Goal: Task Accomplishment & Management: Complete application form

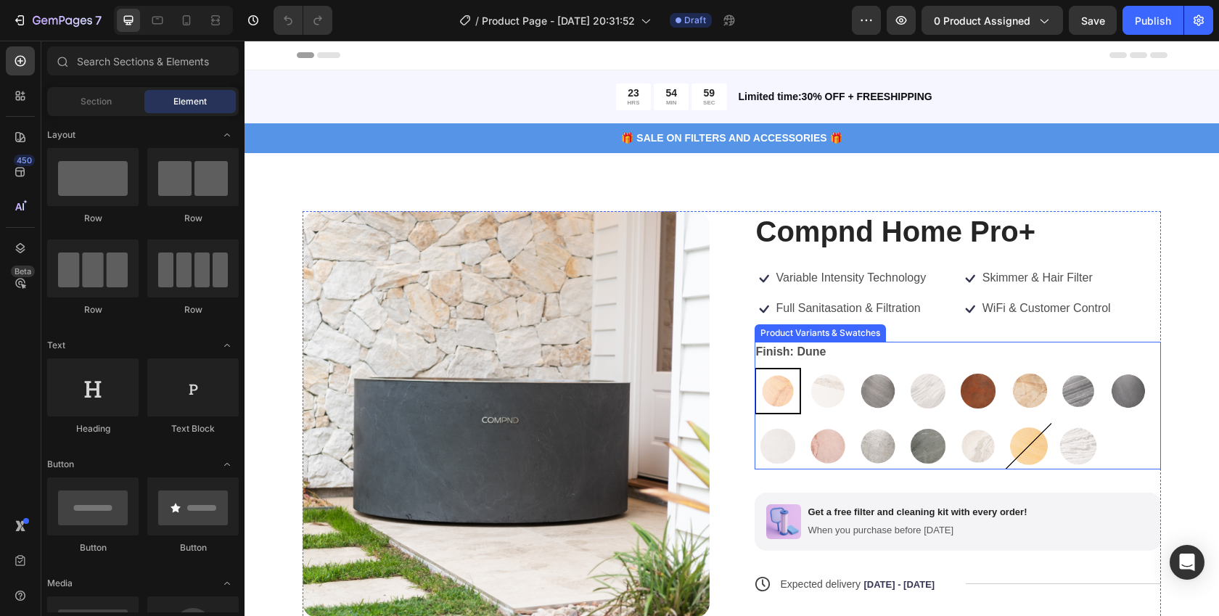
scroll to position [244, 0]
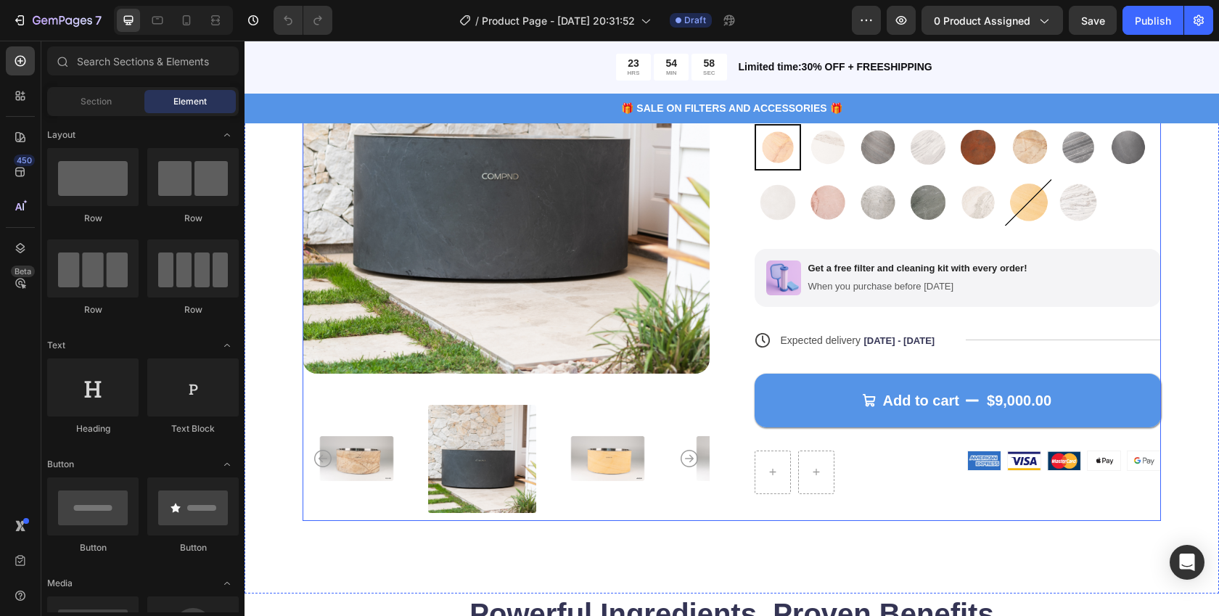
click at [868, 340] on span "Sep 30 - Oct 03" at bounding box center [899, 340] width 71 height 11
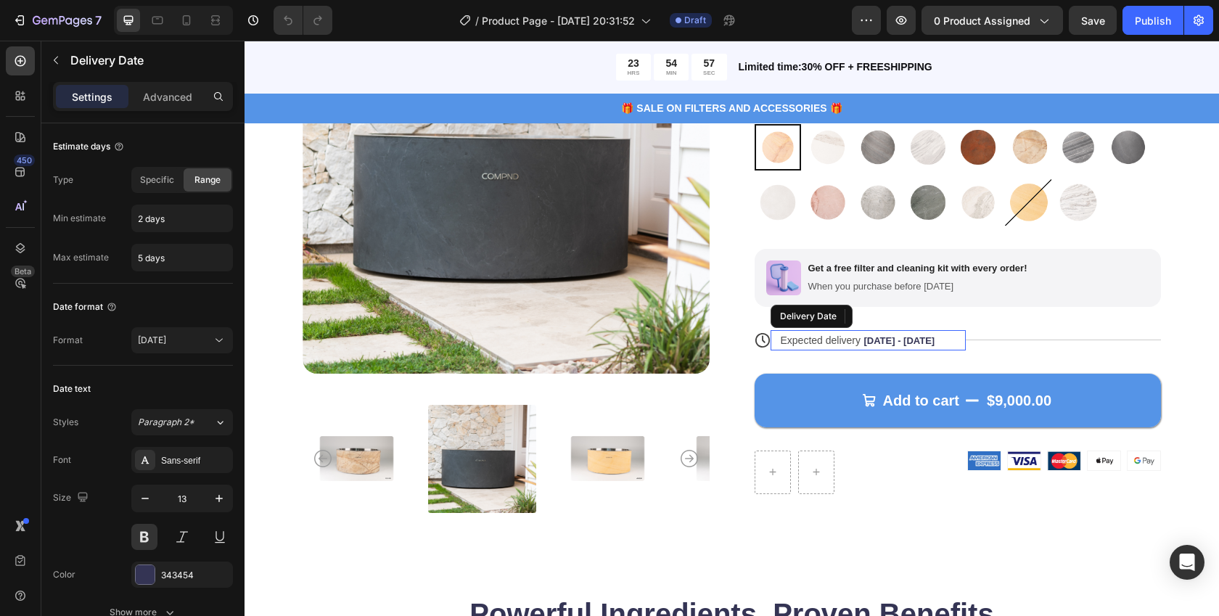
click at [865, 343] on span "Sep 30 - Oct 03" at bounding box center [899, 340] width 71 height 11
click at [864, 344] on span "Sep 30 - Oct 03" at bounding box center [899, 340] width 71 height 11
click at [864, 340] on span "Sep 30 - Oct 03" at bounding box center [899, 340] width 71 height 11
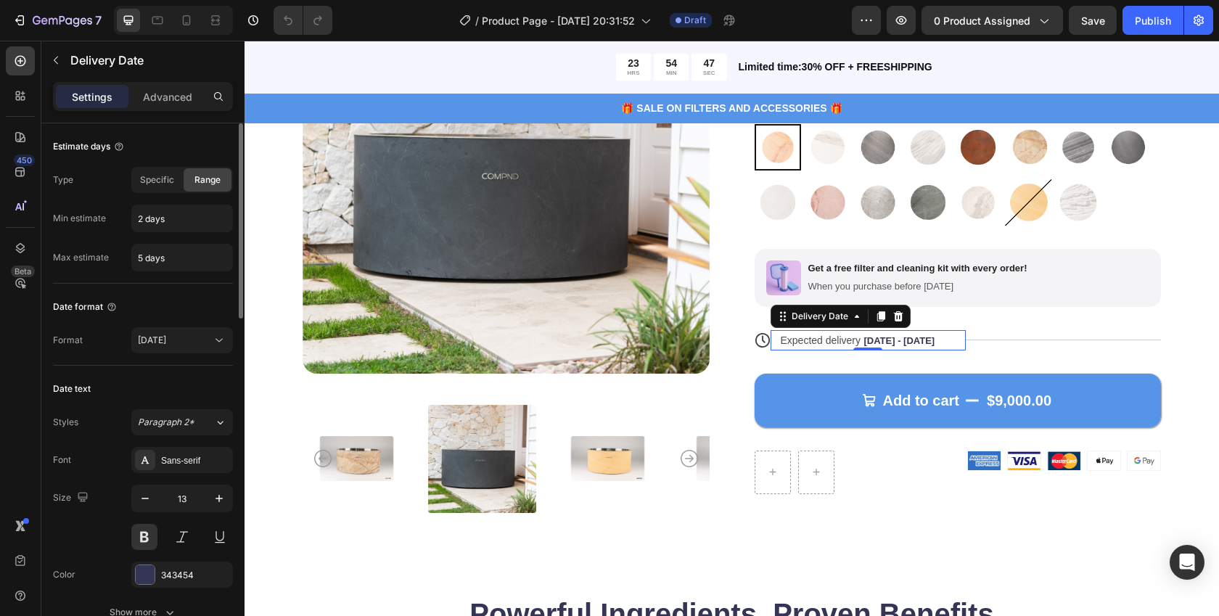
click at [160, 193] on div "Type Specific Range Min estimate 2 days Max estimate 5 days" at bounding box center [143, 219] width 180 height 104
click at [165, 176] on span "Specific" at bounding box center [157, 179] width 34 height 13
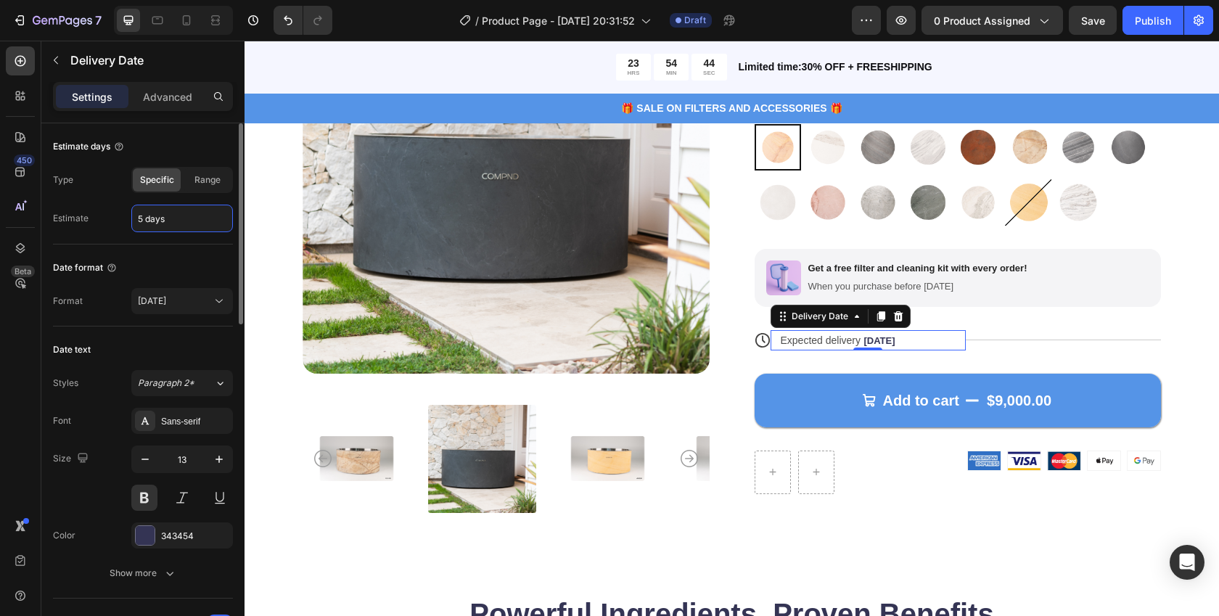
drag, startPoint x: 138, startPoint y: 220, endPoint x: 201, endPoint y: 218, distance: 63.1
click at [201, 218] on input "5 days" at bounding box center [182, 218] width 100 height 26
drag, startPoint x: 182, startPoint y: 219, endPoint x: 130, endPoint y: 212, distance: 52.7
click at [130, 212] on div "Estimate 2 days" at bounding box center [143, 219] width 180 height 28
click at [92, 223] on div "Estimate 40 days" at bounding box center [143, 219] width 180 height 28
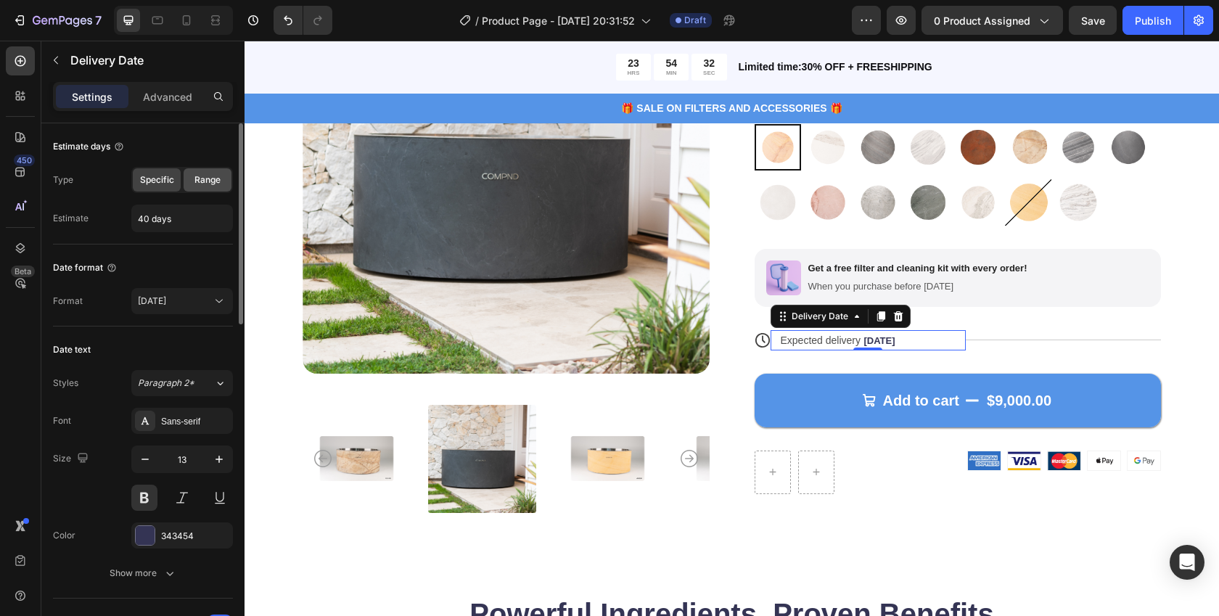
click at [205, 181] on span "Range" at bounding box center [207, 179] width 26 height 13
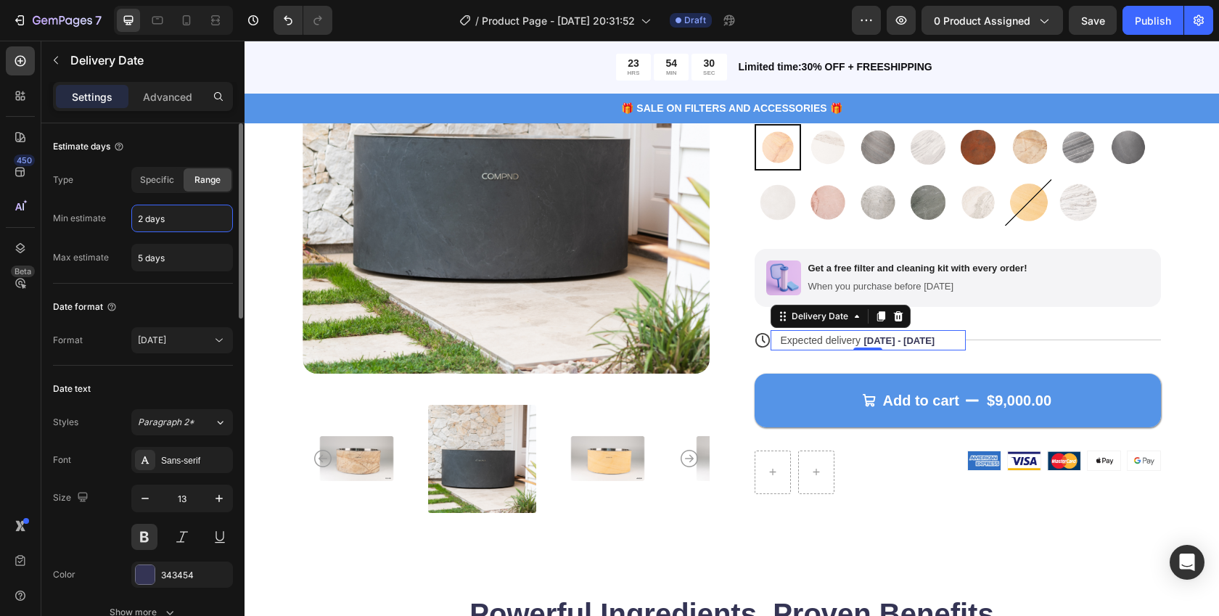
click at [139, 217] on input "2 days" at bounding box center [182, 218] width 100 height 26
type input "30 days"
click at [140, 257] on input "30 days" at bounding box center [182, 258] width 100 height 26
click at [94, 276] on div "Estimate days Type Specific Range Min estimate 30 days Max estimate 45 days" at bounding box center [143, 203] width 180 height 160
drag, startPoint x: 150, startPoint y: 258, endPoint x: 143, endPoint y: 255, distance: 7.6
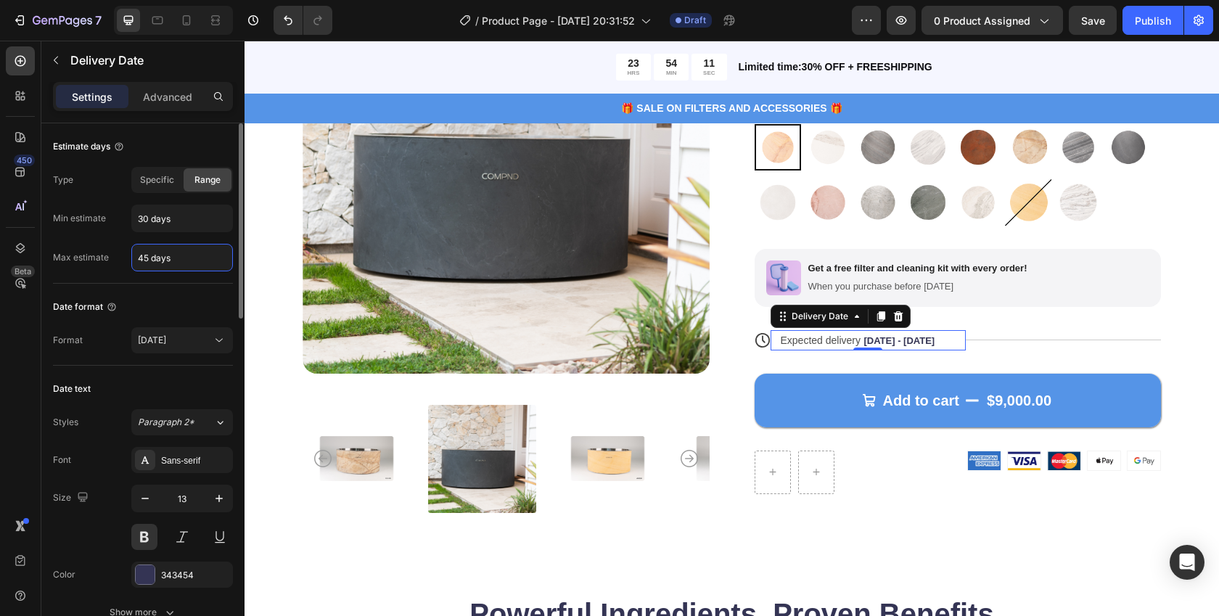
click at [143, 255] on input "45 days" at bounding box center [182, 258] width 100 height 26
drag, startPoint x: 139, startPoint y: 255, endPoint x: 147, endPoint y: 259, distance: 9.4
click at [147, 259] on input "45 days" at bounding box center [182, 258] width 100 height 26
type input "50 days"
click at [87, 279] on div "Estimate days Type Specific Range Min estimate 30 days Max estimate 50 days" at bounding box center [143, 203] width 180 height 160
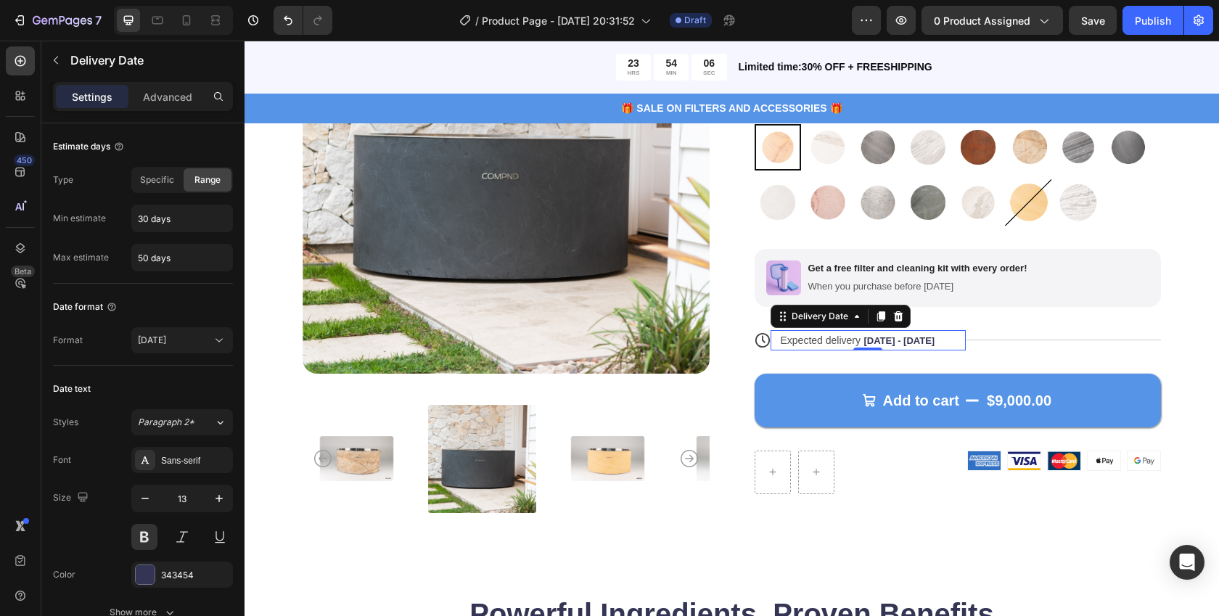
click at [867, 358] on div "0" at bounding box center [868, 362] width 15 height 12
click at [152, 232] on div "Type Specific Range Min estimate 30 days Max estimate 50 days" at bounding box center [143, 219] width 180 height 104
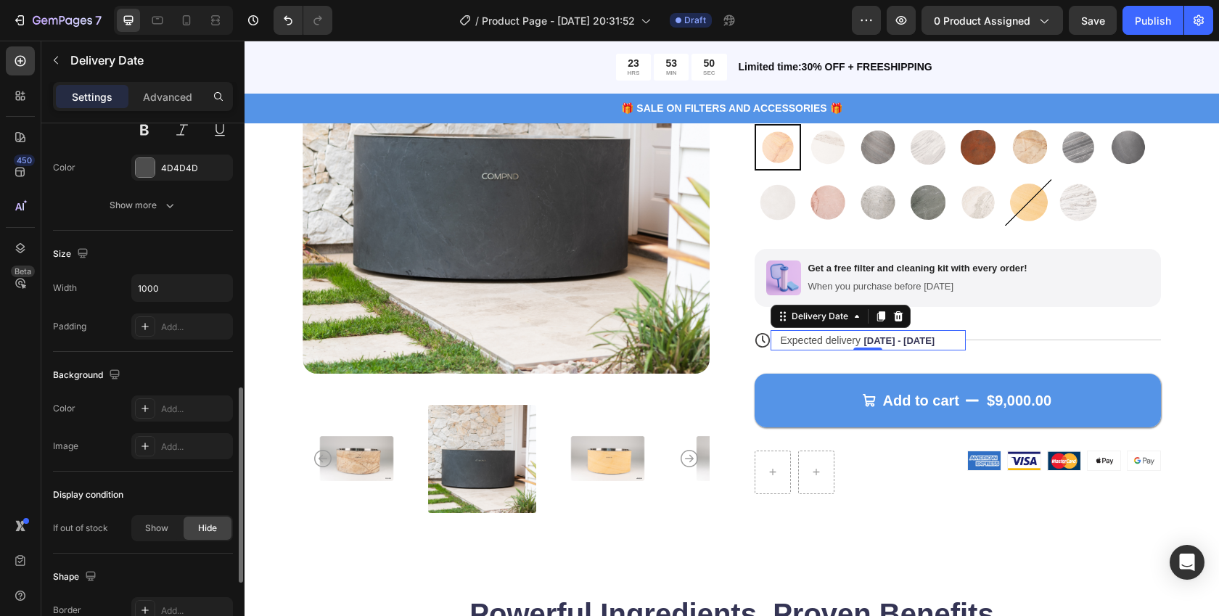
scroll to position [723, 0]
click at [295, 544] on div "Product Images Compnd Home Pro+ Product Title Icon Variable Intensity Technolog…" at bounding box center [732, 251] width 975 height 684
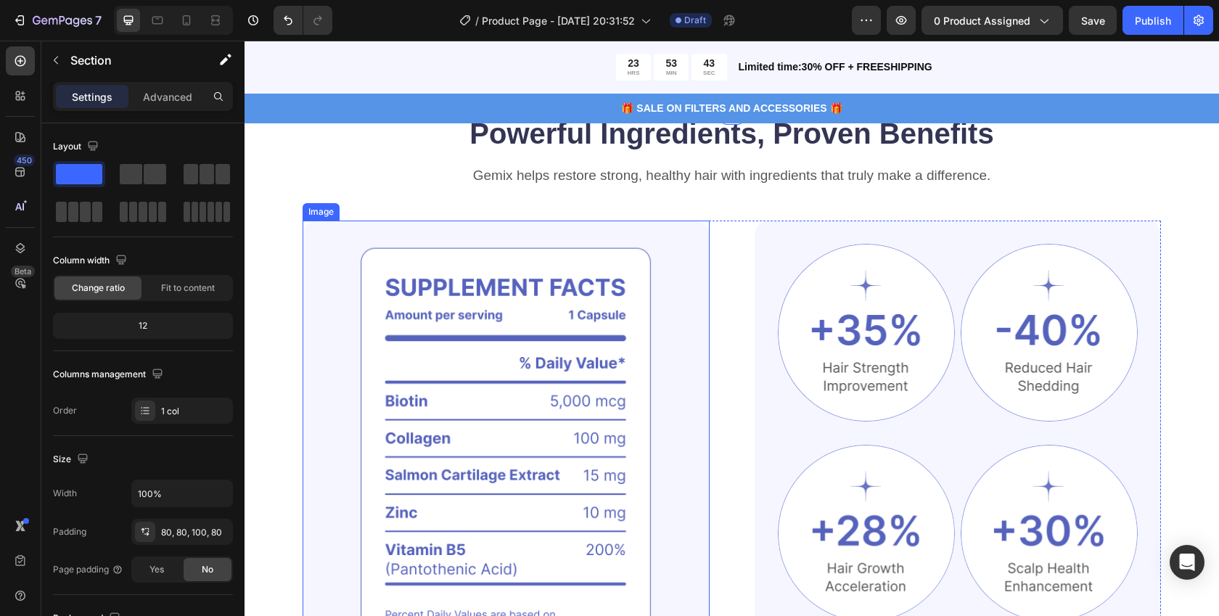
scroll to position [726, 0]
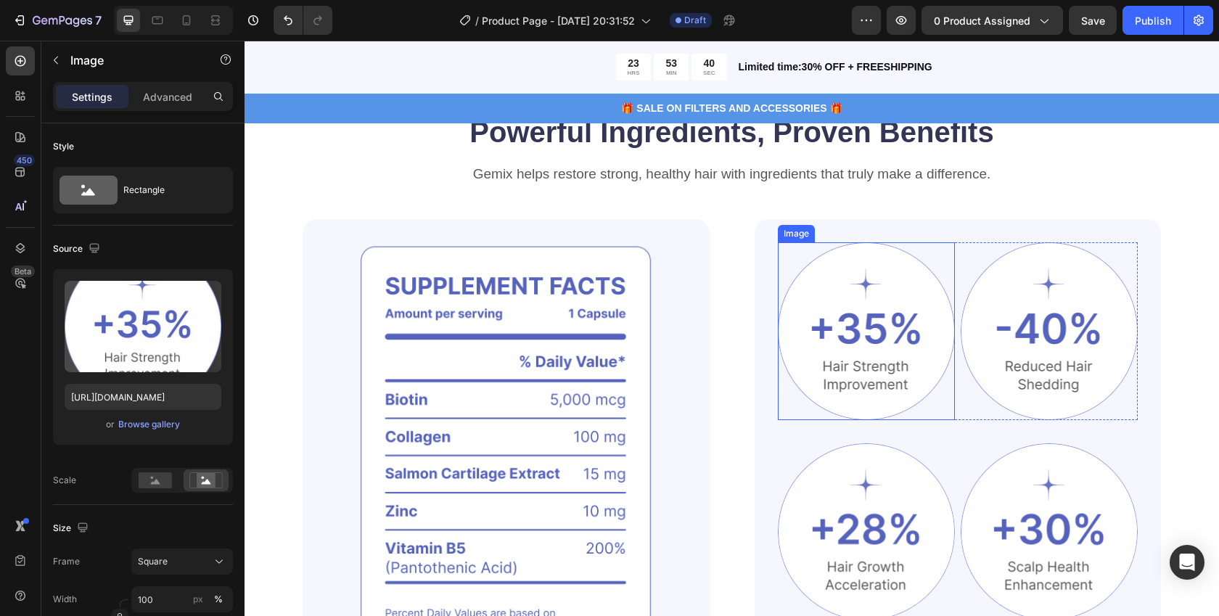
click at [853, 287] on img at bounding box center [866, 330] width 177 height 177
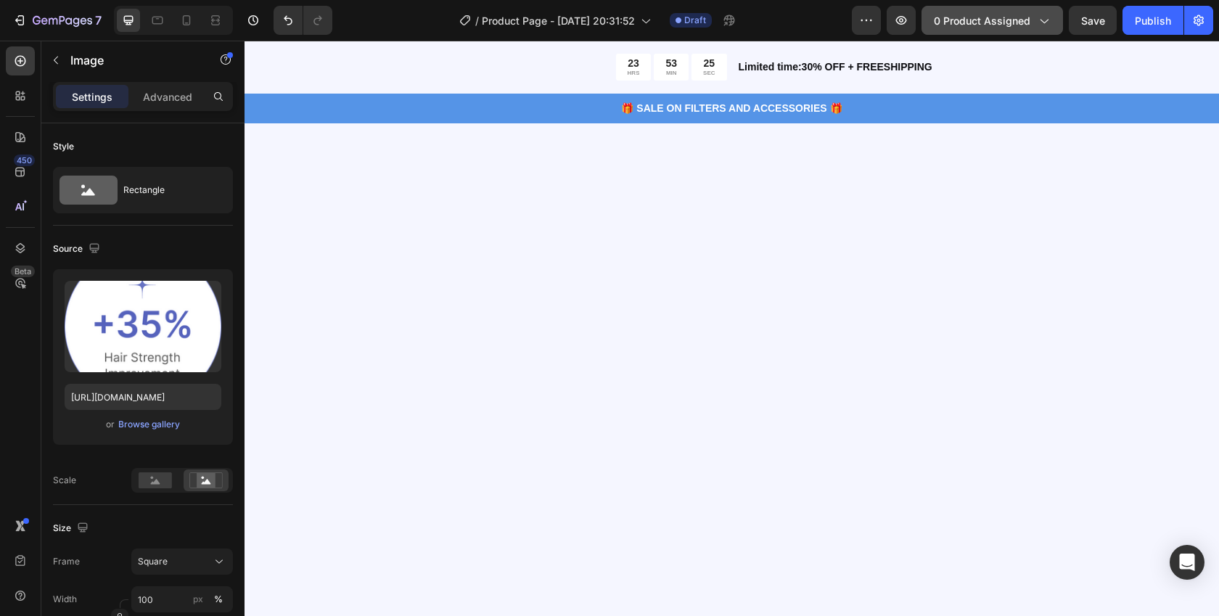
scroll to position [0, 0]
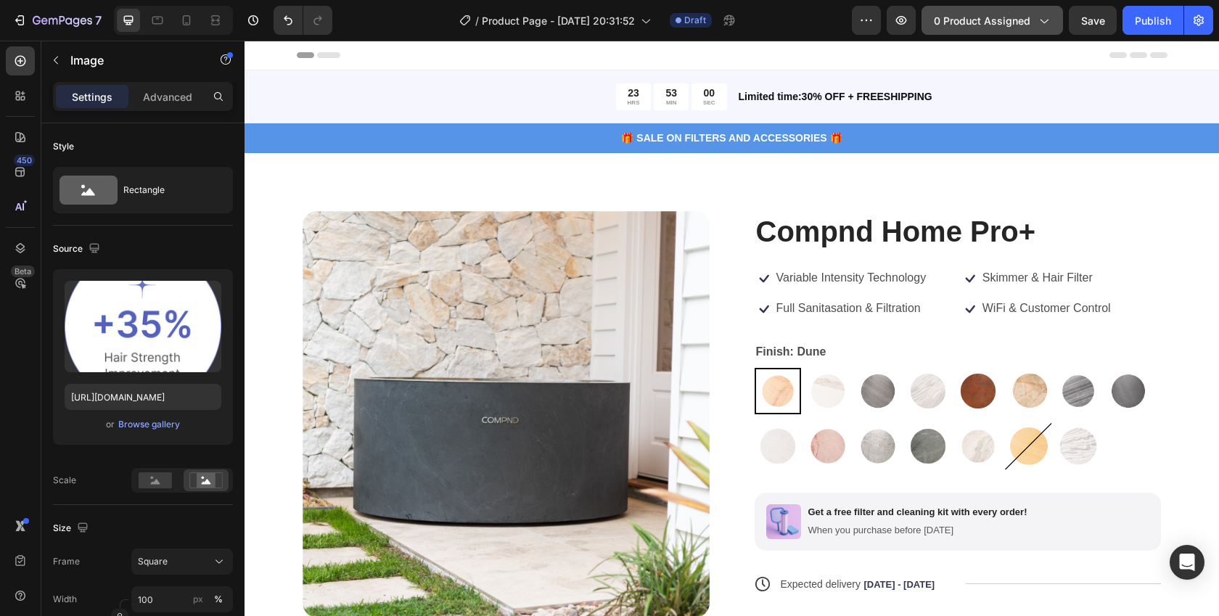
click at [995, 15] on span "0 product assigned" at bounding box center [982, 20] width 97 height 15
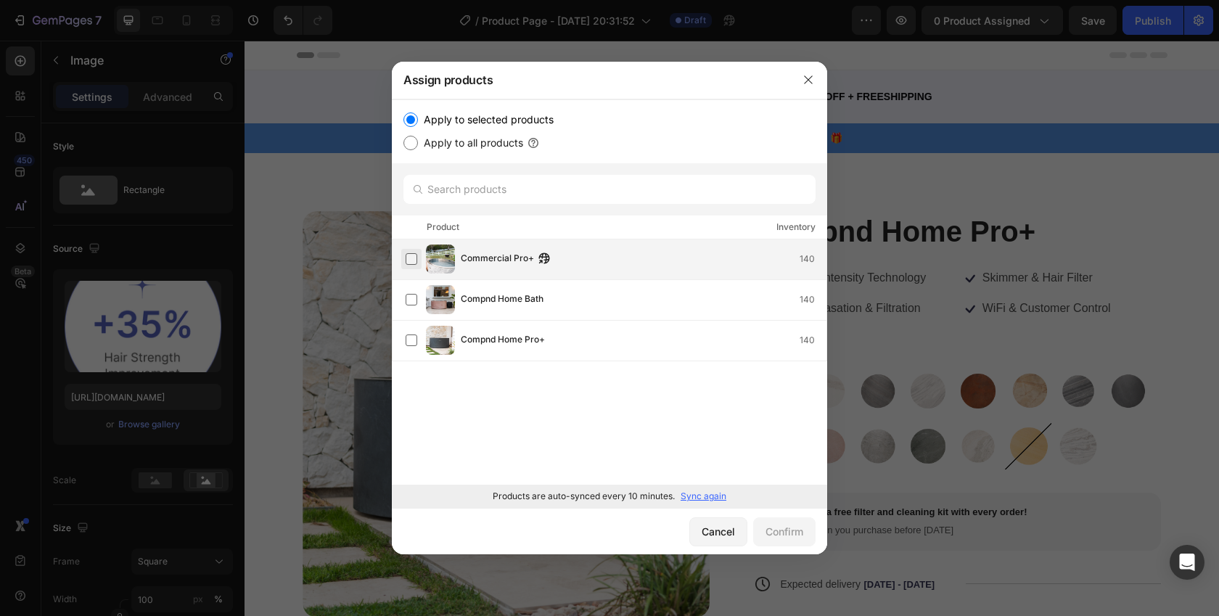
click at [414, 258] on label at bounding box center [412, 259] width 12 height 12
click at [792, 531] on div "Confirm" at bounding box center [785, 531] width 38 height 15
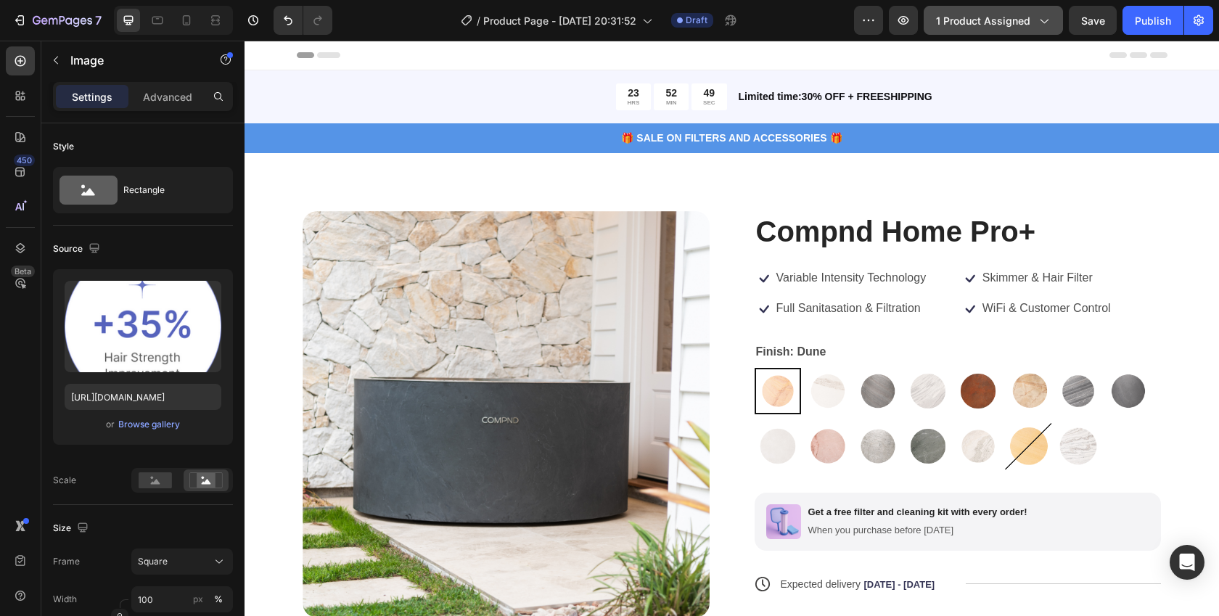
click at [967, 27] on span "1 product assigned" at bounding box center [983, 20] width 94 height 15
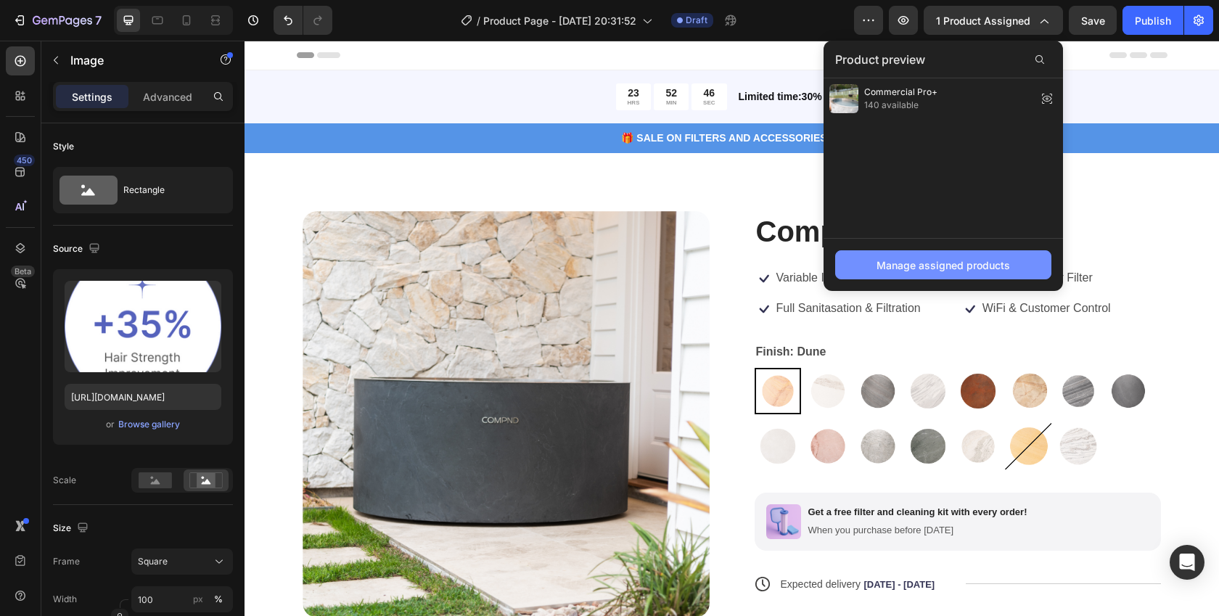
click at [932, 258] on div "Manage assigned products" at bounding box center [944, 265] width 134 height 15
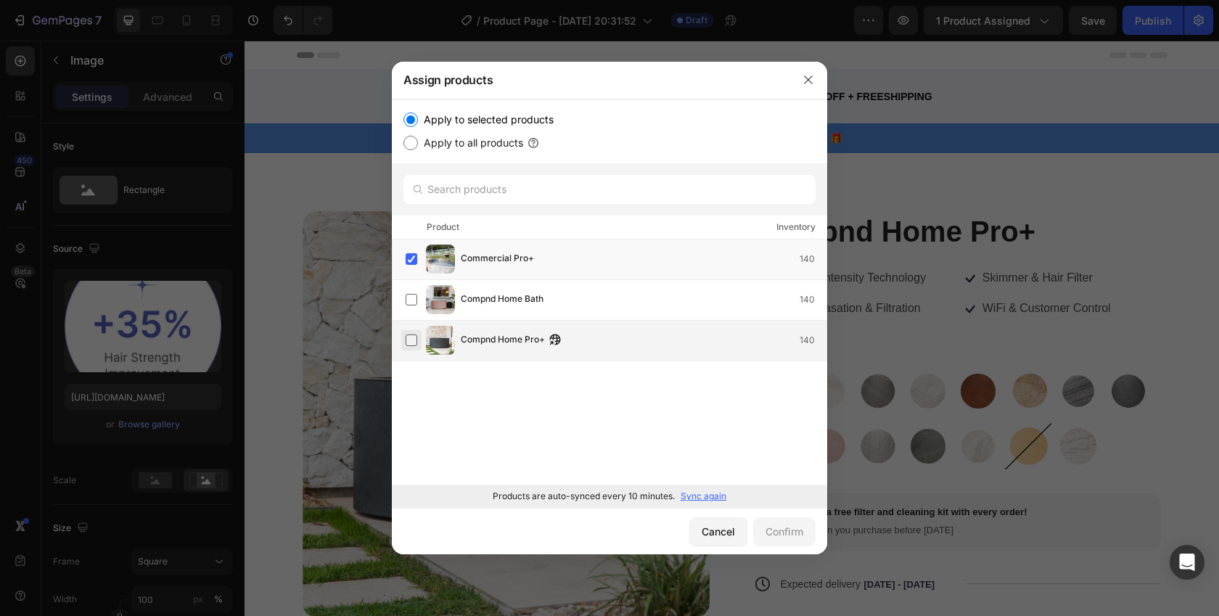
click at [408, 343] on label at bounding box center [412, 341] width 12 height 12
click at [411, 261] on label at bounding box center [412, 259] width 12 height 12
click at [805, 514] on div "Cancel Confirm" at bounding box center [609, 531] width 435 height 46
click at [791, 526] on div "Confirm" at bounding box center [785, 531] width 38 height 15
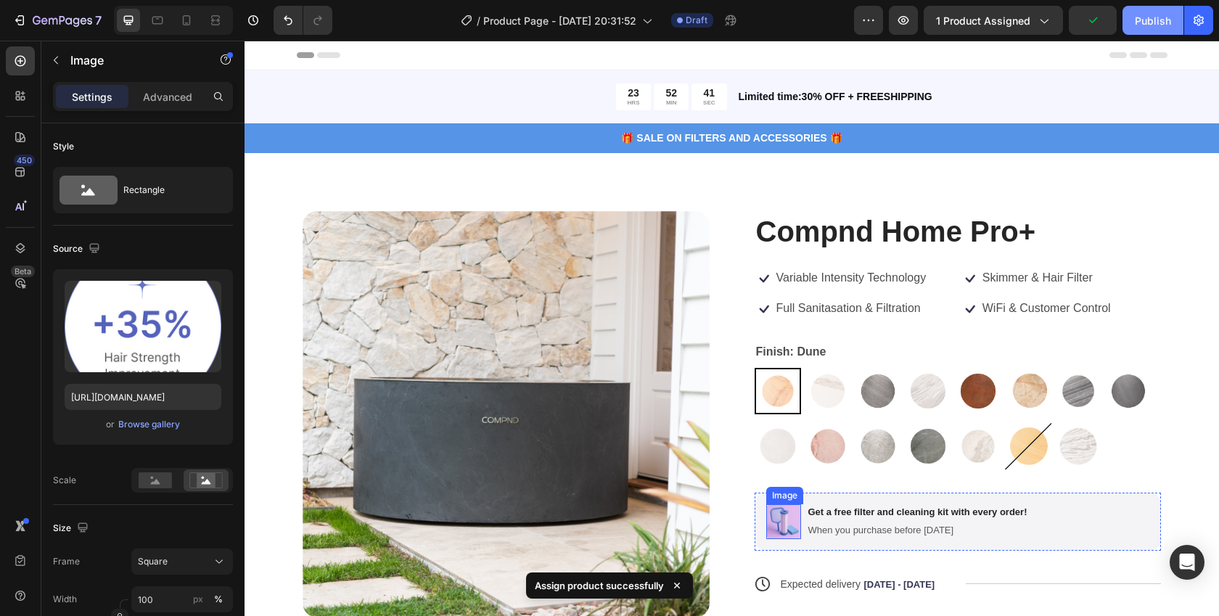
scroll to position [3, 0]
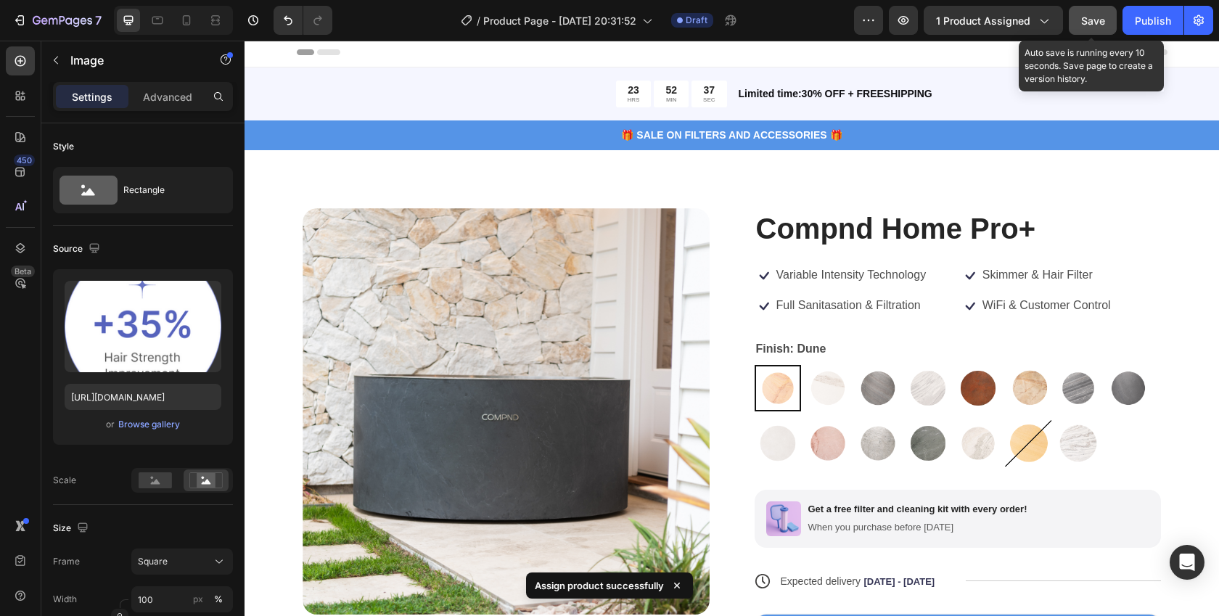
click at [1108, 24] on button "Save" at bounding box center [1093, 20] width 48 height 29
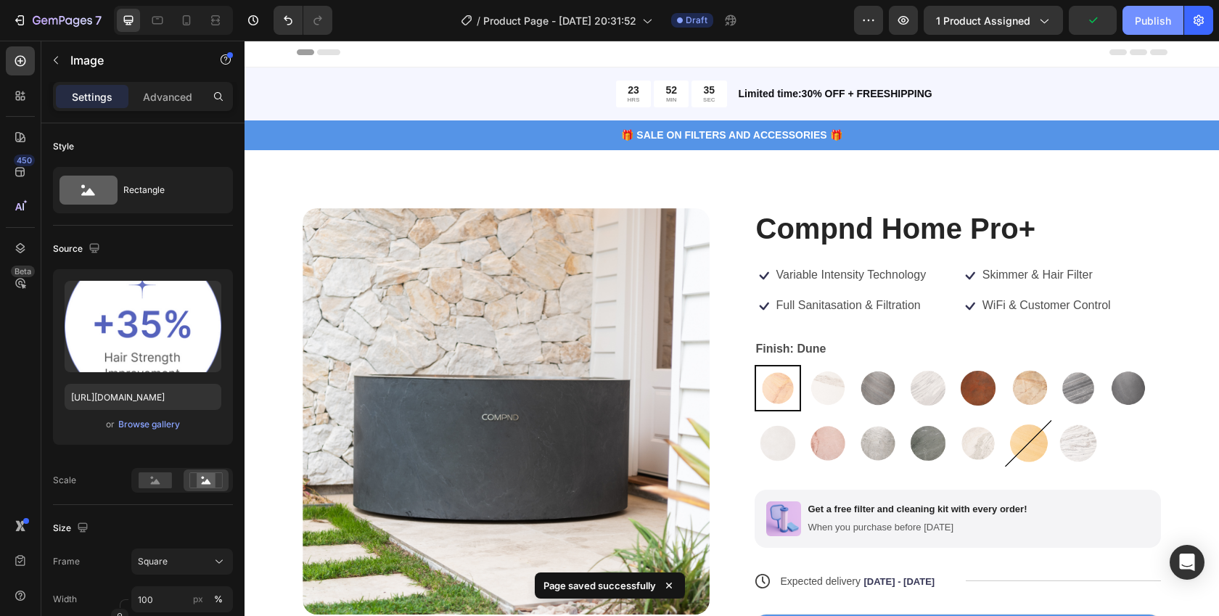
click at [1158, 20] on div "Publish" at bounding box center [1153, 20] width 36 height 15
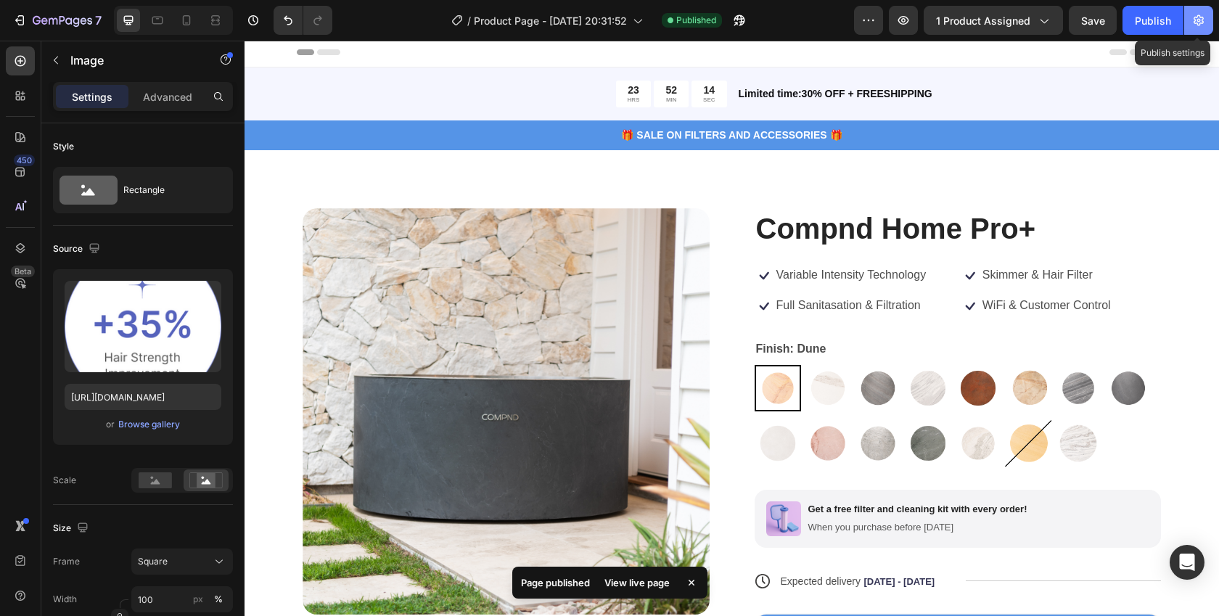
click at [1205, 25] on icon "button" at bounding box center [1199, 20] width 15 height 15
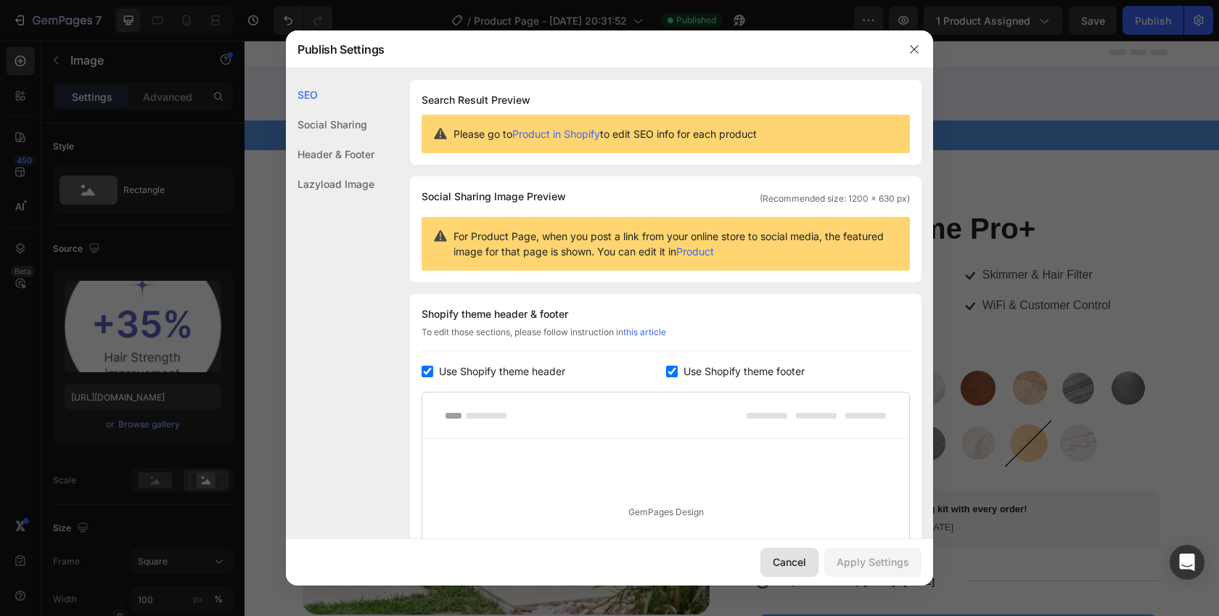
click at [774, 562] on div "Cancel" at bounding box center [789, 561] width 33 height 15
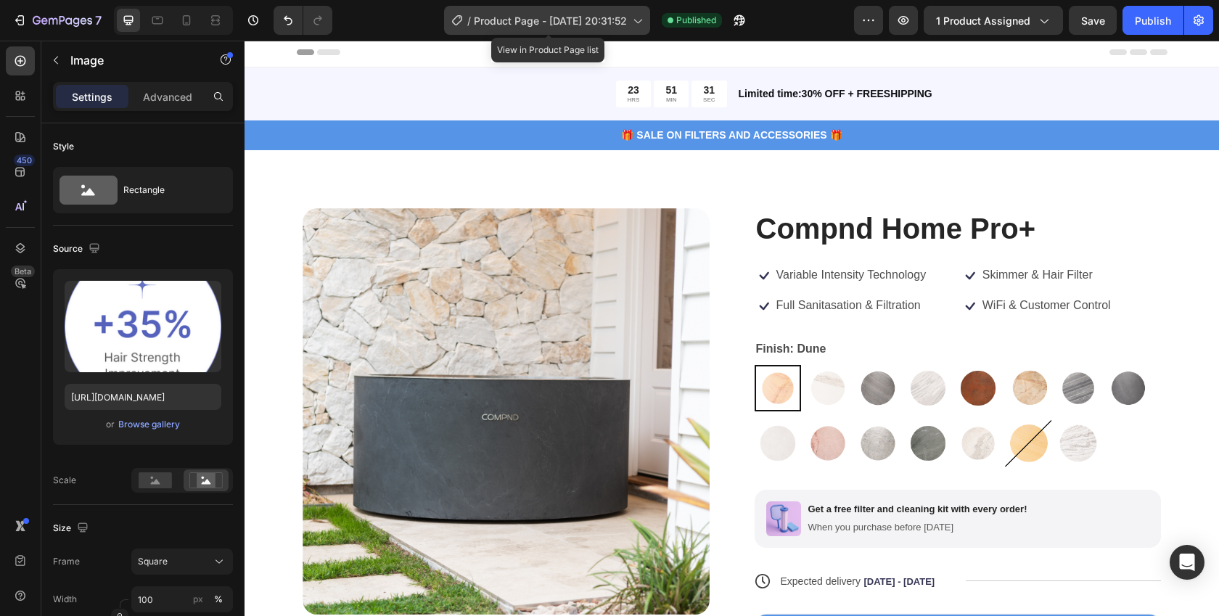
click at [632, 22] on icon at bounding box center [637, 20] width 15 height 15
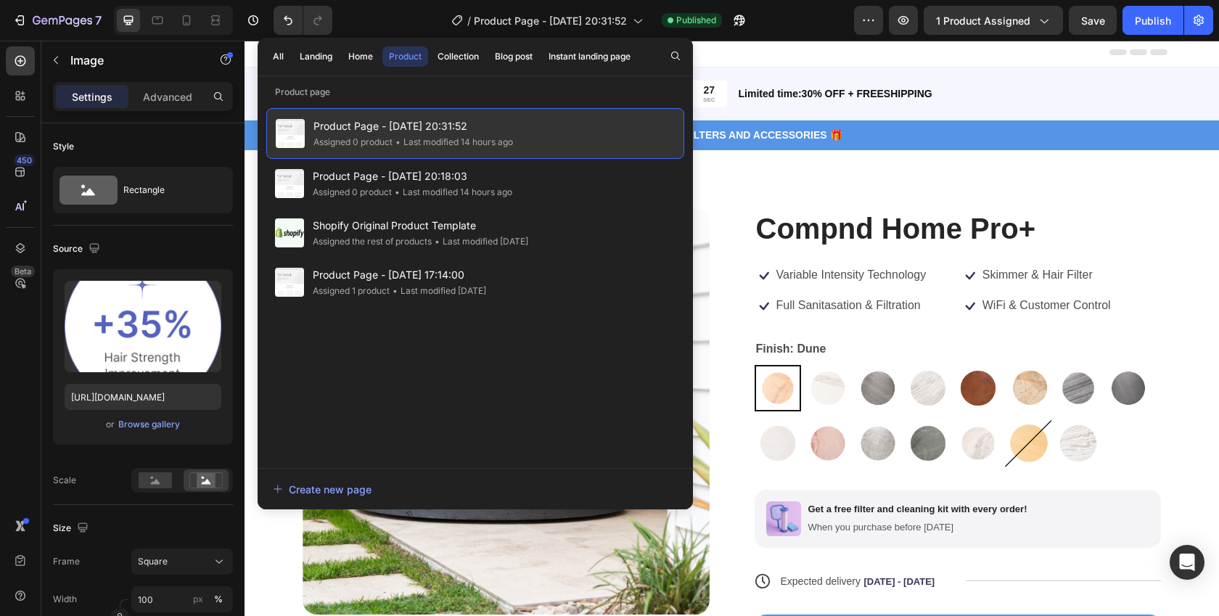
click at [437, 128] on span "Product Page - Sep 27, 20:31:52" at bounding box center [413, 126] width 200 height 17
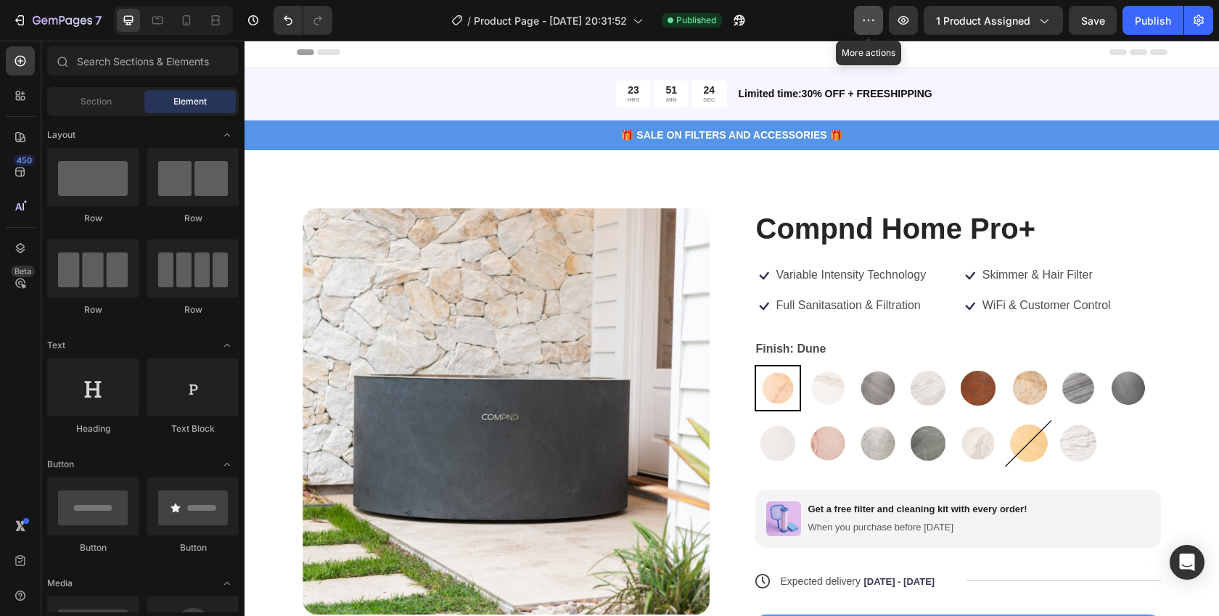
click at [865, 20] on icon "button" at bounding box center [865, 20] width 2 height 1
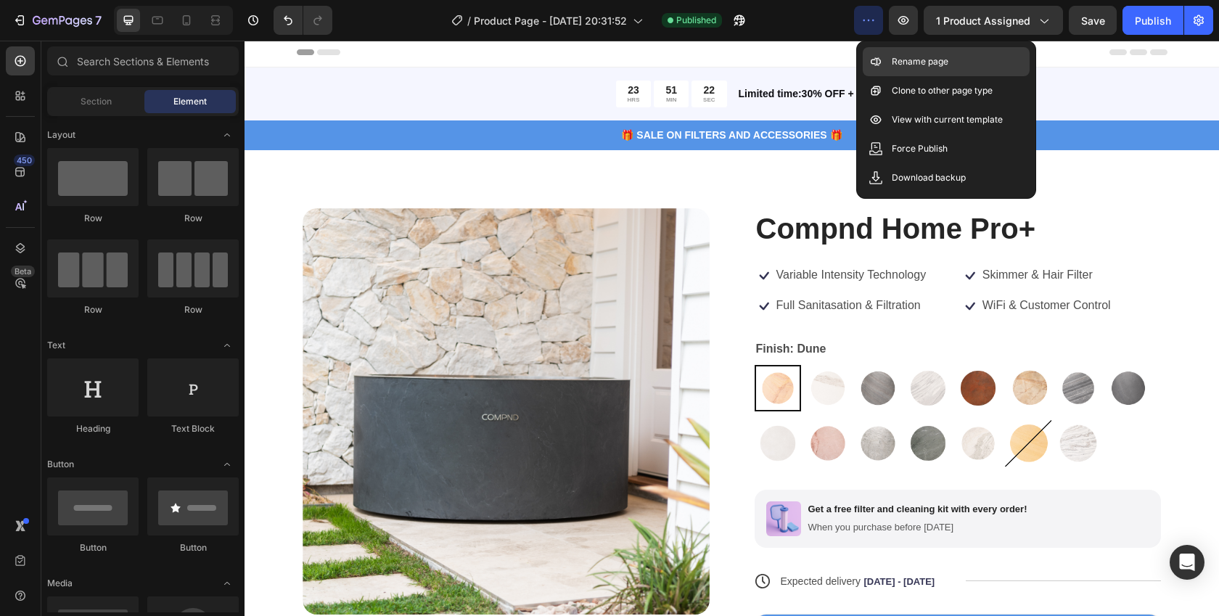
click at [901, 60] on p "Rename page" at bounding box center [920, 61] width 57 height 15
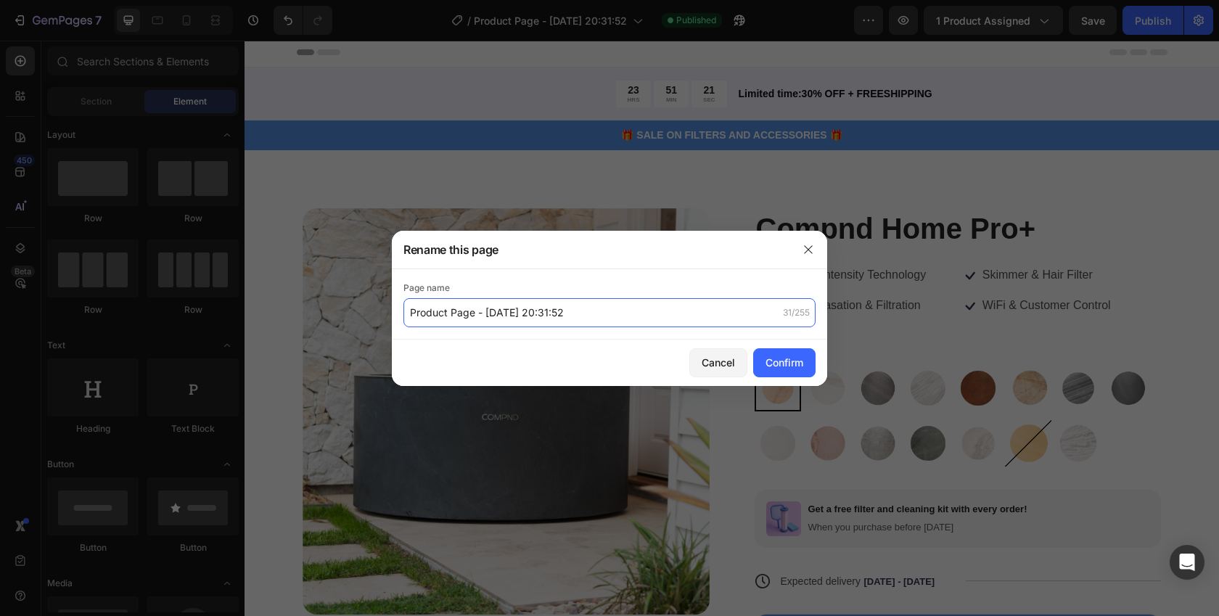
click at [459, 319] on input "Product Page - Sep 27, 20:31:52" at bounding box center [609, 312] width 412 height 29
drag, startPoint x: 580, startPoint y: 303, endPoint x: 394, endPoint y: 325, distance: 187.1
click at [394, 325] on div "Page name Comnd Home Pro+ Product 23/255" at bounding box center [609, 304] width 435 height 70
type input "Product Page - Home Pro +"
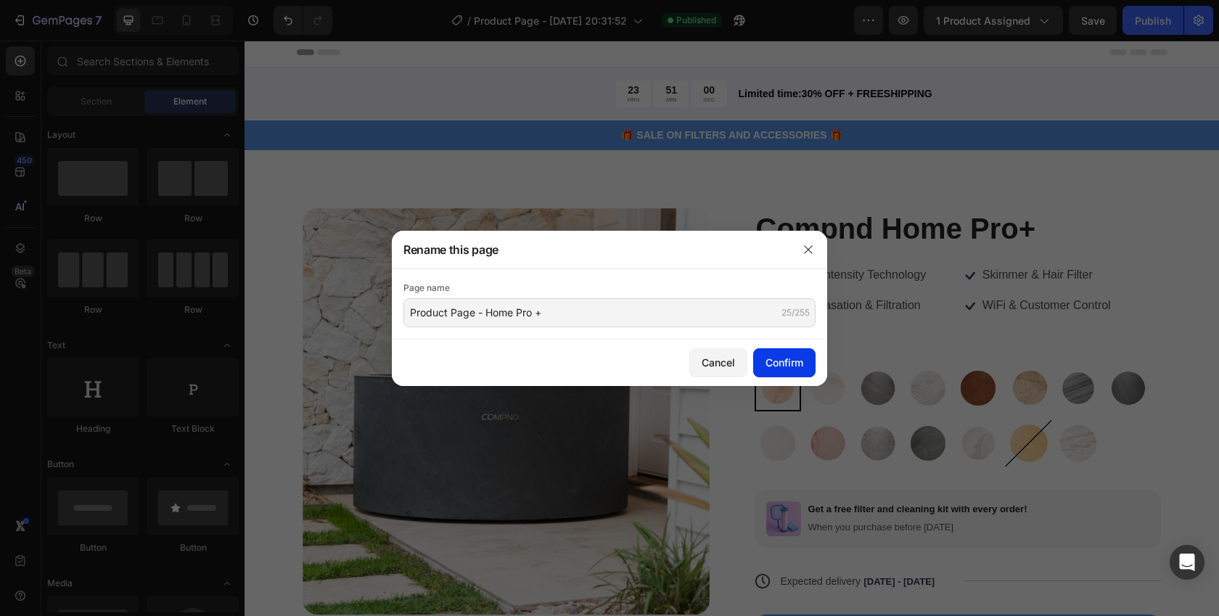
click at [787, 361] on div "Confirm" at bounding box center [785, 362] width 38 height 15
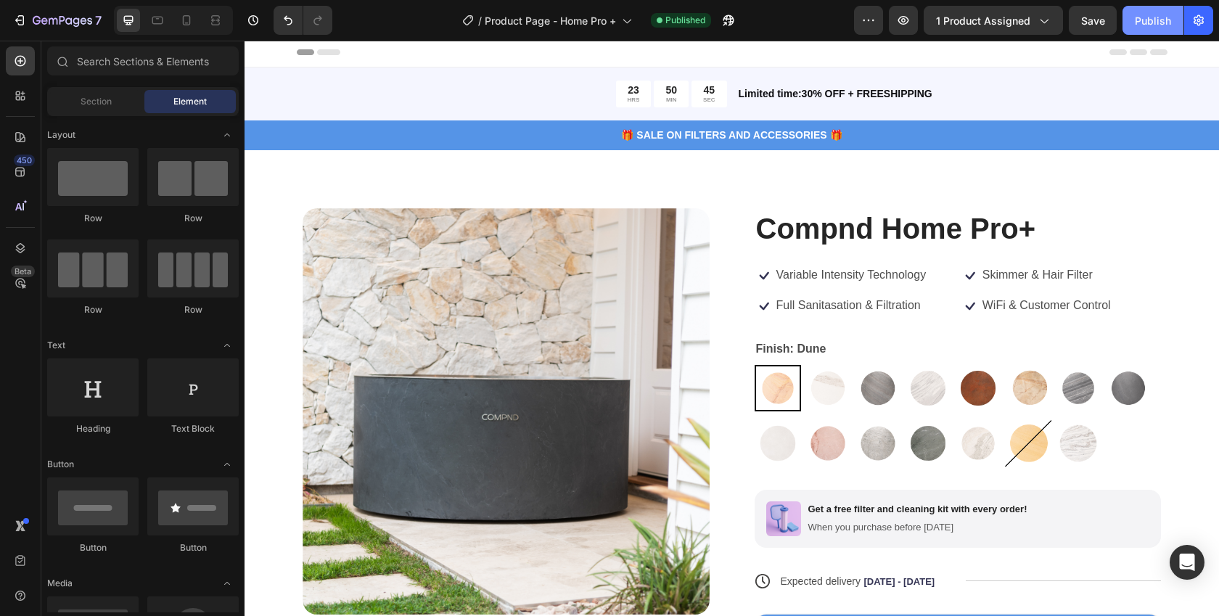
click at [1153, 22] on div "Publish" at bounding box center [1153, 20] width 36 height 15
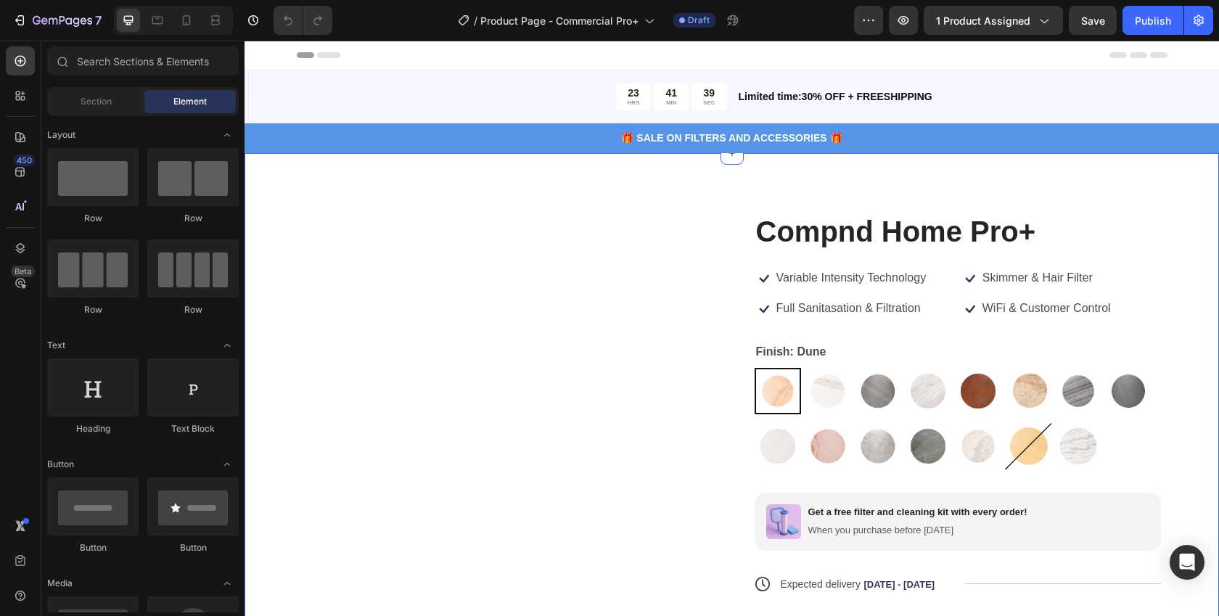
click at [827, 234] on h1 "Compnd Home Pro+" at bounding box center [958, 231] width 407 height 41
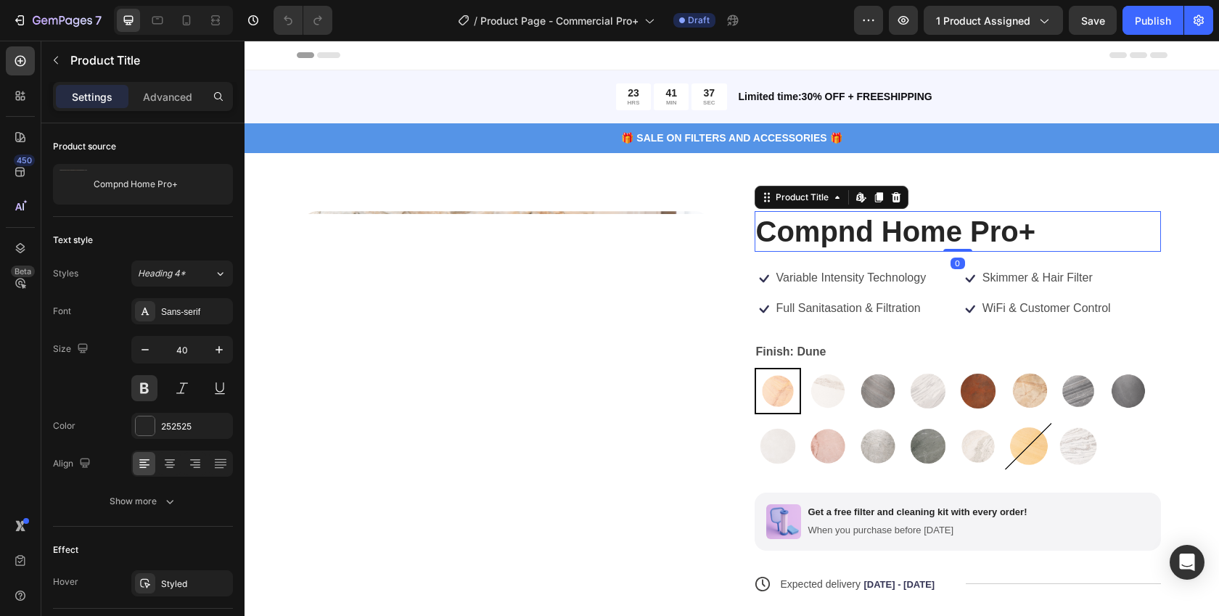
click at [810, 232] on h1 "Compnd Home Pro+" at bounding box center [958, 231] width 407 height 41
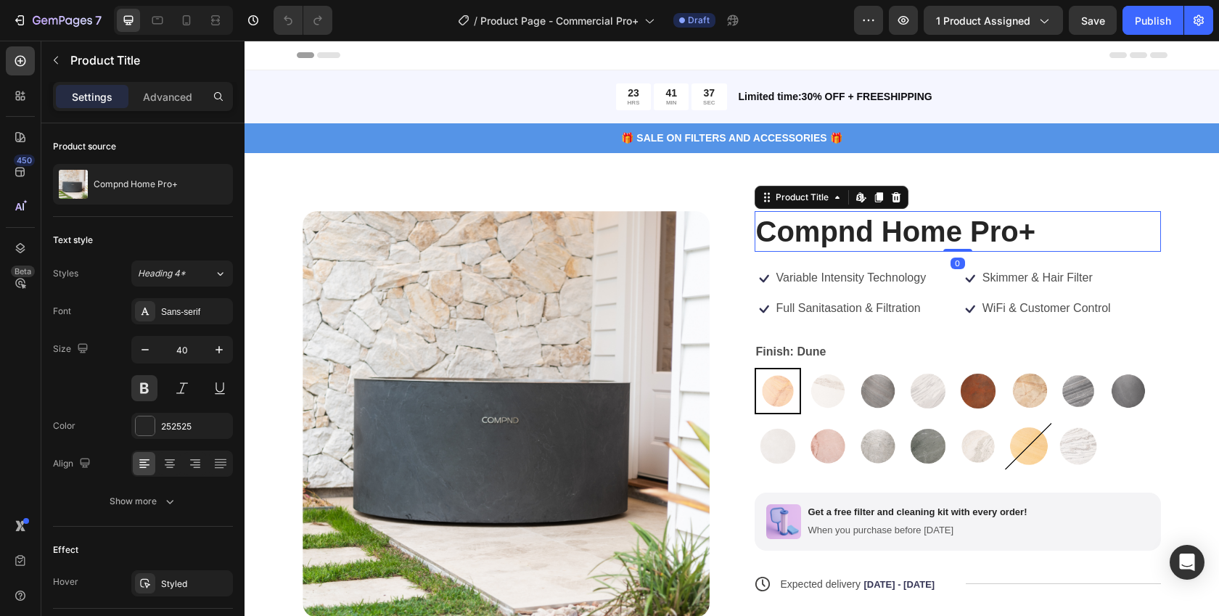
click at [809, 232] on h1 "Compnd Home Pro+" at bounding box center [958, 231] width 407 height 41
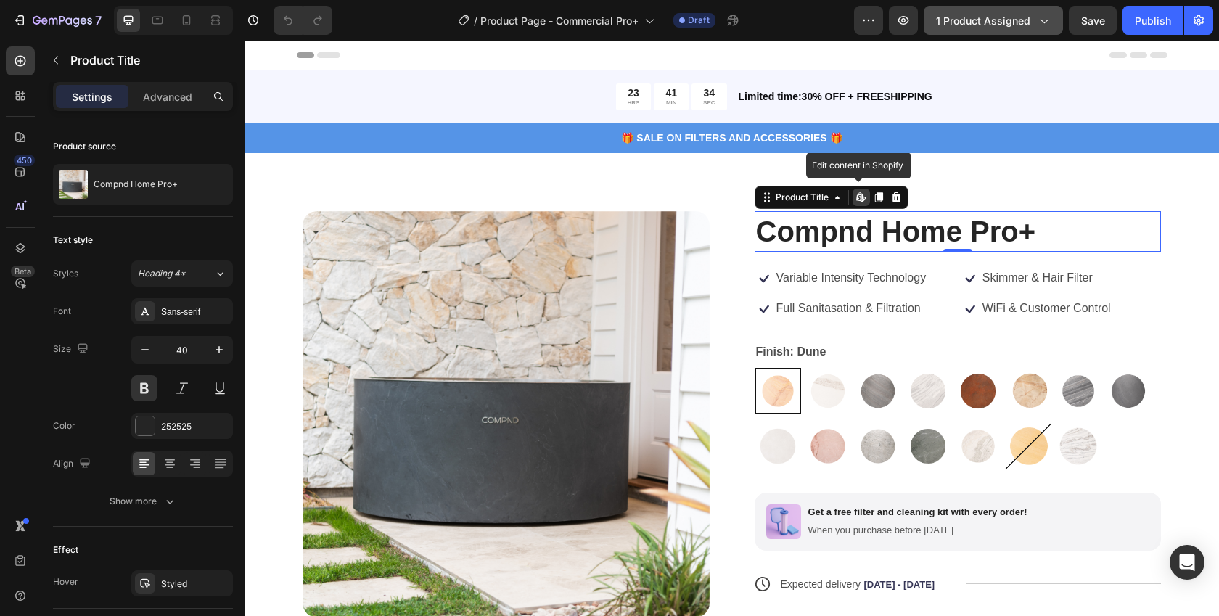
click at [985, 24] on span "1 product assigned" at bounding box center [983, 20] width 94 height 15
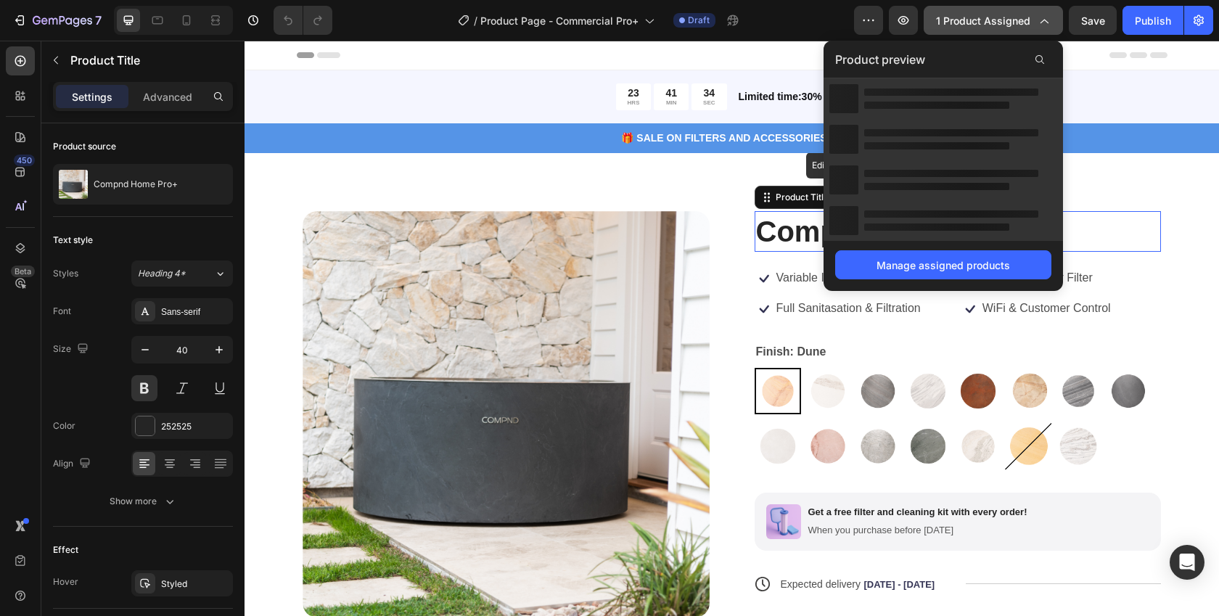
click at [968, 19] on span "1 product assigned" at bounding box center [983, 20] width 94 height 15
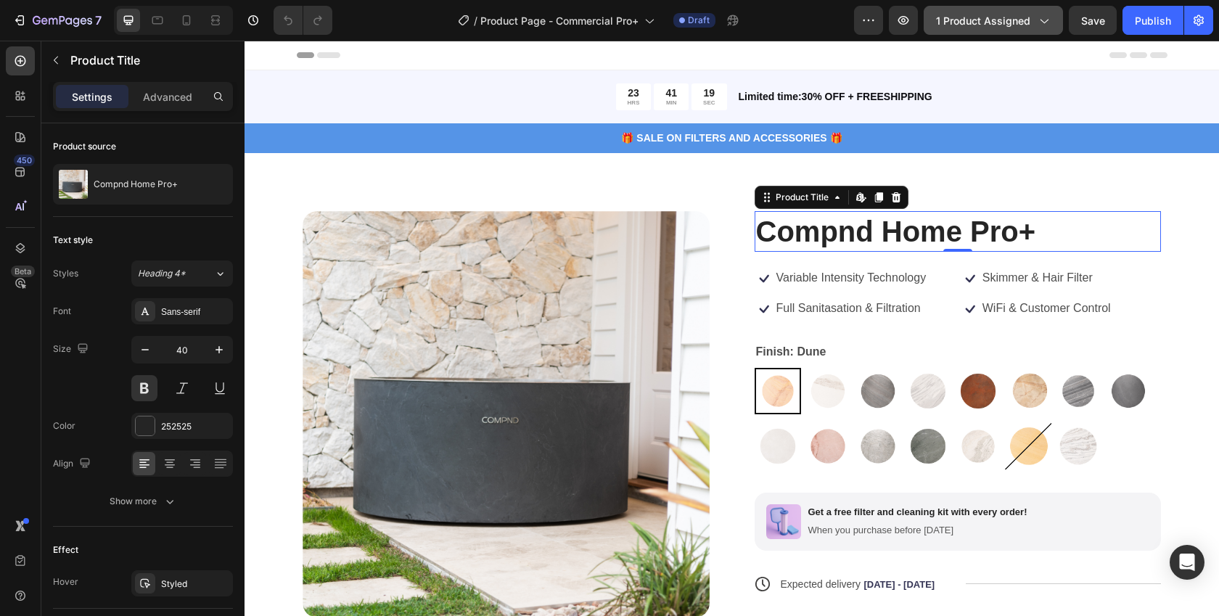
click at [1015, 29] on button "1 product assigned" at bounding box center [993, 20] width 139 height 29
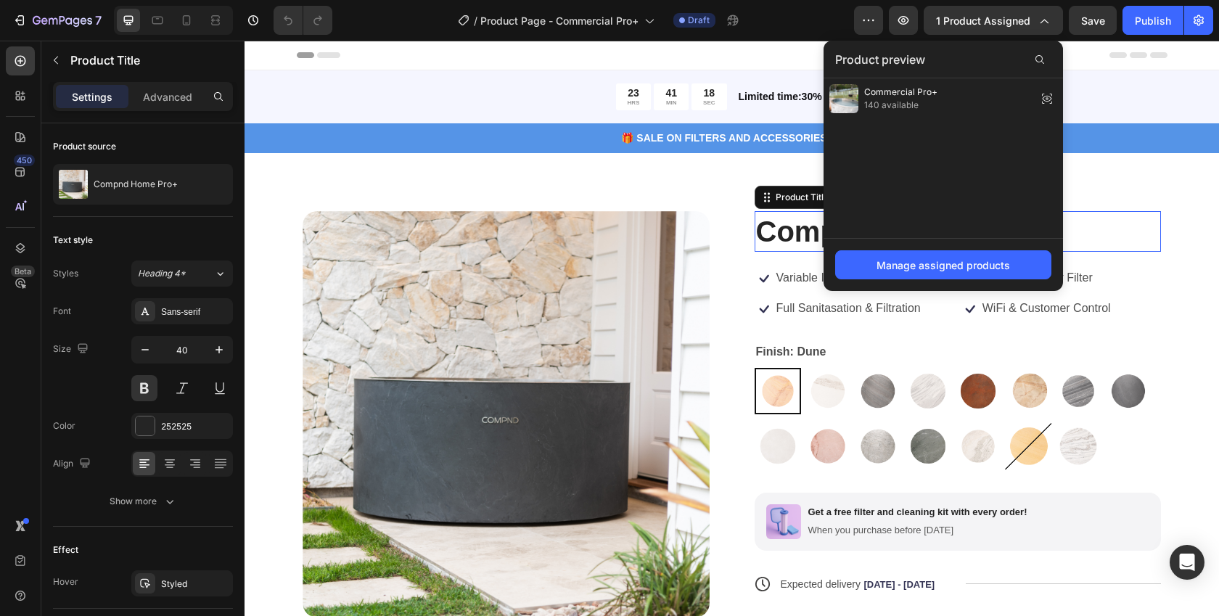
click at [1113, 228] on h1 "Compnd Home Pro+" at bounding box center [958, 231] width 407 height 41
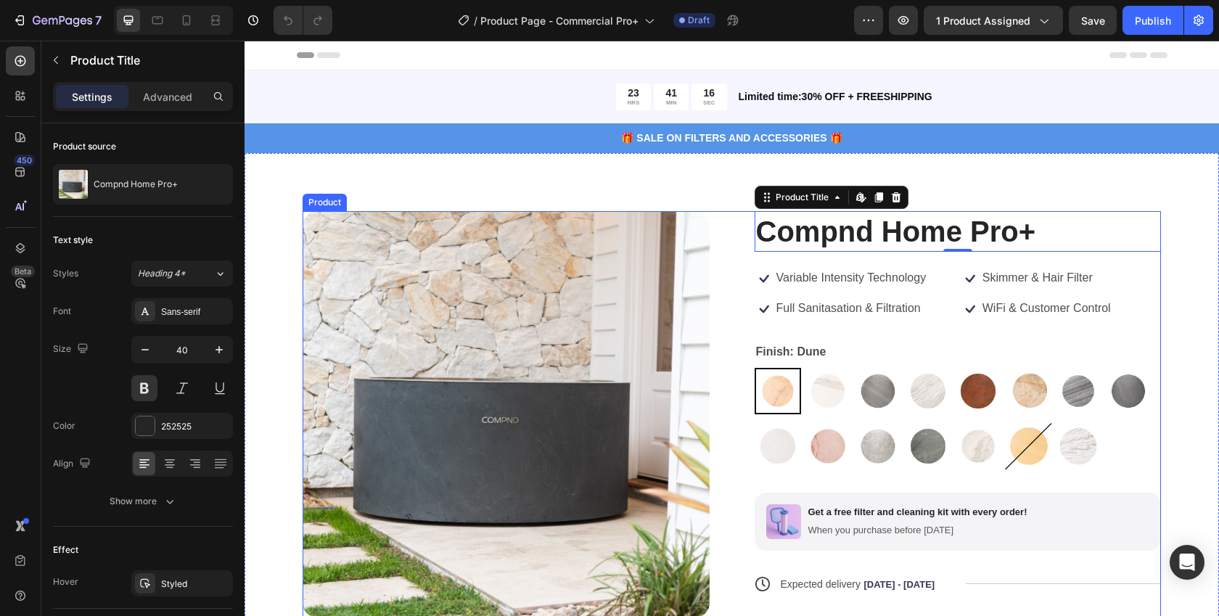
click at [881, 231] on h1 "Compnd Home Pro+" at bounding box center [958, 231] width 407 height 41
click at [880, 231] on h1 "Compnd Home Pro+" at bounding box center [958, 231] width 407 height 41
click at [784, 236] on h1 "Compnd Home Pro+" at bounding box center [958, 231] width 407 height 41
click at [849, 237] on h1 "Compnd Home Pro+" at bounding box center [958, 231] width 407 height 41
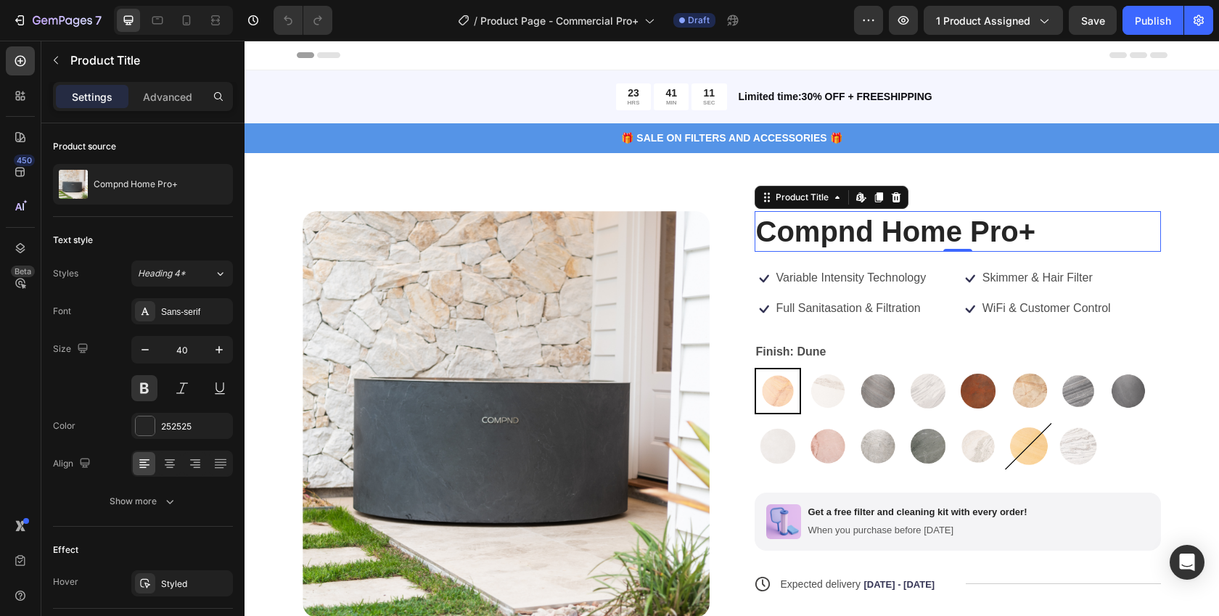
click at [849, 237] on h1 "Compnd Home Pro+" at bounding box center [958, 231] width 407 height 41
drag, startPoint x: 849, startPoint y: 237, endPoint x: 818, endPoint y: 231, distance: 31.6
click at [938, 236] on h1 "Compnd Home Pro+" at bounding box center [958, 231] width 407 height 41
click at [820, 236] on h1 "Compnd Home Pro+" at bounding box center [958, 231] width 407 height 41
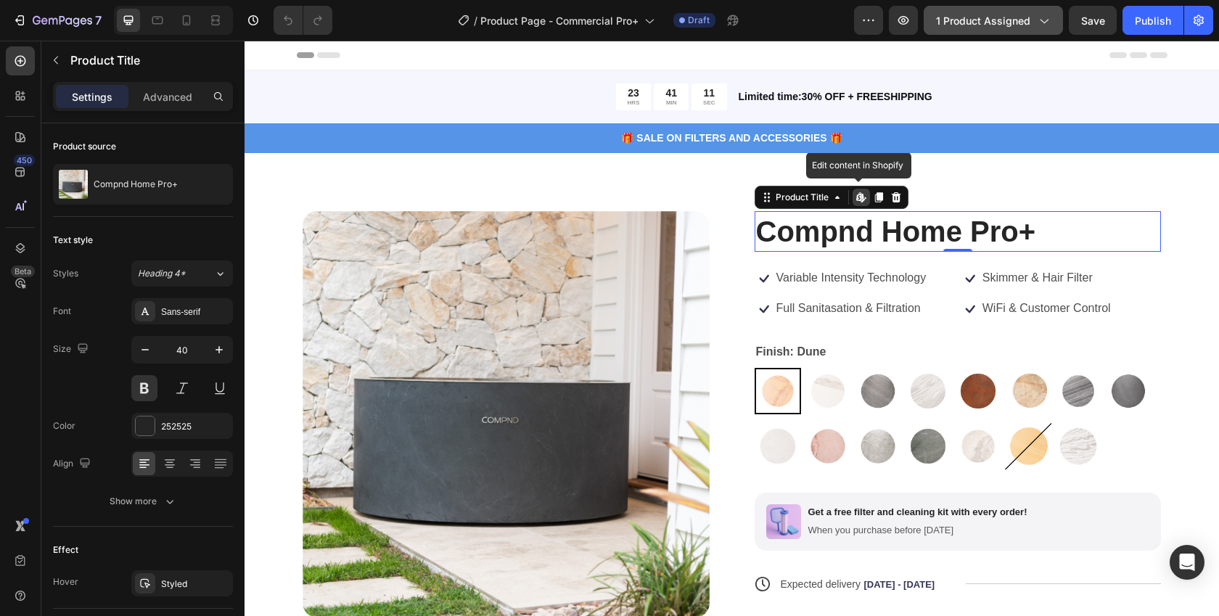
click at [979, 31] on button "1 product assigned" at bounding box center [993, 20] width 139 height 29
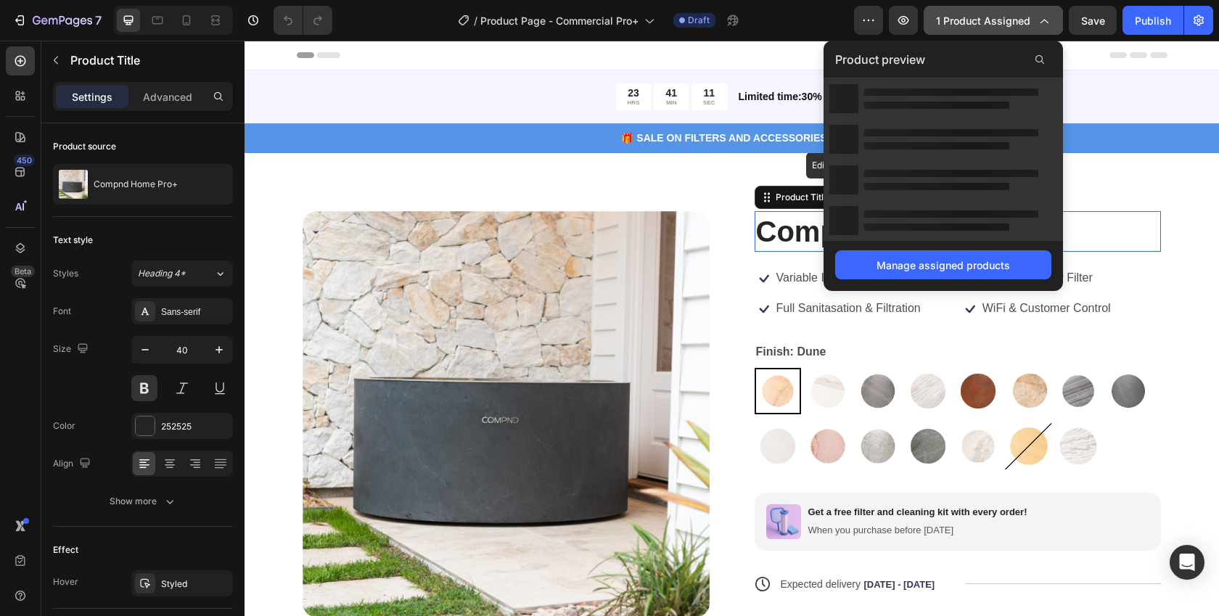
click at [1006, 22] on span "1 product assigned" at bounding box center [983, 20] width 94 height 15
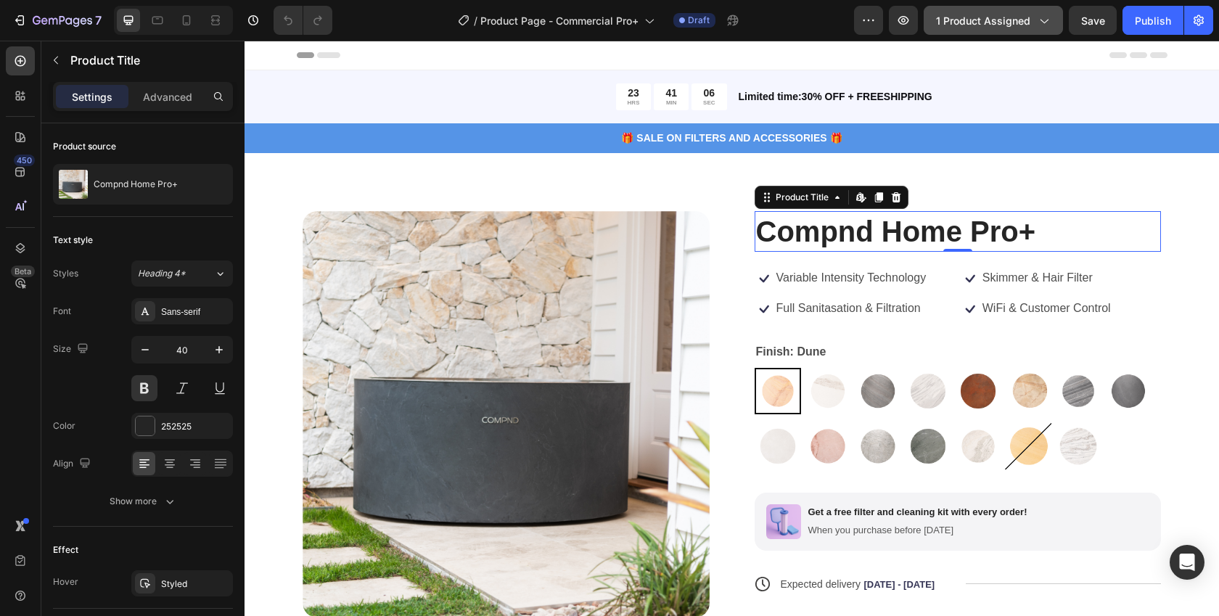
click at [1024, 20] on span "1 product assigned" at bounding box center [983, 20] width 94 height 15
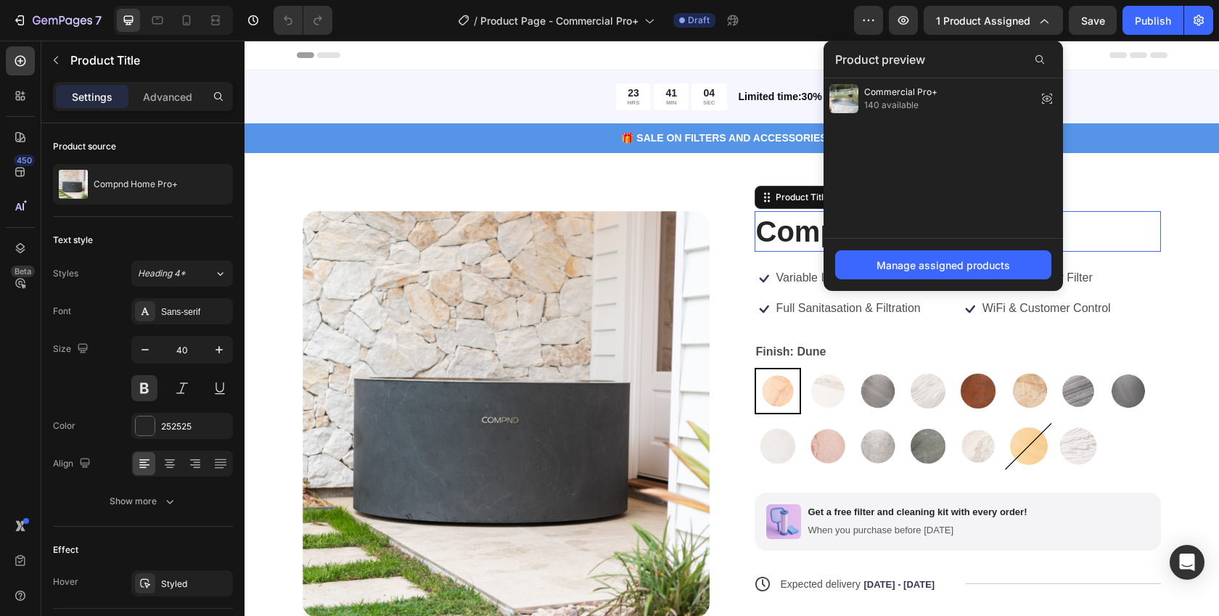
click at [977, 258] on div "Manage assigned products" at bounding box center [944, 265] width 134 height 15
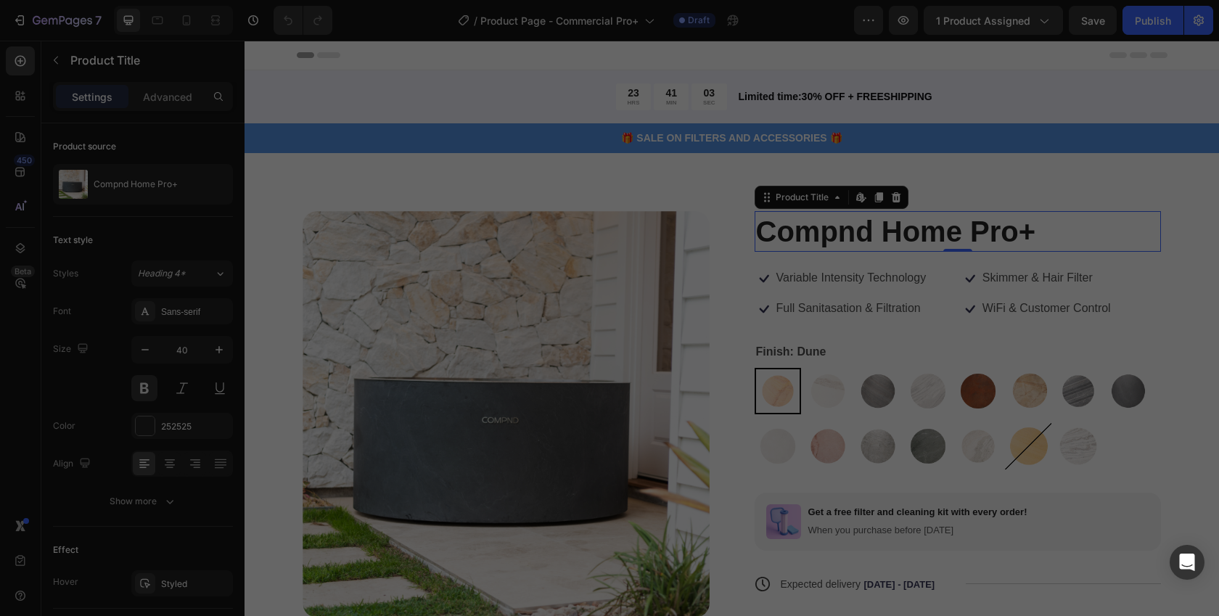
click at [943, 266] on div at bounding box center [609, 308] width 1219 height 616
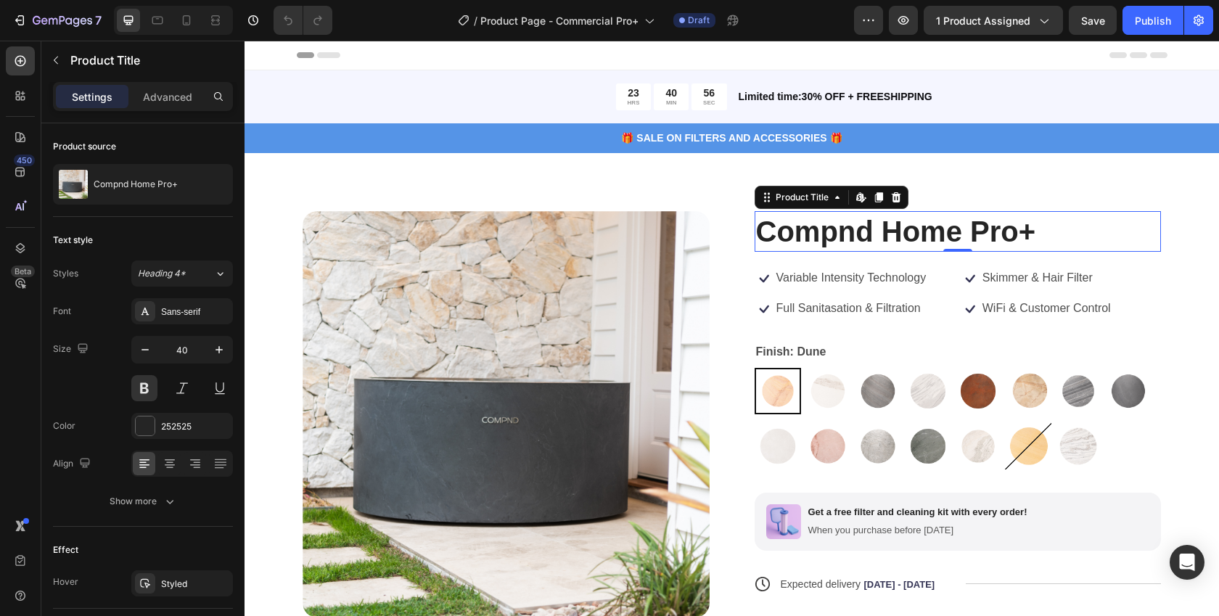
click at [959, 109] on div "Limited time:30% OFF + FREESHIPPING Text Block" at bounding box center [952, 96] width 430 height 27
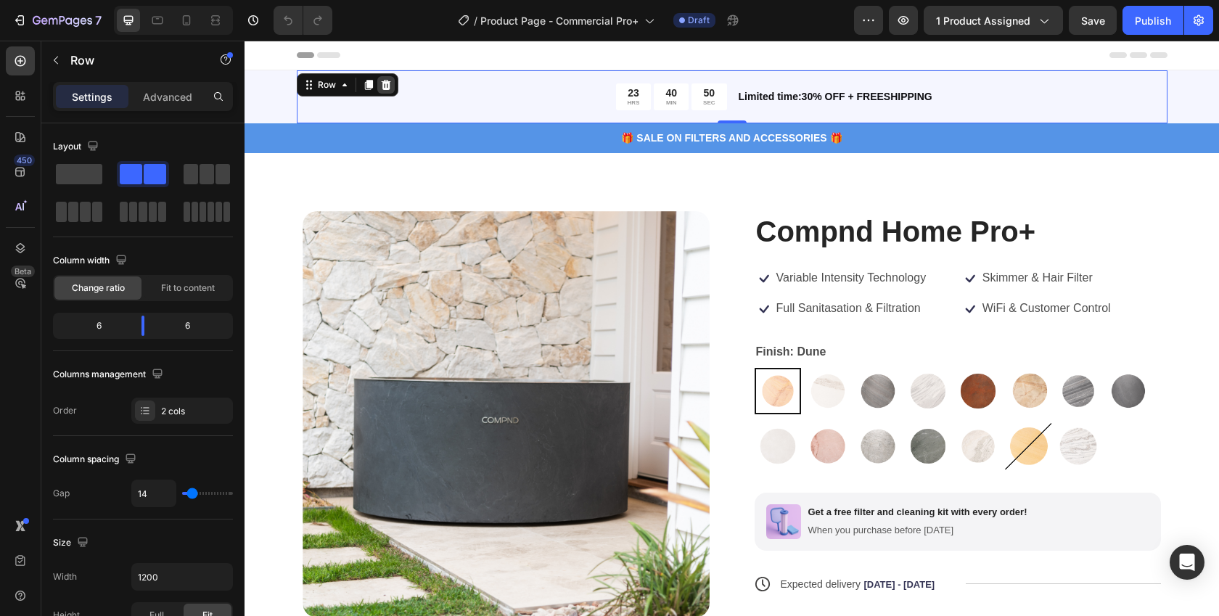
click at [382, 83] on icon at bounding box center [385, 85] width 9 height 10
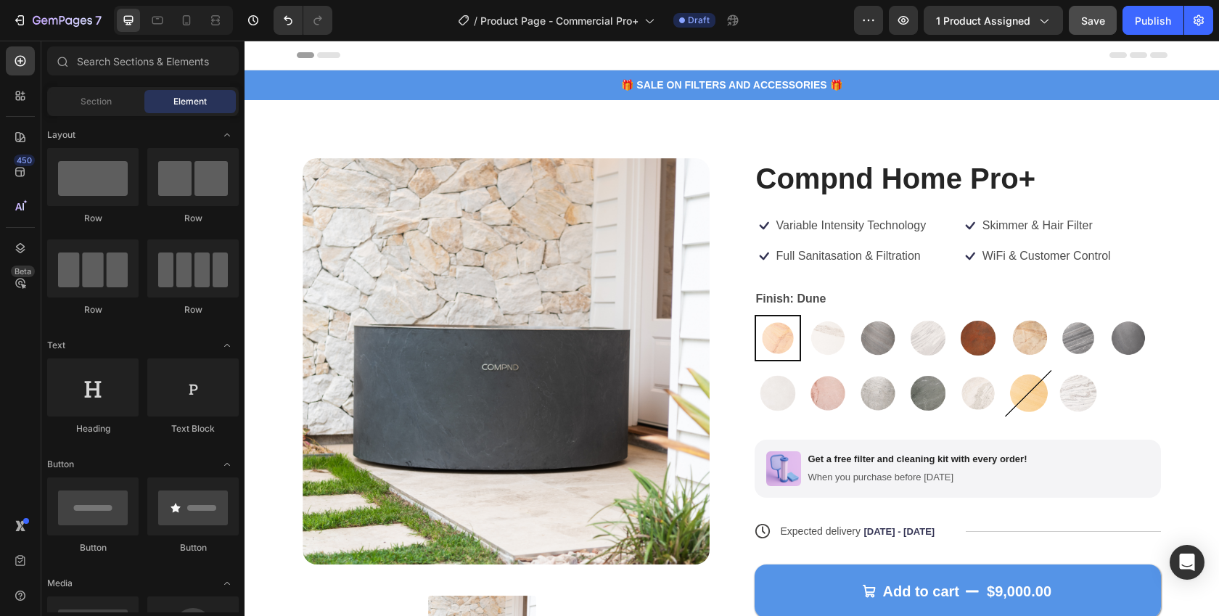
click at [1093, 17] on span "Save" at bounding box center [1093, 21] width 24 height 12
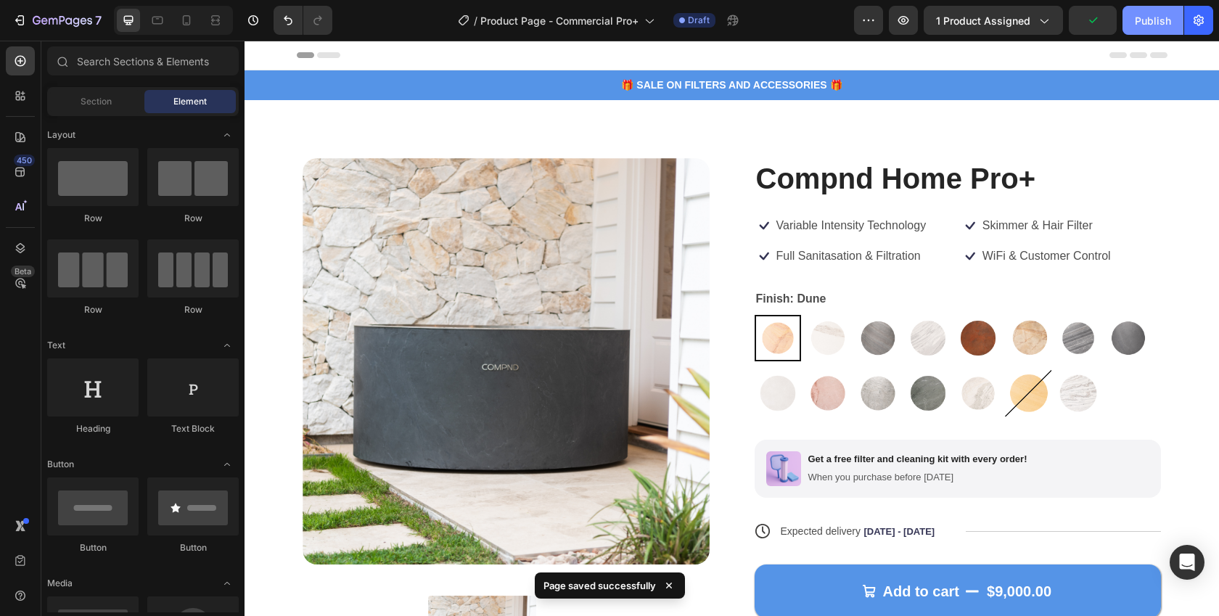
click at [1144, 24] on div "Publish" at bounding box center [1153, 20] width 36 height 15
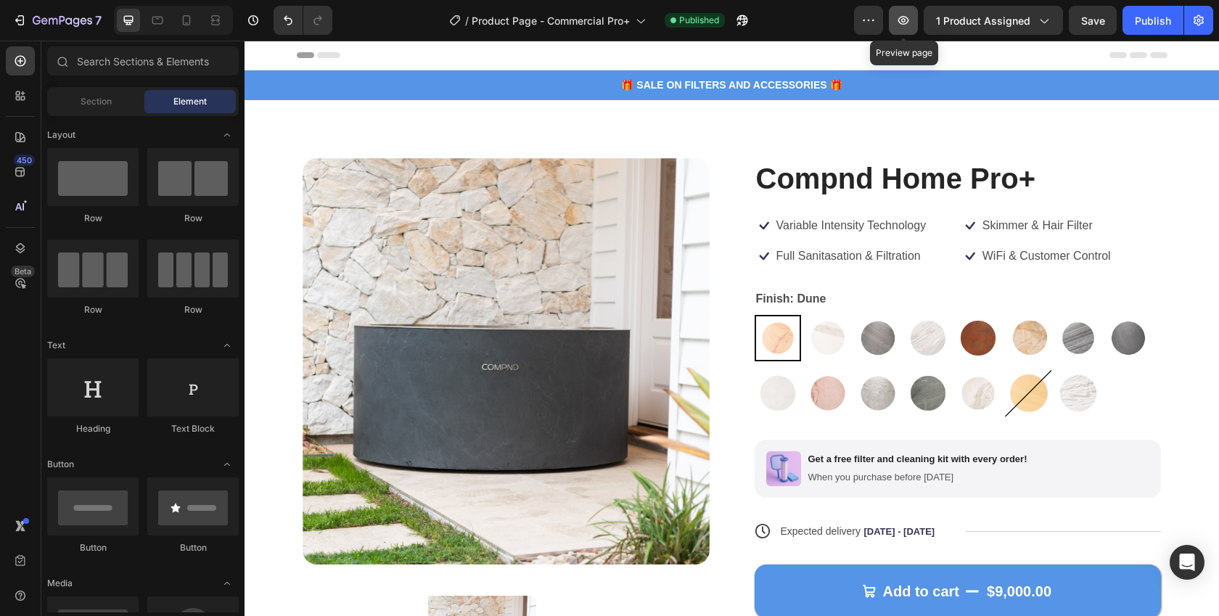
click at [909, 25] on icon "button" at bounding box center [903, 20] width 15 height 15
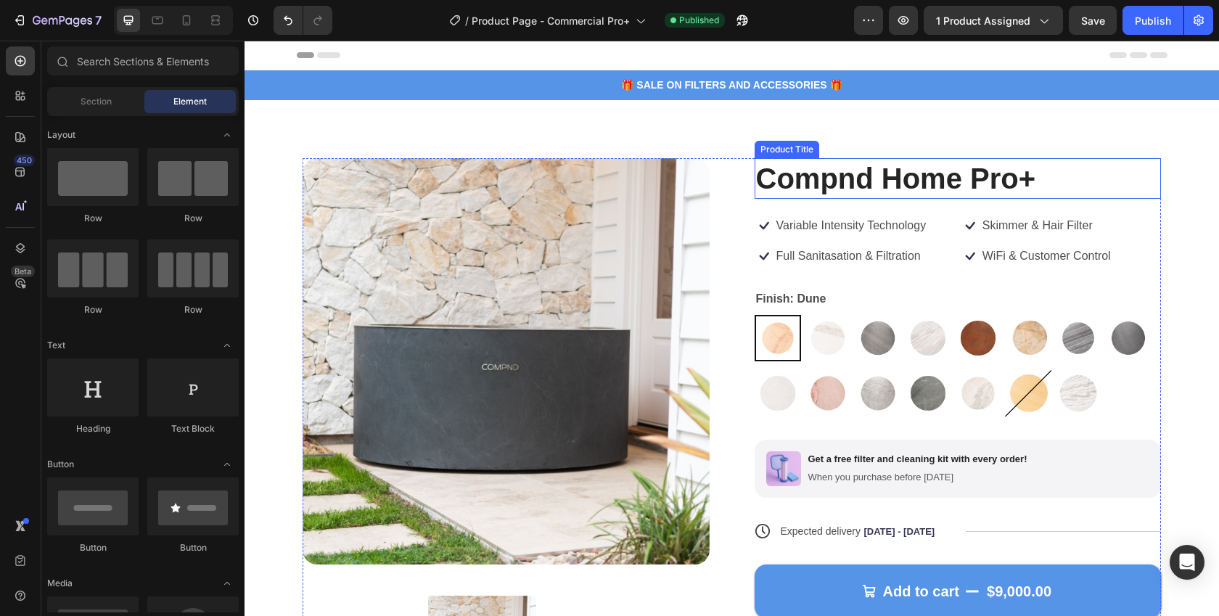
click at [872, 173] on h1 "Compnd Home Pro+" at bounding box center [958, 178] width 407 height 41
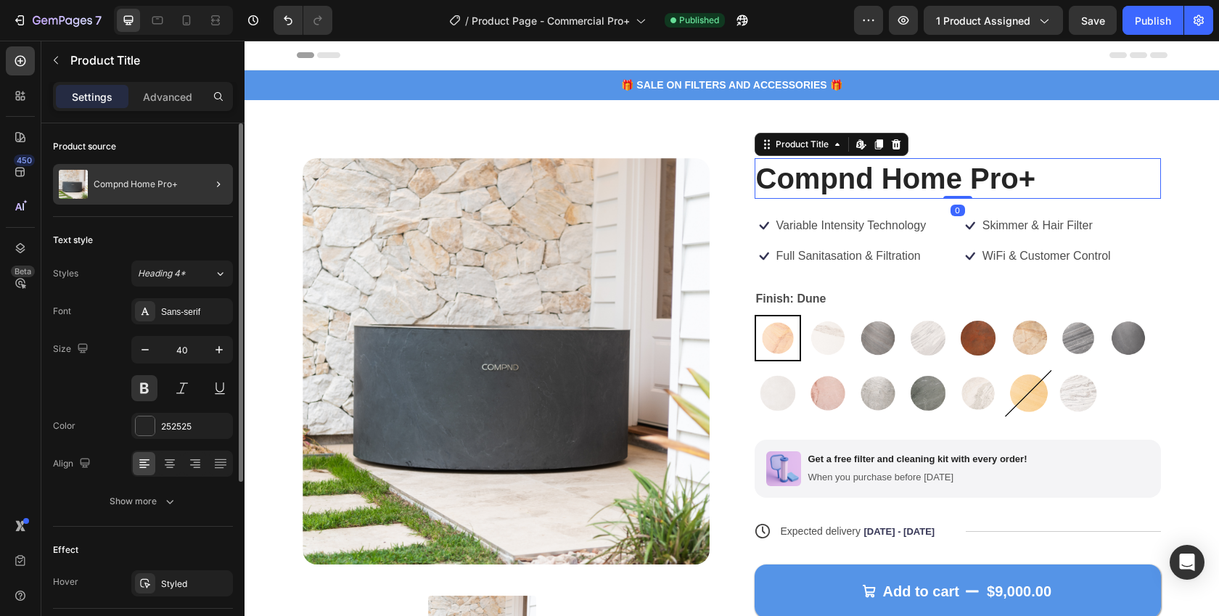
drag, startPoint x: 445, startPoint y: 160, endPoint x: 140, endPoint y: 184, distance: 305.8
click at [140, 184] on p "Compnd Home Pro+" at bounding box center [136, 184] width 84 height 10
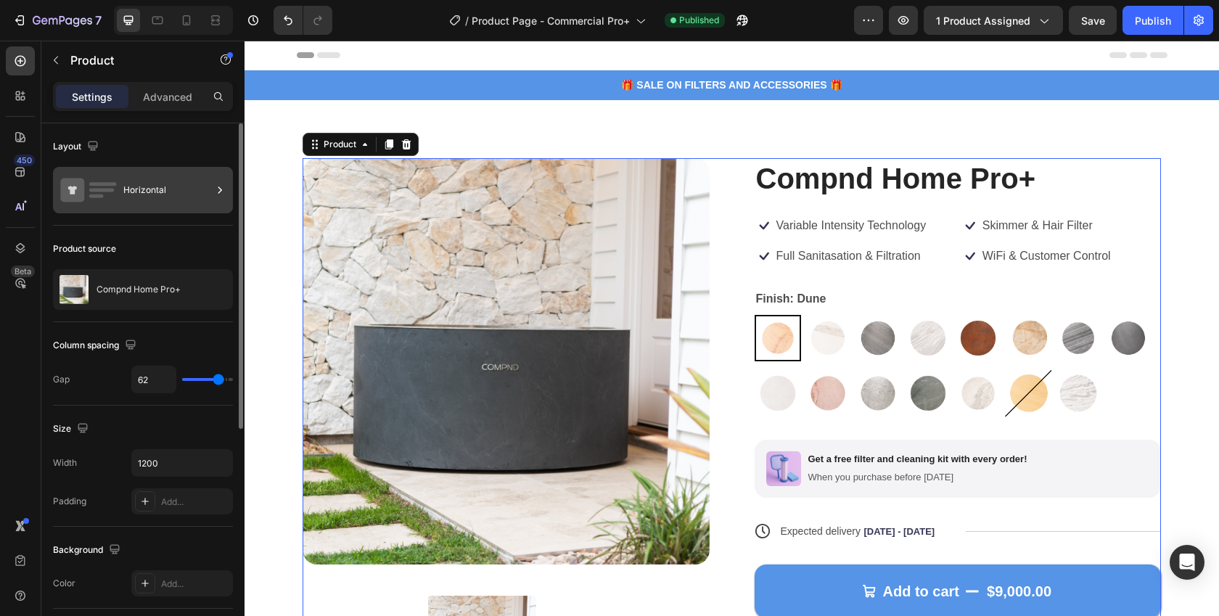
click at [141, 184] on div "Horizontal" at bounding box center [167, 189] width 89 height 33
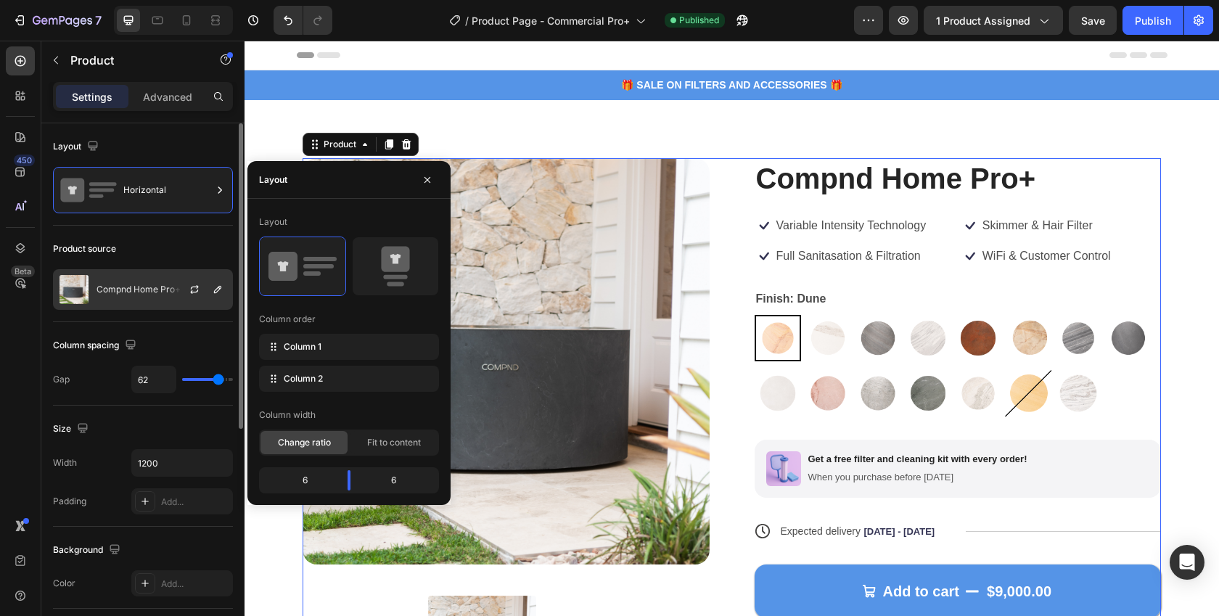
click at [139, 291] on p "Compnd Home Pro+" at bounding box center [139, 289] width 84 height 10
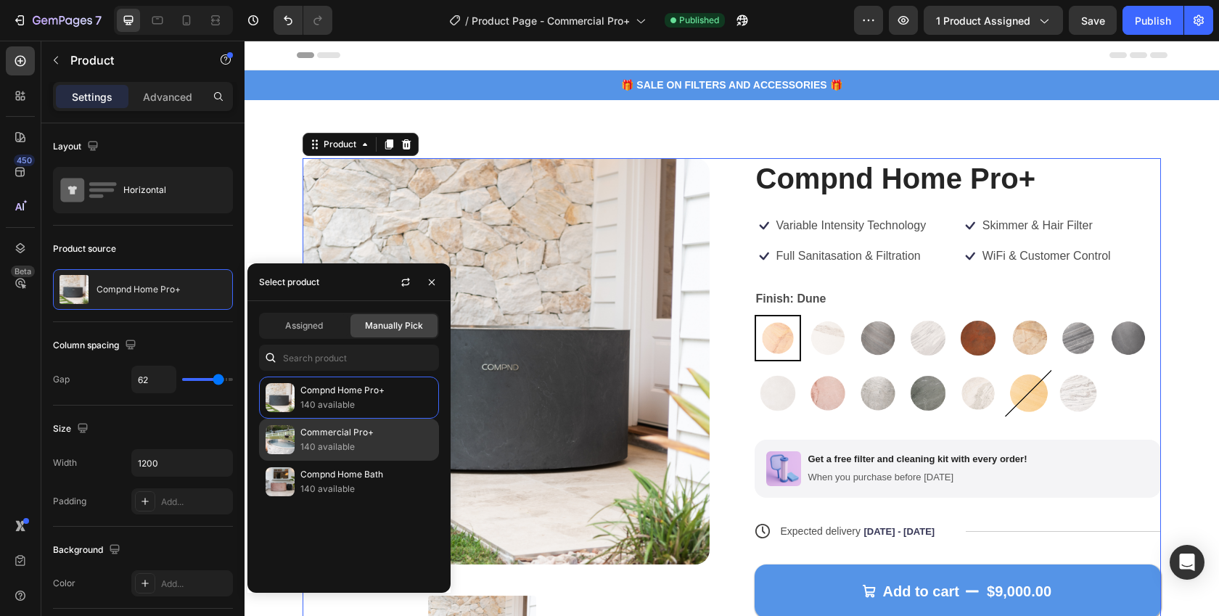
click at [369, 437] on p "Commercial Pro+" at bounding box center [366, 432] width 132 height 15
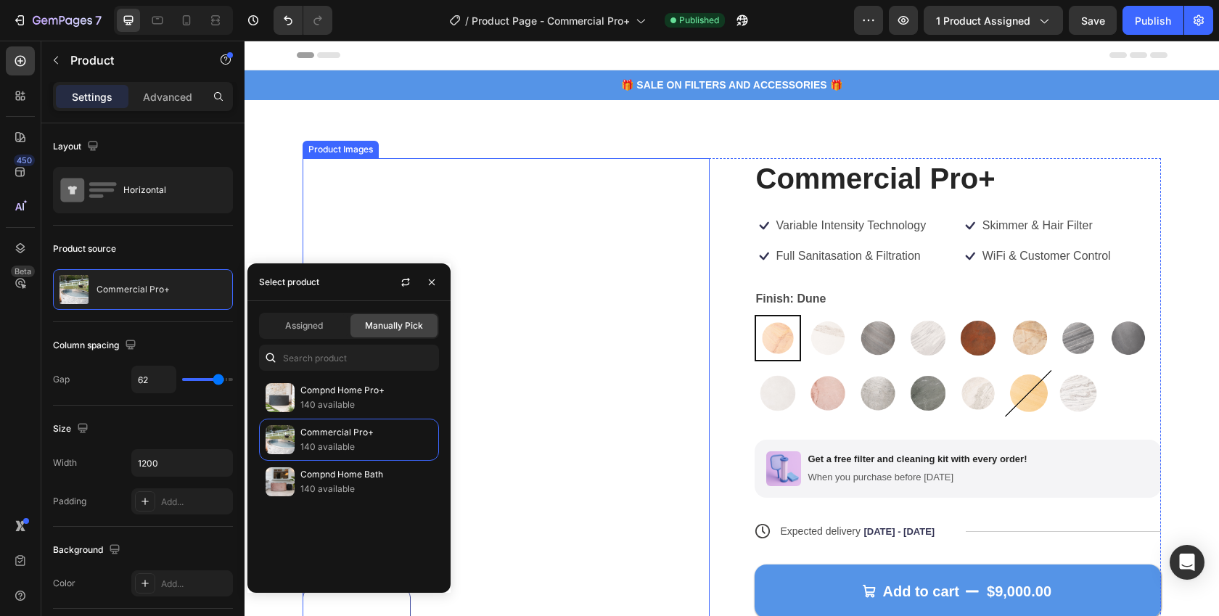
scroll to position [117, 0]
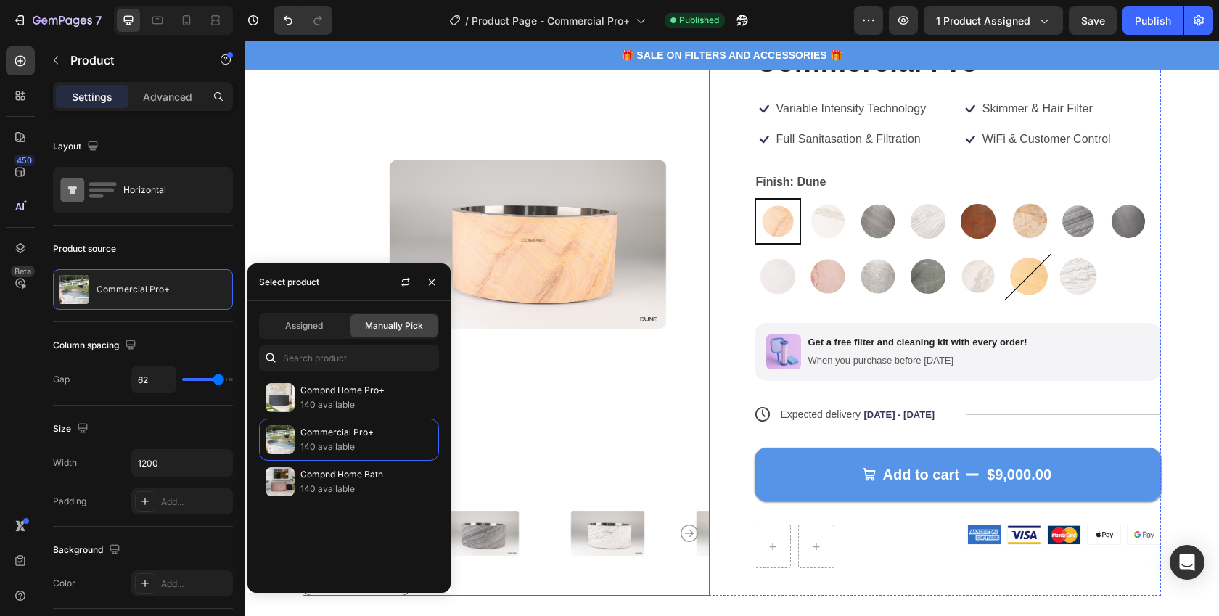
click at [562, 414] on img at bounding box center [527, 244] width 407 height 407
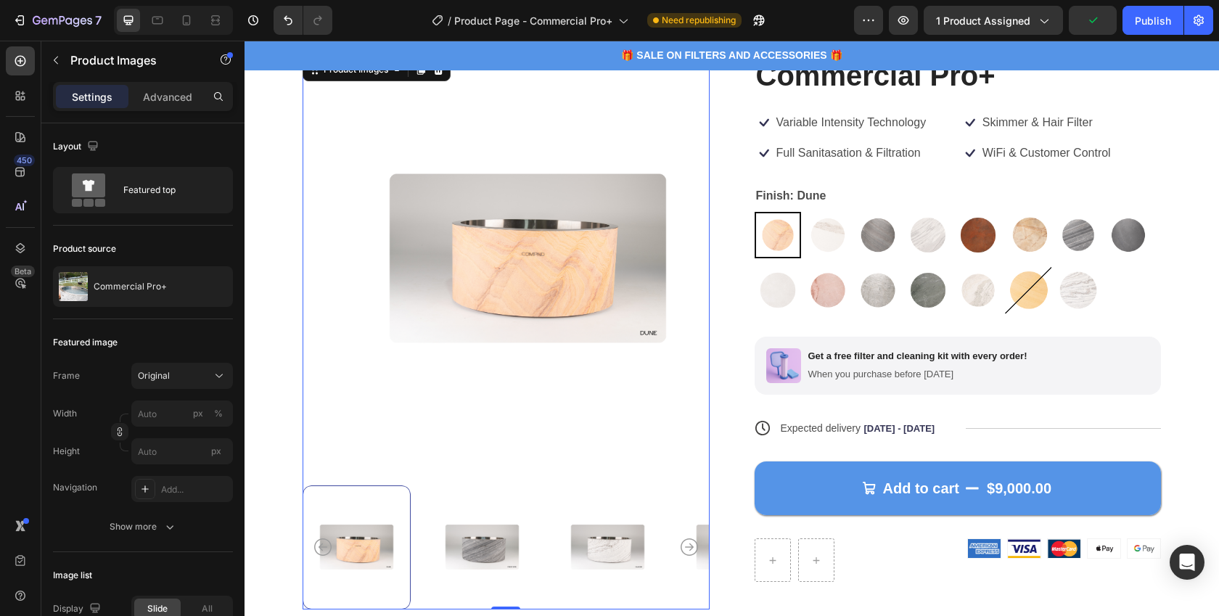
scroll to position [210, 0]
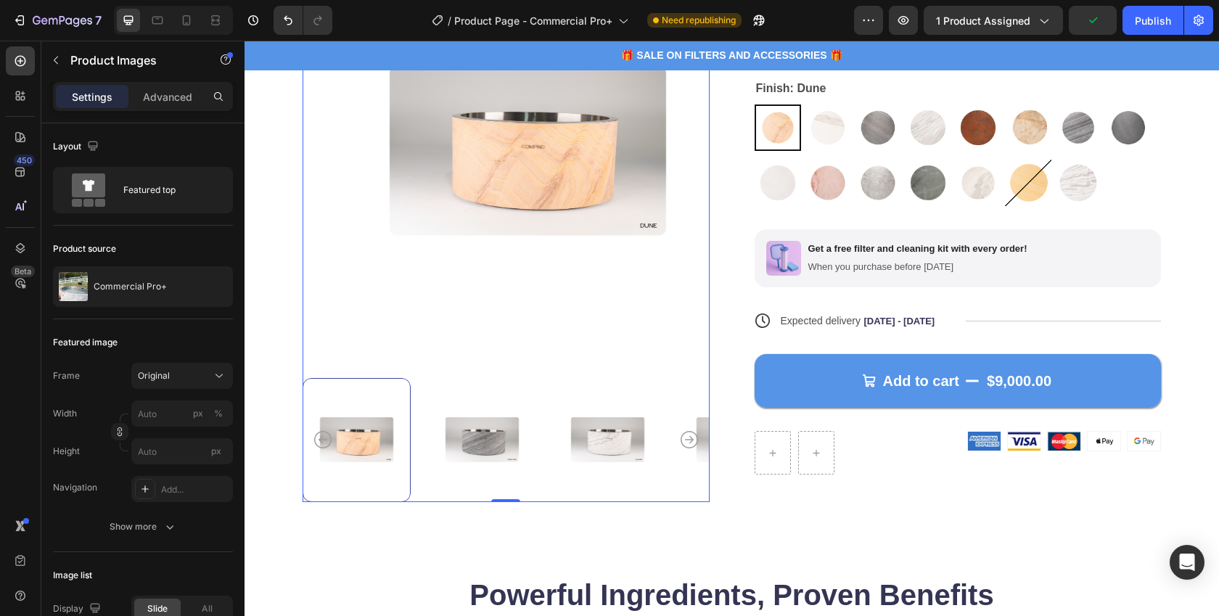
click at [320, 431] on icon "Carousel Back Arrow" at bounding box center [322, 439] width 17 height 17
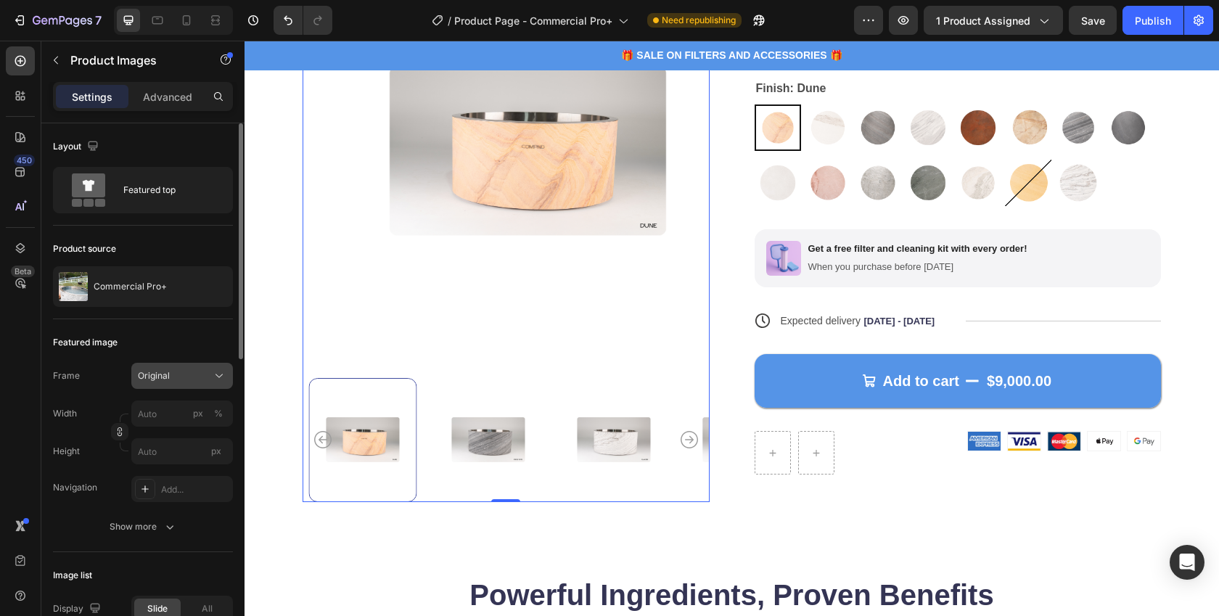
click at [181, 374] on div "Original" at bounding box center [173, 375] width 71 height 13
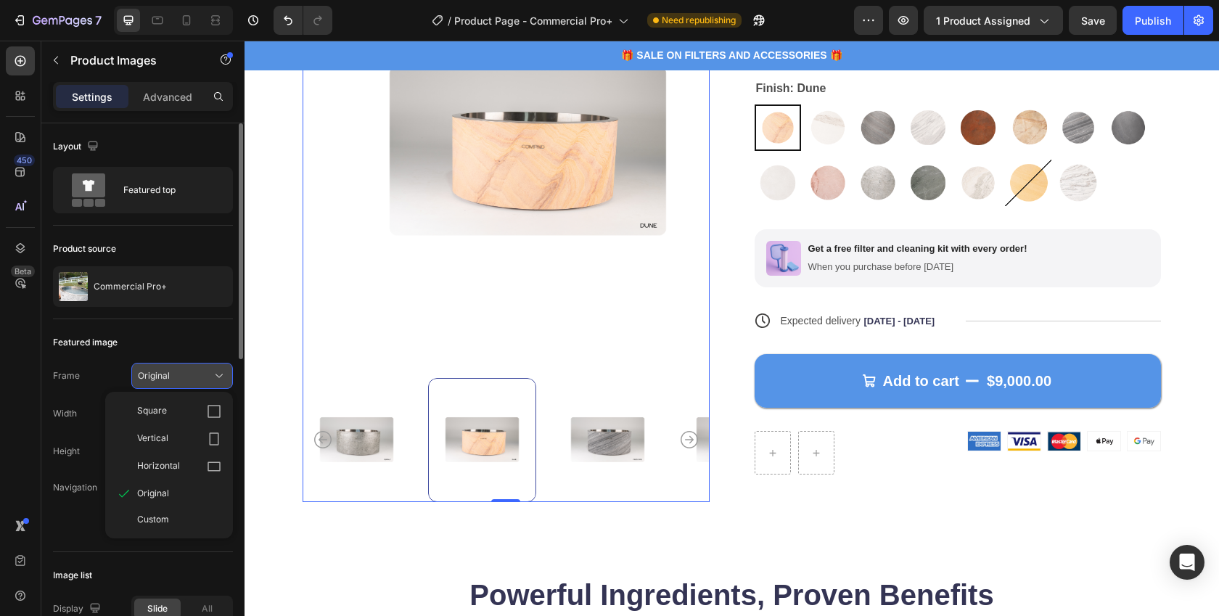
click at [182, 375] on div "Original" at bounding box center [173, 375] width 71 height 13
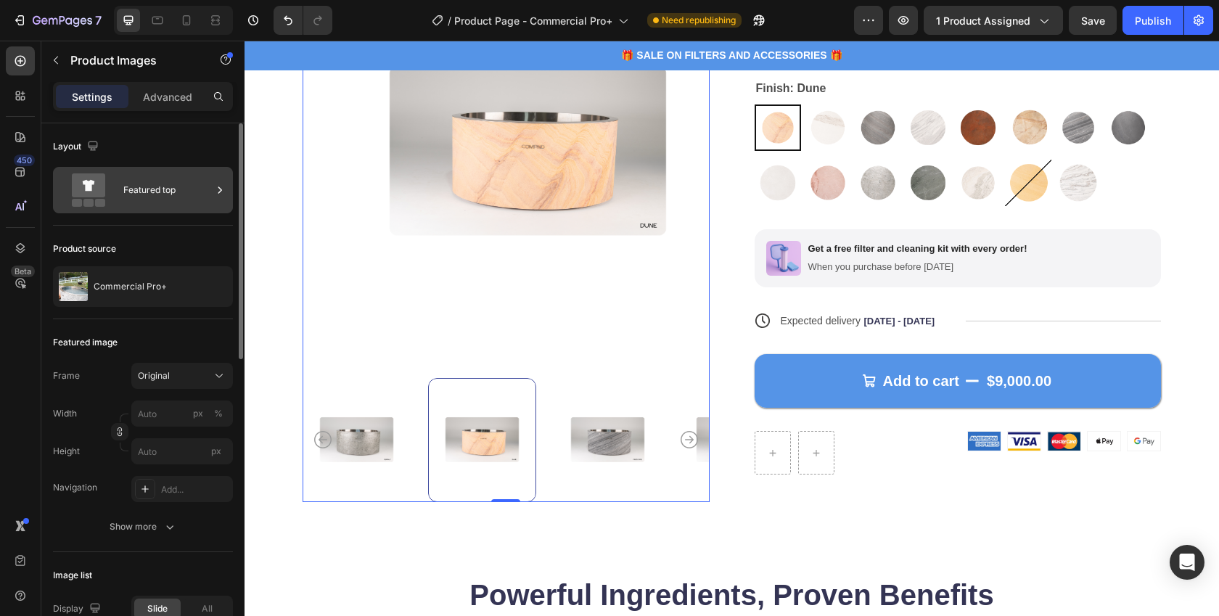
click at [152, 187] on div "Featured top" at bounding box center [167, 189] width 89 height 33
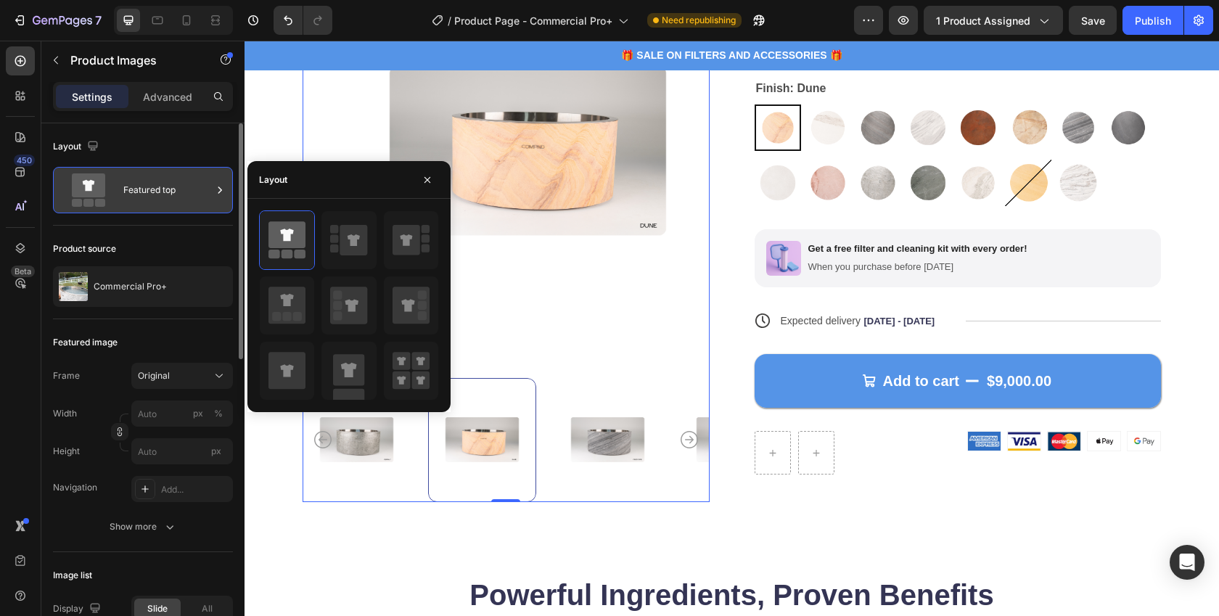
click at [152, 187] on div "Featured top" at bounding box center [167, 189] width 89 height 33
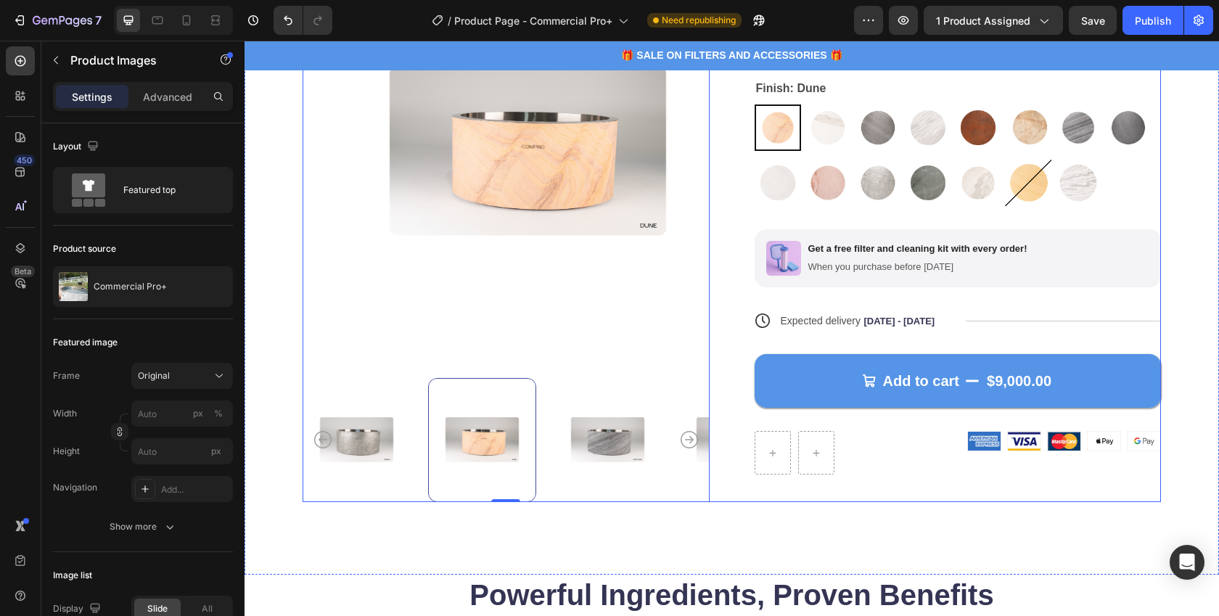
scroll to position [38, 0]
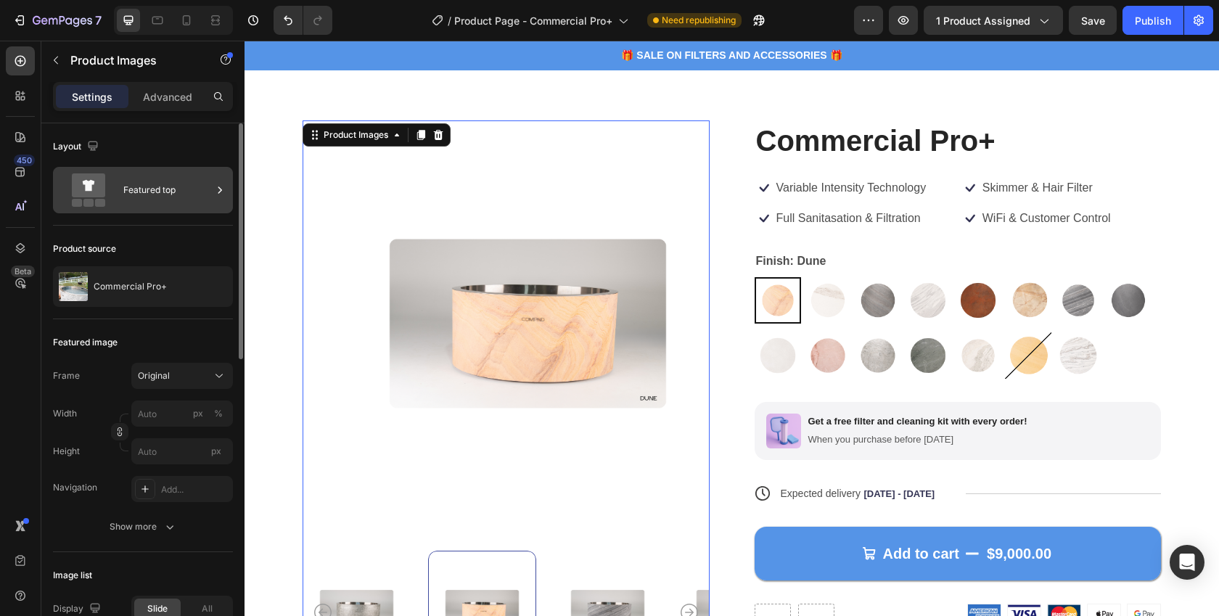
click at [179, 195] on div "Featured top" at bounding box center [167, 189] width 89 height 33
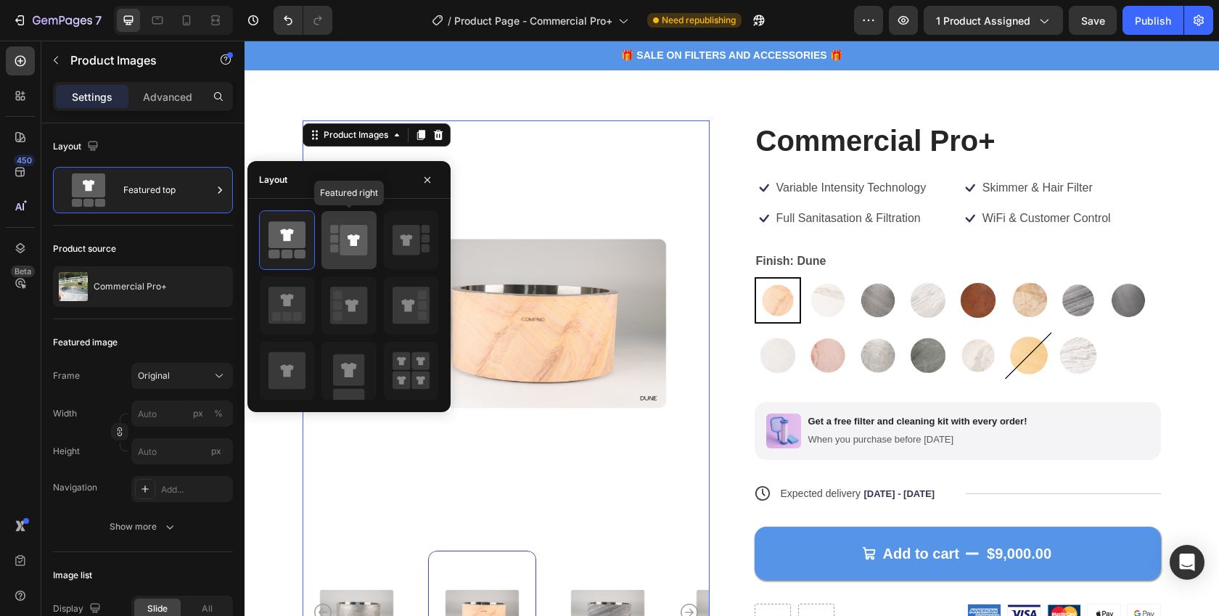
click at [343, 236] on icon at bounding box center [354, 240] width 28 height 30
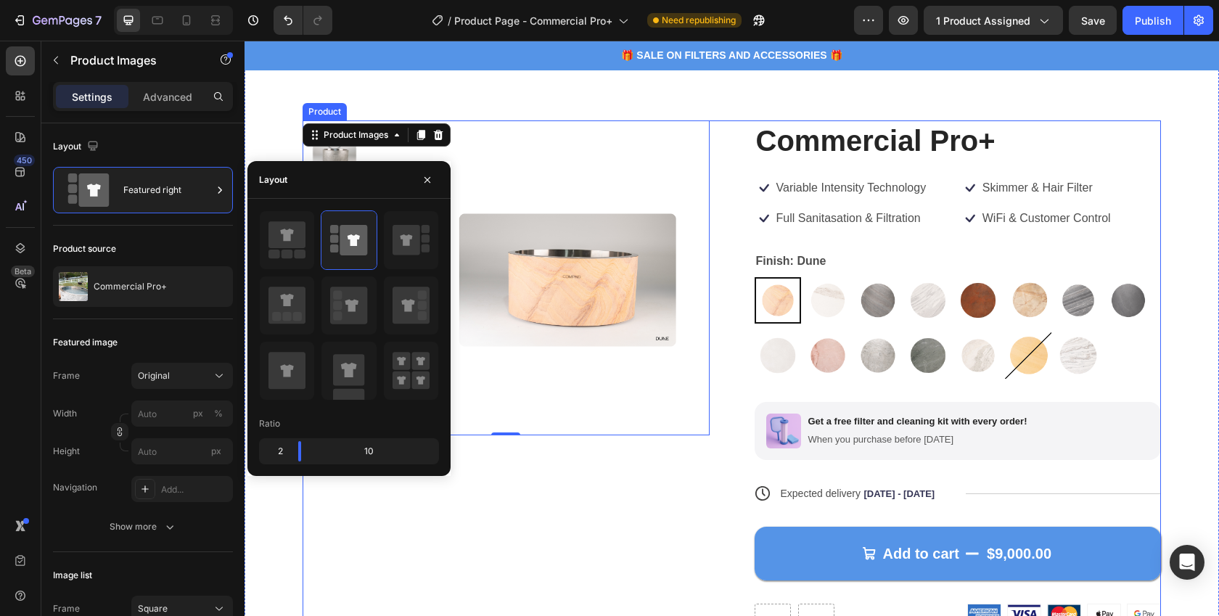
click at [637, 591] on div "Product Images 0" at bounding box center [506, 383] width 407 height 527
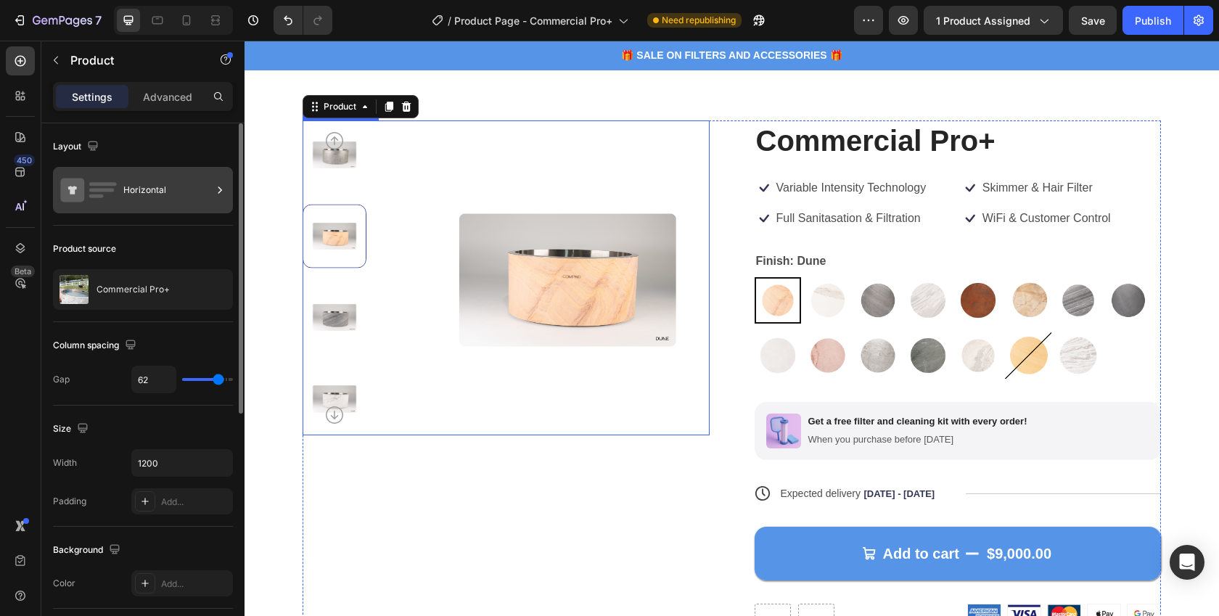
click at [134, 190] on div "Horizontal" at bounding box center [167, 189] width 89 height 33
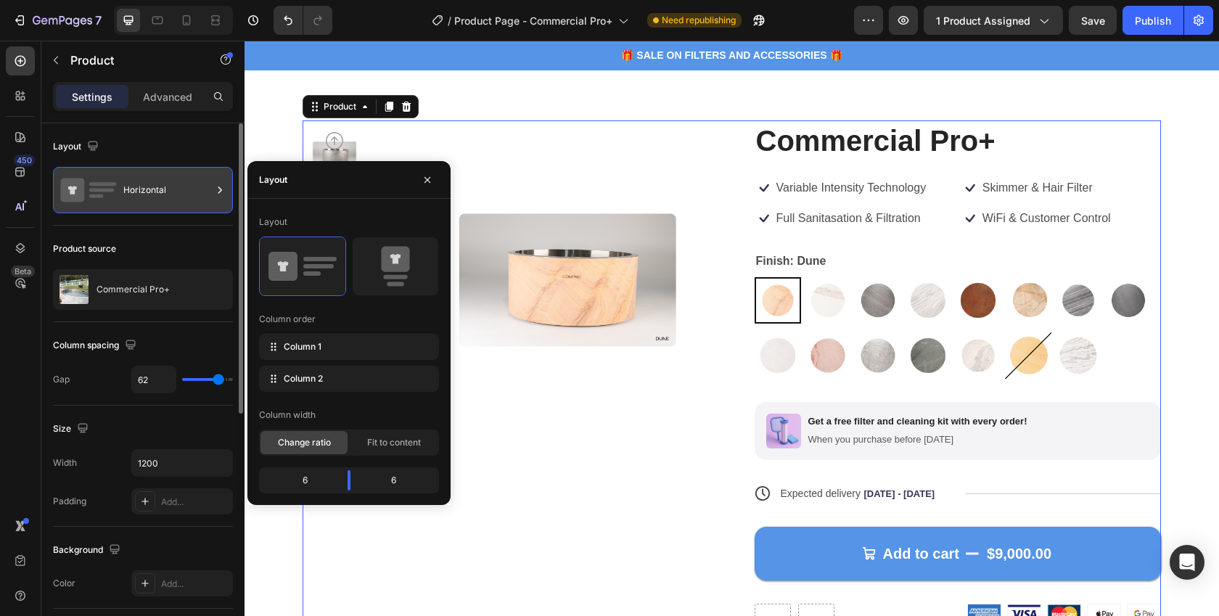
click at [134, 191] on div "Horizontal" at bounding box center [167, 189] width 89 height 33
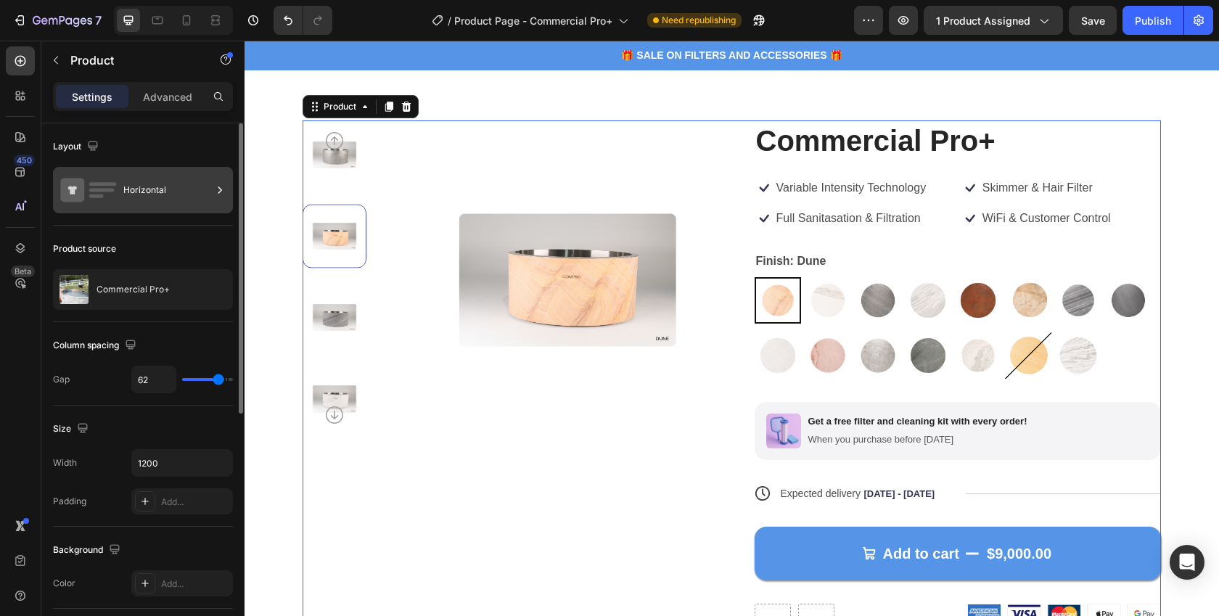
click at [140, 194] on div "Horizontal" at bounding box center [167, 189] width 89 height 33
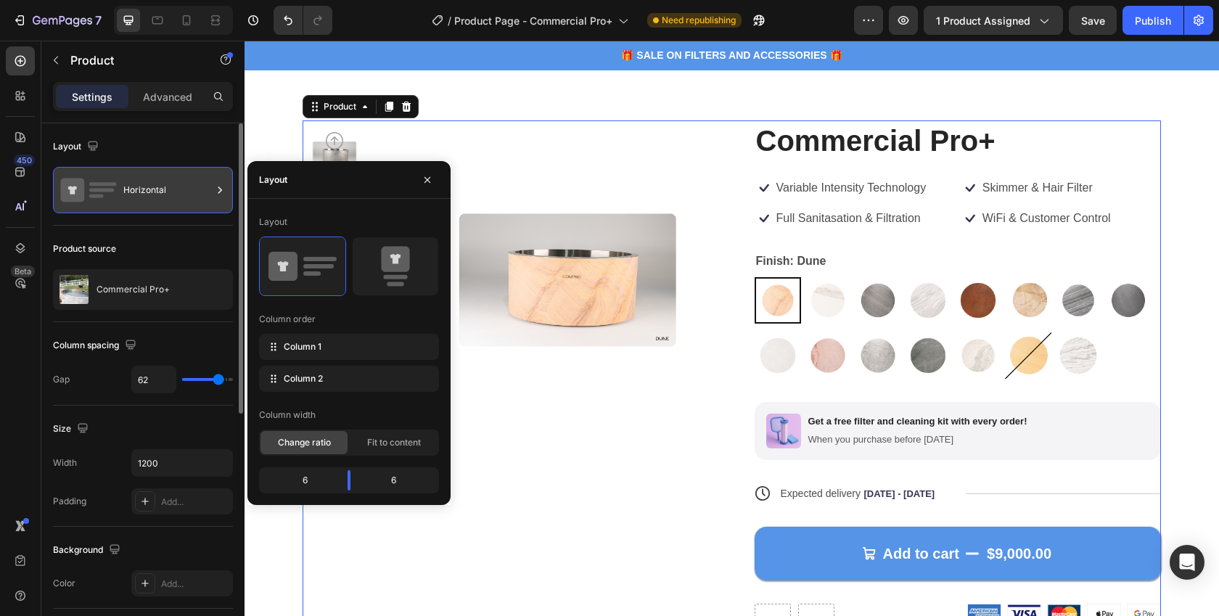
click at [208, 190] on div "Horizontal" at bounding box center [167, 189] width 89 height 33
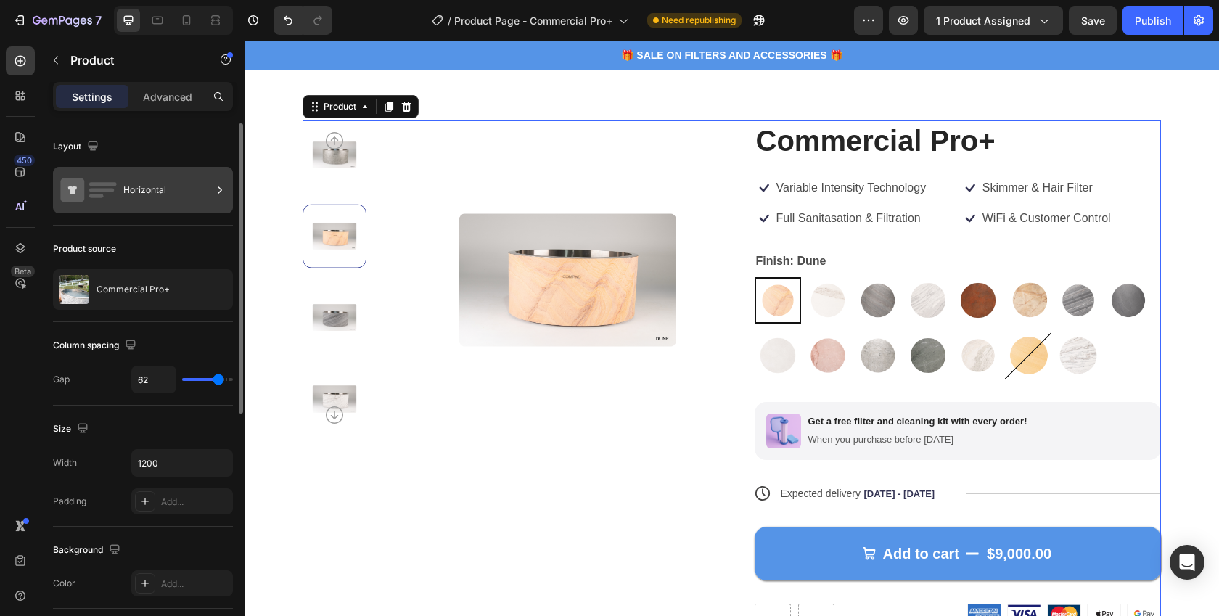
click at [208, 190] on div "Horizontal" at bounding box center [167, 189] width 89 height 33
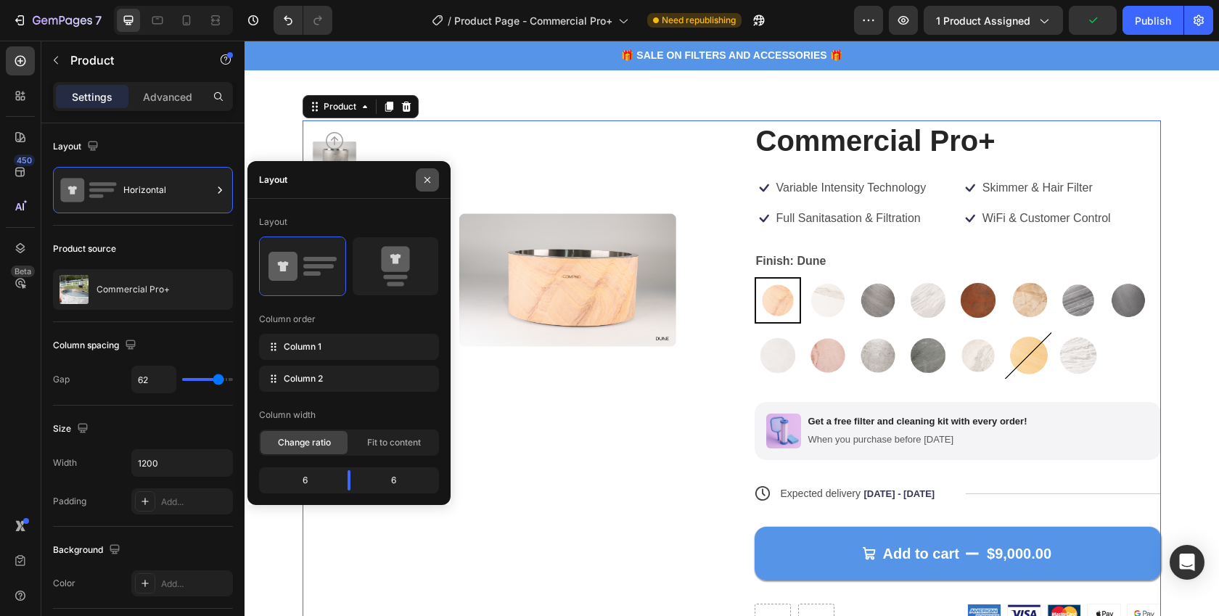
click at [427, 181] on icon "button" at bounding box center [428, 180] width 12 height 12
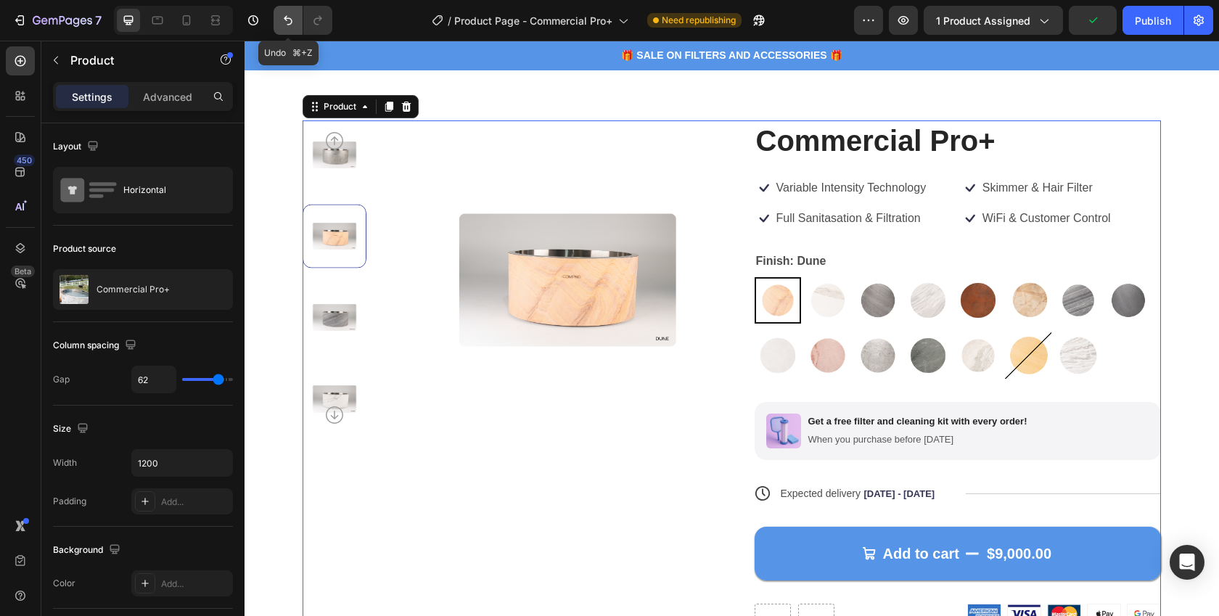
click at [288, 17] on icon "Undo/Redo" at bounding box center [288, 20] width 15 height 15
click at [285, 12] on button "Undo/Redo" at bounding box center [288, 20] width 29 height 29
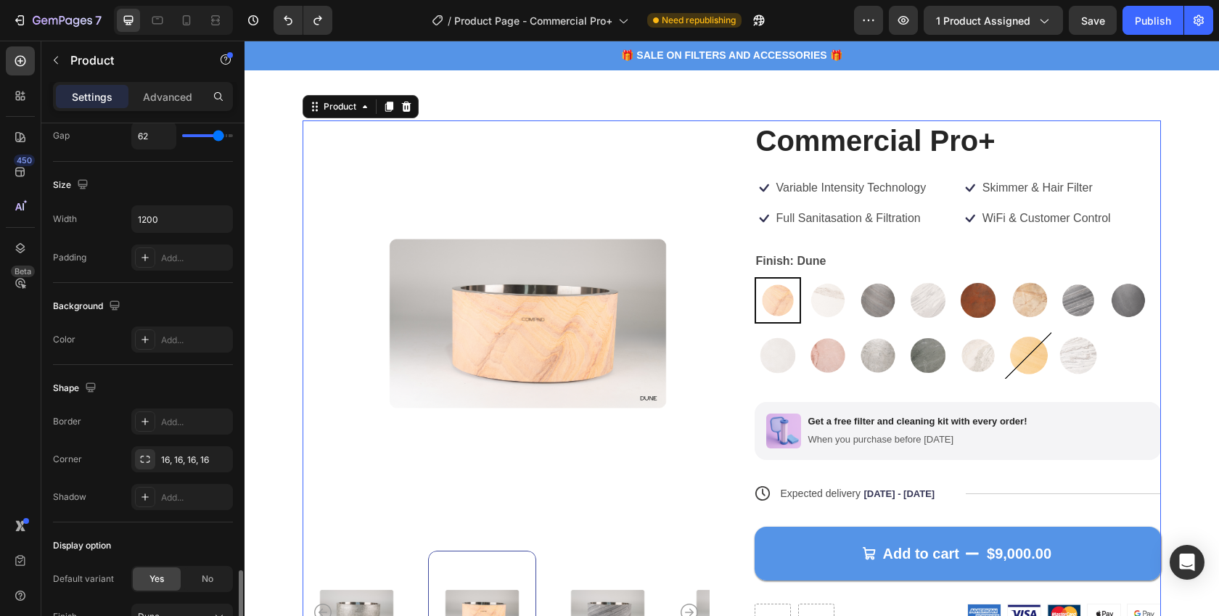
scroll to position [447, 0]
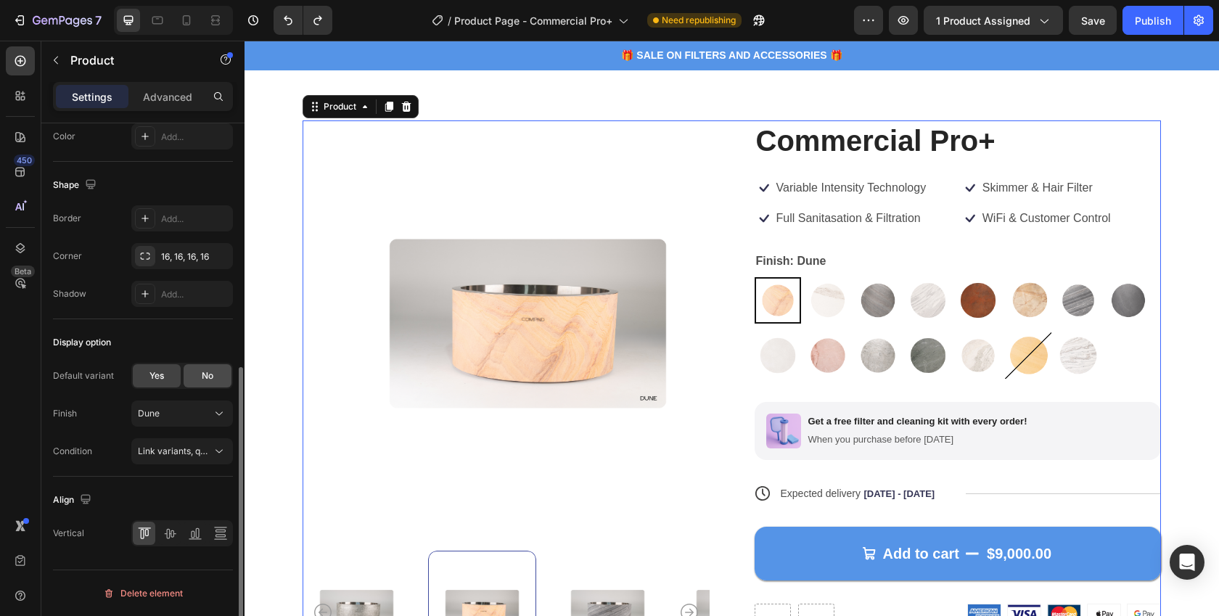
click at [211, 378] on span "No" at bounding box center [208, 375] width 12 height 13
radio input "false"
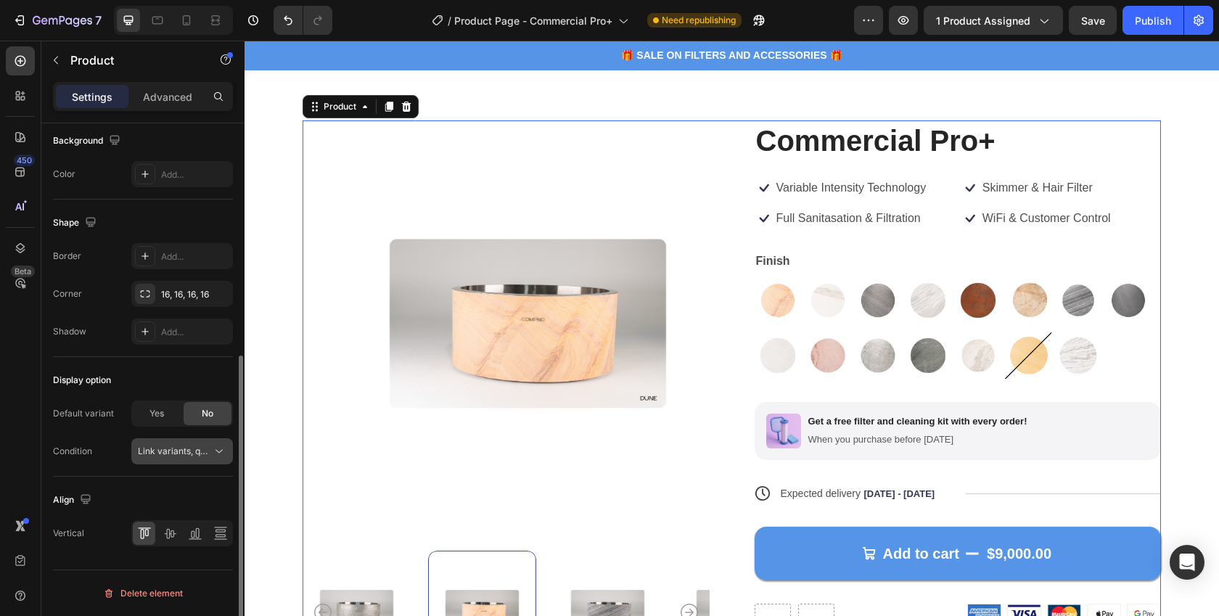
click at [202, 450] on span "Link variants, quantity <br> between same products" at bounding box center [245, 451] width 214 height 11
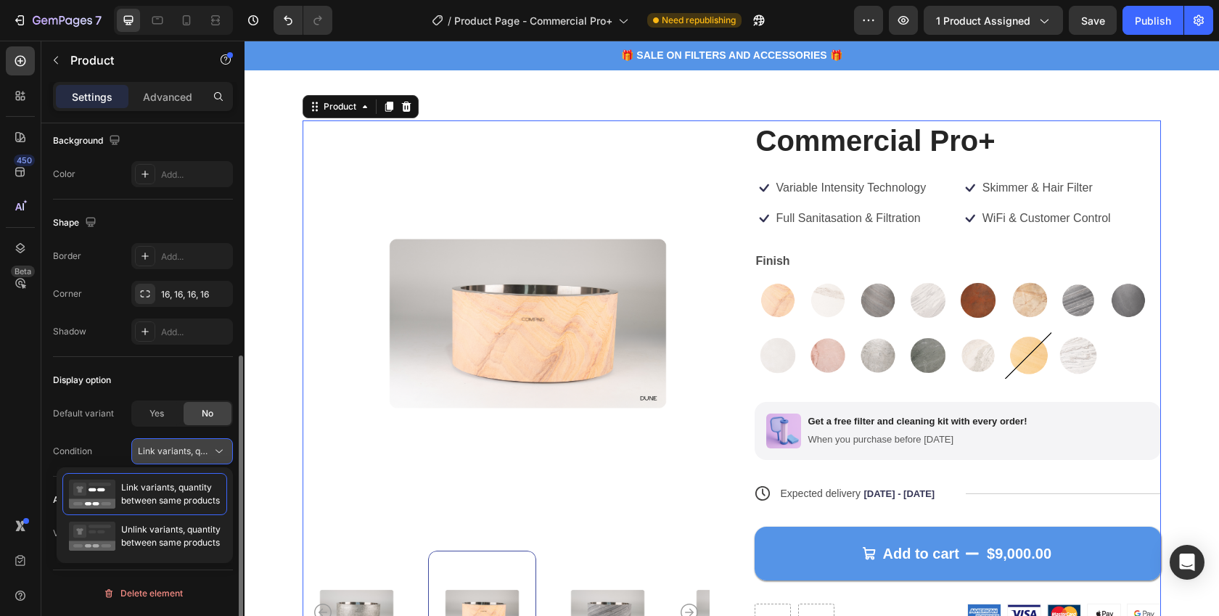
click at [202, 450] on span "Link variants, quantity <br> between same products" at bounding box center [245, 451] width 214 height 11
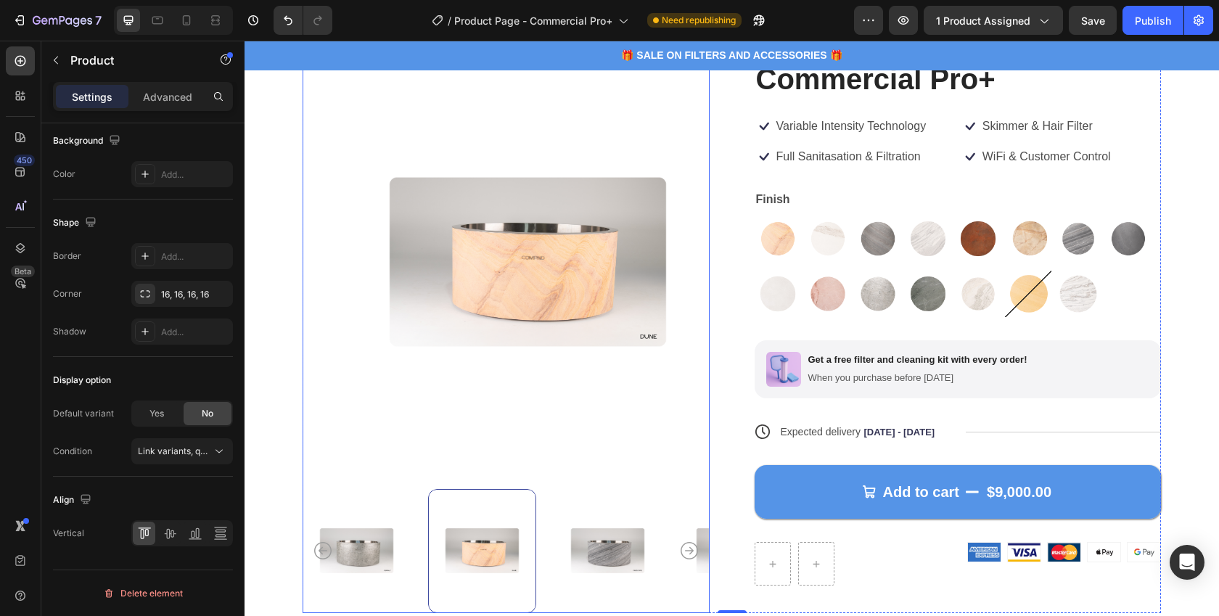
scroll to position [180, 0]
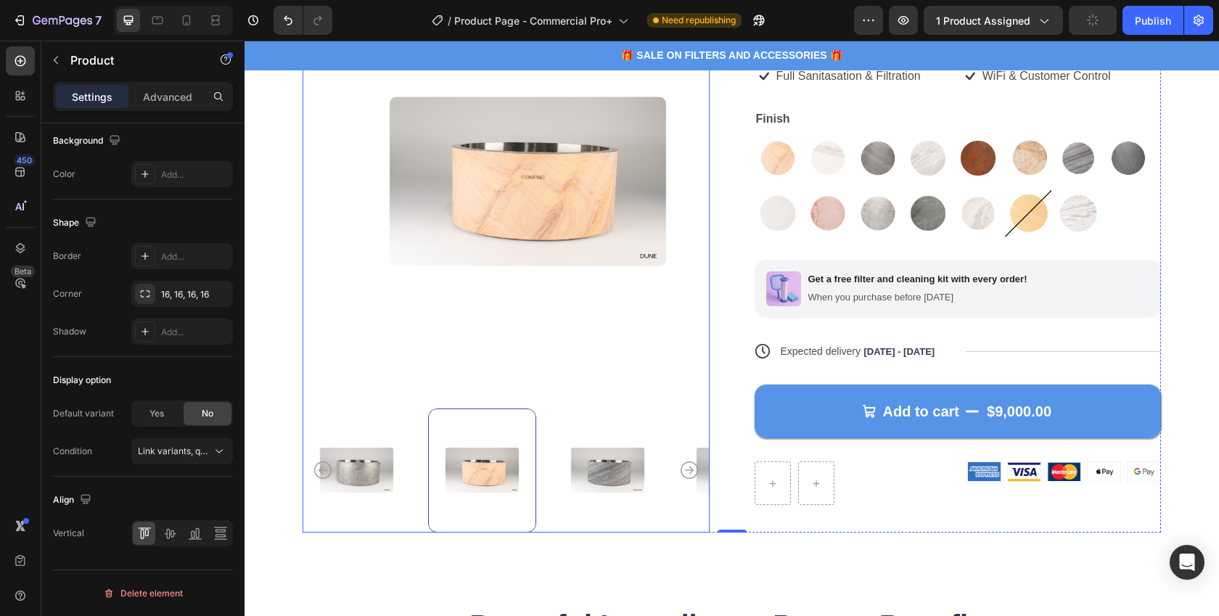
click at [316, 462] on icon "Carousel Back Arrow" at bounding box center [322, 470] width 17 height 17
click at [324, 462] on icon "Carousel Back Arrow" at bounding box center [322, 470] width 17 height 17
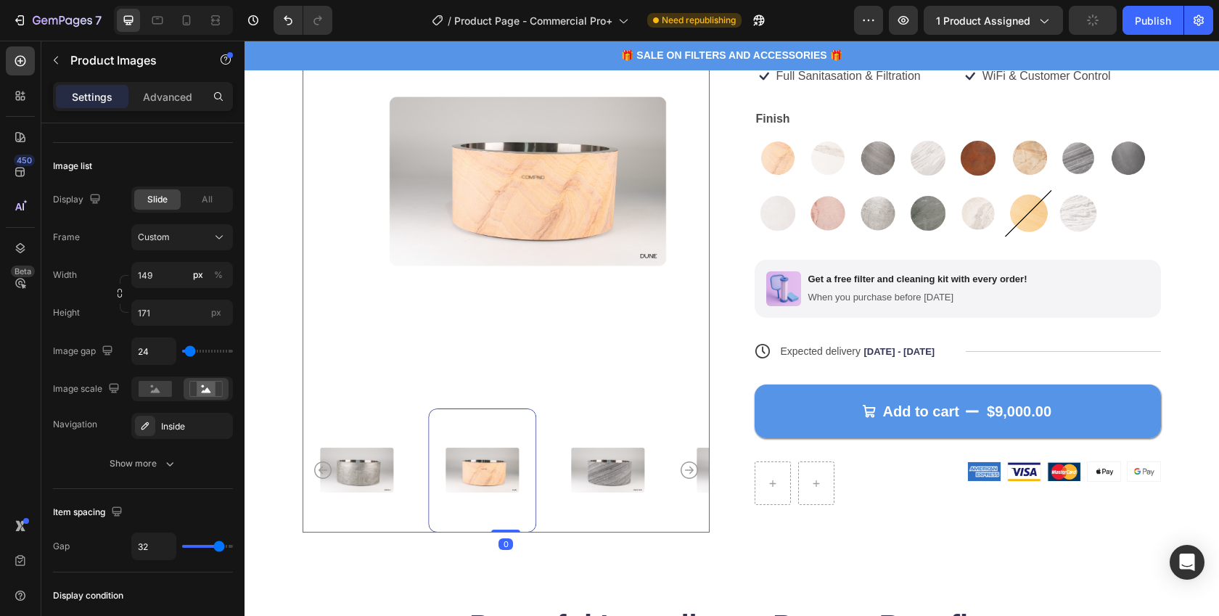
click at [324, 462] on icon "Carousel Back Arrow" at bounding box center [322, 470] width 17 height 17
click at [393, 459] on div at bounding box center [506, 471] width 407 height 124
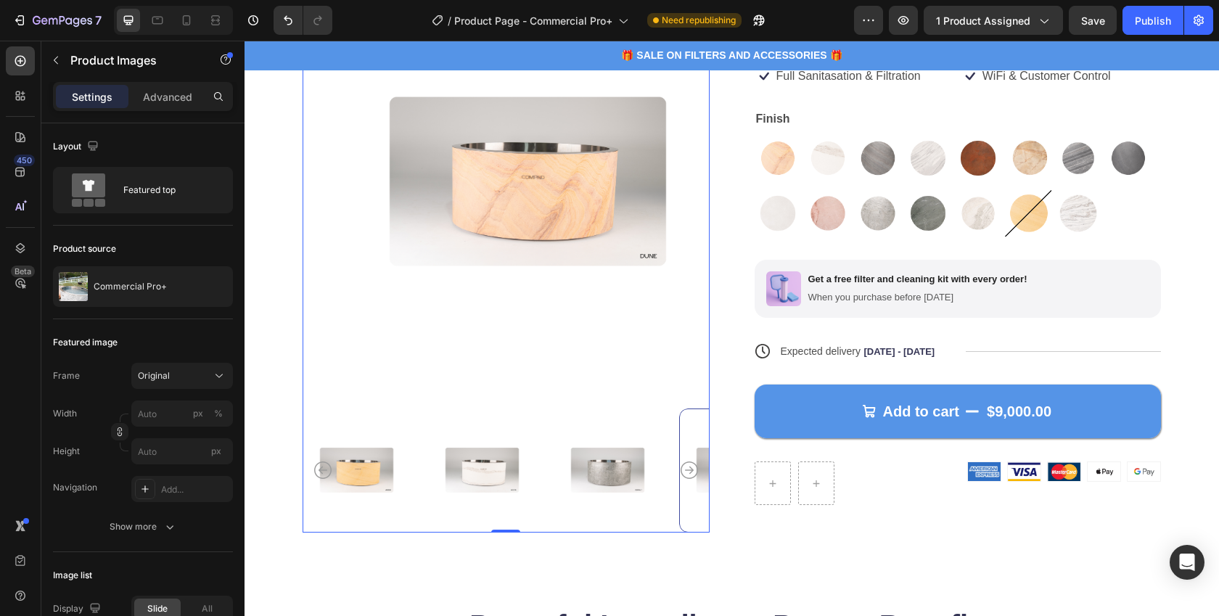
click at [319, 462] on icon "Carousel Back Arrow" at bounding box center [322, 470] width 17 height 17
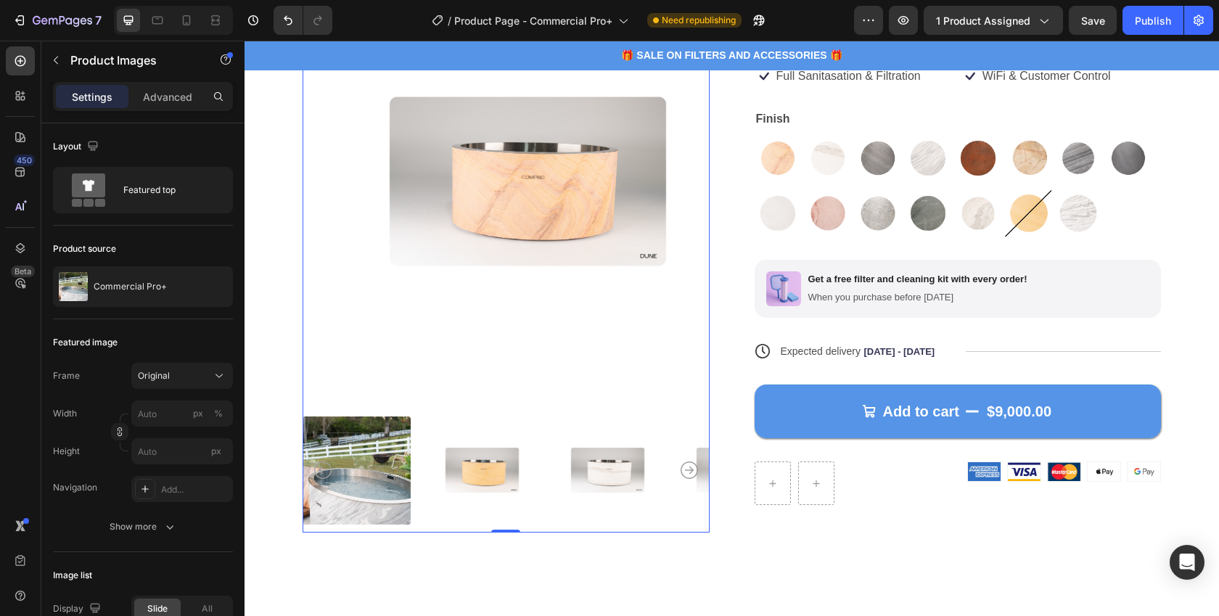
scroll to position [68, 0]
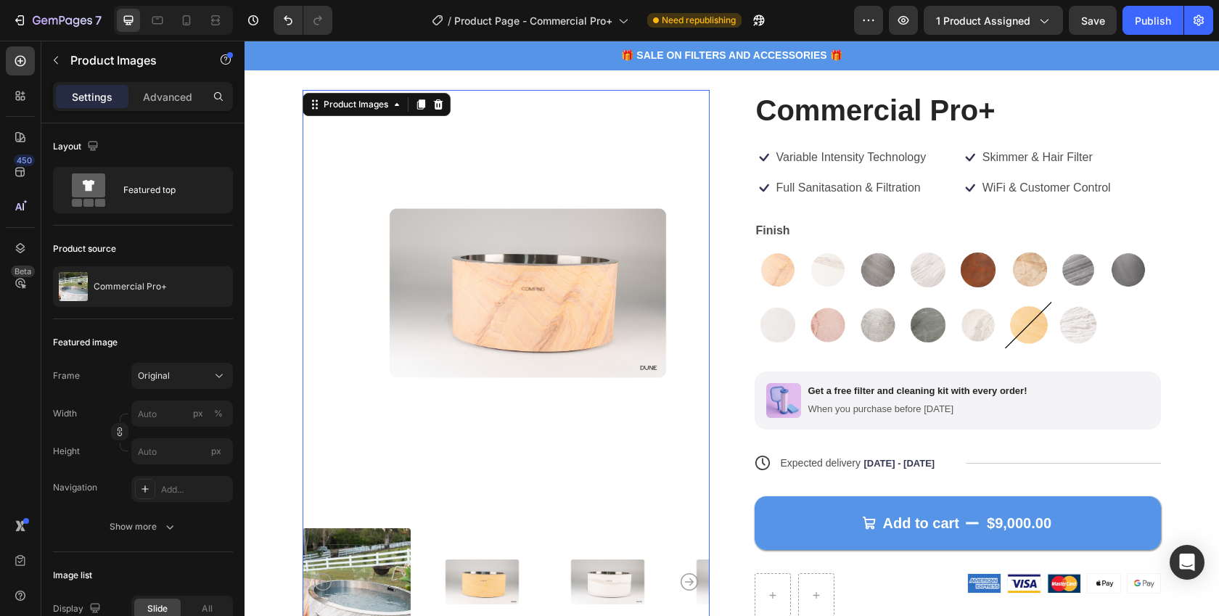
click at [353, 552] on img at bounding box center [357, 582] width 108 height 124
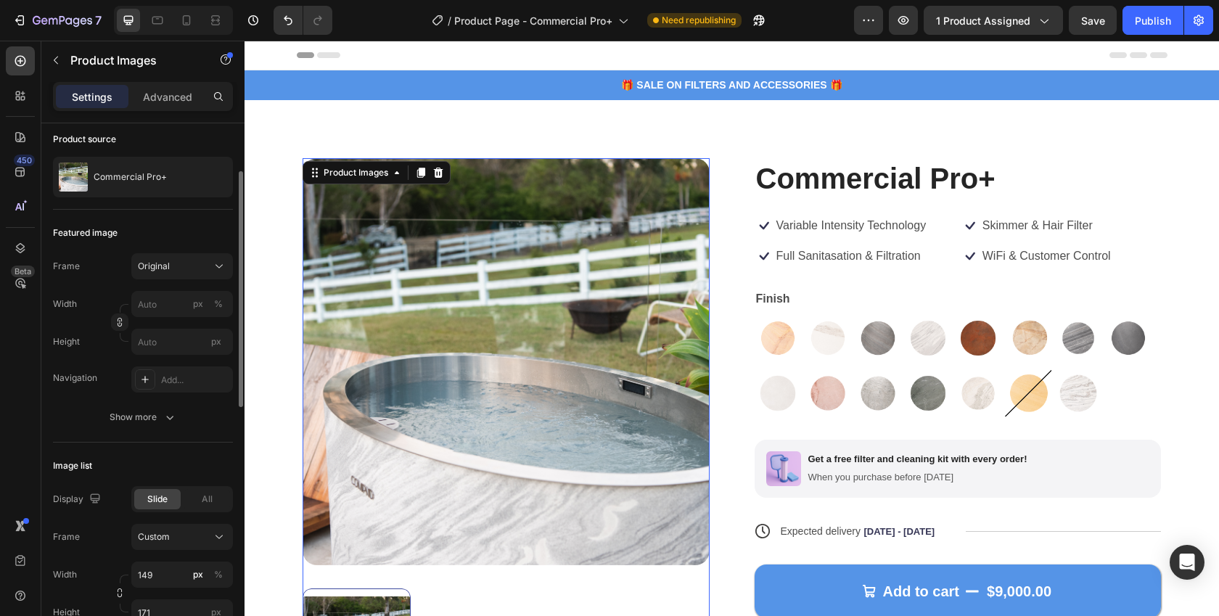
scroll to position [112, 0]
click at [143, 414] on div "Show more" at bounding box center [143, 414] width 67 height 15
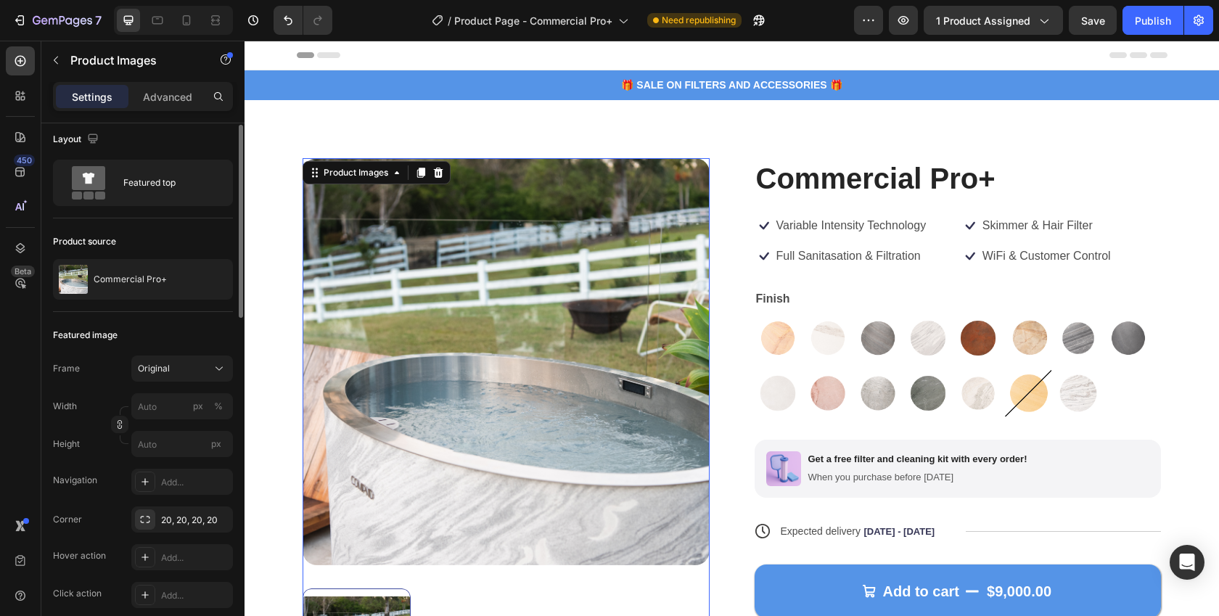
scroll to position [0, 0]
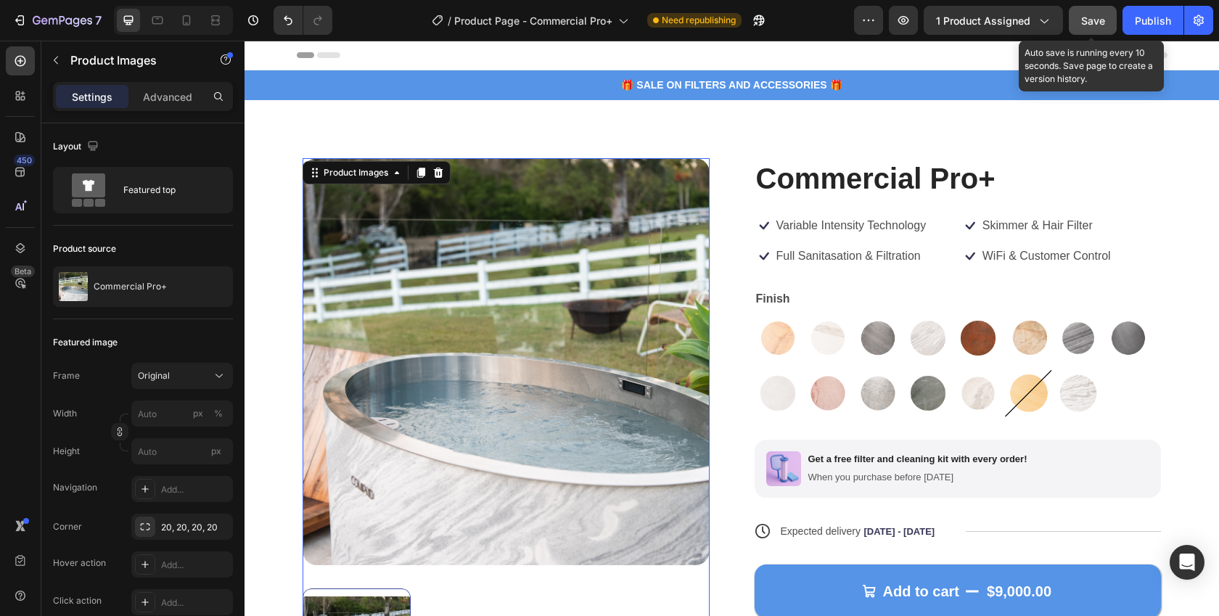
click at [1095, 20] on span "Save" at bounding box center [1093, 21] width 24 height 12
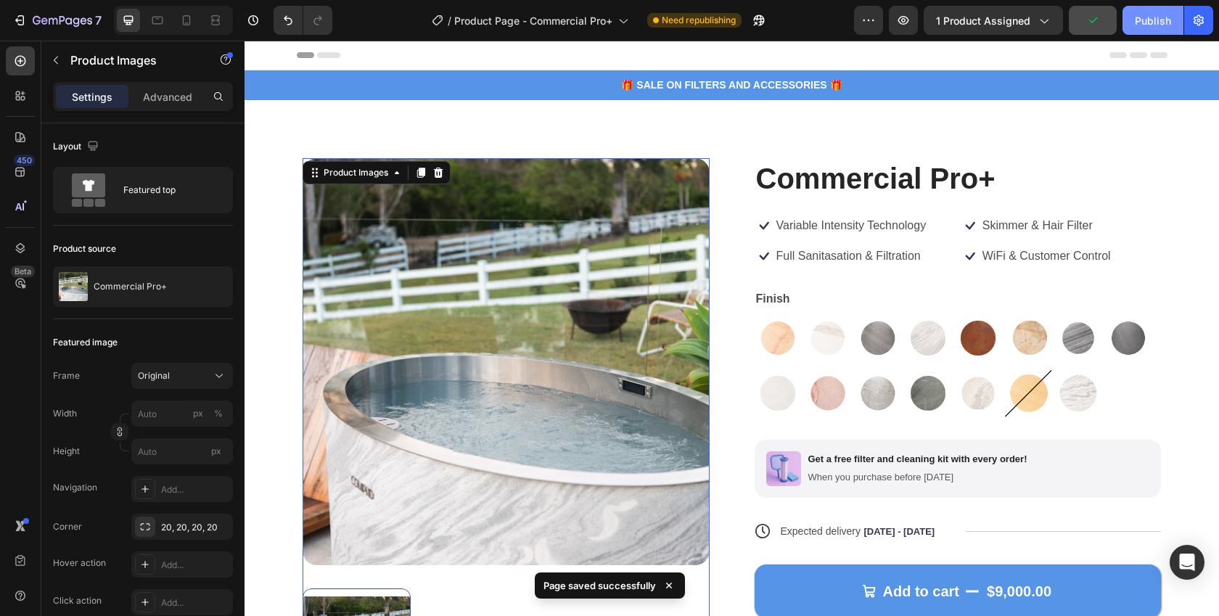
click at [1150, 15] on div "Publish" at bounding box center [1153, 20] width 36 height 15
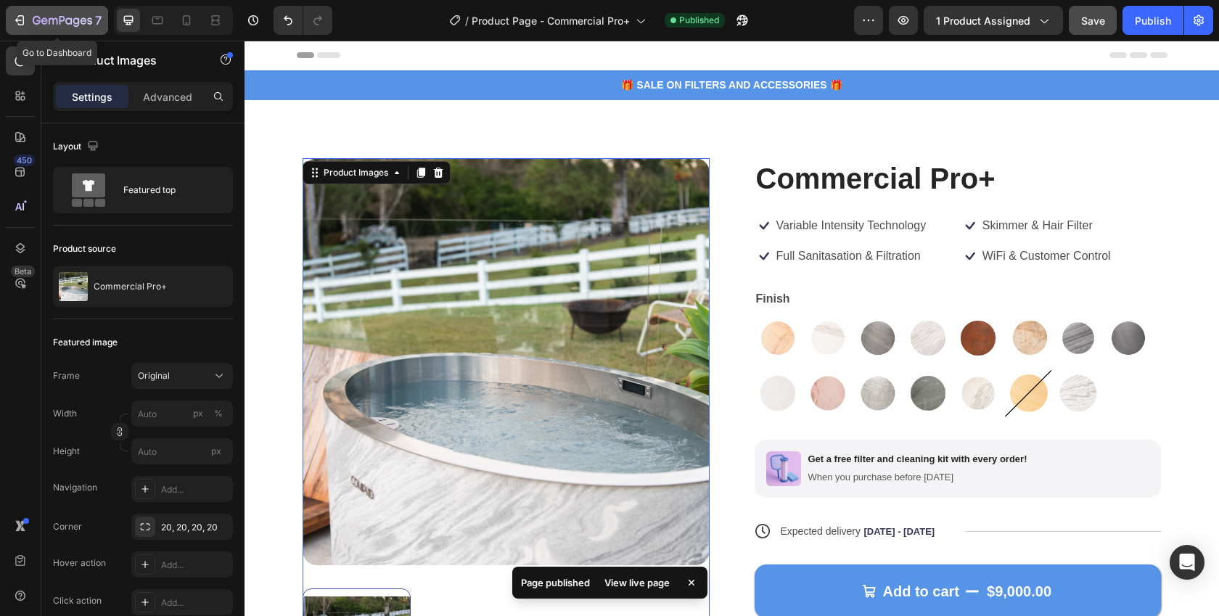
click at [22, 13] on icon "button" at bounding box center [19, 20] width 15 height 15
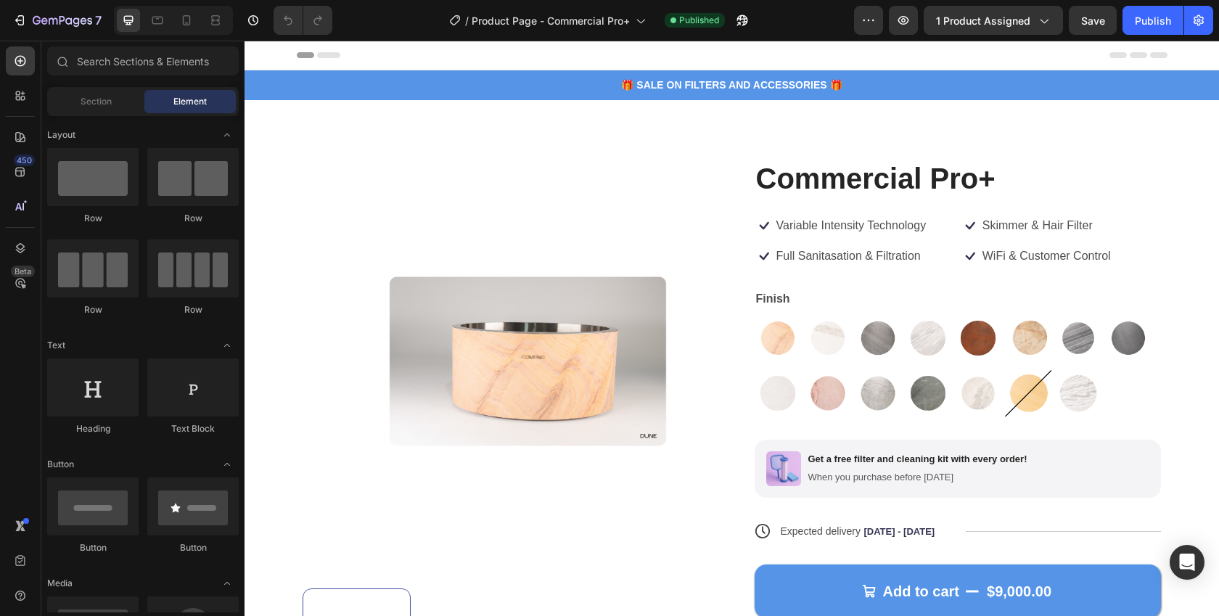
click at [420, 420] on img at bounding box center [527, 361] width 407 height 407
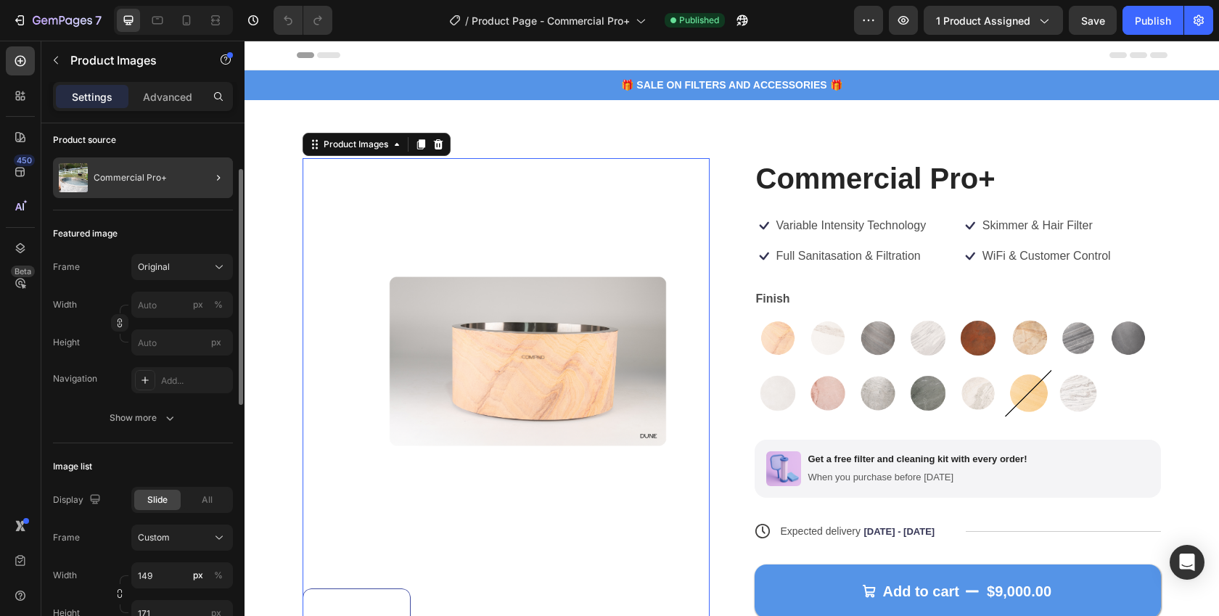
scroll to position [113, 0]
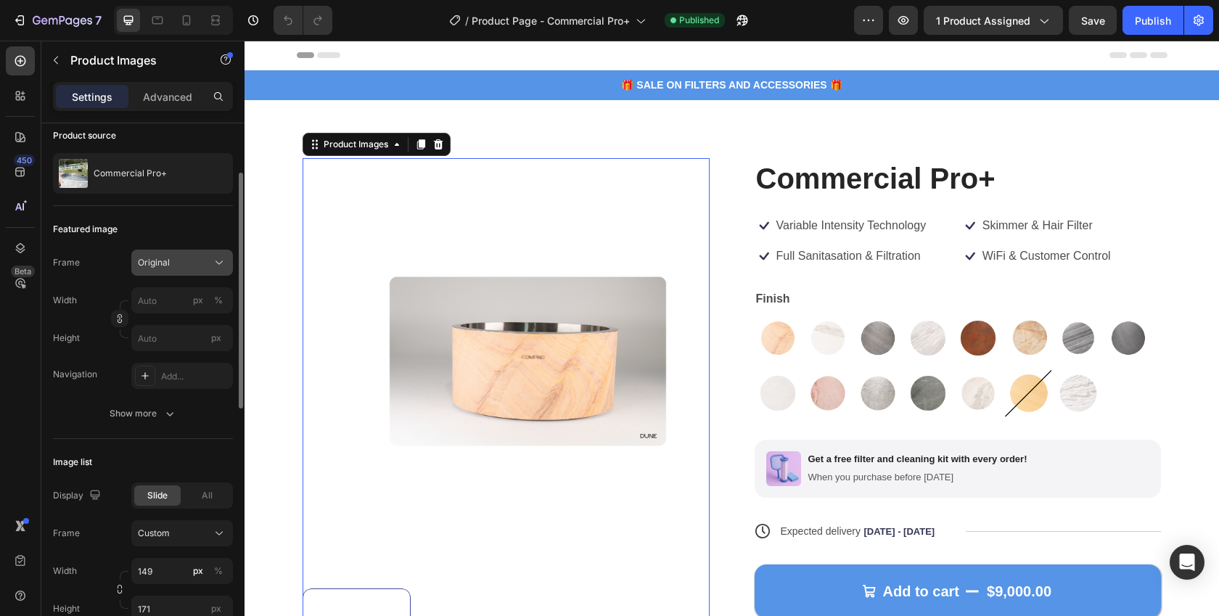
click at [160, 268] on span "Original" at bounding box center [154, 262] width 32 height 13
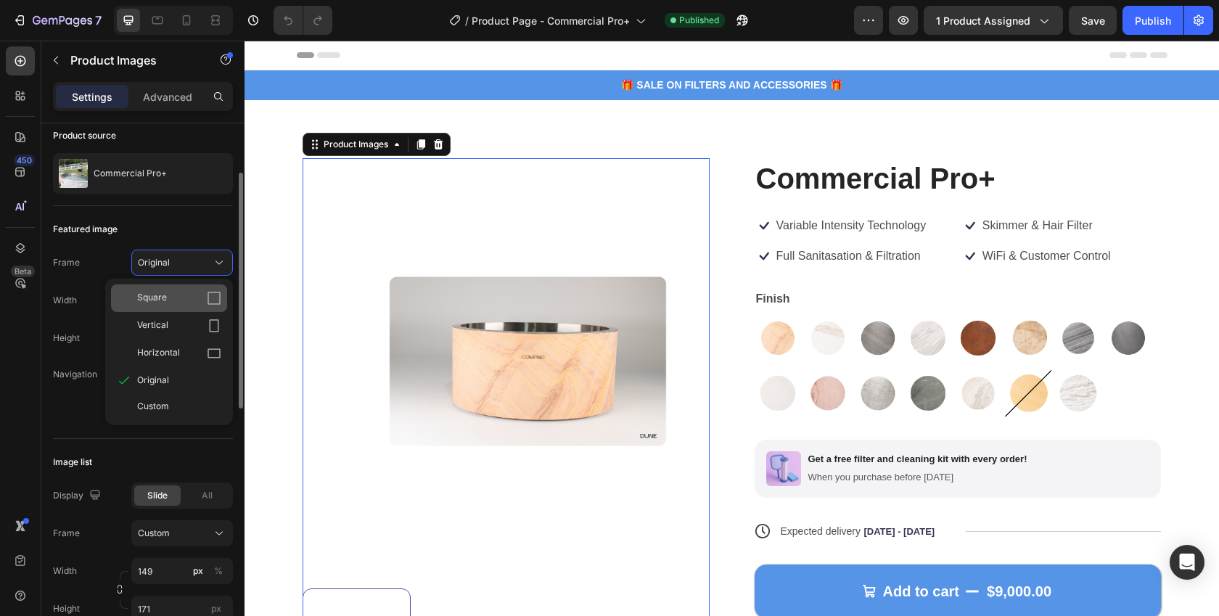
click at [165, 304] on span "Square" at bounding box center [152, 298] width 30 height 15
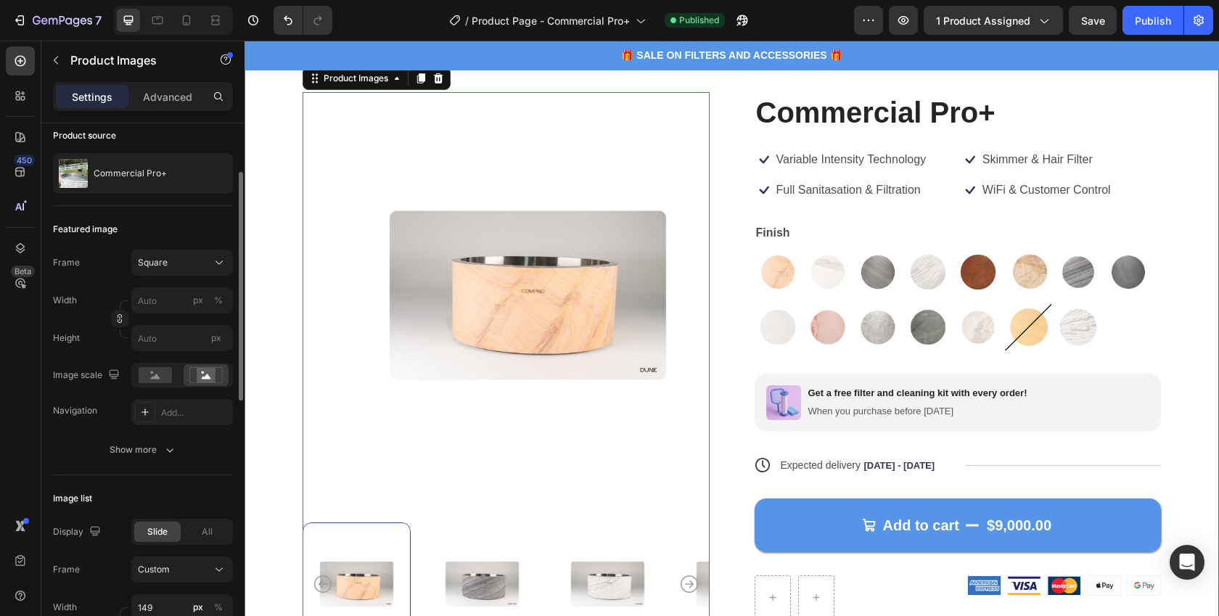
scroll to position [56, 0]
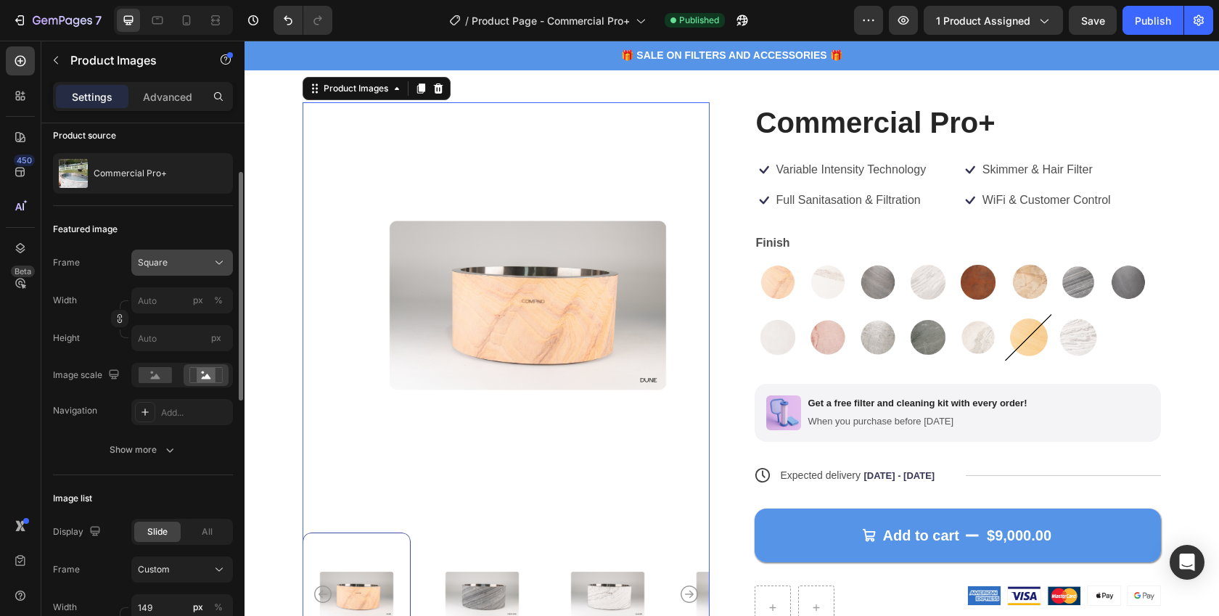
drag, startPoint x: 184, startPoint y: 262, endPoint x: 1, endPoint y: 318, distance: 191.2
click at [184, 262] on div "Square" at bounding box center [173, 262] width 71 height 13
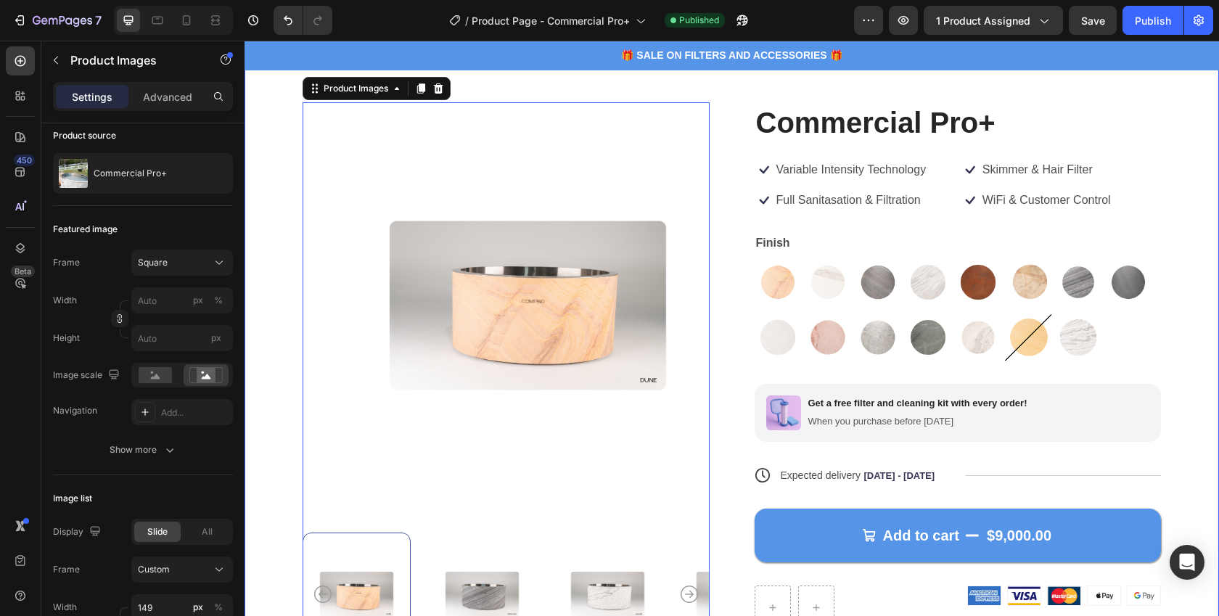
click at [287, 343] on div "Product Images 0 Commercial Pro+ Product Title Icon Variable Intensity Technolo…" at bounding box center [732, 386] width 975 height 685
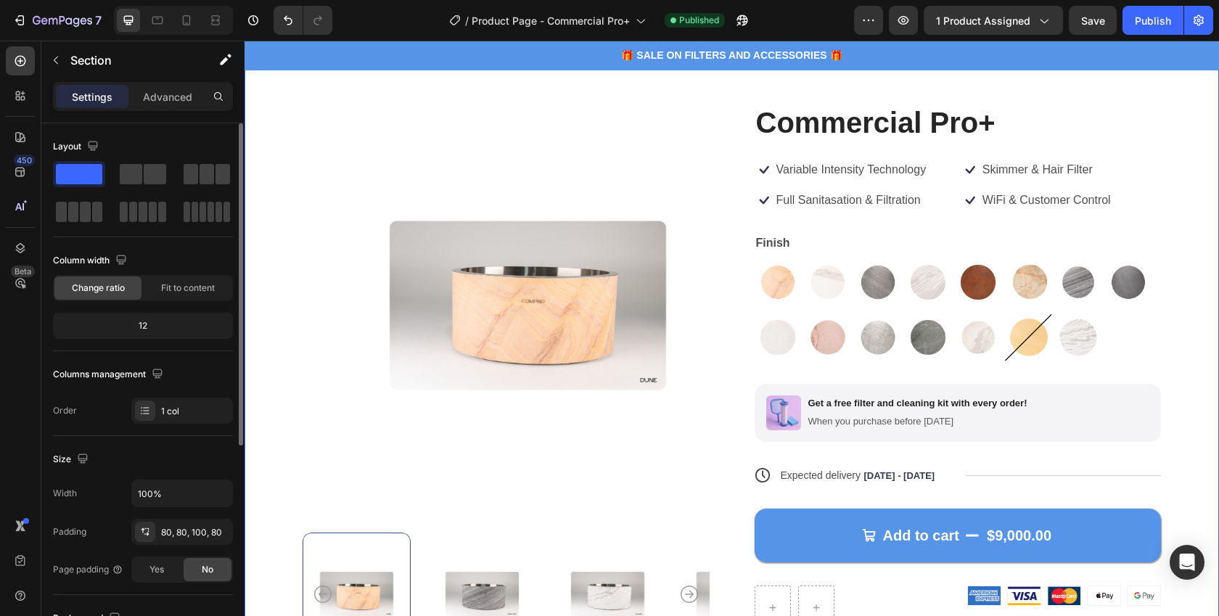
scroll to position [0, 0]
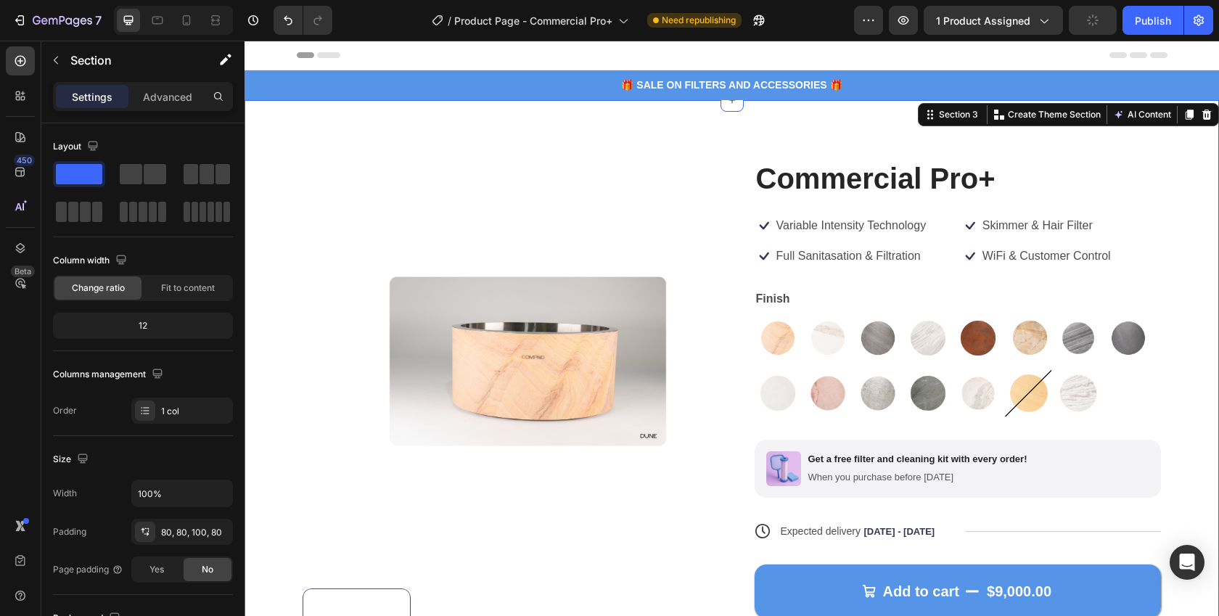
click at [267, 222] on div "Product Images Commercial Pro+ Product Title Icon Variable Intensity Technology…" at bounding box center [732, 442] width 975 height 685
click at [54, 62] on icon "button" at bounding box center [56, 60] width 12 height 12
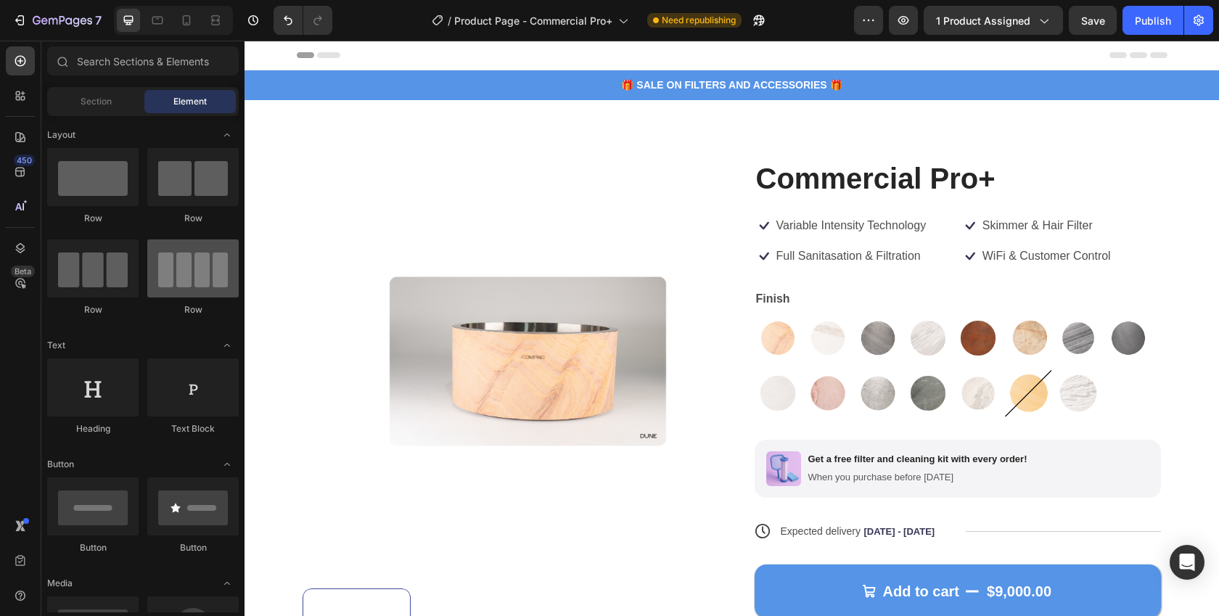
scroll to position [1, 0]
click at [113, 94] on div "Section" at bounding box center [95, 101] width 91 height 23
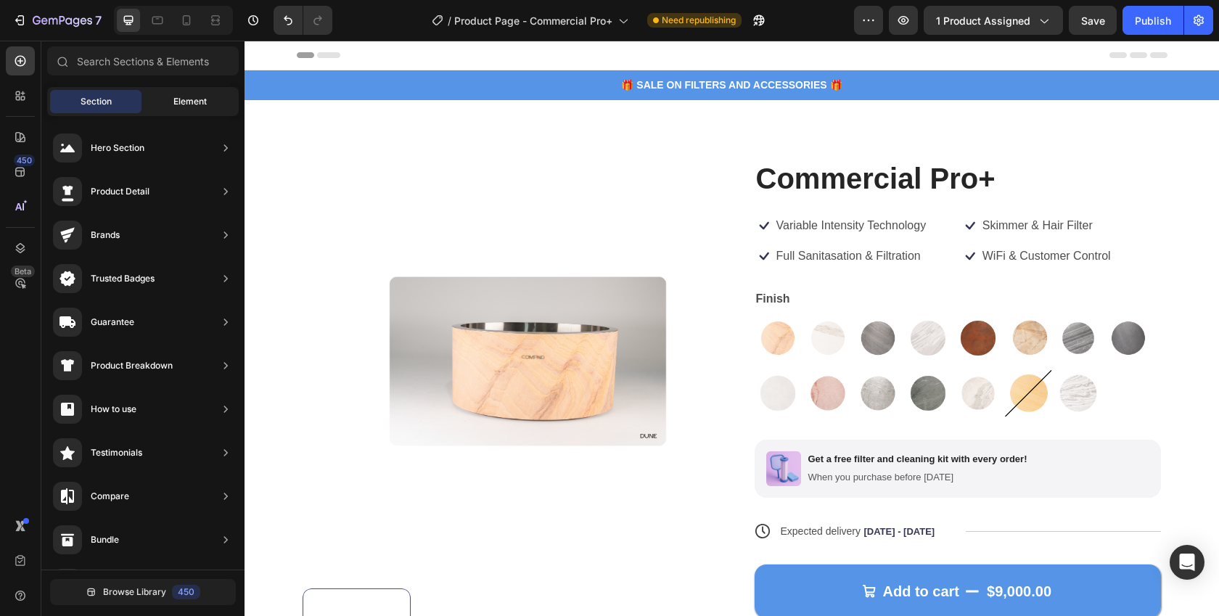
click at [189, 97] on span "Element" at bounding box center [189, 101] width 33 height 13
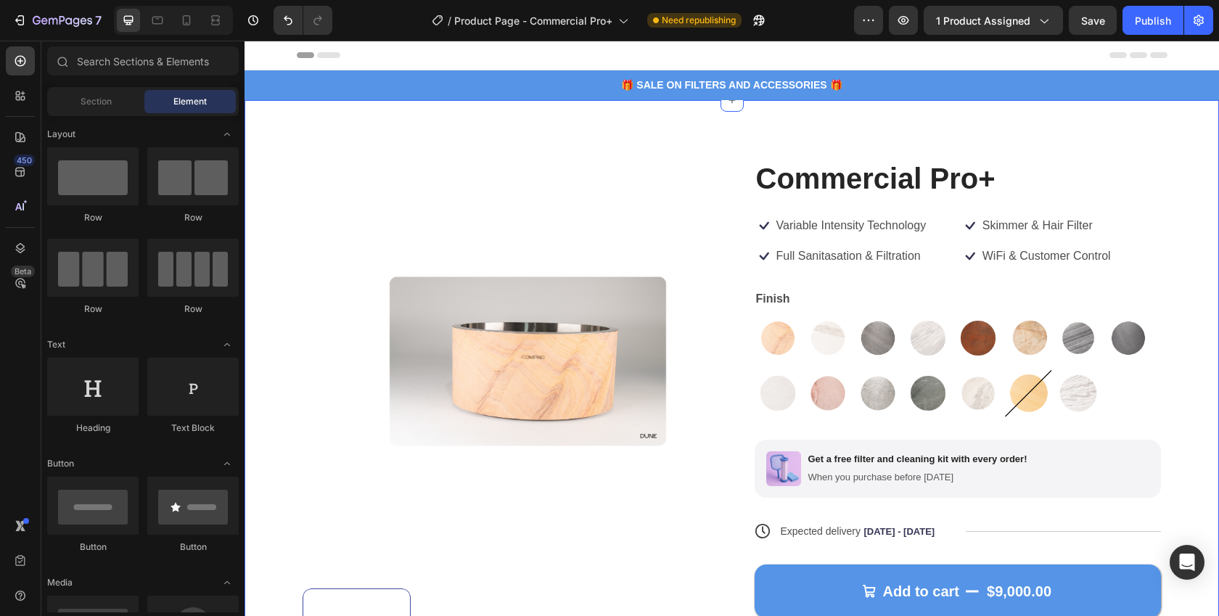
click at [1117, 141] on div "Product Images Commercial Pro+ Product Title Icon Variable Intensity Technology…" at bounding box center [732, 442] width 975 height 685
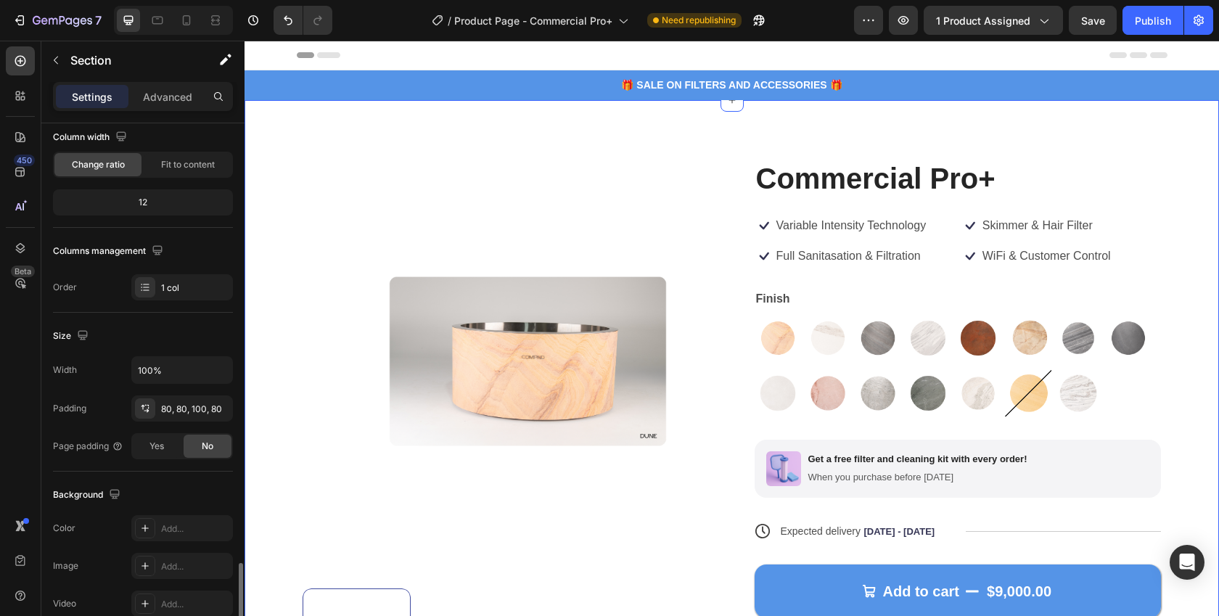
scroll to position [0, 0]
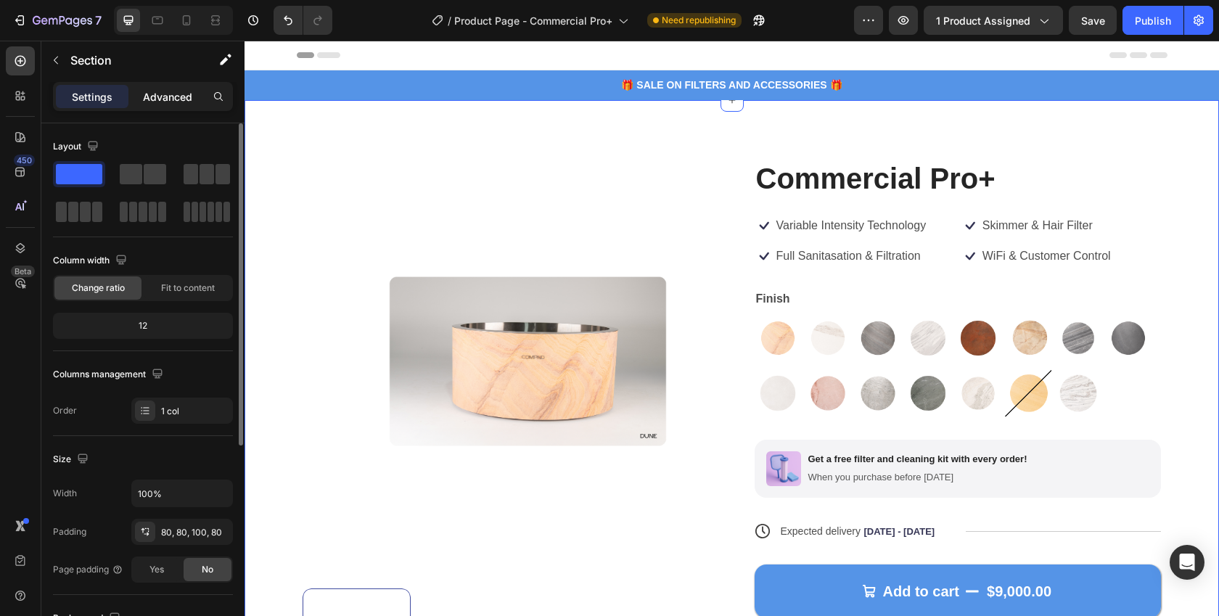
click at [176, 94] on p "Advanced" at bounding box center [167, 96] width 49 height 15
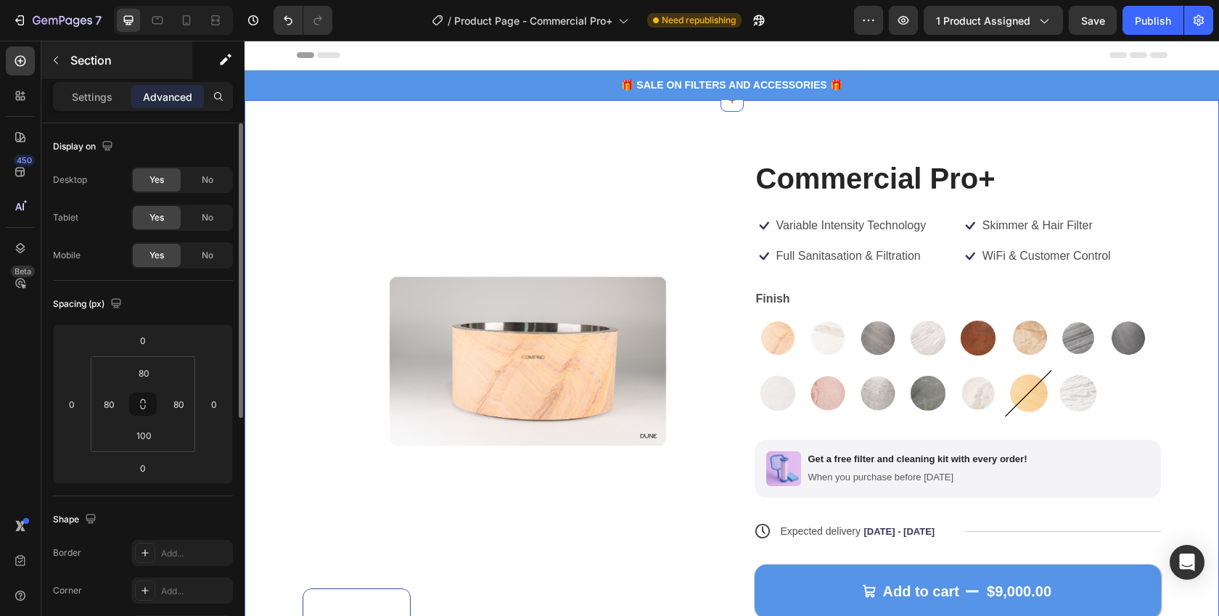
click at [96, 78] on div "Section" at bounding box center [116, 60] width 151 height 38
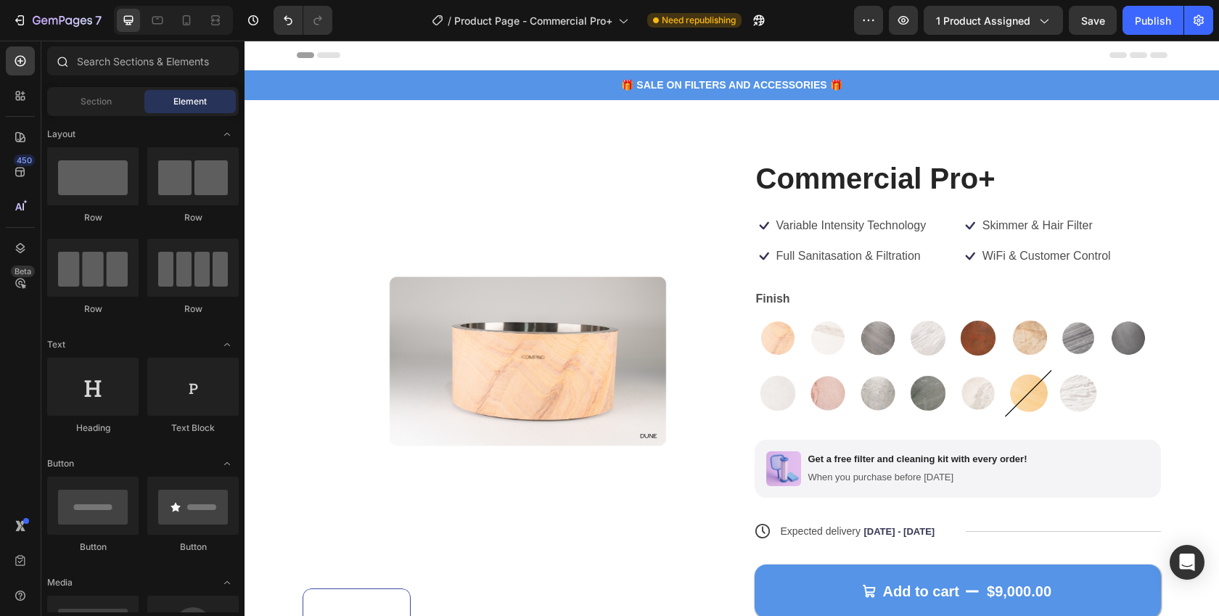
click at [70, 70] on div at bounding box center [61, 60] width 29 height 29
click at [70, 110] on div "Section" at bounding box center [95, 101] width 91 height 23
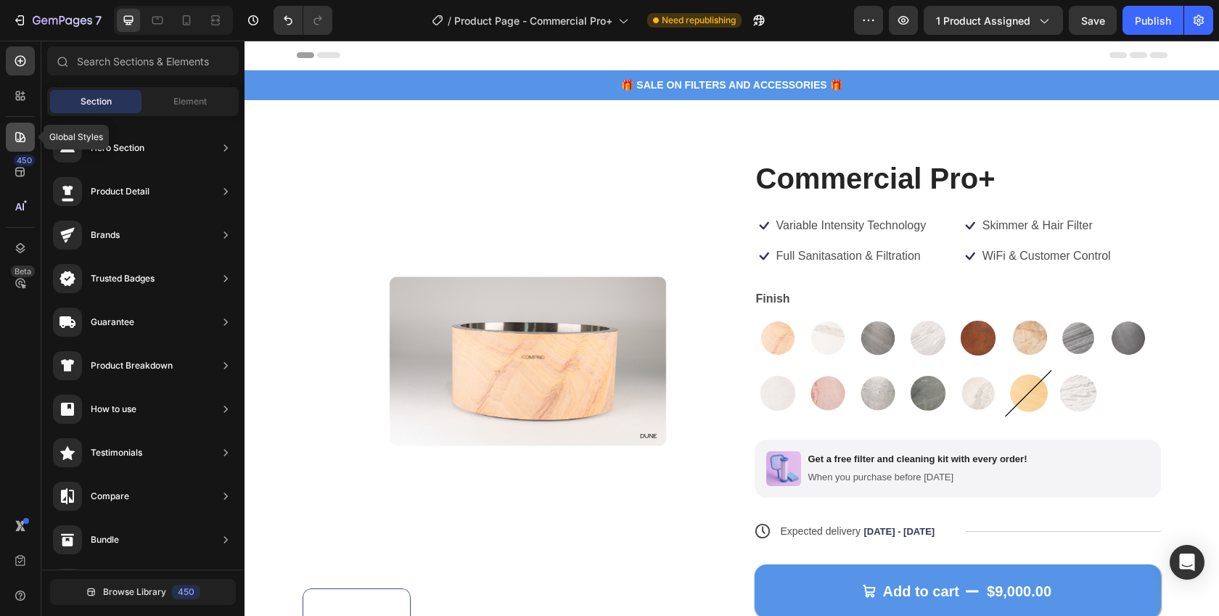
click at [19, 143] on icon at bounding box center [20, 137] width 15 height 15
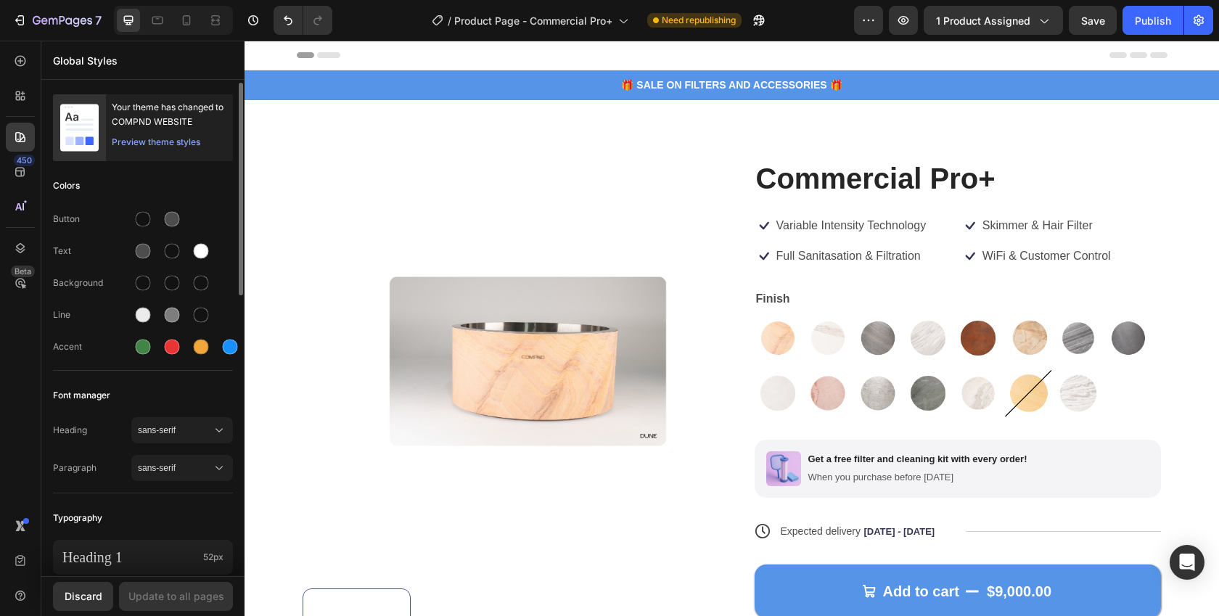
click at [80, 121] on rect at bounding box center [79, 127] width 38 height 47
click at [144, 141] on div "Preview theme styles" at bounding box center [156, 142] width 89 height 15
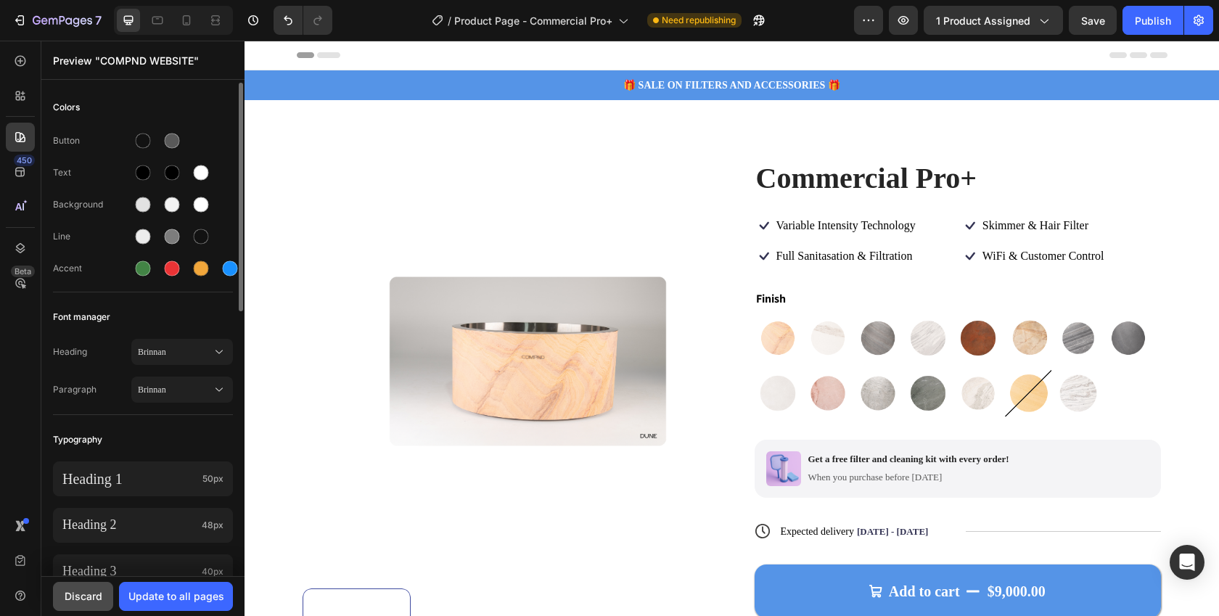
click at [83, 594] on div "Discard" at bounding box center [84, 595] width 38 height 15
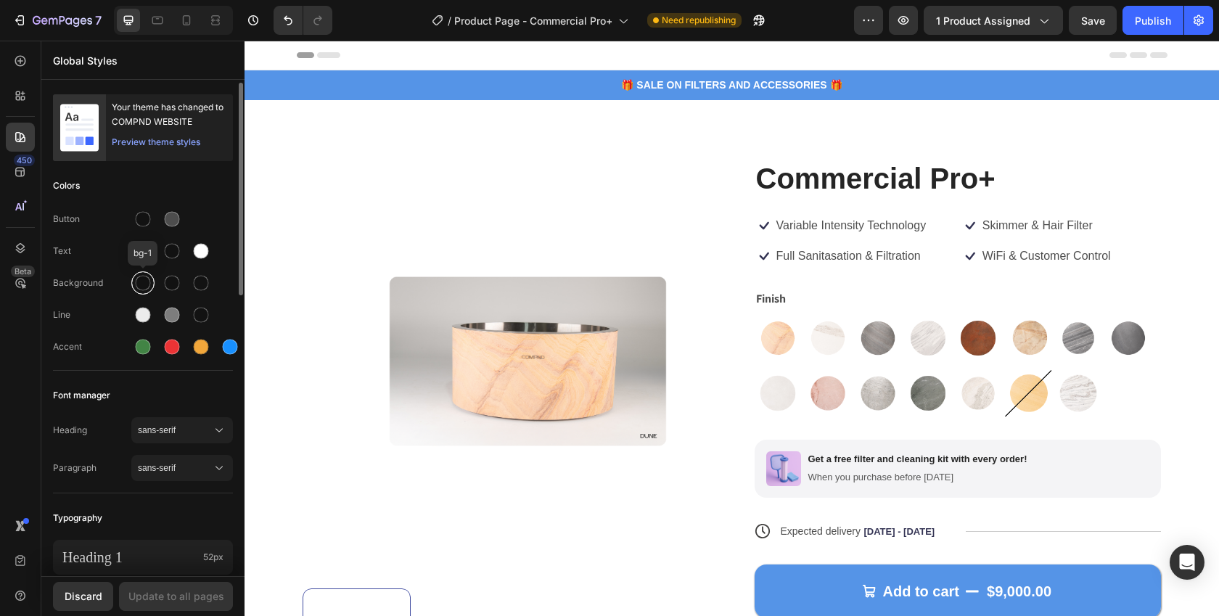
click at [131, 284] on div at bounding box center [143, 283] width 26 height 26
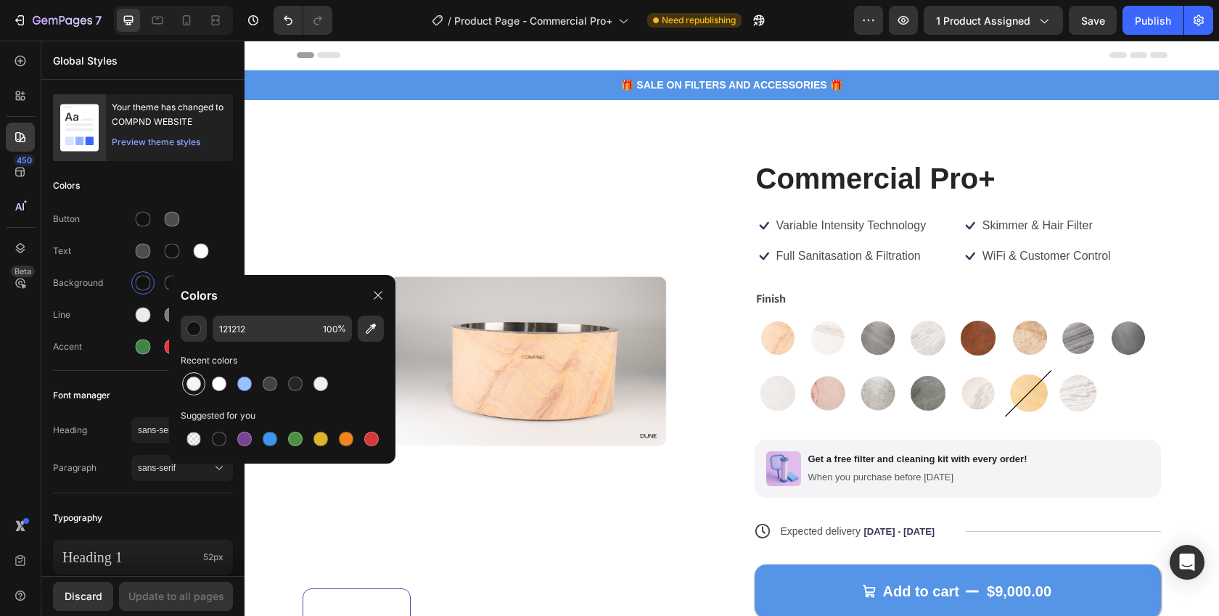
click at [186, 380] on div at bounding box center [193, 383] width 17 height 17
type input "F5F5F7"
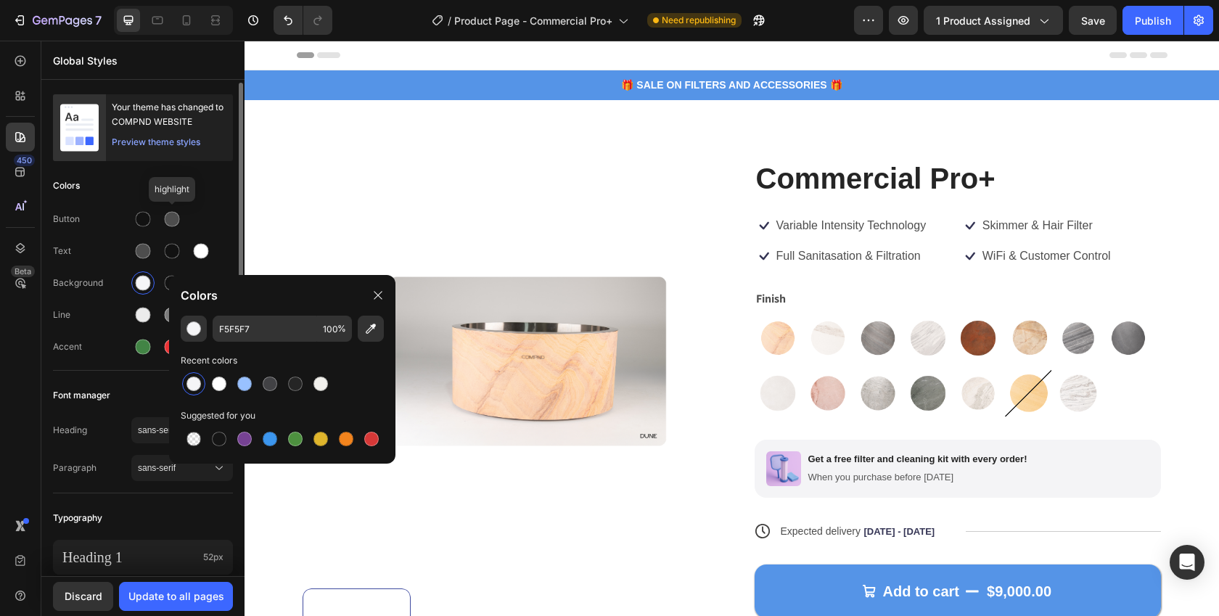
click at [198, 208] on div "Button highlight" at bounding box center [143, 219] width 180 height 23
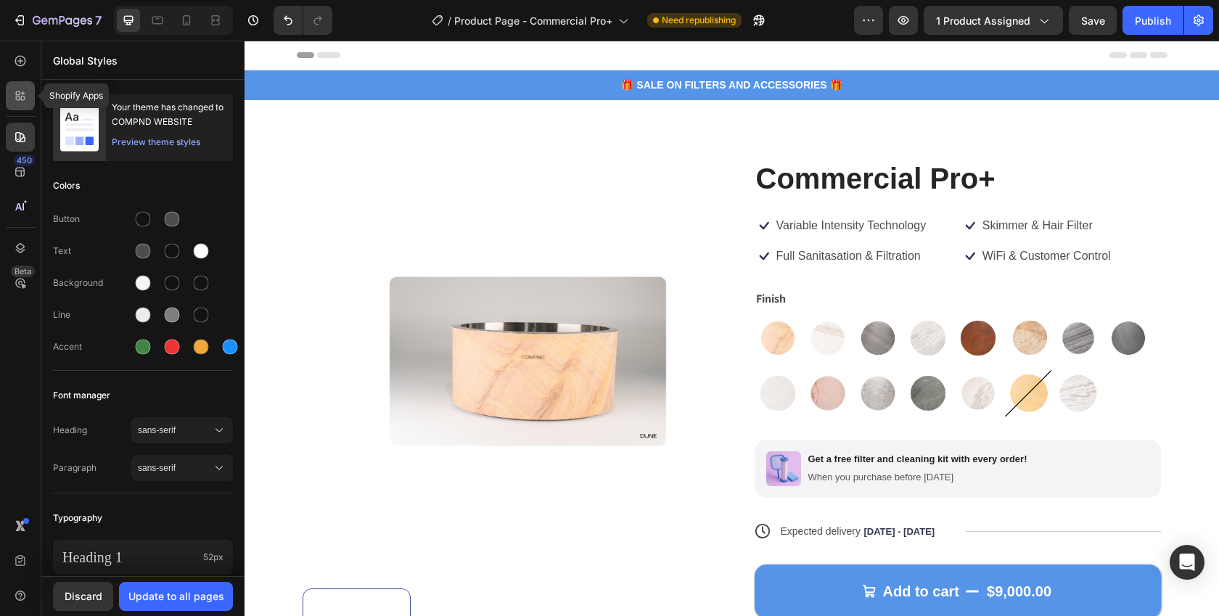
click at [20, 101] on icon at bounding box center [20, 96] width 15 height 15
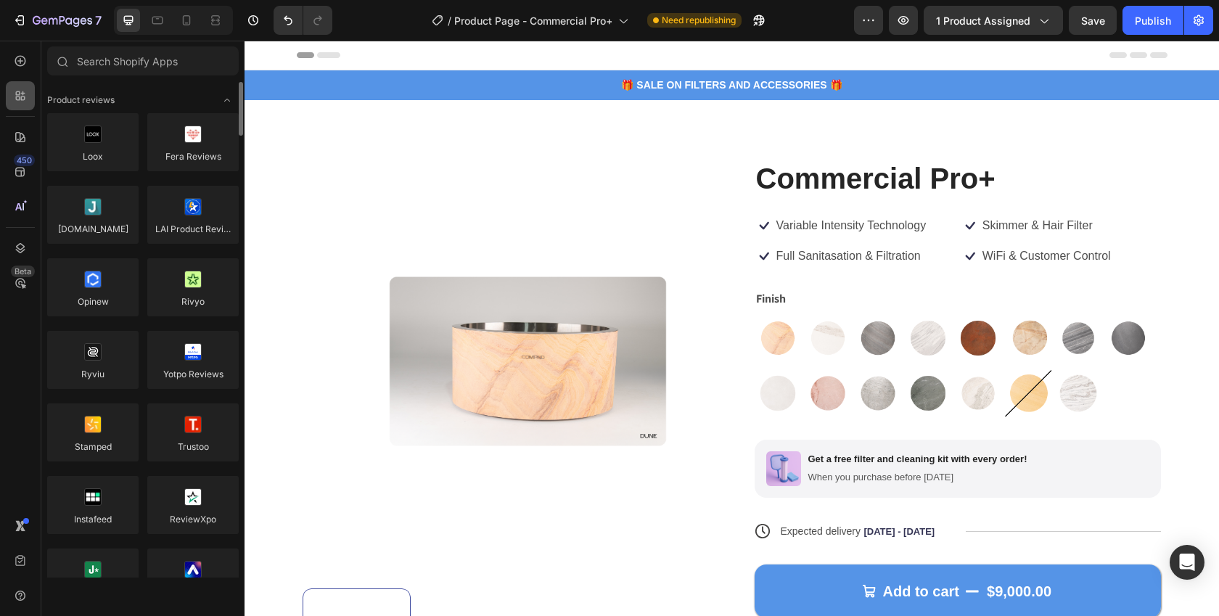
scroll to position [1, 0]
click at [19, 52] on div at bounding box center [20, 60] width 29 height 29
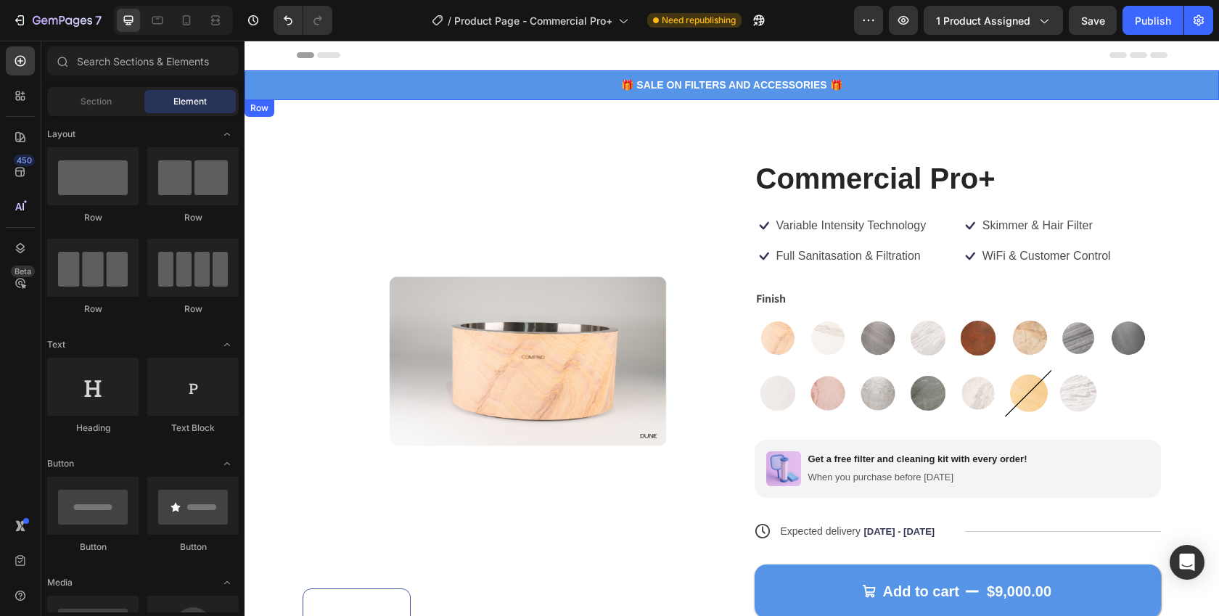
click at [546, 75] on div "🎁 SALE ON FILTERS AND ACCESSORIES 🎁 Text Block Row" at bounding box center [732, 85] width 975 height 30
click at [536, 73] on div "🎁 SALE ON FILTERS AND ACCESSORIES 🎁 Text Block Row" at bounding box center [732, 85] width 975 height 30
click at [265, 99] on div "Row" at bounding box center [260, 107] width 30 height 17
click at [263, 104] on div "Row" at bounding box center [259, 108] width 24 height 13
click at [262, 111] on div "Row" at bounding box center [259, 108] width 24 height 13
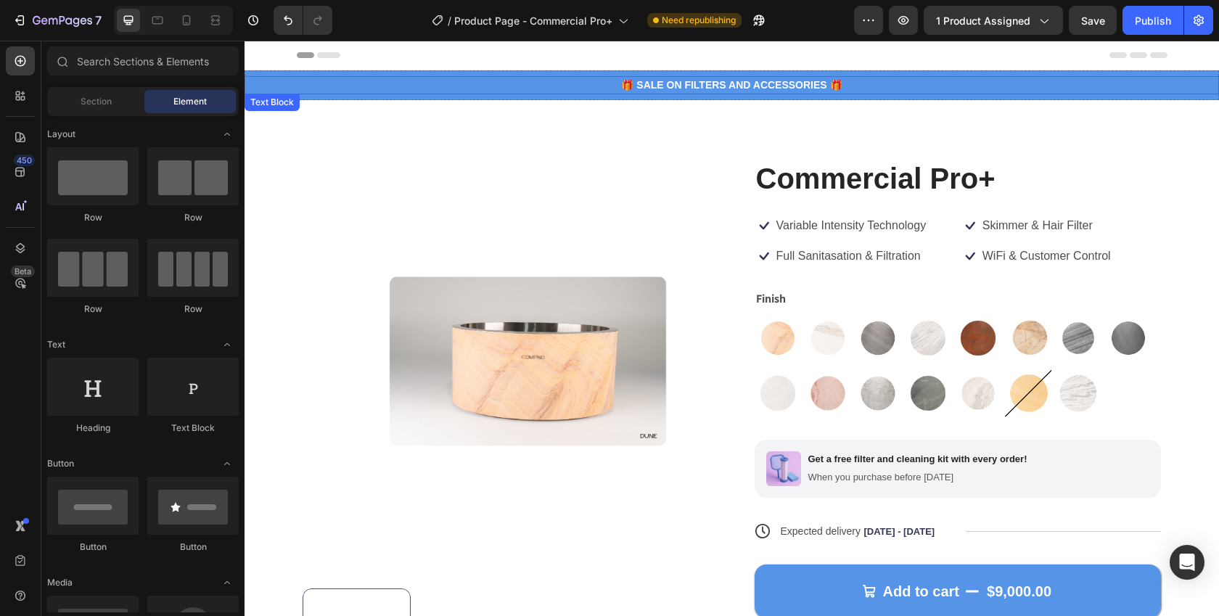
click at [268, 97] on div "🎁 SALE ON FILTERS AND ACCESSORIES 🎁 Text Block Row" at bounding box center [732, 85] width 975 height 30
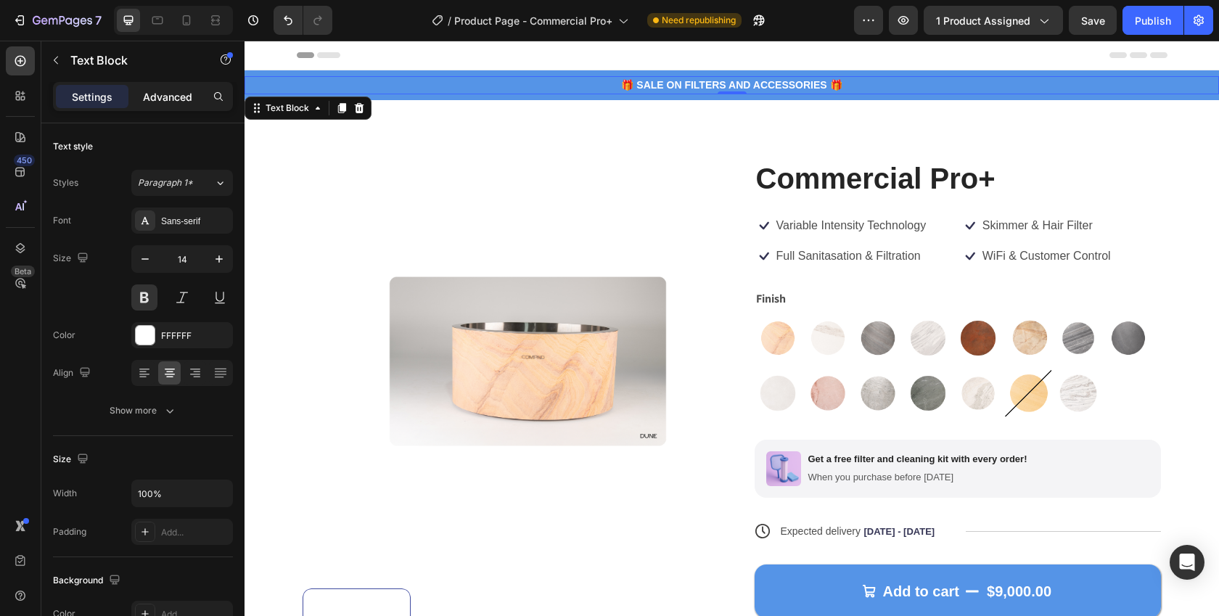
click at [139, 100] on div "Advanced" at bounding box center [167, 96] width 73 height 23
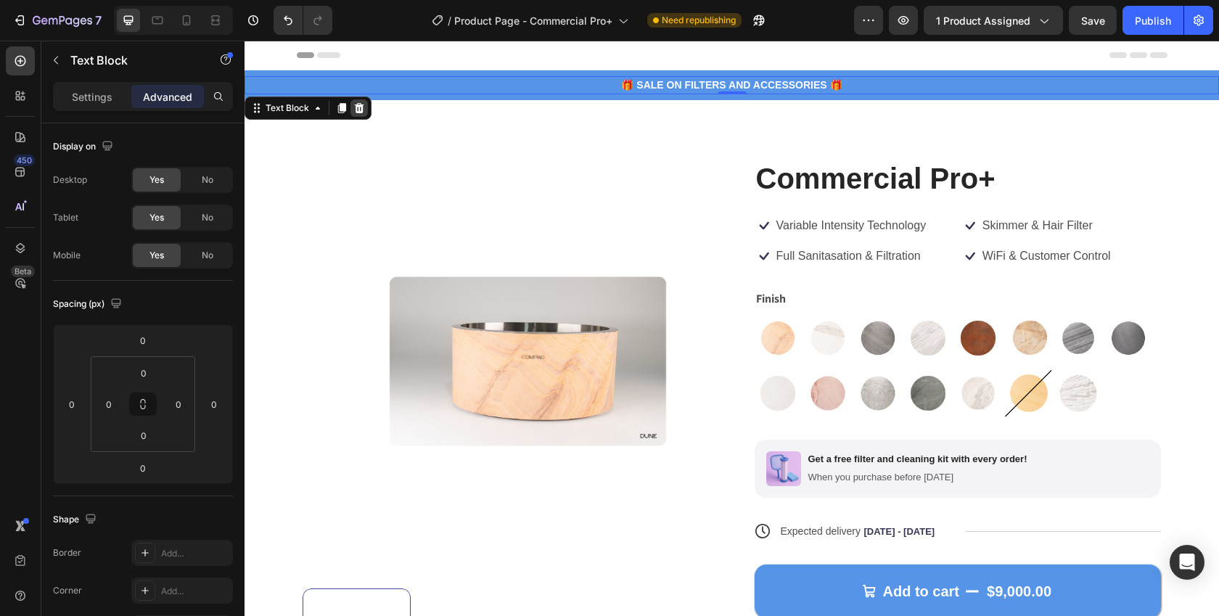
click at [360, 108] on icon at bounding box center [359, 108] width 12 height 12
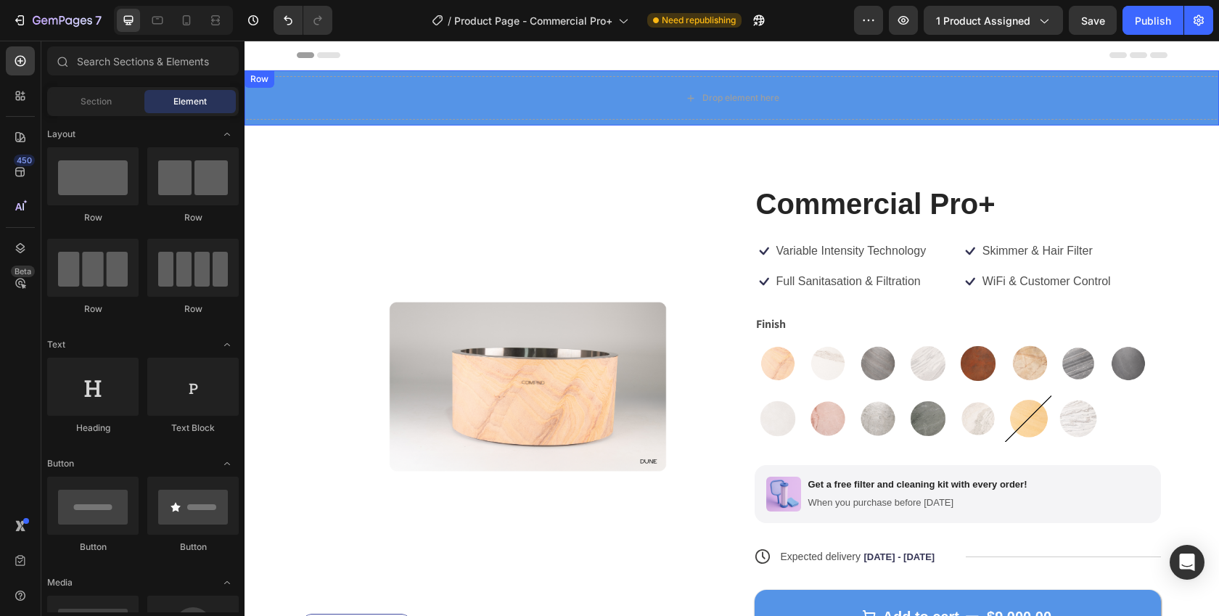
click at [261, 80] on div "Row" at bounding box center [259, 79] width 24 height 13
click at [266, 81] on div "Row" at bounding box center [259, 79] width 24 height 13
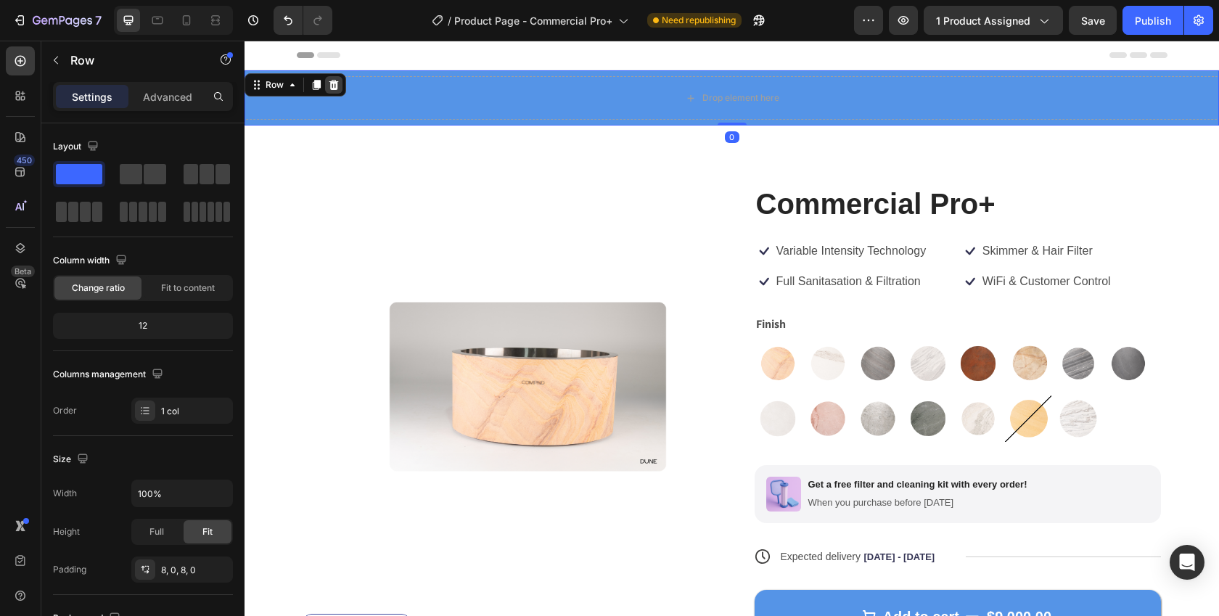
click at [334, 86] on icon at bounding box center [333, 85] width 9 height 10
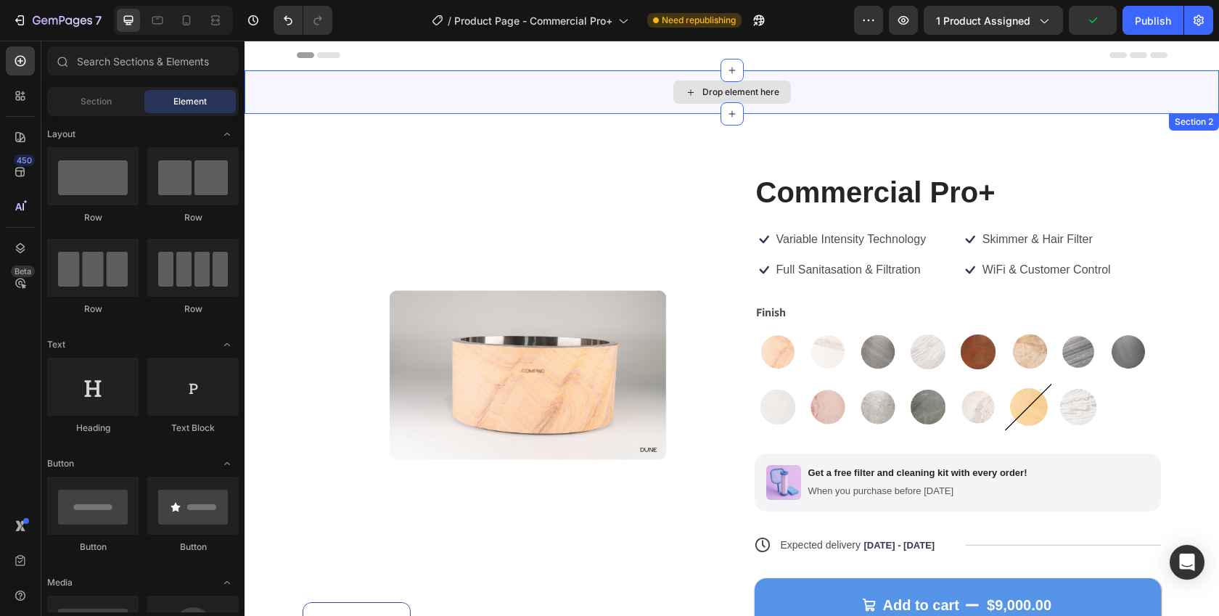
click at [1183, 107] on div "Drop element here" at bounding box center [732, 92] width 975 height 44
click at [1186, 126] on div "Section 2" at bounding box center [1194, 121] width 44 height 13
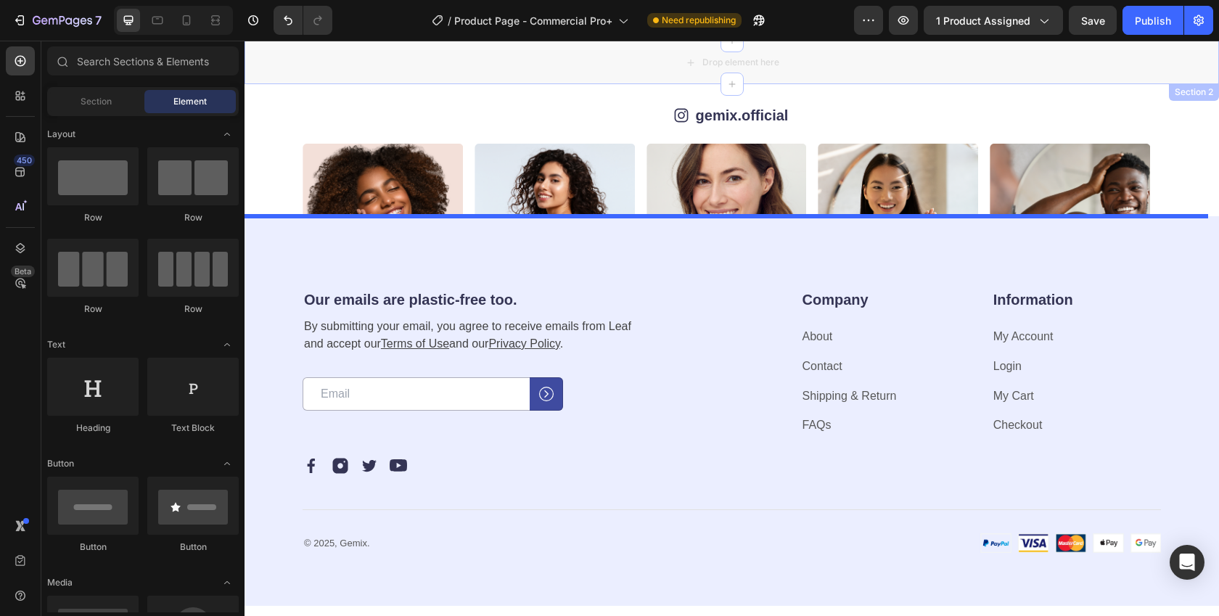
scroll to position [3806, 0]
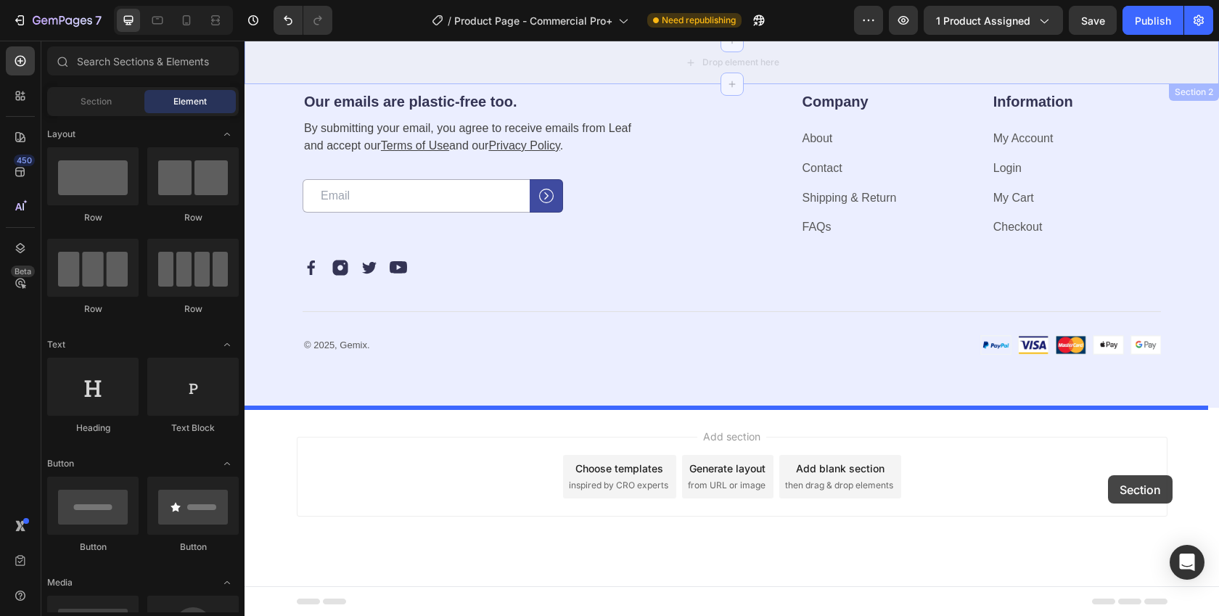
drag, startPoint x: 1175, startPoint y: 126, endPoint x: 1108, endPoint y: 475, distance: 355.4
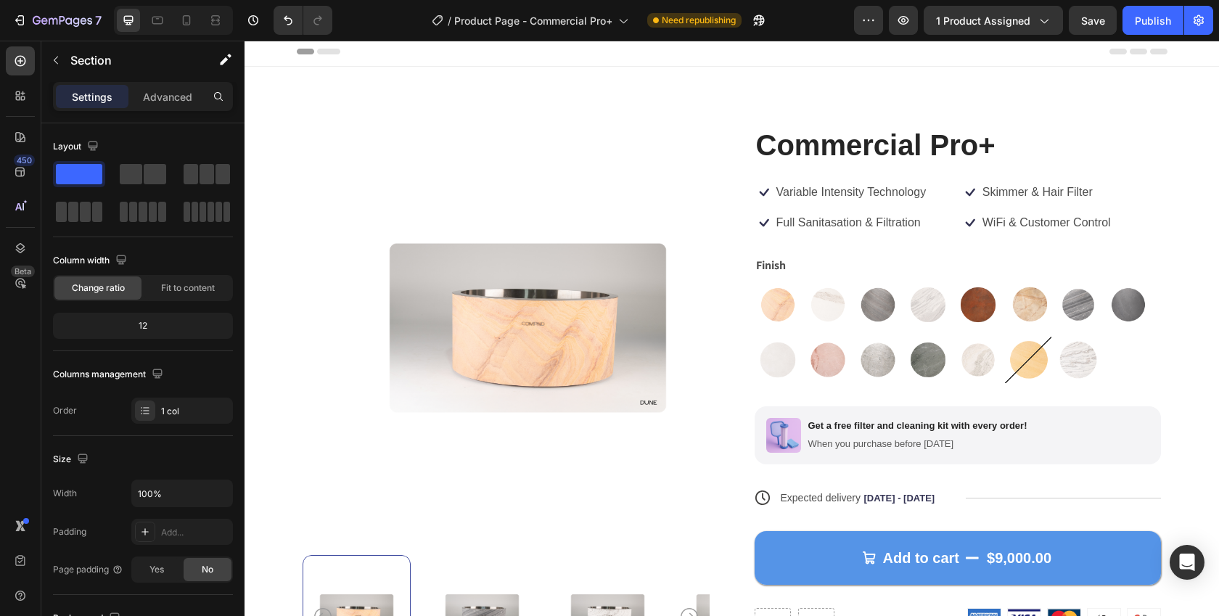
scroll to position [0, 0]
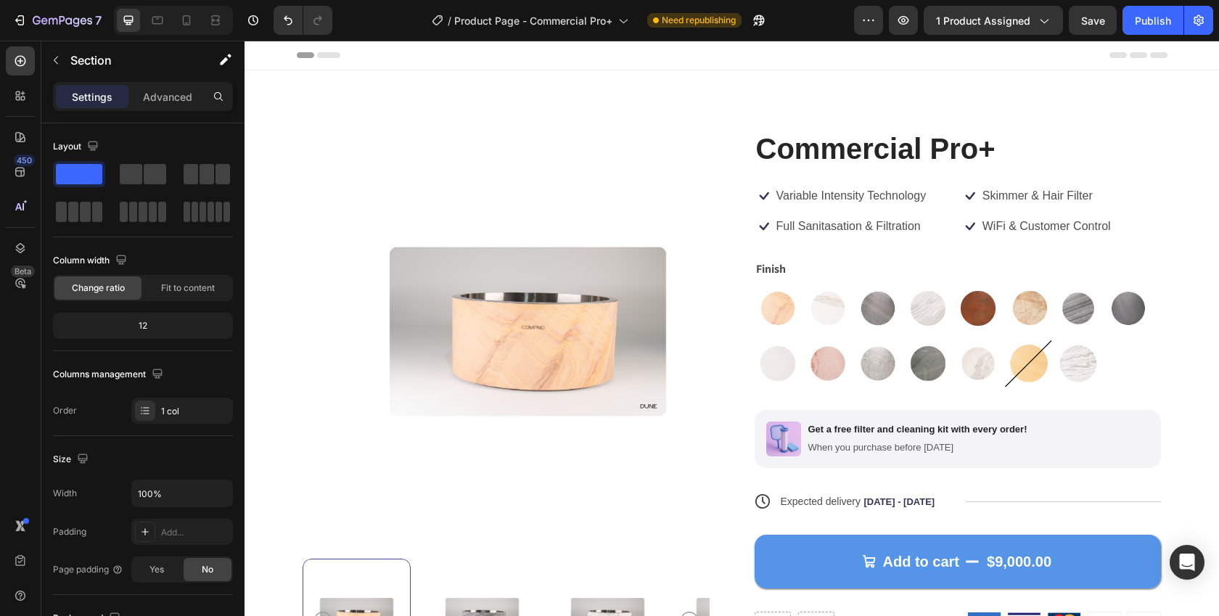
click at [467, 250] on img at bounding box center [527, 331] width 407 height 407
click at [372, 179] on img at bounding box center [527, 331] width 407 height 407
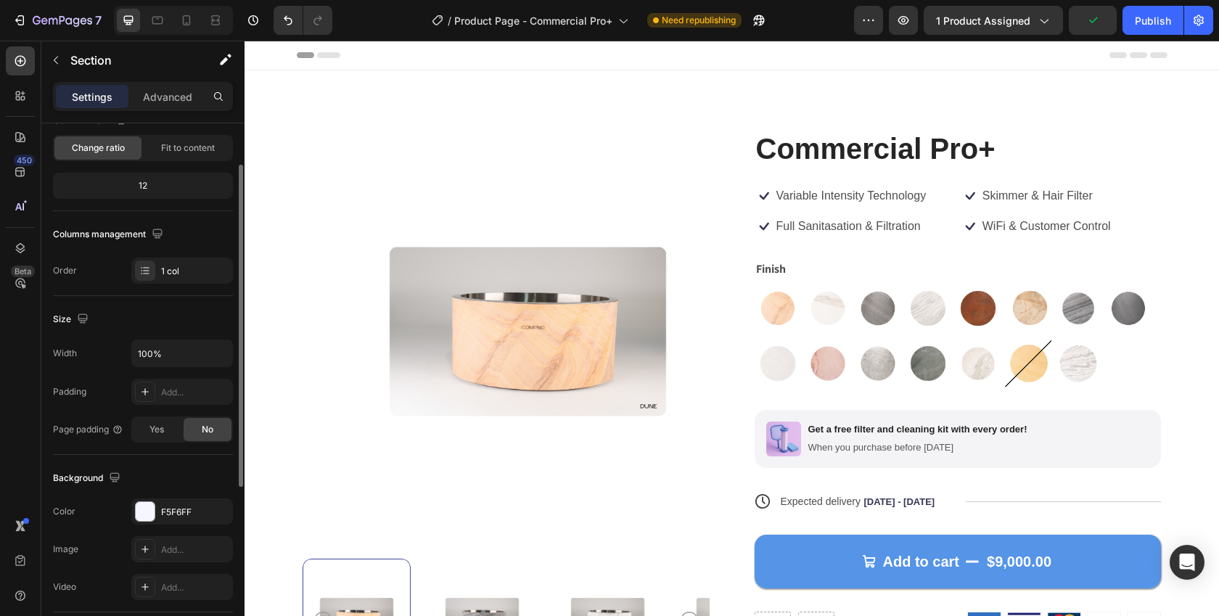
scroll to position [151, 0]
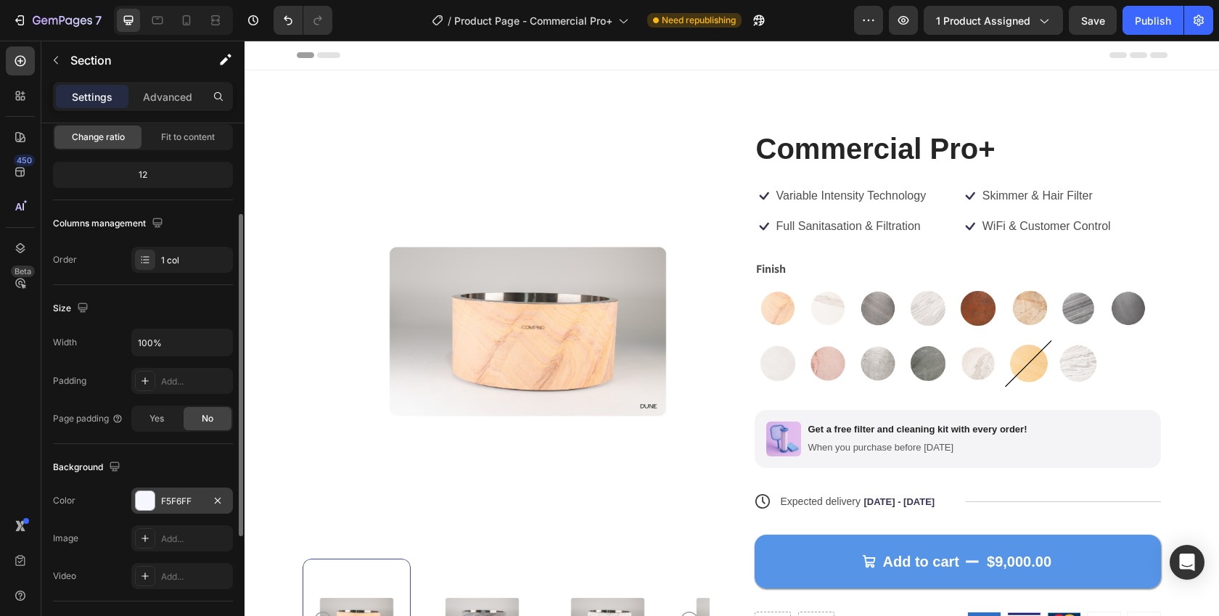
click at [149, 495] on div at bounding box center [145, 500] width 19 height 19
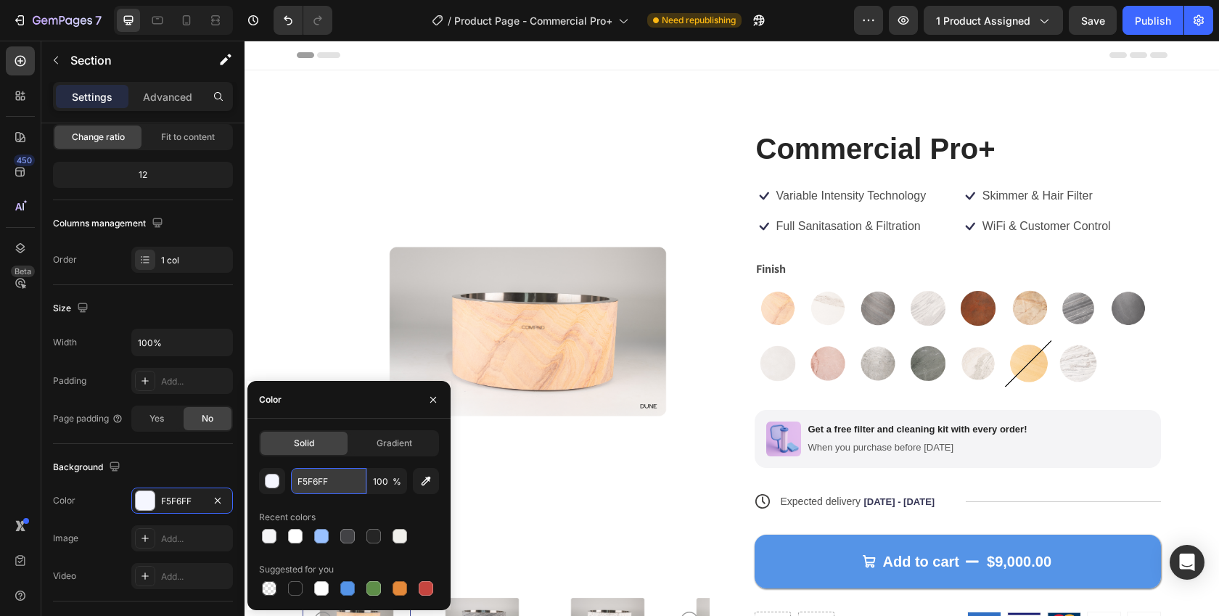
click at [328, 487] on input "F5F6FF" at bounding box center [328, 481] width 75 height 26
paste input "e6e6e6"
type input "E6E6E6"
click at [292, 532] on div at bounding box center [295, 536] width 15 height 15
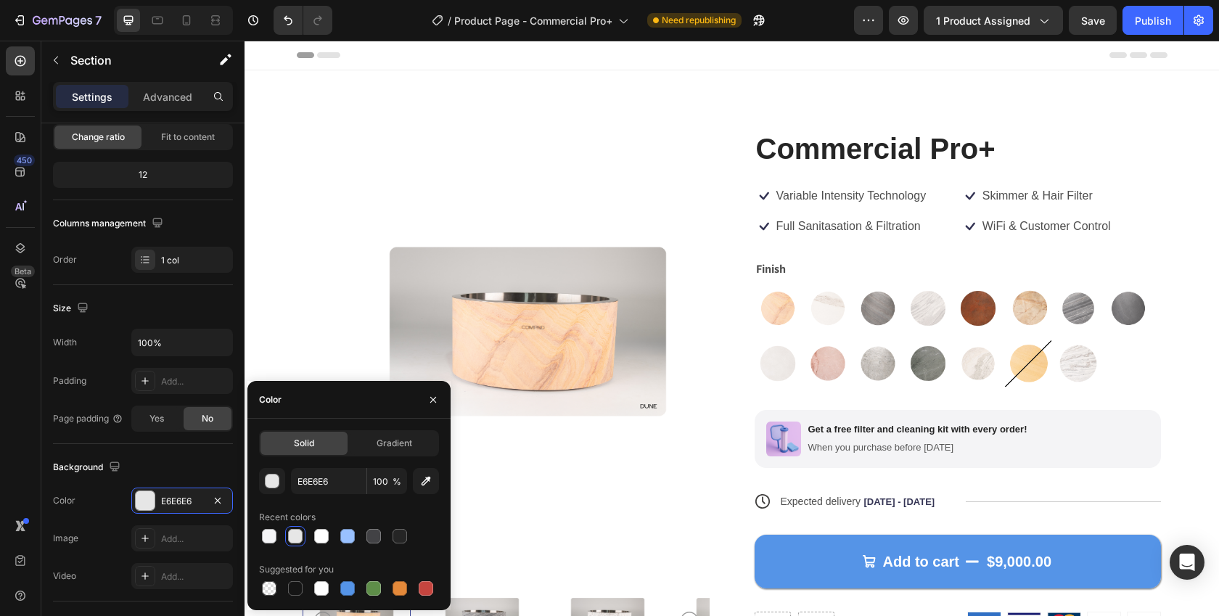
click at [292, 532] on div at bounding box center [295, 536] width 15 height 15
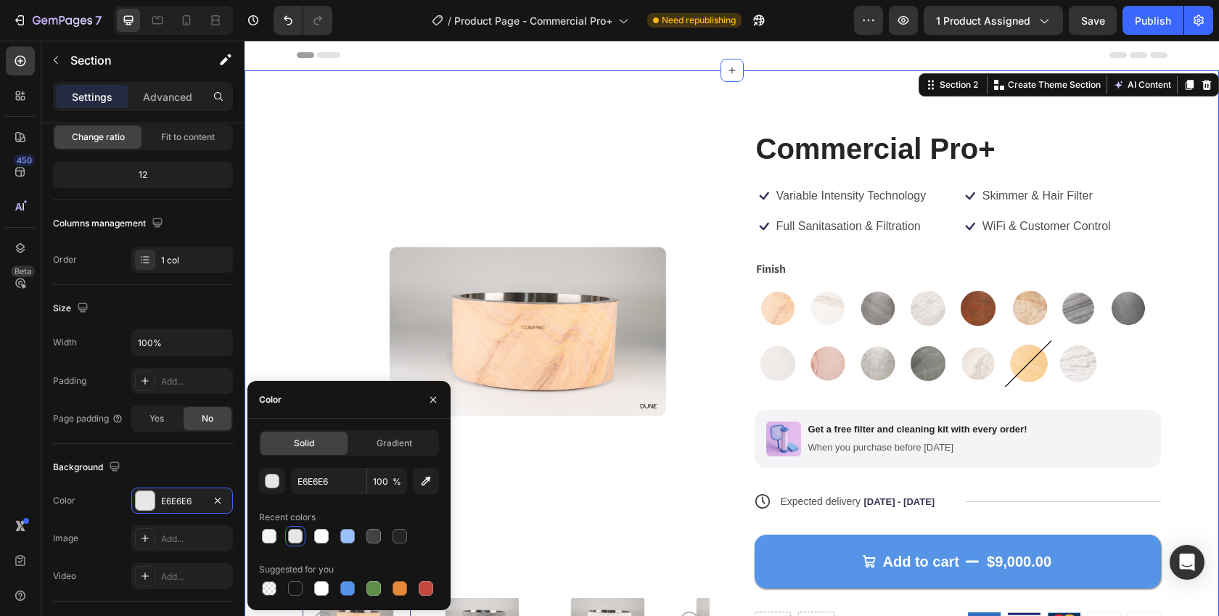
click at [279, 274] on div "Product Images Commercial Pro+ Product Title Icon Variable Intensity Technology…" at bounding box center [732, 412] width 975 height 685
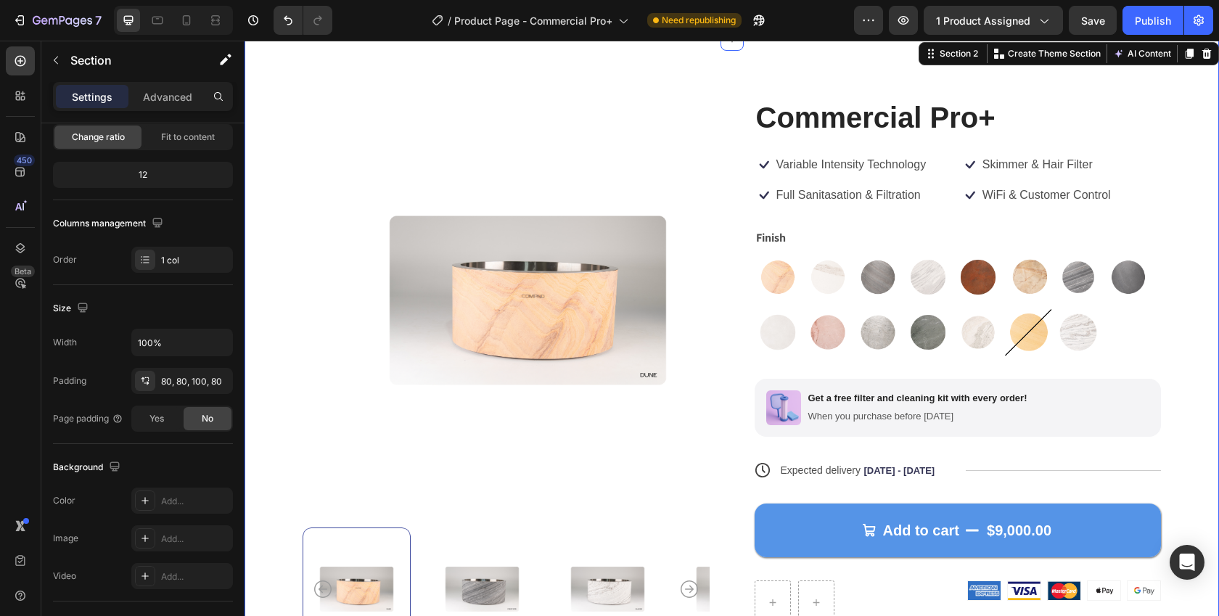
scroll to position [0, 0]
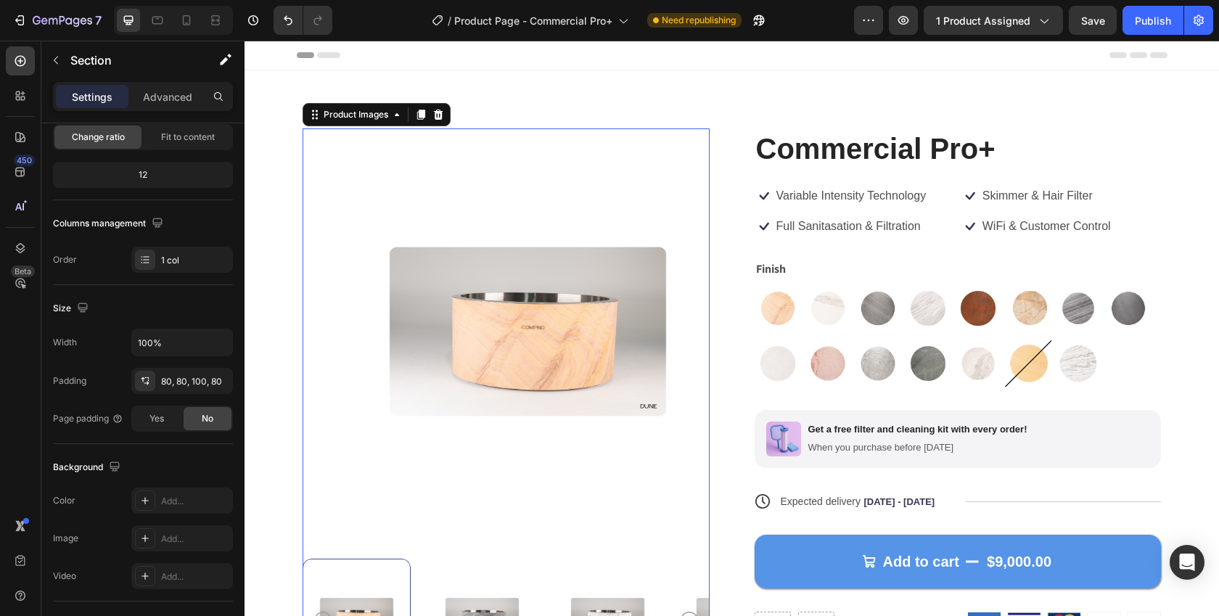
click at [464, 311] on img at bounding box center [527, 331] width 407 height 407
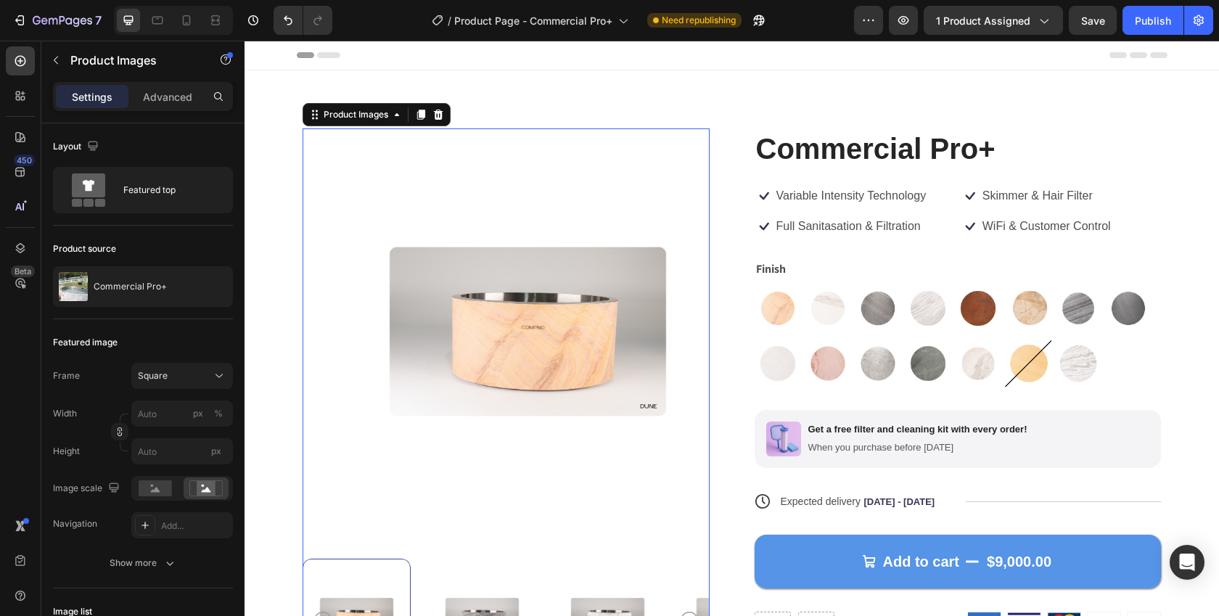
click at [384, 224] on img at bounding box center [527, 331] width 407 height 407
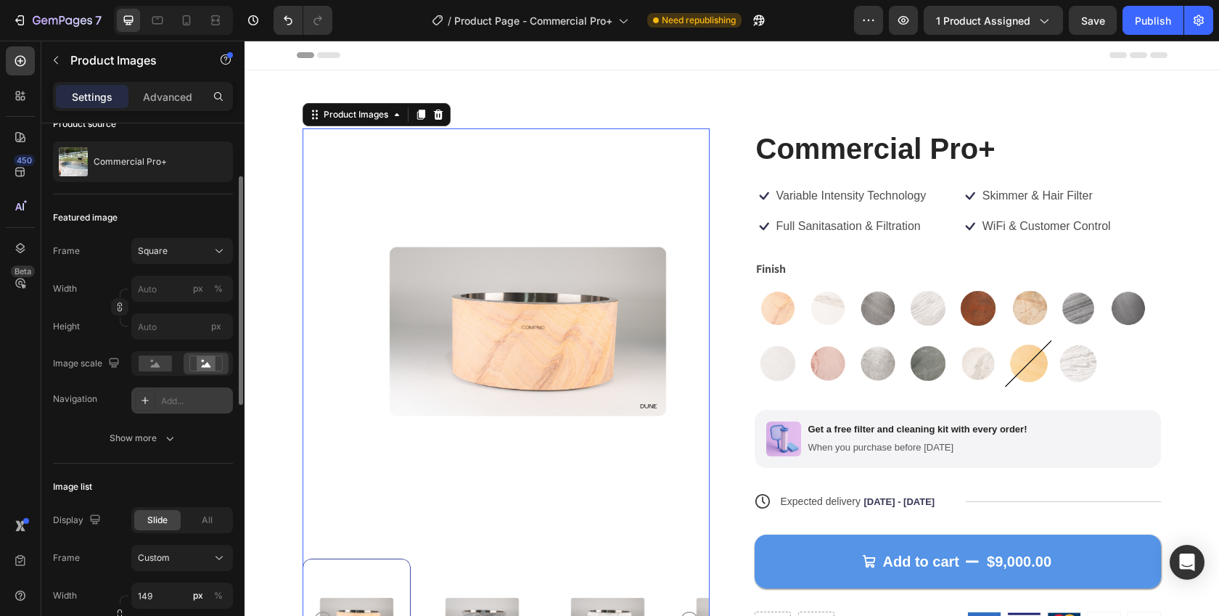
click at [148, 409] on div at bounding box center [145, 400] width 20 height 20
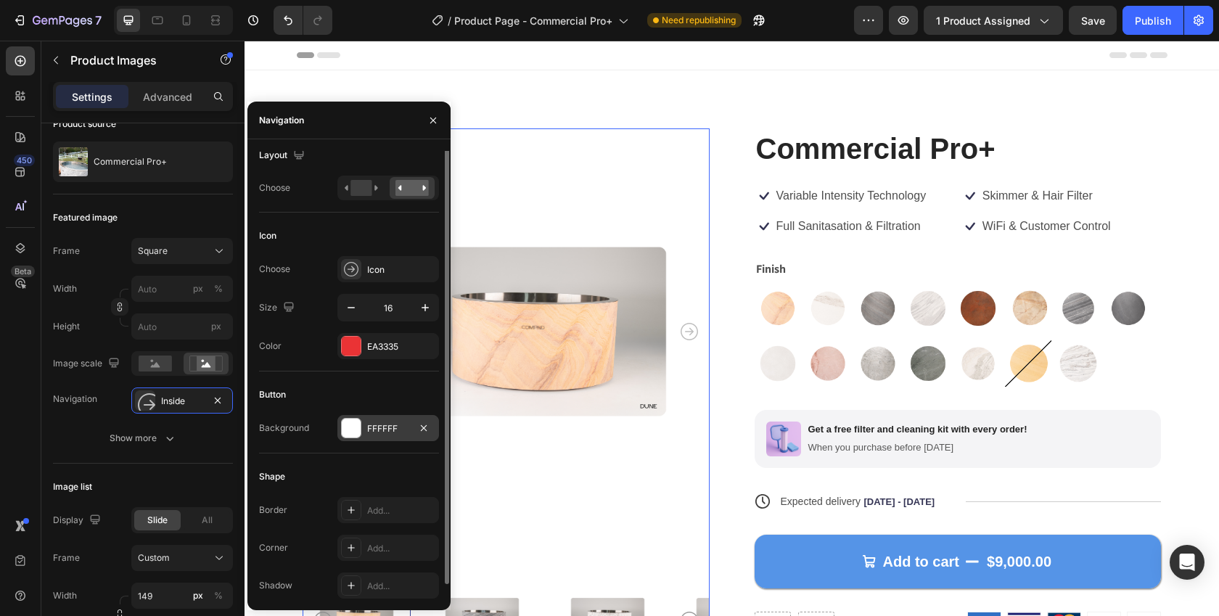
scroll to position [0, 0]
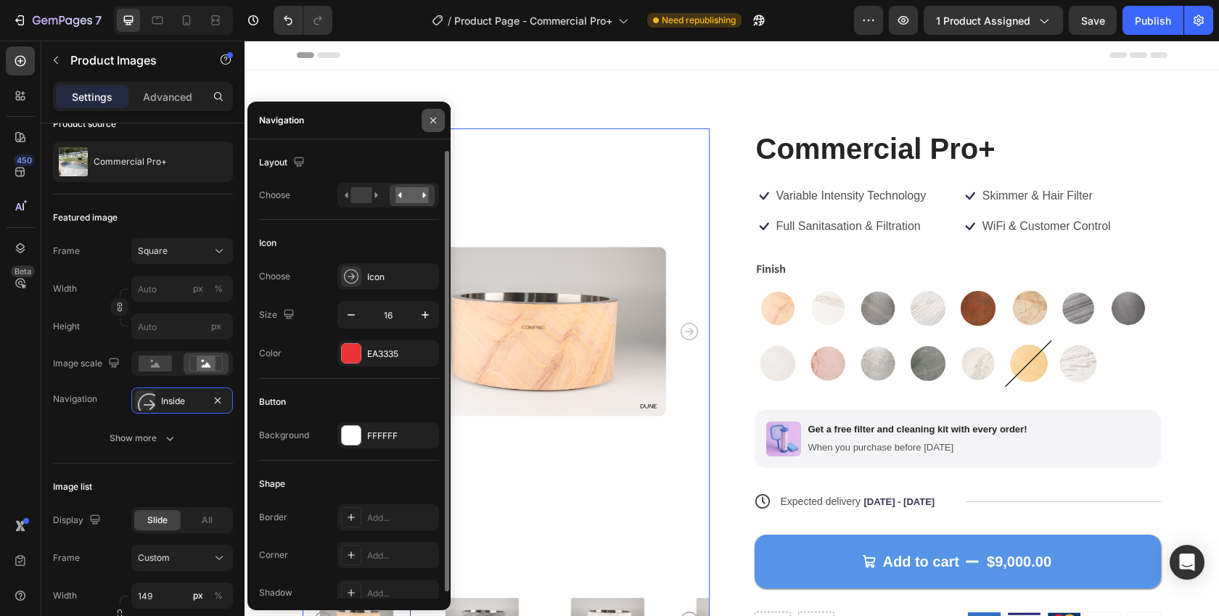
click at [432, 118] on icon "button" at bounding box center [433, 121] width 12 height 12
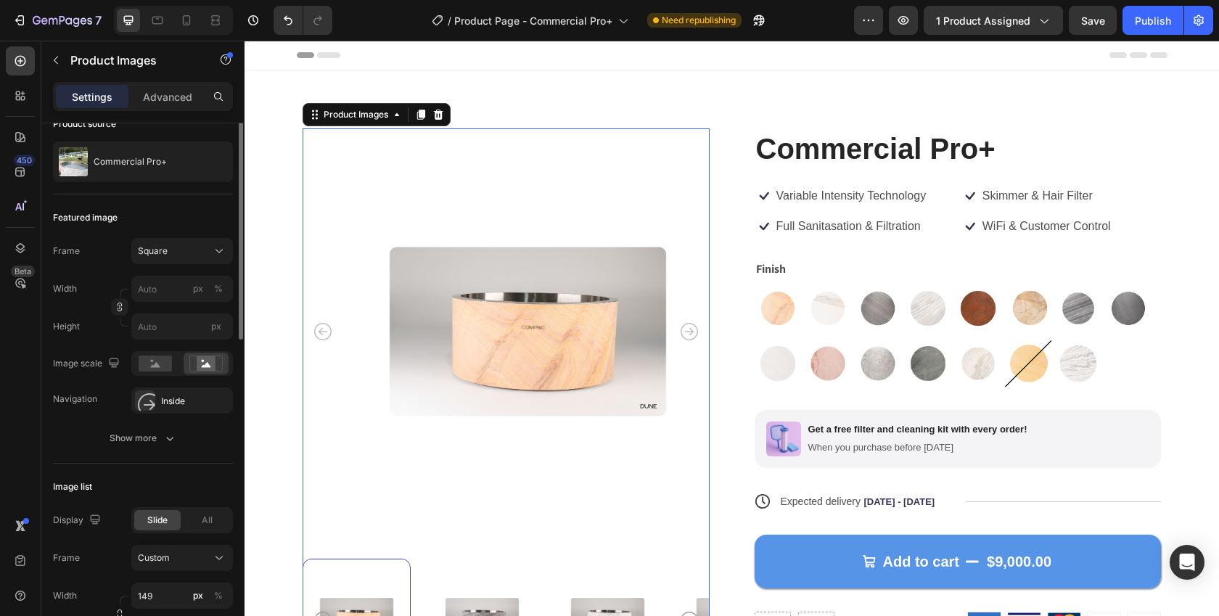
scroll to position [63, 0]
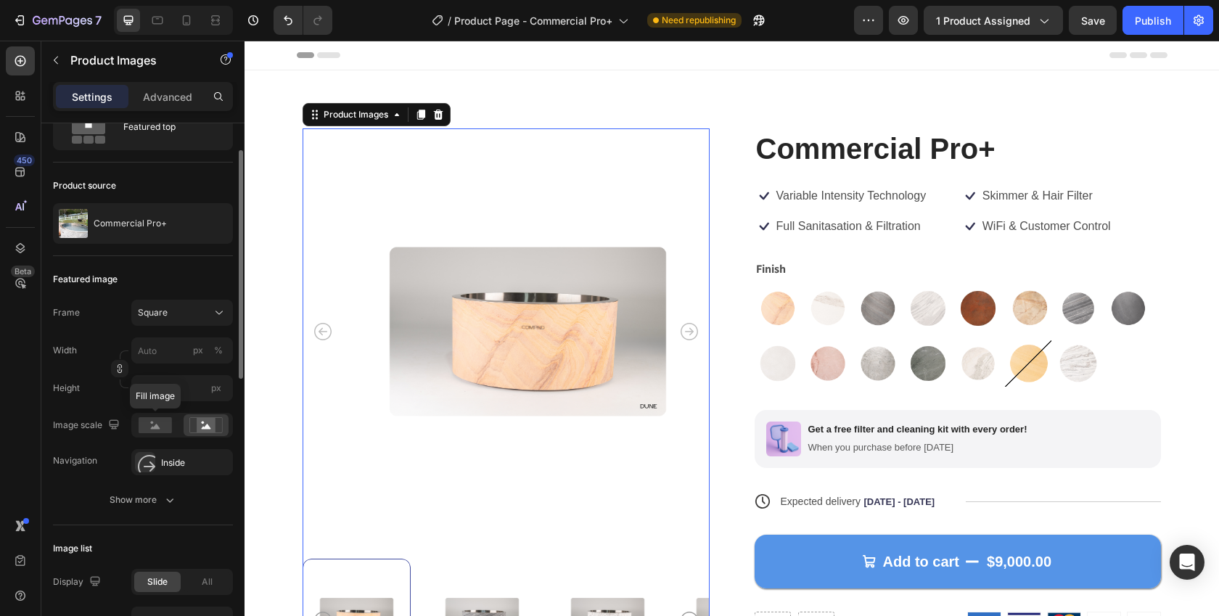
click at [134, 435] on div at bounding box center [155, 425] width 45 height 22
click at [126, 495] on div "Show more" at bounding box center [143, 500] width 67 height 15
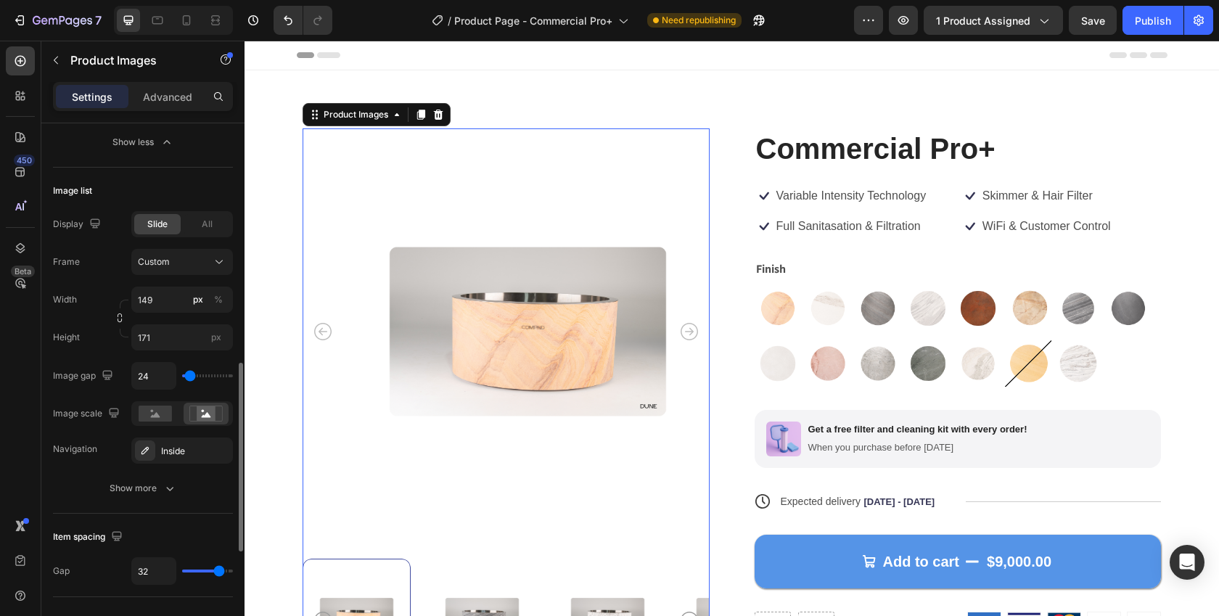
scroll to position [686, 0]
click at [192, 225] on div "All" at bounding box center [207, 224] width 46 height 20
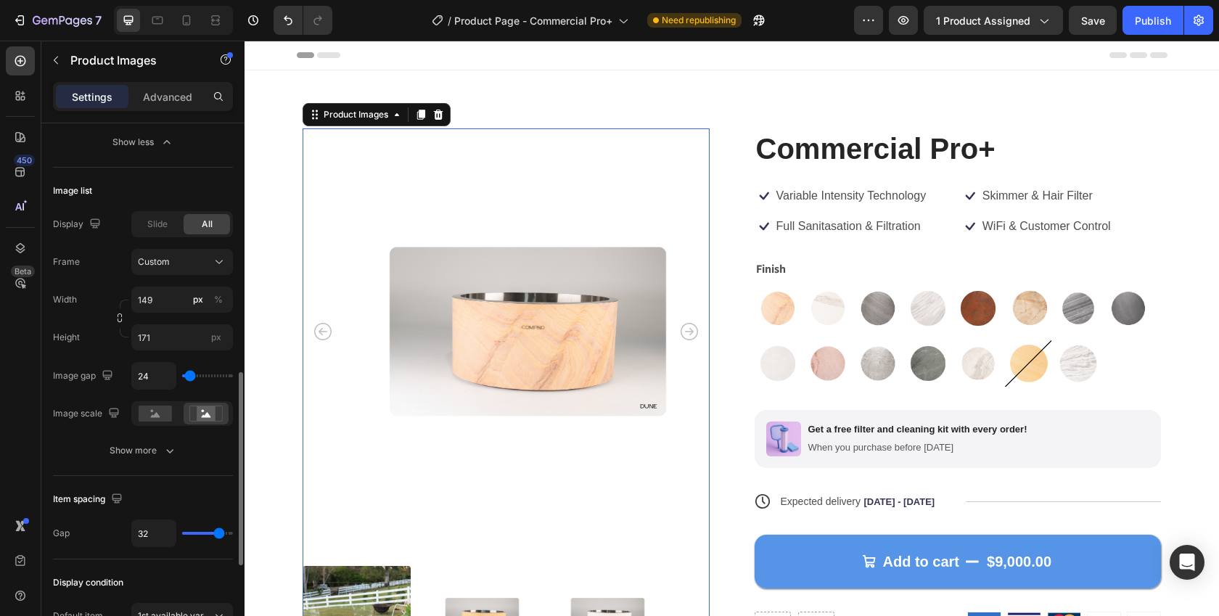
click at [155, 213] on div "Slide All" at bounding box center [182, 224] width 102 height 26
click at [154, 223] on span "Slide" at bounding box center [157, 224] width 20 height 13
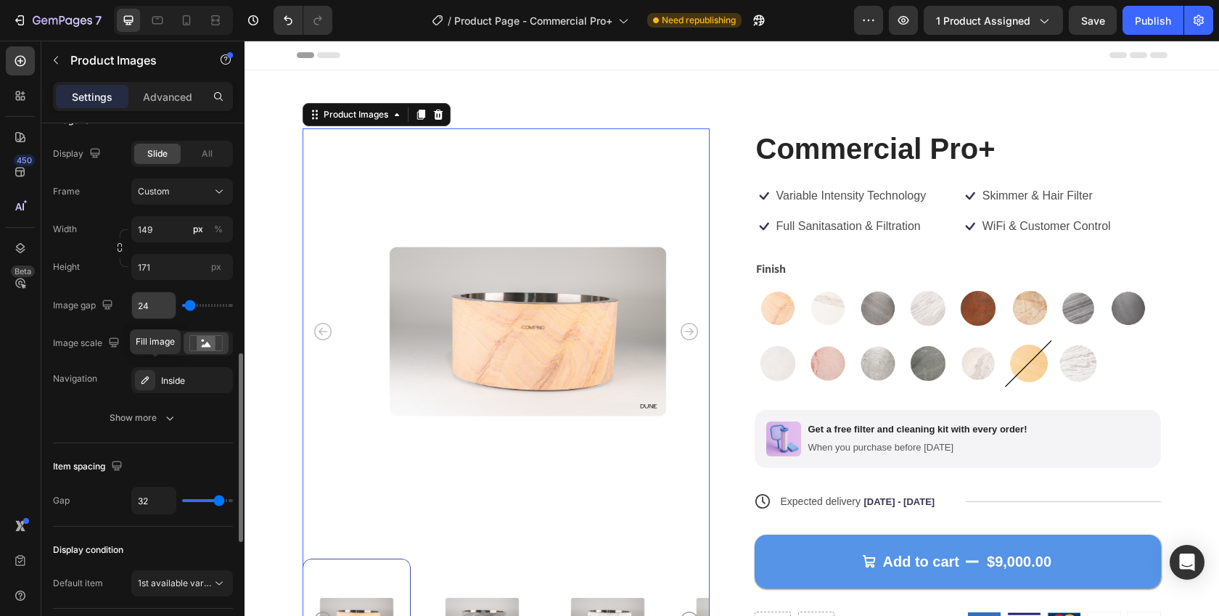
scroll to position [763, 0]
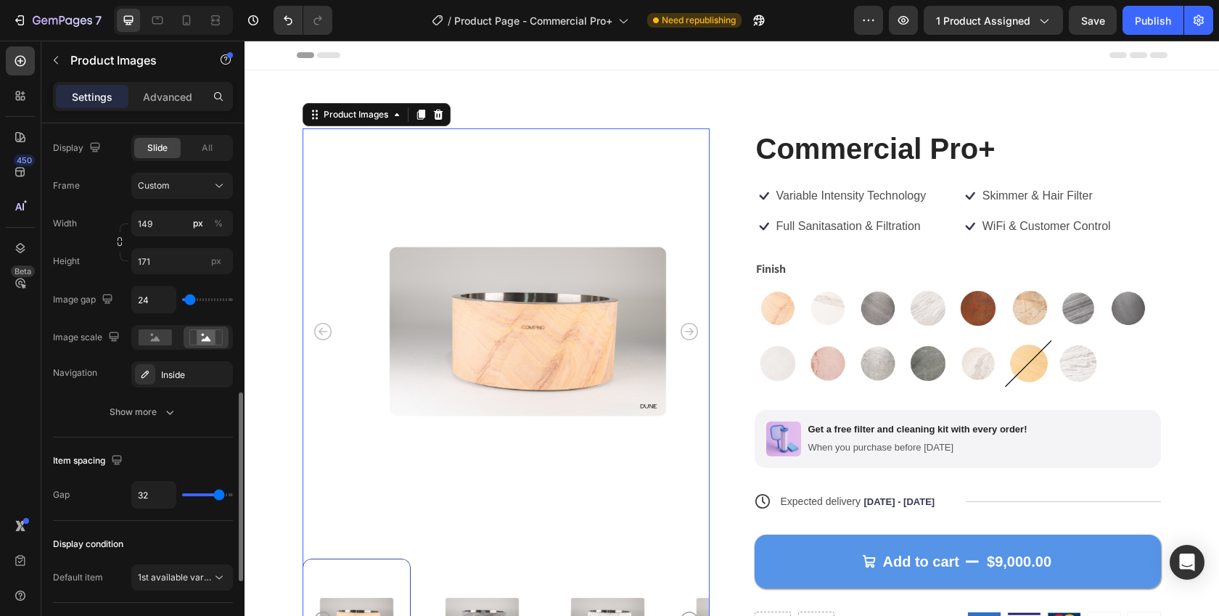
type input "0"
drag, startPoint x: 189, startPoint y: 303, endPoint x: 178, endPoint y: 302, distance: 11.7
type input "0"
click at [182, 301] on input "range" at bounding box center [207, 299] width 51 height 3
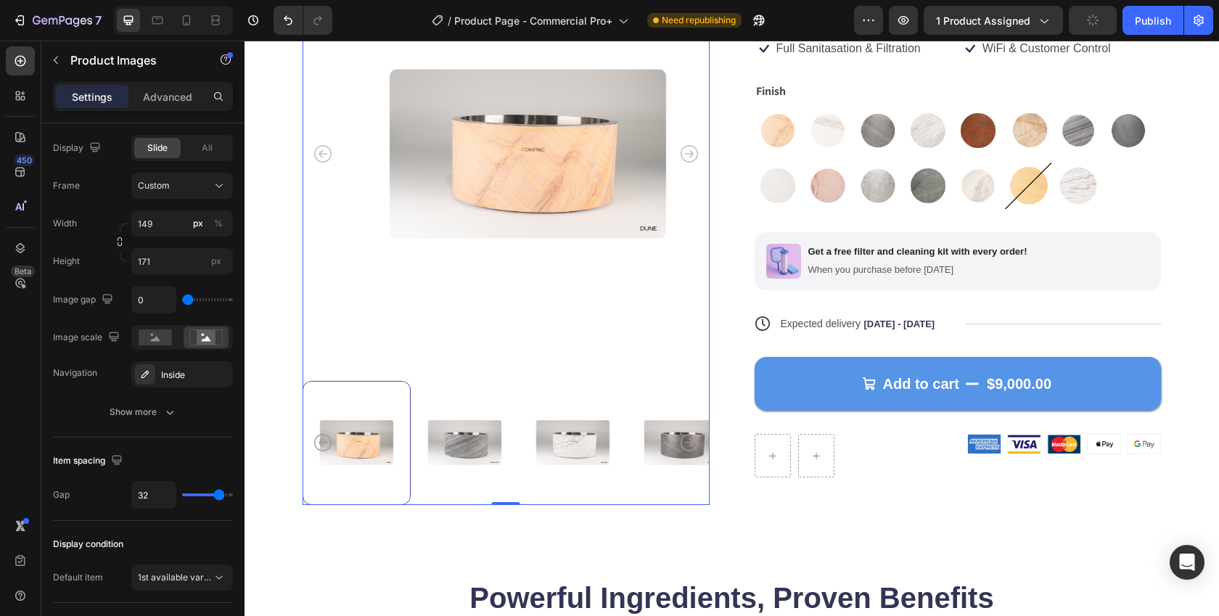
scroll to position [98, 0]
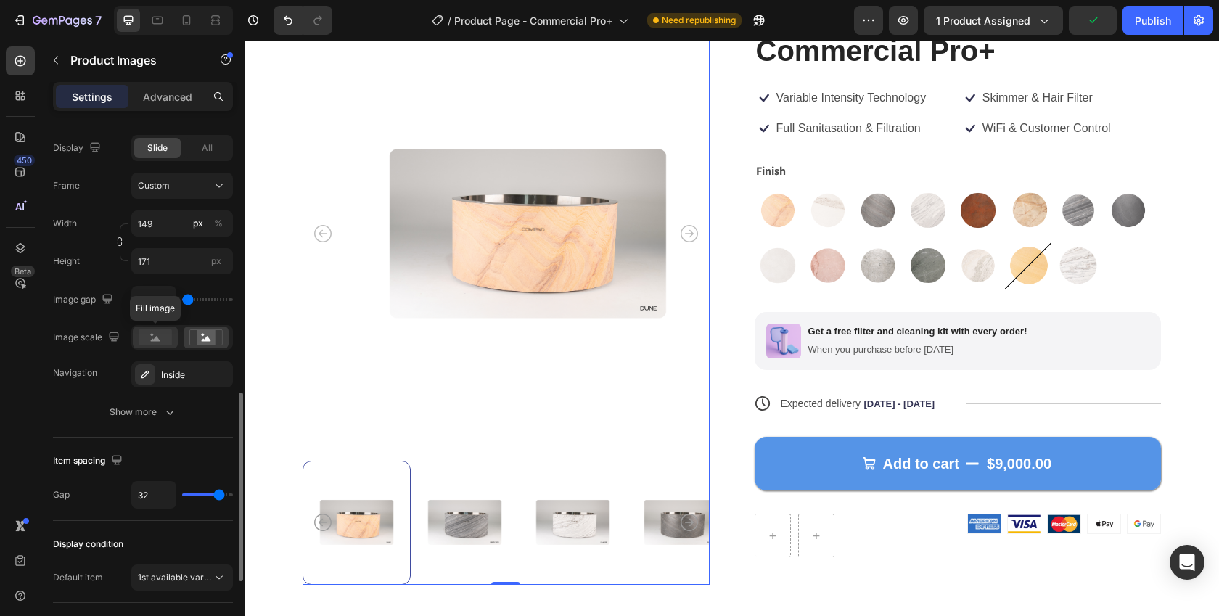
click at [152, 341] on icon at bounding box center [155, 338] width 9 height 5
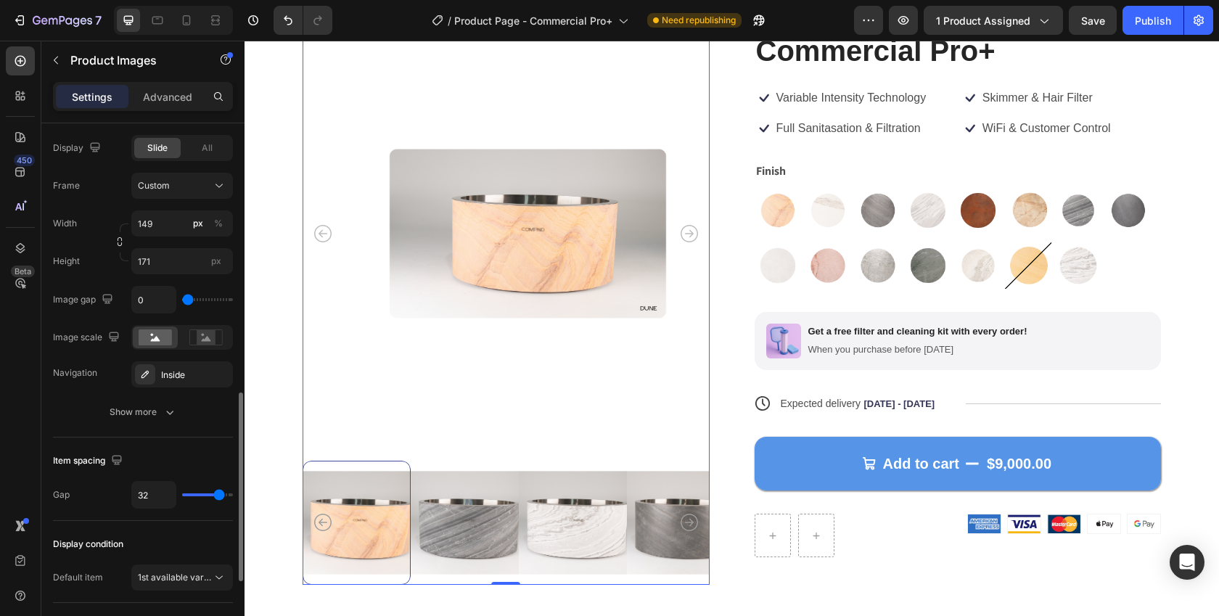
type input "124"
type input "133"
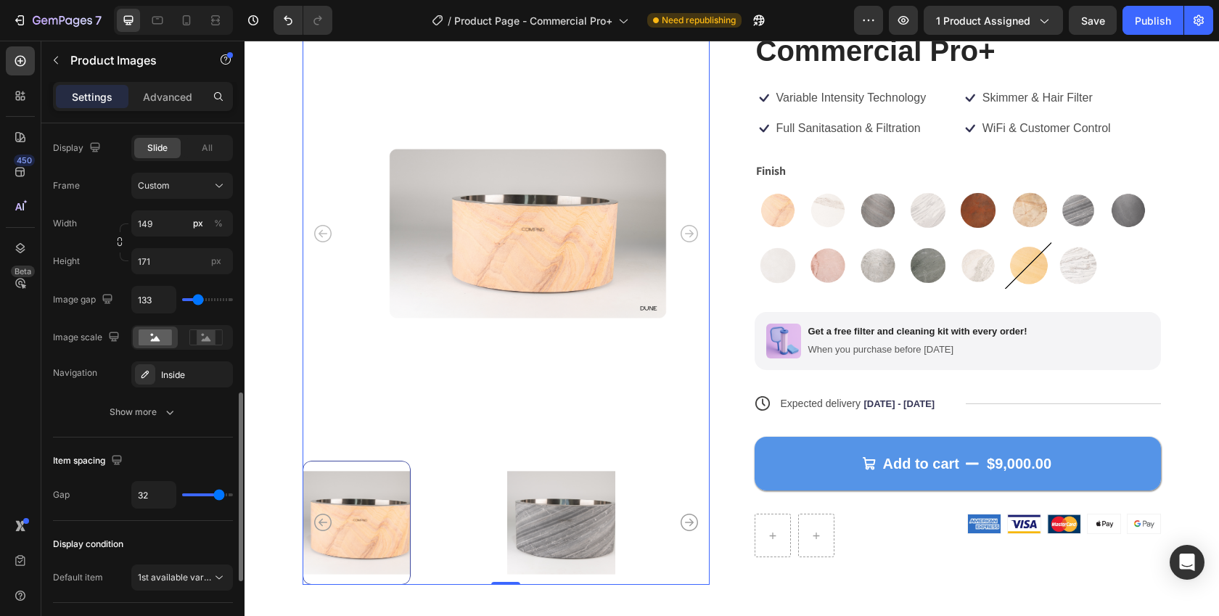
type input "90"
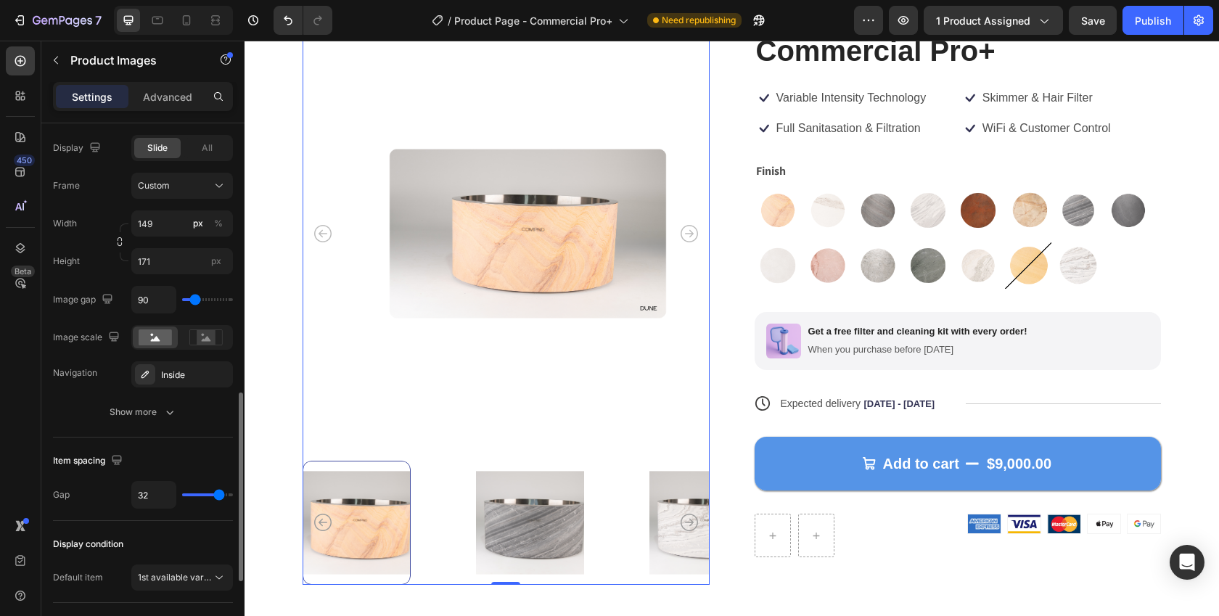
type input "0"
drag, startPoint x: 191, startPoint y: 298, endPoint x: 162, endPoint y: 295, distance: 29.2
click at [182, 298] on input "range" at bounding box center [207, 299] width 51 height 3
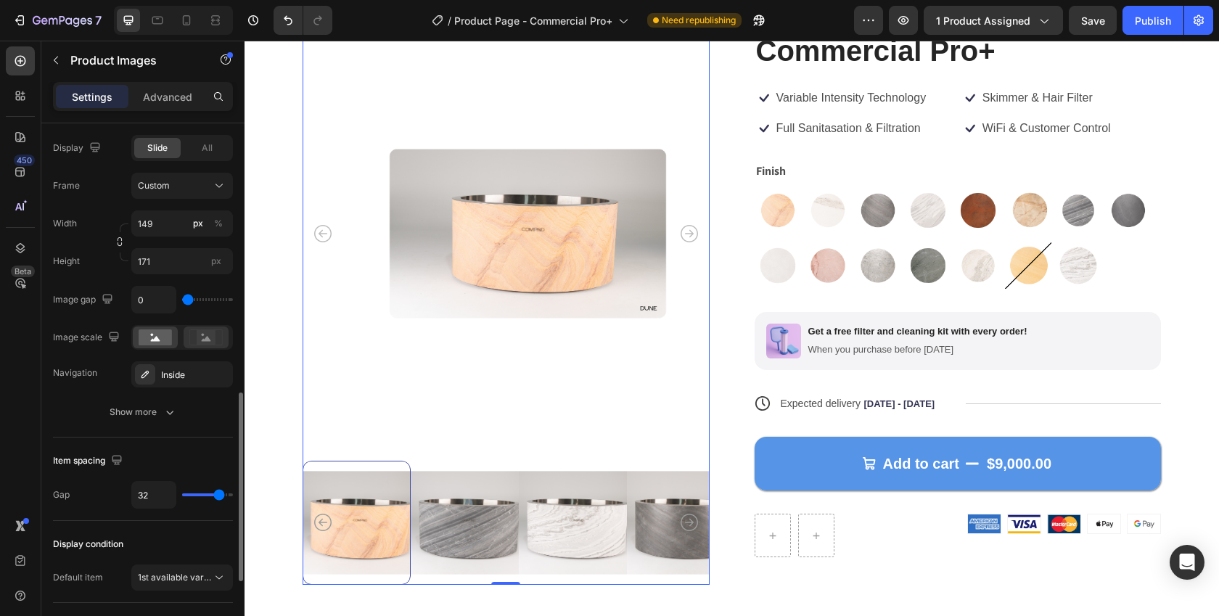
click at [197, 337] on rect at bounding box center [206, 337] width 19 height 15
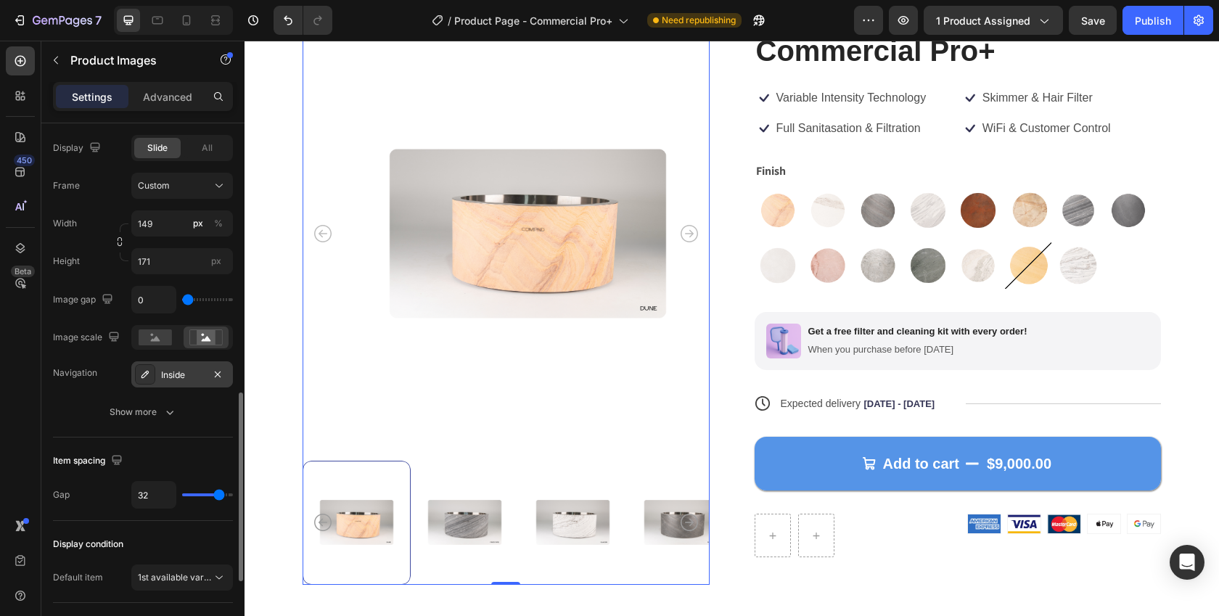
click at [173, 377] on div "Inside" at bounding box center [182, 375] width 42 height 13
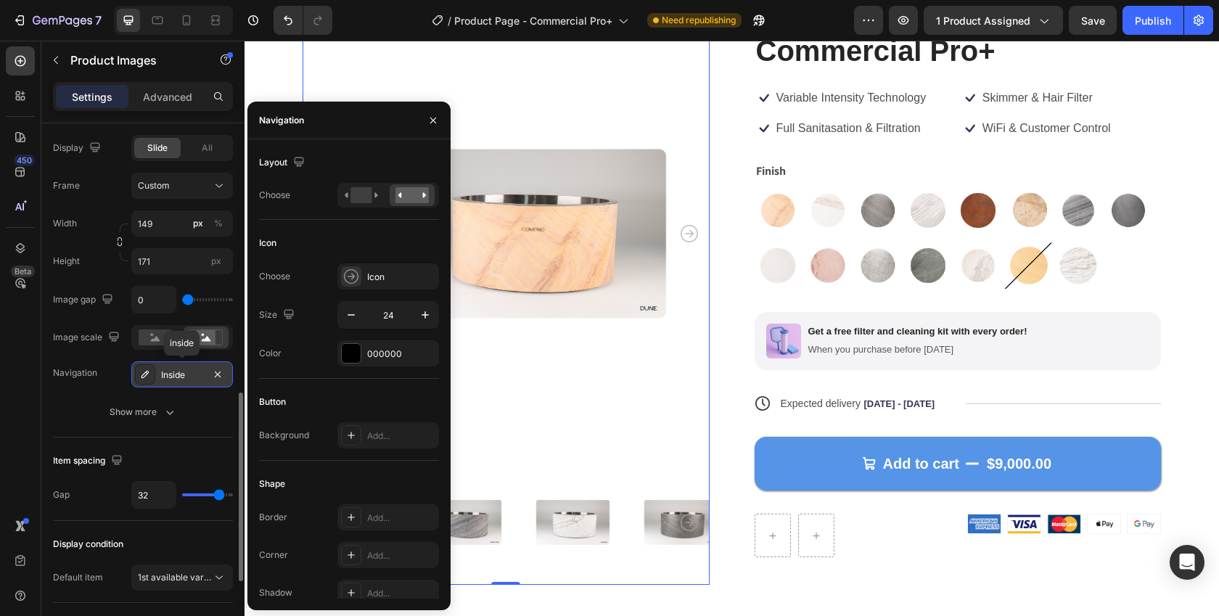
click at [173, 377] on div "Inside" at bounding box center [182, 375] width 42 height 13
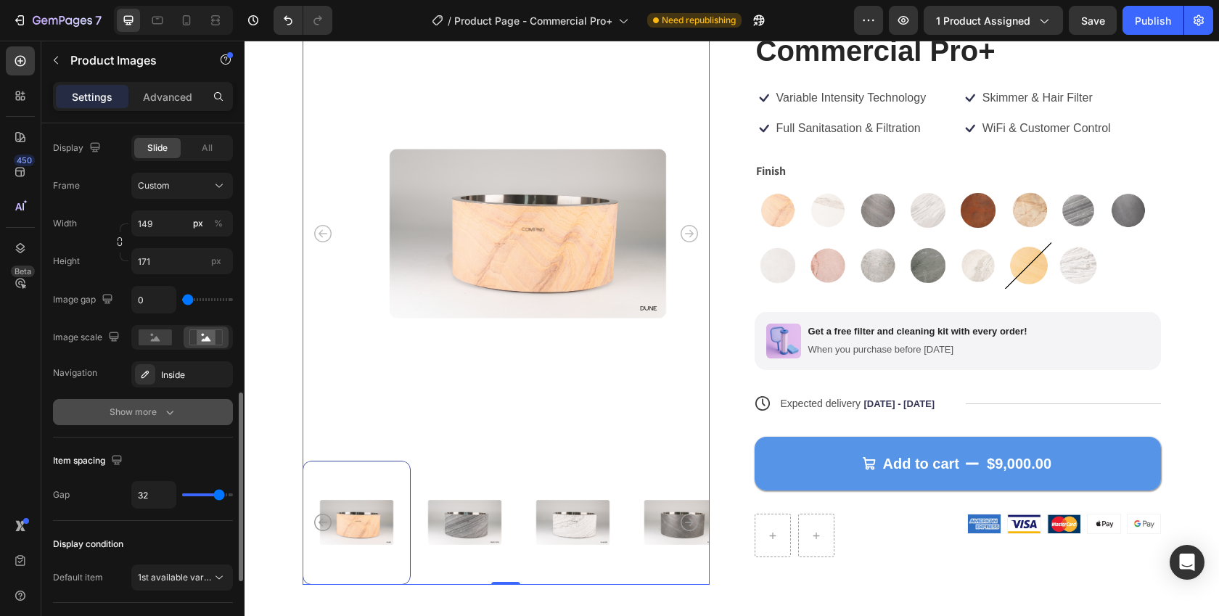
click at [61, 414] on button "Show more" at bounding box center [143, 412] width 180 height 26
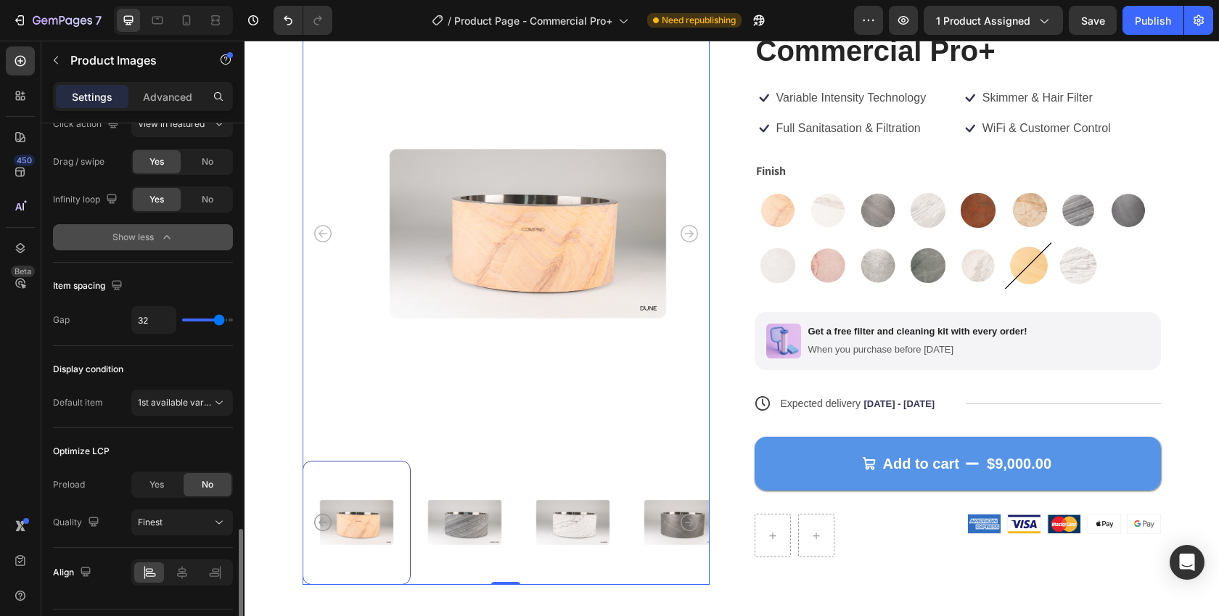
scroll to position [1165, 0]
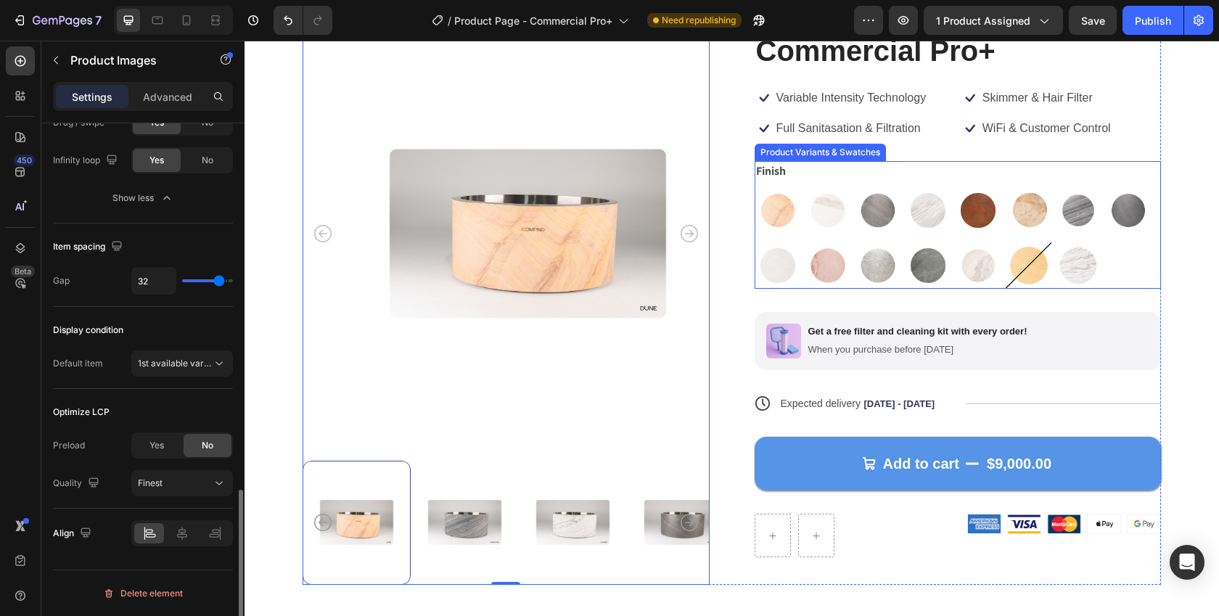
click at [1107, 14] on button "Save" at bounding box center [1093, 20] width 48 height 29
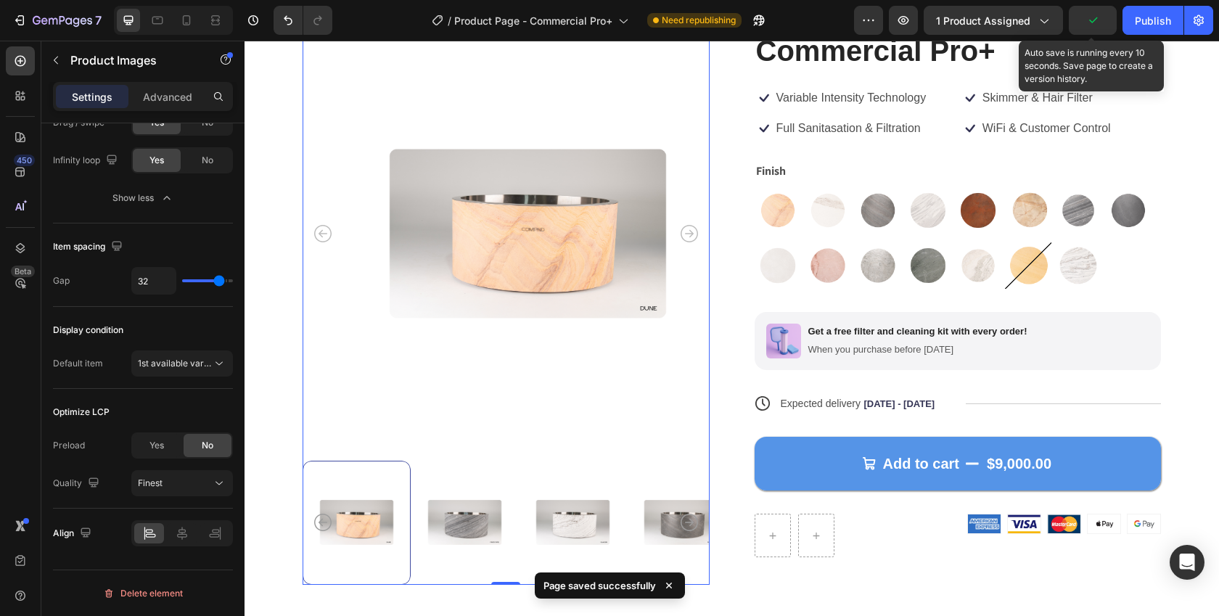
scroll to position [0, 0]
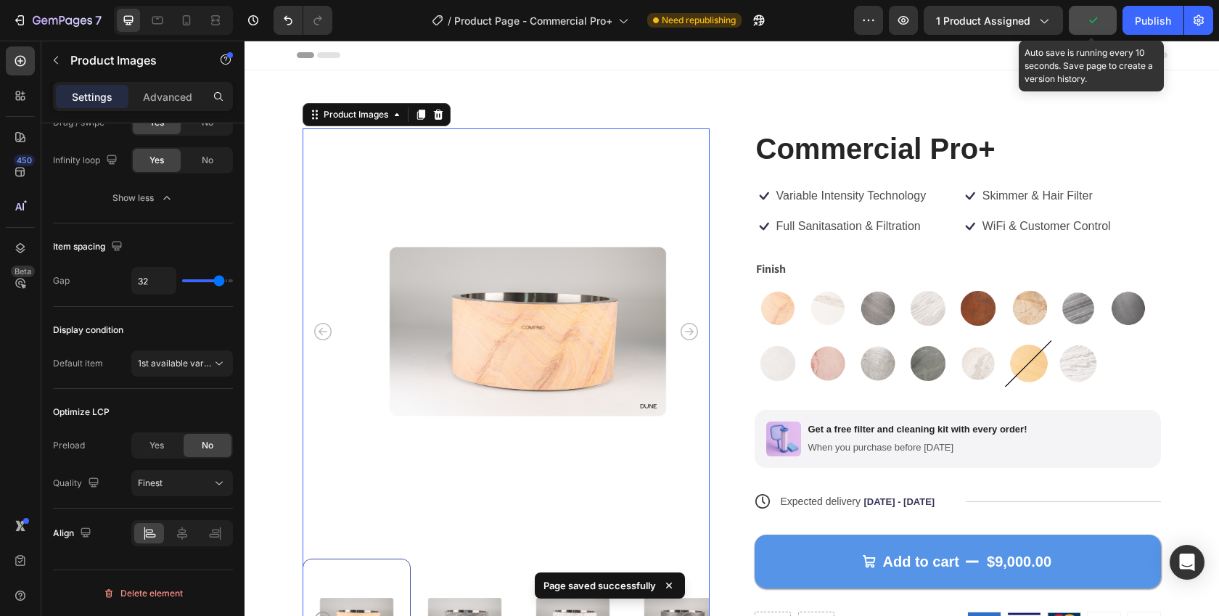
click at [1096, 21] on icon "button" at bounding box center [1093, 20] width 15 height 15
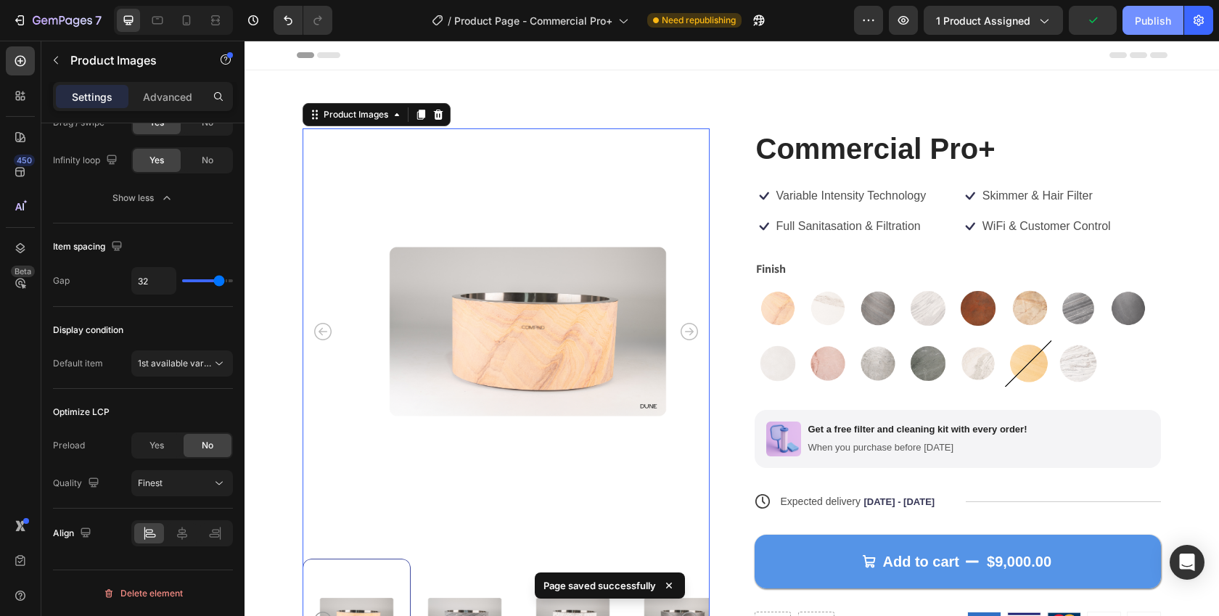
click at [1150, 11] on button "Publish" at bounding box center [1153, 20] width 61 height 29
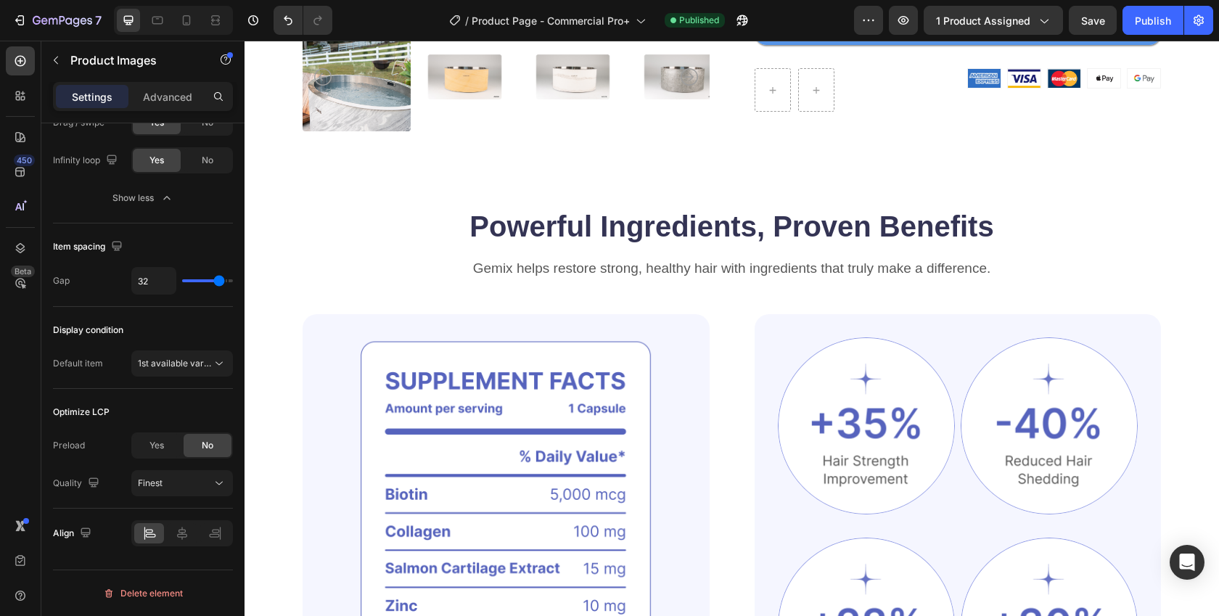
scroll to position [527, 0]
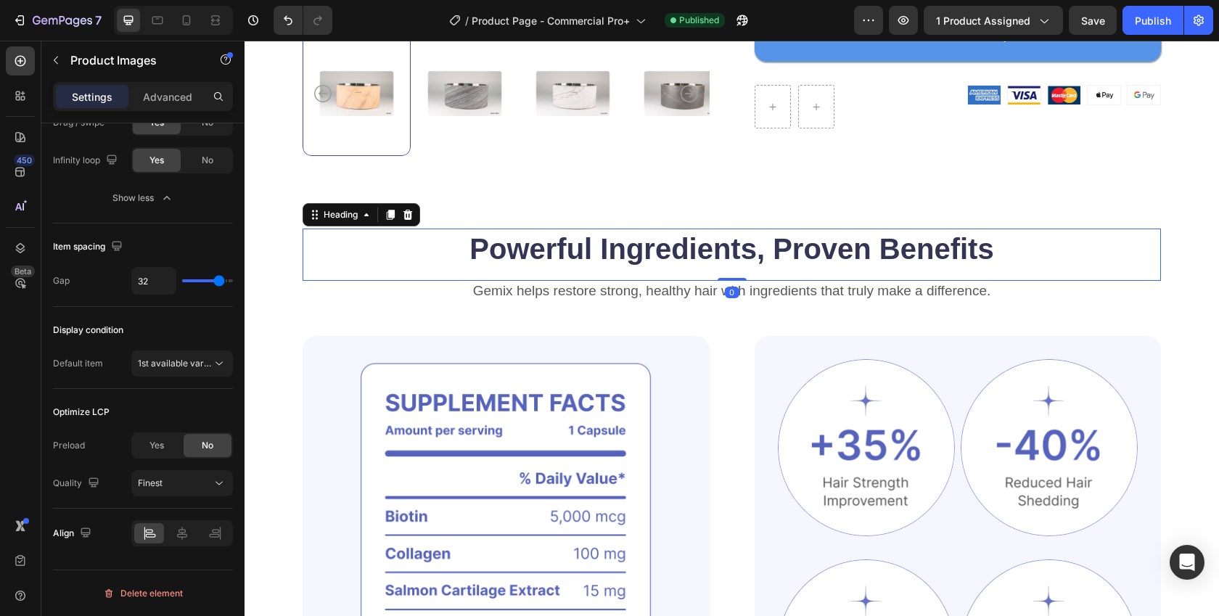
click at [575, 242] on h2 "Powerful Ingredients, Proven Benefits" at bounding box center [732, 249] width 858 height 41
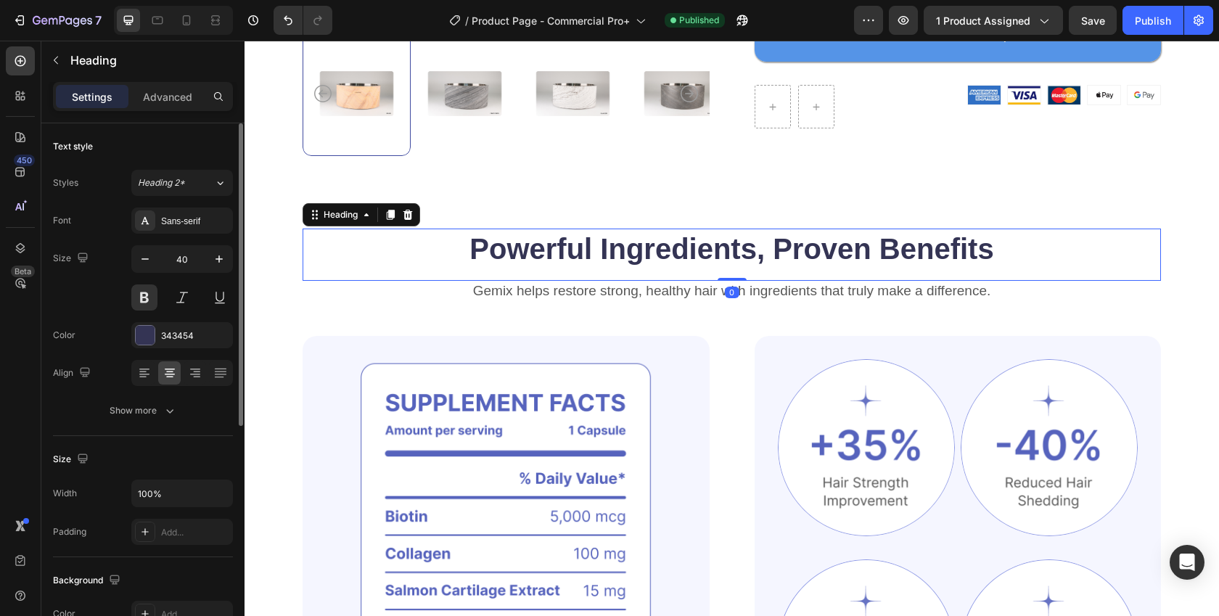
click at [575, 242] on h2 "Powerful Ingredients, Proven Benefits" at bounding box center [732, 249] width 858 height 41
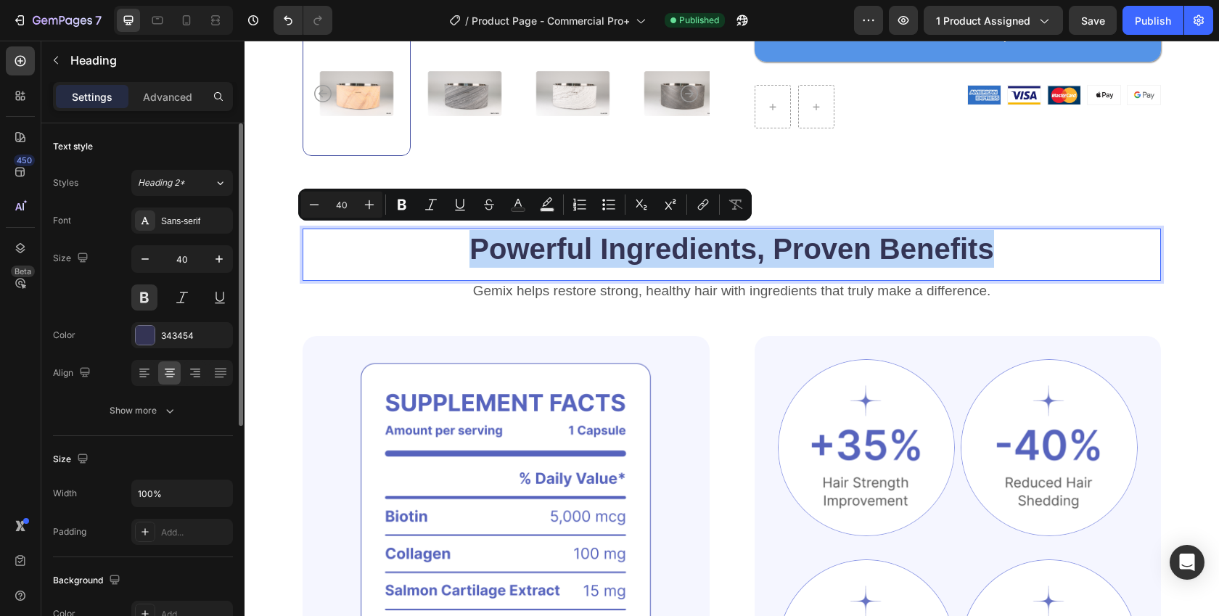
click at [575, 242] on p "Powerful Ingredients, Proven Benefits" at bounding box center [732, 249] width 856 height 38
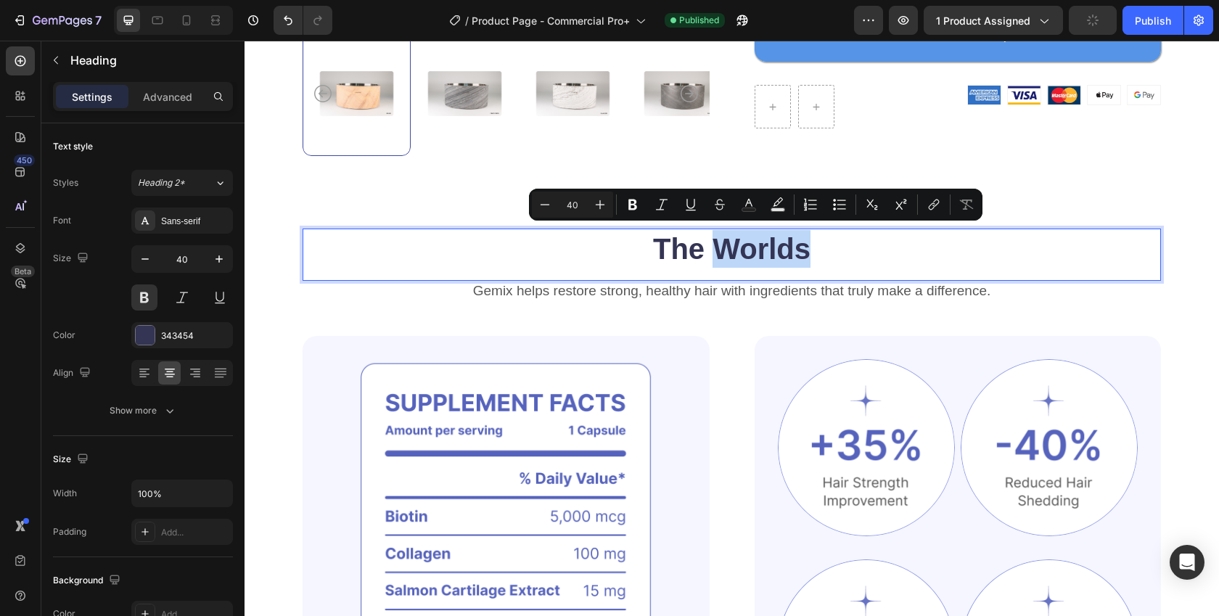
drag, startPoint x: 707, startPoint y: 248, endPoint x: 807, endPoint y: 255, distance: 99.6
click at [807, 255] on p "The Worlds" at bounding box center [732, 249] width 856 height 38
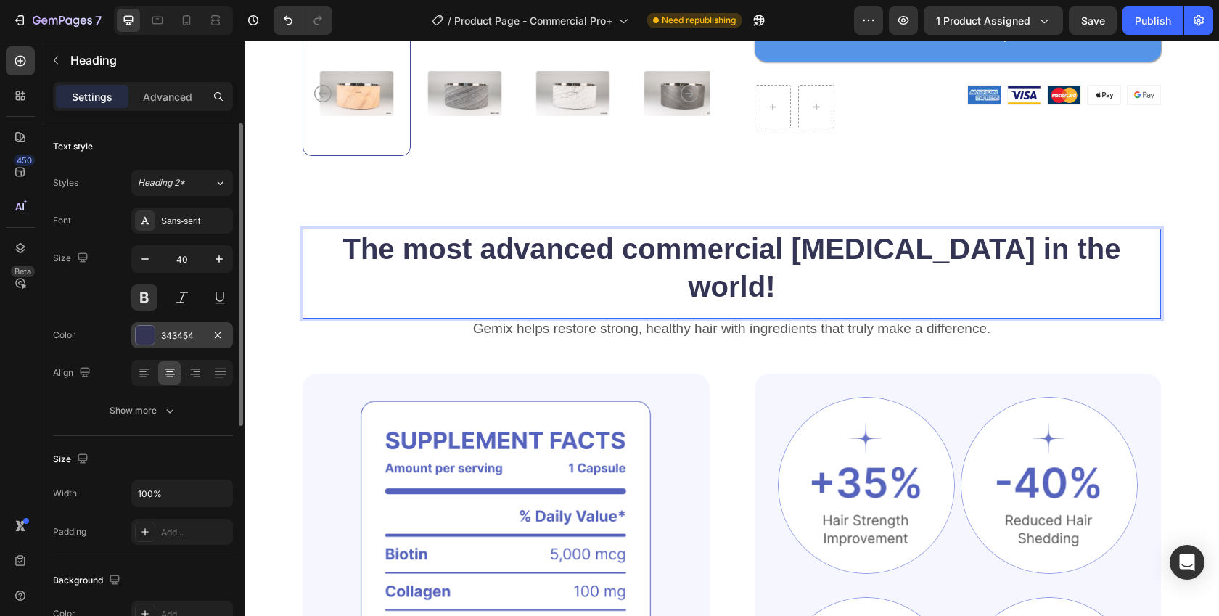
click at [145, 341] on div at bounding box center [145, 335] width 19 height 19
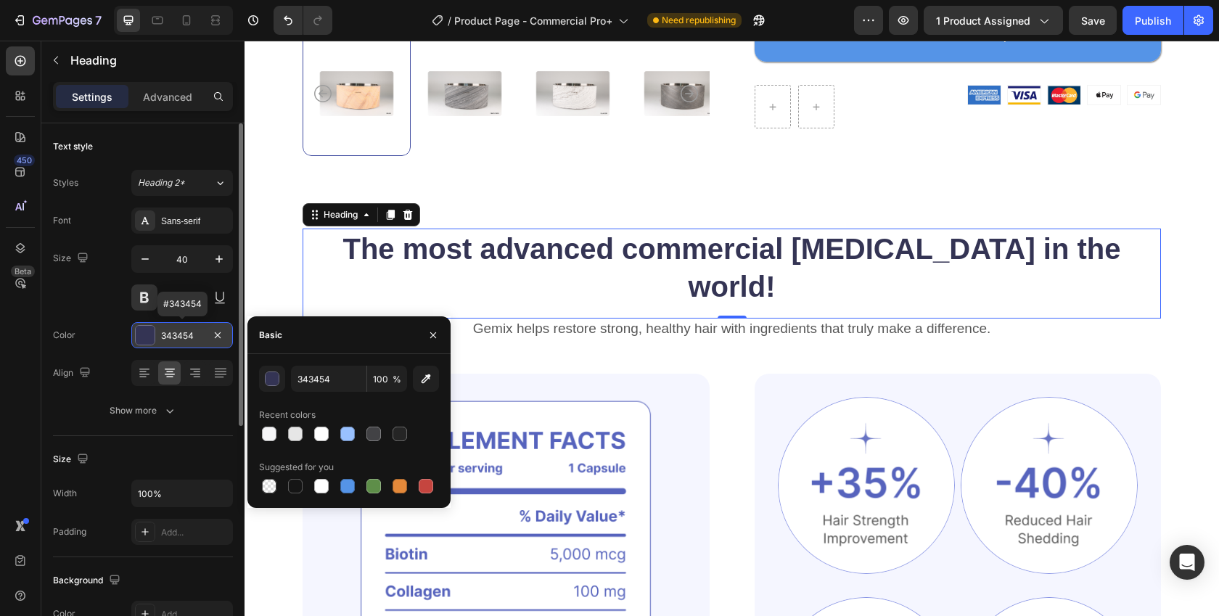
click at [145, 341] on div at bounding box center [145, 335] width 19 height 19
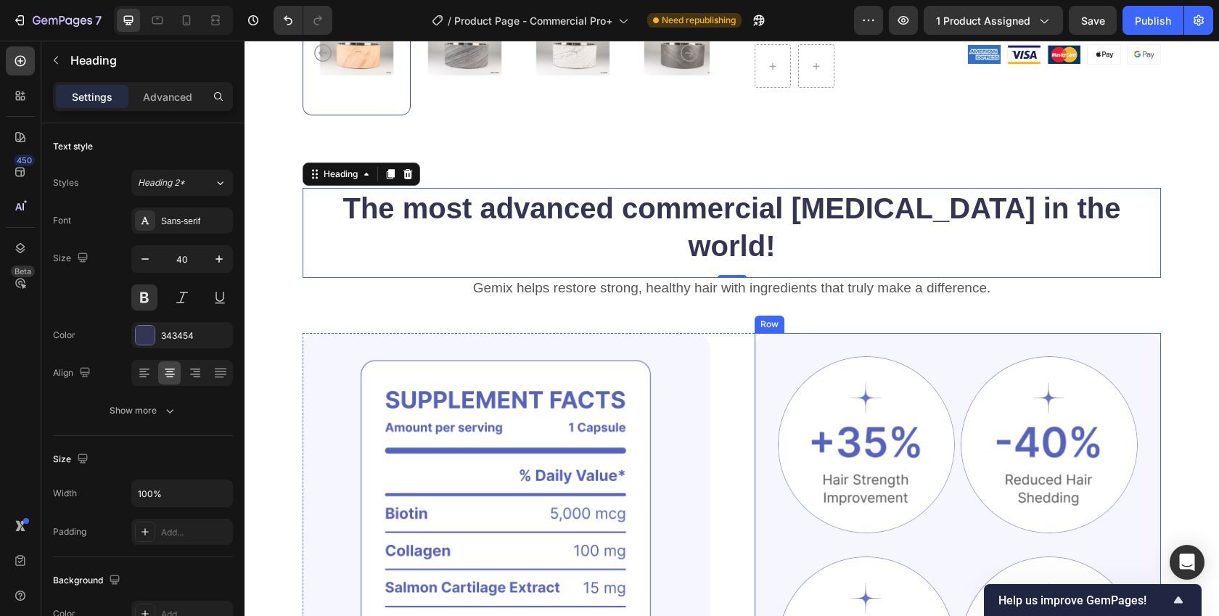
scroll to position [706, 0]
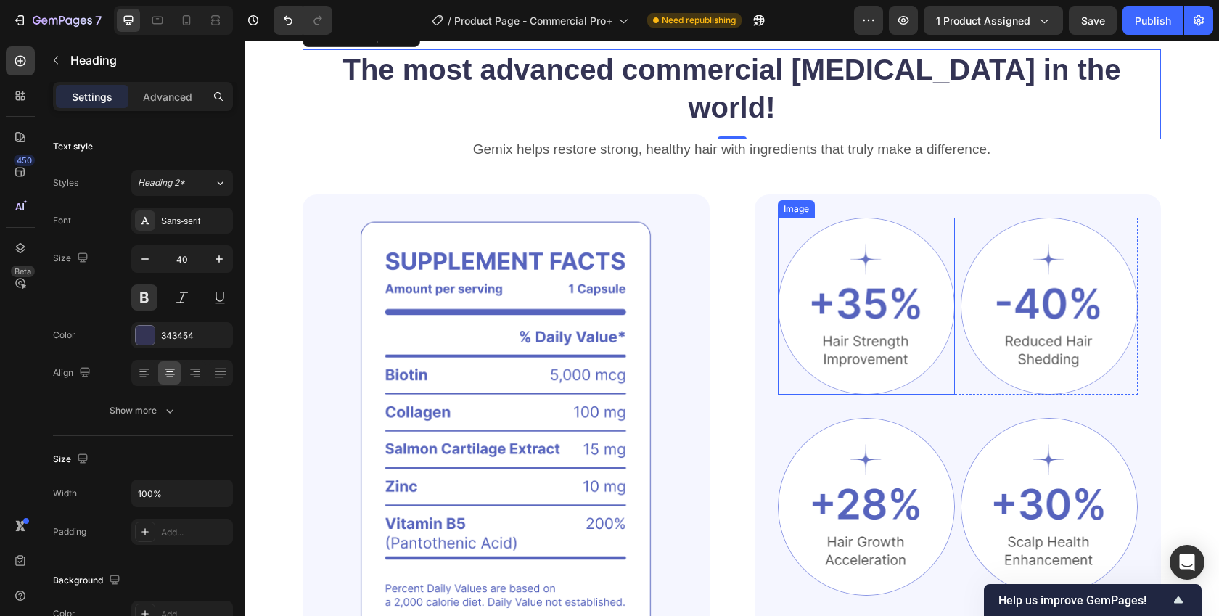
click at [778, 218] on div at bounding box center [866, 306] width 177 height 177
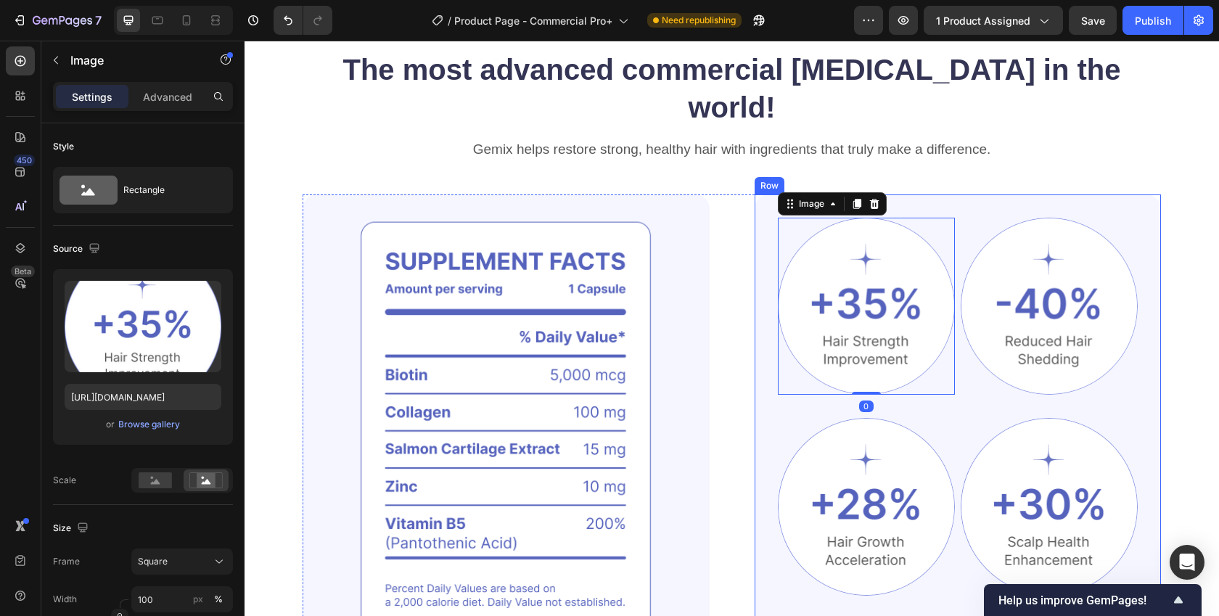
click at [762, 194] on div "Image 0 Image Row Image Image Row Clinically Proven Benefits for Stronger, Heal…" at bounding box center [958, 426] width 407 height 465
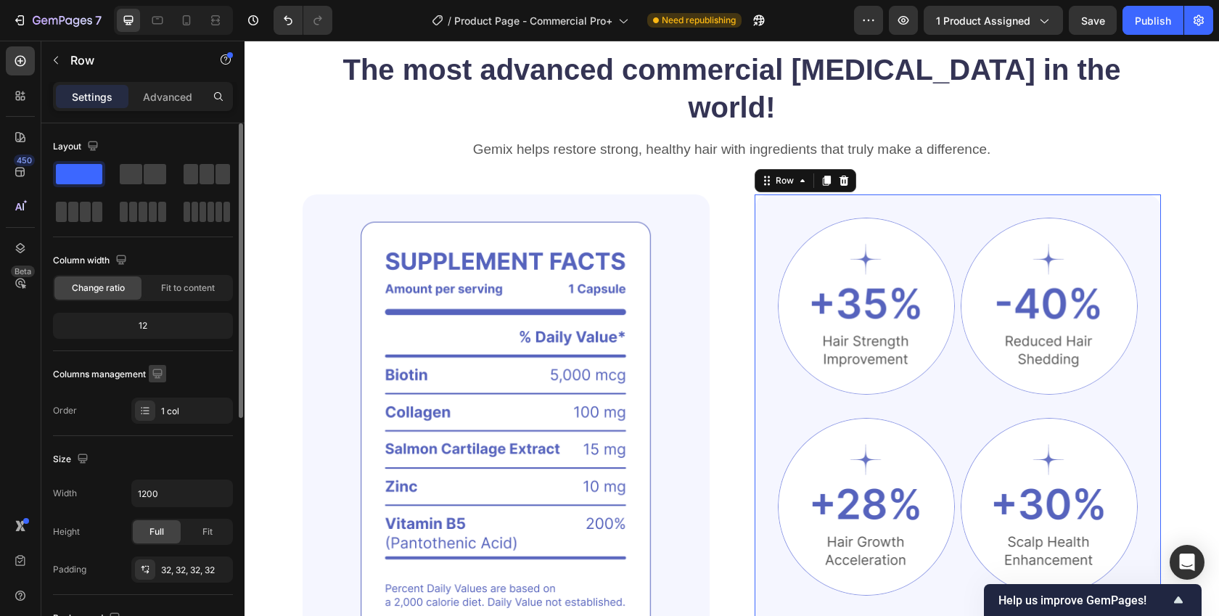
scroll to position [433, 0]
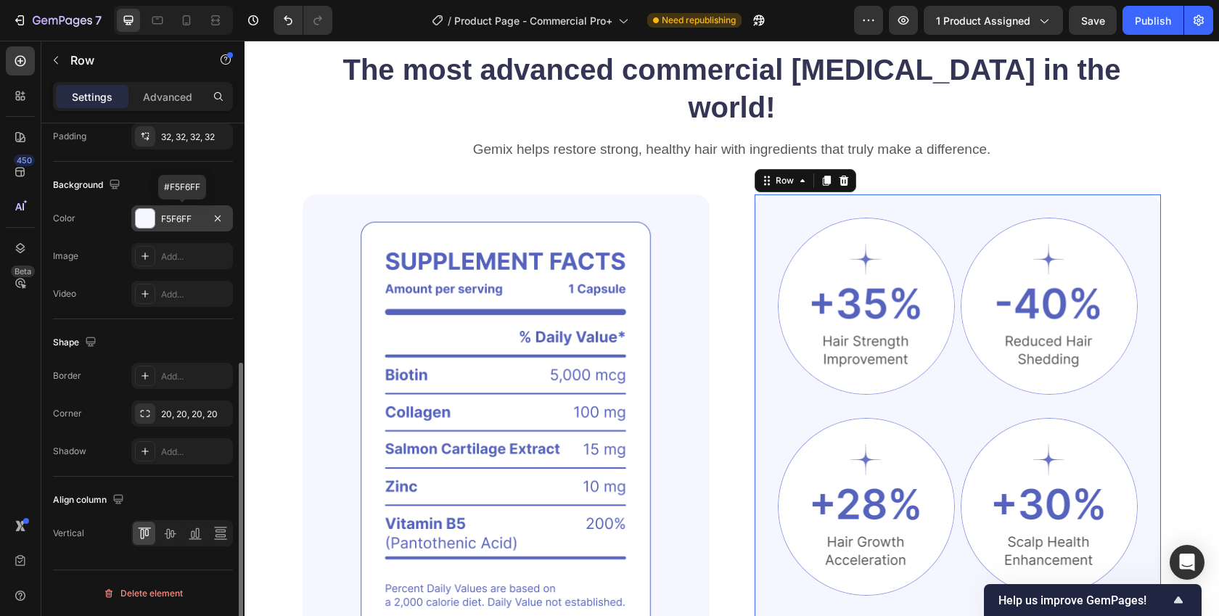
click at [142, 216] on div at bounding box center [145, 218] width 19 height 19
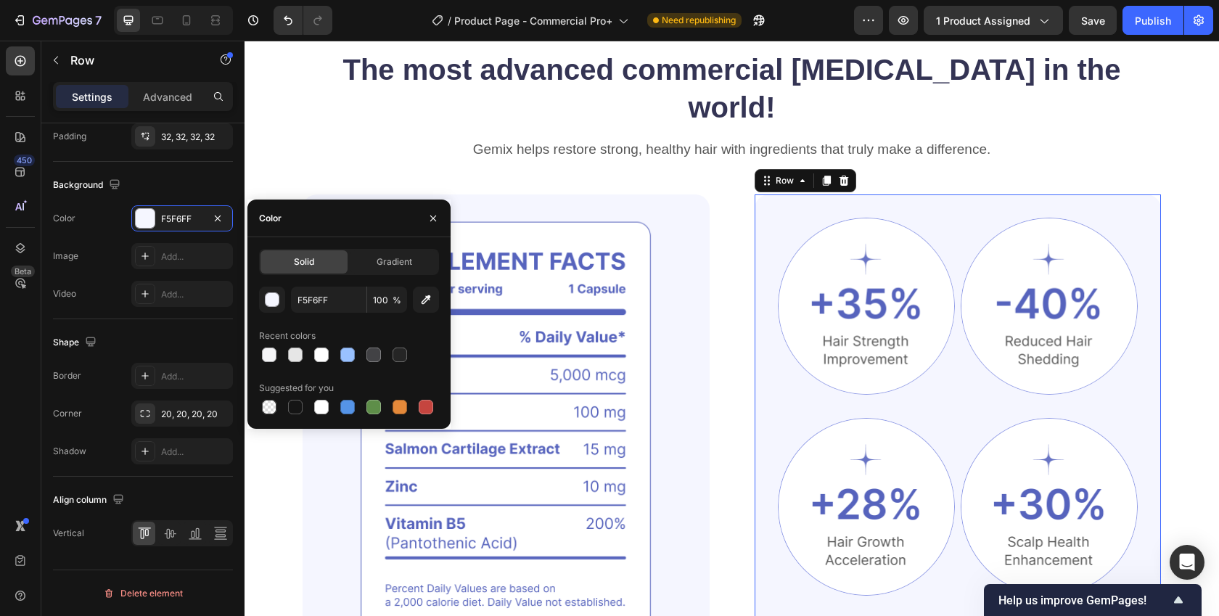
click at [422, 280] on div "Solid Gradient F5F6FF 100 % Recent colors Suggested for you" at bounding box center [349, 333] width 180 height 168
click at [426, 298] on icon "button" at bounding box center [426, 299] width 15 height 15
type input "E7E7E9"
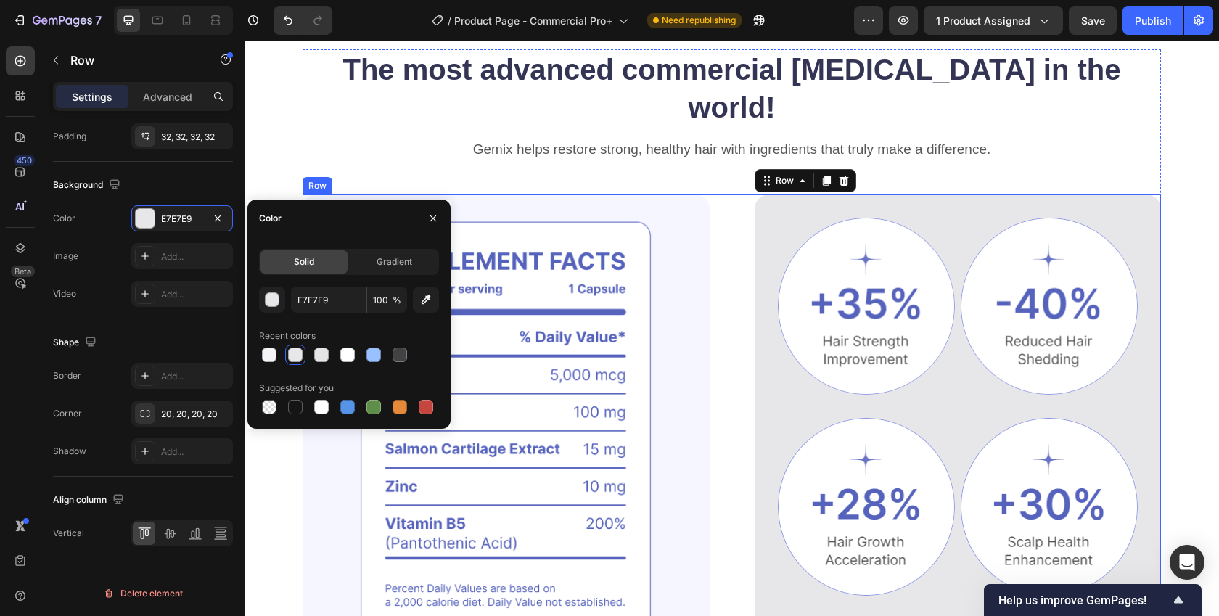
click at [727, 378] on div "Image Image Image Row Image Image Row Clinically Proven Benefits for Stronger, …" at bounding box center [732, 426] width 858 height 465
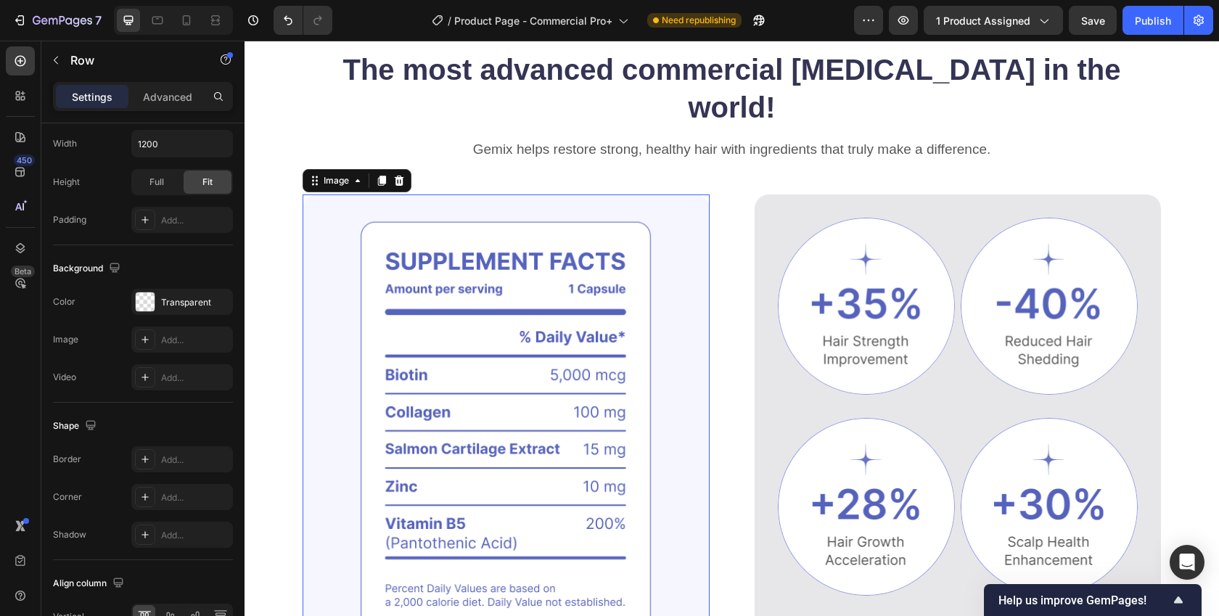
click at [667, 370] on img at bounding box center [506, 426] width 407 height 465
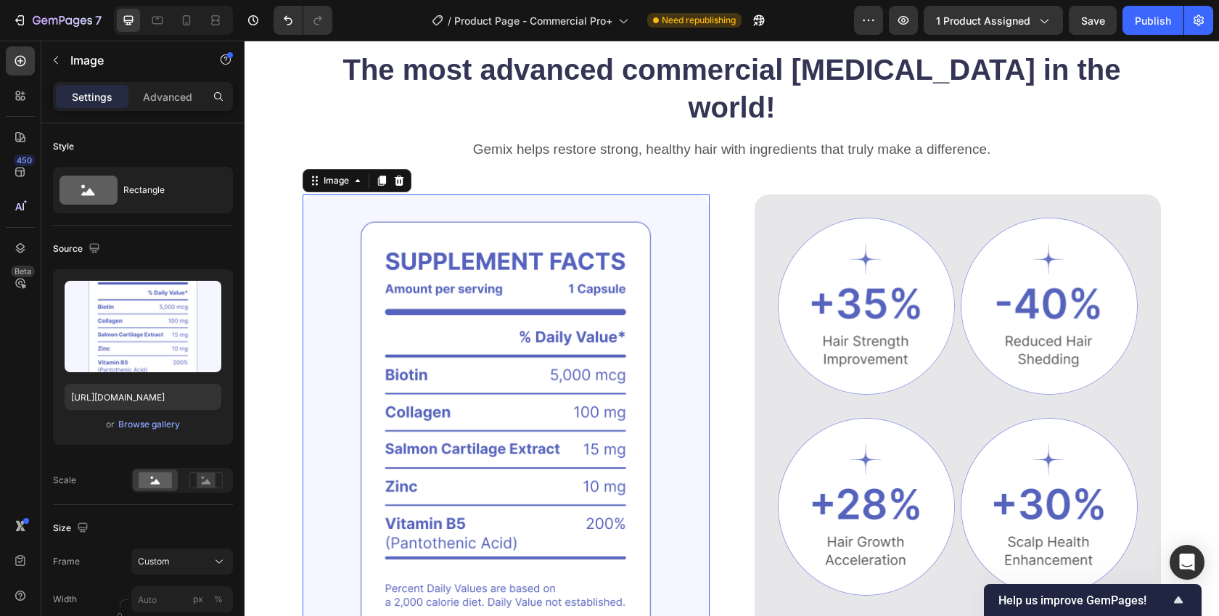
click at [315, 194] on img at bounding box center [506, 426] width 407 height 465
click at [721, 194] on div "Image 0 Image Image Row Image Image Row Clinically Proven Benefits for Stronger…" at bounding box center [732, 426] width 858 height 465
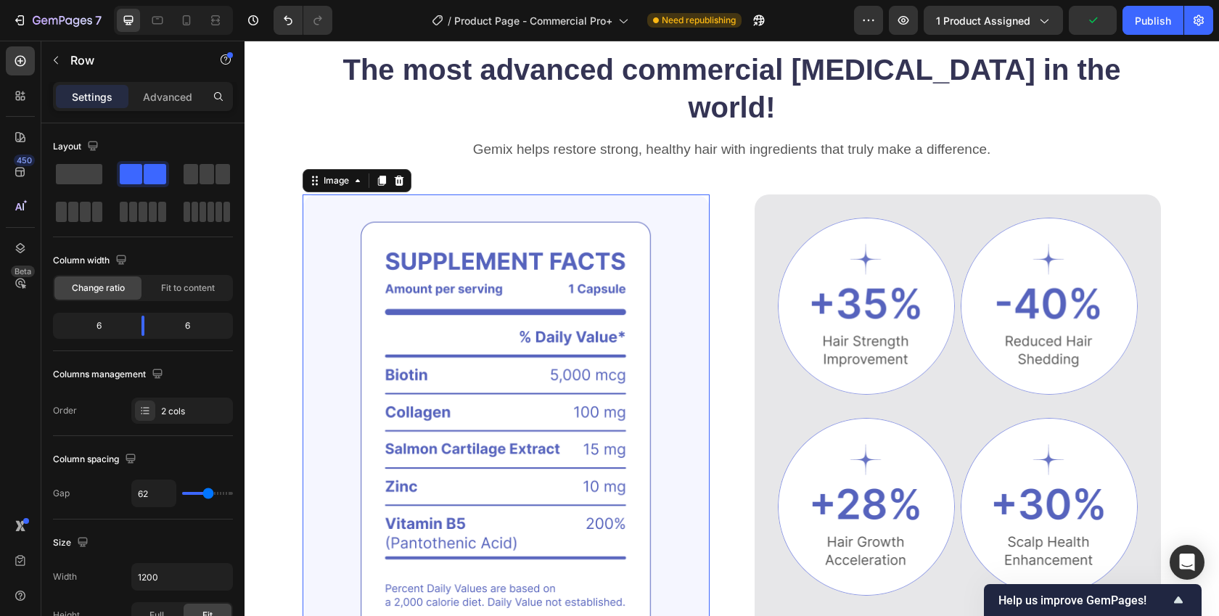
click at [697, 194] on img at bounding box center [506, 426] width 407 height 465
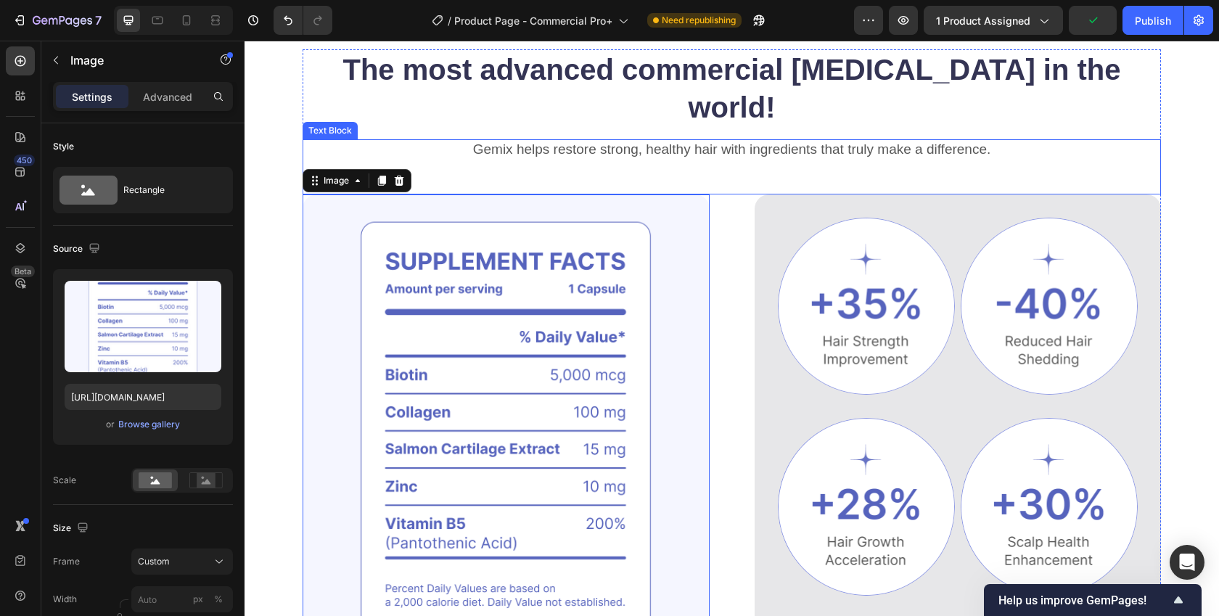
click at [700, 139] on div "Gemix helps restore strong, healthy hair with ingredients that truly make a dif…" at bounding box center [732, 167] width 858 height 56
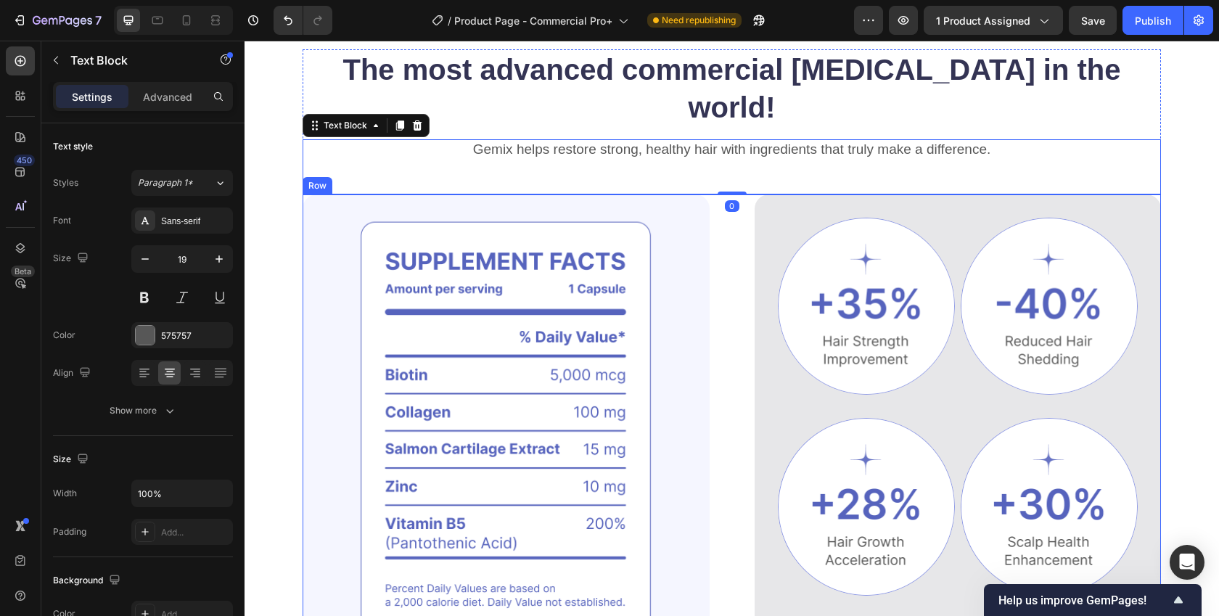
click at [711, 194] on div "Image Image Image Row Image Image Row Clinically Proven Benefits for Stronger, …" at bounding box center [732, 426] width 858 height 465
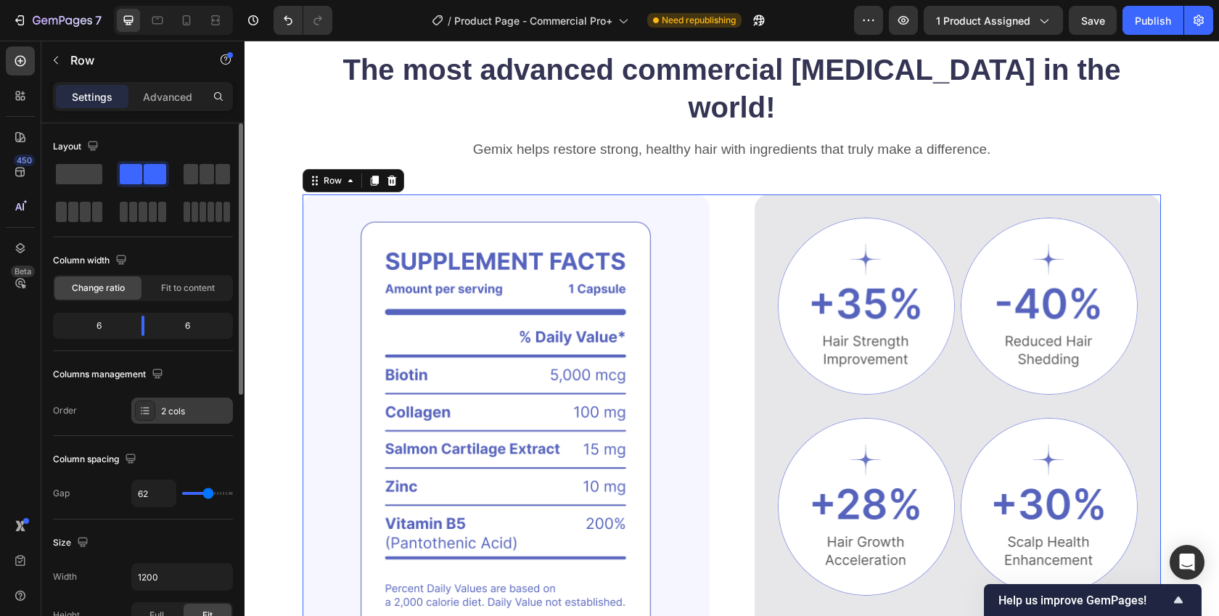
click at [141, 412] on icon at bounding box center [145, 411] width 12 height 12
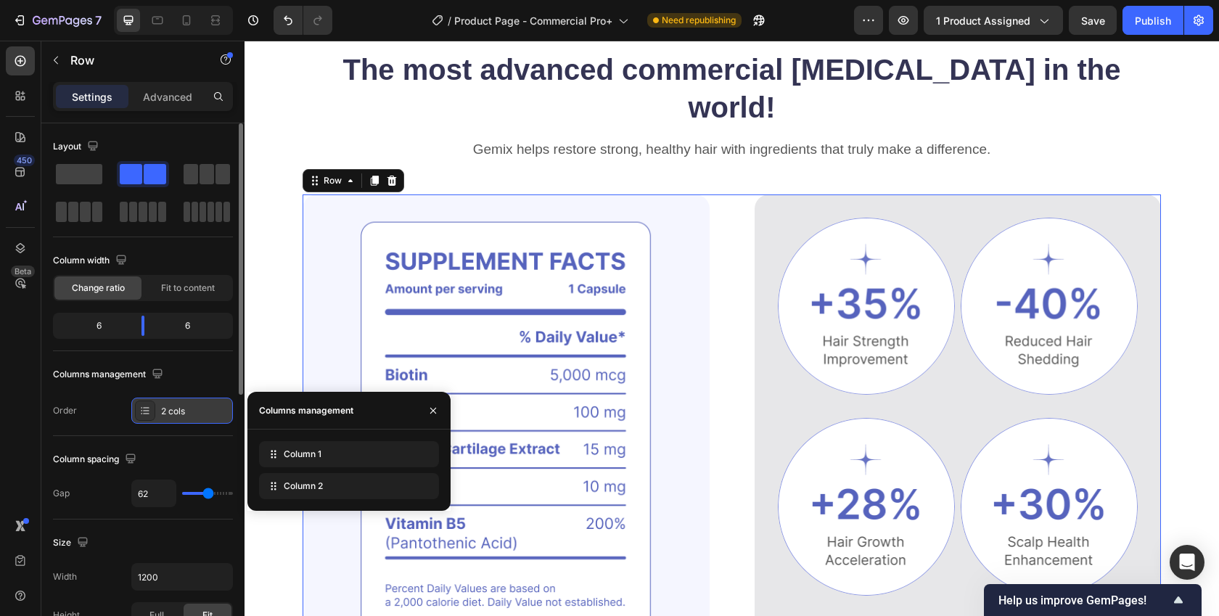
click at [141, 412] on icon at bounding box center [145, 411] width 12 height 12
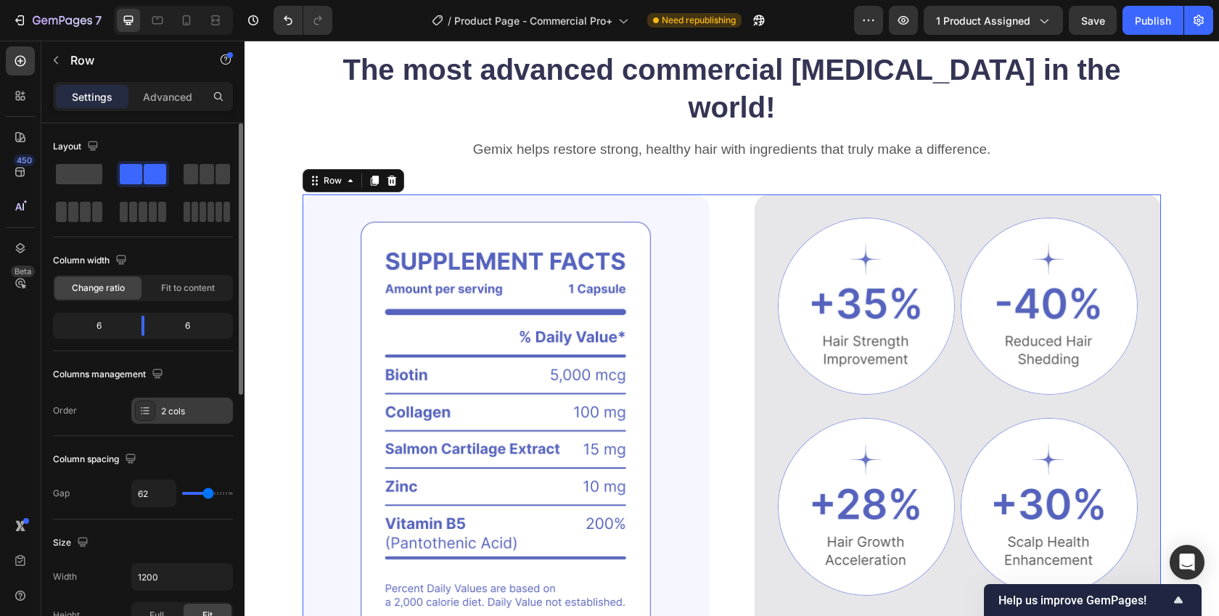
click at [141, 412] on icon at bounding box center [145, 411] width 12 height 12
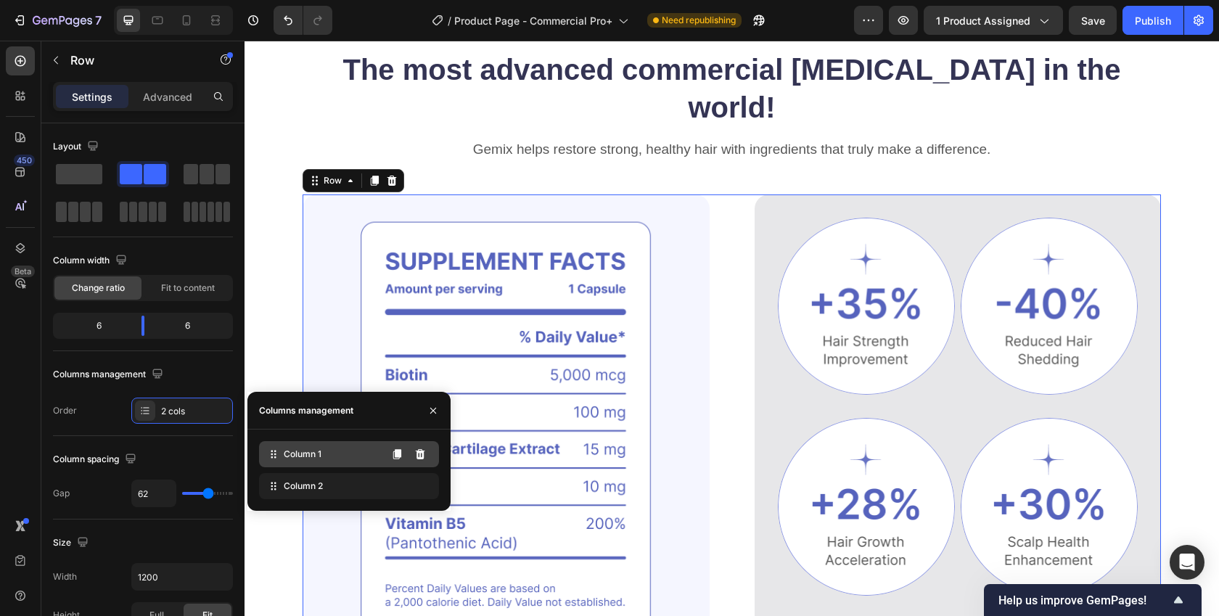
click at [344, 459] on div "Column 1" at bounding box center [349, 454] width 180 height 26
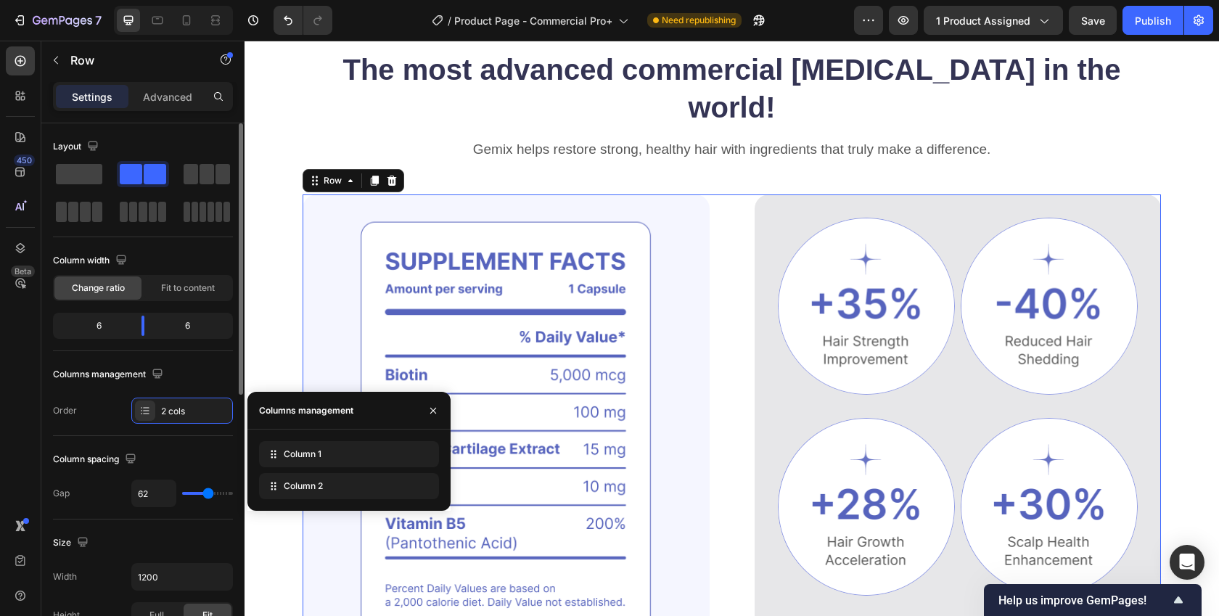
click at [108, 424] on div "Layout Column width Change ratio Fit to content 6 6 Columns management Order 2 …" at bounding box center [143, 279] width 180 height 313
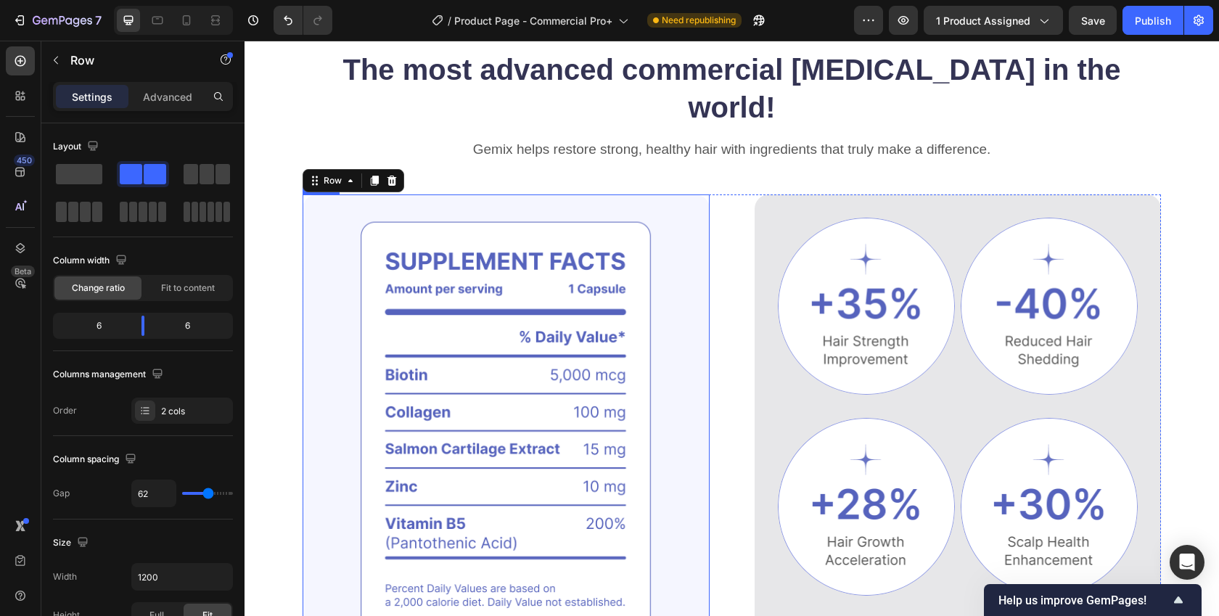
click at [454, 243] on img at bounding box center [506, 426] width 407 height 465
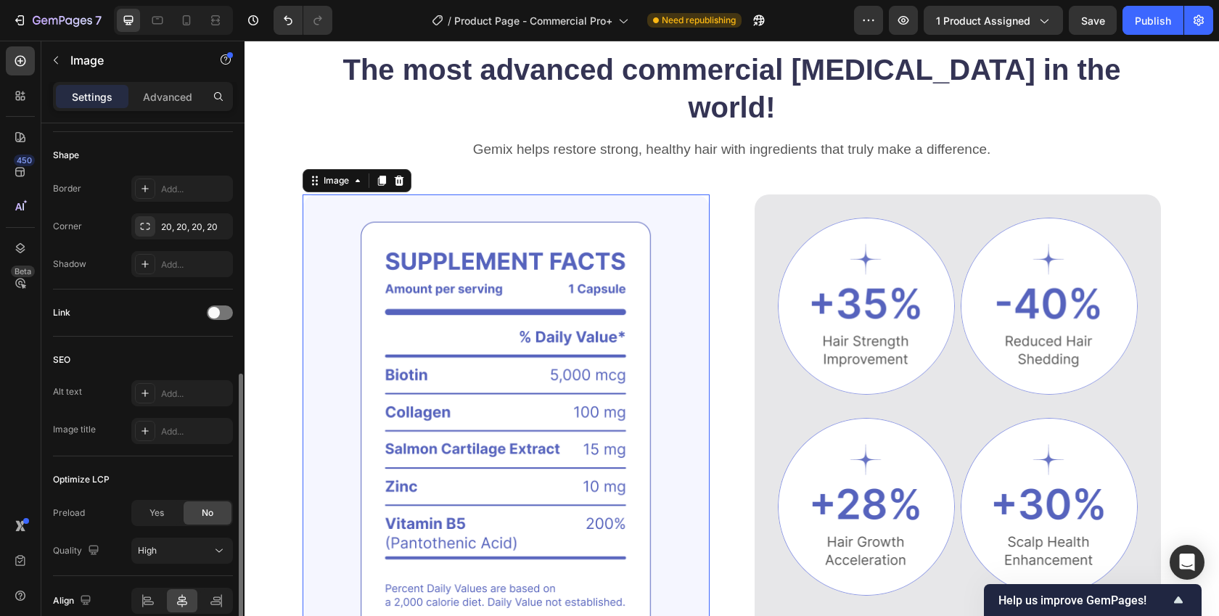
scroll to position [598, 0]
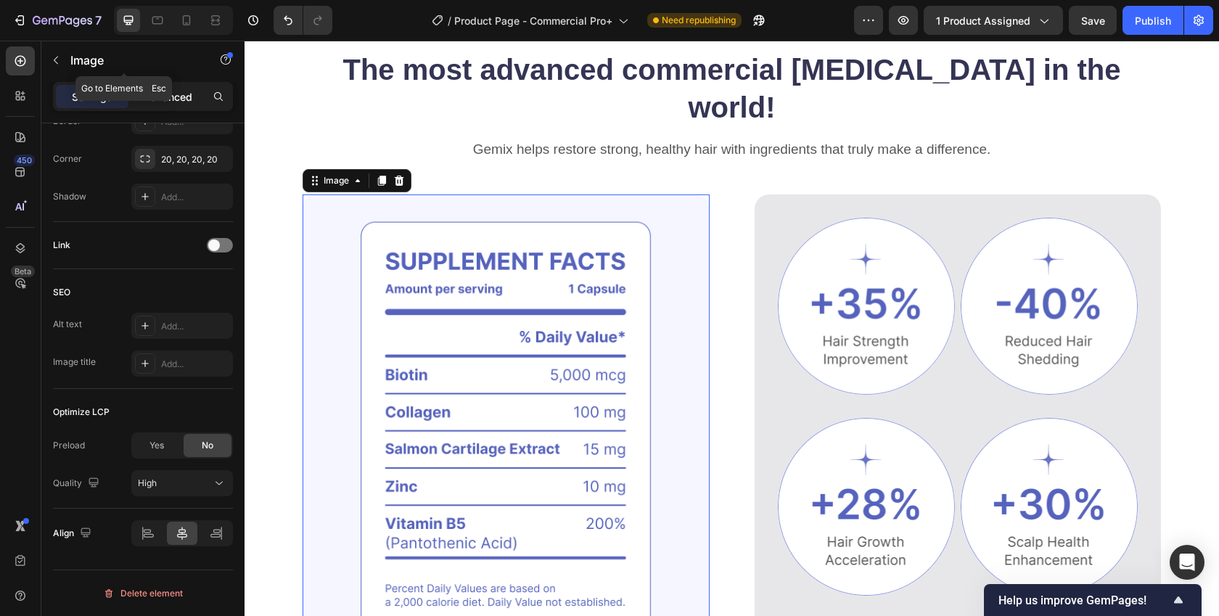
click at [172, 102] on p "Advanced" at bounding box center [167, 96] width 49 height 15
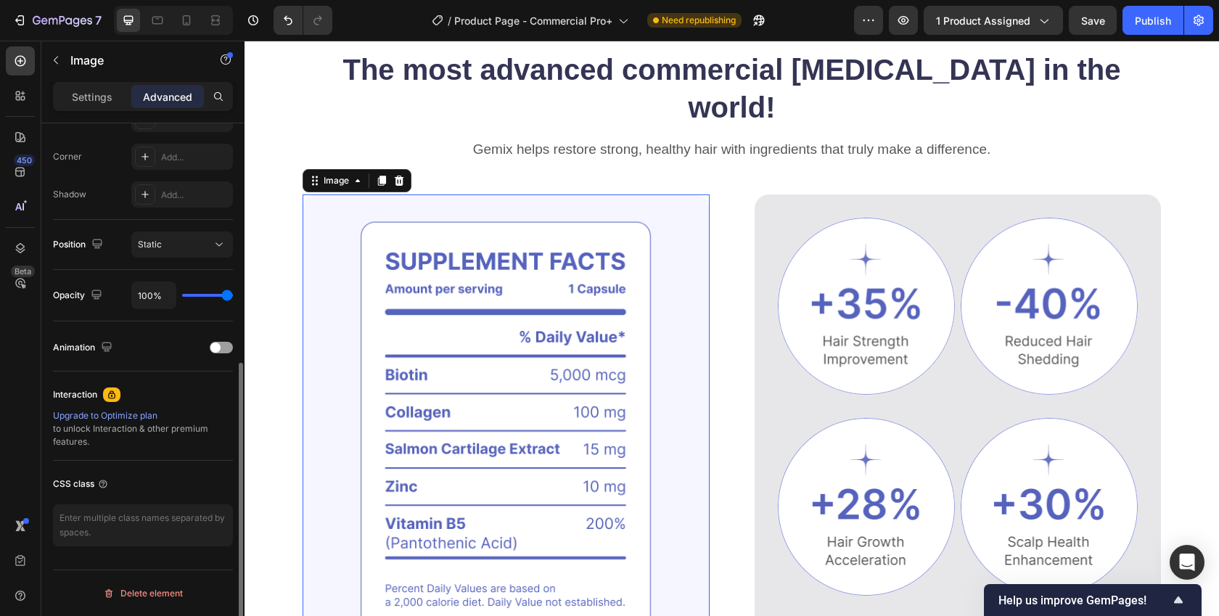
scroll to position [0, 0]
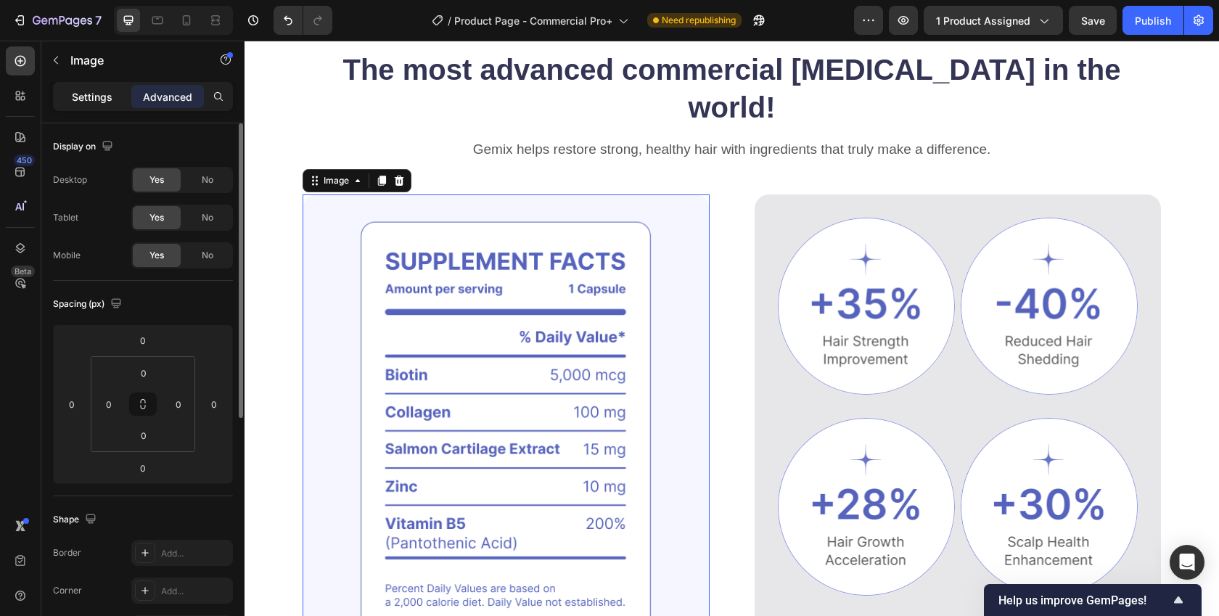
click at [106, 103] on p "Settings" at bounding box center [92, 96] width 41 height 15
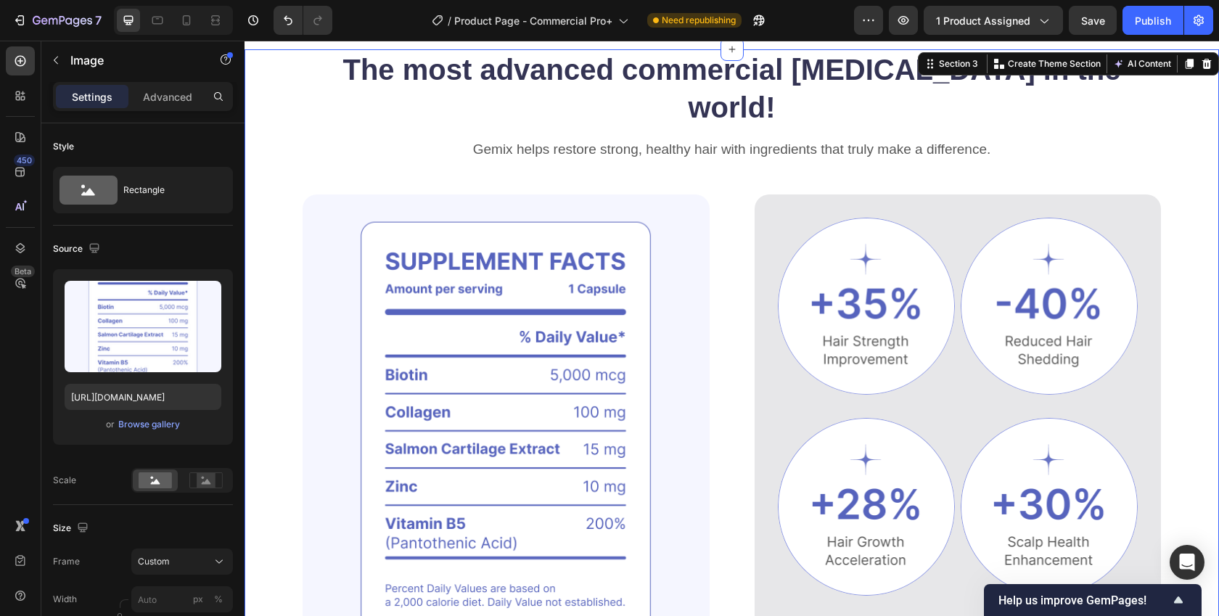
click at [269, 276] on div "The most advanced commercial ice bath in the world! Heading Gemix helps restore…" at bounding box center [732, 391] width 975 height 684
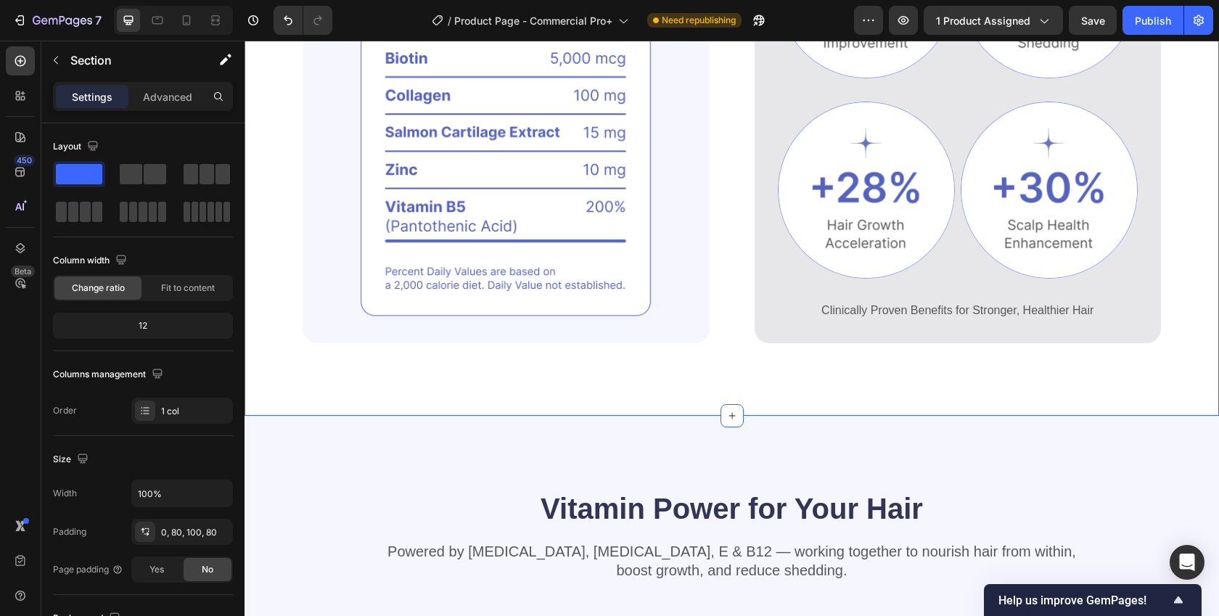
scroll to position [964, 0]
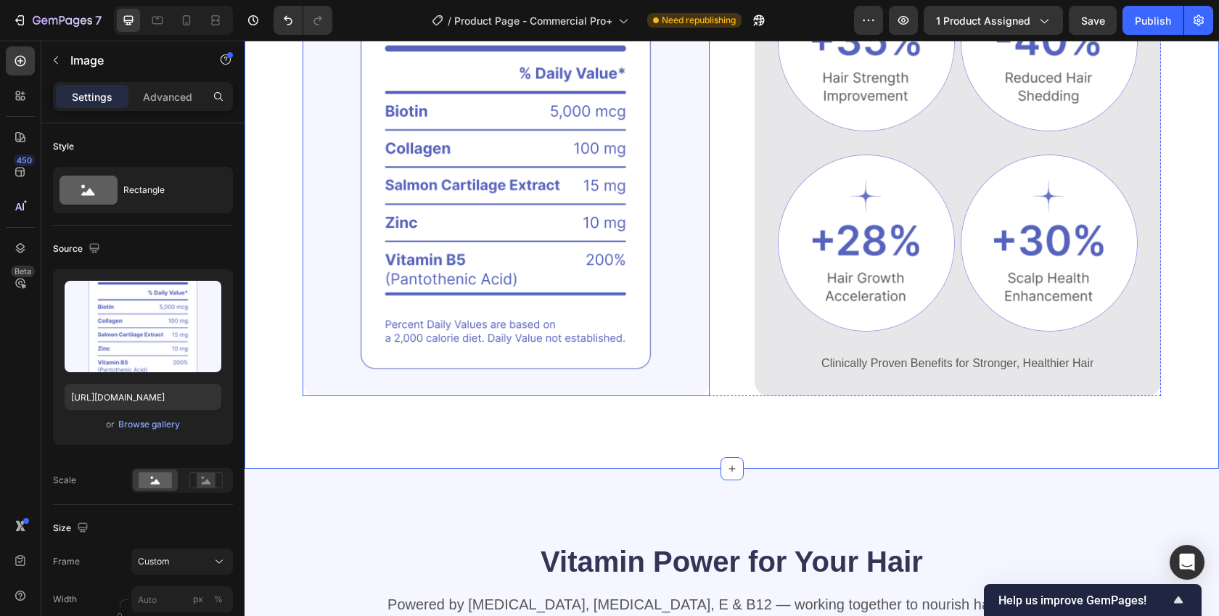
click at [694, 329] on img at bounding box center [506, 163] width 407 height 465
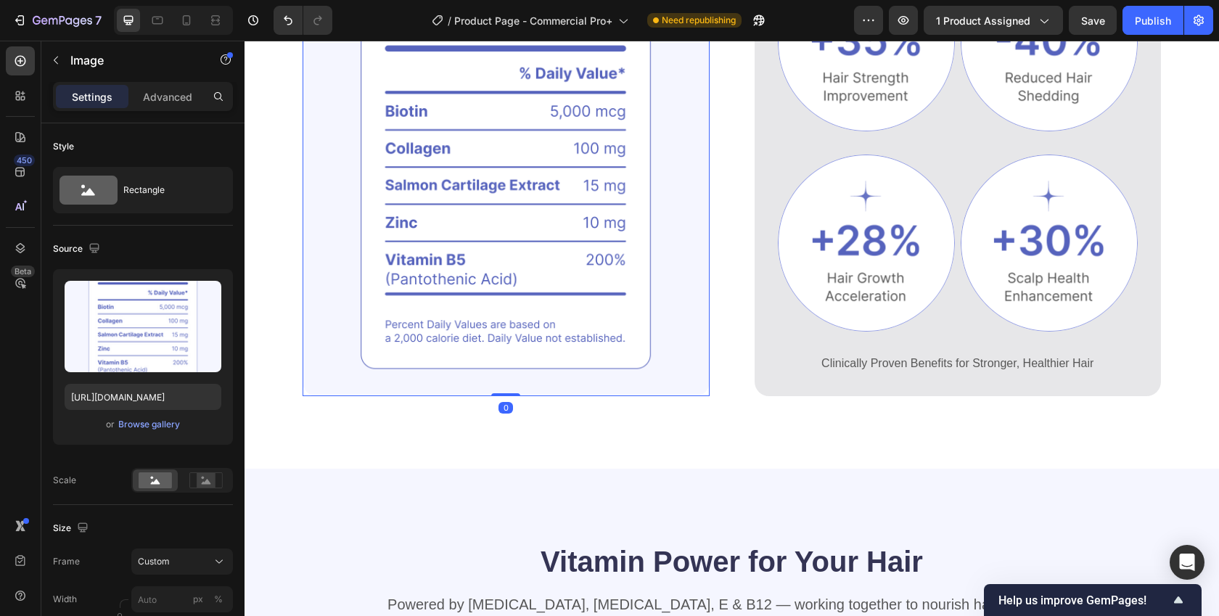
click at [702, 351] on div at bounding box center [506, 163] width 407 height 465
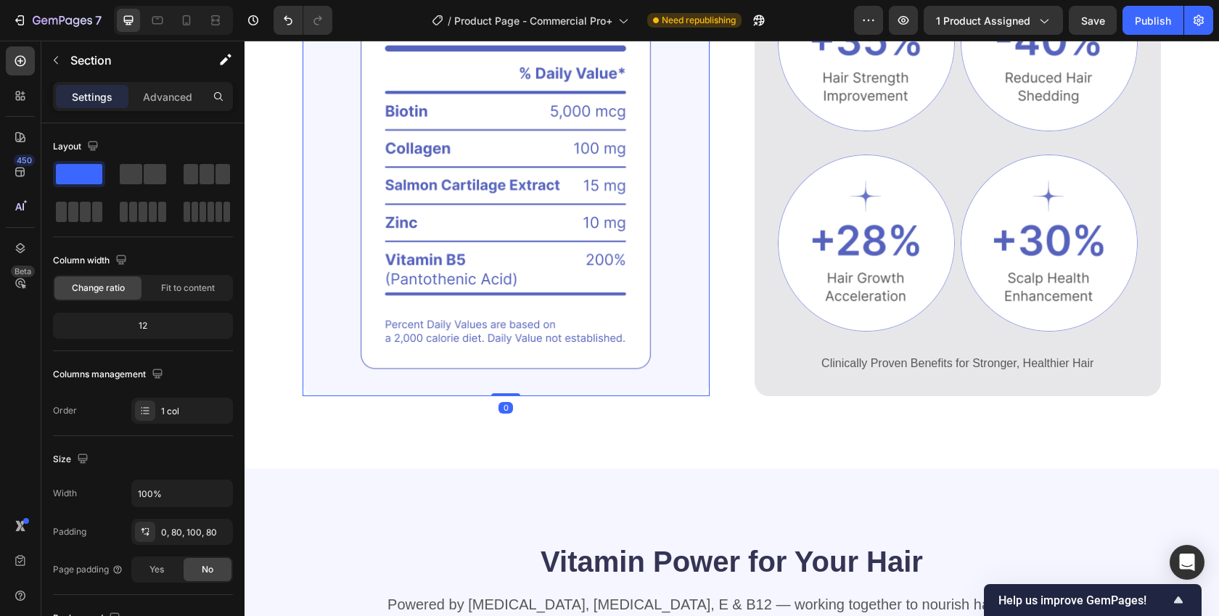
click at [707, 356] on div "The most advanced commercial ice bath in the world! Heading Gemix helps restore…" at bounding box center [732, 127] width 975 height 684
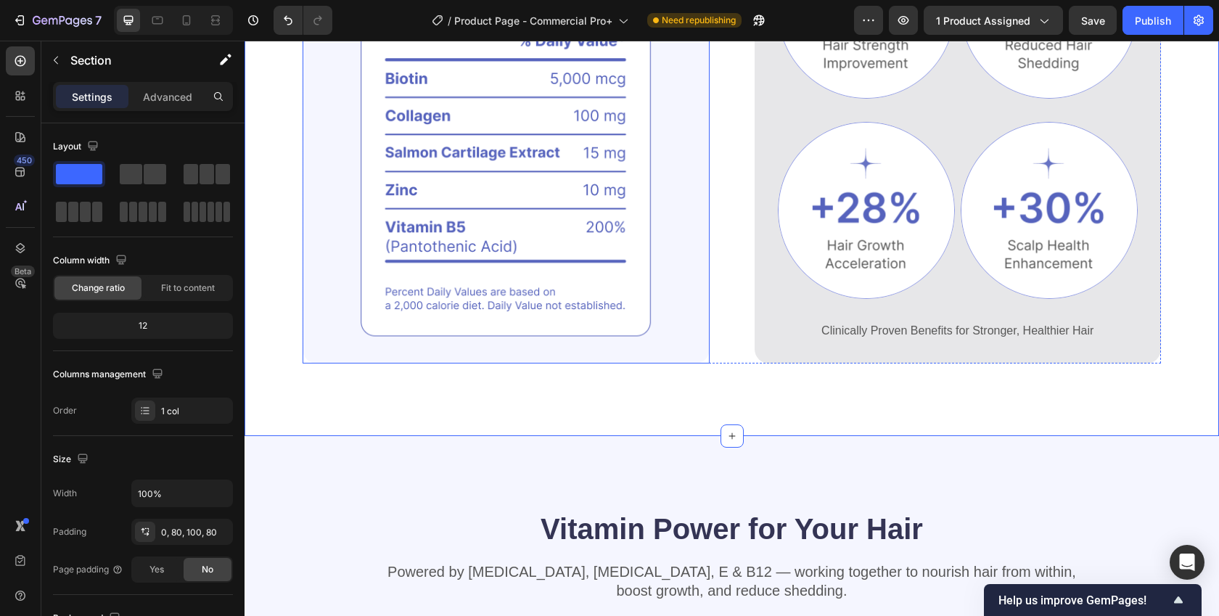
click at [501, 158] on img at bounding box center [506, 130] width 407 height 465
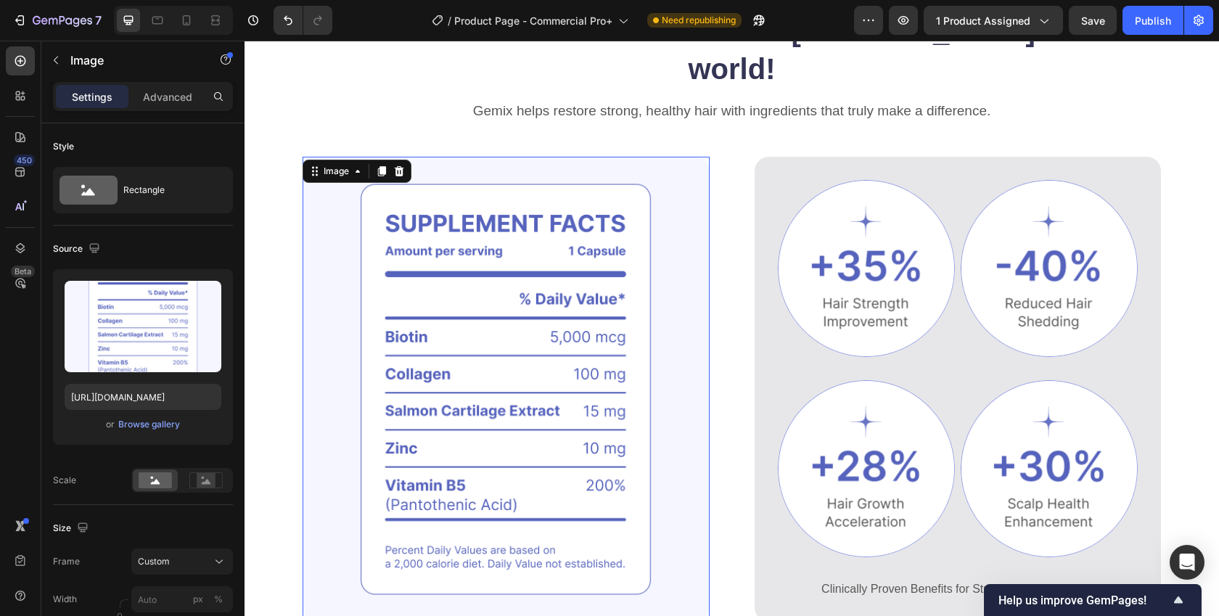
scroll to position [723, 0]
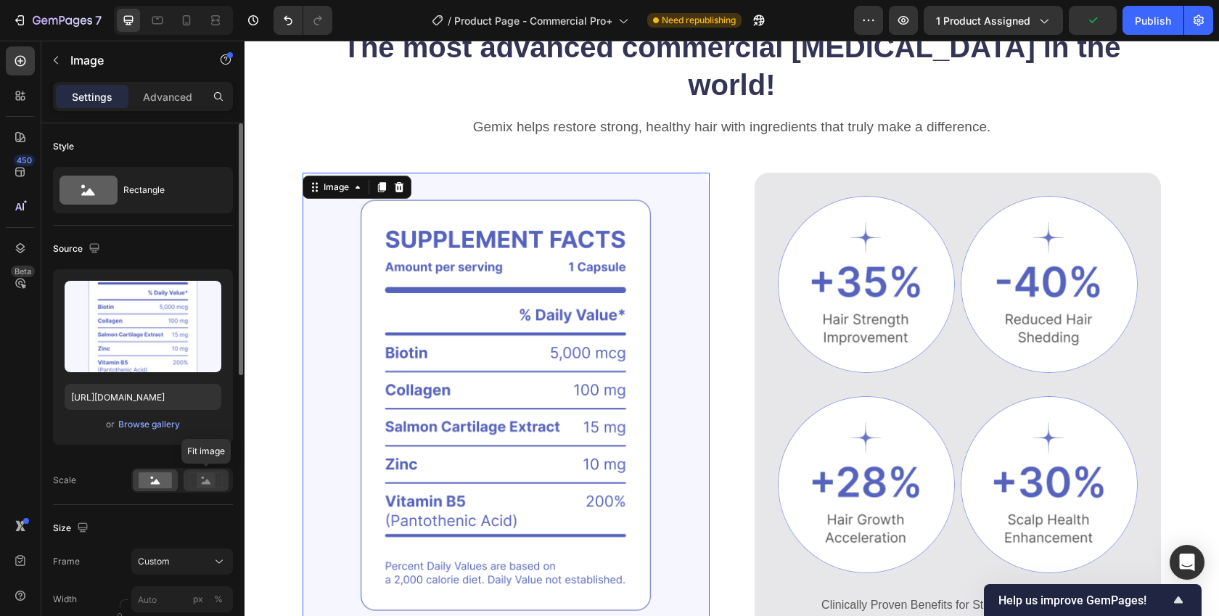
click at [197, 483] on rect at bounding box center [206, 480] width 19 height 15
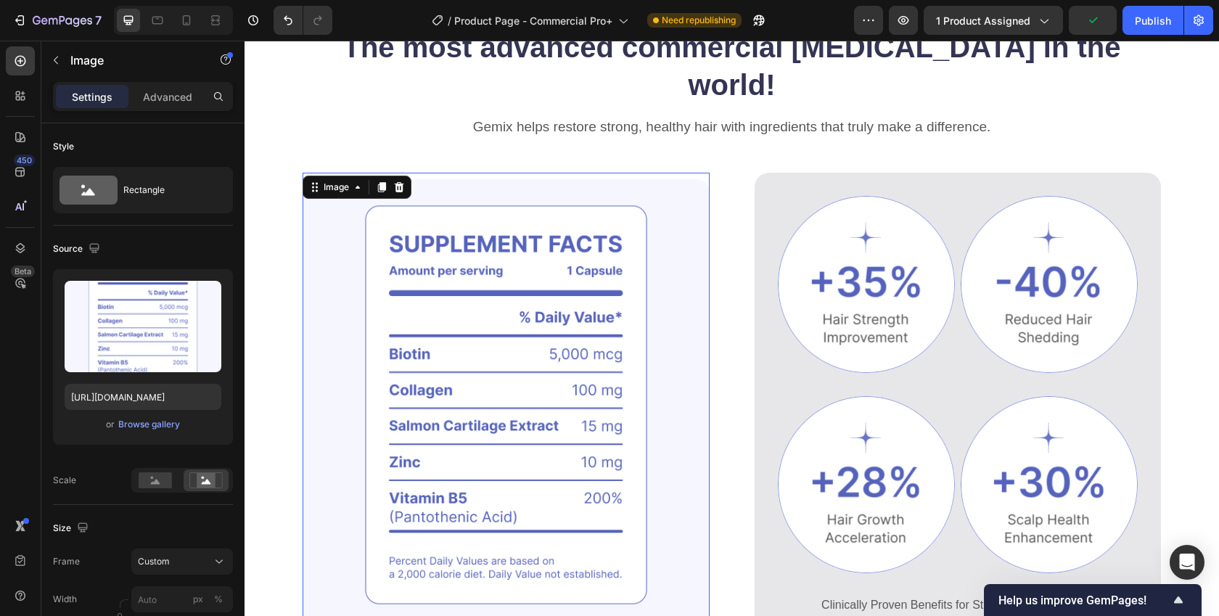
click at [317, 585] on img at bounding box center [506, 405] width 407 height 465
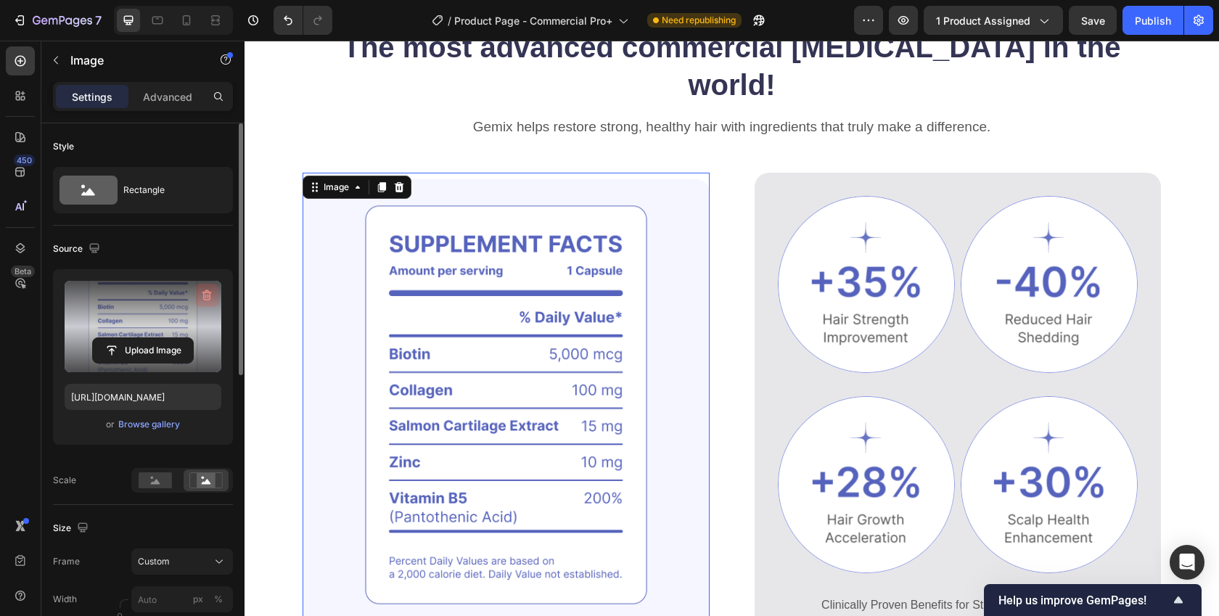
click at [208, 294] on icon "button" at bounding box center [207, 295] width 15 height 15
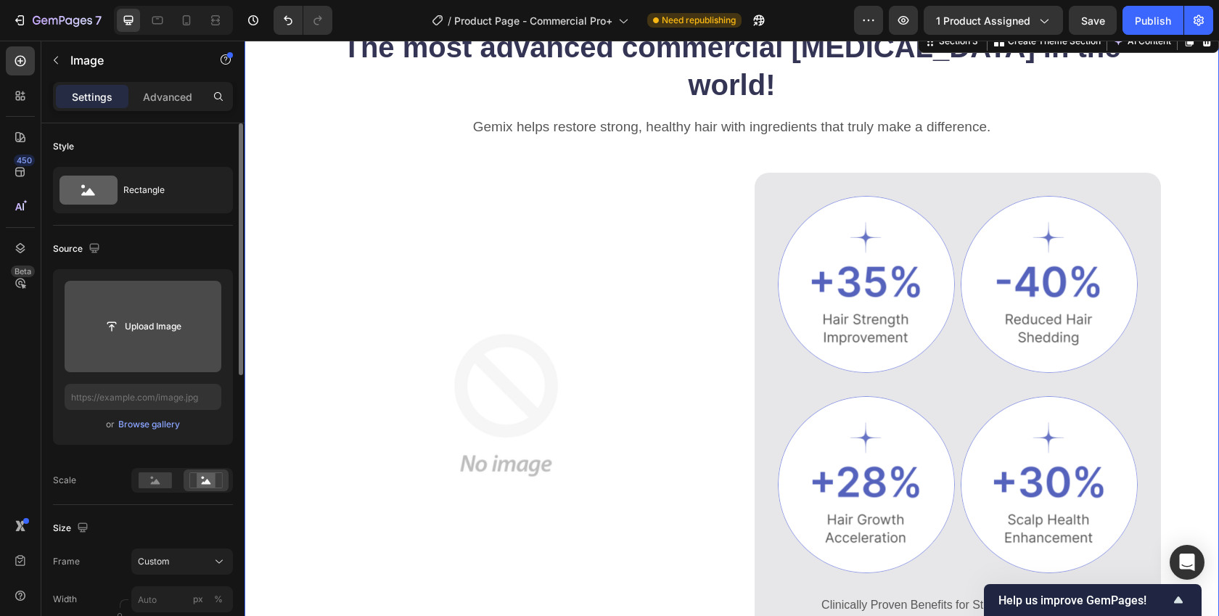
click at [273, 234] on div "The most advanced commercial ice bath in the world! Heading Gemix helps restore…" at bounding box center [732, 369] width 975 height 684
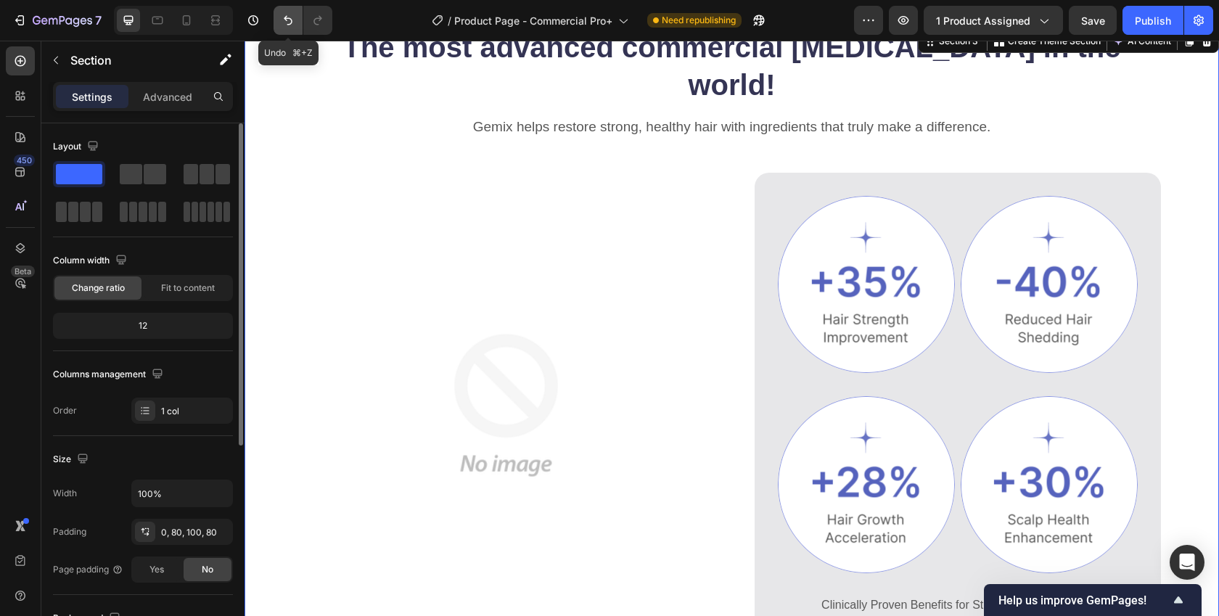
click at [279, 28] on button "Undo/Redo" at bounding box center [288, 20] width 29 height 29
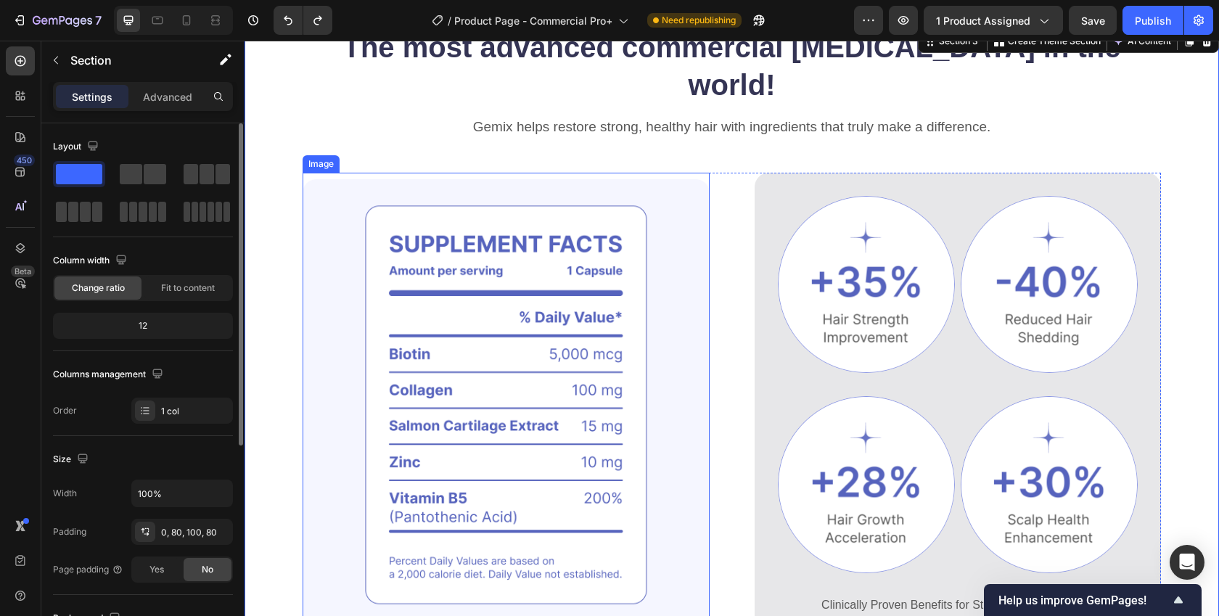
click at [316, 173] on img at bounding box center [506, 405] width 407 height 465
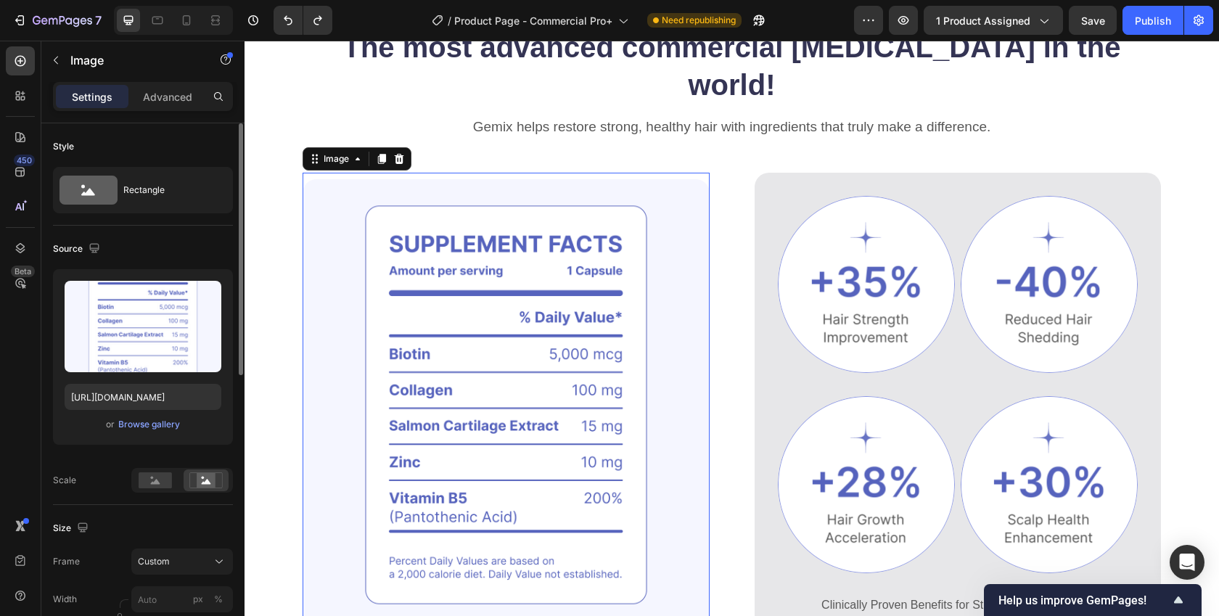
click at [435, 173] on img at bounding box center [506, 405] width 407 height 465
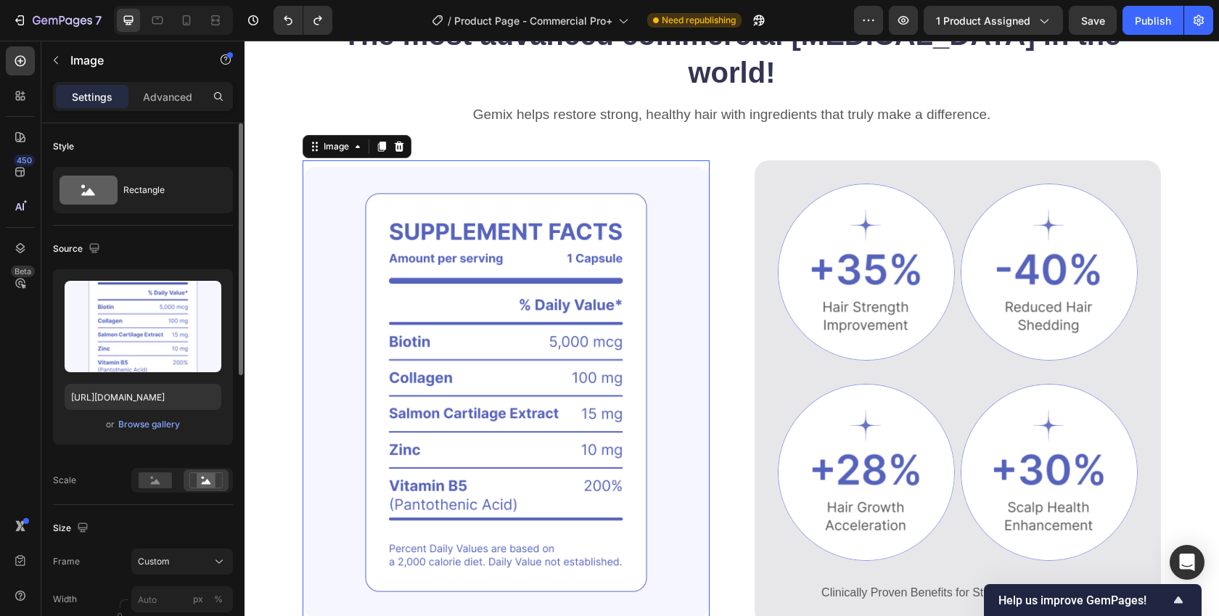
scroll to position [744, 0]
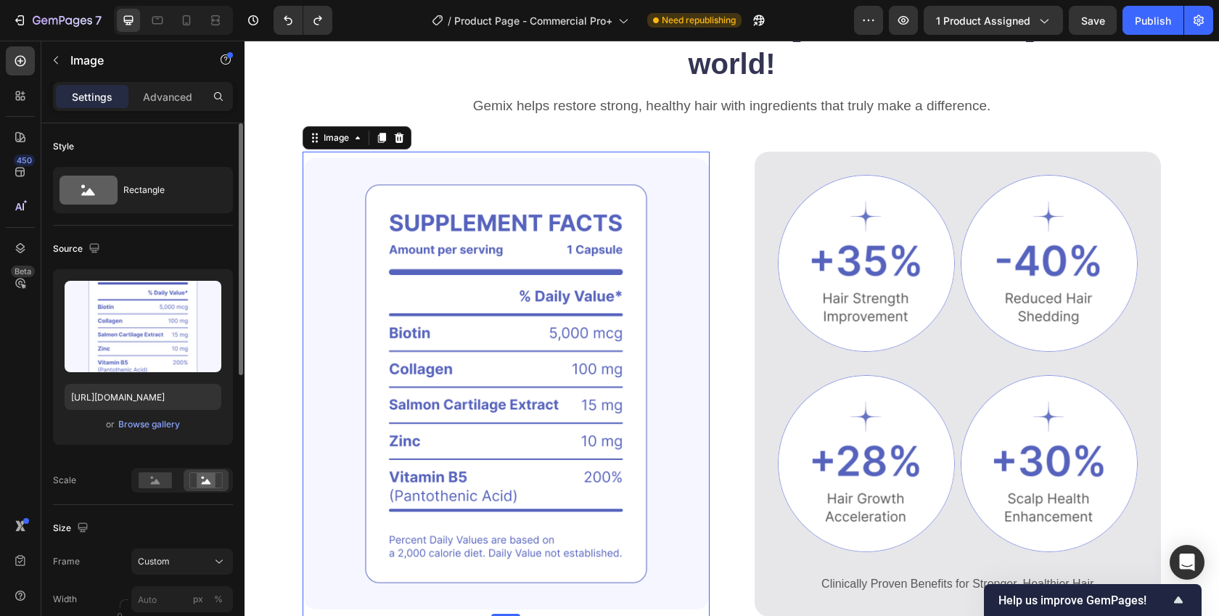
click at [459, 562] on img at bounding box center [506, 384] width 407 height 465
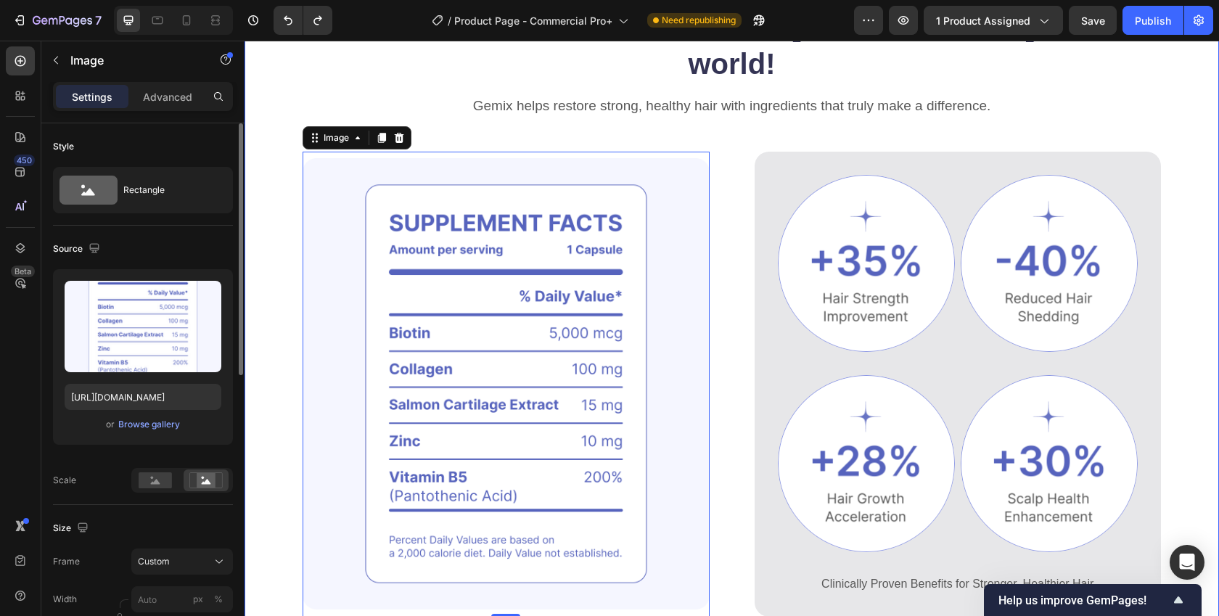
click at [383, 594] on div "The most advanced commercial ice bath in the world! Heading Gemix helps restore…" at bounding box center [732, 348] width 975 height 684
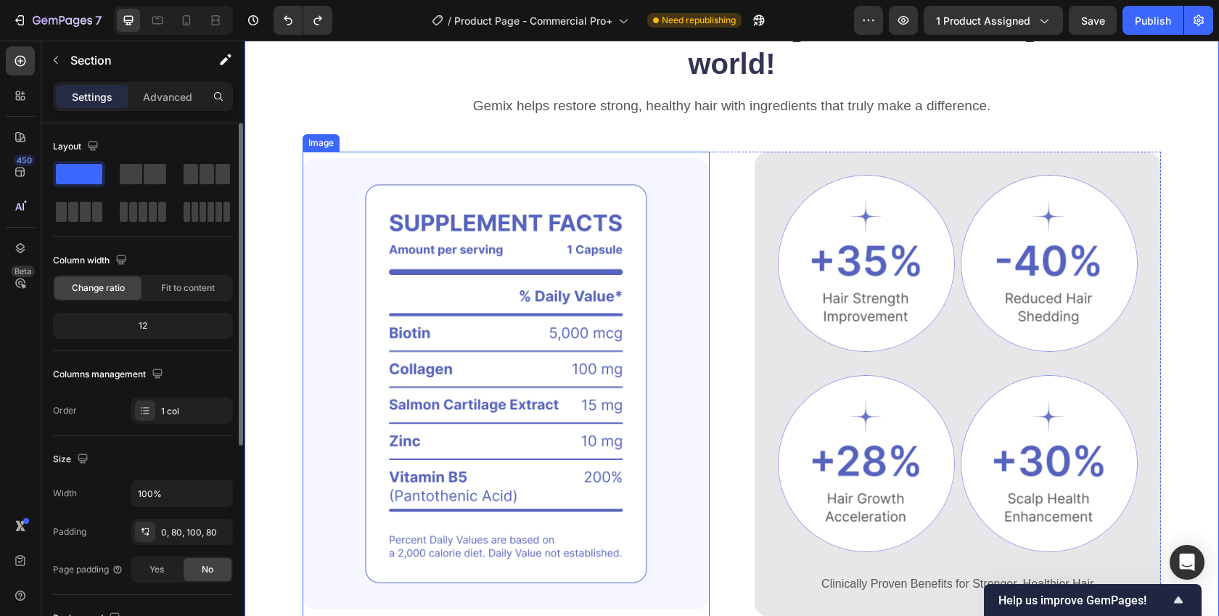
click at [451, 456] on img at bounding box center [506, 384] width 407 height 465
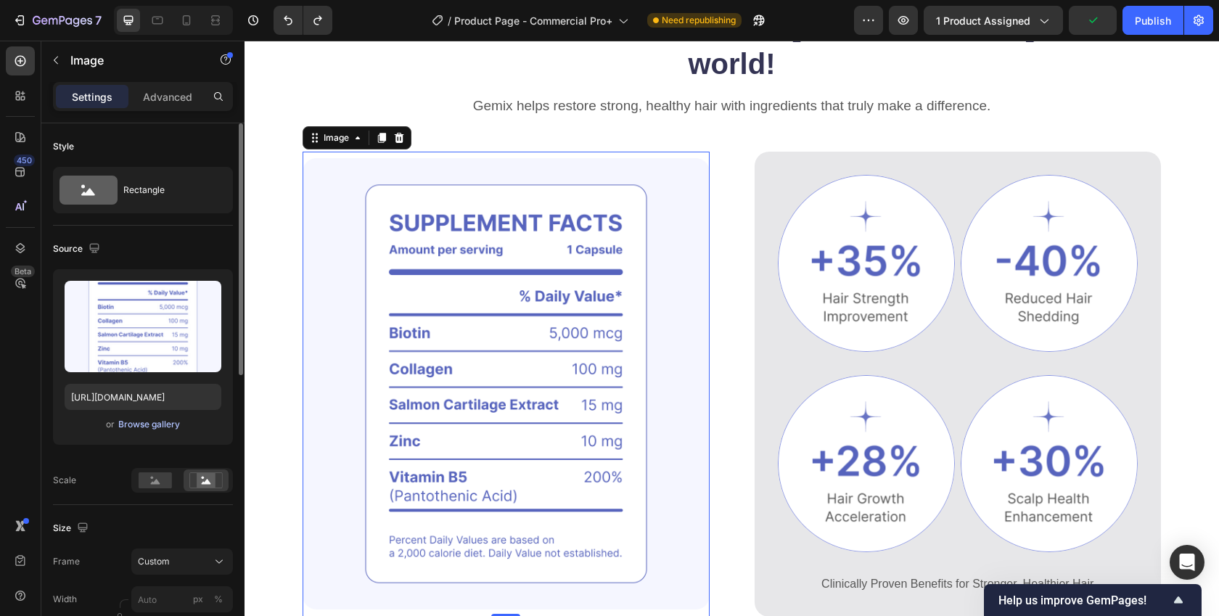
click at [135, 425] on div "Browse gallery" at bounding box center [149, 424] width 62 height 13
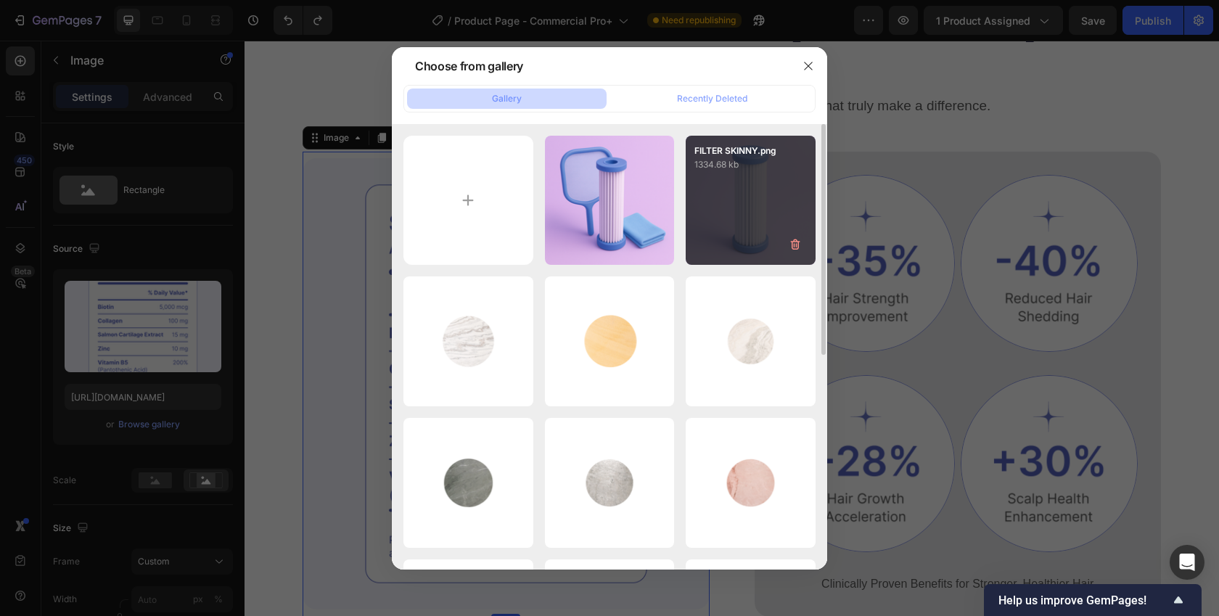
click at [771, 234] on div "FILTER SKINNY.png 1334.68 kb" at bounding box center [751, 201] width 130 height 130
type input "https://cdn.shopify.com/s/files/1/0750/2030/4407/files/gempages_564651905884619…"
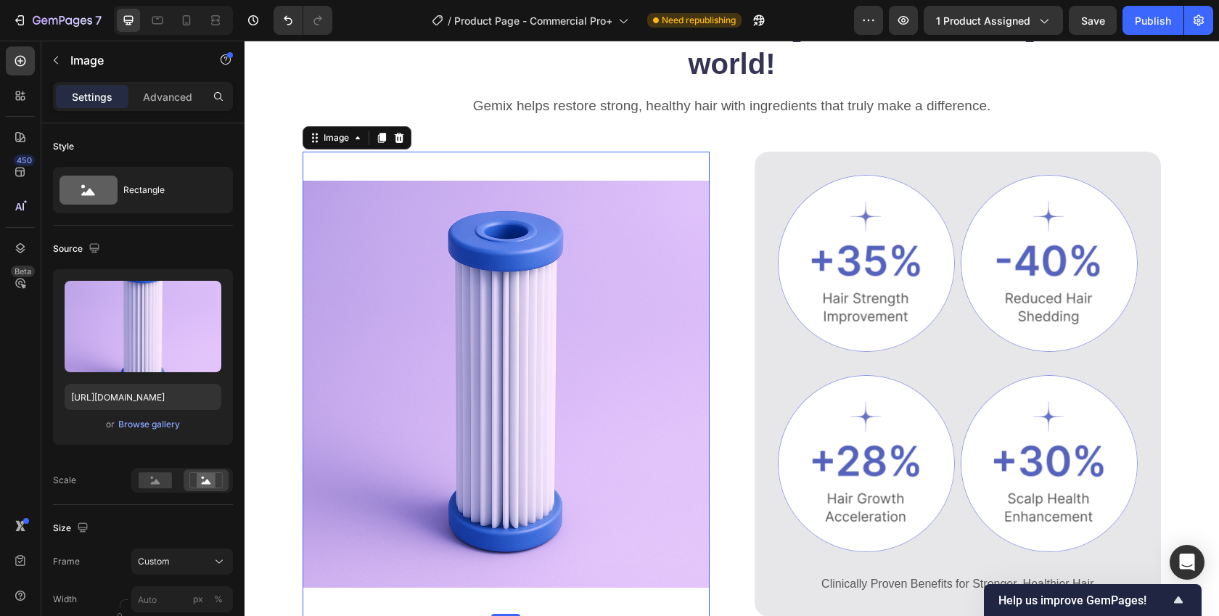
click at [441, 555] on img at bounding box center [506, 384] width 407 height 465
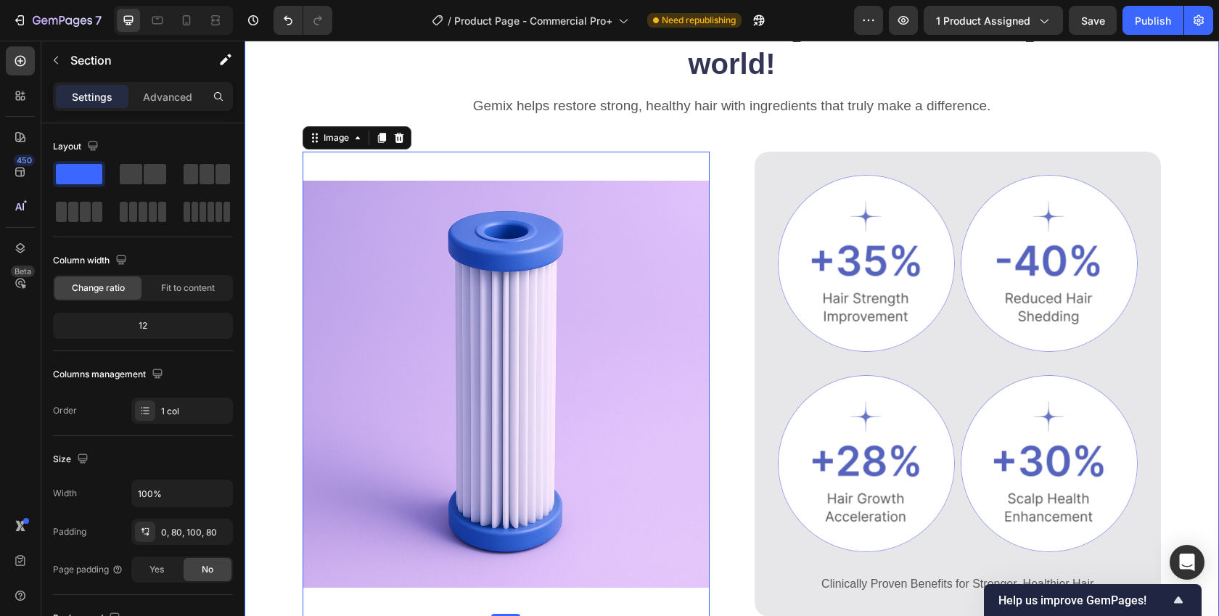
click at [263, 386] on div "The most advanced commercial ice bath in the world! Heading Gemix helps restore…" at bounding box center [732, 348] width 975 height 684
click at [557, 388] on img at bounding box center [506, 384] width 407 height 465
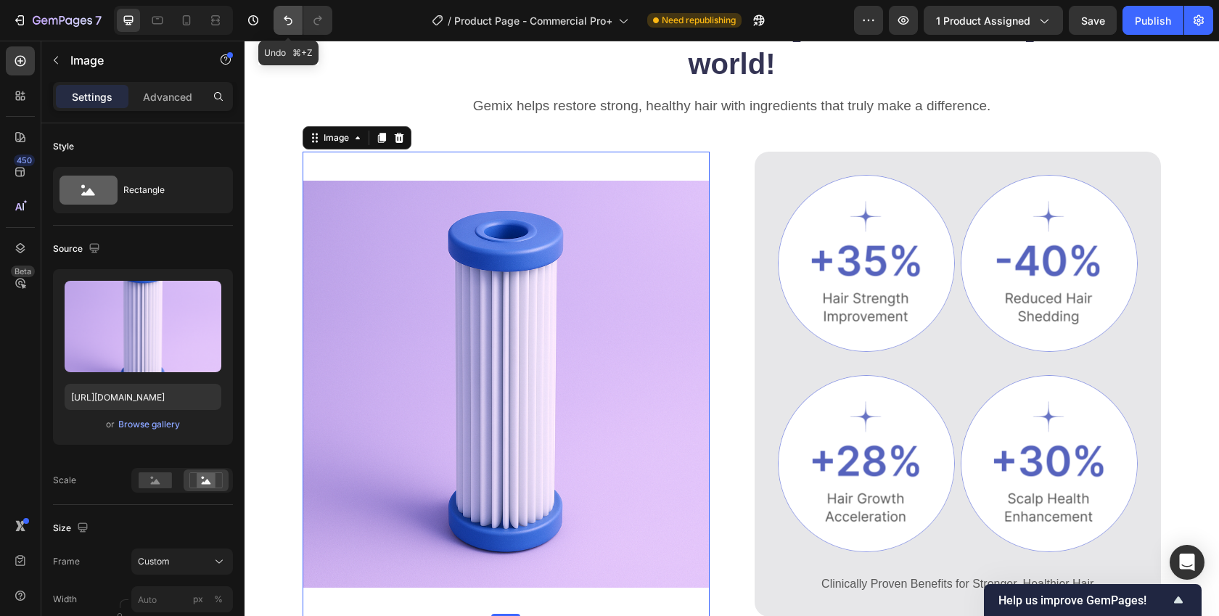
click at [288, 24] on icon "Undo/Redo" at bounding box center [288, 20] width 9 height 9
type input "https://cdn.shopify.com/s/files/1/0750/2030/4407/files/gempages_564651905884619…"
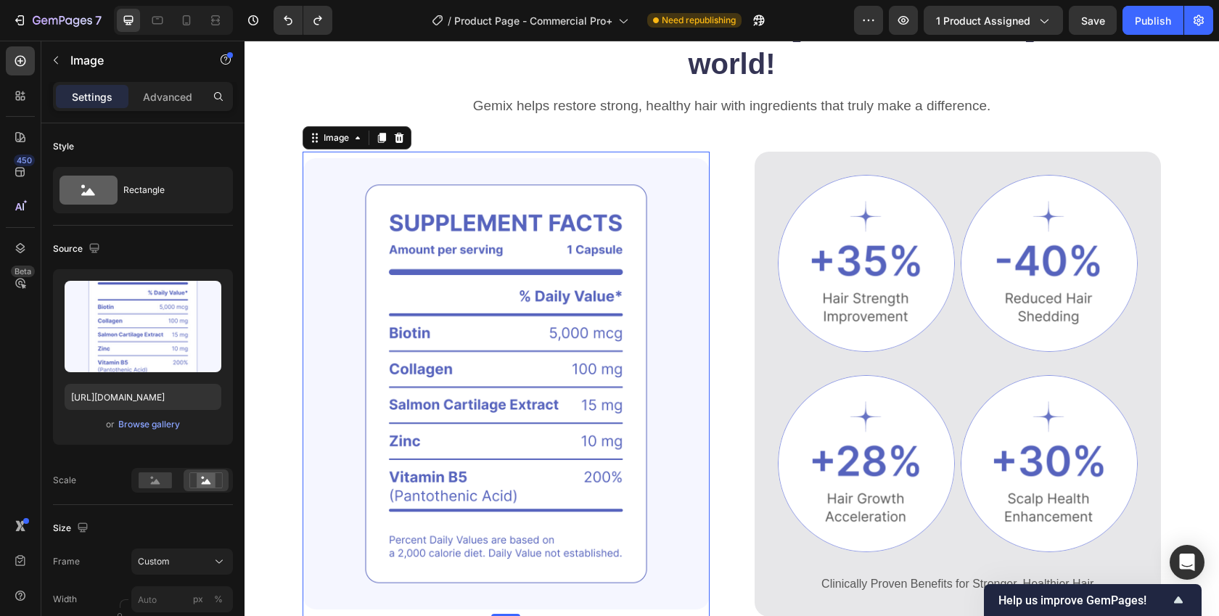
click at [512, 367] on img at bounding box center [506, 384] width 407 height 465
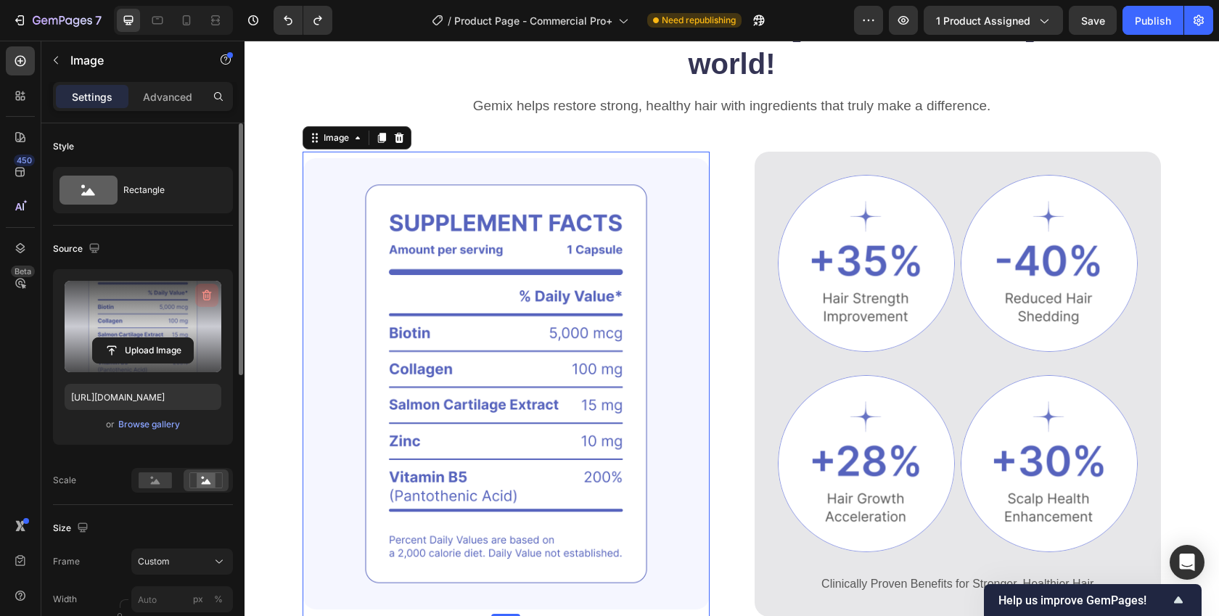
click at [205, 290] on icon "button" at bounding box center [206, 295] width 9 height 11
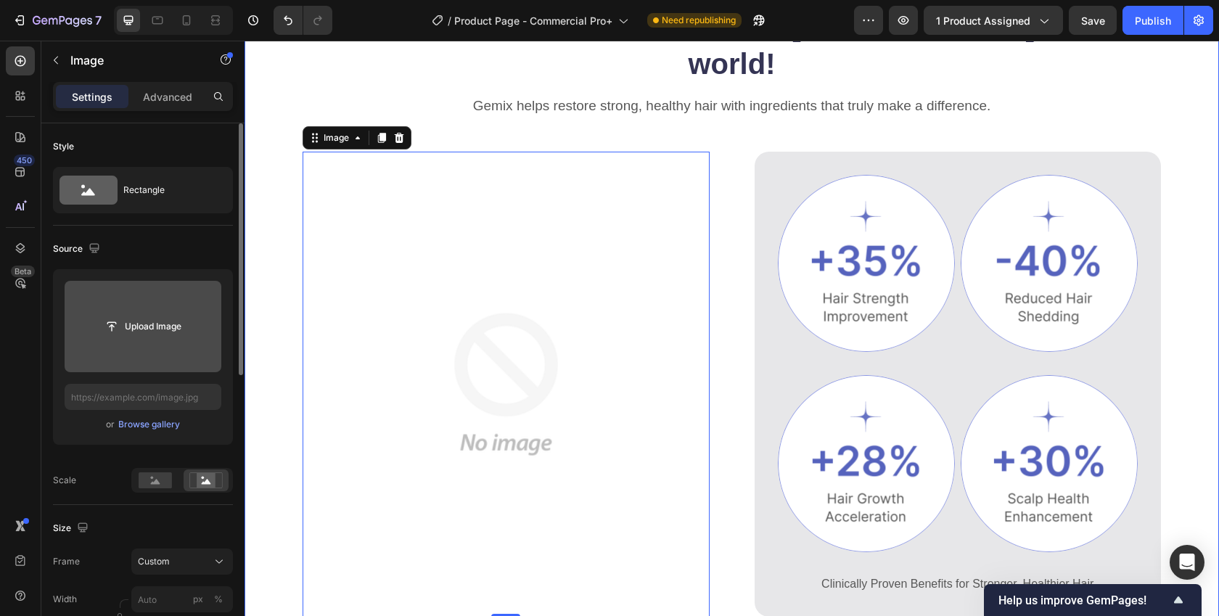
click at [287, 308] on div "The most advanced commercial ice bath in the world! Heading Gemix helps restore…" at bounding box center [732, 348] width 975 height 684
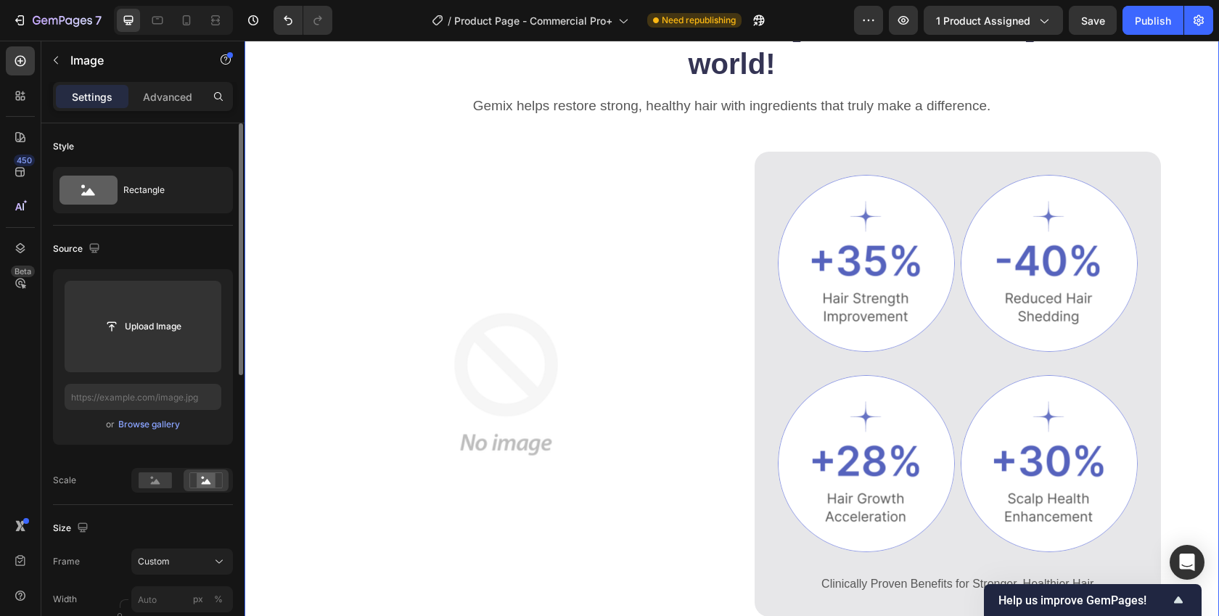
click at [369, 345] on img at bounding box center [506, 384] width 407 height 465
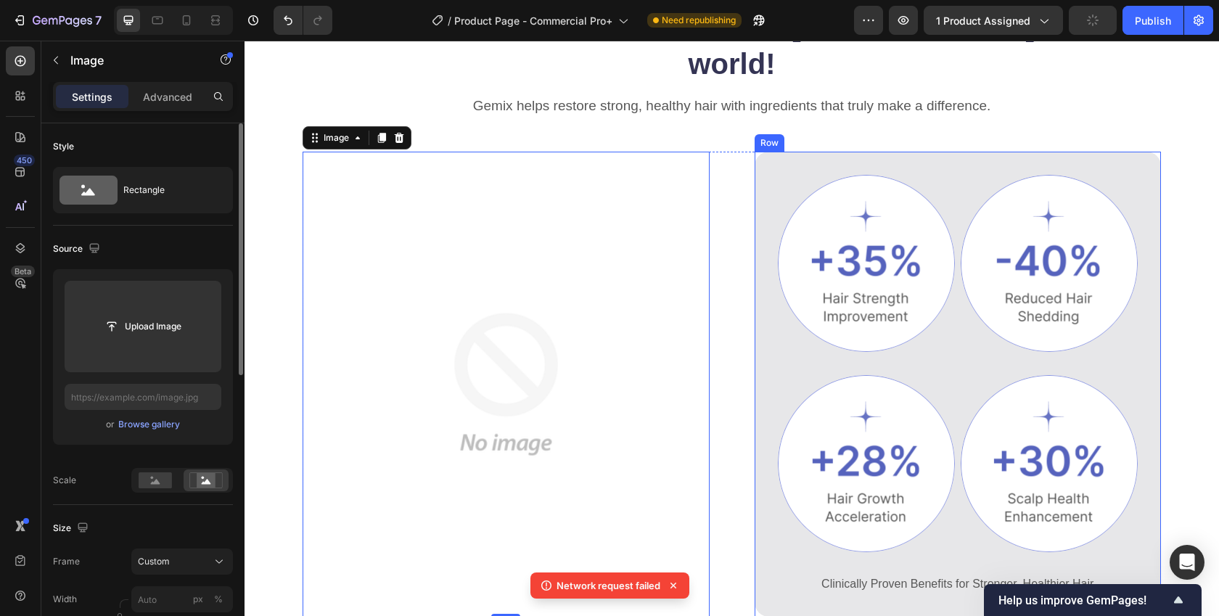
click at [820, 327] on div "Image Image Row Image Image Row Clinically Proven Benefits for Stronger, Health…" at bounding box center [958, 384] width 361 height 419
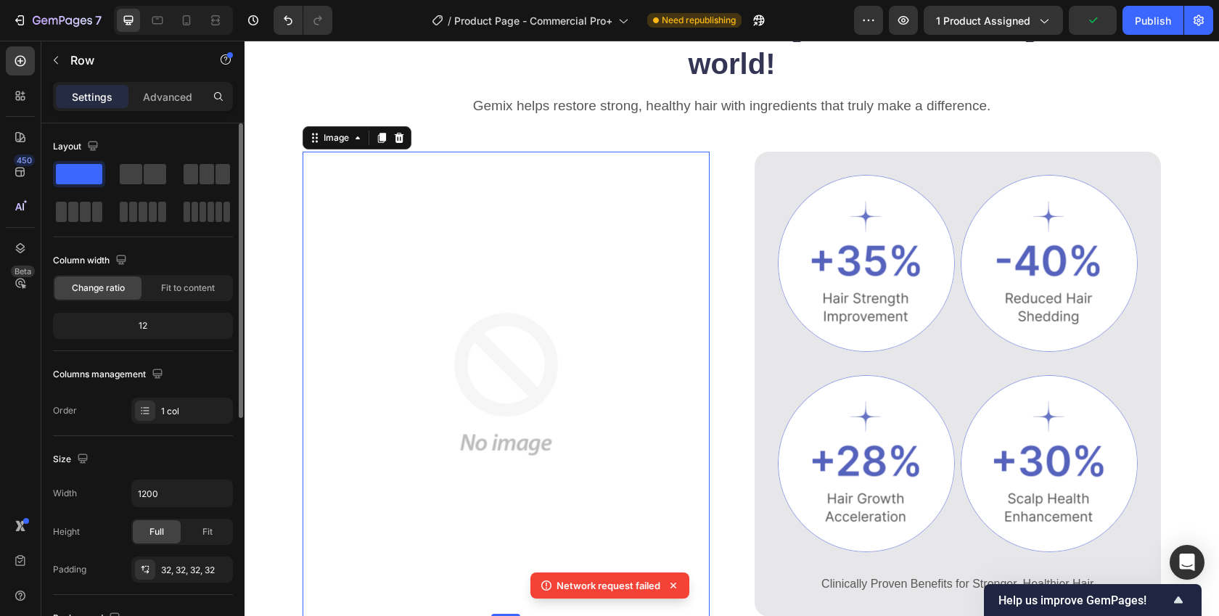
click at [551, 247] on img at bounding box center [506, 384] width 407 height 465
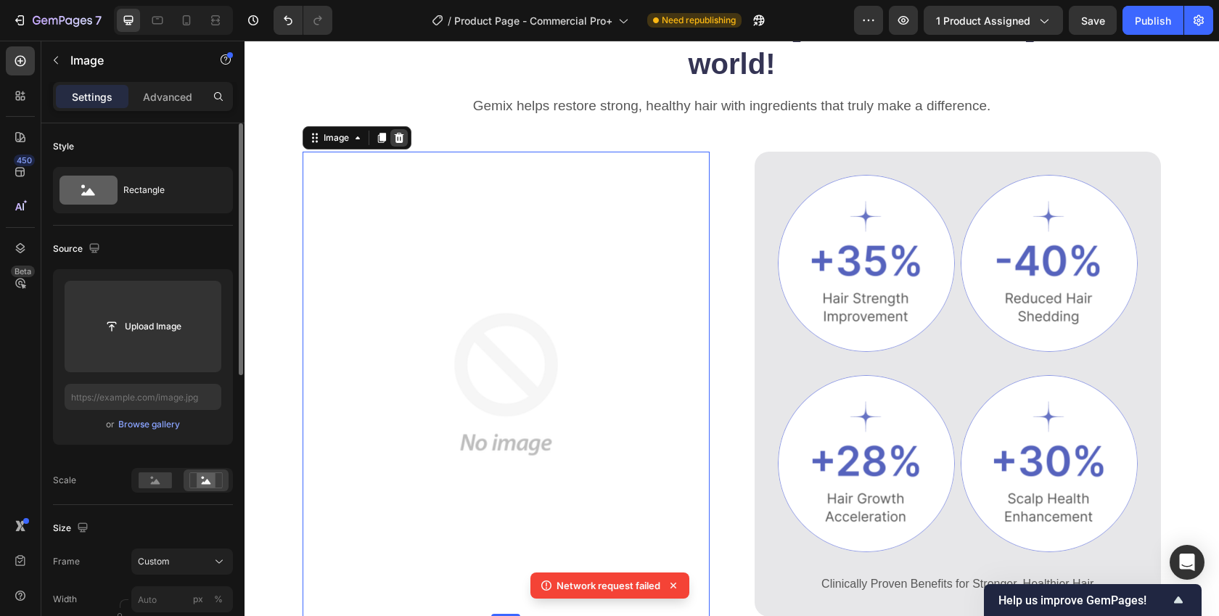
click at [395, 132] on icon at bounding box center [399, 138] width 12 height 12
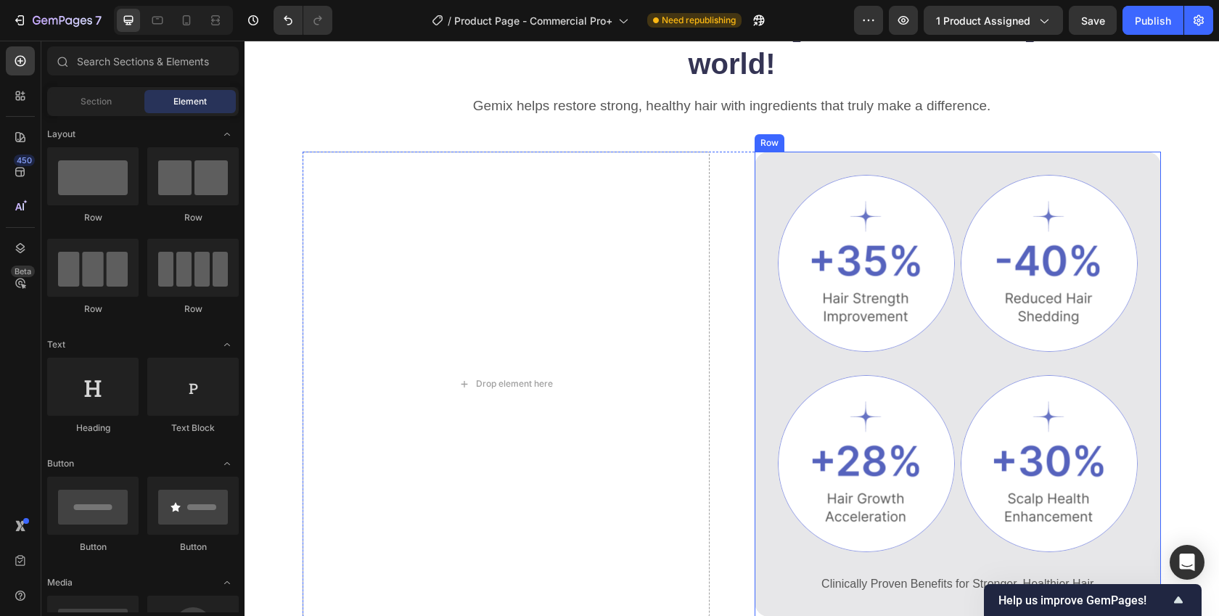
click at [759, 152] on div "Image Image Row Image Image Row Clinically Proven Benefits for Stronger, Health…" at bounding box center [958, 384] width 407 height 465
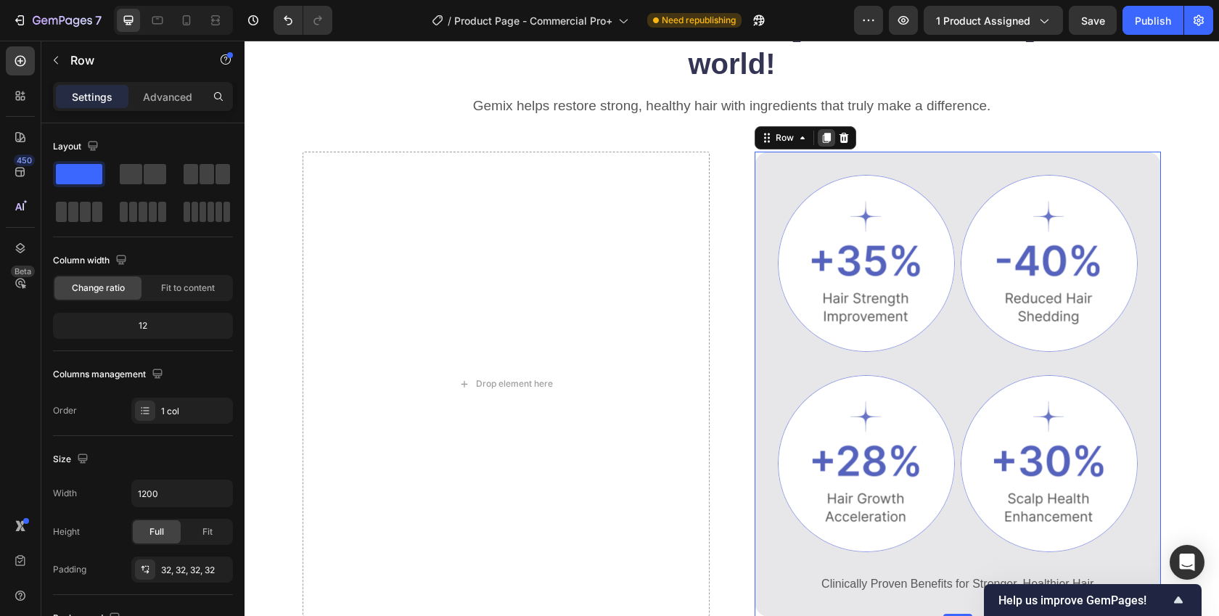
click at [823, 132] on icon at bounding box center [827, 138] width 12 height 12
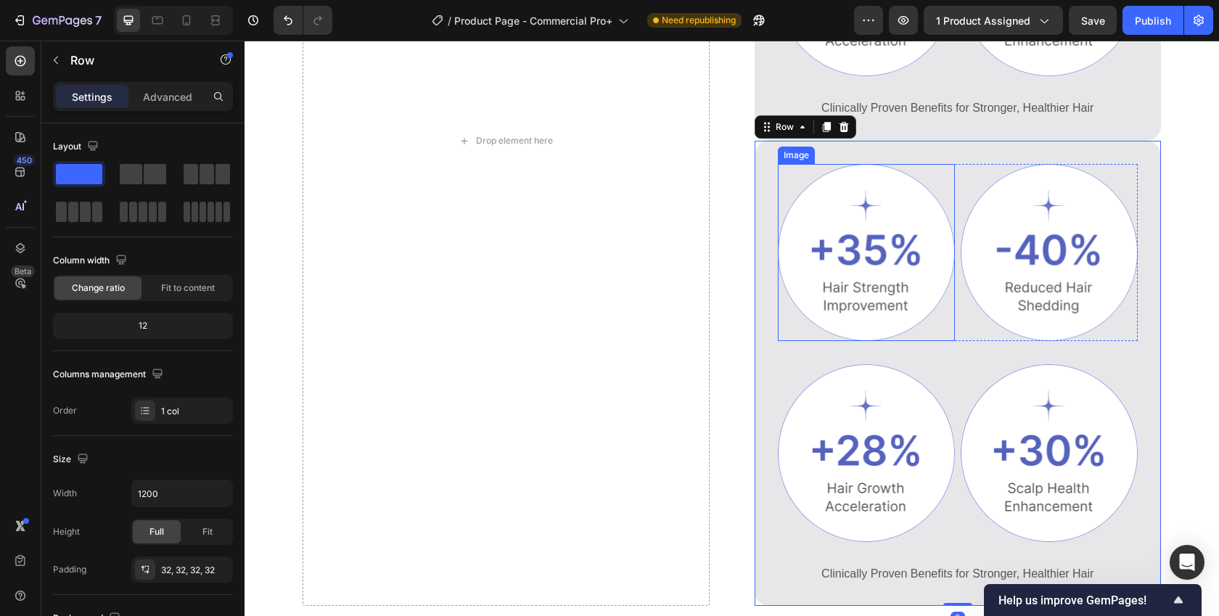
scroll to position [1226, 0]
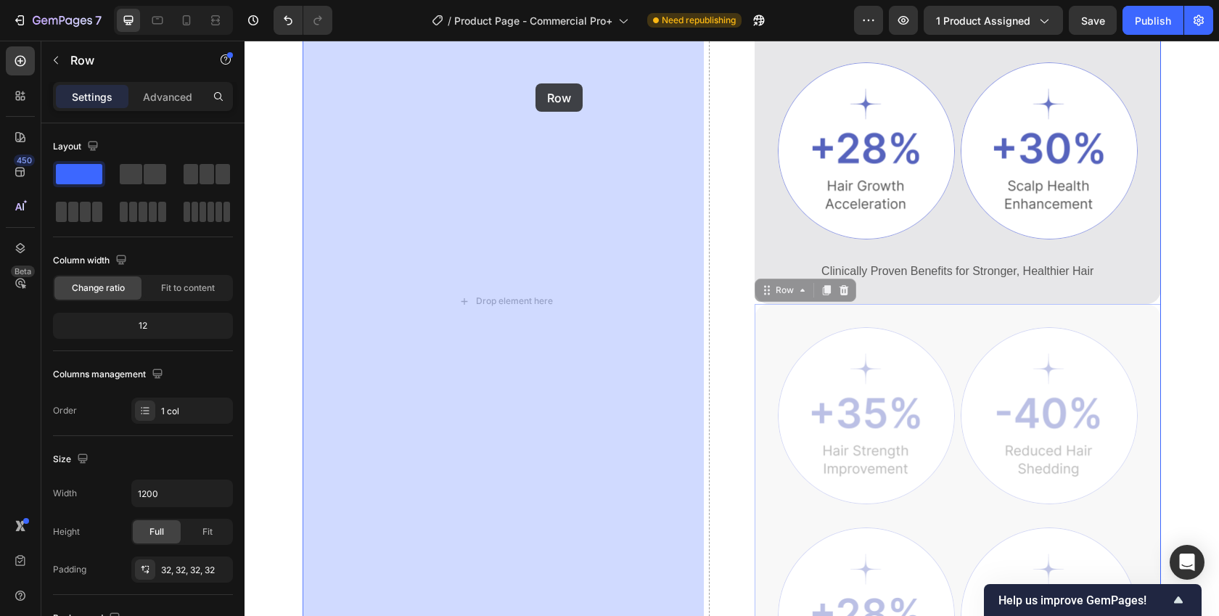
drag, startPoint x: 758, startPoint y: 81, endPoint x: 535, endPoint y: 85, distance: 222.8
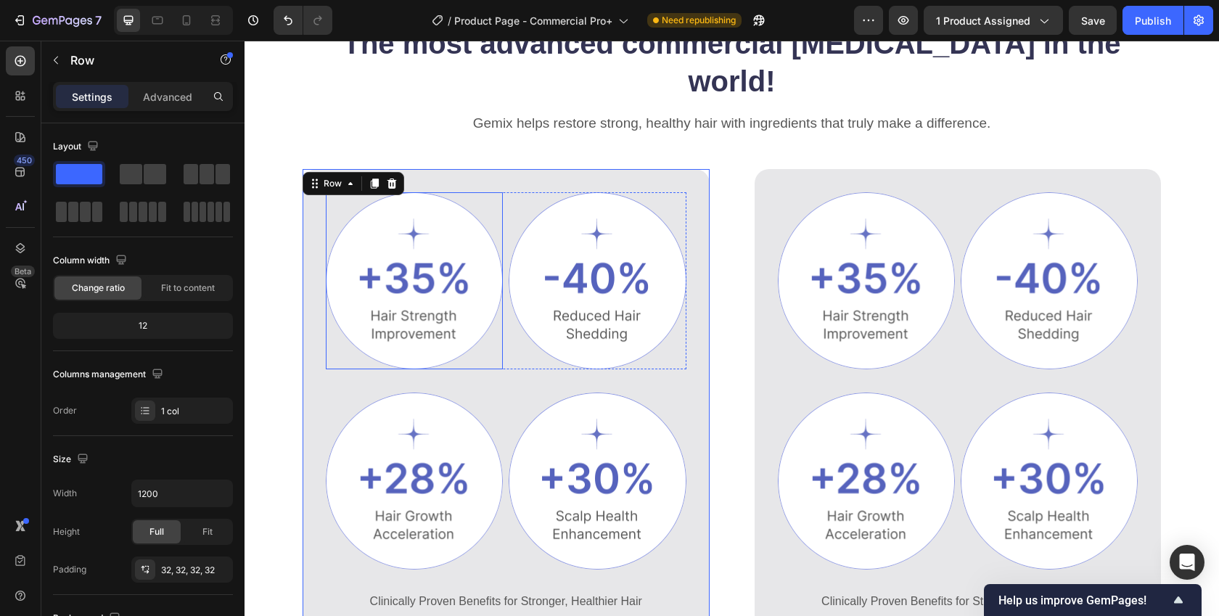
scroll to position [729, 0]
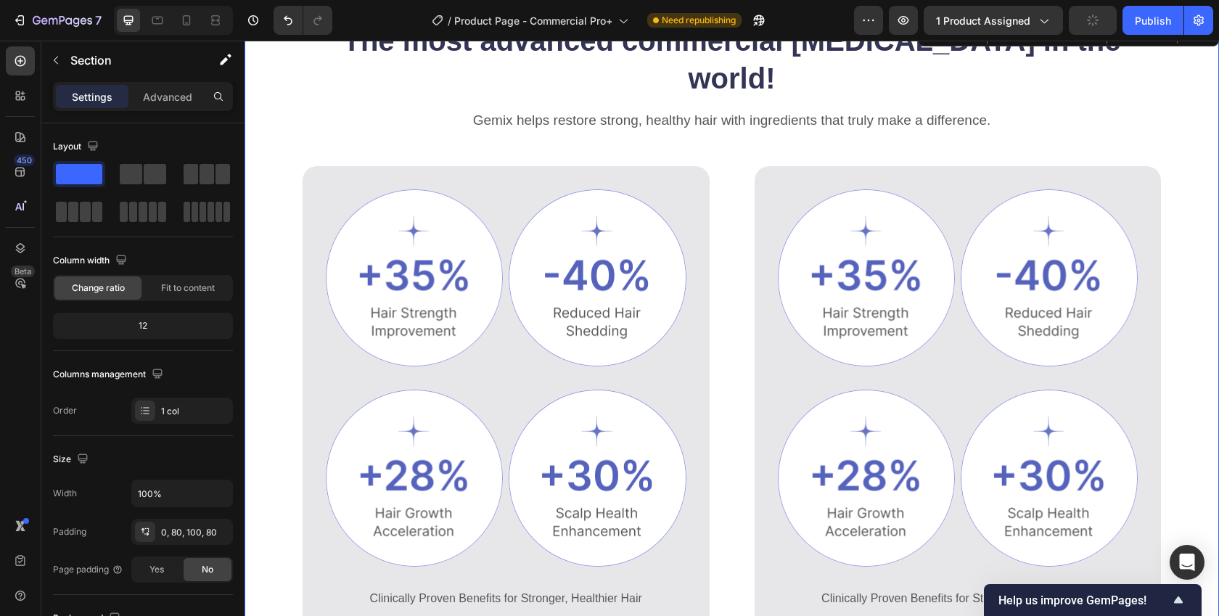
click at [274, 357] on div "The most advanced commercial ice bath in the world! Heading Gemix helps restore…" at bounding box center [732, 362] width 975 height 684
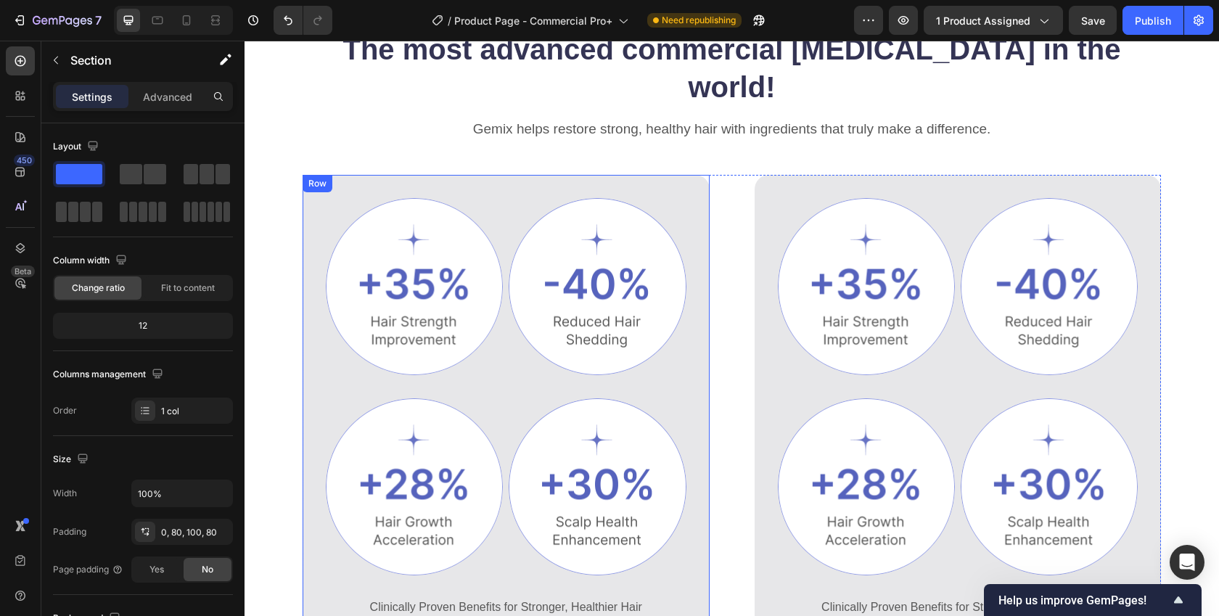
scroll to position [710, 0]
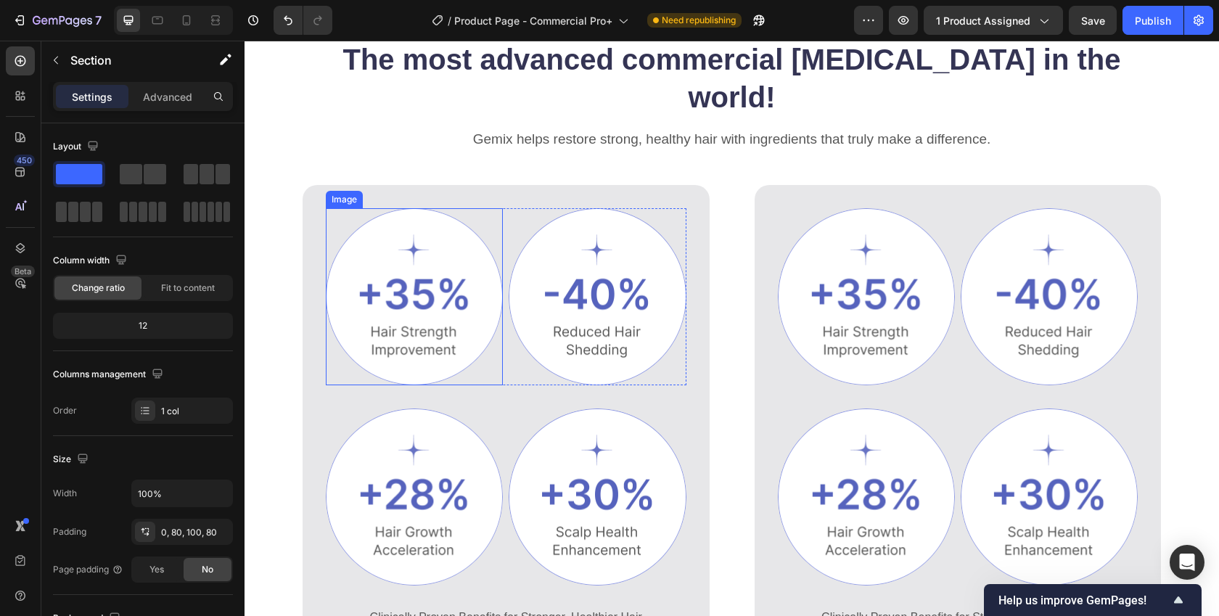
click at [379, 258] on img at bounding box center [414, 296] width 177 height 177
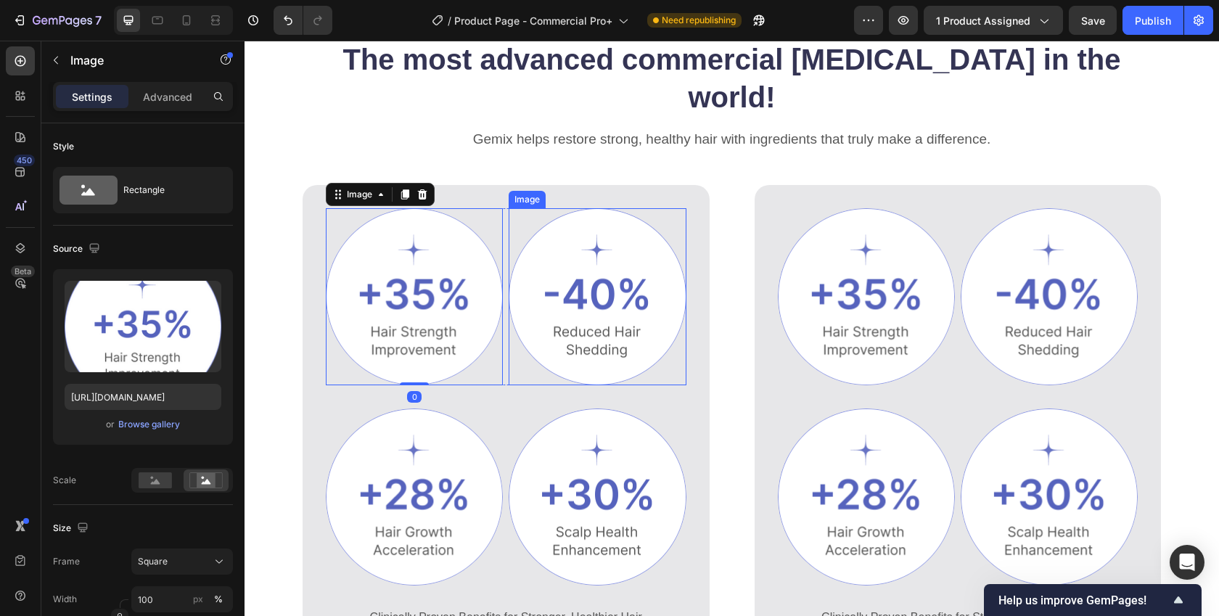
click at [587, 245] on img at bounding box center [597, 296] width 177 height 177
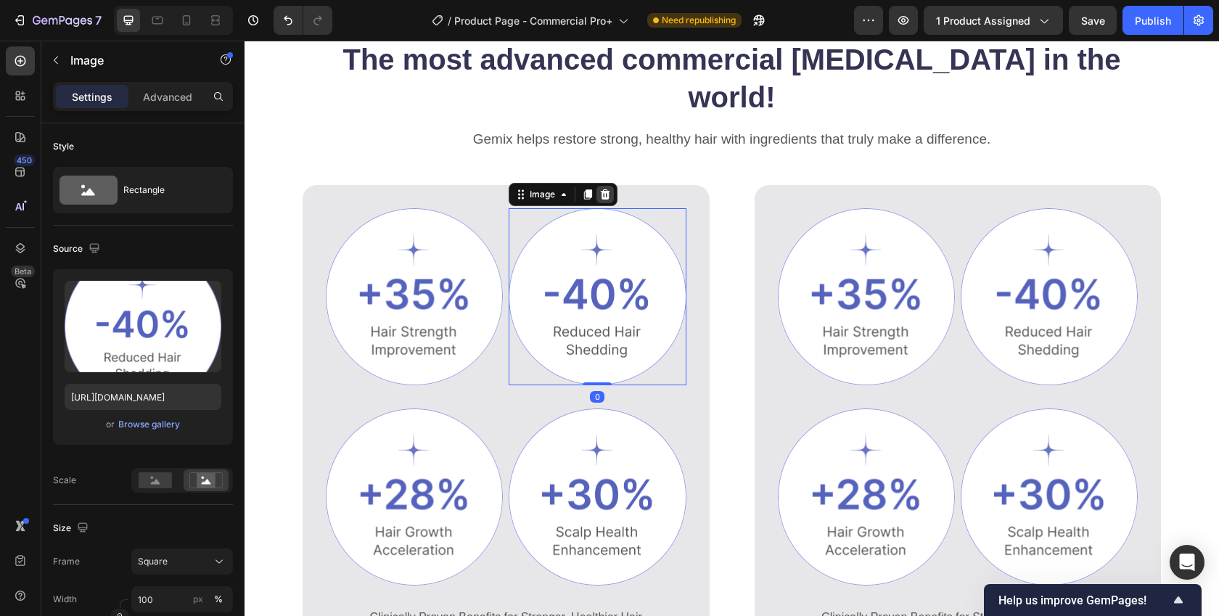
click at [605, 189] on icon at bounding box center [605, 194] width 9 height 10
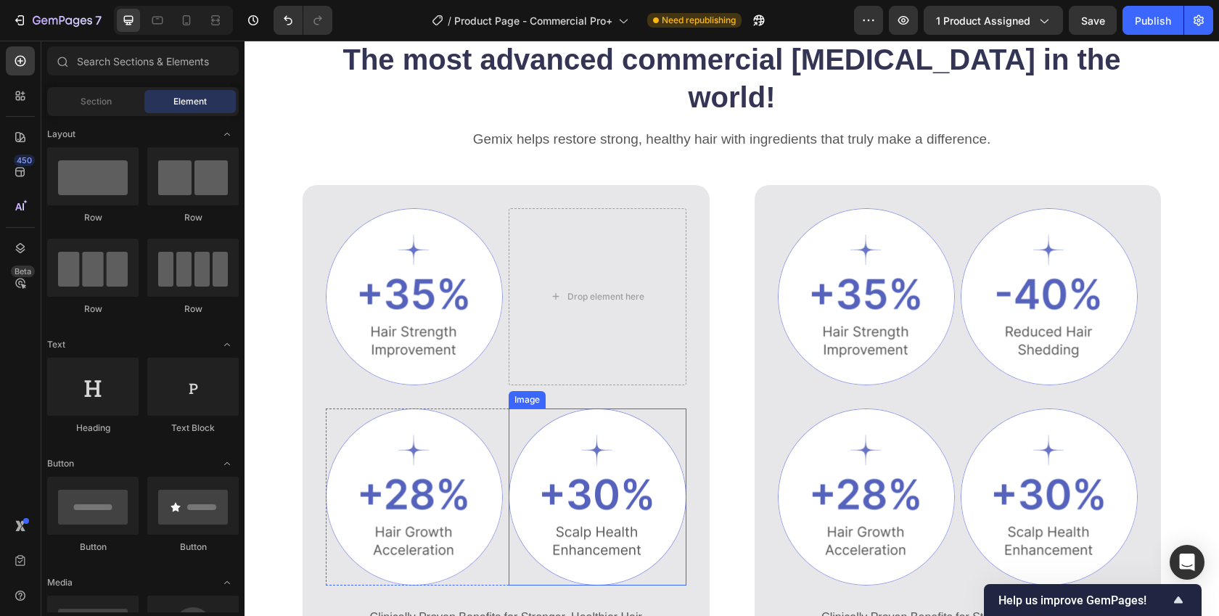
click at [593, 431] on img at bounding box center [597, 497] width 177 height 177
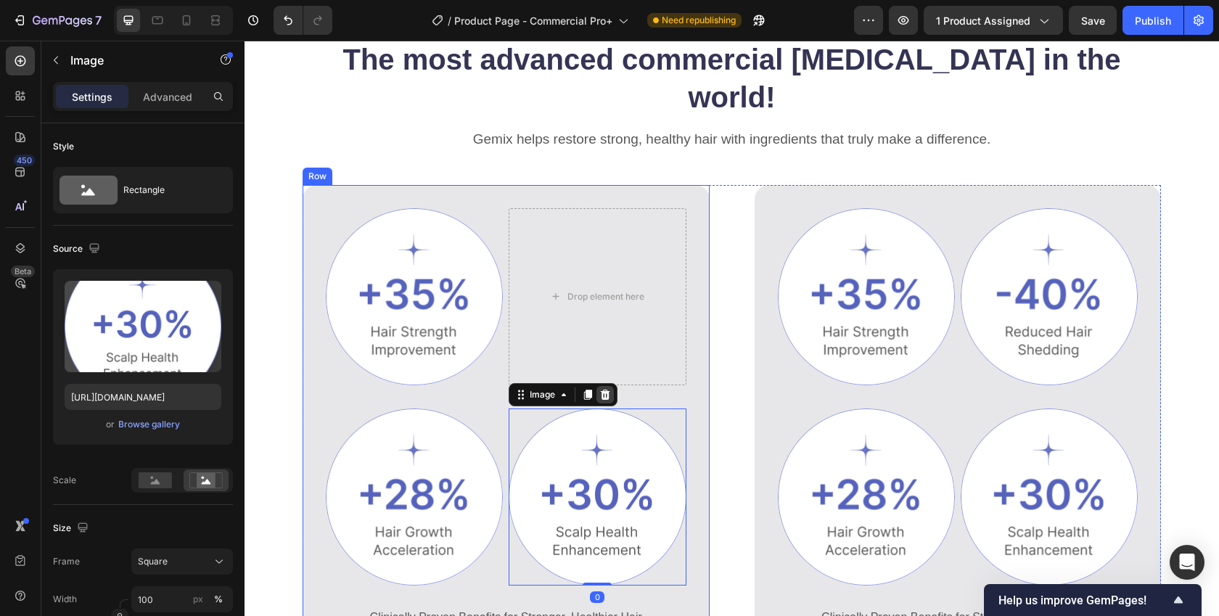
click at [604, 389] on icon at bounding box center [605, 395] width 12 height 12
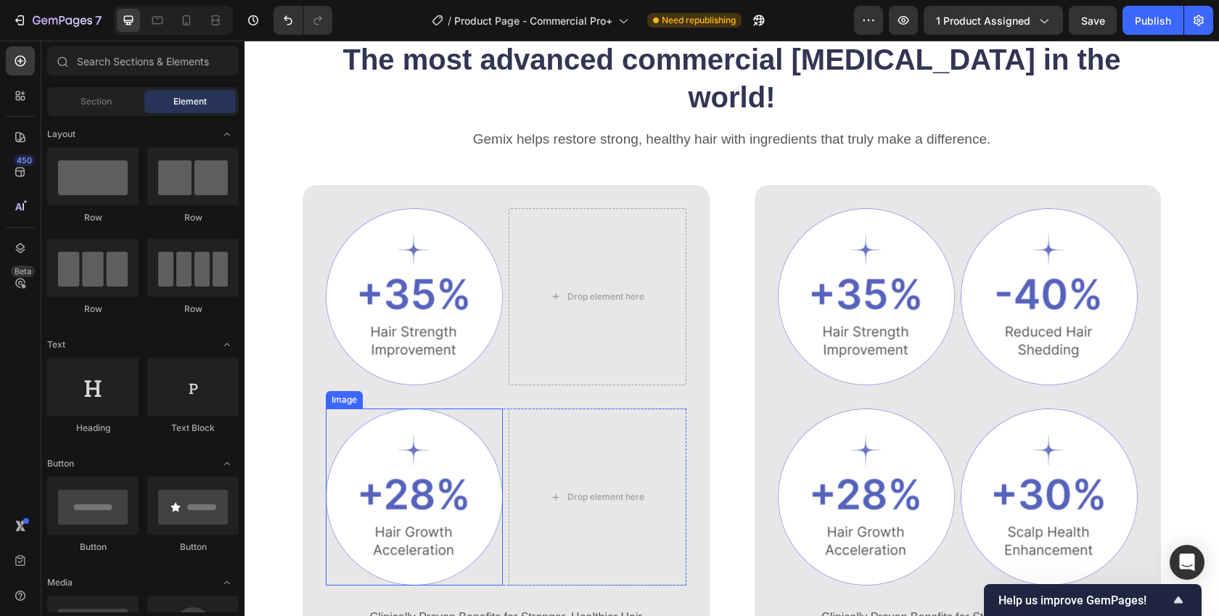
click at [354, 391] on div "Image" at bounding box center [344, 399] width 37 height 17
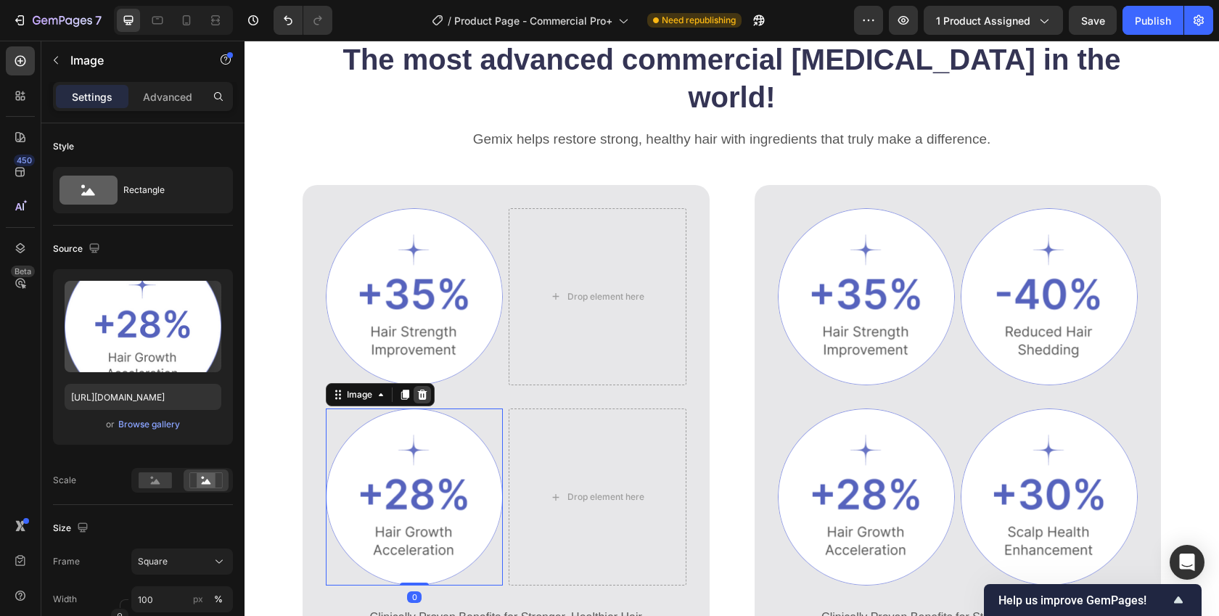
click at [424, 390] on icon at bounding box center [422, 395] width 9 height 10
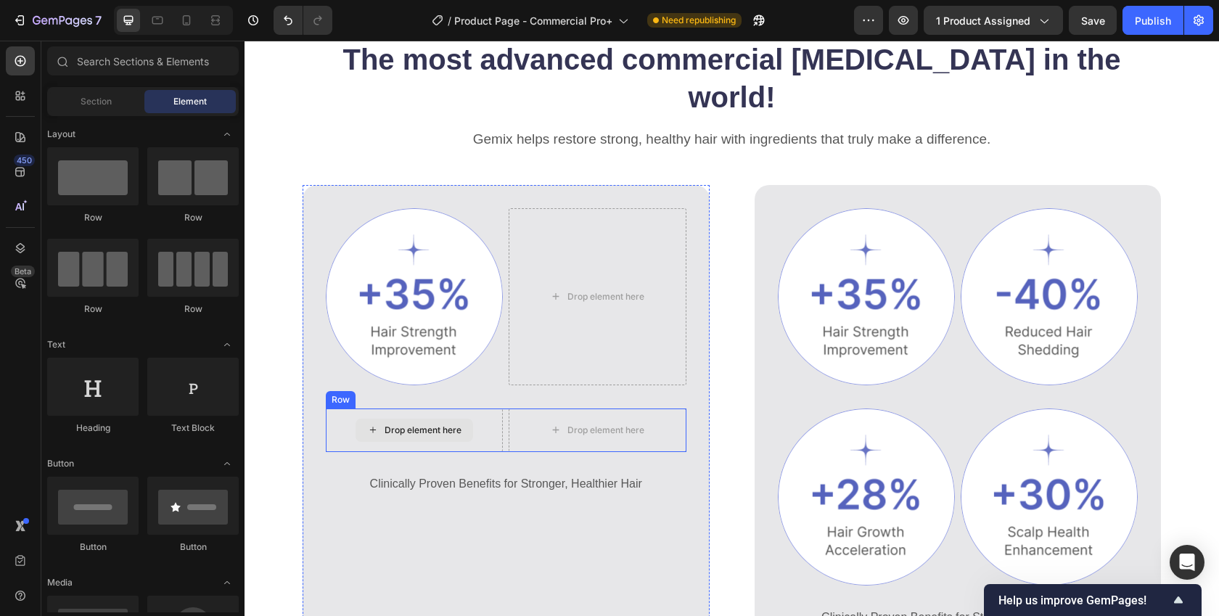
click at [346, 409] on div "Drop element here" at bounding box center [414, 431] width 177 height 44
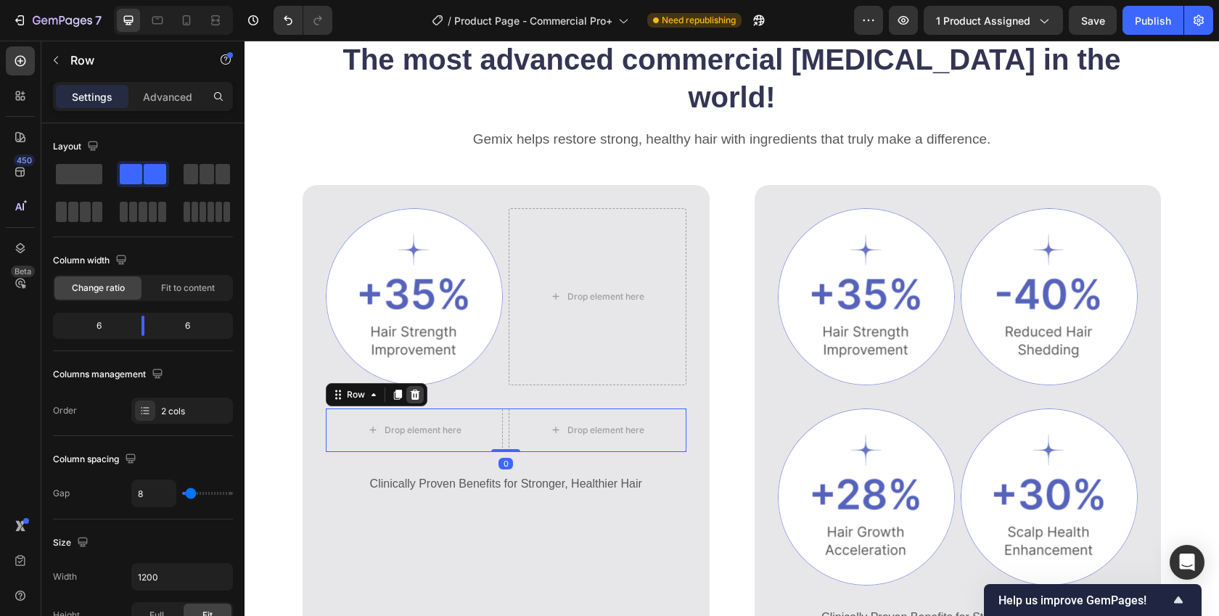
click at [413, 389] on icon at bounding box center [415, 395] width 12 height 12
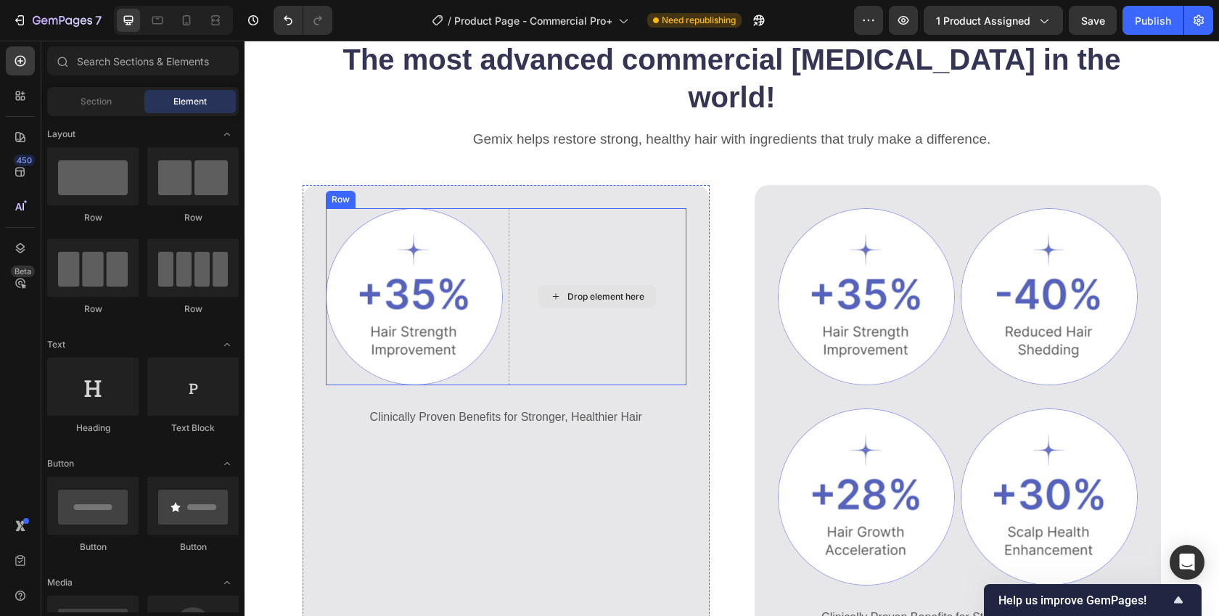
click at [530, 279] on div "Drop element here" at bounding box center [597, 296] width 177 height 177
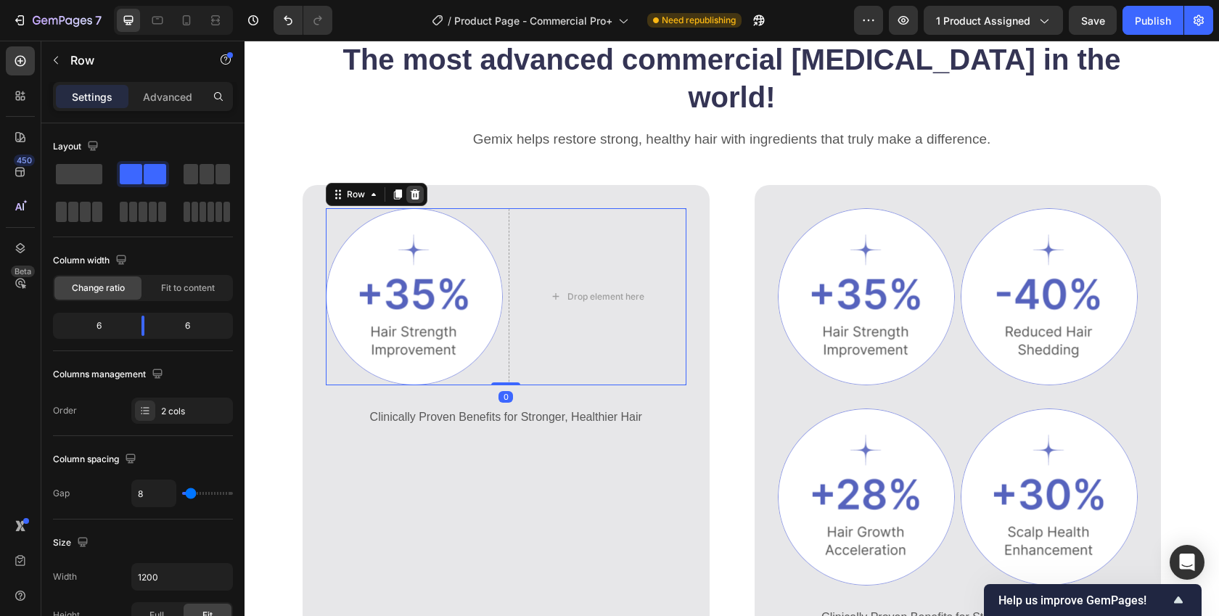
click at [409, 186] on div at bounding box center [414, 194] width 17 height 17
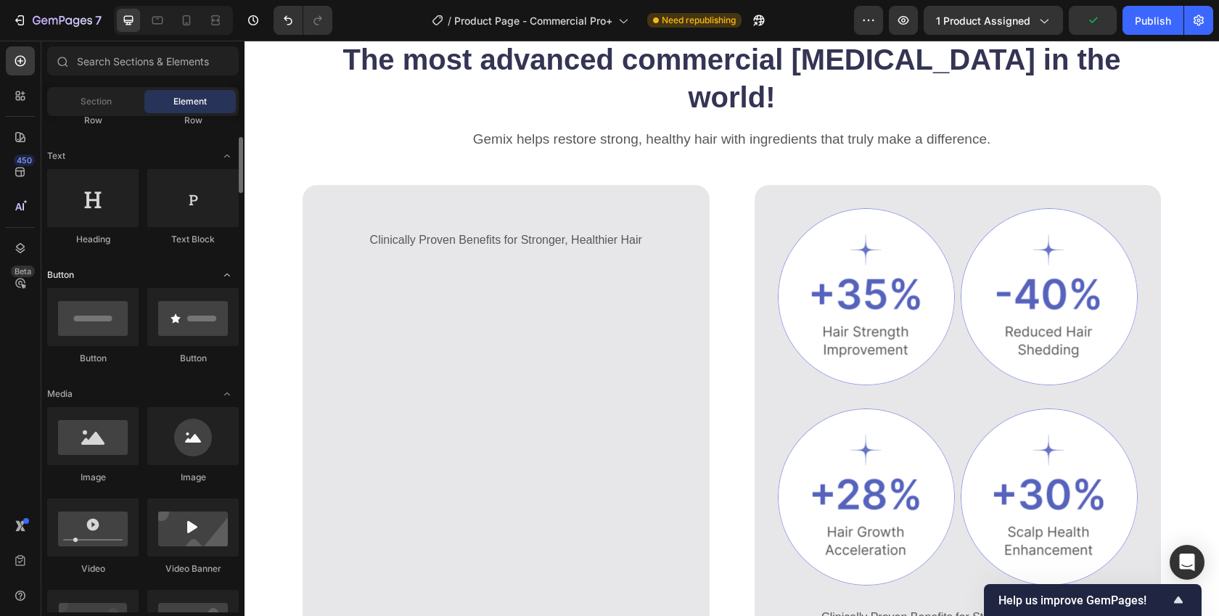
scroll to position [410, 0]
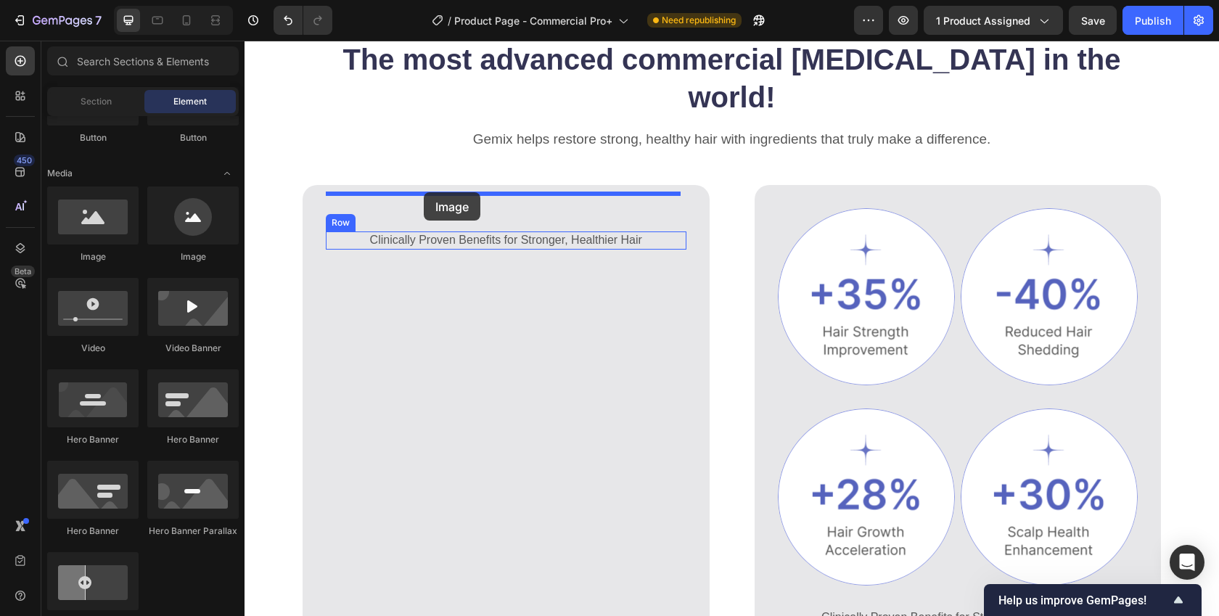
drag, startPoint x: 340, startPoint y: 267, endPoint x: 424, endPoint y: 192, distance: 112.6
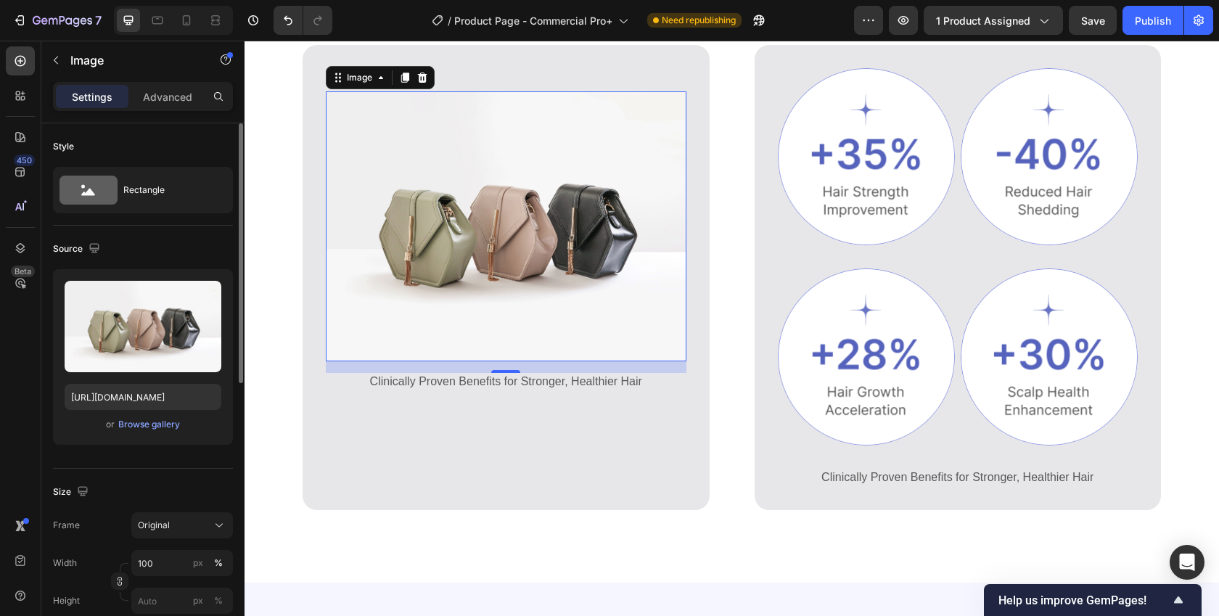
scroll to position [850, 0]
click at [135, 427] on div "Browse gallery" at bounding box center [149, 424] width 62 height 13
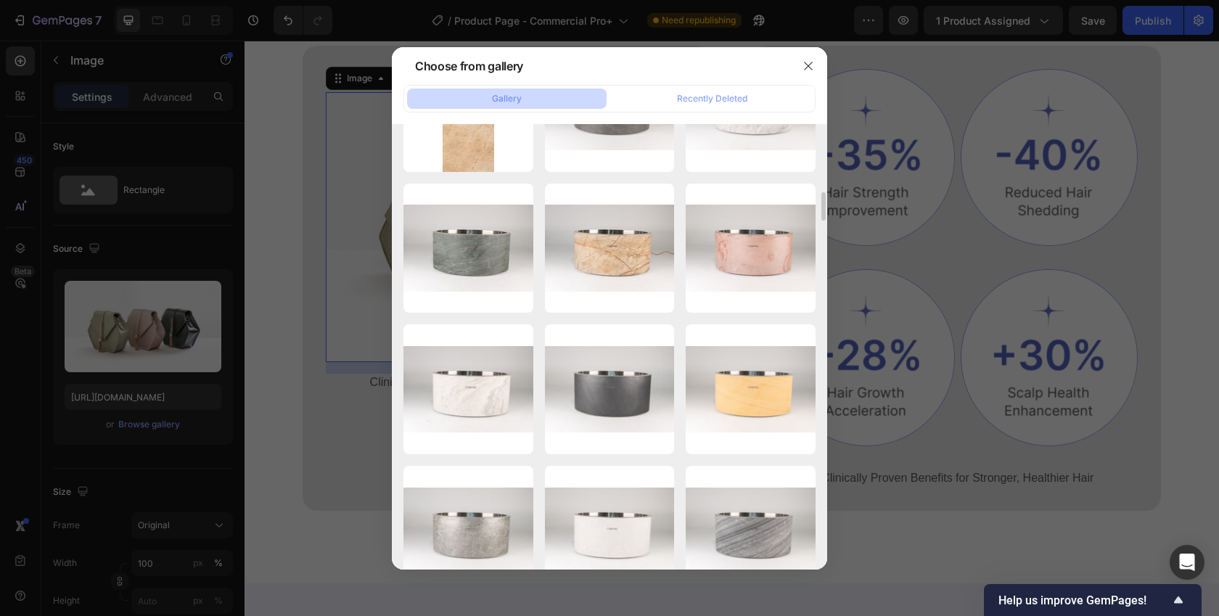
scroll to position [4551, 0]
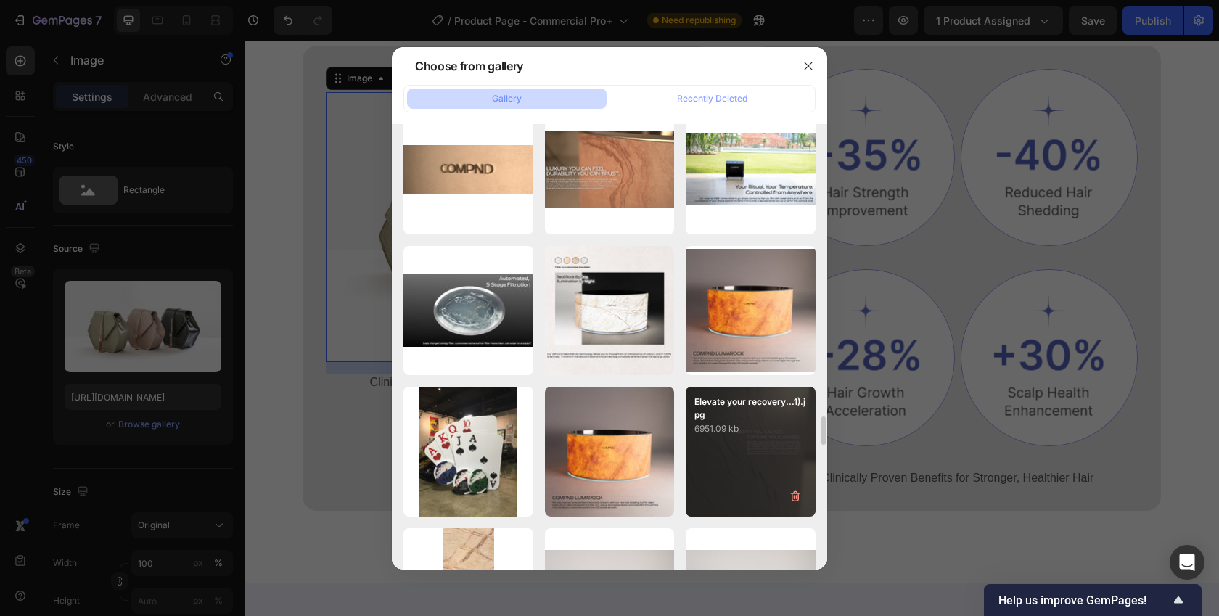
click at [726, 442] on div "Elevate your recovery...1).jpg 6951.09 kb" at bounding box center [751, 452] width 130 height 130
type input "https://cdn.shopify.com/s/files/1/0750/2030/4407/files/gempages_564651905884619…"
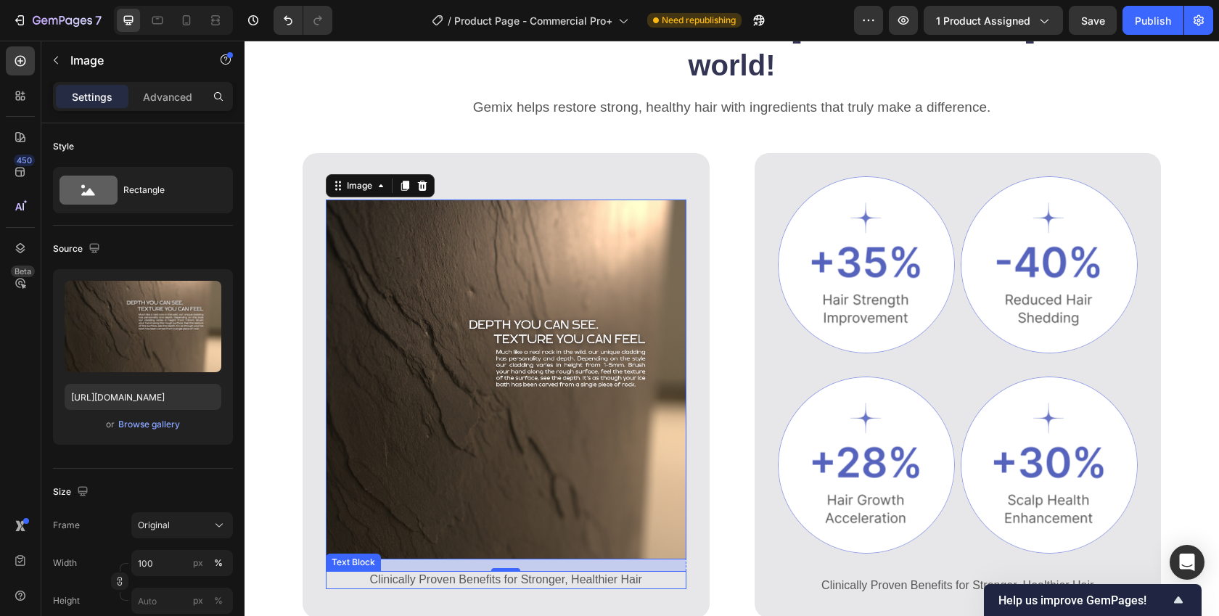
scroll to position [740, 0]
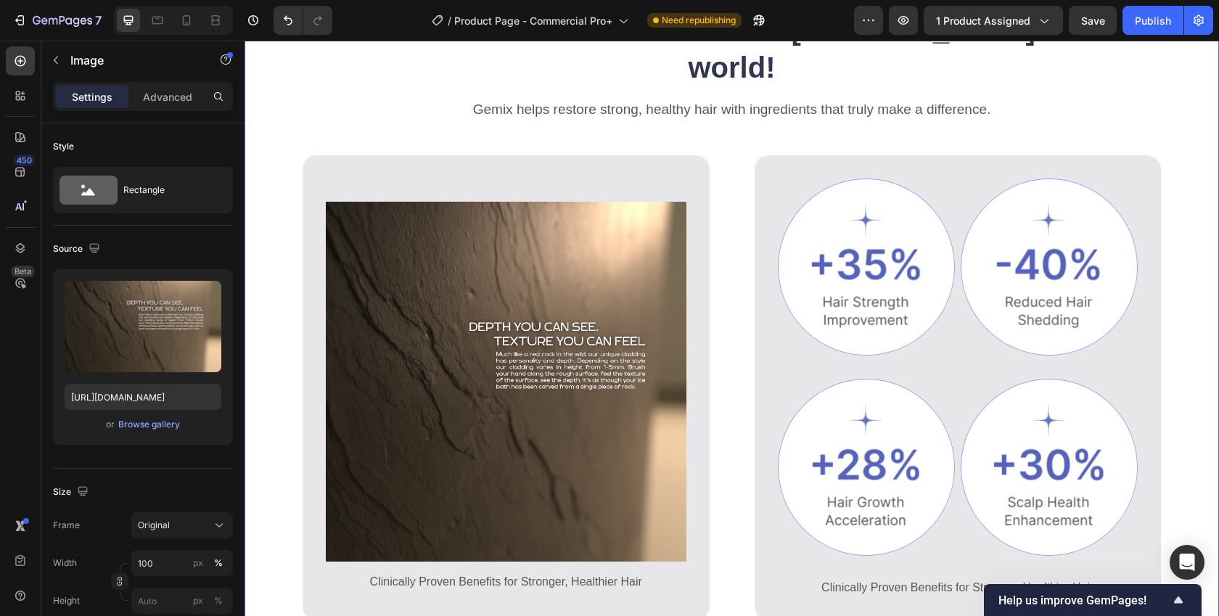
click at [283, 451] on div "The most advanced commercial ice bath in the world! Heading Gemix helps restore…" at bounding box center [732, 351] width 975 height 684
click at [378, 285] on img at bounding box center [506, 382] width 361 height 361
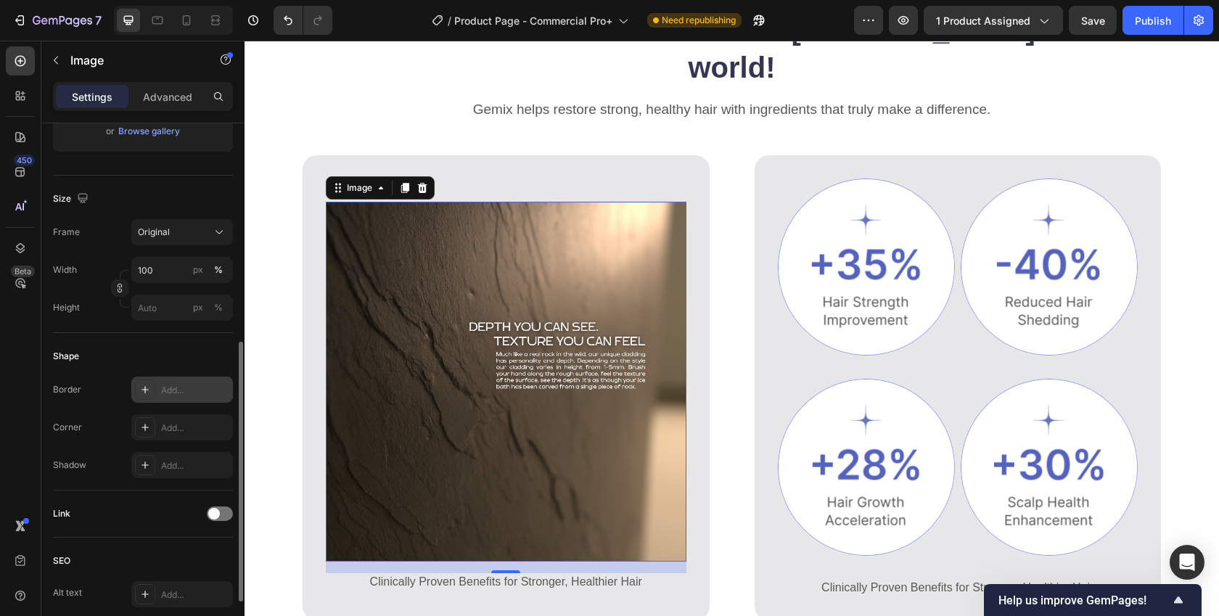
scroll to position [344, 0]
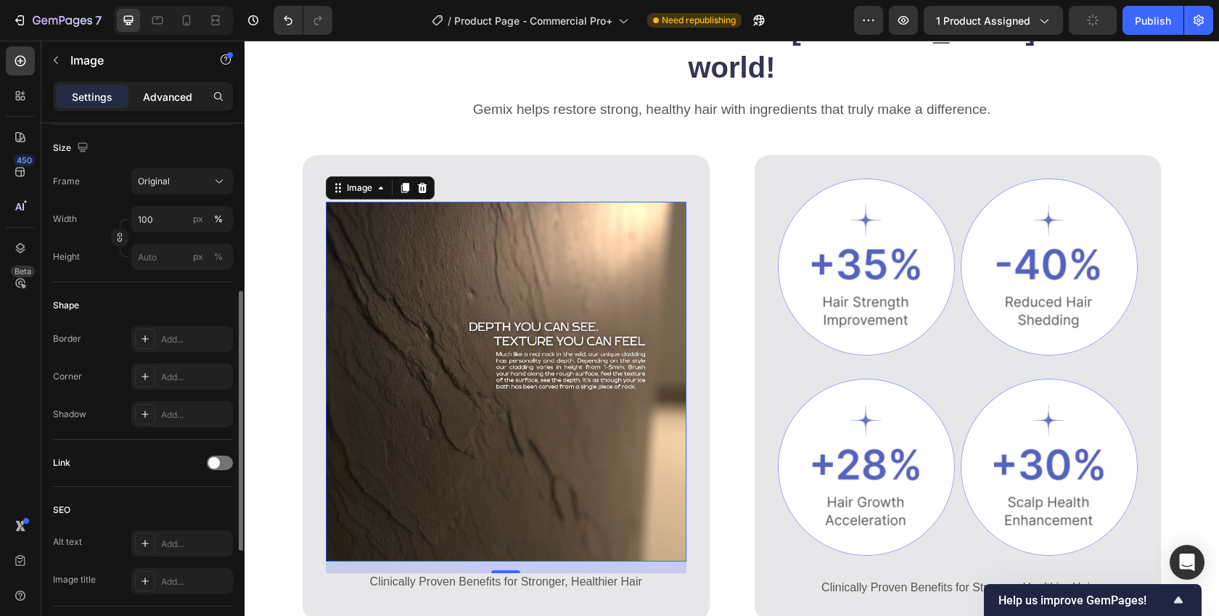
click at [167, 95] on p "Advanced" at bounding box center [167, 96] width 49 height 15
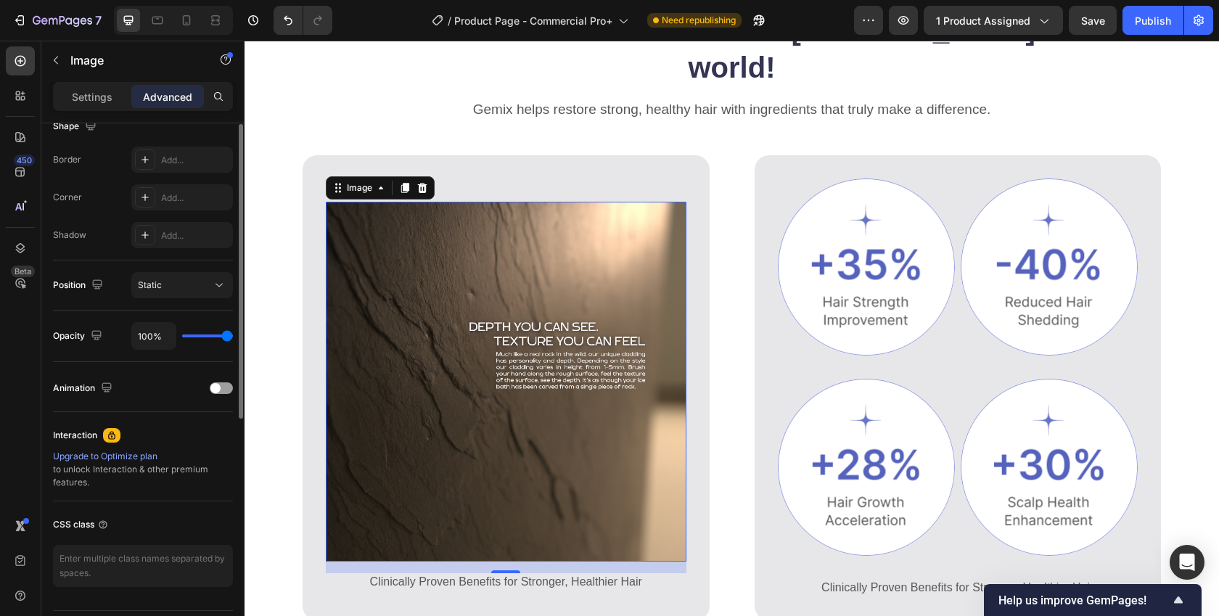
scroll to position [254, 0]
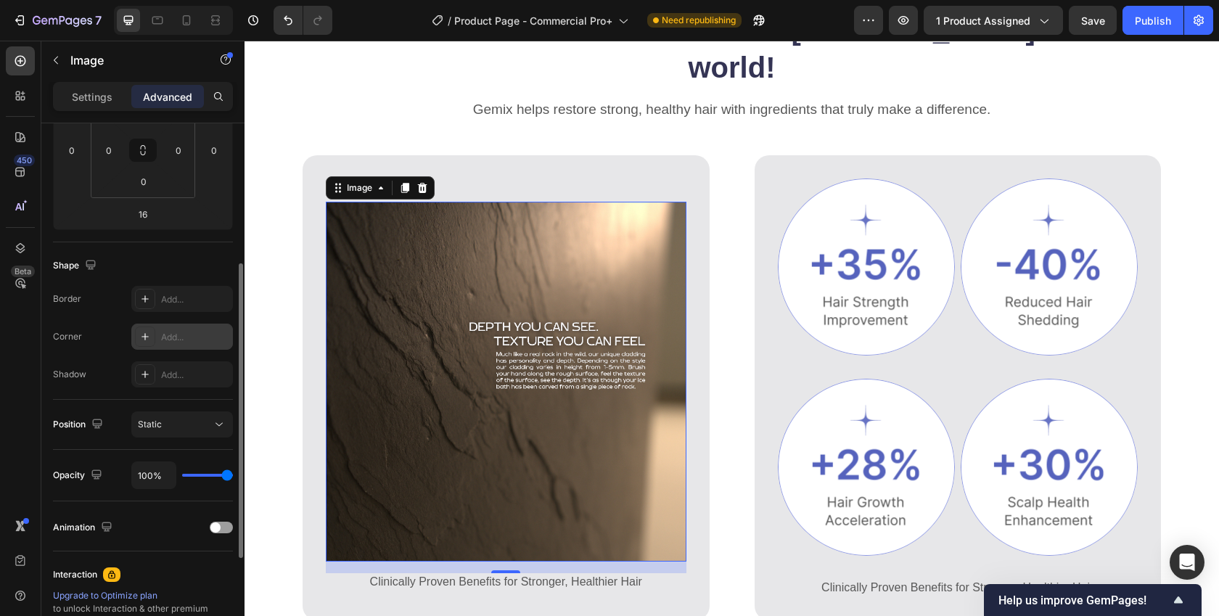
click at [177, 333] on div "Add..." at bounding box center [195, 337] width 68 height 13
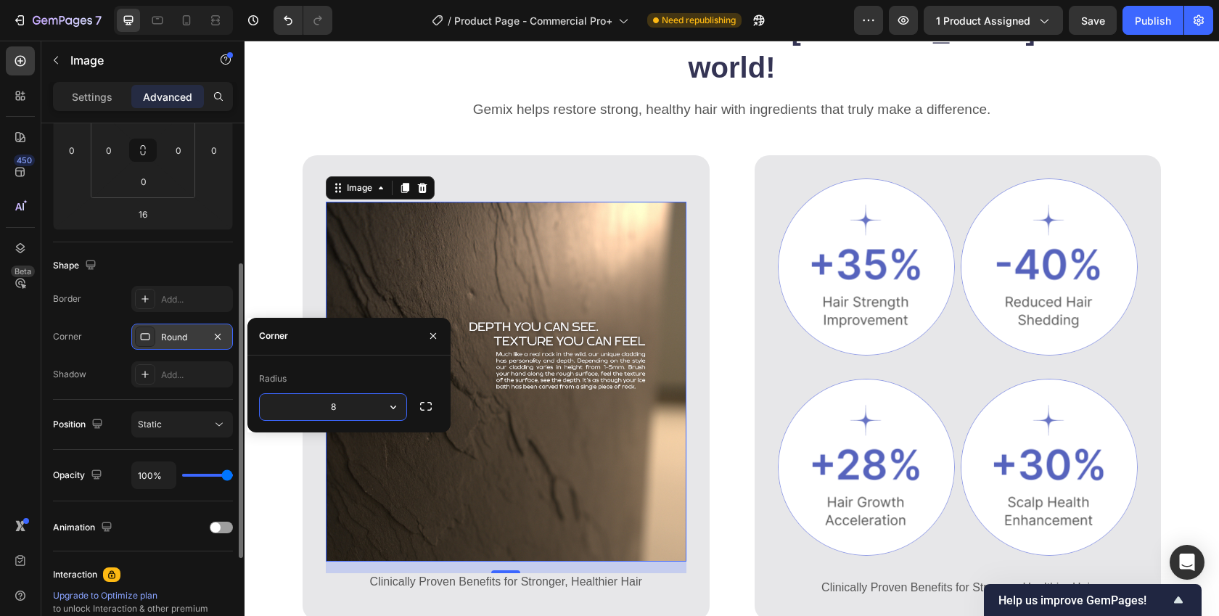
click at [375, 410] on input "8" at bounding box center [333, 407] width 147 height 26
click at [348, 347] on div "Corner" at bounding box center [348, 337] width 203 height 38
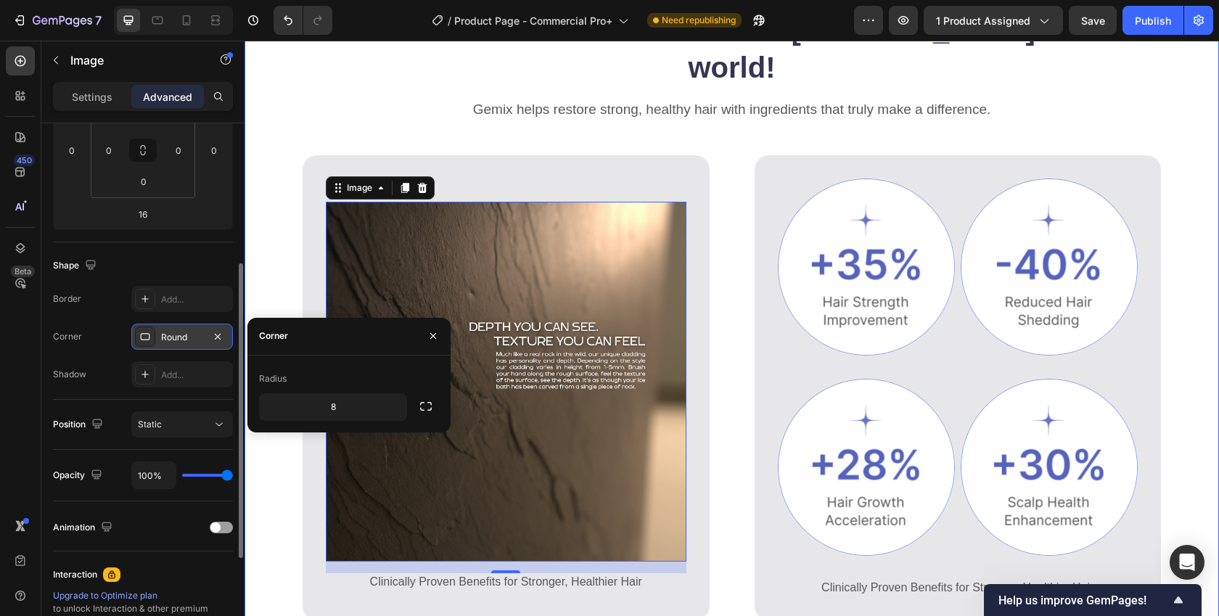
click at [245, 475] on div "The most advanced commercial ice bath in the world! Heading Gemix helps restore…" at bounding box center [732, 351] width 975 height 684
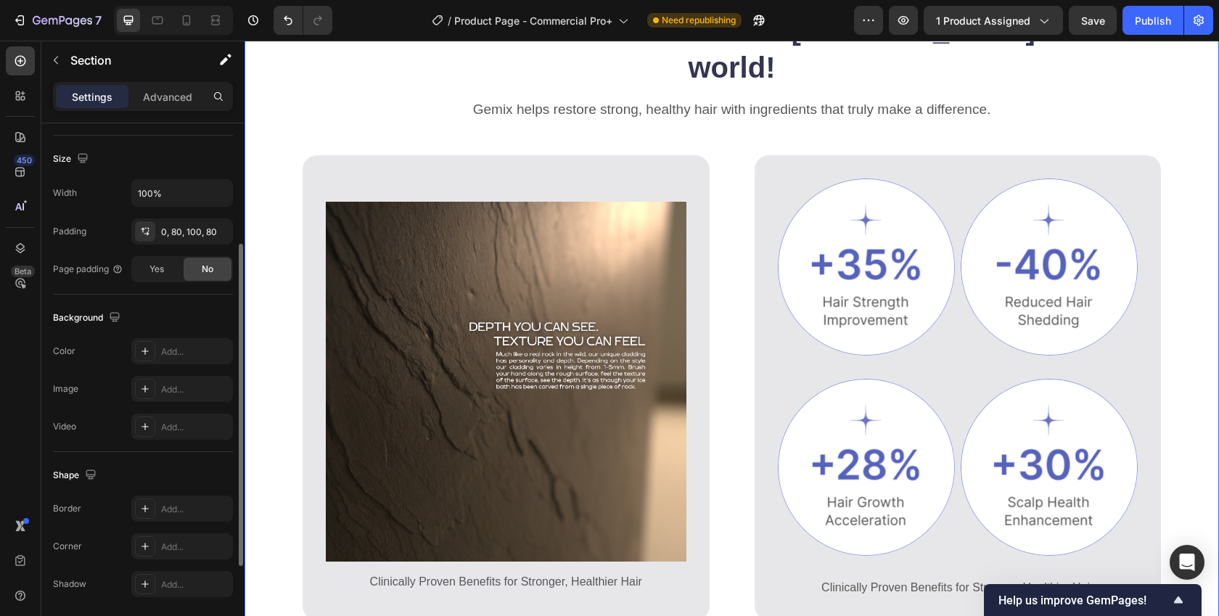
scroll to position [351, 0]
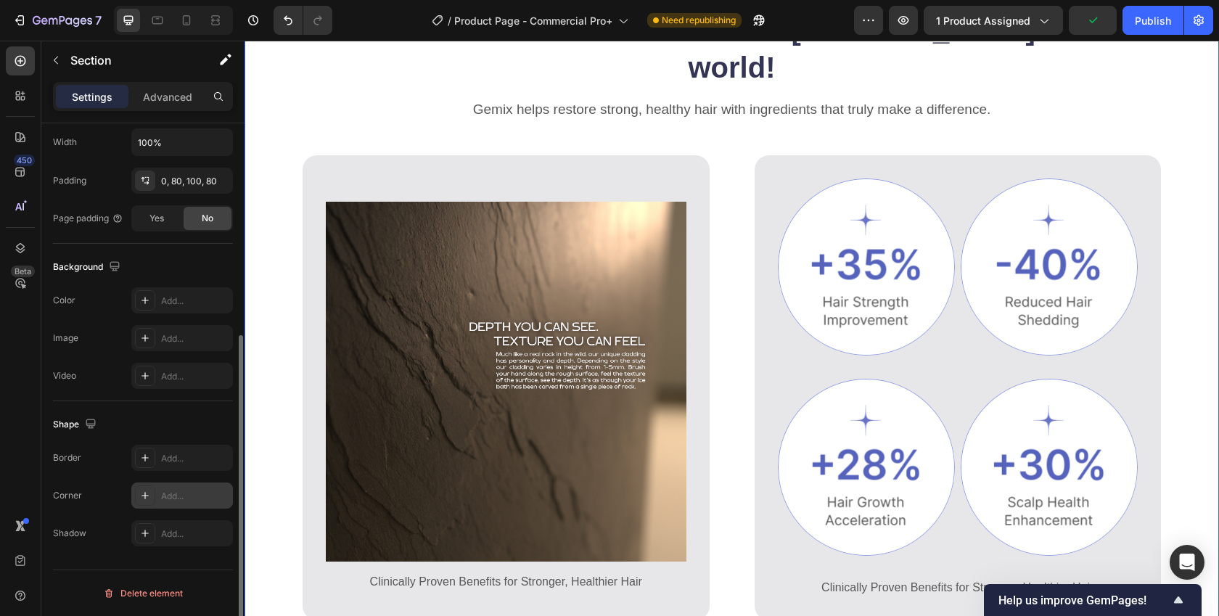
click at [160, 499] on div "Add..." at bounding box center [182, 496] width 102 height 26
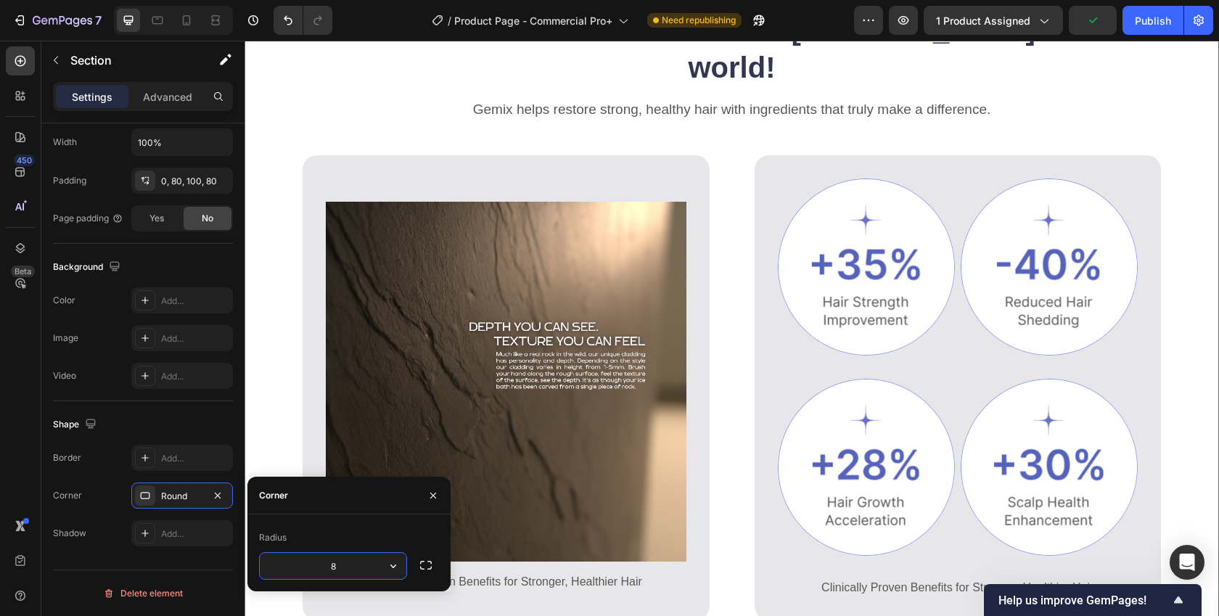
click at [341, 564] on input "8" at bounding box center [333, 566] width 147 height 26
click at [399, 567] on icon "button" at bounding box center [393, 566] width 15 height 15
click at [356, 560] on input "8" at bounding box center [333, 566] width 147 height 26
click at [435, 491] on icon "button" at bounding box center [433, 496] width 12 height 12
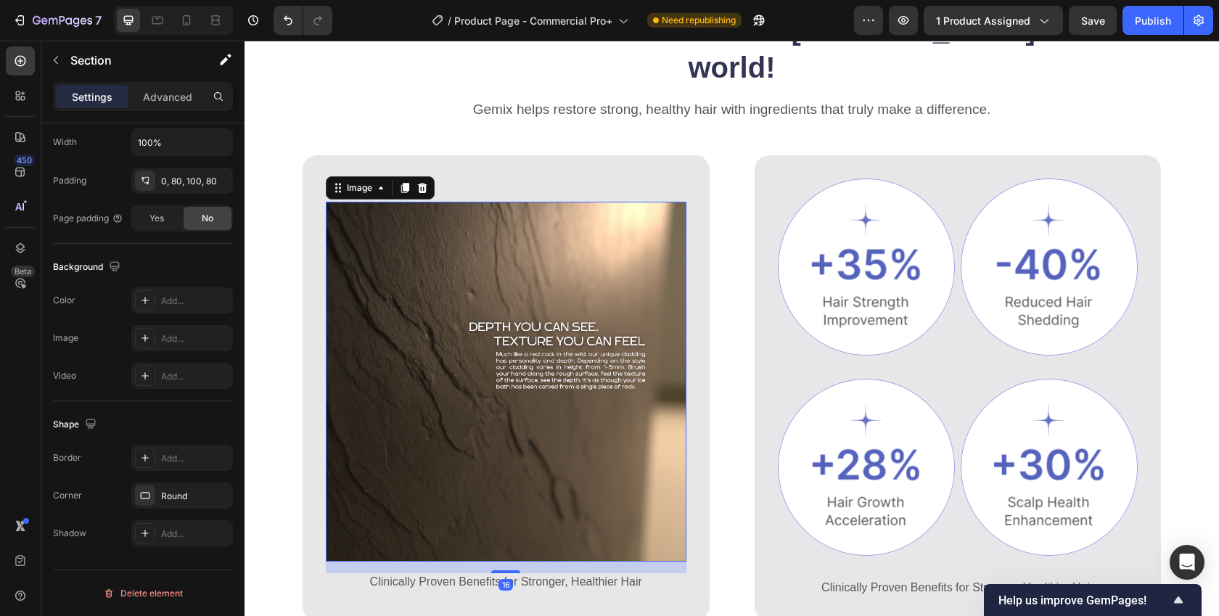
click at [345, 491] on img at bounding box center [506, 382] width 361 height 361
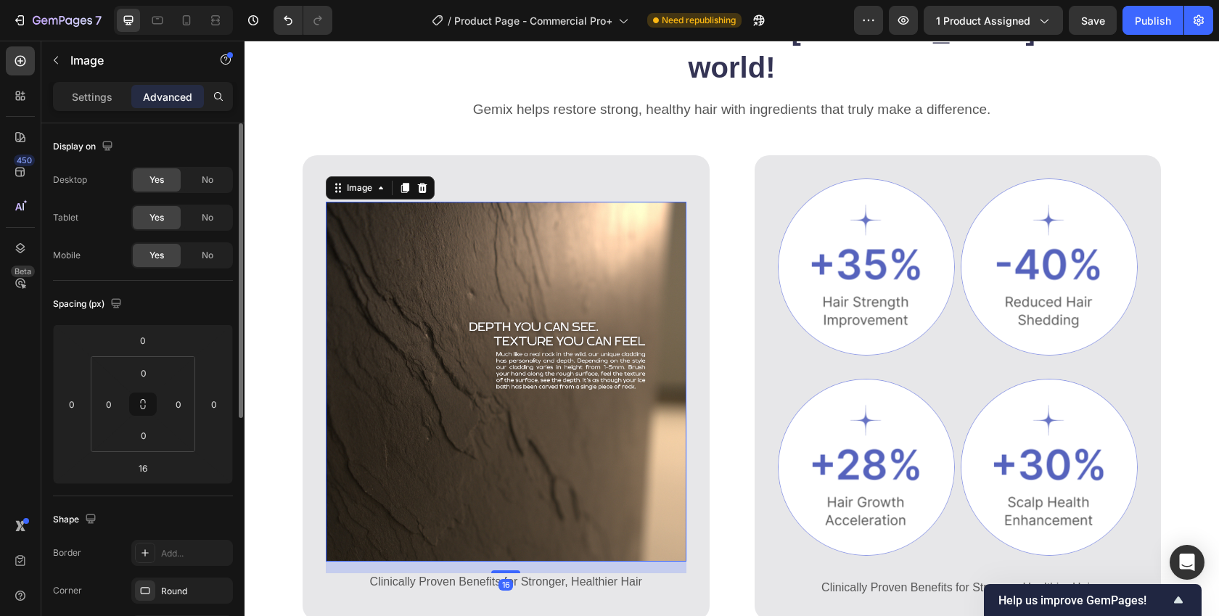
click at [358, 483] on img at bounding box center [506, 382] width 361 height 361
click at [364, 494] on img at bounding box center [506, 382] width 361 height 361
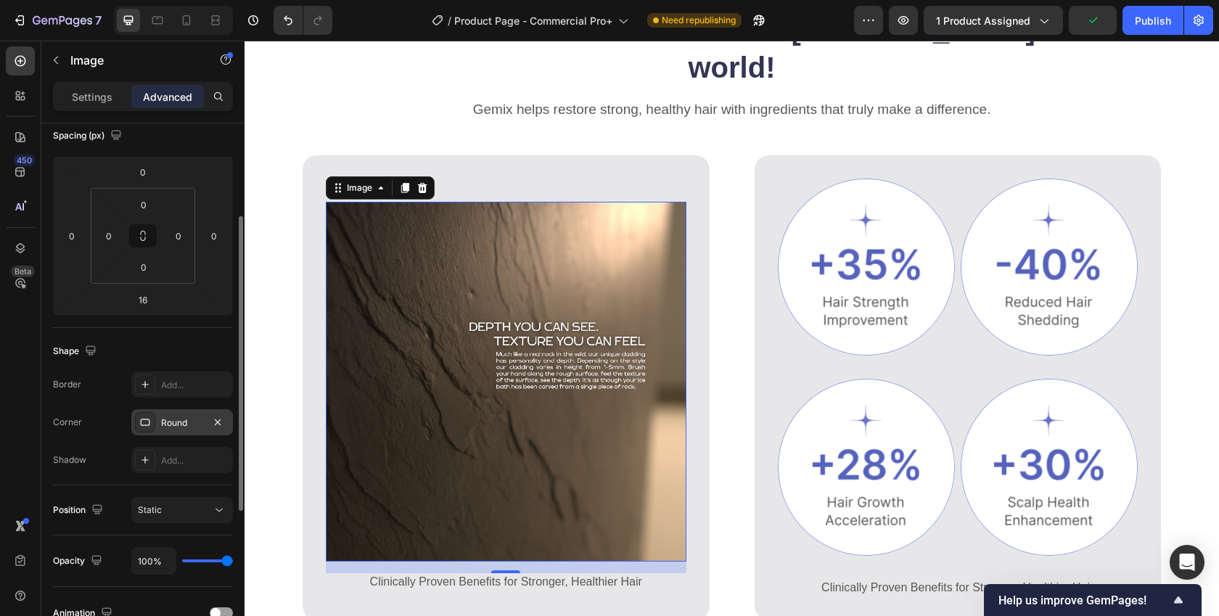
click at [186, 421] on div "Round" at bounding box center [182, 423] width 42 height 13
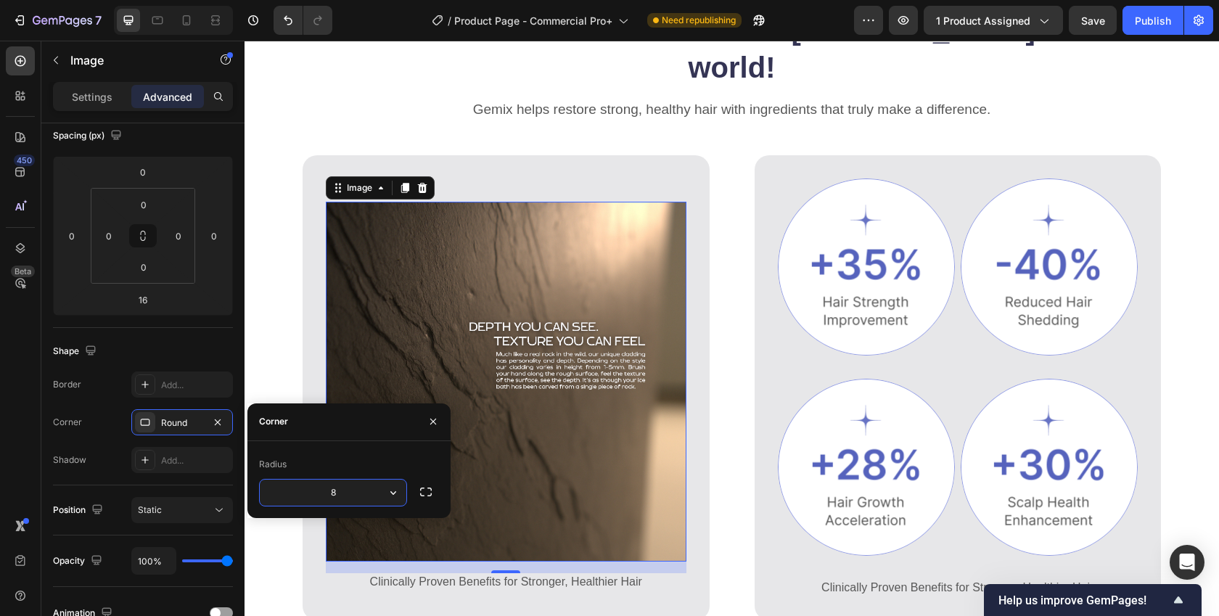
drag, startPoint x: 358, startPoint y: 486, endPoint x: 358, endPoint y: 501, distance: 15.2
click at [358, 501] on input "8" at bounding box center [333, 493] width 147 height 26
type input "20"
click at [436, 411] on button "button" at bounding box center [433, 421] width 23 height 23
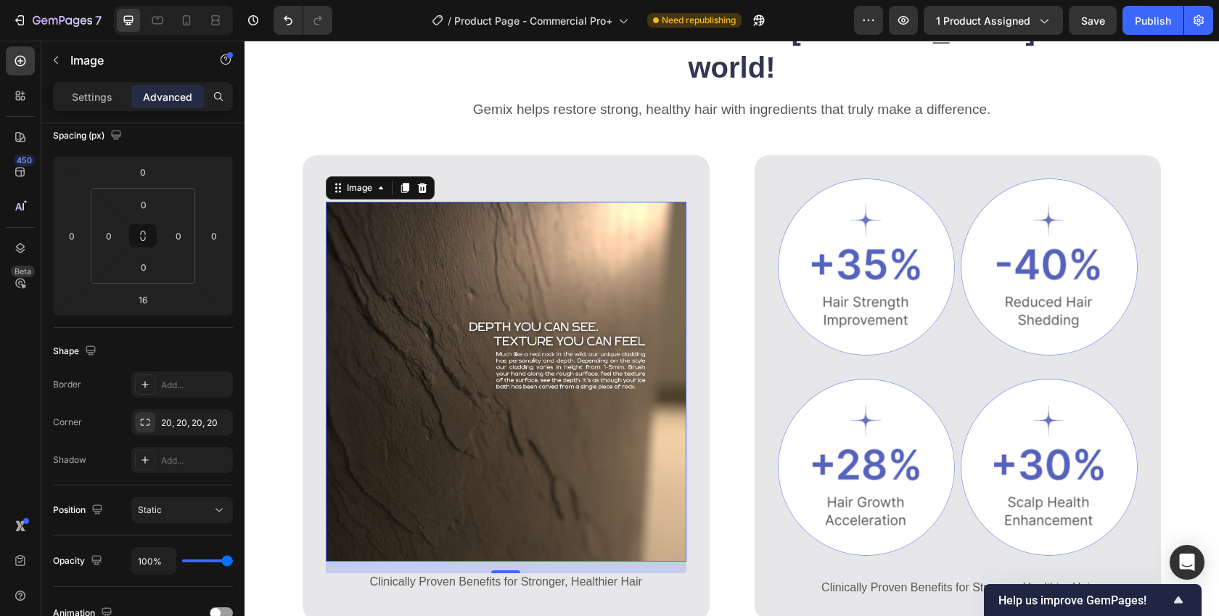
click at [345, 414] on img at bounding box center [506, 382] width 361 height 361
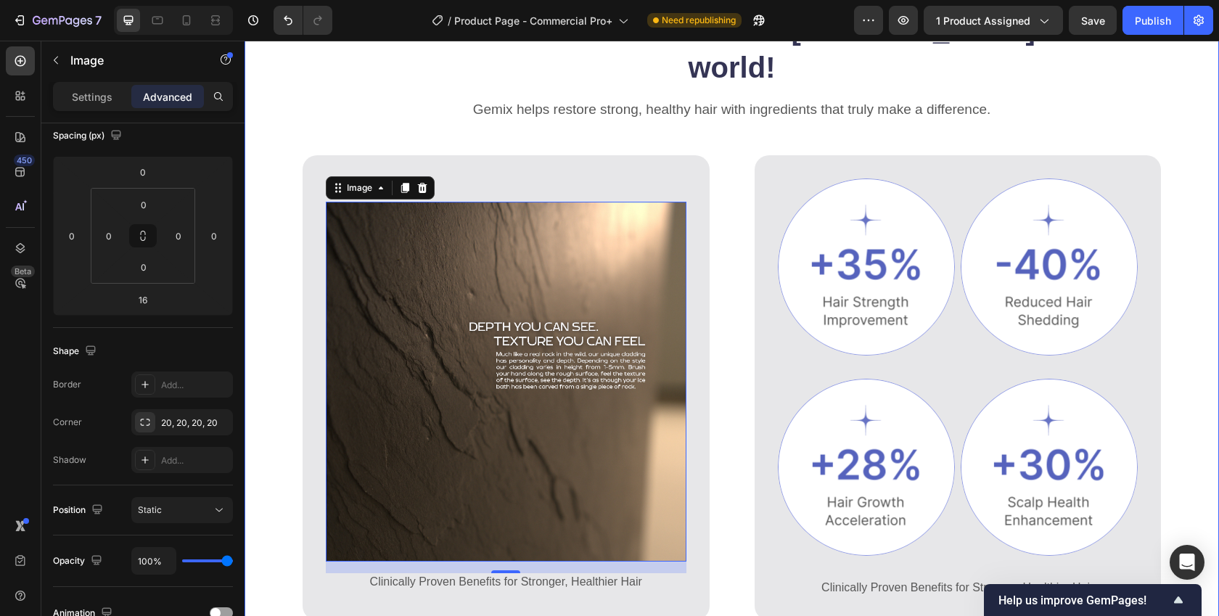
drag, startPoint x: 285, startPoint y: 494, endPoint x: 284, endPoint y: 503, distance: 8.7
click at [284, 501] on div "The most advanced commercial ice bath in the world! Heading Gemix helps restore…" at bounding box center [732, 351] width 975 height 684
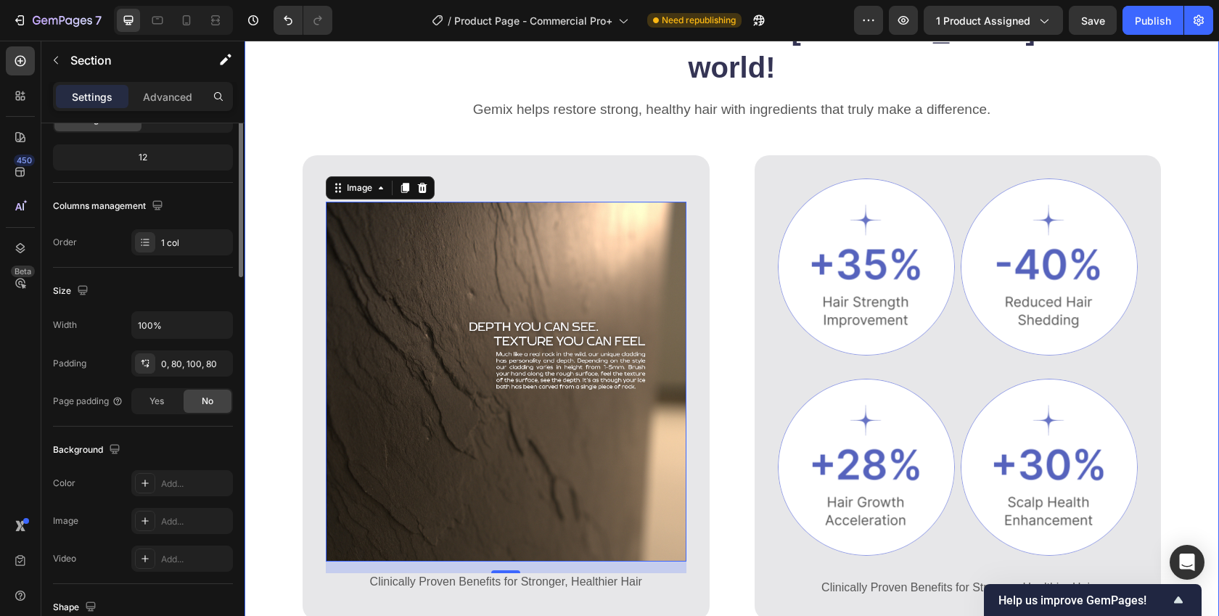
scroll to position [0, 0]
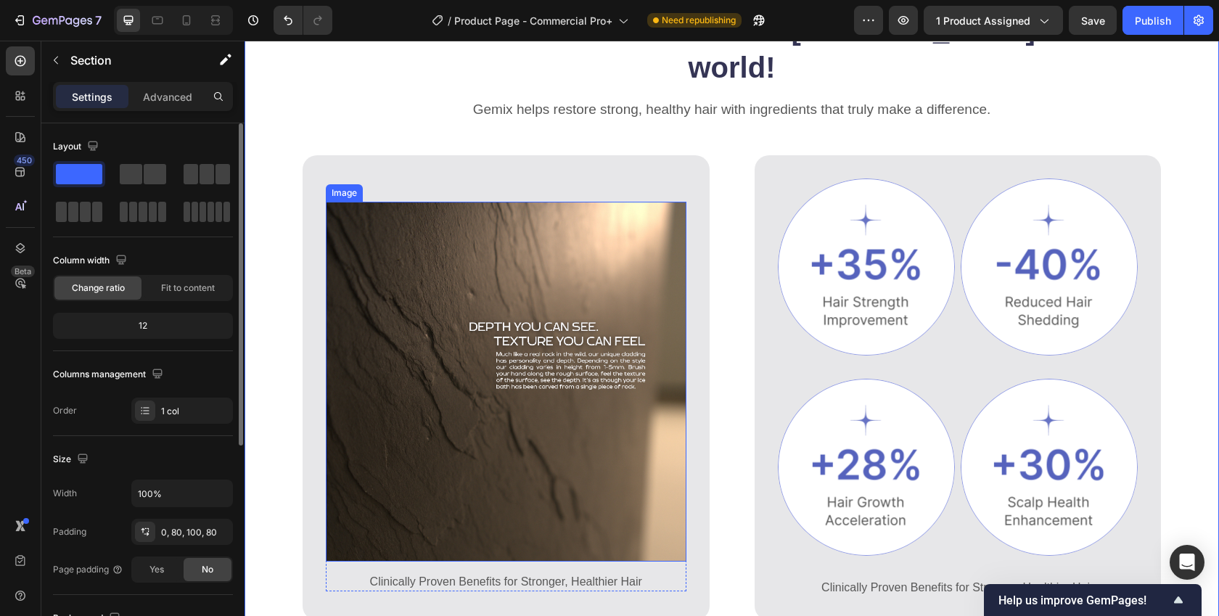
click at [439, 443] on img at bounding box center [506, 382] width 361 height 361
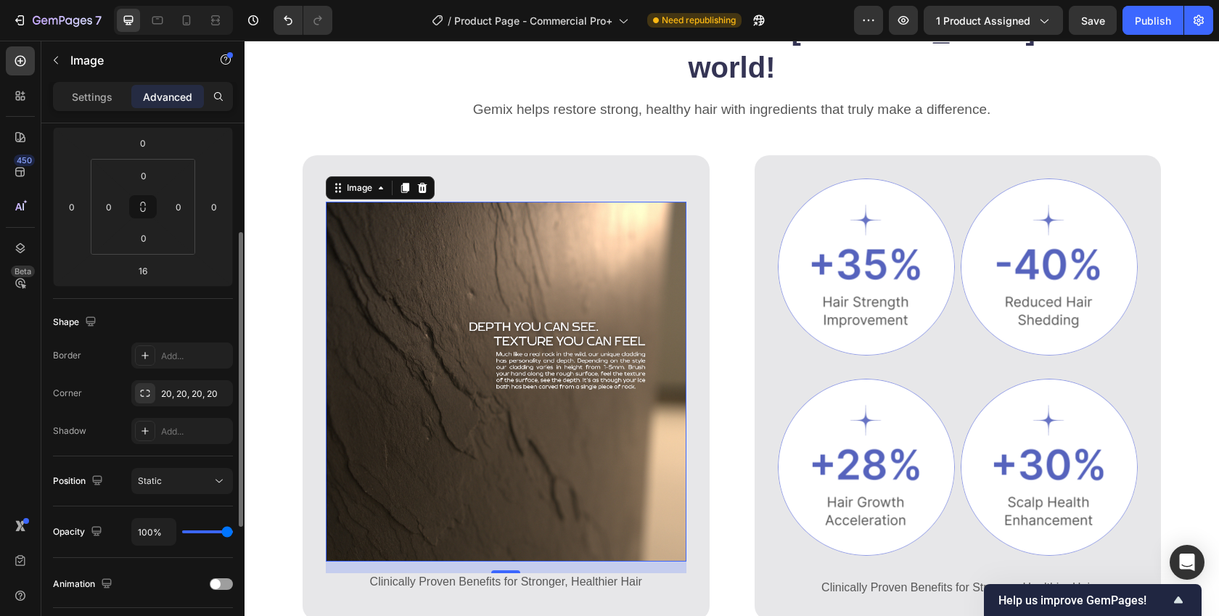
scroll to position [200, 0]
click at [184, 387] on div "20, 20, 20, 20" at bounding box center [182, 391] width 42 height 13
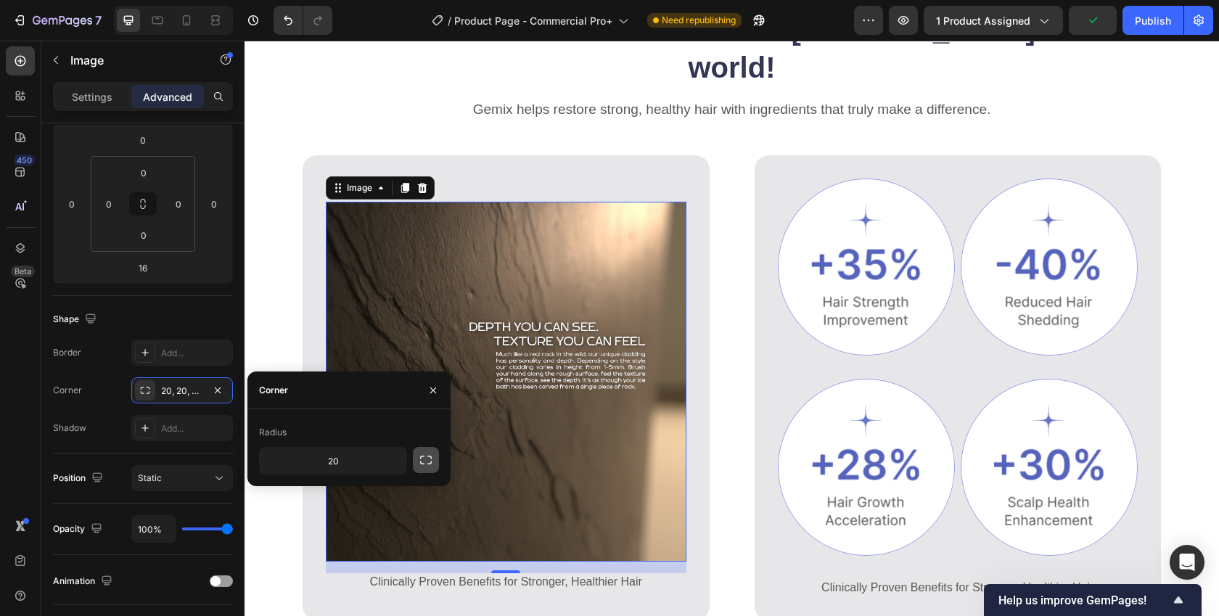
click at [426, 457] on icon "button" at bounding box center [426, 460] width 15 height 15
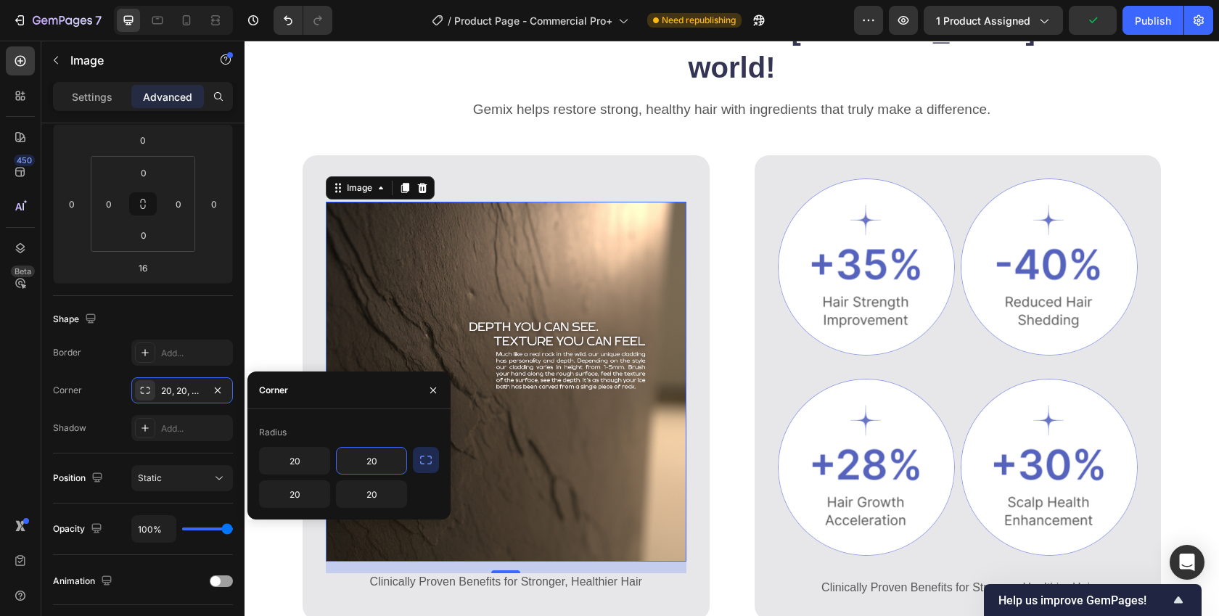
click at [386, 462] on input "20" at bounding box center [372, 461] width 70 height 26
type input "50"
click at [425, 385] on button "button" at bounding box center [433, 390] width 23 height 23
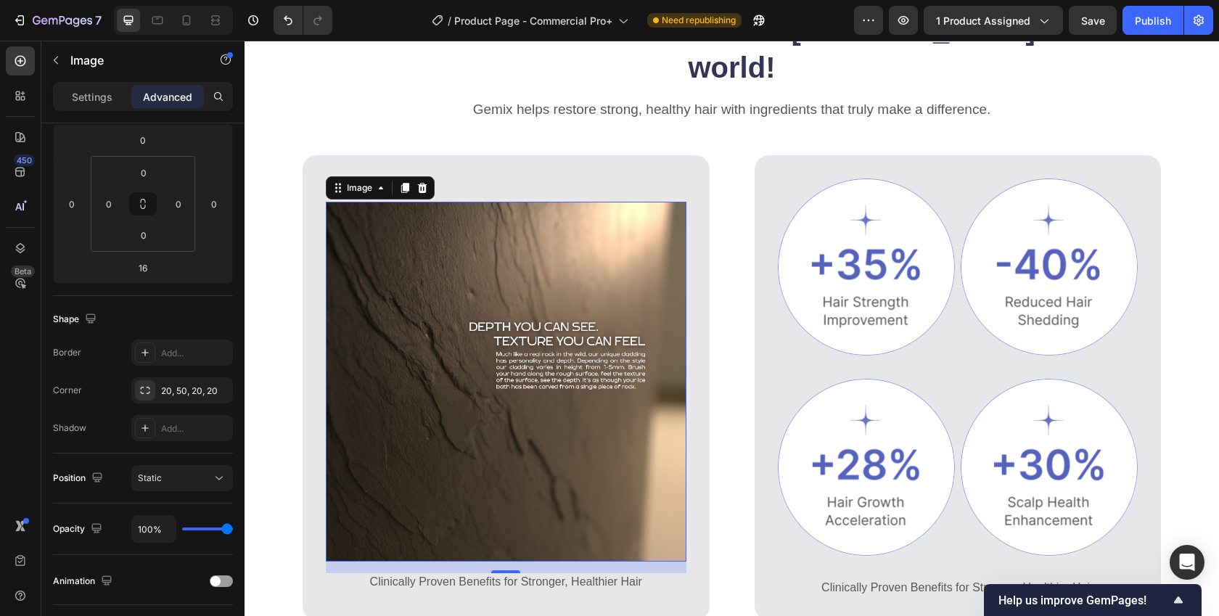
click at [519, 335] on img at bounding box center [506, 382] width 361 height 361
click at [375, 182] on icon at bounding box center [381, 188] width 12 height 12
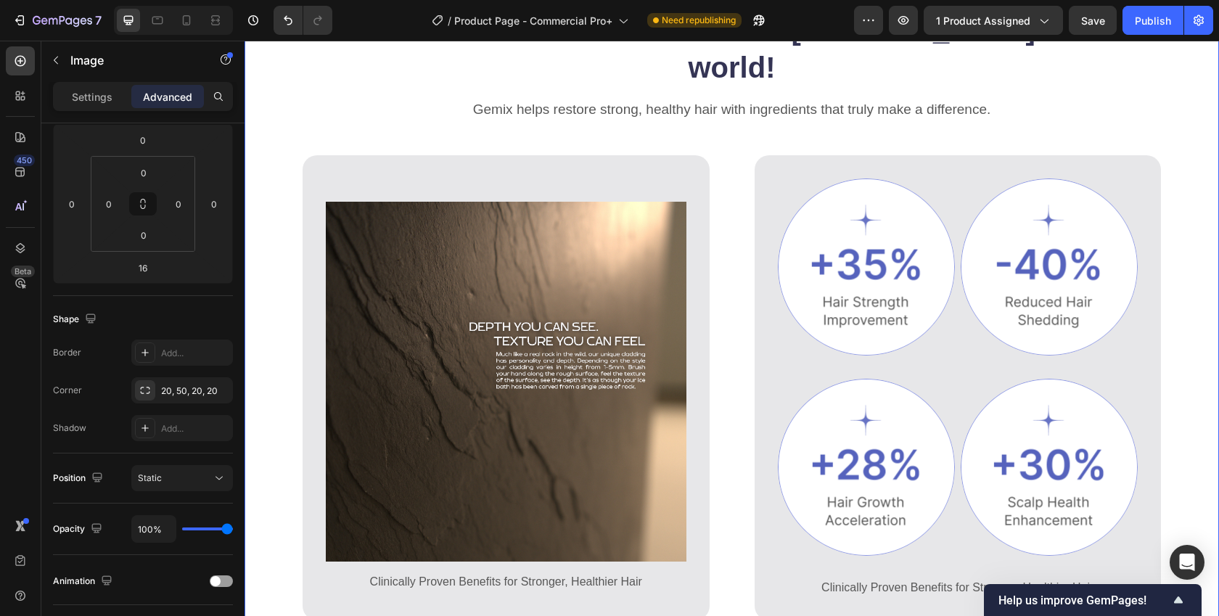
click at [290, 152] on div "The most advanced commercial ice bath in the world! Heading Gemix helps restore…" at bounding box center [732, 351] width 975 height 684
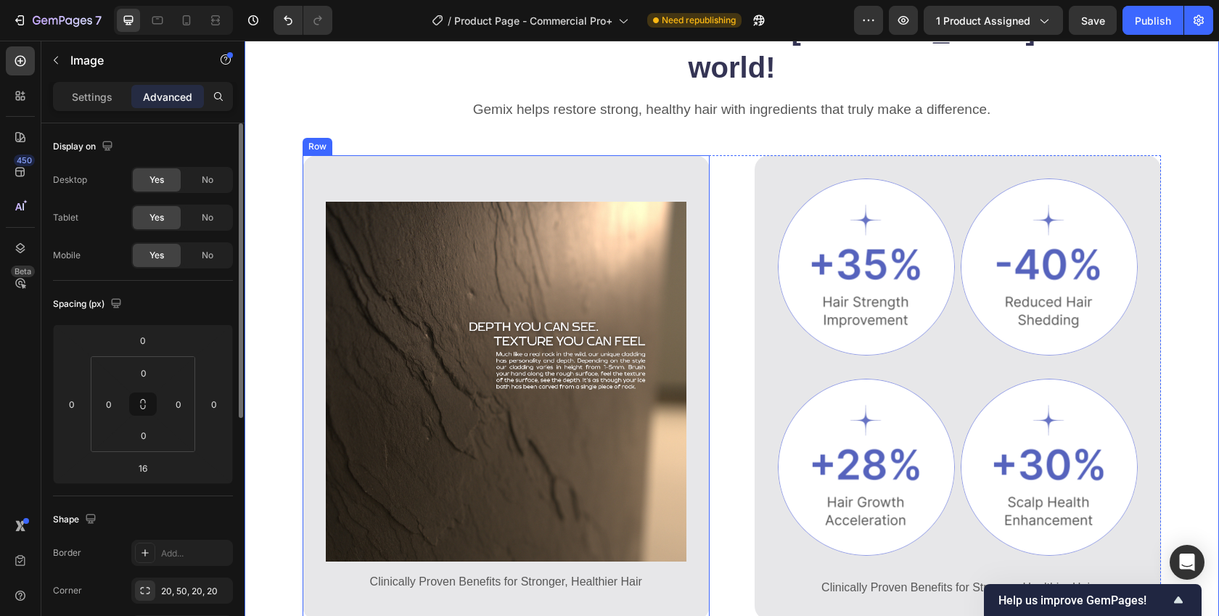
click at [433, 212] on img at bounding box center [506, 382] width 361 height 361
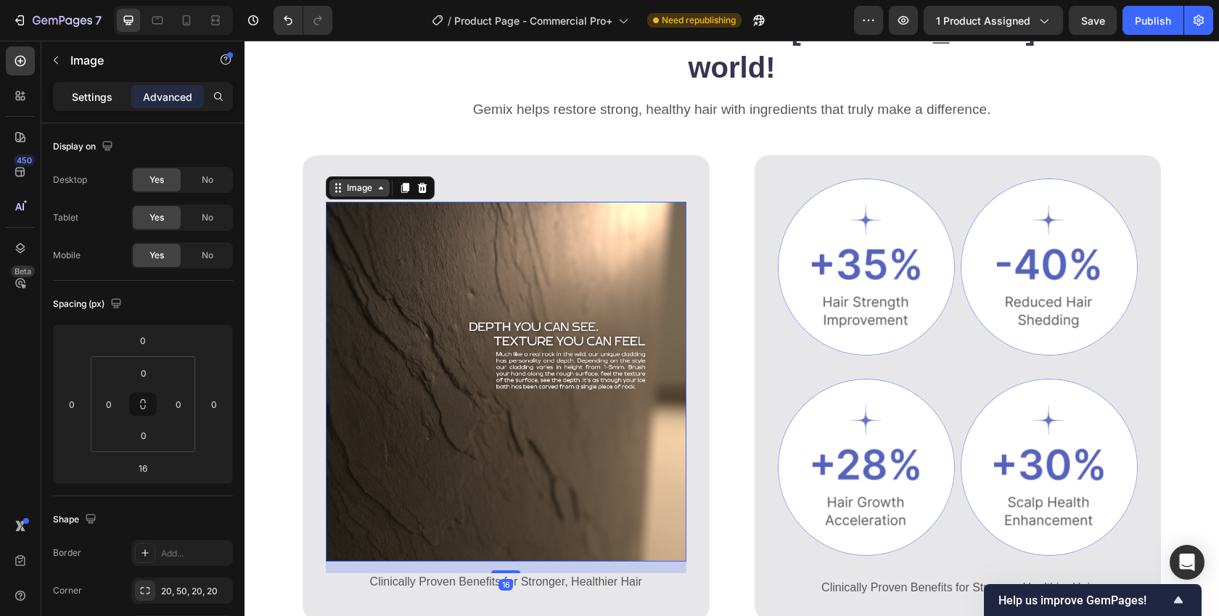
click at [88, 107] on div "Settings" at bounding box center [92, 96] width 73 height 23
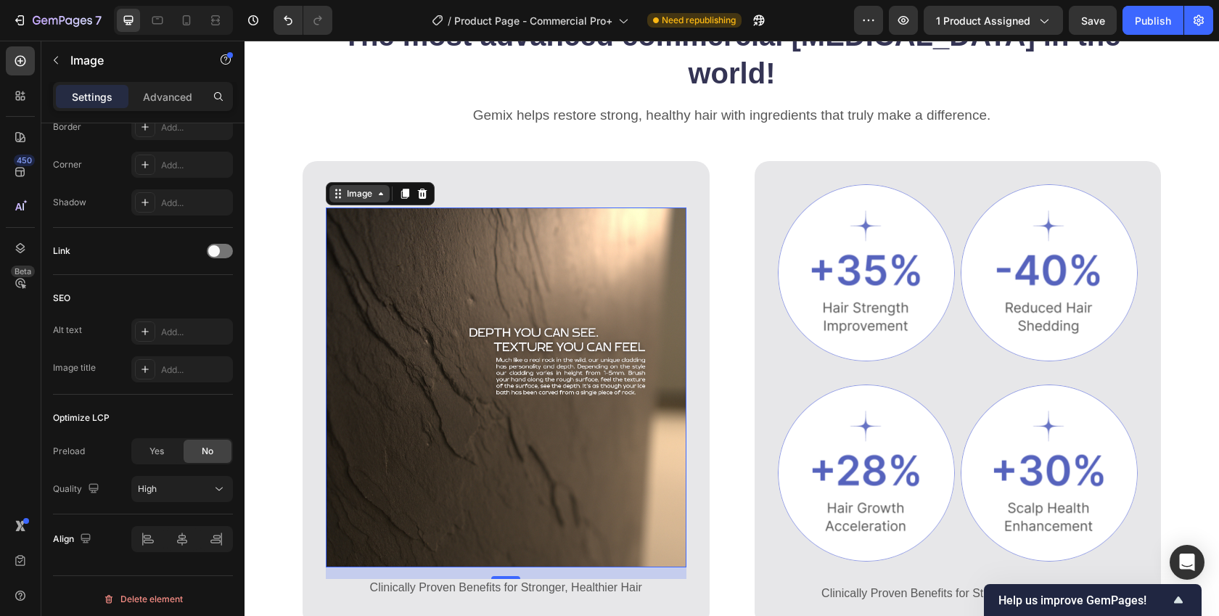
scroll to position [823, 0]
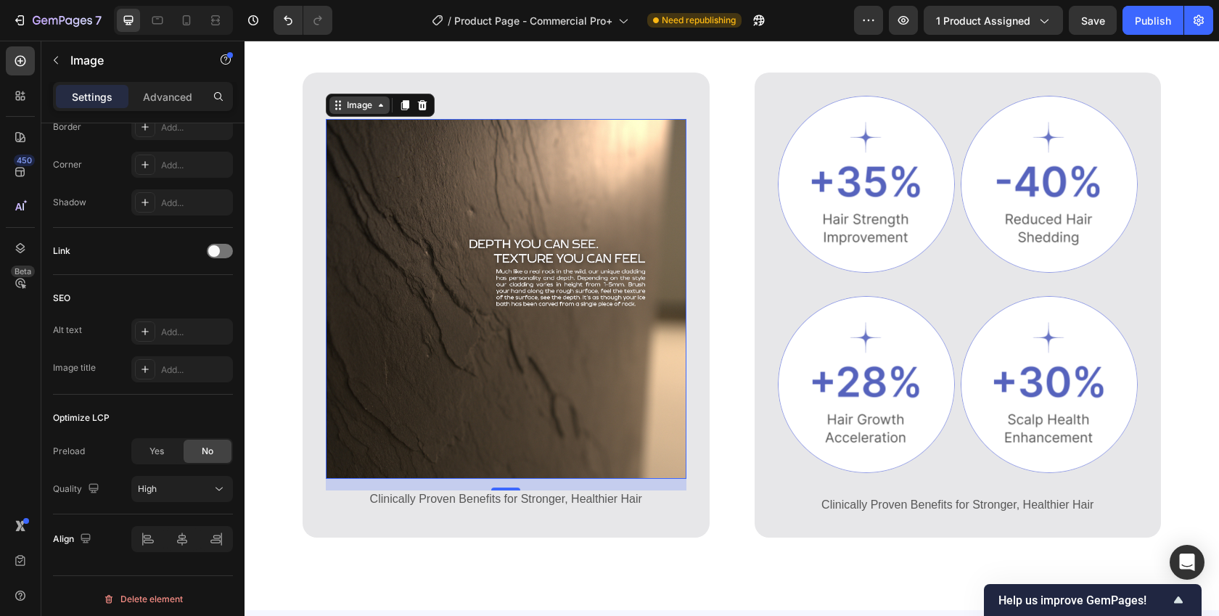
click at [475, 356] on img at bounding box center [506, 299] width 361 height 361
click at [446, 340] on img at bounding box center [506, 299] width 361 height 361
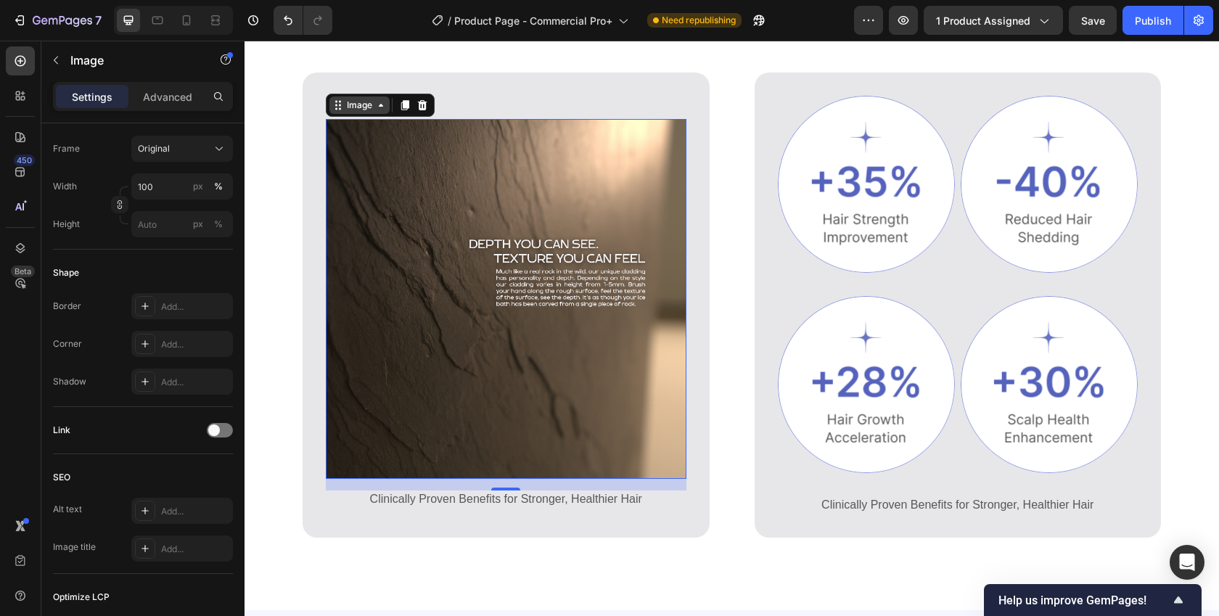
scroll to position [0, 0]
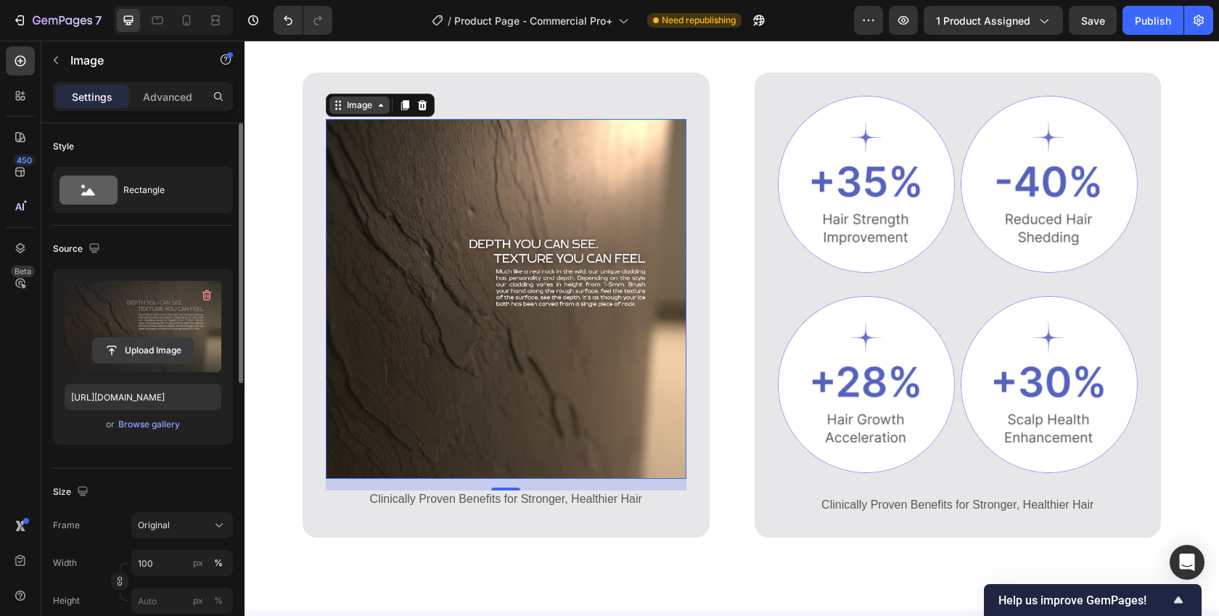
click at [148, 353] on input "file" at bounding box center [143, 350] width 100 height 25
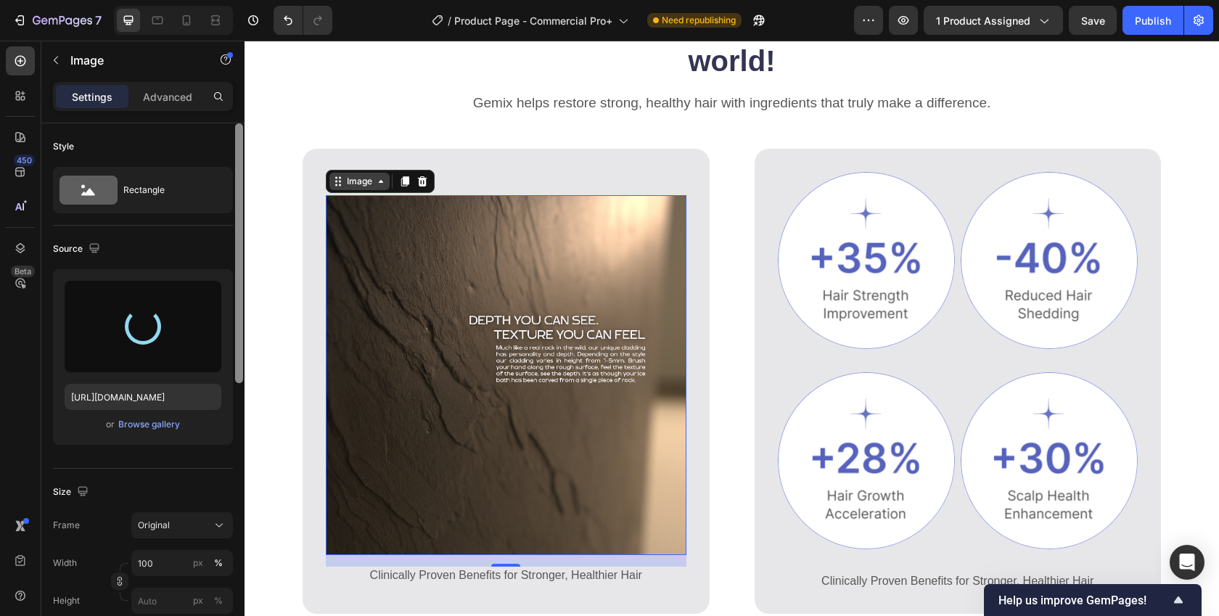
scroll to position [719, 0]
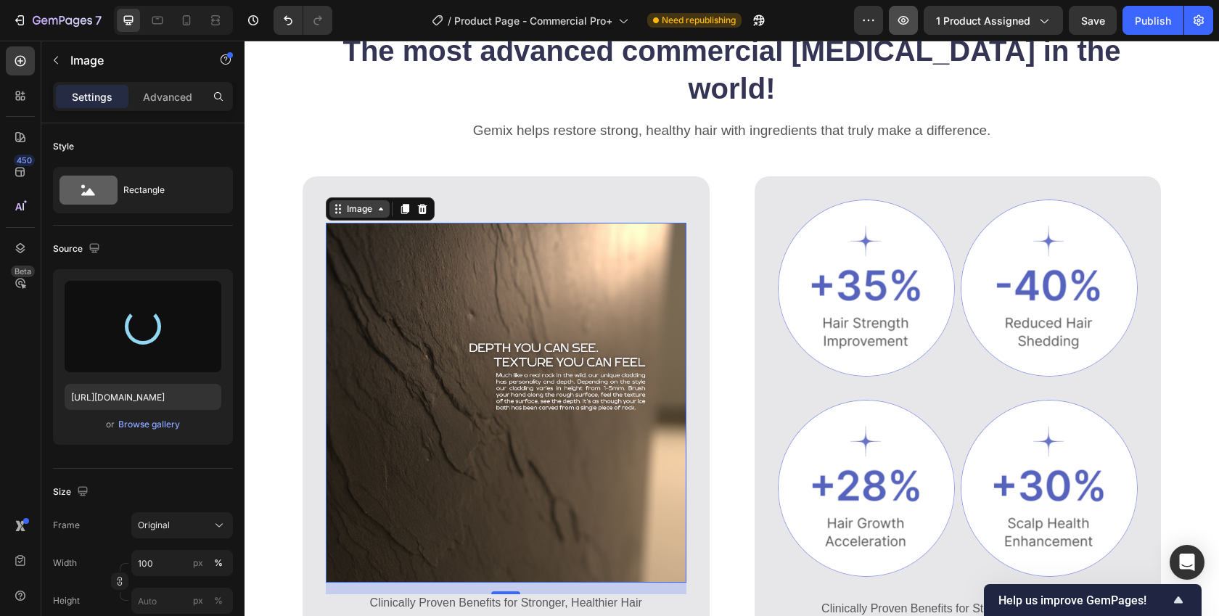
type input "https://cdn.shopify.com/s/files/1/0750/2030/4407/files/gempages_564651905884619…"
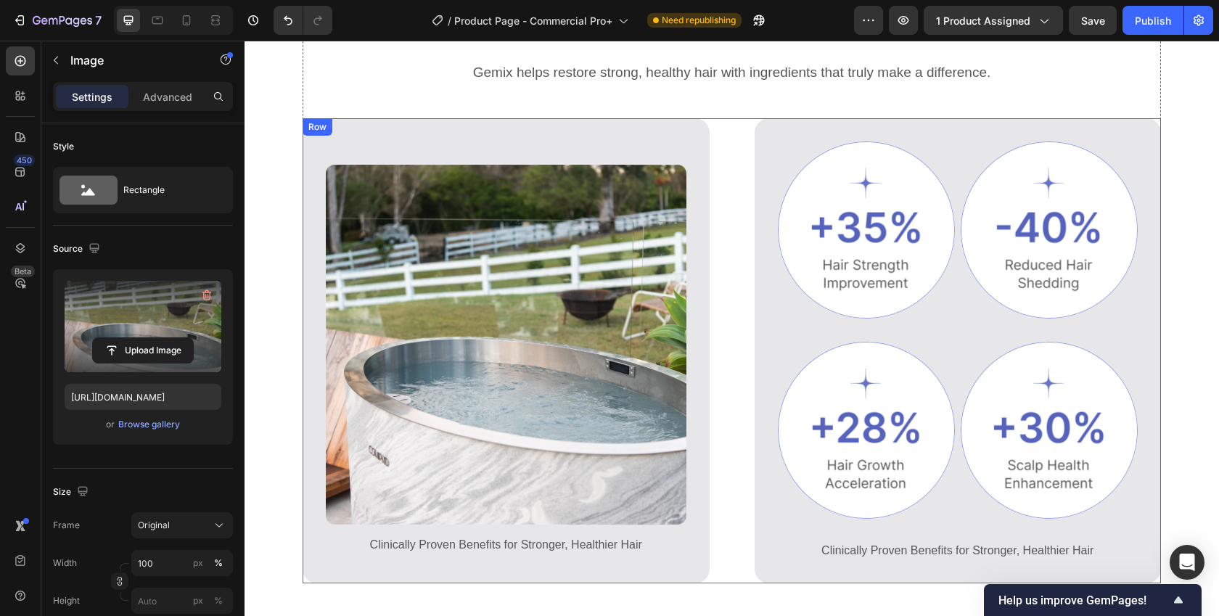
scroll to position [776, 0]
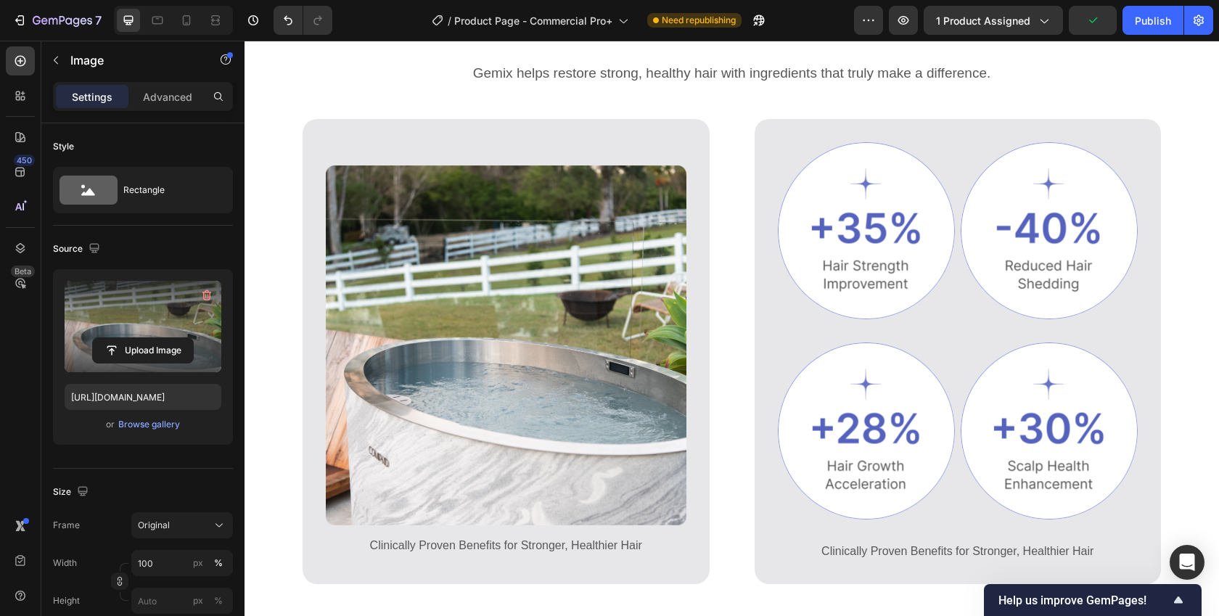
click at [523, 294] on img at bounding box center [506, 345] width 361 height 361
click at [159, 343] on input "file" at bounding box center [143, 350] width 100 height 25
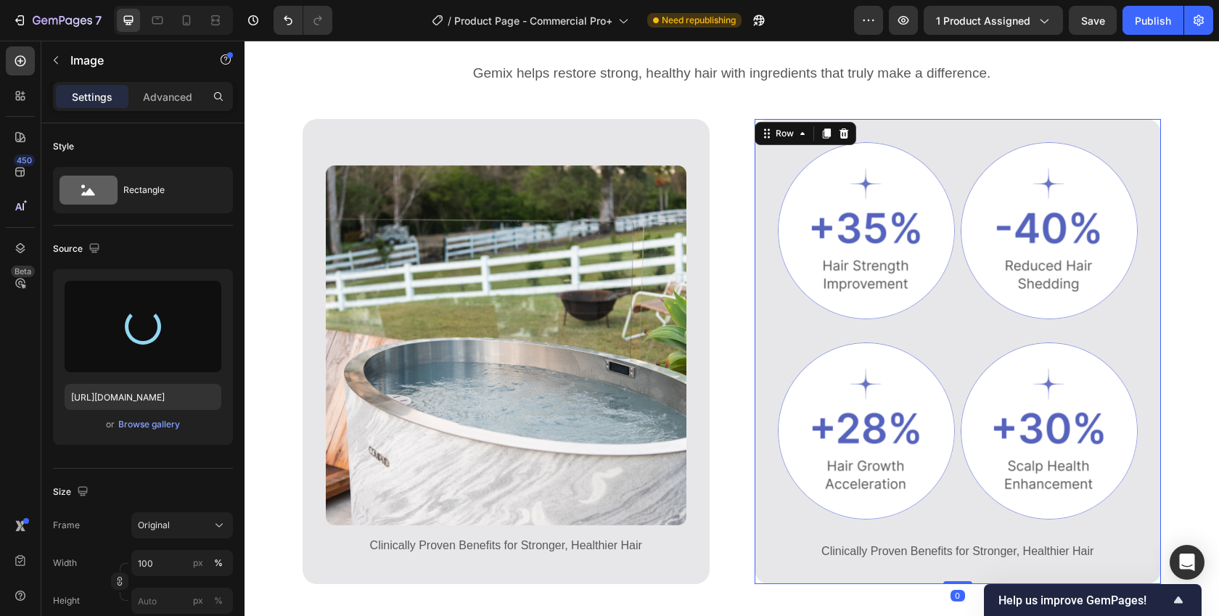
click at [760, 123] on div "Image Image Row Image Image Row Clinically Proven Benefits for Stronger, Health…" at bounding box center [958, 351] width 407 height 465
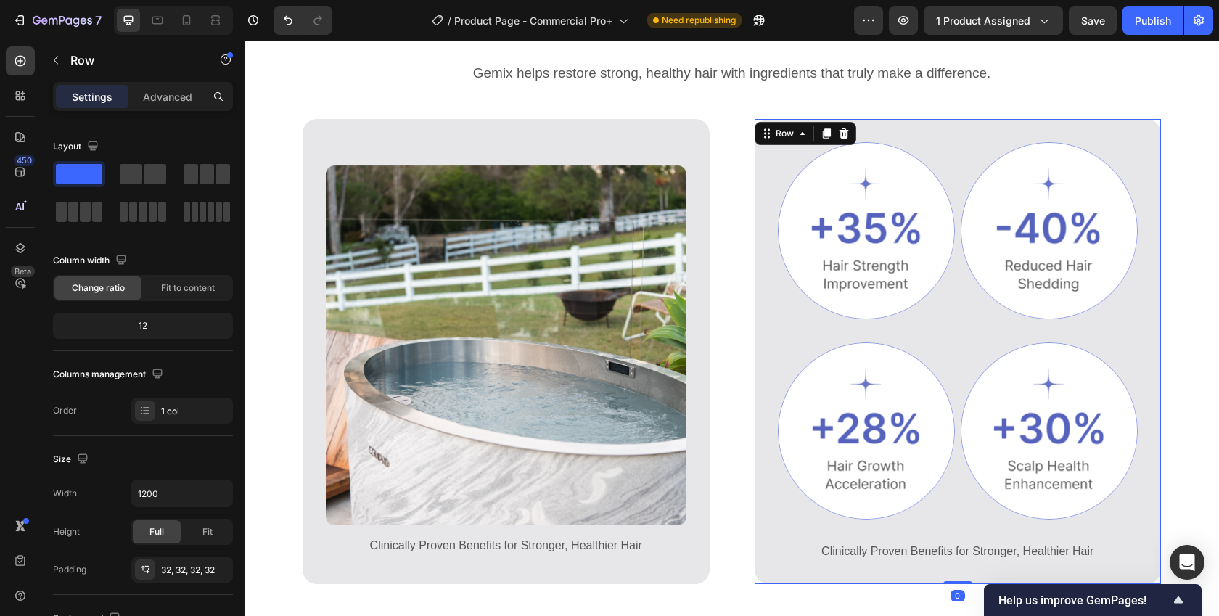
click at [869, 119] on div "Image Image Row Image Image Row Clinically Proven Benefits for Stronger, Health…" at bounding box center [958, 351] width 407 height 465
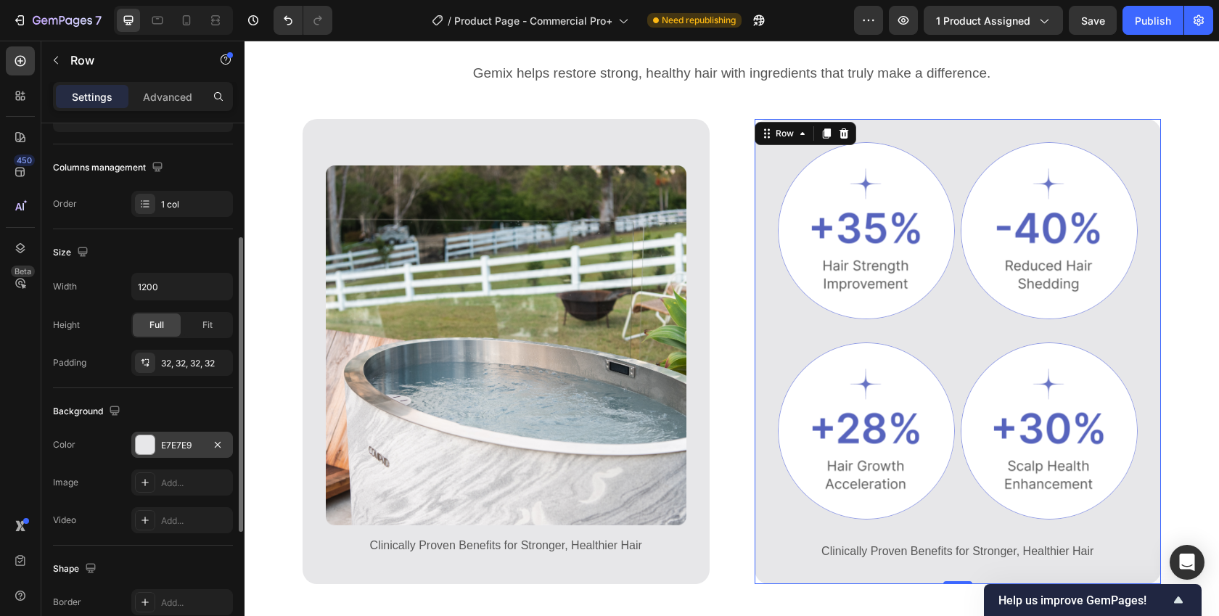
scroll to position [210, 0]
click at [147, 442] on div at bounding box center [145, 441] width 19 height 19
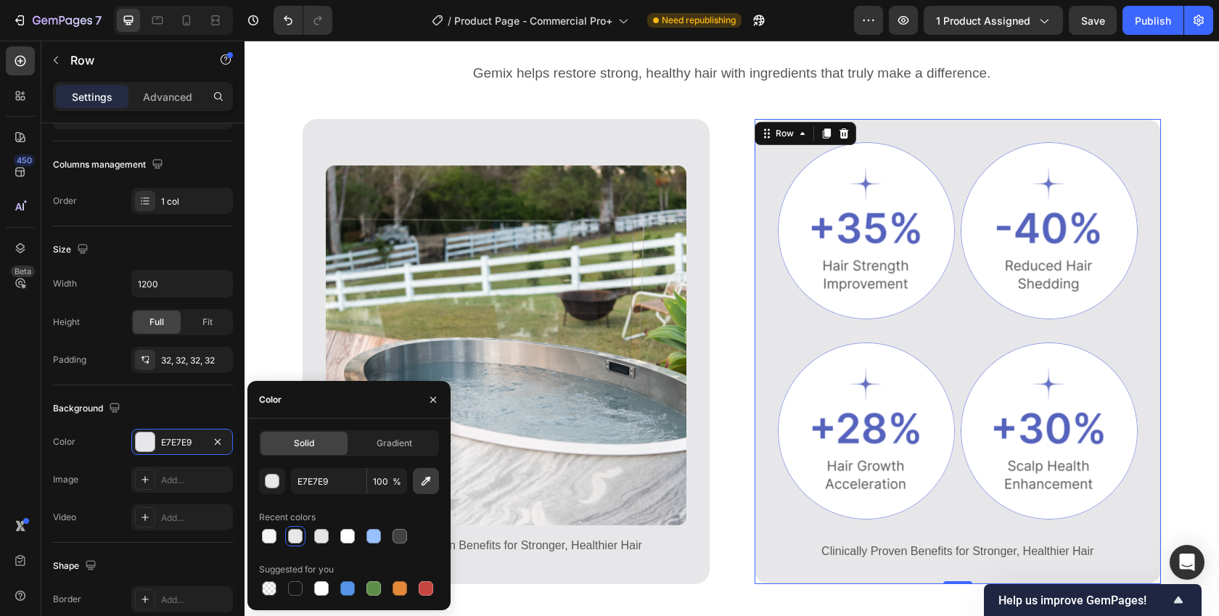
click at [425, 480] on icon "button" at bounding box center [426, 481] width 9 height 9
click at [430, 396] on icon "button" at bounding box center [433, 400] width 12 height 12
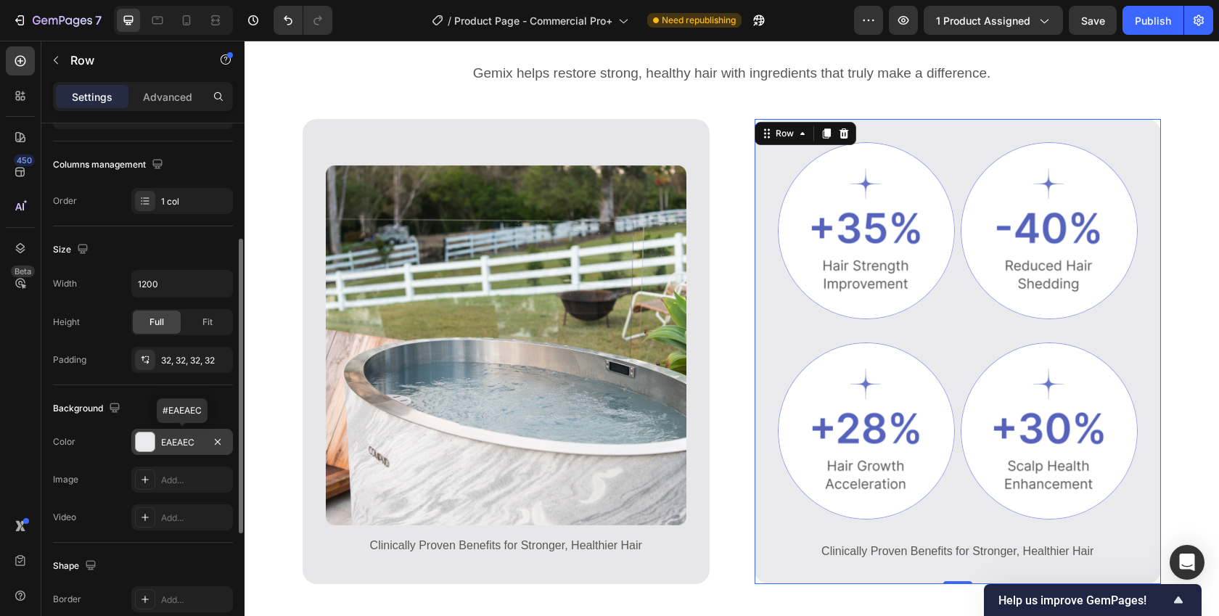
click at [192, 438] on div "EAEAEC" at bounding box center [182, 442] width 42 height 13
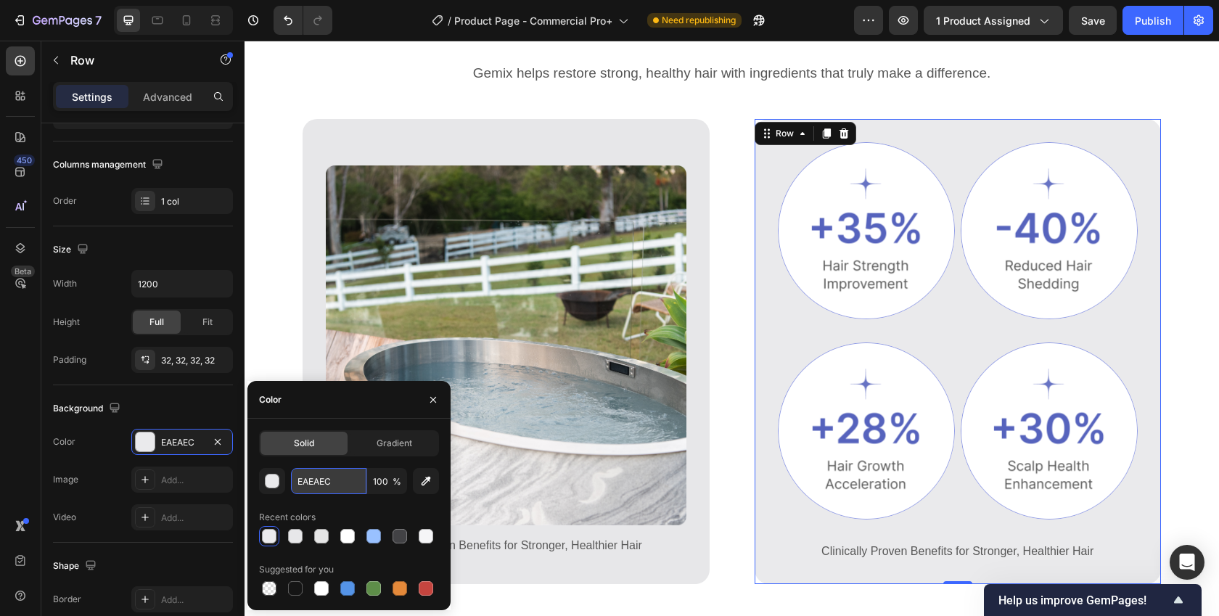
click at [324, 487] on input "EAEAEC" at bounding box center [328, 481] width 75 height 26
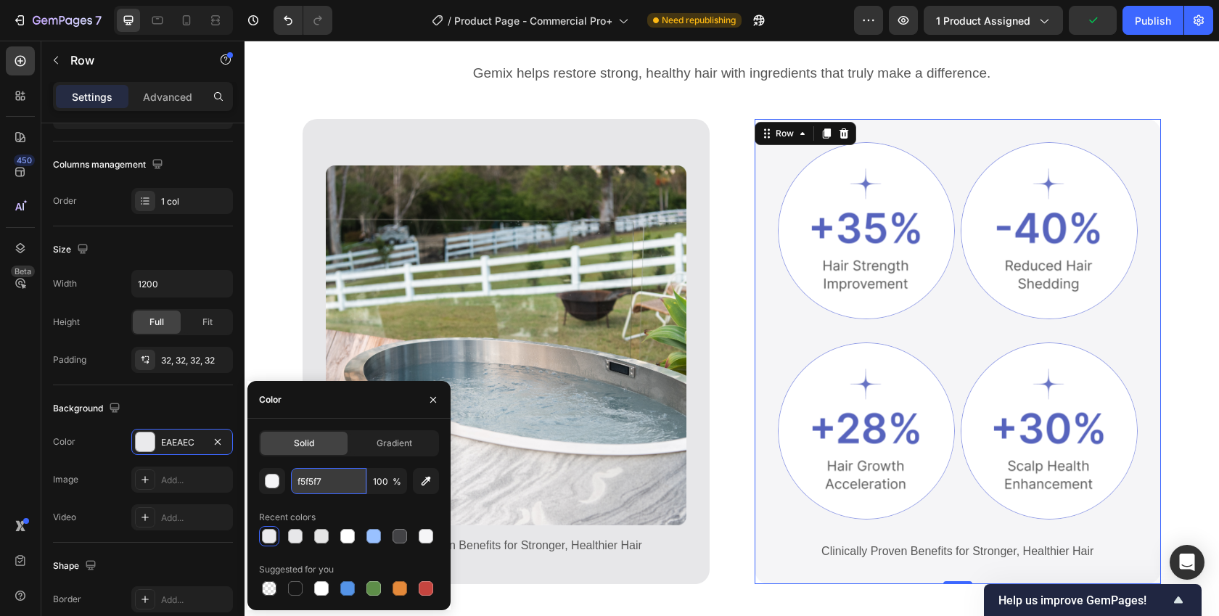
type input "F5F5F7"
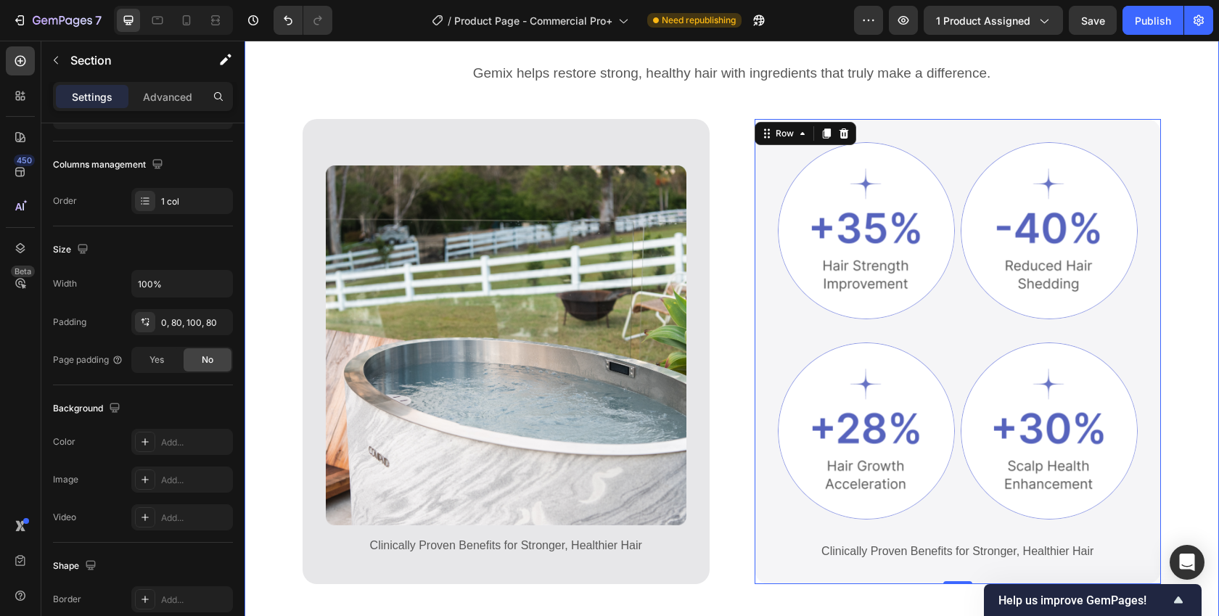
click at [641, 598] on div "The most advanced commercial ice bath in the world! Heading Gemix helps restore…" at bounding box center [732, 315] width 975 height 684
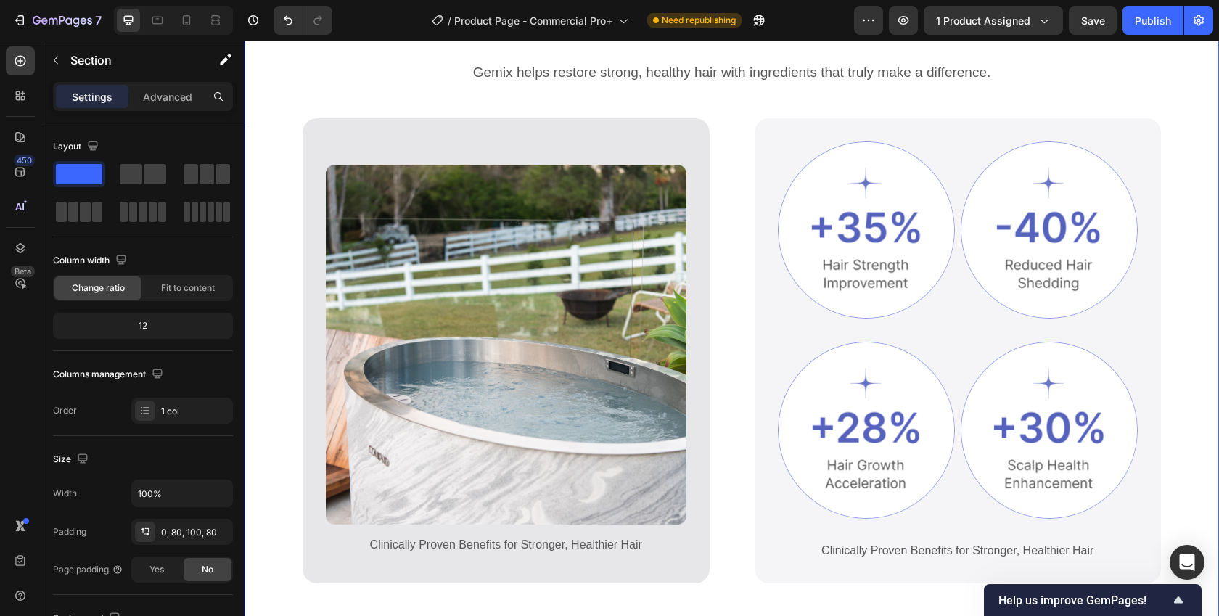
scroll to position [778, 0]
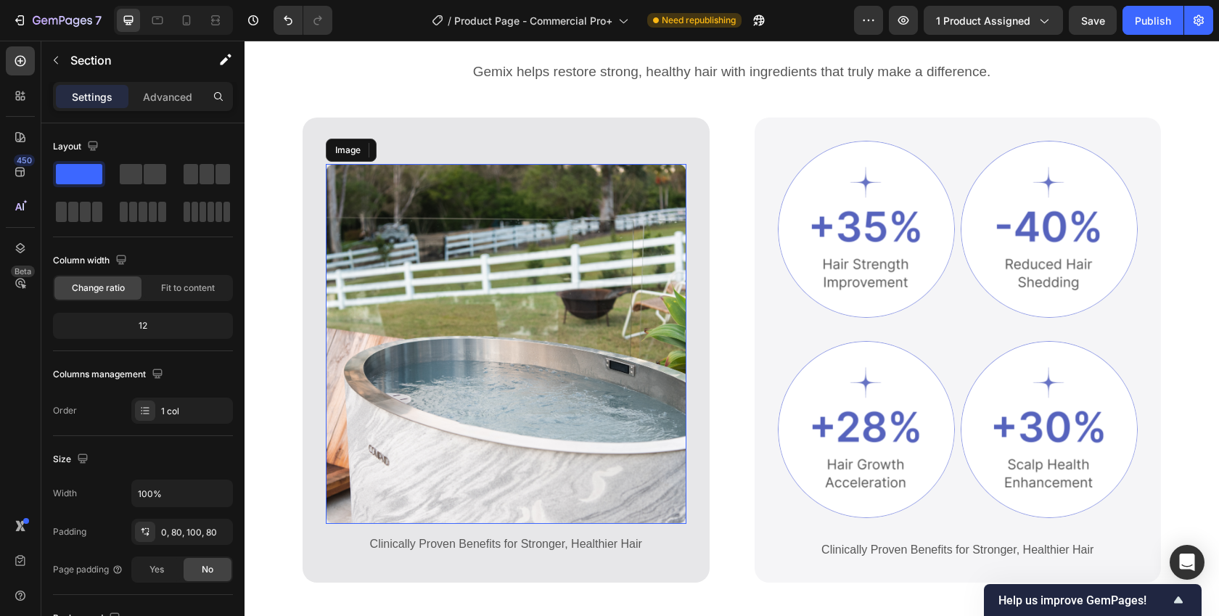
click at [387, 282] on img at bounding box center [506, 344] width 361 height 361
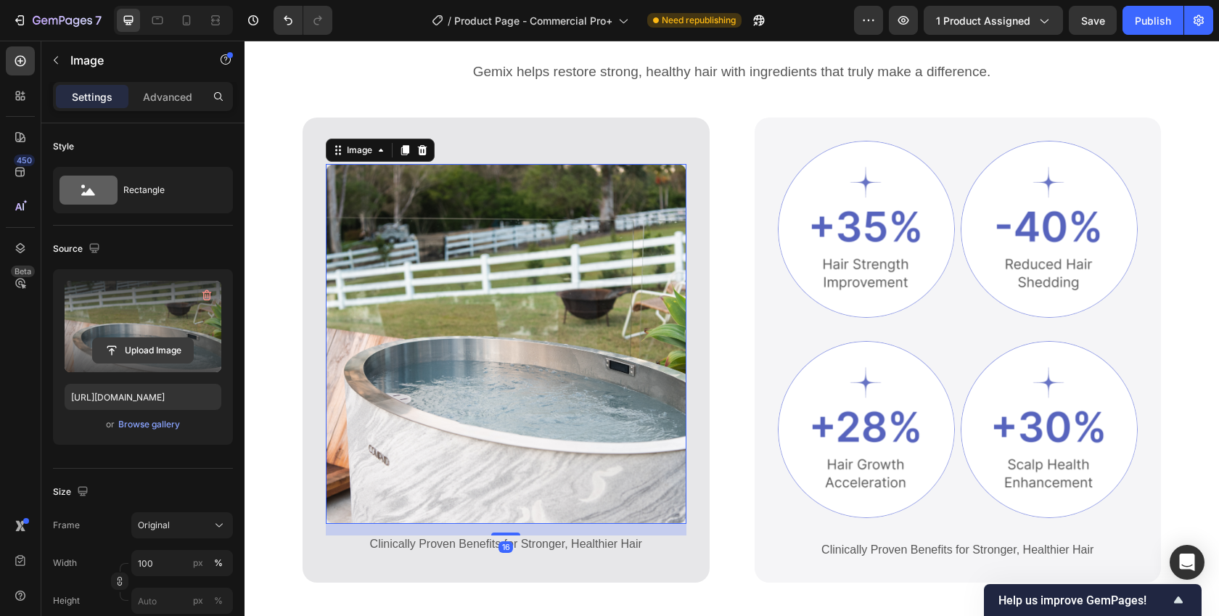
click at [144, 353] on input "file" at bounding box center [143, 350] width 100 height 25
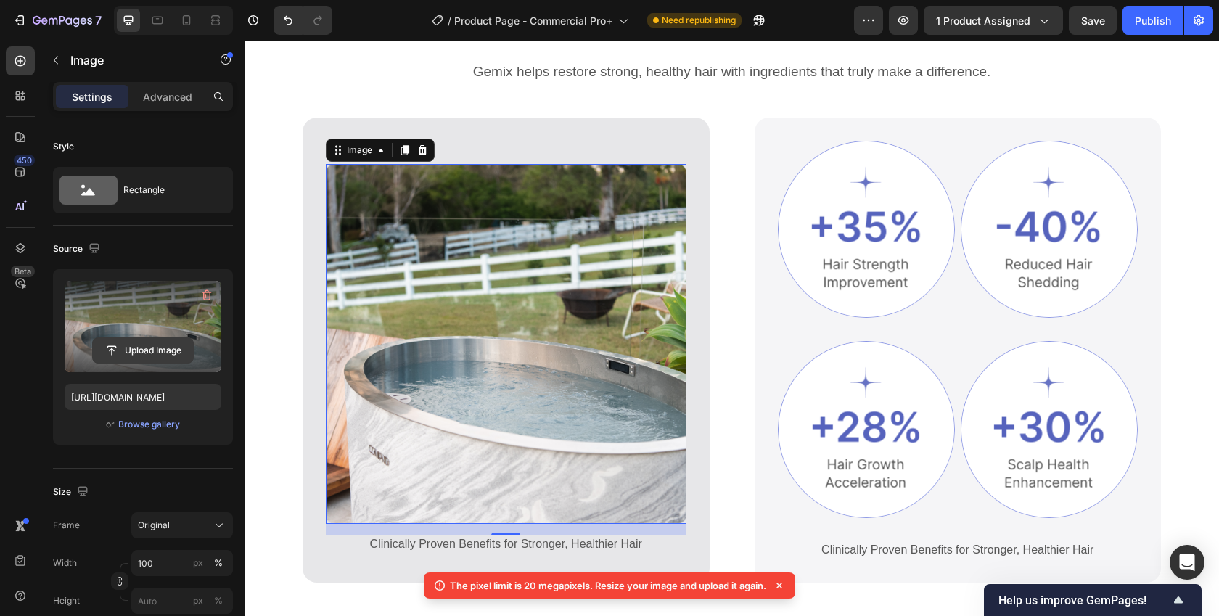
click at [163, 346] on input "file" at bounding box center [143, 350] width 100 height 25
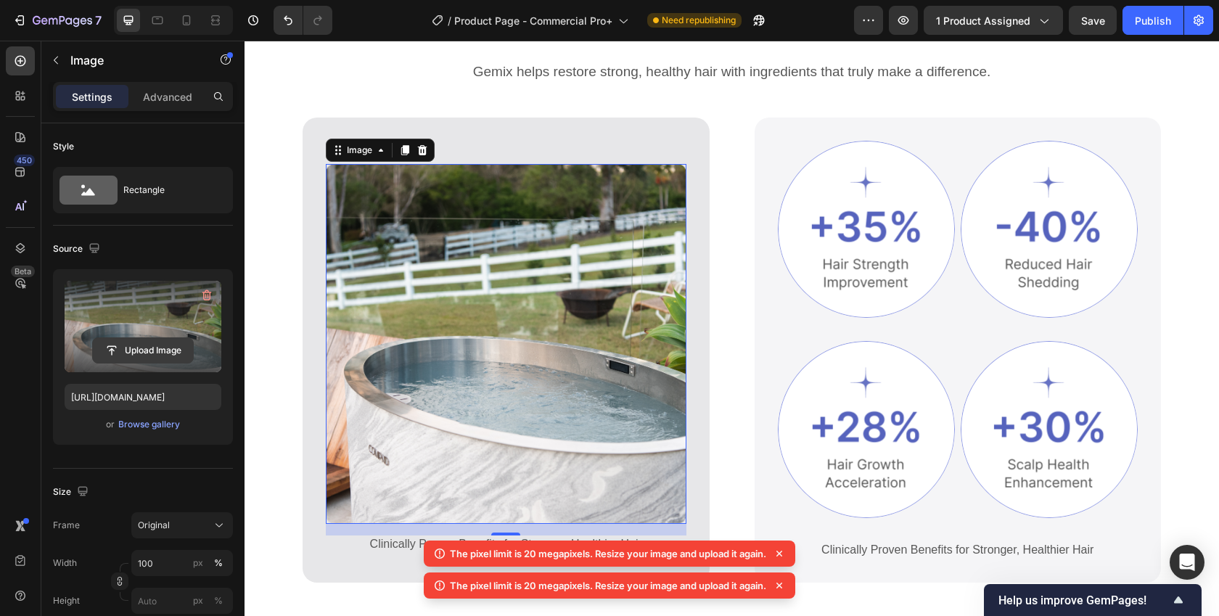
click at [141, 349] on input "file" at bounding box center [143, 350] width 100 height 25
click at [149, 350] on input "file" at bounding box center [143, 350] width 100 height 25
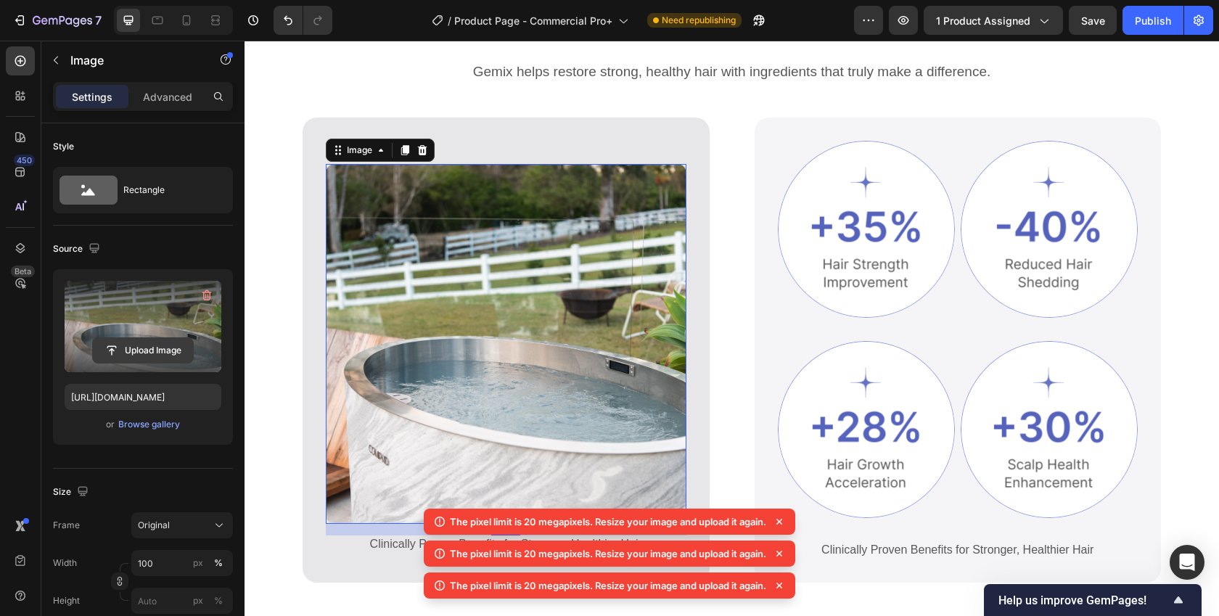
click at [154, 352] on input "file" at bounding box center [143, 350] width 100 height 25
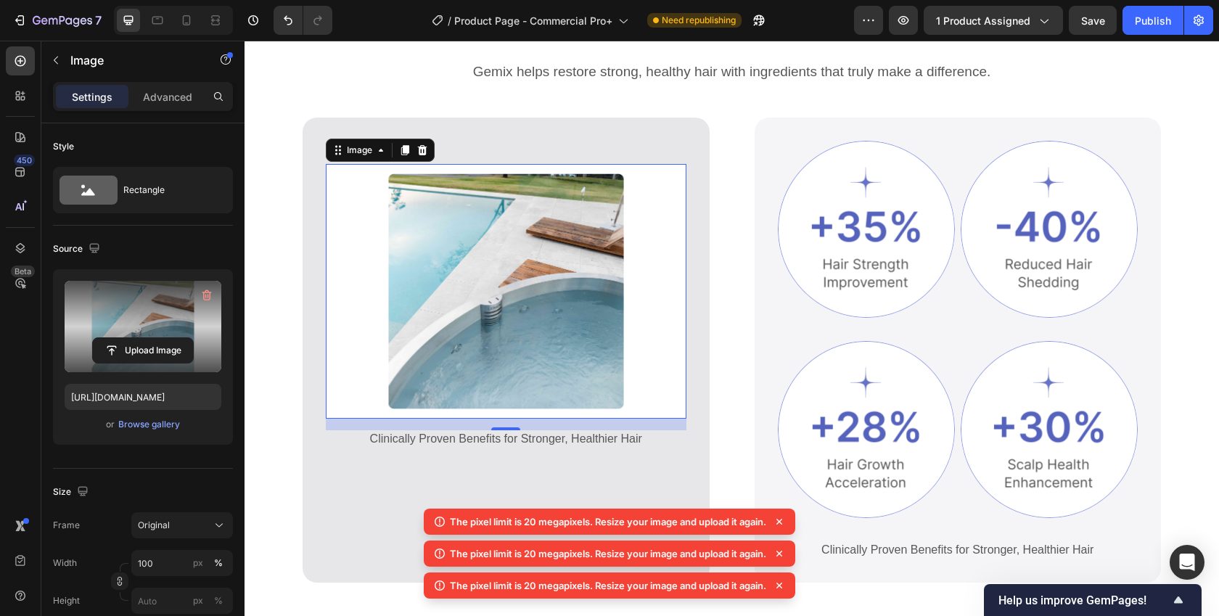
click at [781, 524] on icon at bounding box center [779, 521] width 15 height 15
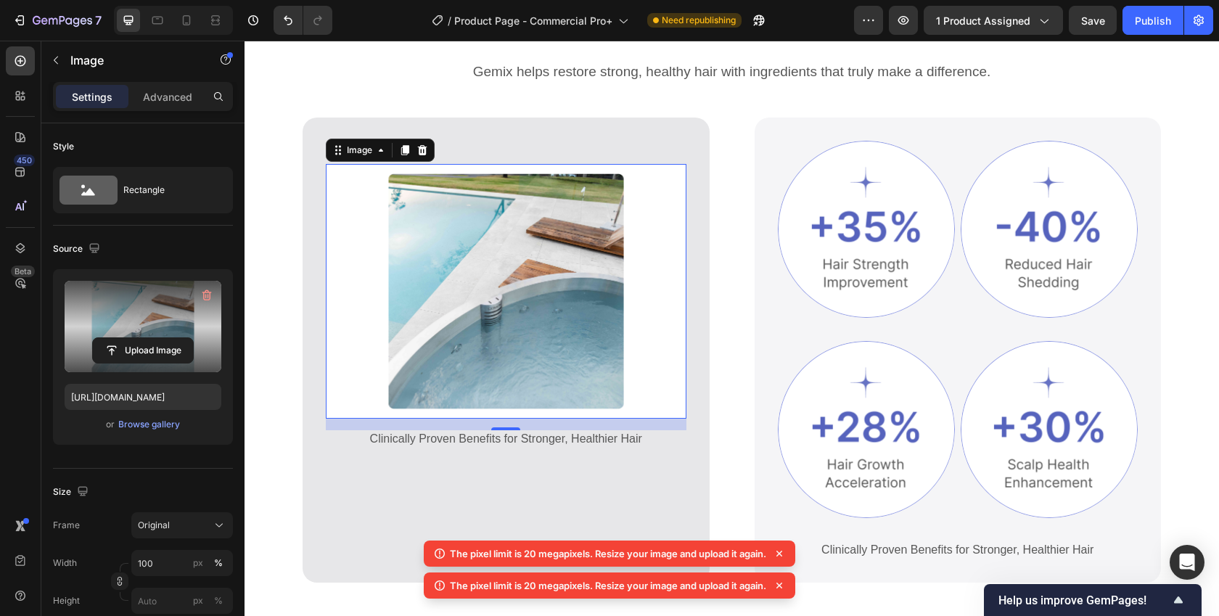
click at [782, 552] on icon at bounding box center [779, 553] width 15 height 15
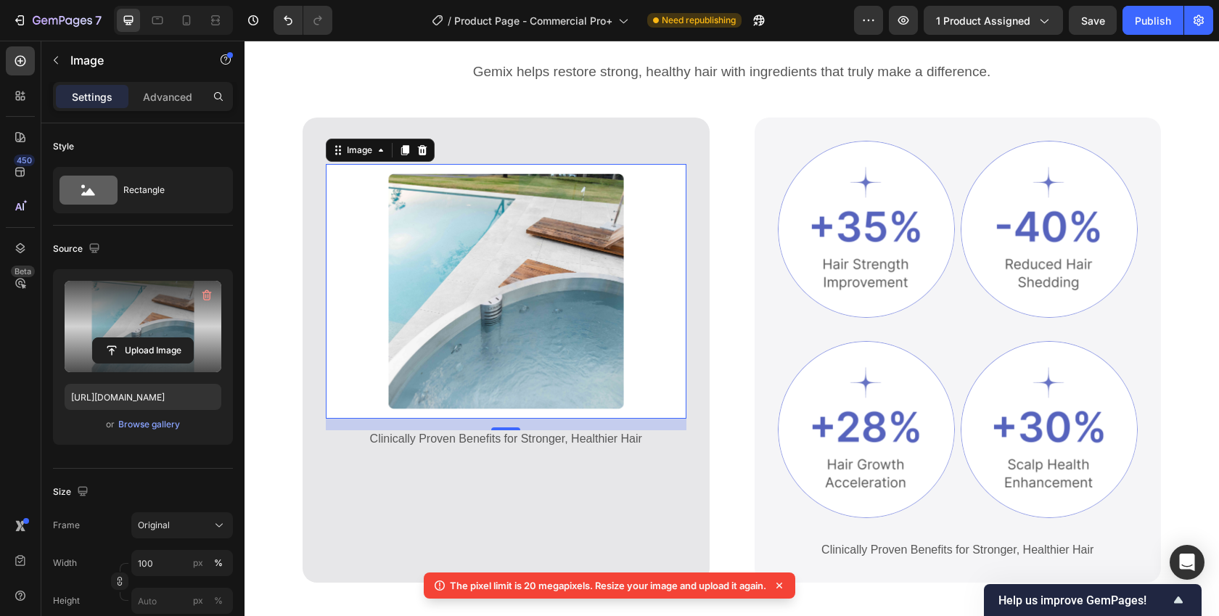
click at [784, 584] on icon at bounding box center [779, 585] width 15 height 15
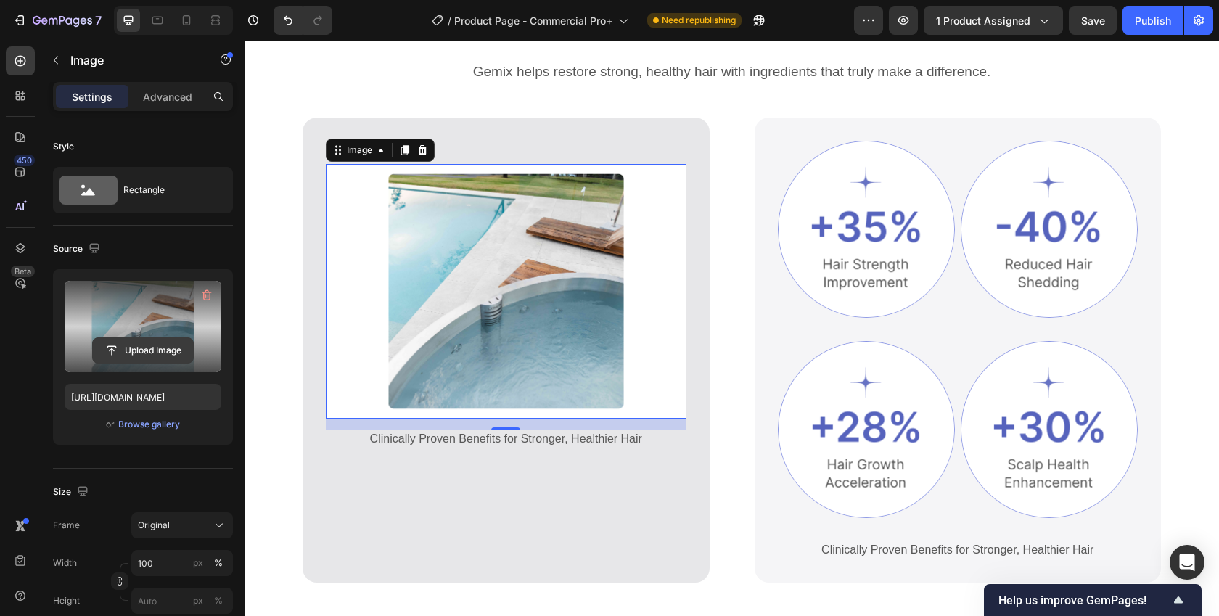
click at [143, 353] on input "file" at bounding box center [143, 350] width 100 height 25
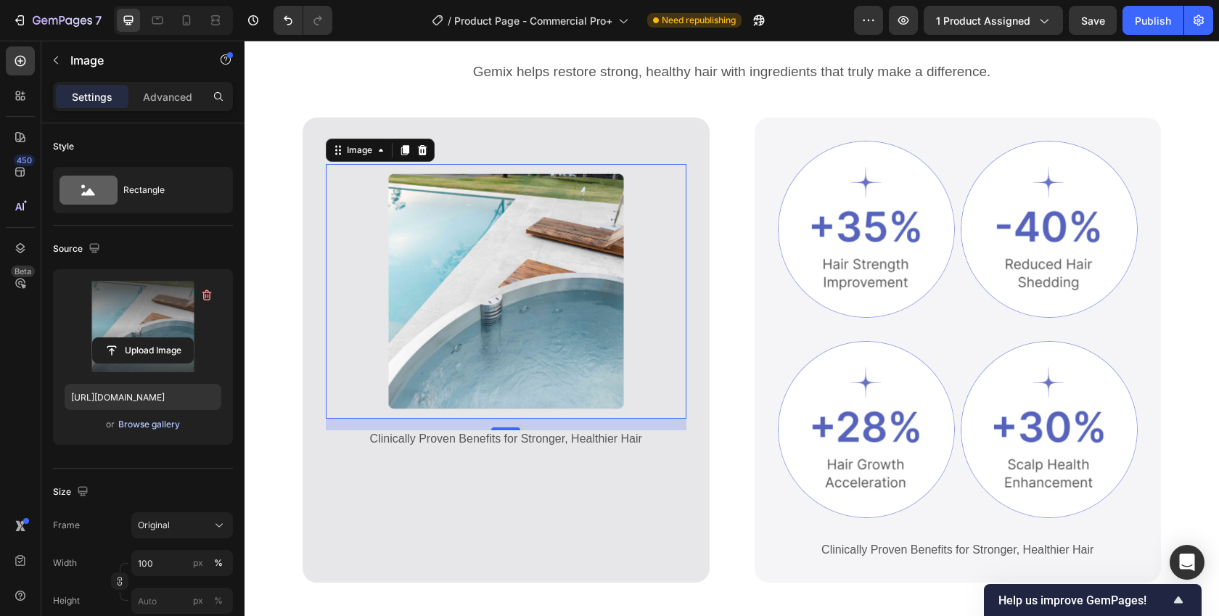
click at [147, 422] on div "Browse gallery" at bounding box center [149, 424] width 62 height 13
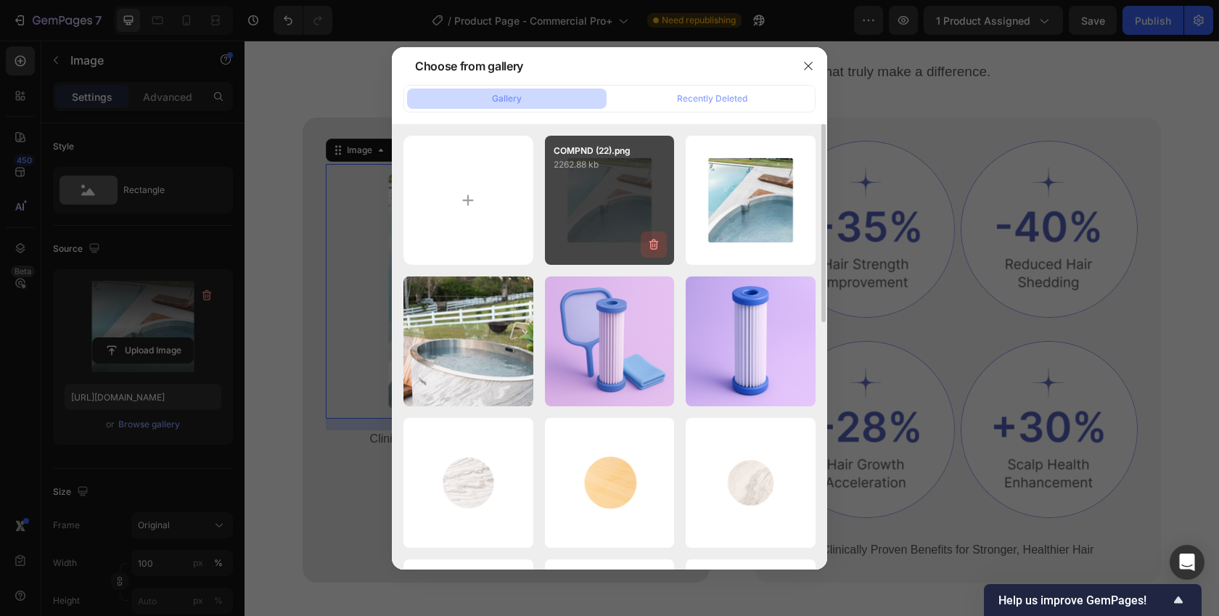
click at [655, 244] on icon "button" at bounding box center [655, 245] width 1 height 4
click at [641, 247] on div "Delete" at bounding box center [645, 247] width 27 height 13
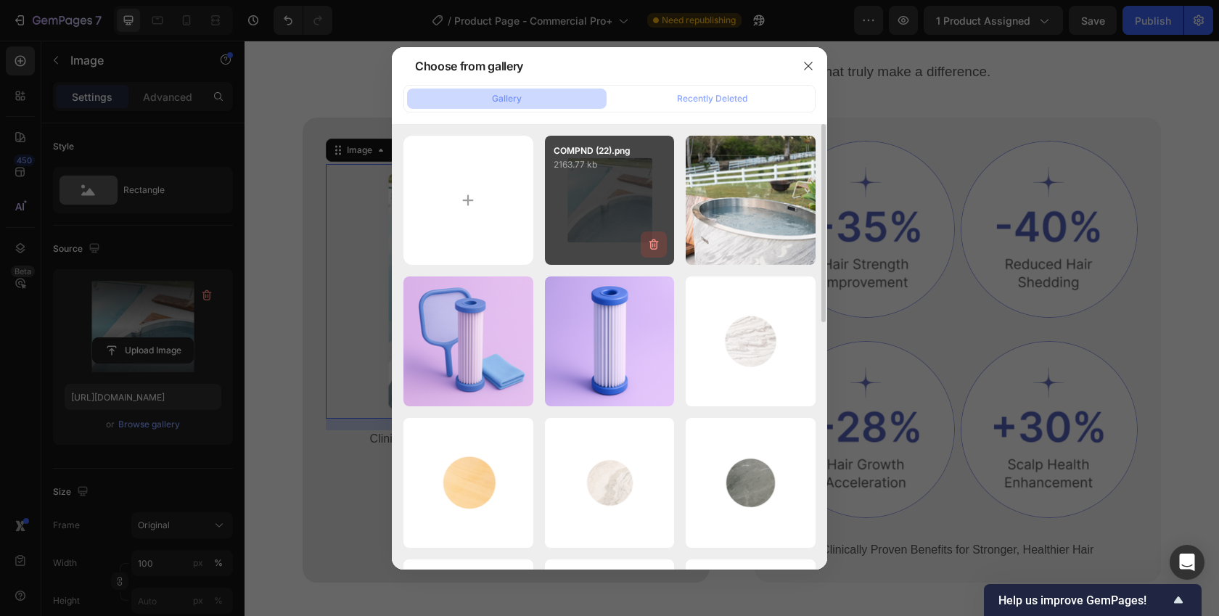
click at [645, 246] on button "button" at bounding box center [654, 244] width 26 height 26
click at [647, 245] on div "Delete" at bounding box center [645, 247] width 27 height 13
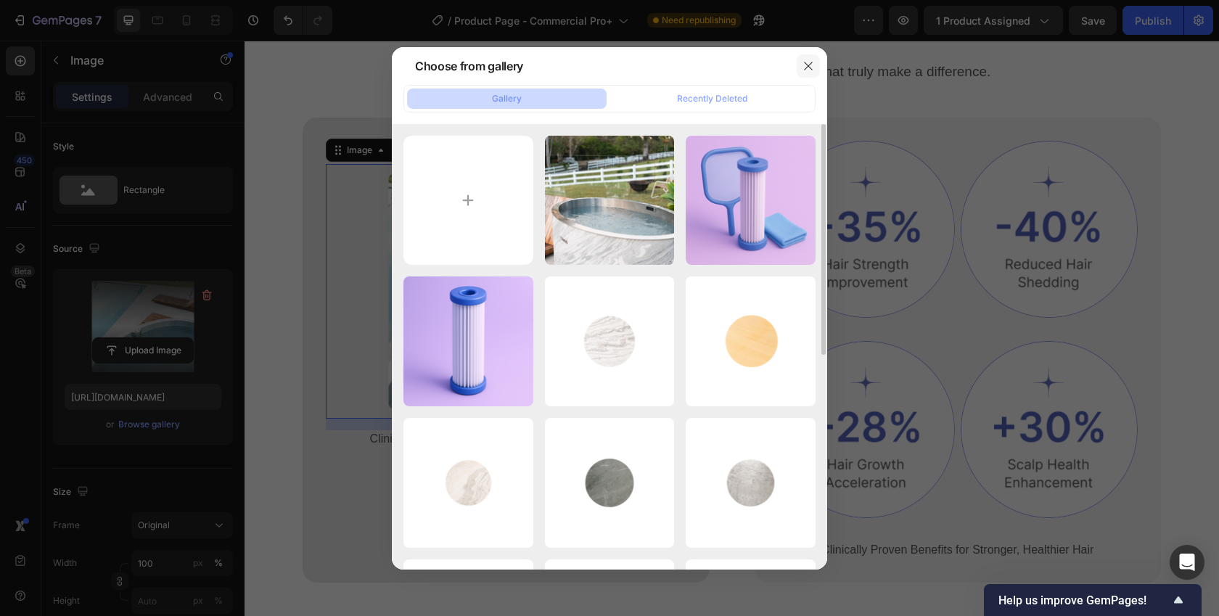
click at [809, 63] on icon "button" at bounding box center [809, 66] width 12 height 12
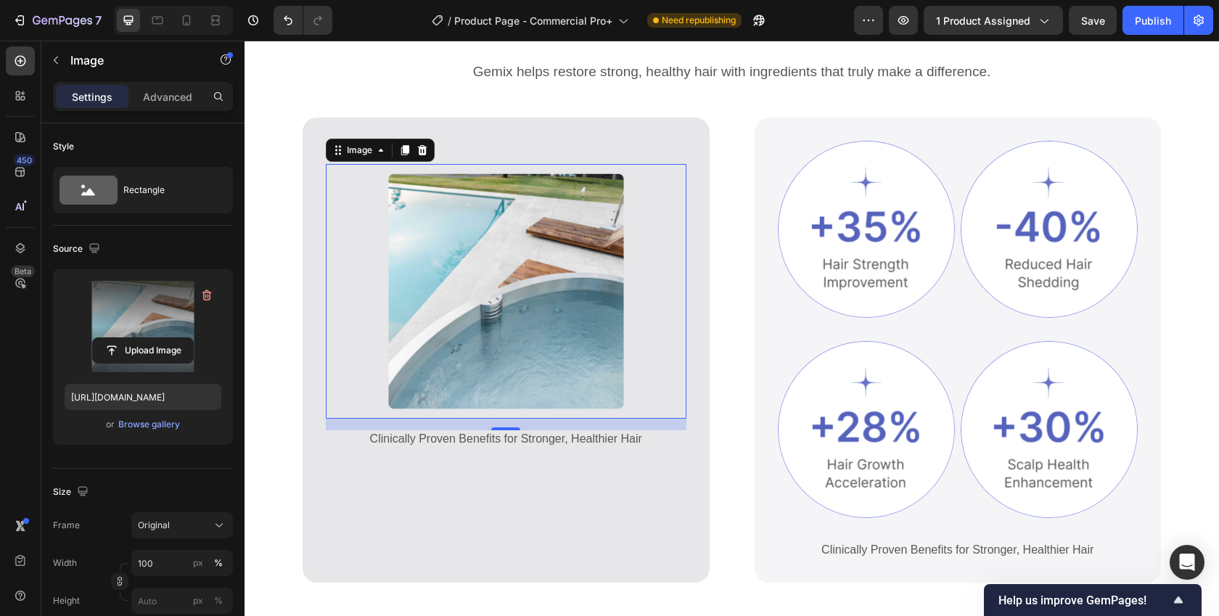
drag, startPoint x: 469, startPoint y: 225, endPoint x: 462, endPoint y: 231, distance: 9.8
click at [470, 225] on img at bounding box center [506, 291] width 361 height 255
click at [164, 348] on input "file" at bounding box center [143, 350] width 100 height 25
click at [134, 355] on input "file" at bounding box center [143, 350] width 100 height 25
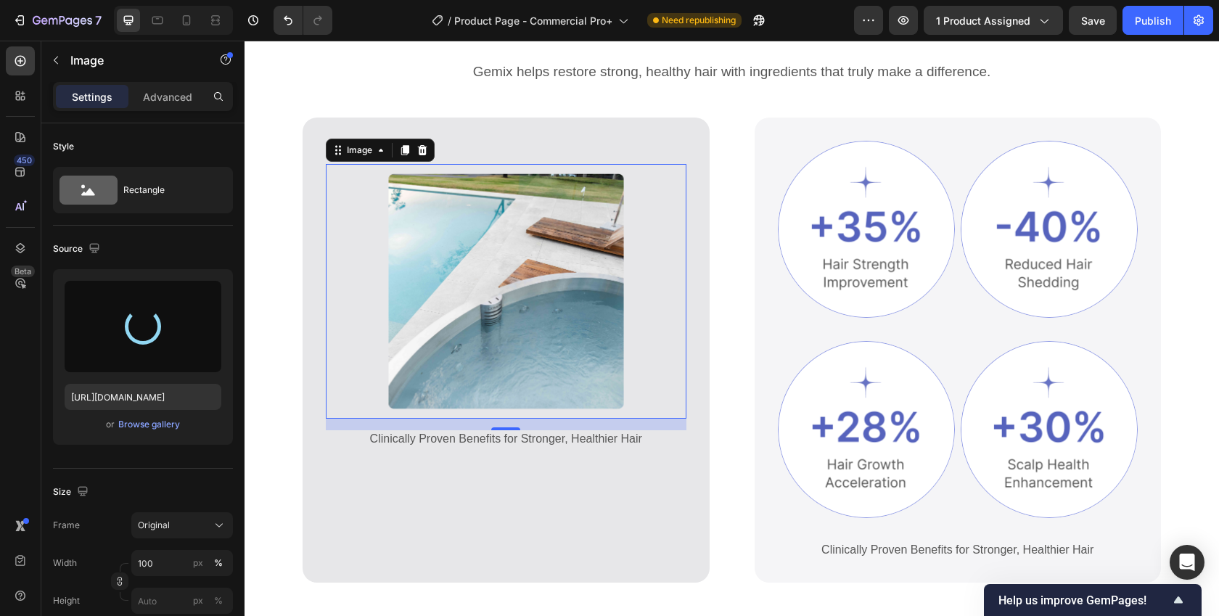
type input "https://cdn.shopify.com/s/files/1/0750/2030/4407/files/gempages_564651905884619…"
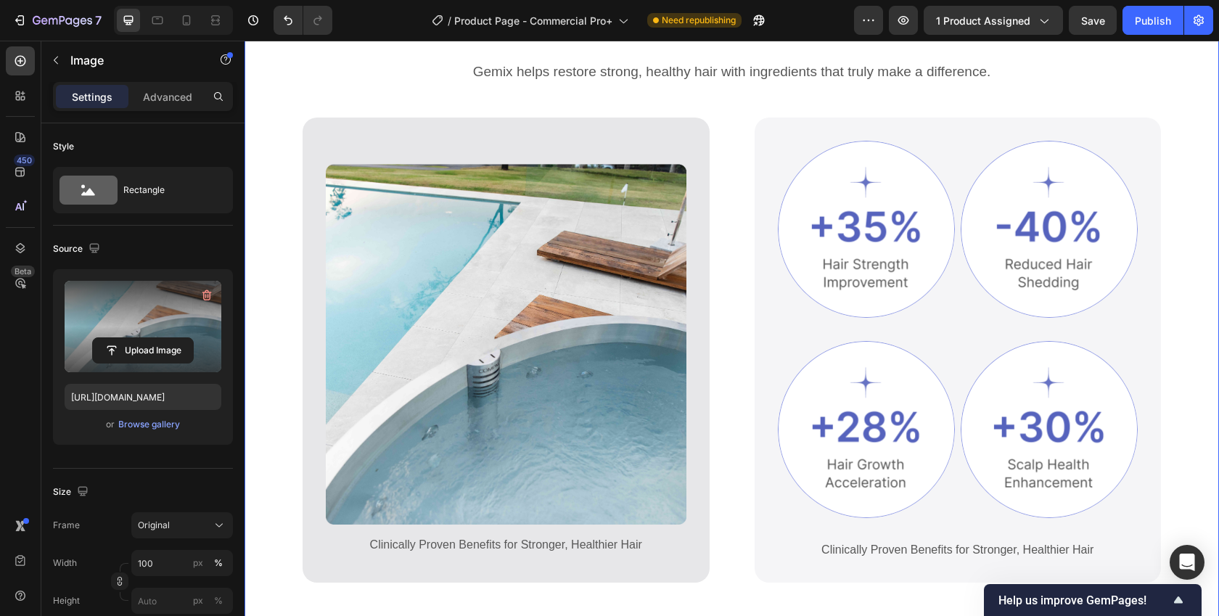
click at [284, 287] on div "The most advanced commercial ice bath in the world! Heading Gemix helps restore…" at bounding box center [732, 314] width 975 height 684
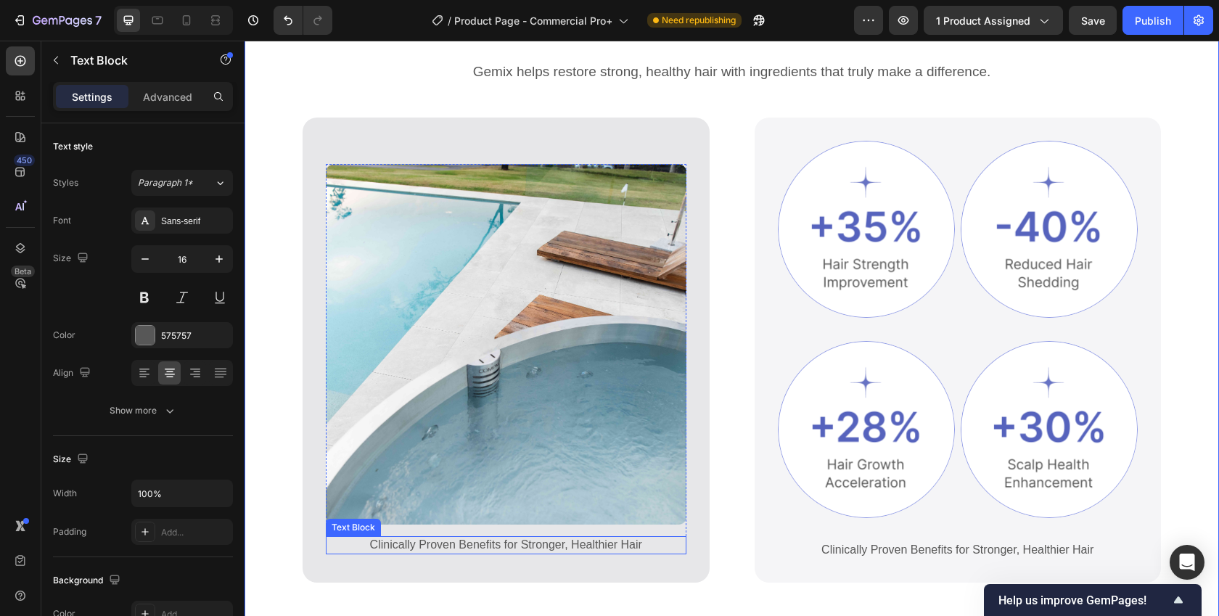
click at [480, 538] on p "Clinically Proven Benefits for Stronger, Healthier Hair" at bounding box center [506, 545] width 358 height 15
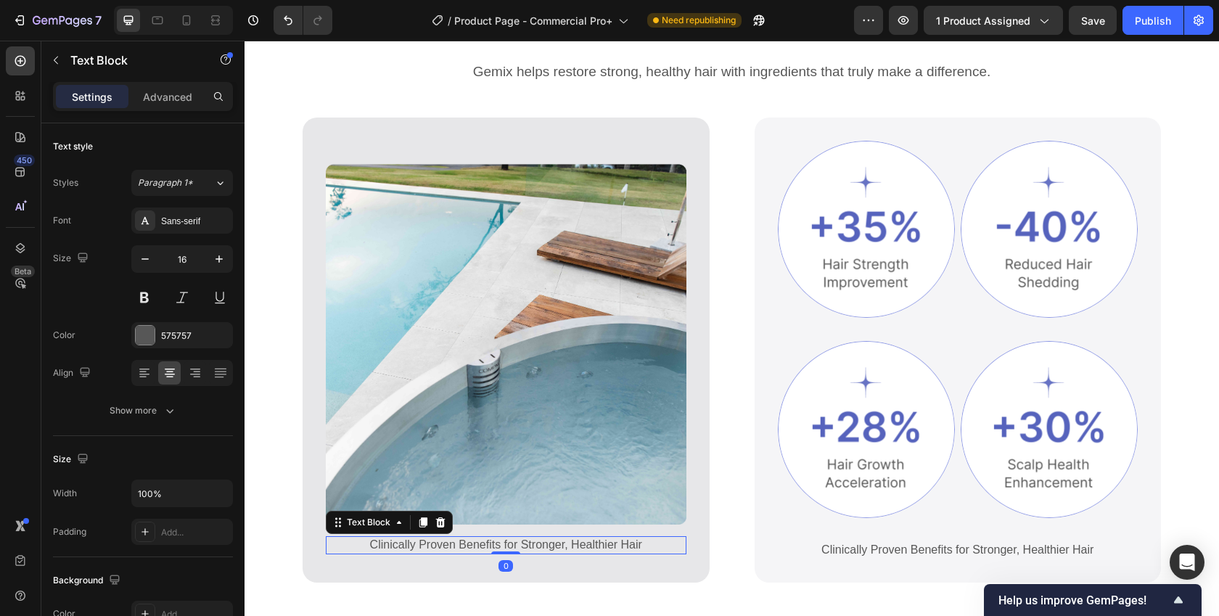
click at [480, 538] on p "Clinically Proven Benefits for Stronger, Healthier Hair" at bounding box center [506, 545] width 358 height 15
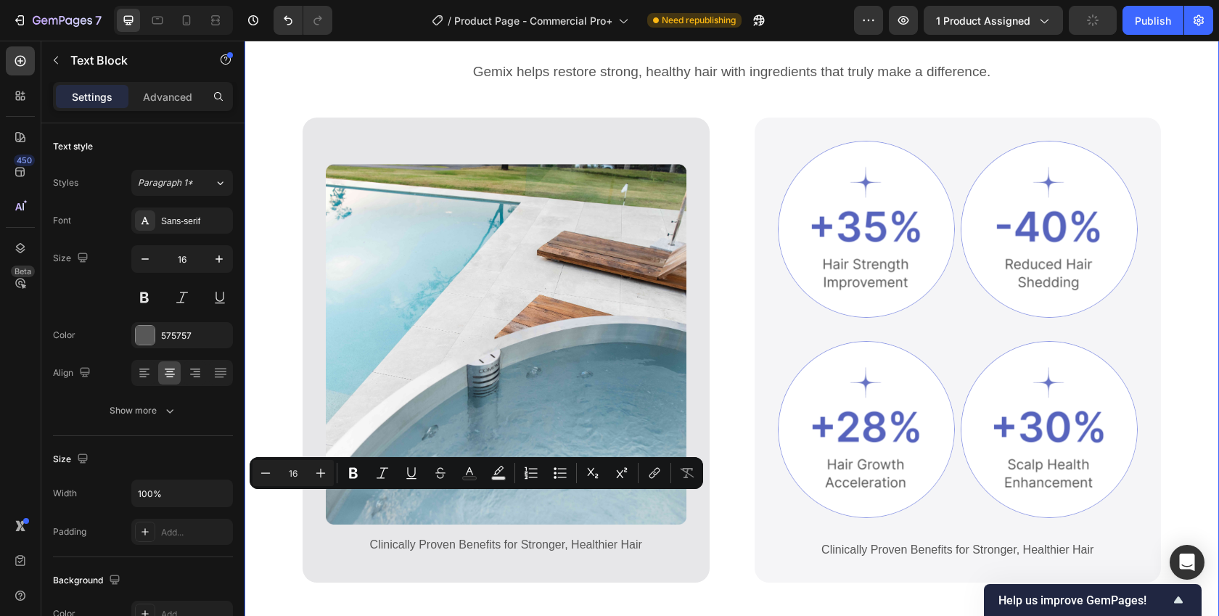
click at [438, 564] on div "The most advanced commercial ice bath in the world! Heading Gemix helps restore…" at bounding box center [732, 314] width 975 height 684
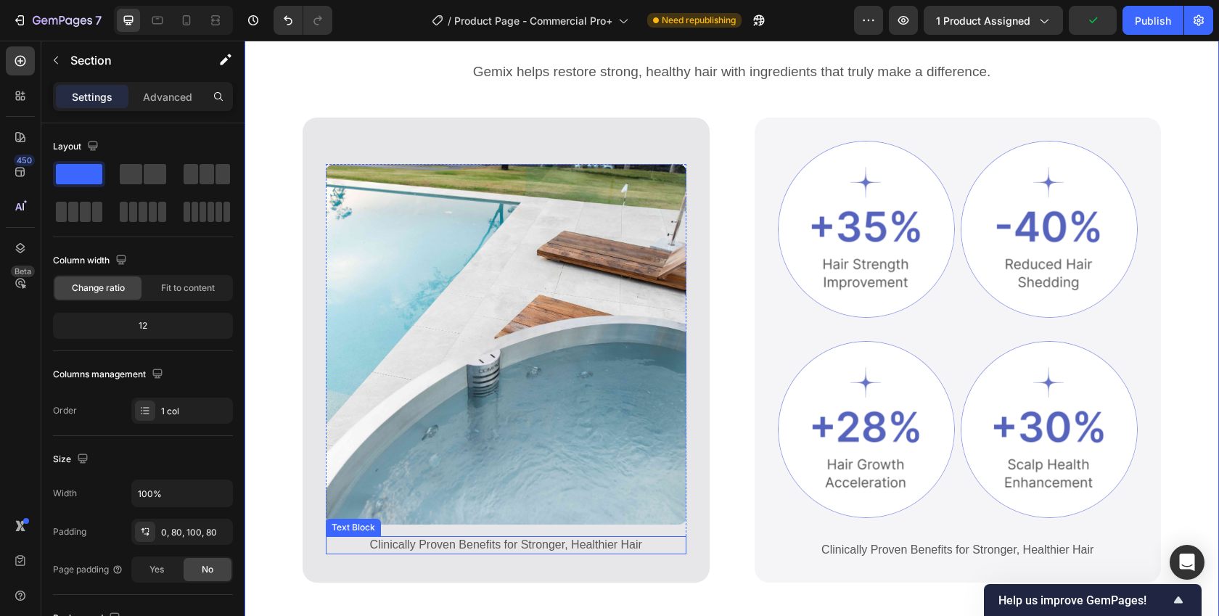
click at [448, 538] on p "Clinically Proven Benefits for Stronger, Healthier Hair" at bounding box center [506, 545] width 358 height 15
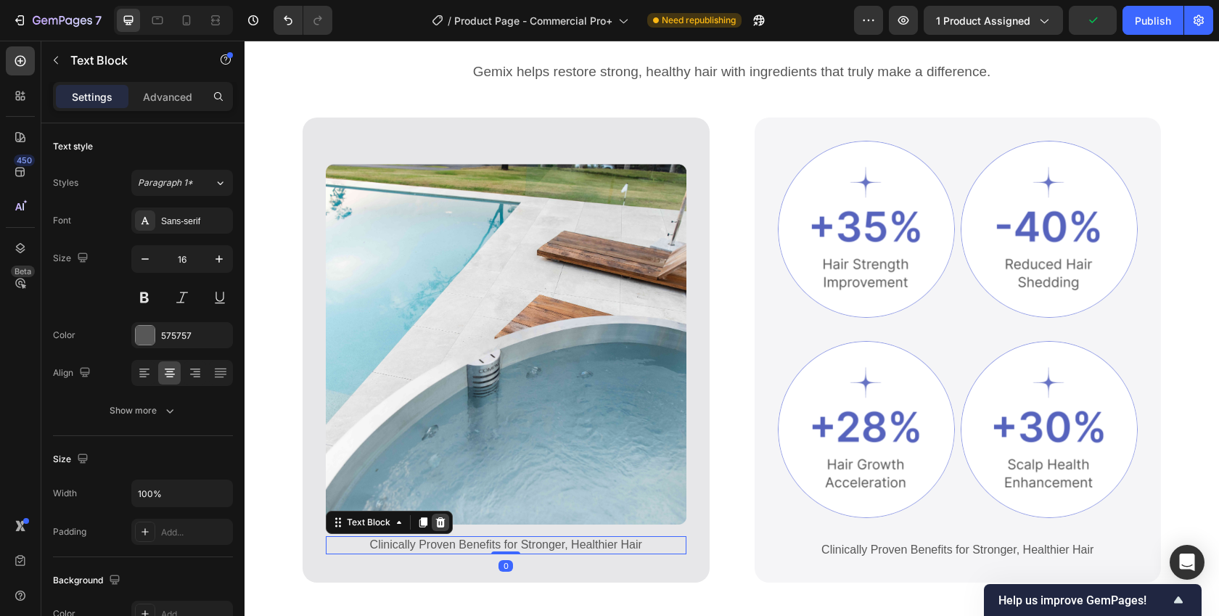
click at [438, 517] on icon at bounding box center [440, 522] width 9 height 10
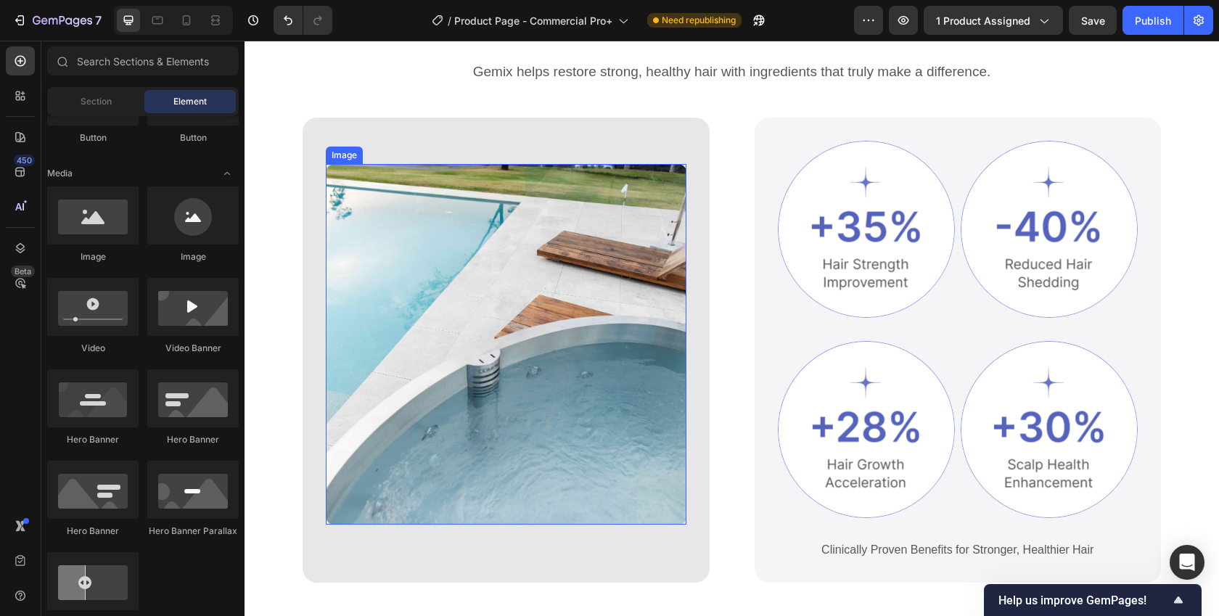
click at [380, 431] on img at bounding box center [506, 344] width 361 height 361
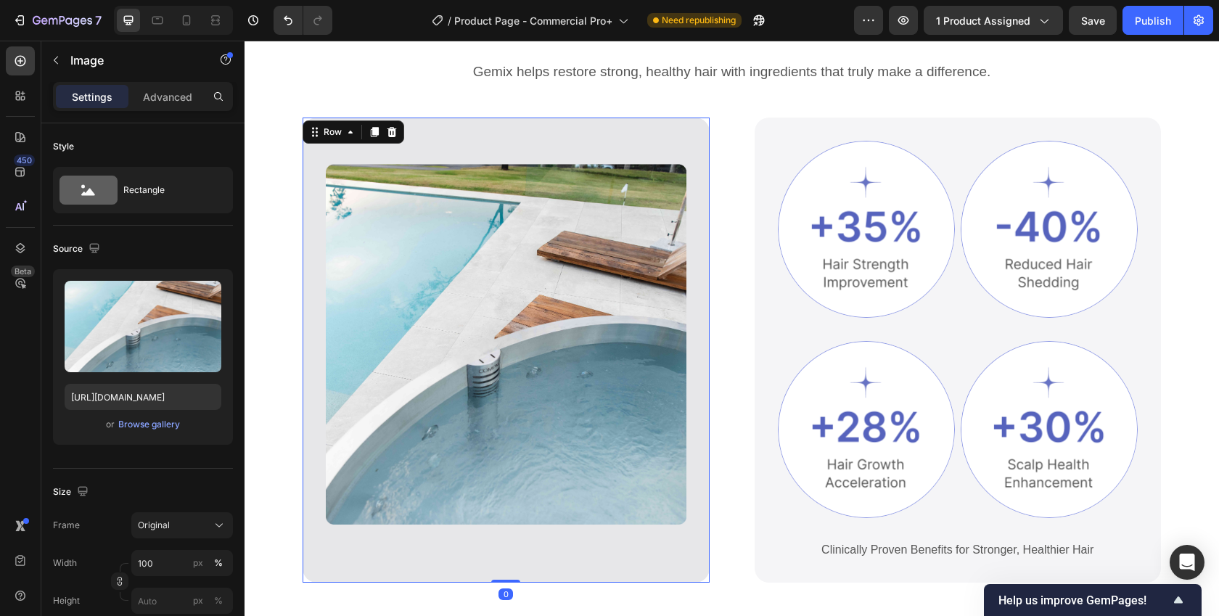
click at [399, 535] on div "Image Row Row 0" at bounding box center [506, 350] width 407 height 465
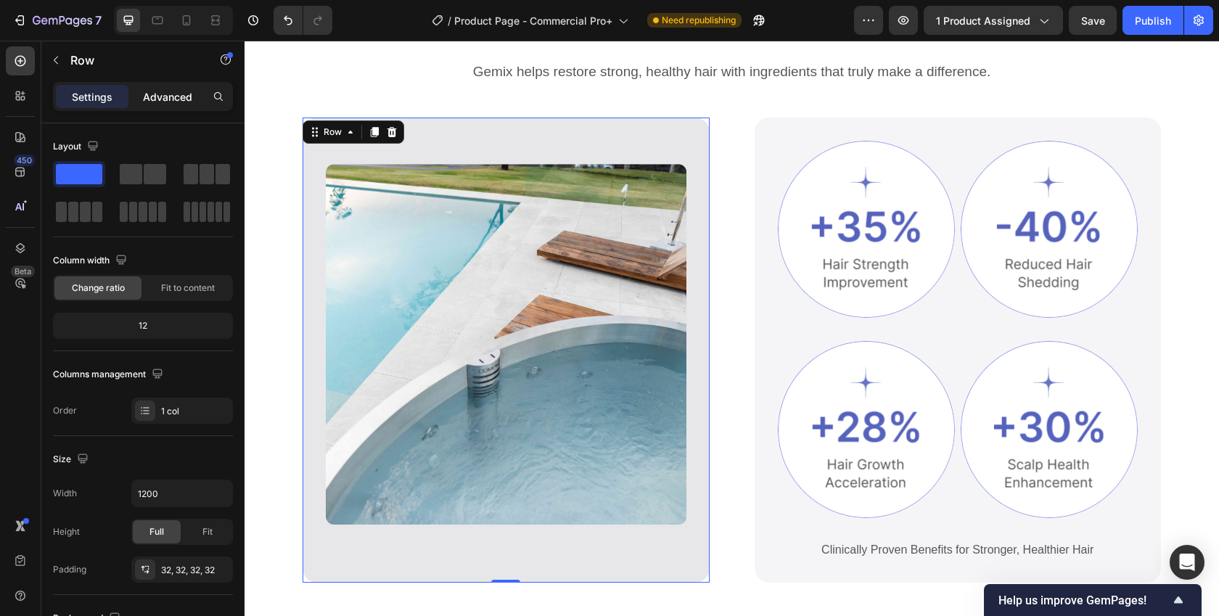
click at [195, 96] on div "Advanced" at bounding box center [167, 96] width 73 height 23
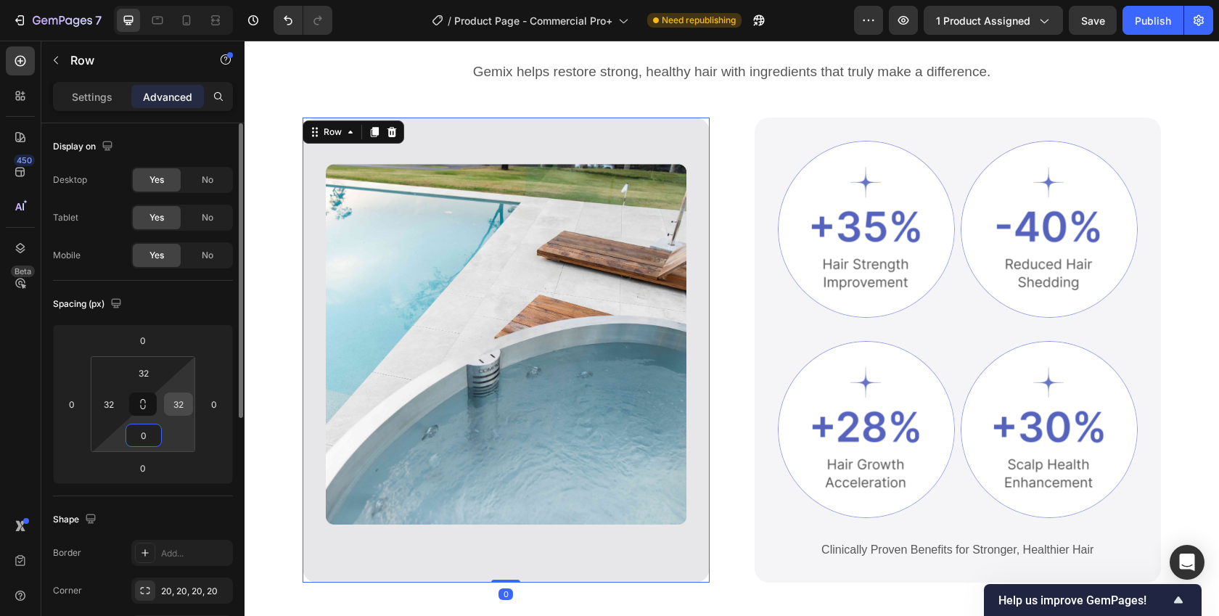
type input "0"
click at [179, 415] on div "32" at bounding box center [178, 404] width 29 height 23
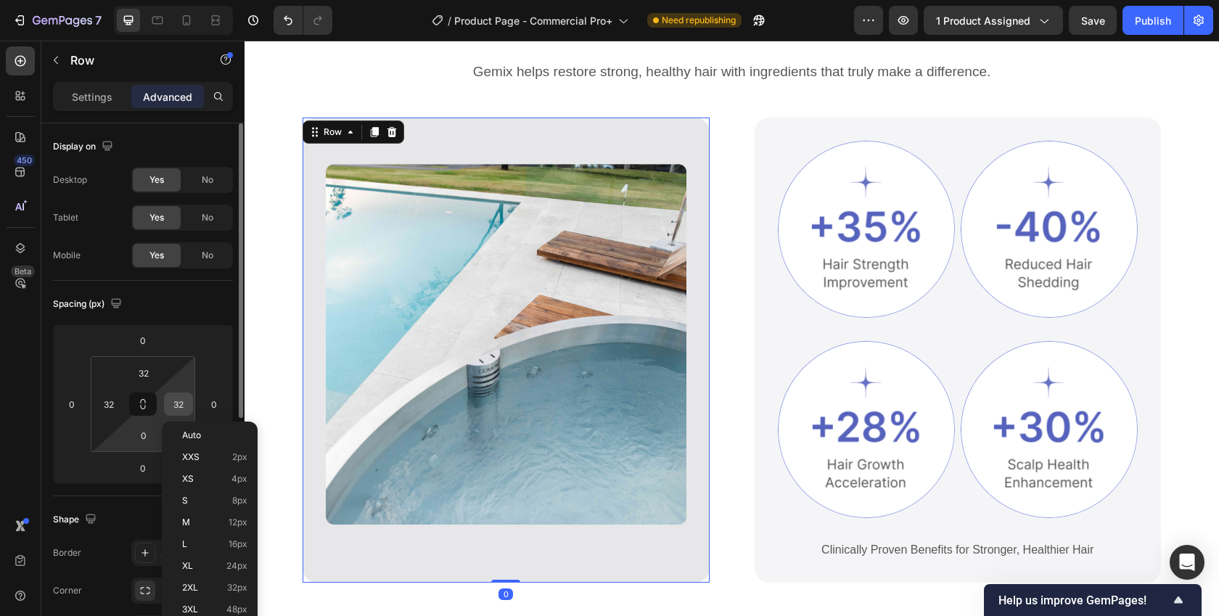
click at [180, 407] on input "32" at bounding box center [179, 404] width 22 height 22
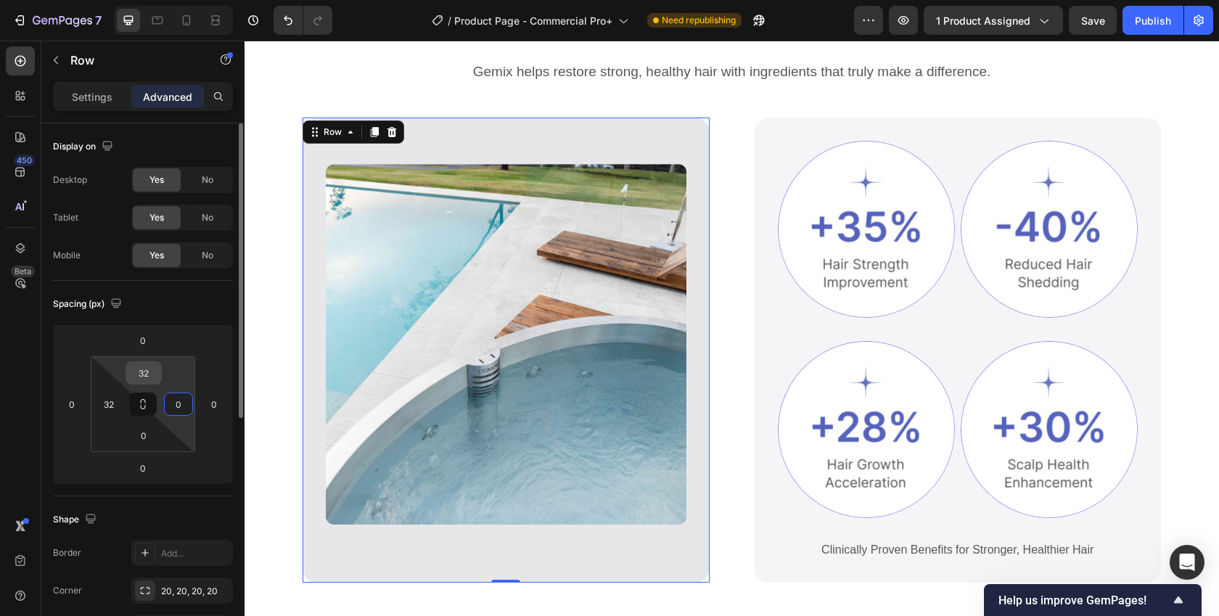
type input "0"
click at [151, 377] on input "32" at bounding box center [143, 373] width 29 height 22
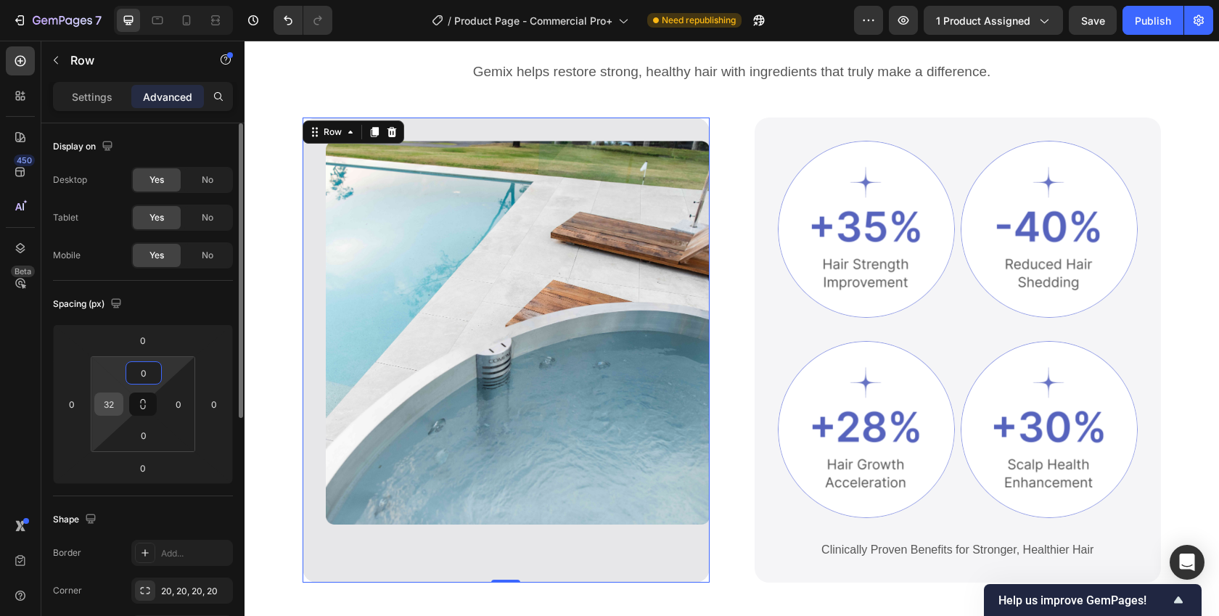
type input "0"
click at [105, 410] on input "32" at bounding box center [109, 404] width 22 height 22
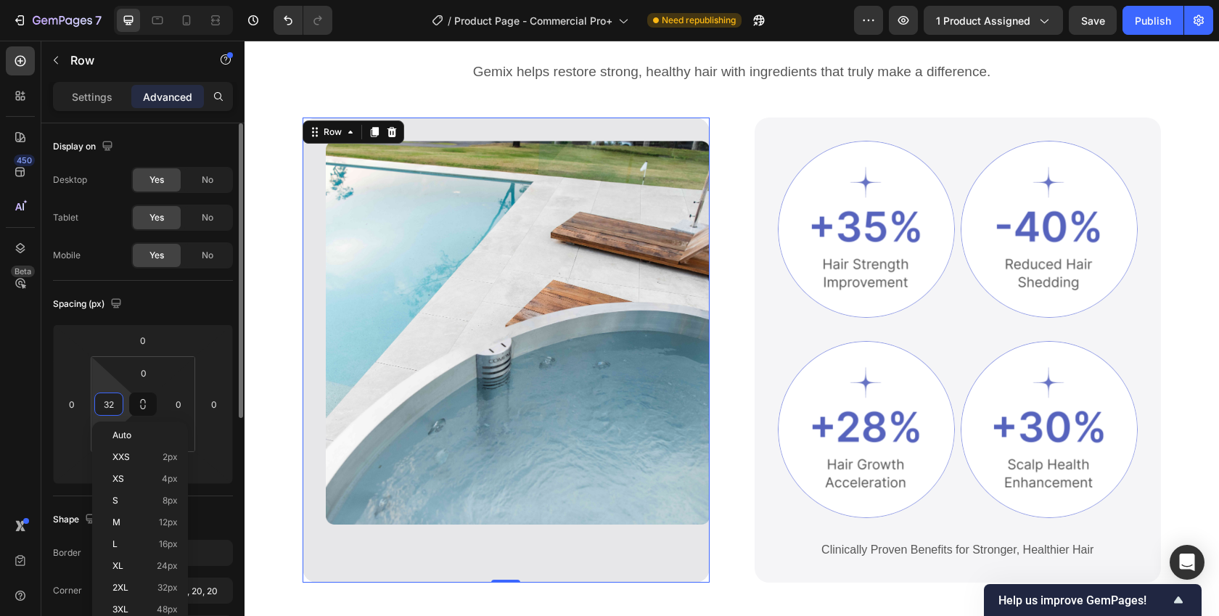
type input "0"
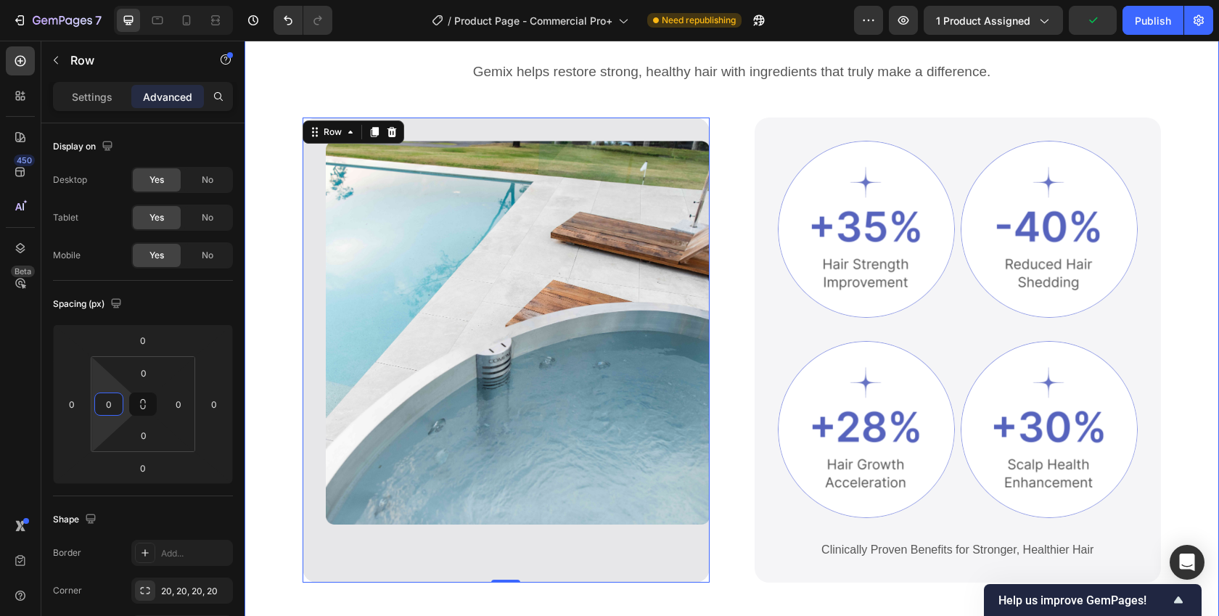
click at [292, 536] on div "The most advanced commercial ice bath in the world! Heading Gemix helps restore…" at bounding box center [732, 314] width 975 height 684
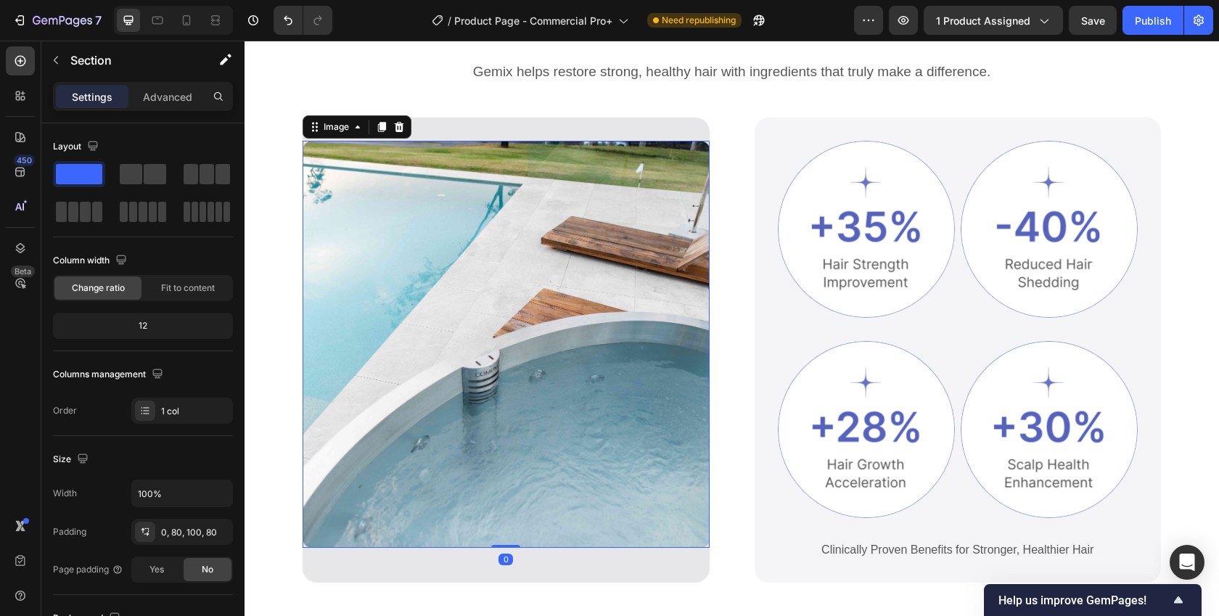
click at [391, 399] on img at bounding box center [506, 344] width 407 height 407
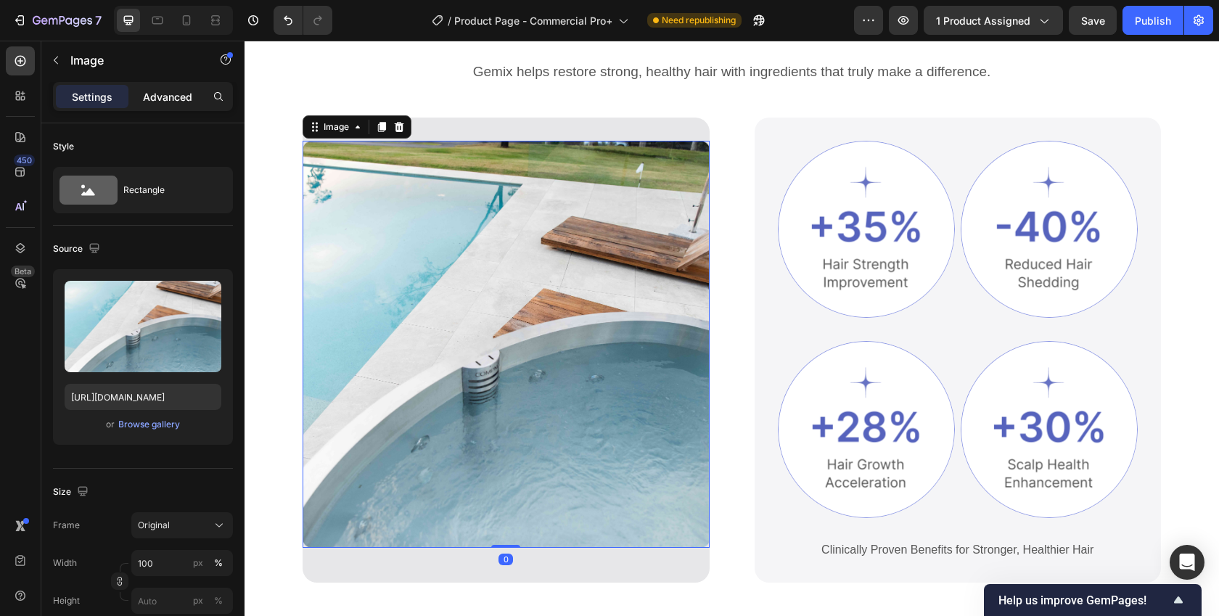
click at [164, 106] on div "Advanced" at bounding box center [167, 96] width 73 height 23
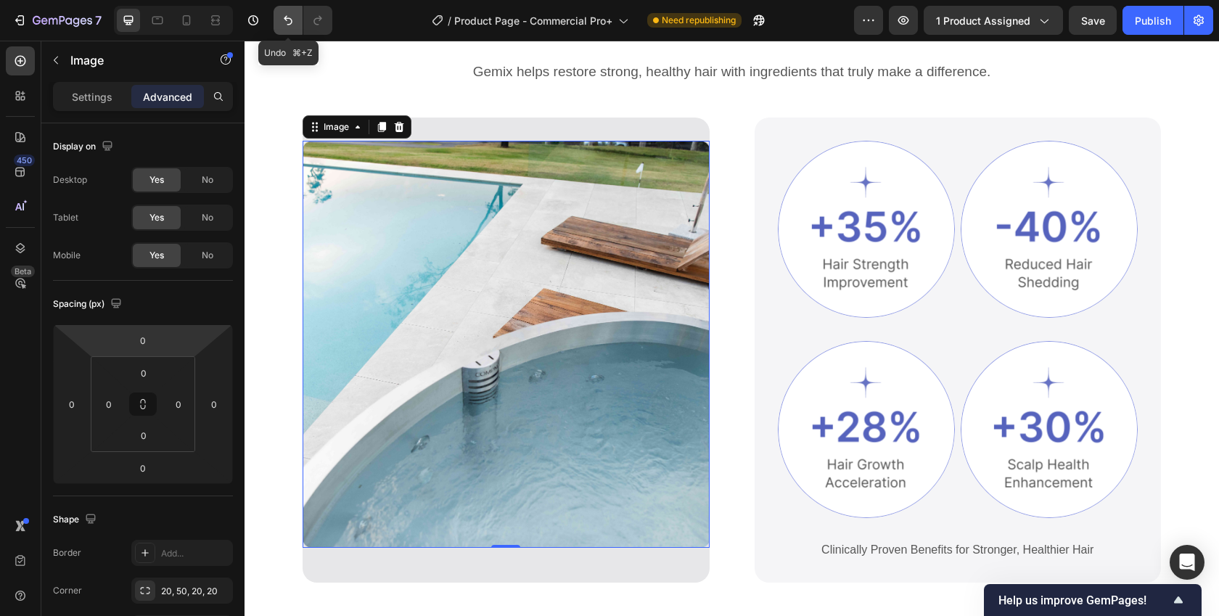
click at [299, 25] on button "Undo/Redo" at bounding box center [288, 20] width 29 height 29
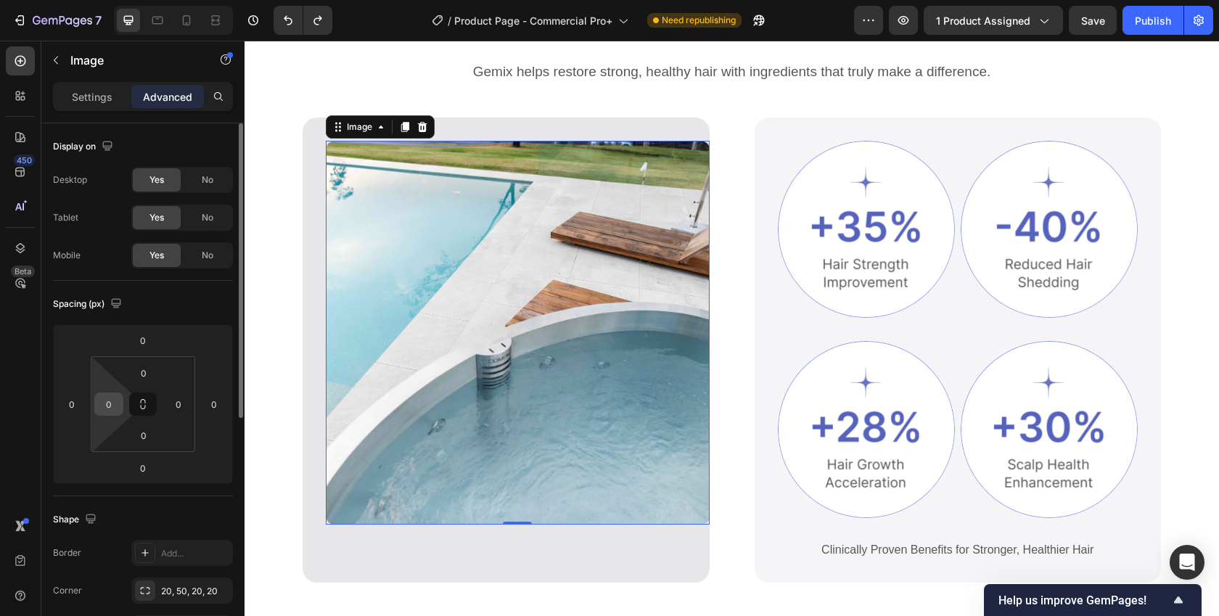
click at [110, 411] on input "0" at bounding box center [109, 404] width 22 height 22
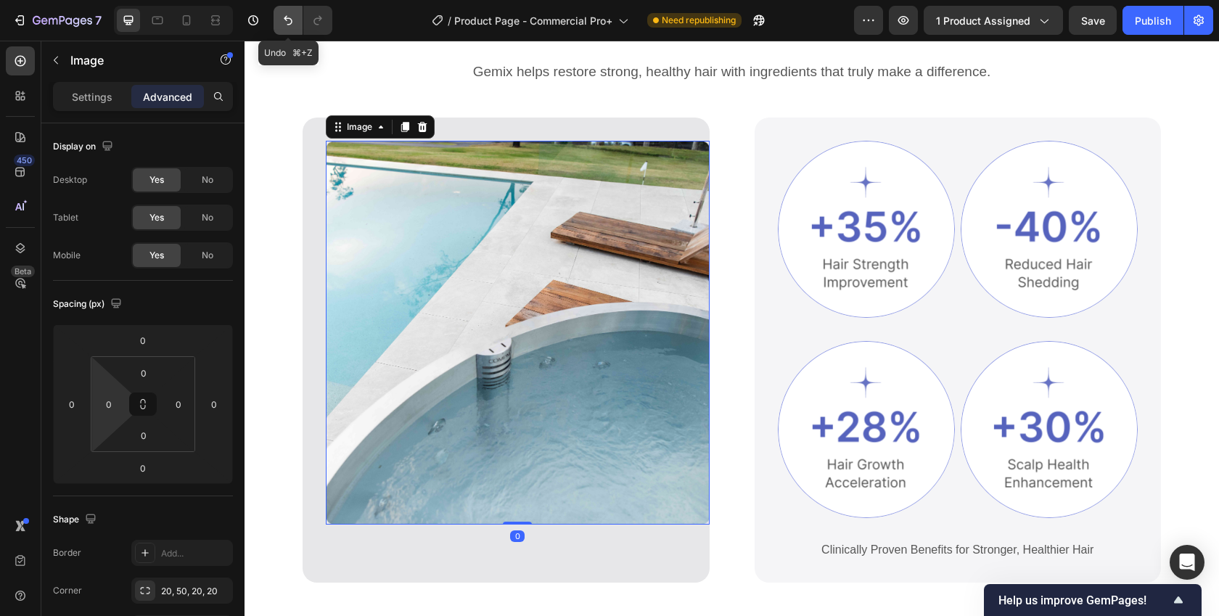
click at [295, 15] on button "Undo/Redo" at bounding box center [288, 20] width 29 height 29
click at [293, 16] on icon "Undo/Redo" at bounding box center [288, 20] width 15 height 15
click at [290, 20] on icon "Undo/Redo" at bounding box center [288, 20] width 15 height 15
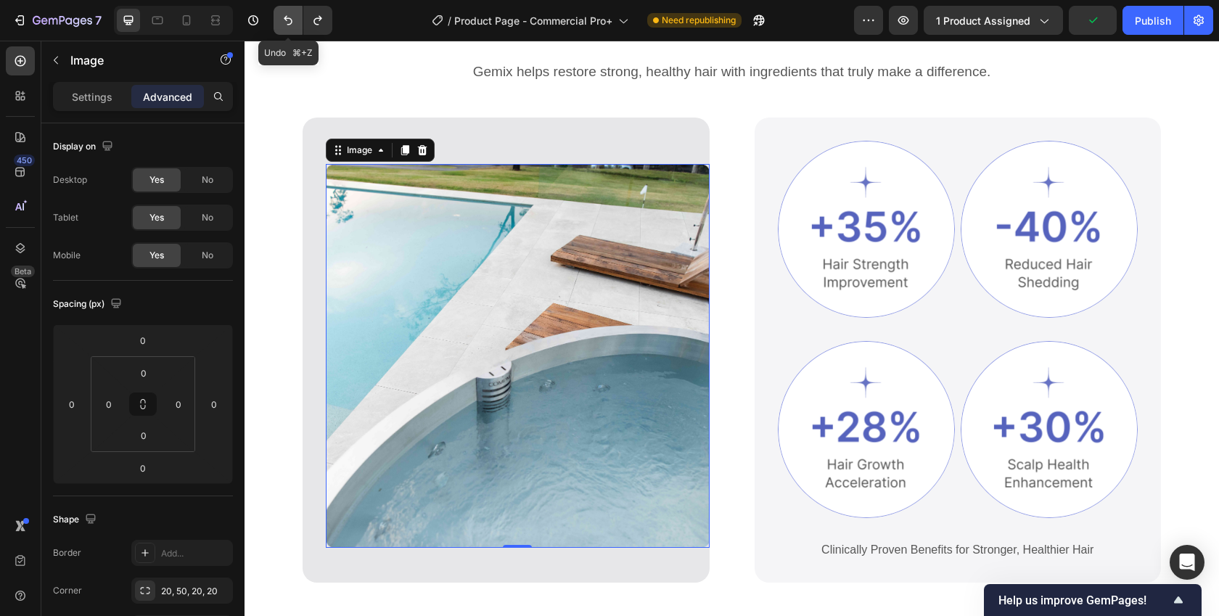
click at [290, 22] on icon "Undo/Redo" at bounding box center [288, 20] width 15 height 15
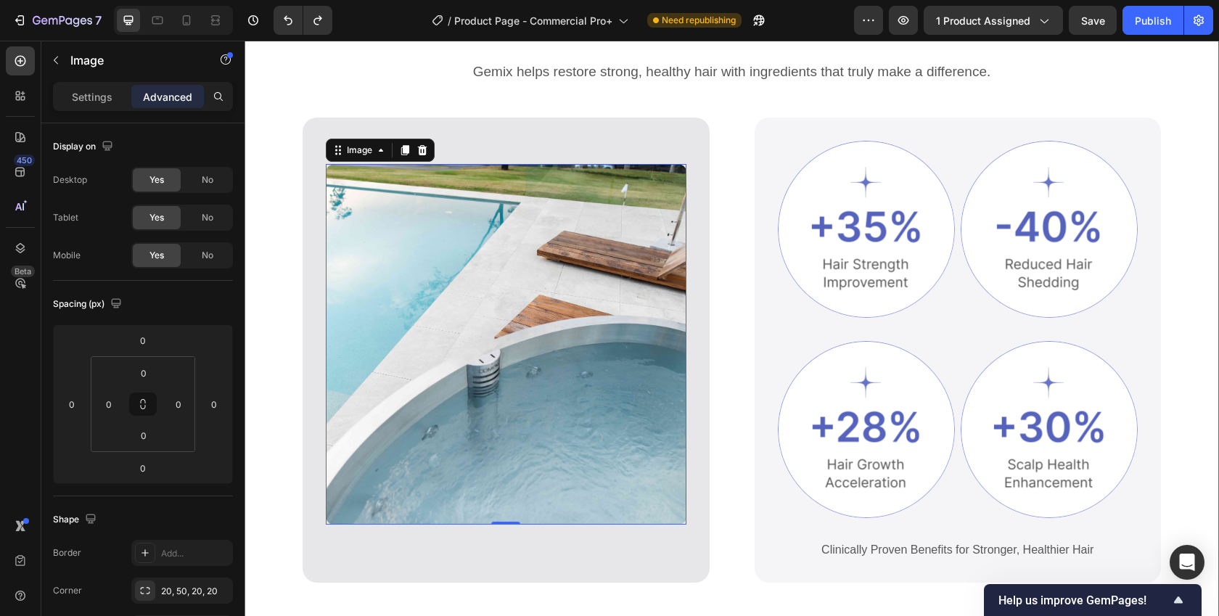
click at [268, 292] on div "The most advanced commercial ice bath in the world! Heading Gemix helps restore…" at bounding box center [732, 314] width 975 height 684
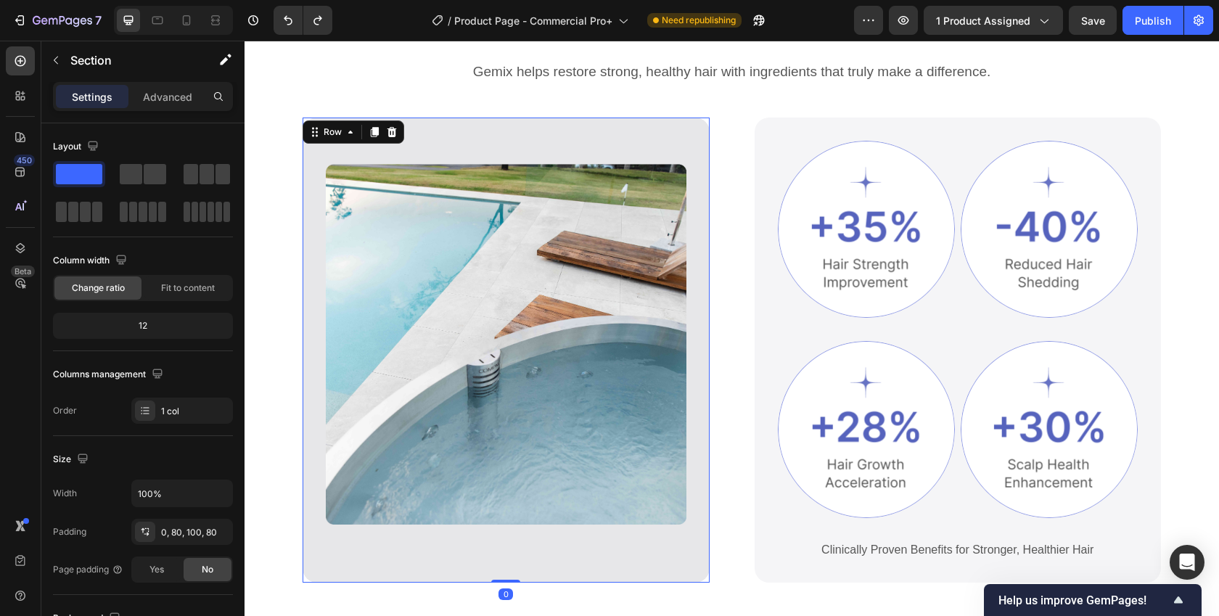
click at [455, 501] on div "Image Row" at bounding box center [506, 362] width 361 height 442
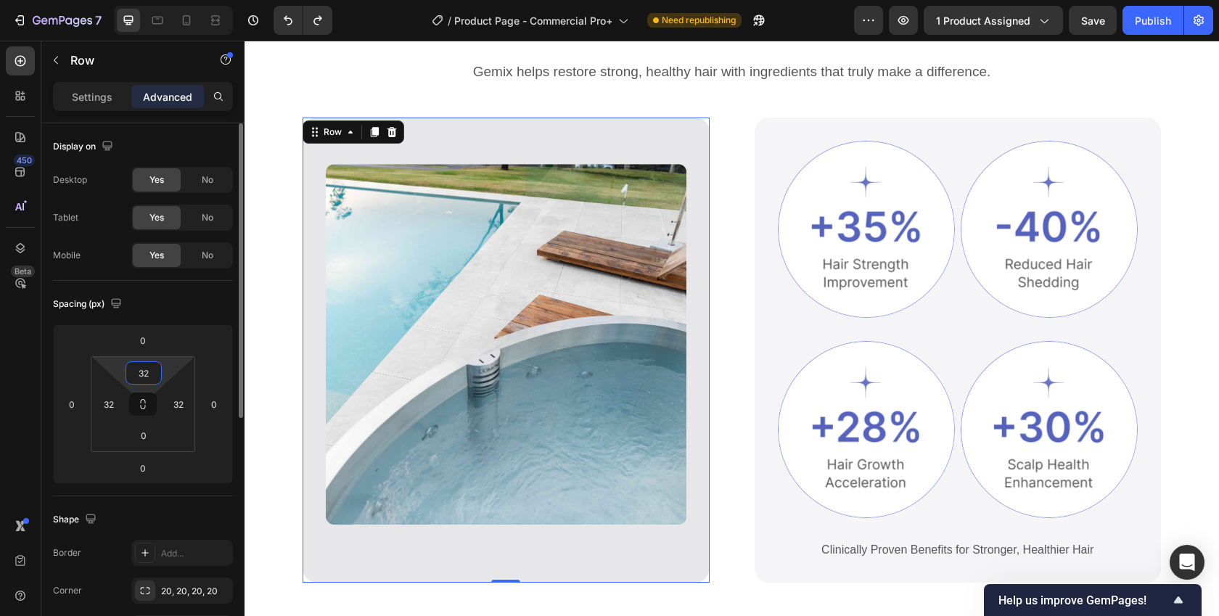
click at [152, 371] on input "32" at bounding box center [143, 373] width 29 height 22
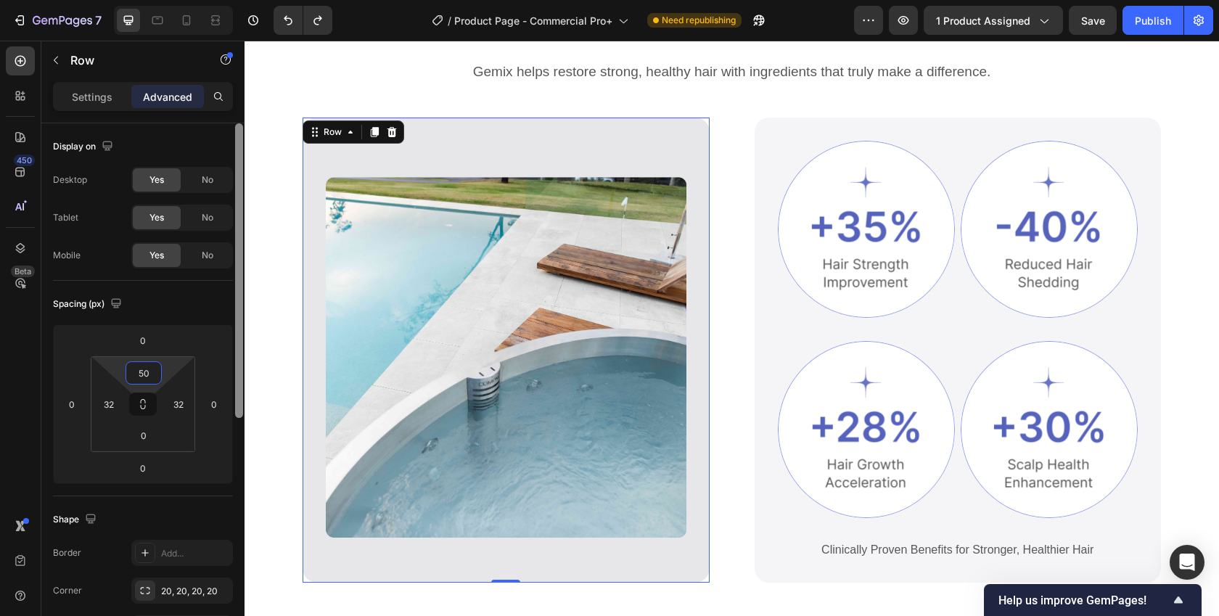
click at [242, 348] on div at bounding box center [239, 270] width 8 height 295
type input "50"
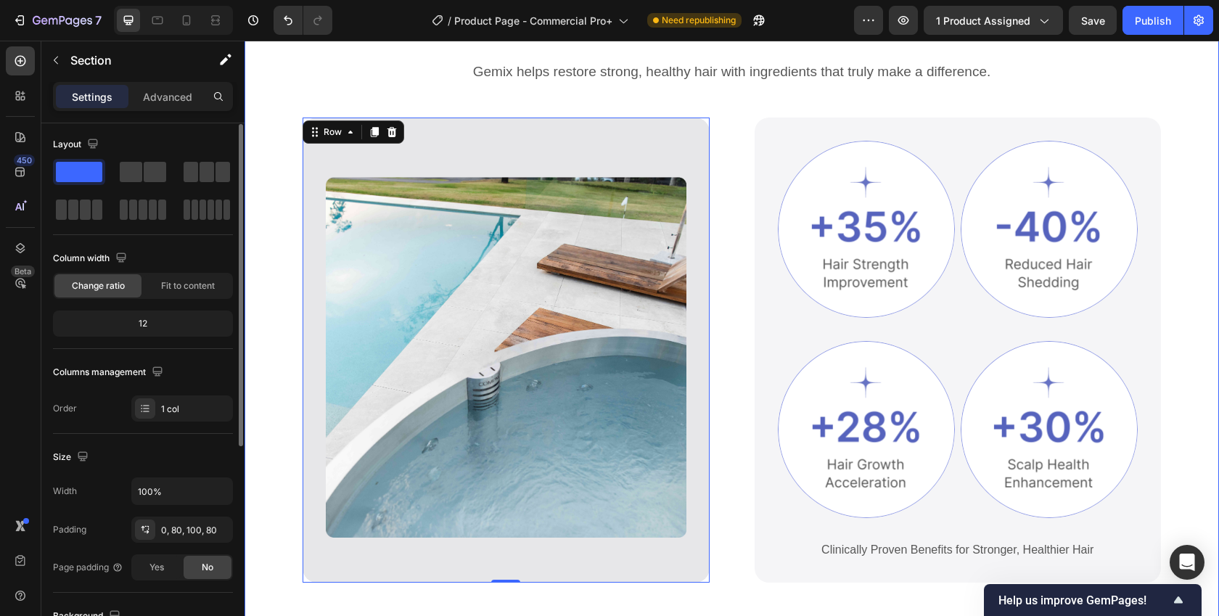
click at [270, 483] on div "The most advanced commercial ice bath in the world! Heading Gemix helps restore…" at bounding box center [732, 314] width 975 height 684
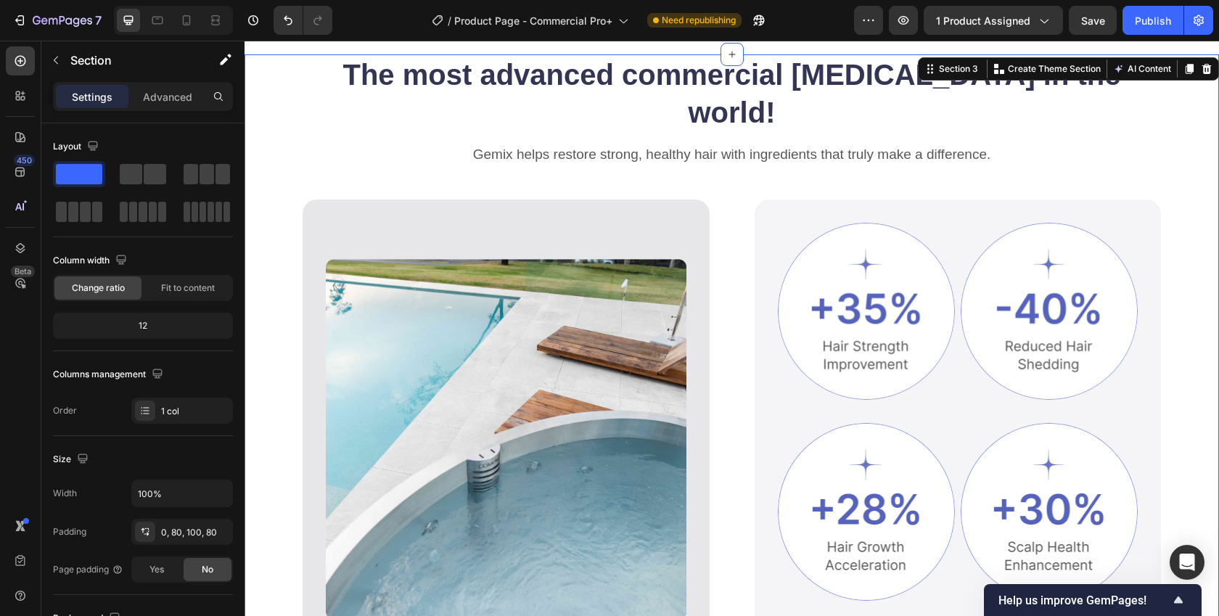
scroll to position [707, 0]
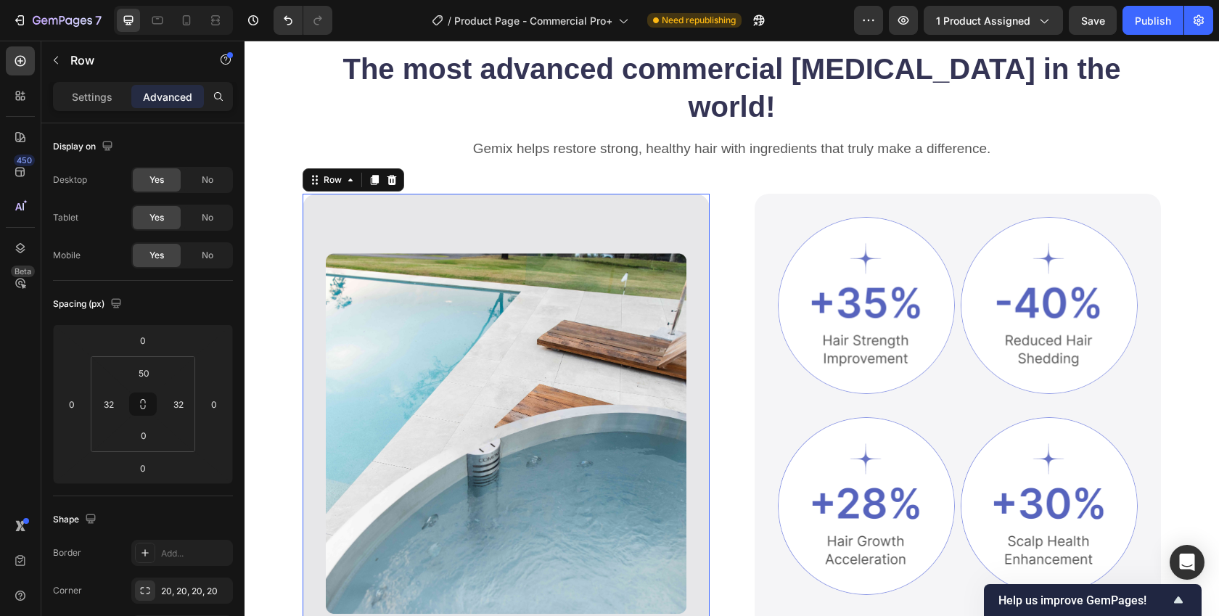
click at [348, 194] on div "Image Row Row 0" at bounding box center [506, 426] width 407 height 465
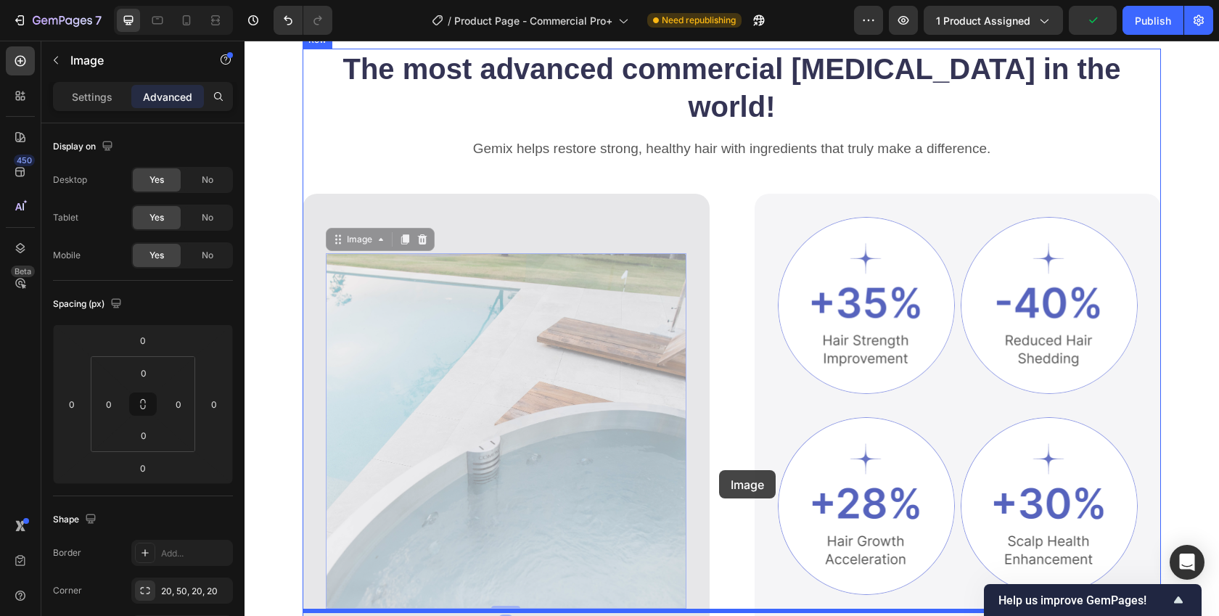
drag, startPoint x: 510, startPoint y: 353, endPoint x: 507, endPoint y: 409, distance: 55.2
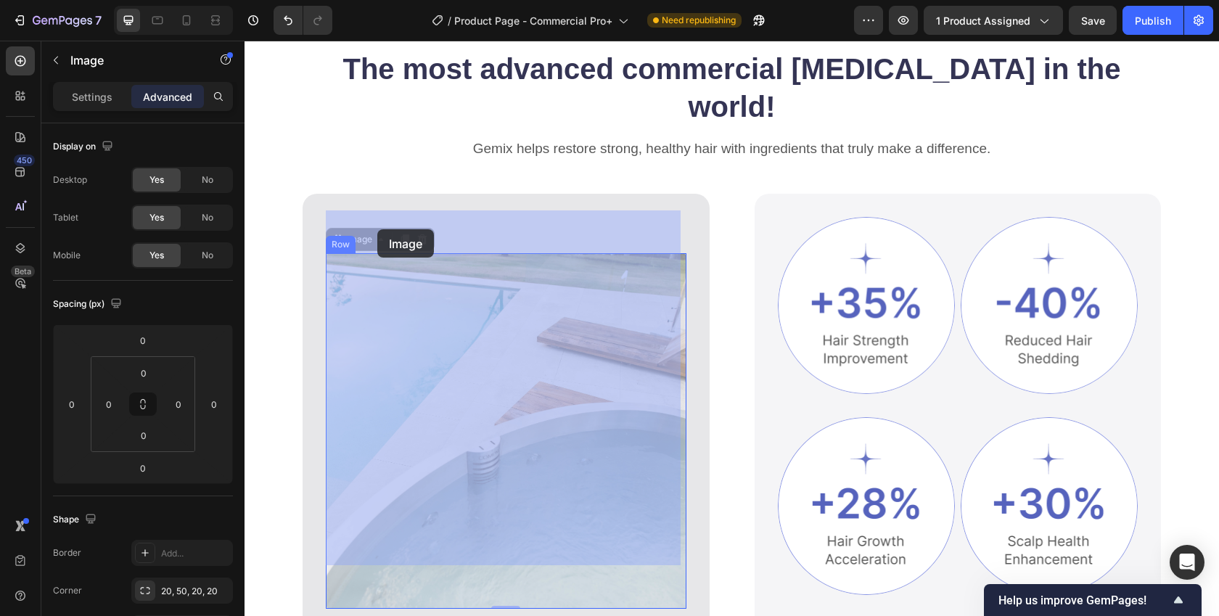
drag, startPoint x: 335, startPoint y: 192, endPoint x: 377, endPoint y: 229, distance: 56.6
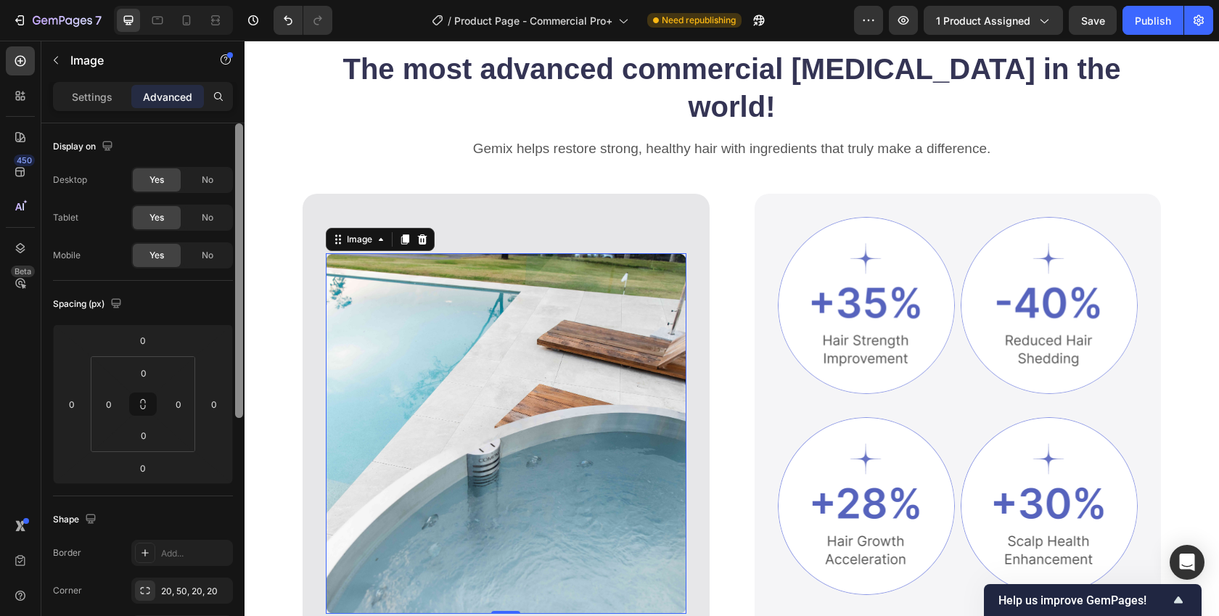
scroll to position [434, 0]
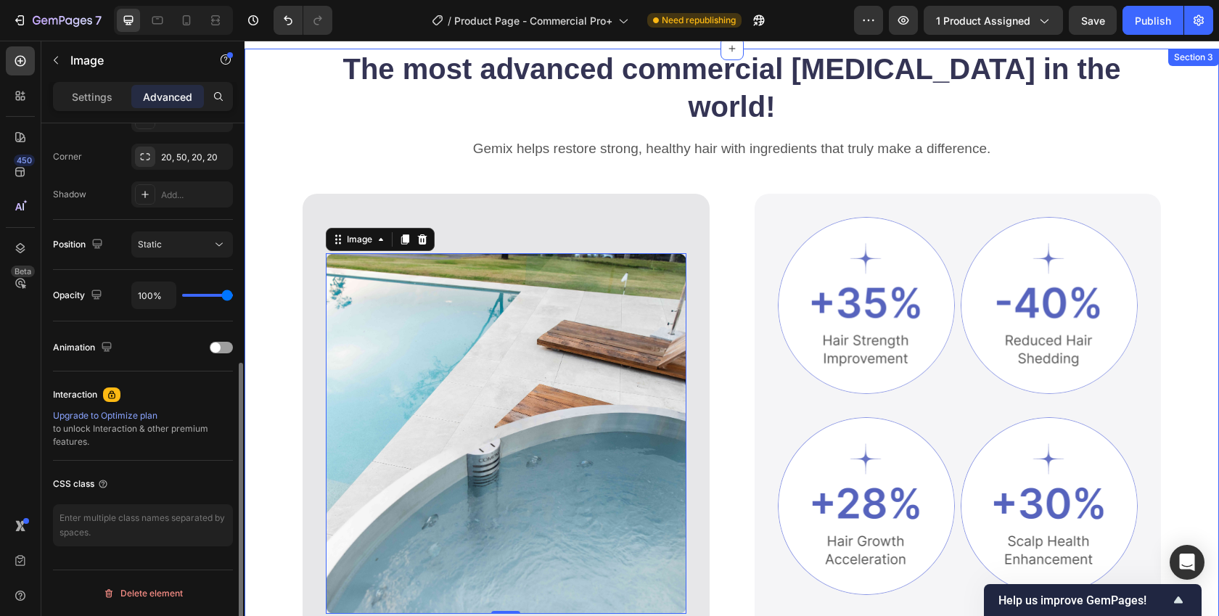
drag, startPoint x: 298, startPoint y: 240, endPoint x: 285, endPoint y: 247, distance: 14.3
click at [298, 241] on div "The most advanced commercial ice bath in the world! Heading Gemix helps restore…" at bounding box center [732, 391] width 975 height 684
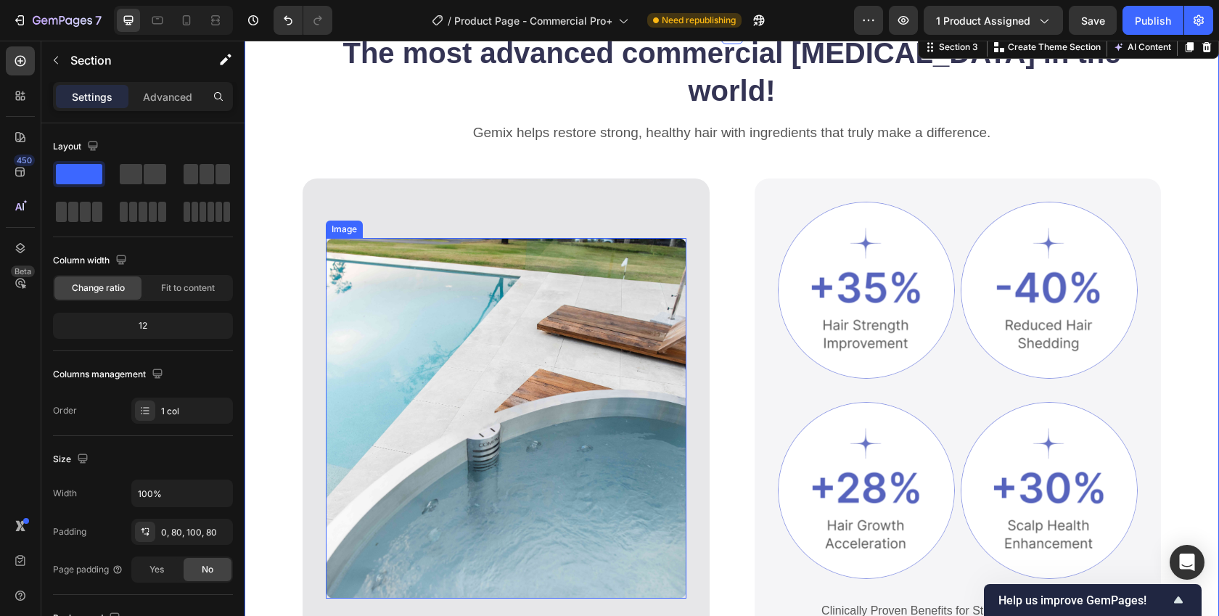
scroll to position [731, 0]
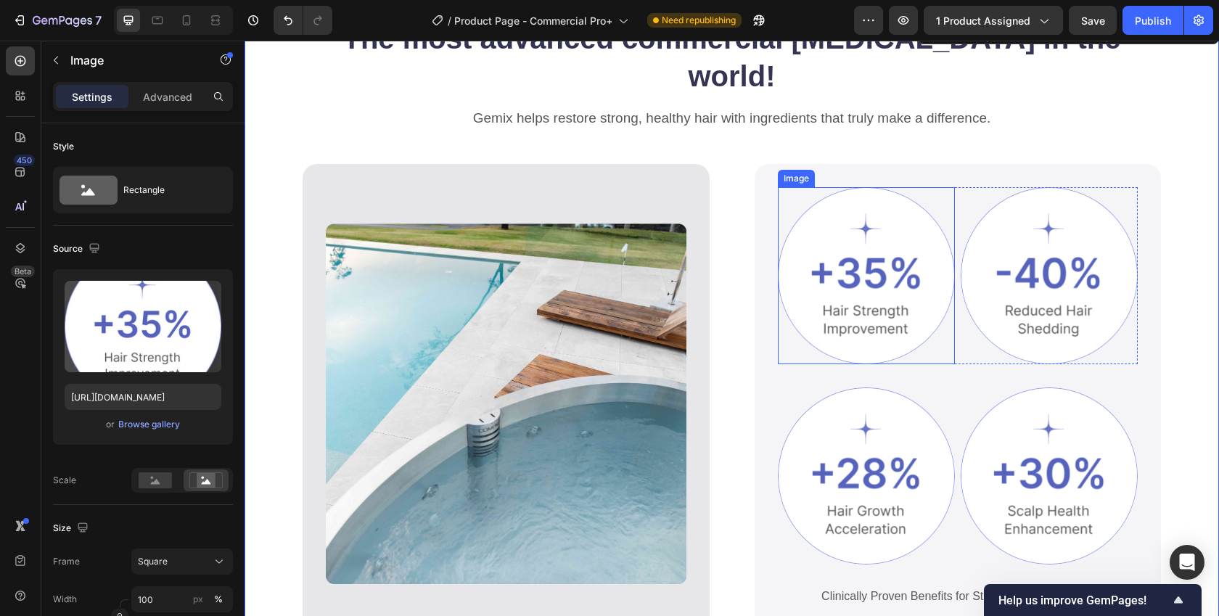
click at [864, 265] on img at bounding box center [866, 275] width 177 height 177
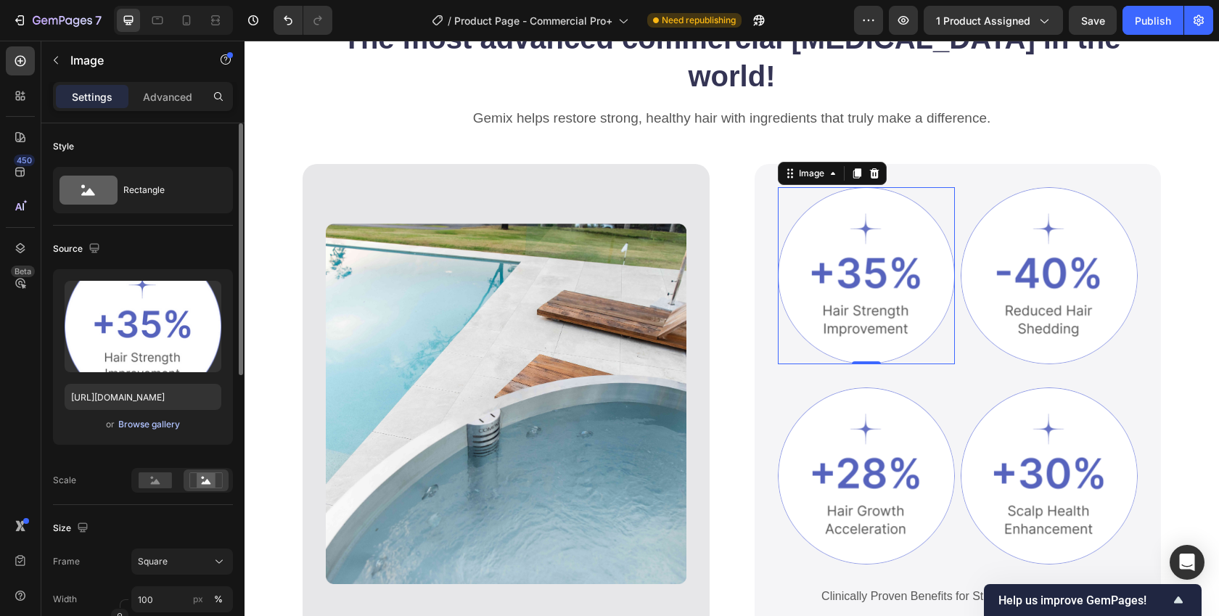
click at [141, 423] on div "Browse gallery" at bounding box center [149, 424] width 62 height 13
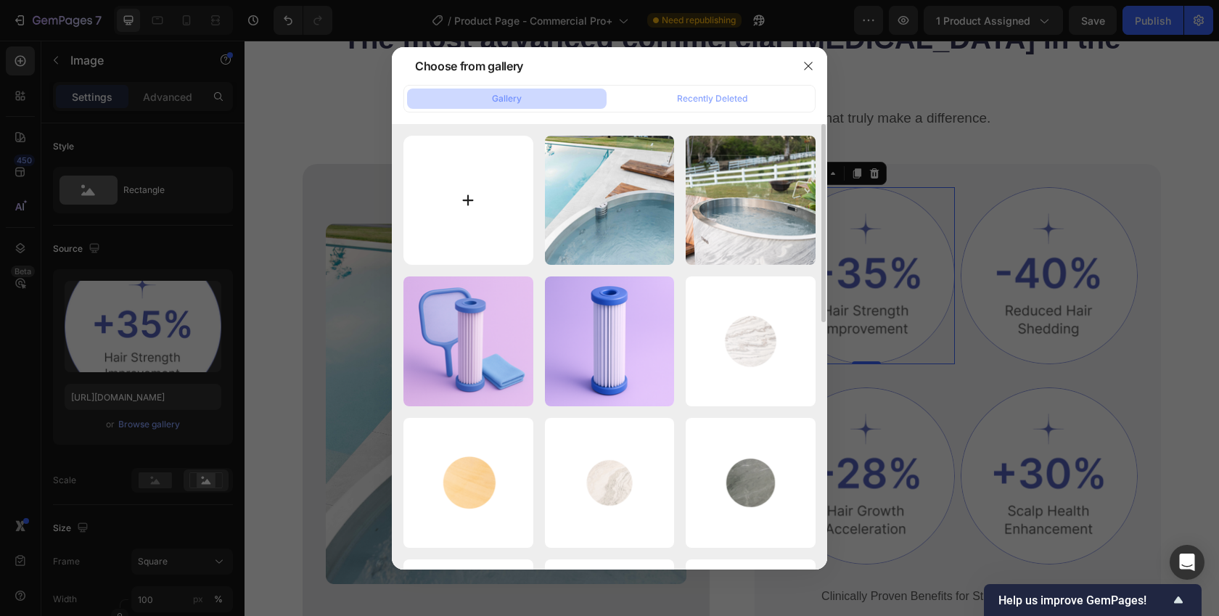
click at [473, 194] on input "file" at bounding box center [468, 201] width 130 height 130
type input "C:\fakepath\VIT.png"
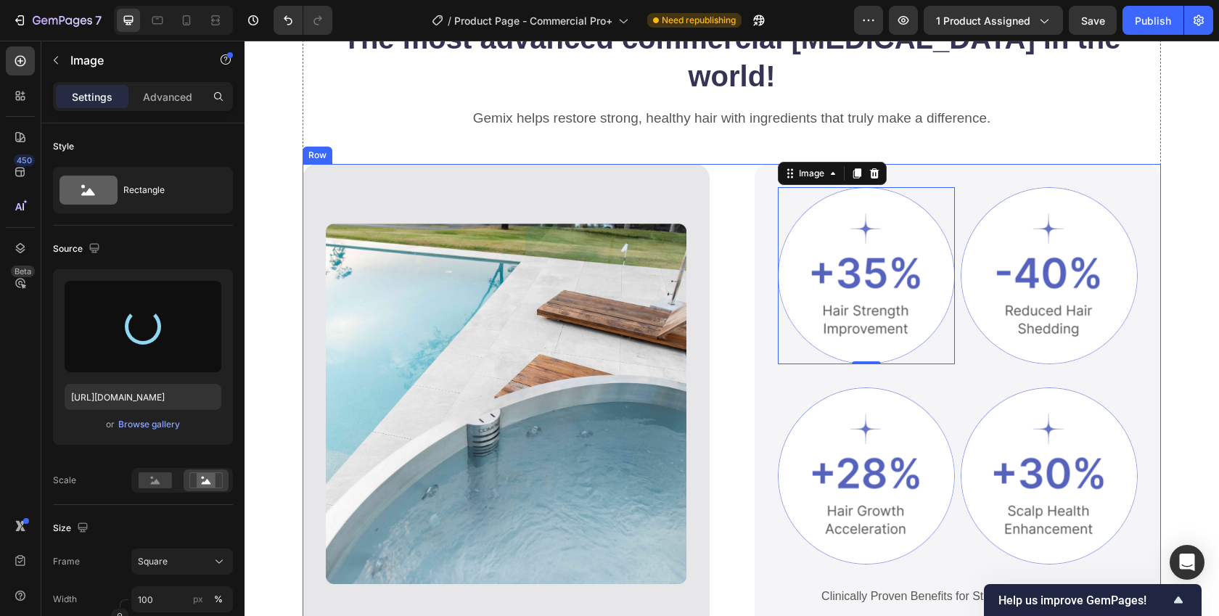
type input "https://cdn.shopify.com/s/files/1/0750/2030/4407/files/gempages_564651905884619…"
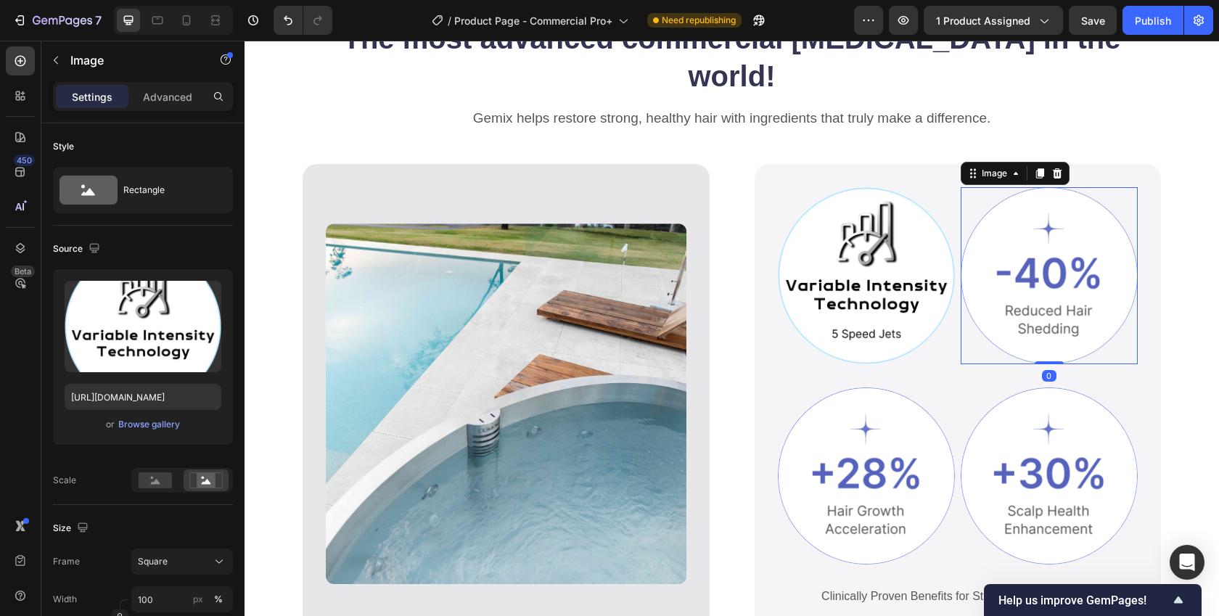
click at [1067, 233] on img at bounding box center [1049, 275] width 177 height 177
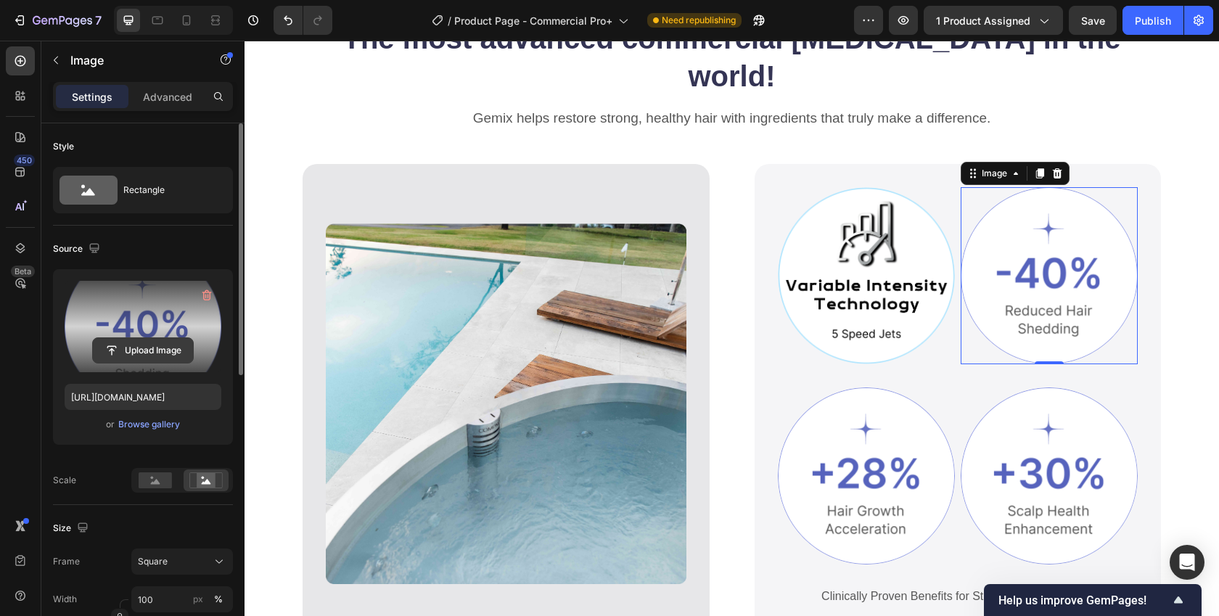
click at [141, 348] on input "file" at bounding box center [143, 350] width 100 height 25
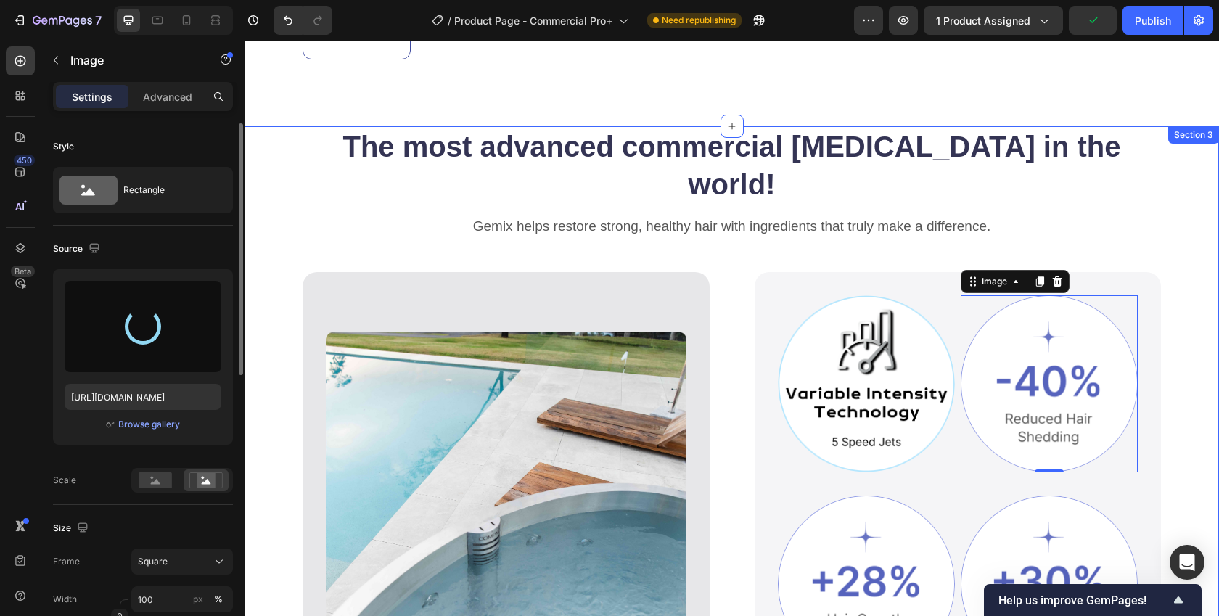
scroll to position [793, 0]
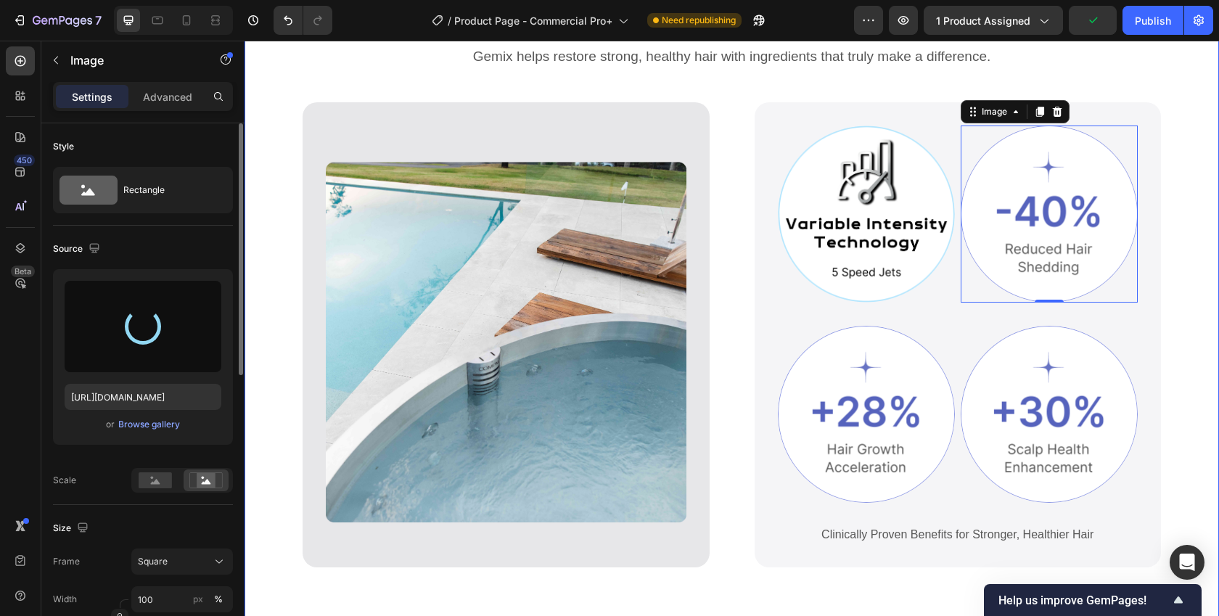
type input "https://cdn.shopify.com/s/files/1/0750/2030/4407/files/gempages_564651905884619…"
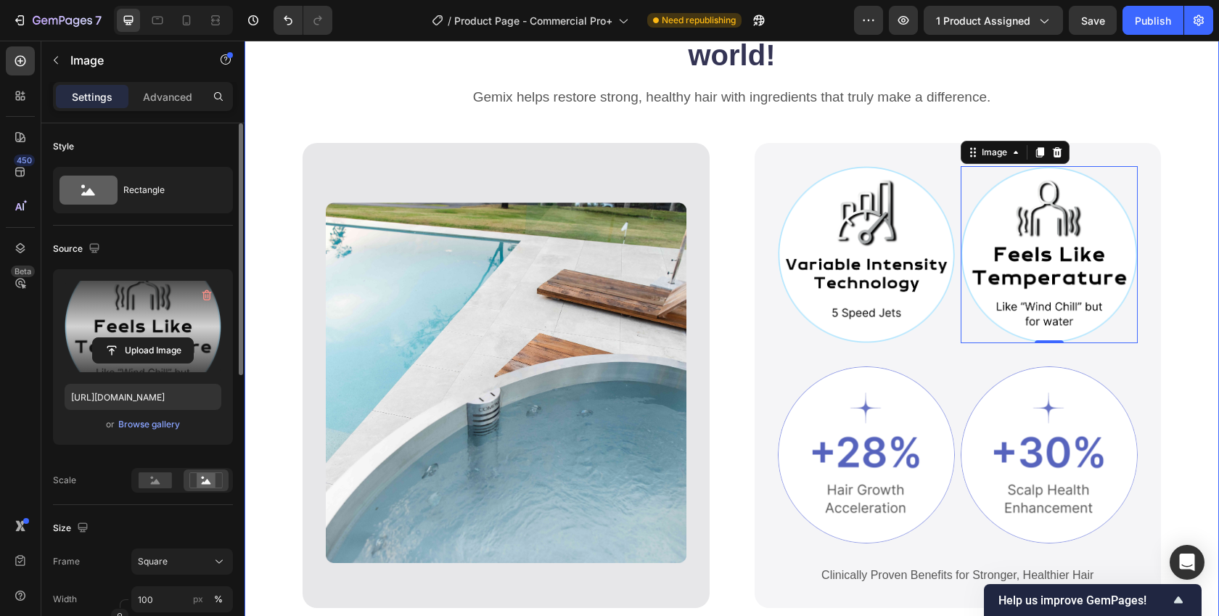
scroll to position [750, 0]
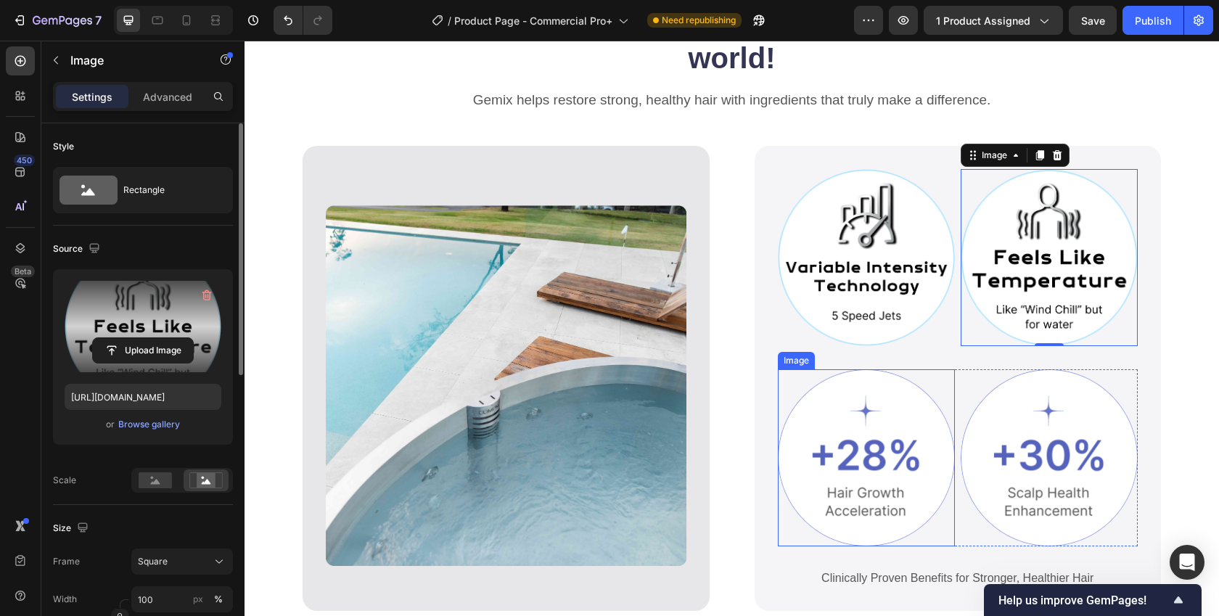
click at [882, 427] on img at bounding box center [866, 457] width 177 height 177
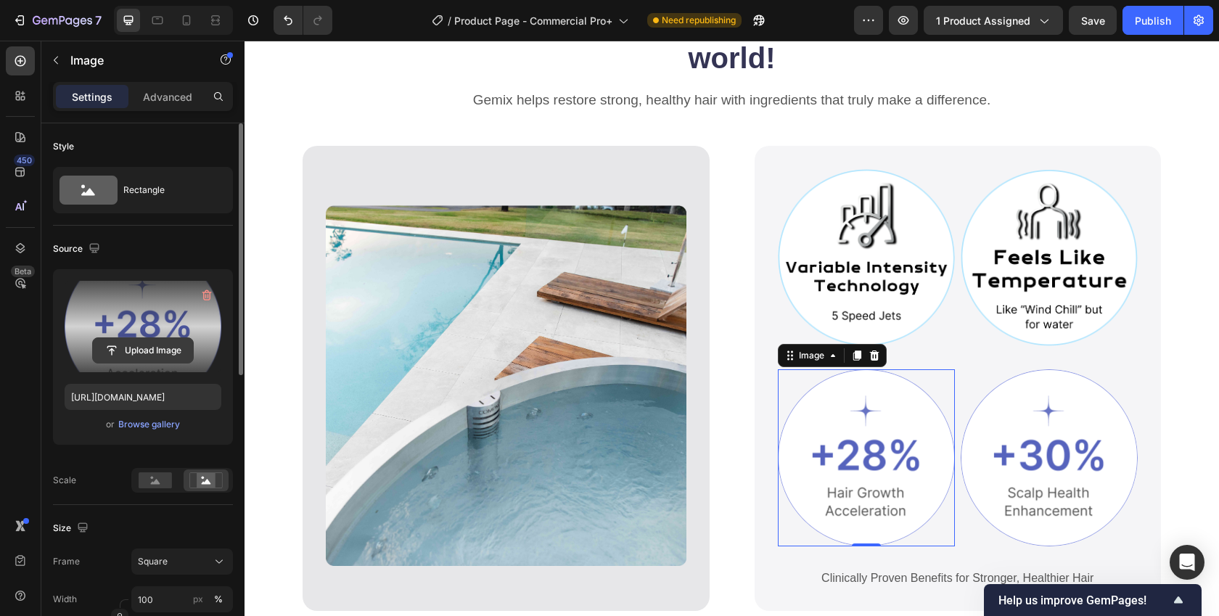
click at [136, 348] on input "file" at bounding box center [143, 350] width 100 height 25
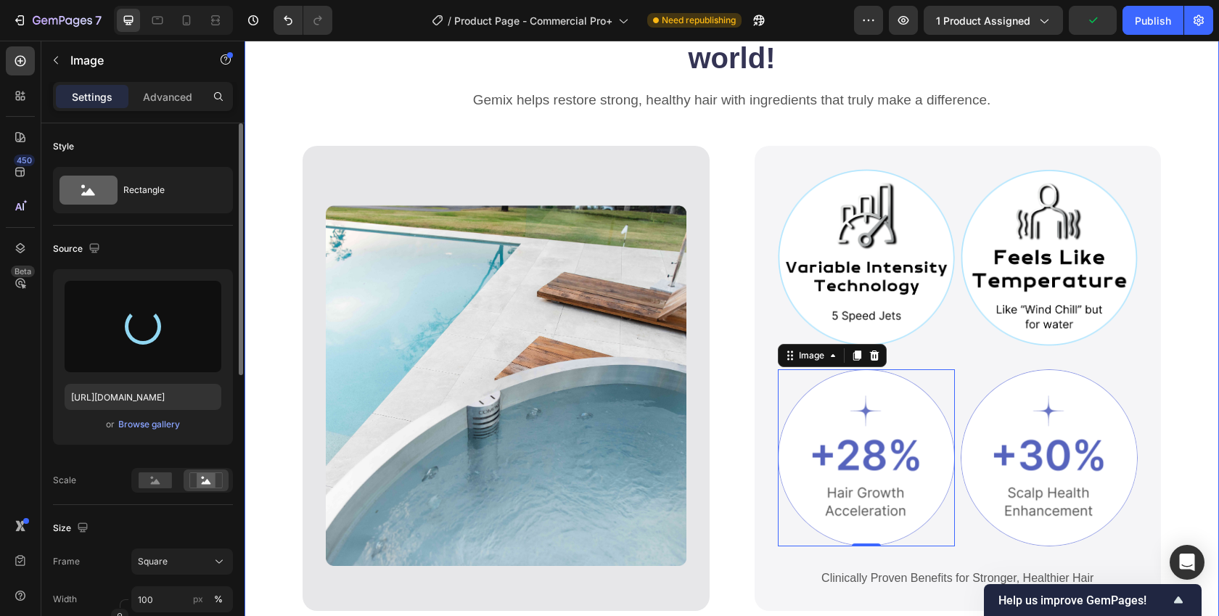
type input "https://cdn.shopify.com/s/files/1/0750/2030/4407/files/gempages_564651905884619…"
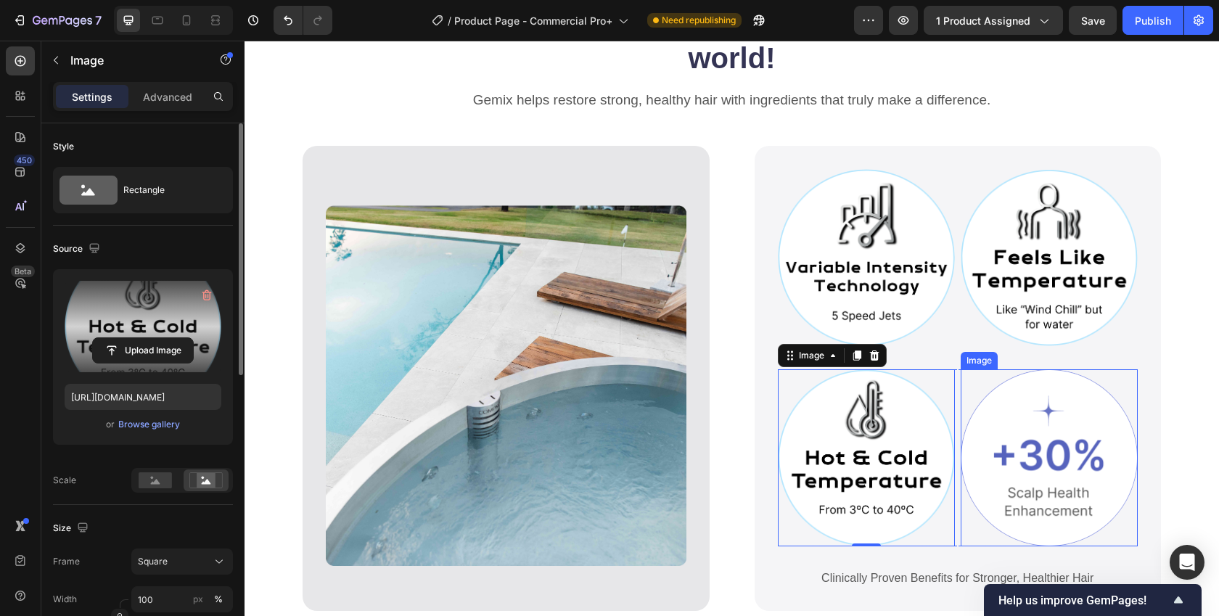
click at [1043, 456] on img at bounding box center [1049, 457] width 177 height 177
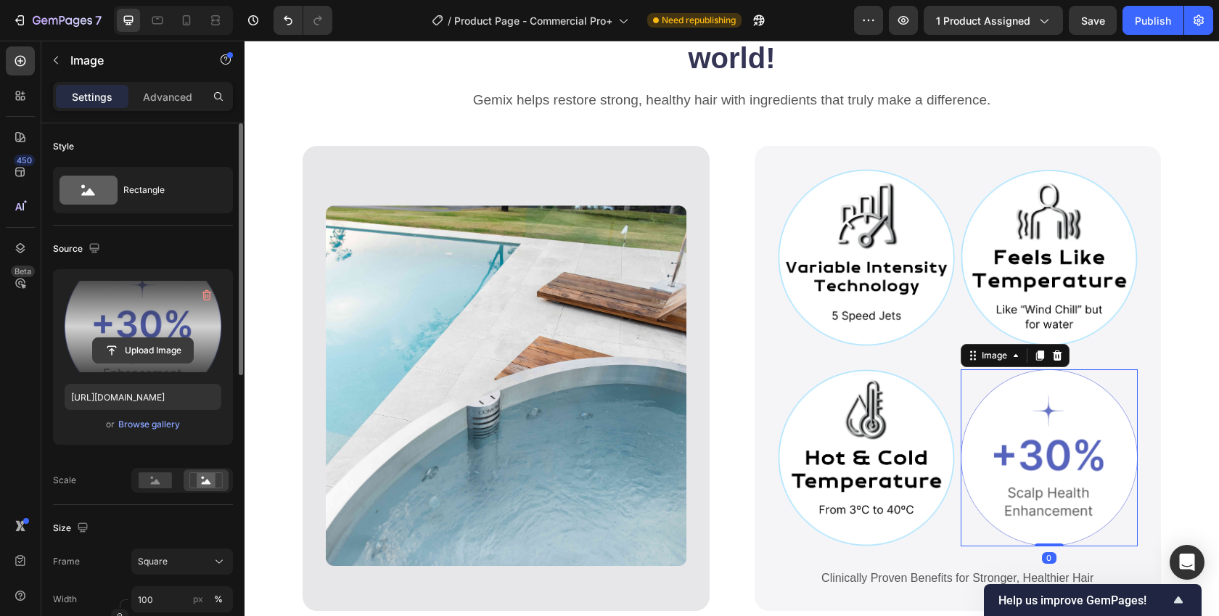
click at [120, 347] on input "file" at bounding box center [143, 350] width 100 height 25
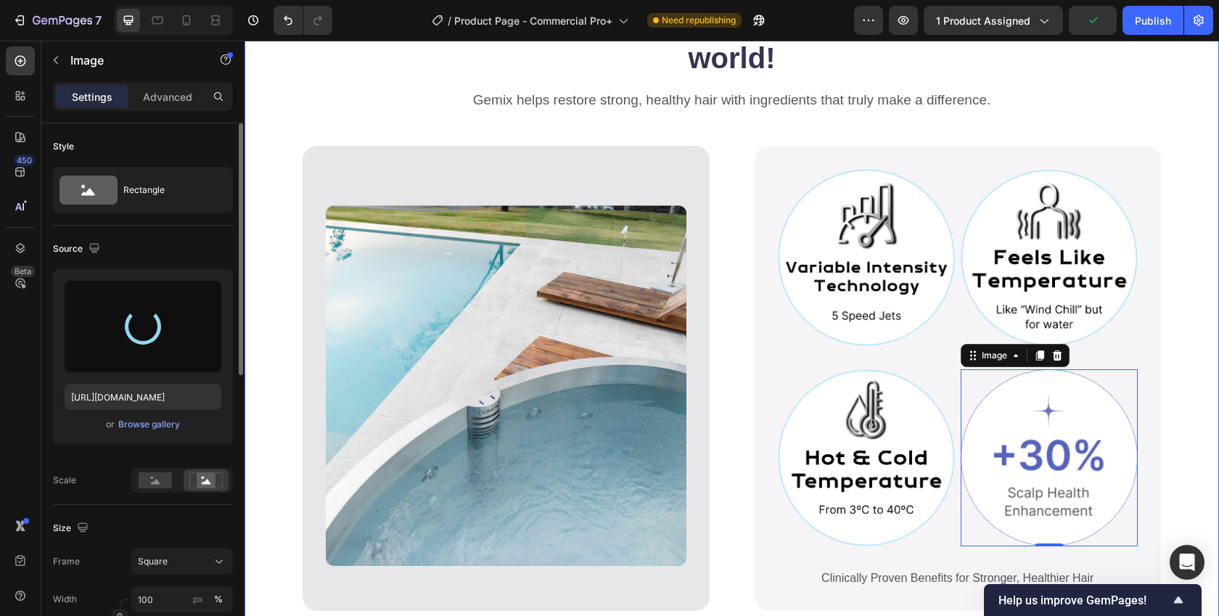
type input "https://cdn.shopify.com/s/files/1/0750/2030/4407/files/gempages_564651905884619…"
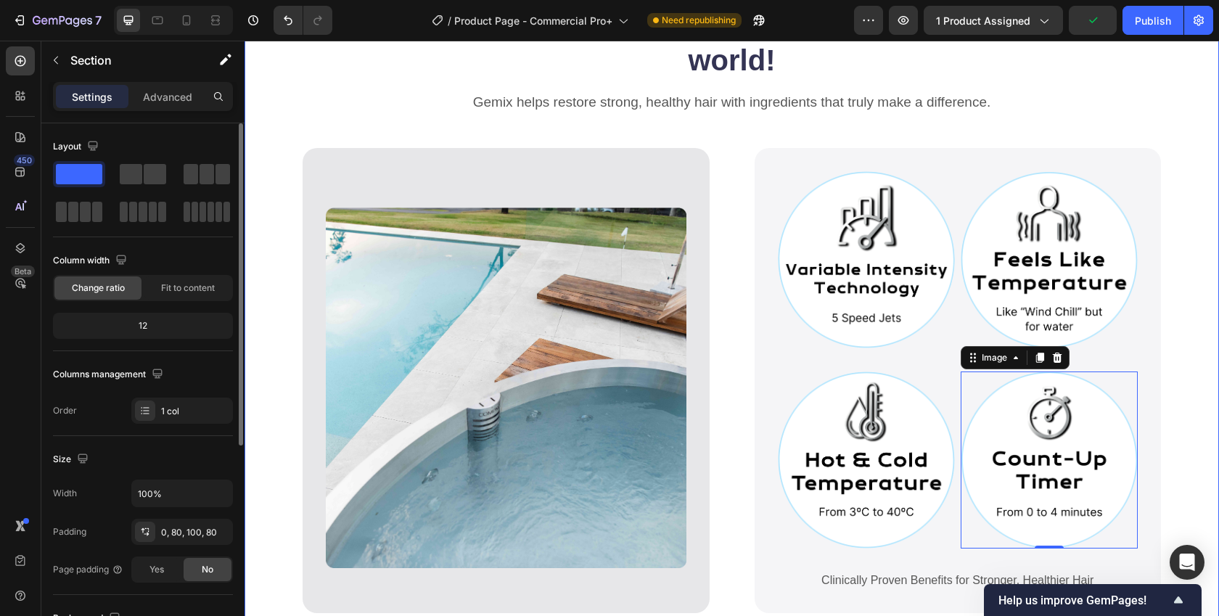
click at [1159, 356] on div "The most advanced commercial ice bath in the world! Heading Gemix helps restore…" at bounding box center [732, 344] width 975 height 684
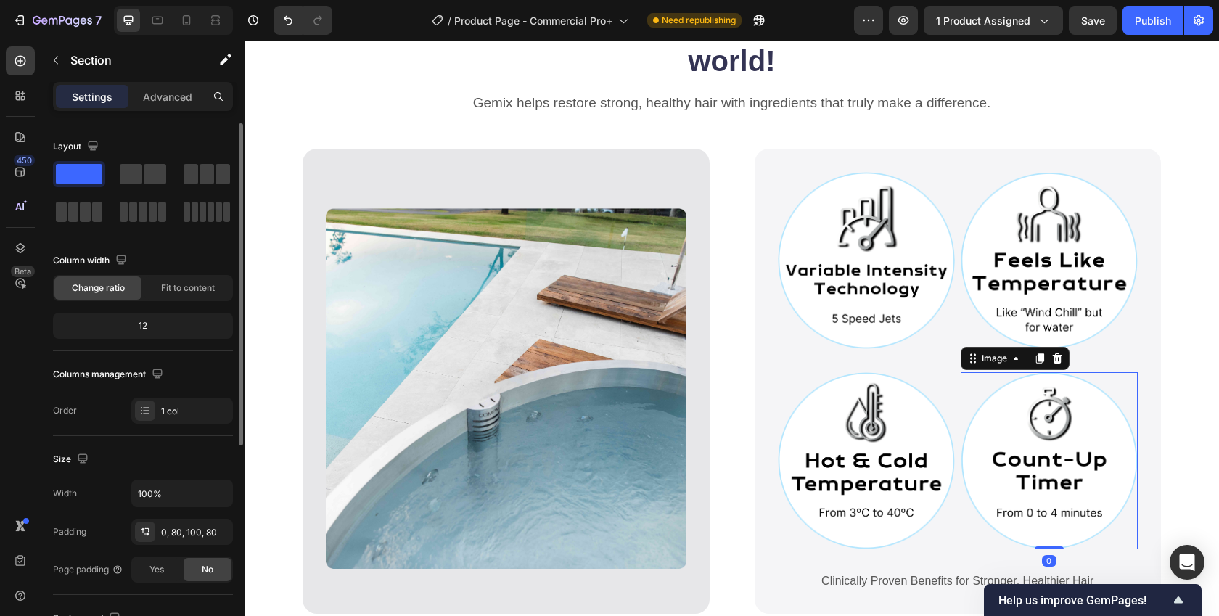
click at [1043, 385] on img at bounding box center [1049, 460] width 177 height 177
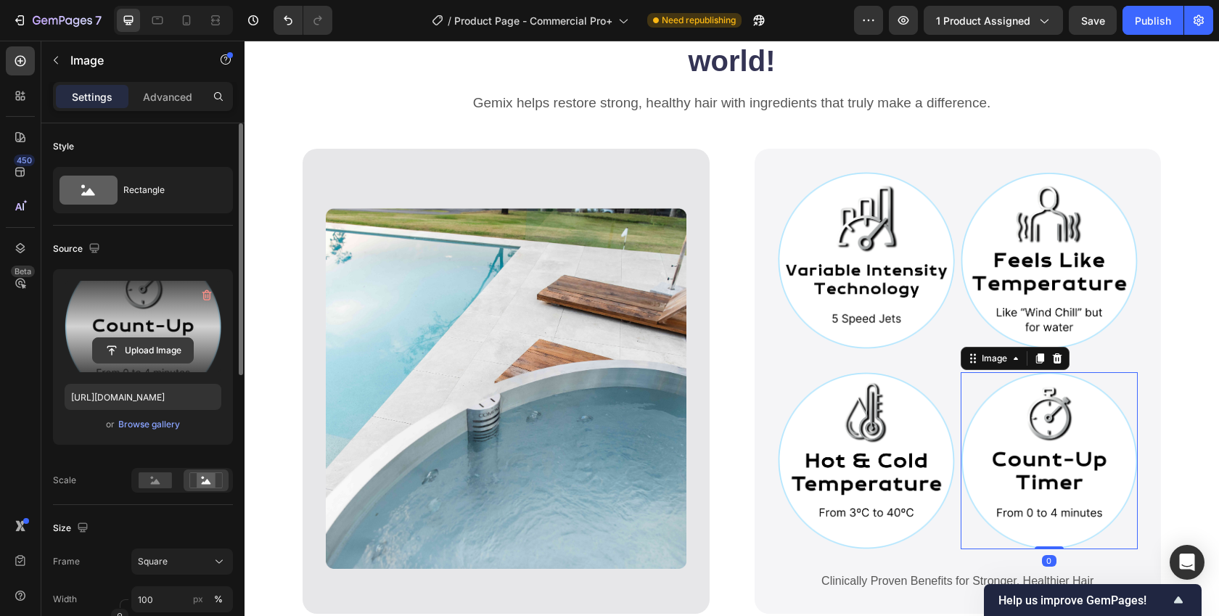
click at [136, 343] on input "file" at bounding box center [143, 350] width 100 height 25
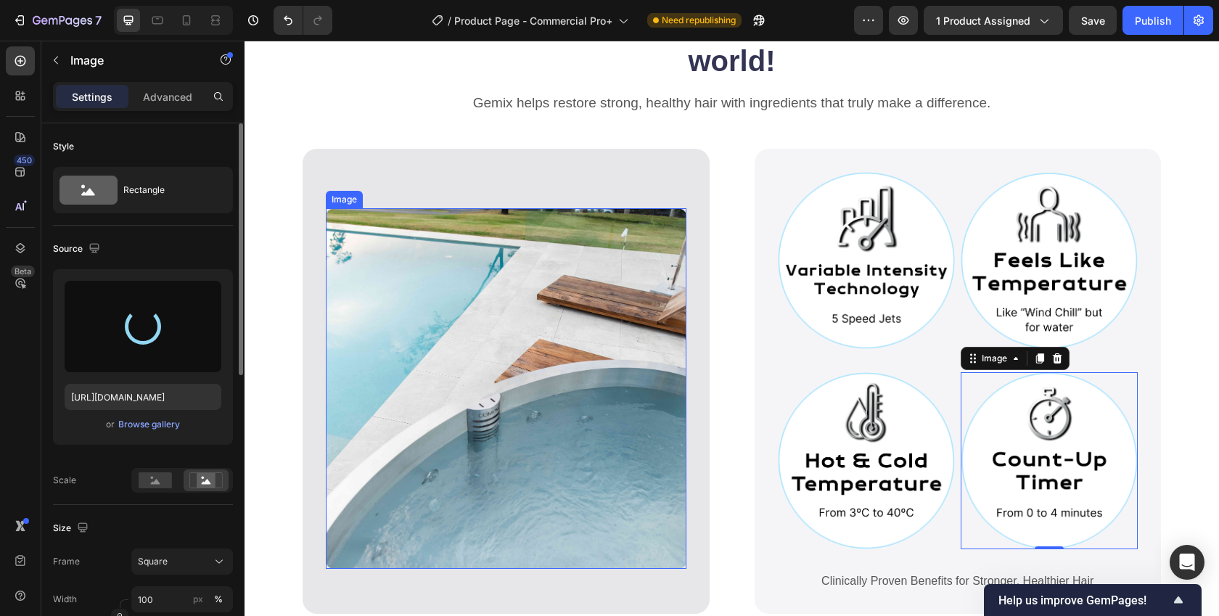
type input "https://cdn.shopify.com/s/files/1/0750/2030/4407/files/gempages_564651905884619…"
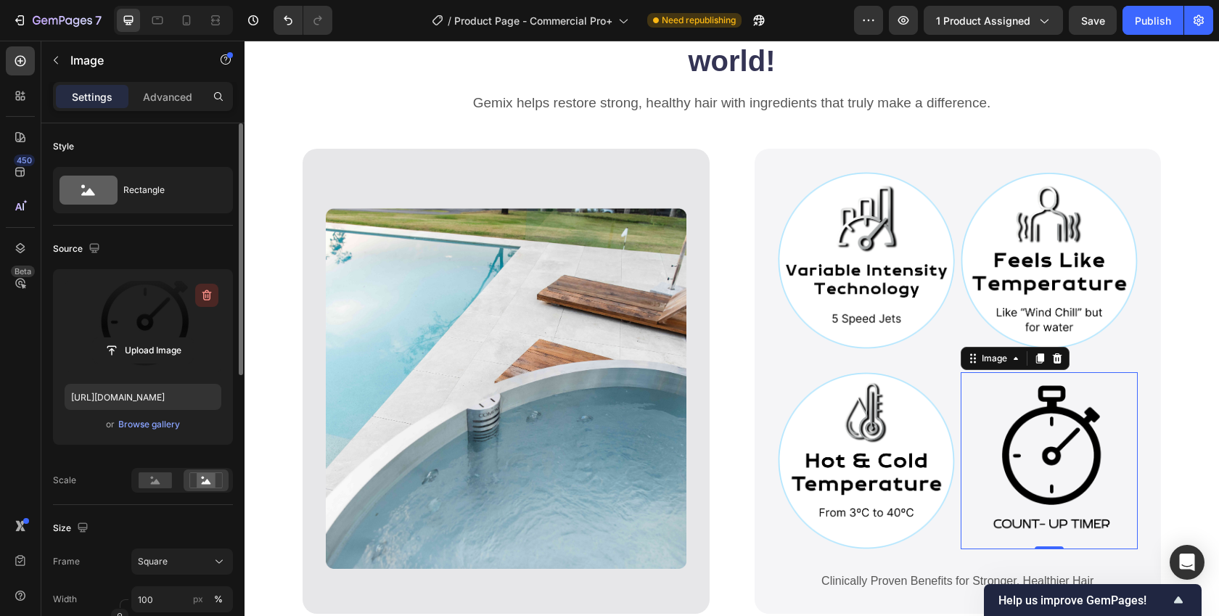
click at [204, 290] on icon "button" at bounding box center [207, 295] width 15 height 15
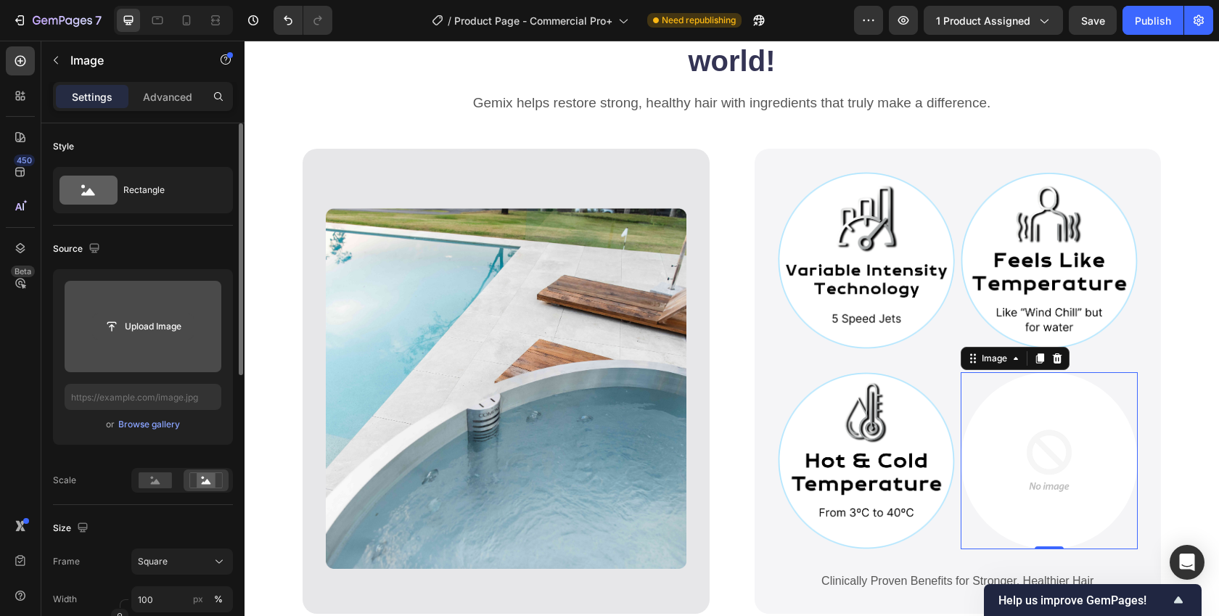
click at [146, 319] on input "file" at bounding box center [143, 326] width 100 height 25
click at [129, 324] on input "file" at bounding box center [143, 326] width 100 height 25
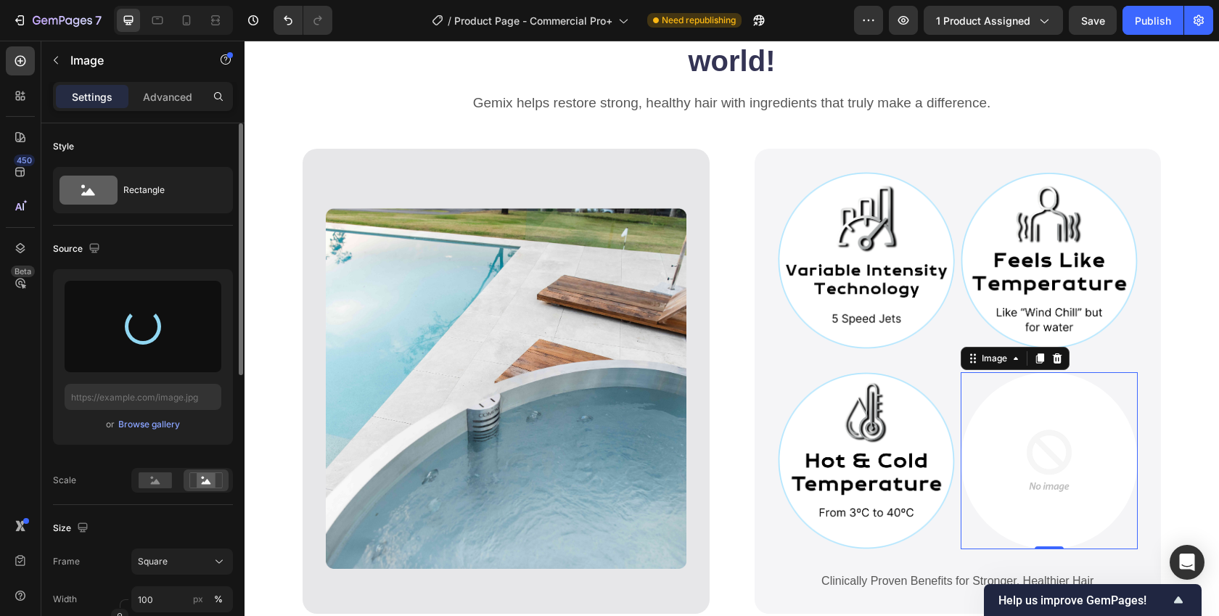
type input "https://cdn.shopify.com/s/files/1/0750/2030/4407/files/gempages_564651905884619…"
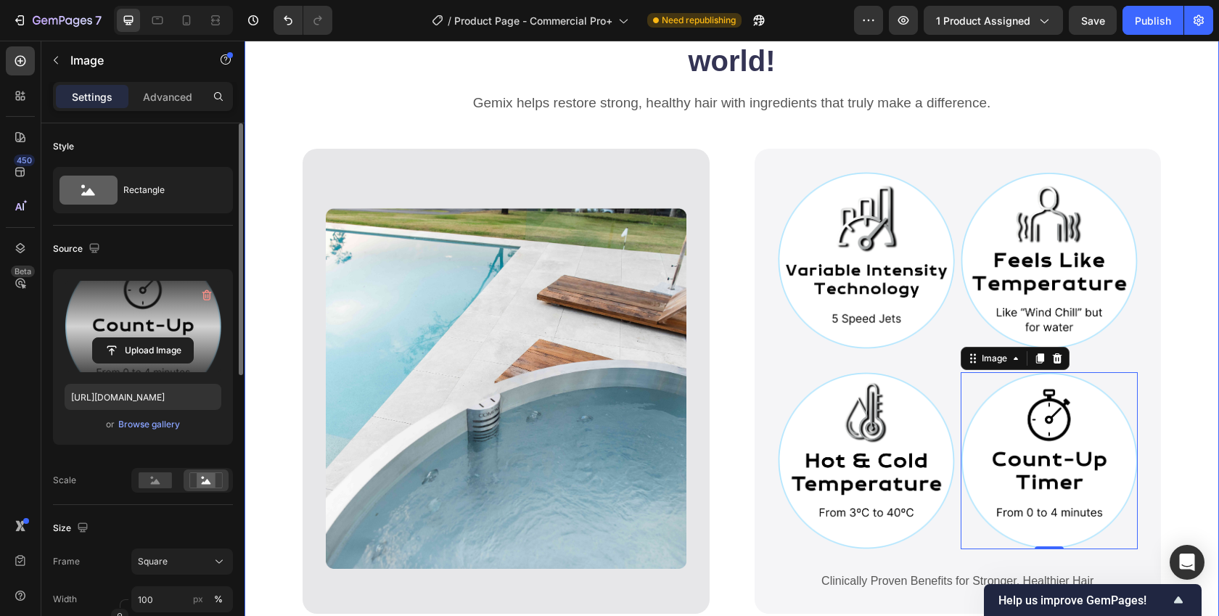
click at [1181, 421] on div "The most advanced commercial ice bath in the world! Heading Gemix helps restore…" at bounding box center [732, 345] width 975 height 684
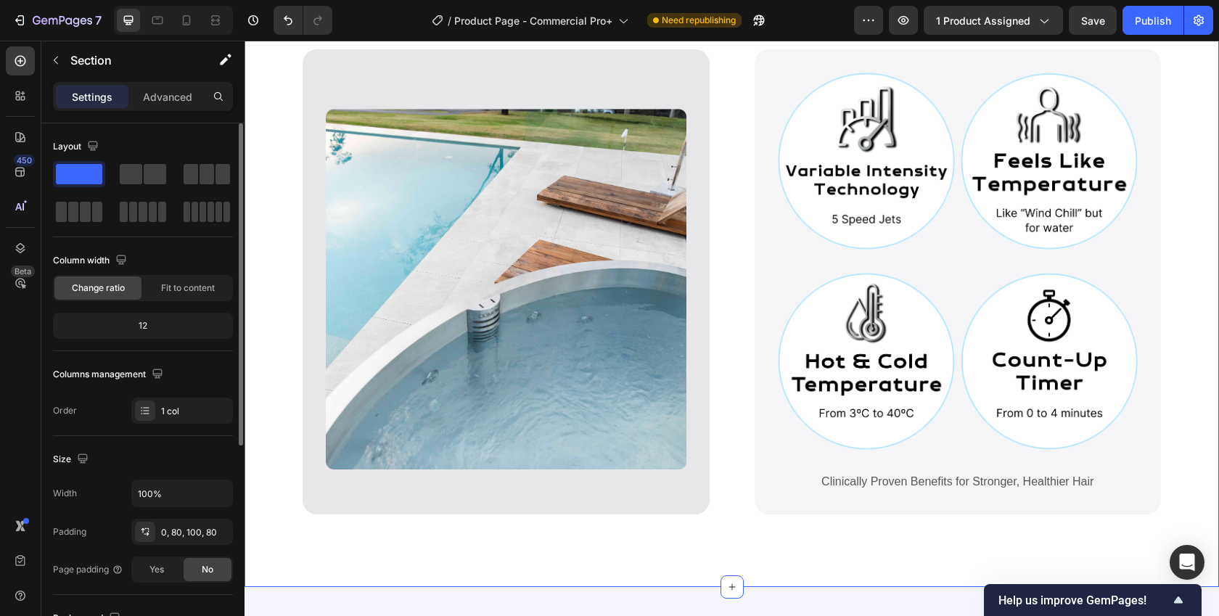
scroll to position [822, 0]
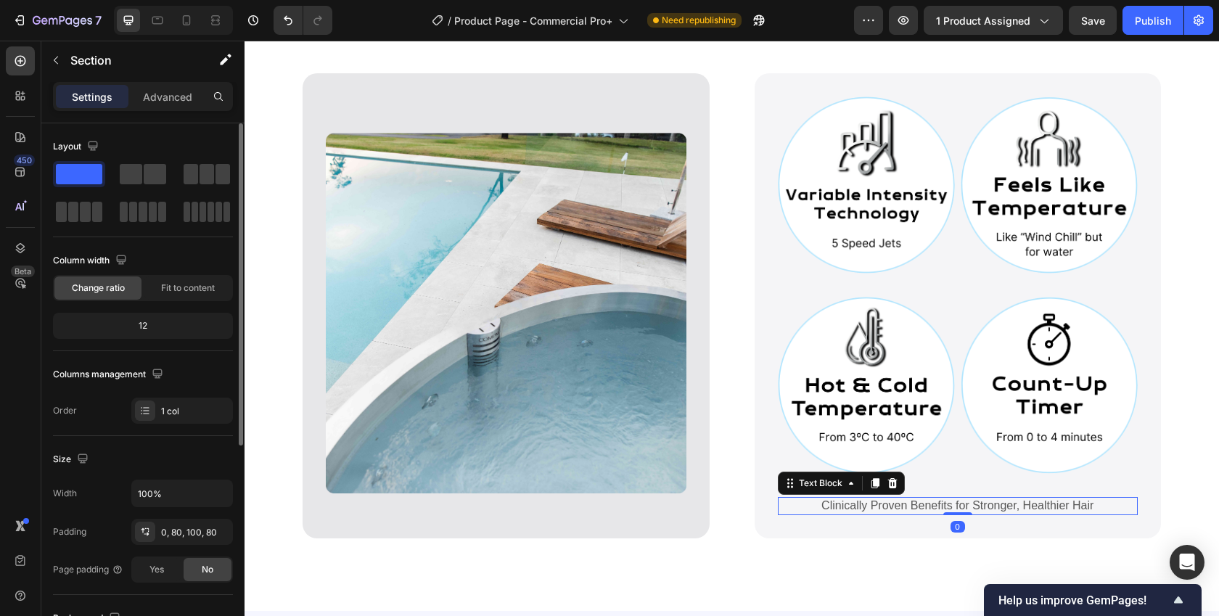
click at [972, 499] on p "Clinically Proven Benefits for Stronger, Healthier Hair" at bounding box center [958, 506] width 358 height 15
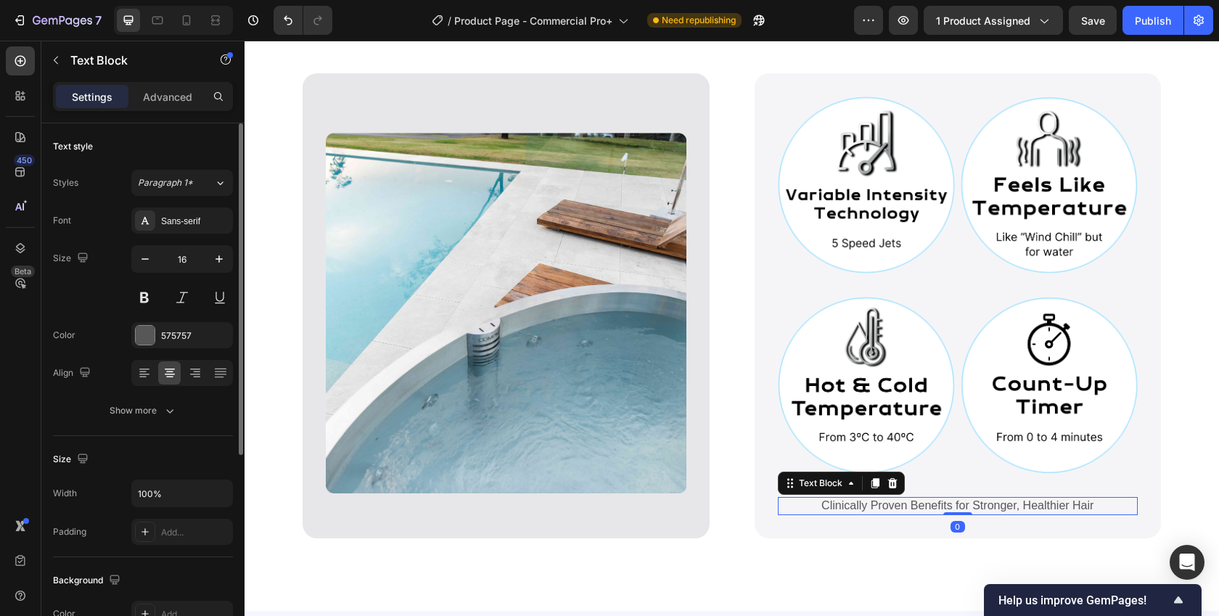
click at [972, 499] on p "Clinically Proven Benefits for Stronger, Healthier Hair" at bounding box center [958, 506] width 358 height 15
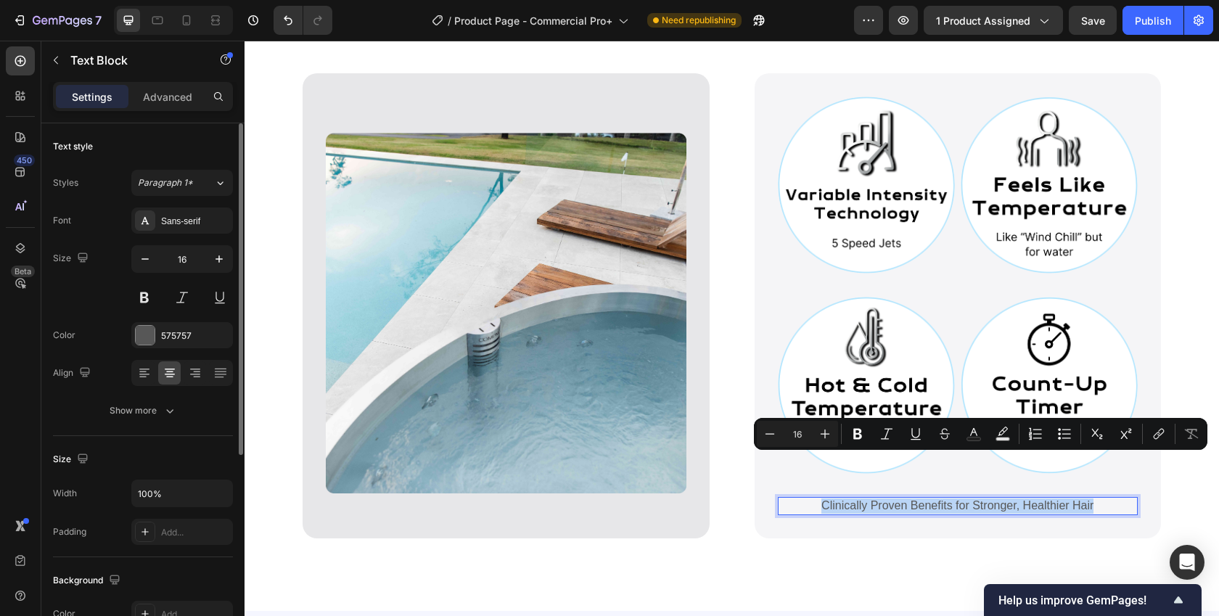
click at [972, 499] on p "Clinically Proven Benefits for Stronger, Healthier Hair" at bounding box center [958, 506] width 358 height 15
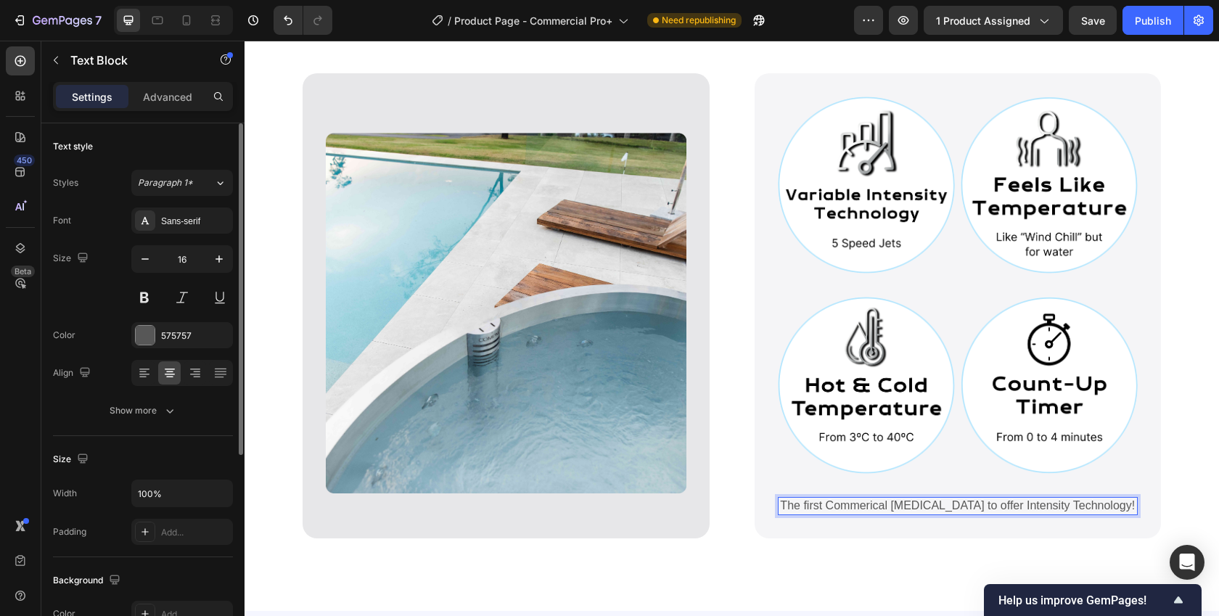
click at [879, 499] on p "The first Commerical Ice Bath to offer Intensity Technology!" at bounding box center [958, 506] width 358 height 15
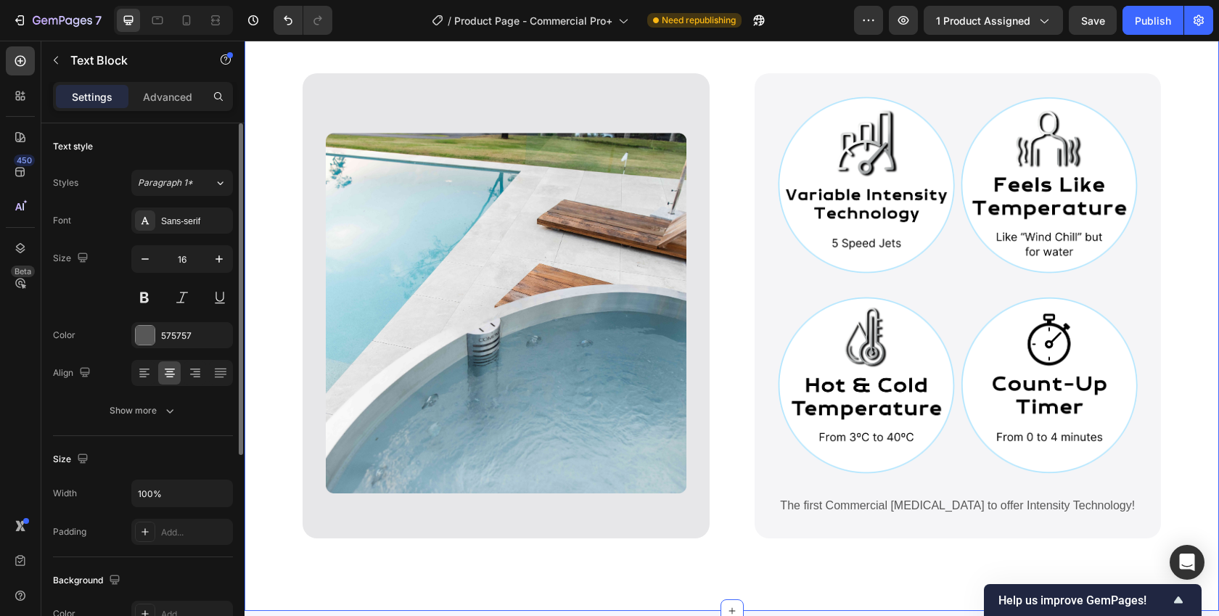
click at [1176, 427] on div "The most advanced commercial ice bath in the world! Heading Gemix helps restore…" at bounding box center [732, 269] width 975 height 684
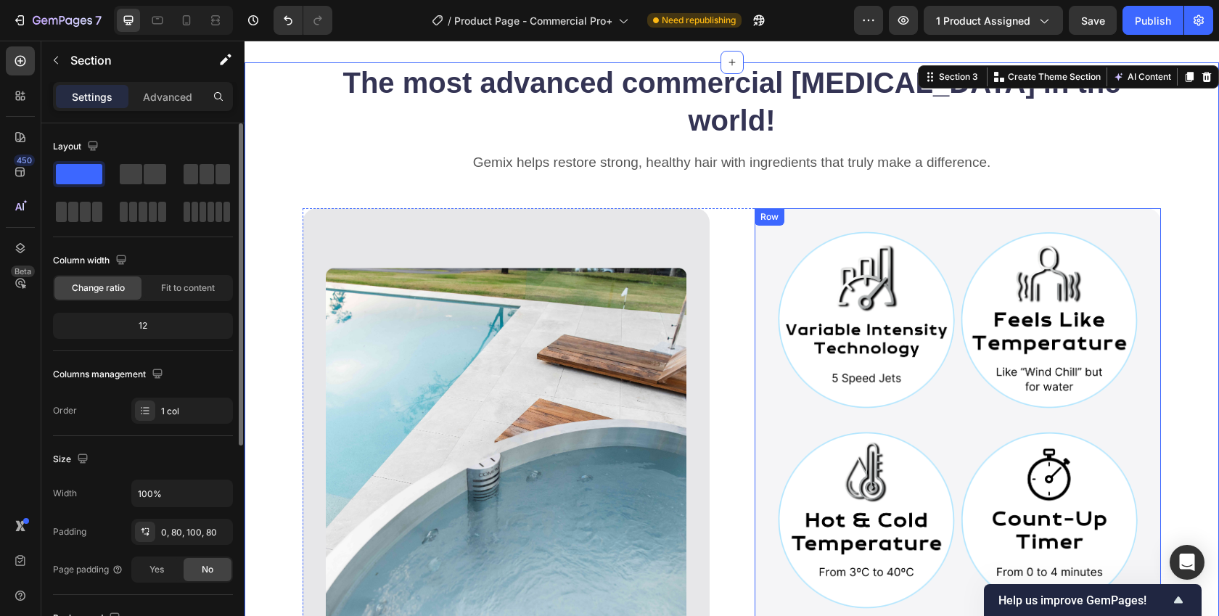
scroll to position [694, 0]
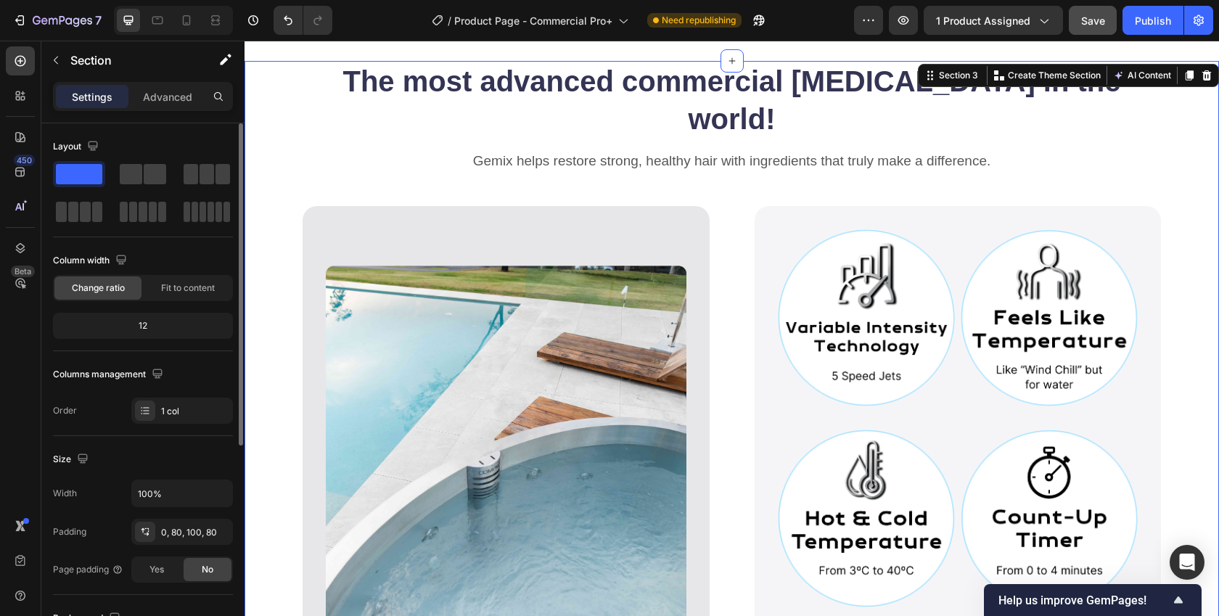
click at [1081, 22] on span "Save" at bounding box center [1093, 21] width 24 height 12
click at [909, 17] on icon "button" at bounding box center [903, 20] width 11 height 9
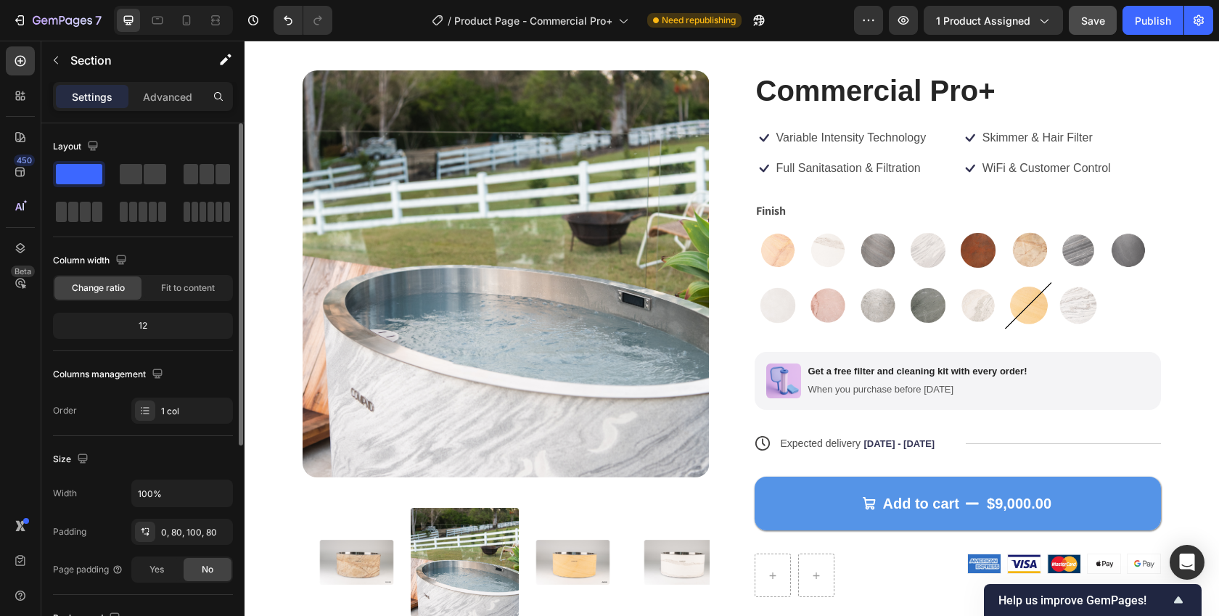
scroll to position [65, 0]
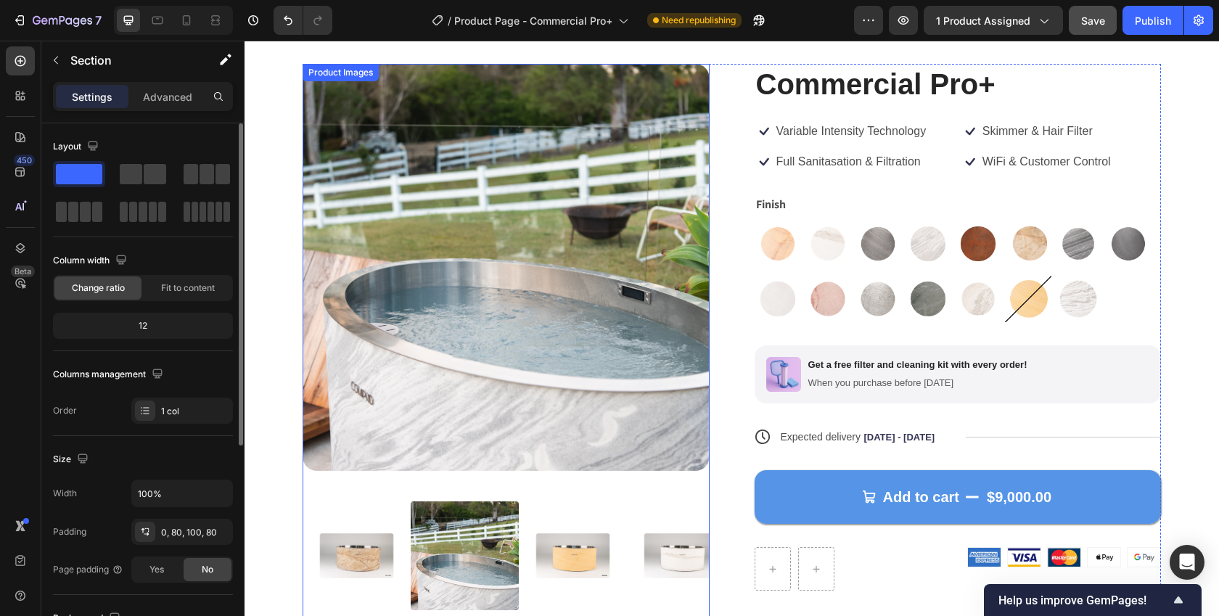
click at [575, 551] on img at bounding box center [573, 556] width 108 height 124
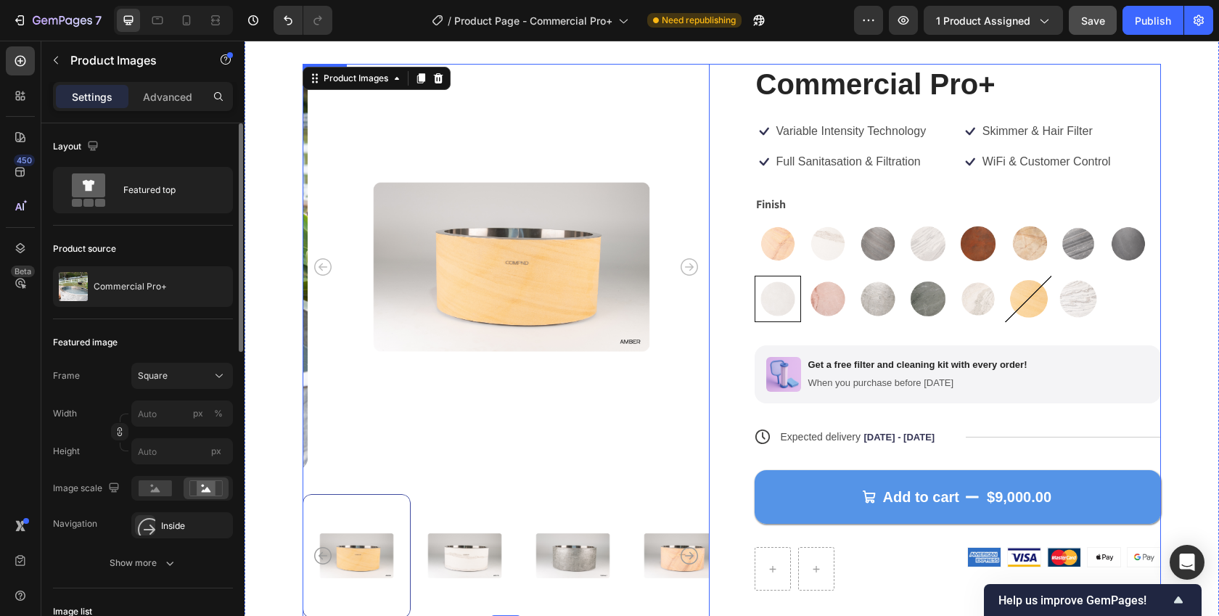
click at [774, 295] on img at bounding box center [777, 298] width 45 height 45
click at [755, 276] on input "Porcelain Porcelain" at bounding box center [754, 275] width 1 height 1
radio input "true"
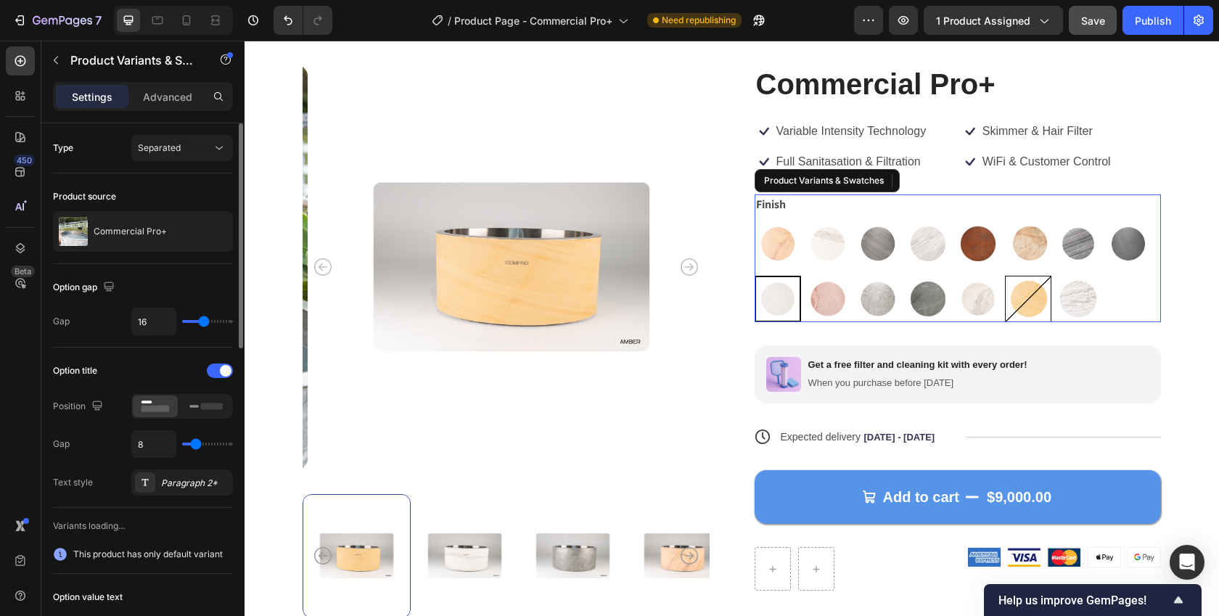
click at [1020, 289] on img at bounding box center [1028, 298] width 45 height 45
click at [1005, 276] on input "Amber Amber" at bounding box center [1004, 275] width 1 height 1
radio input "true"
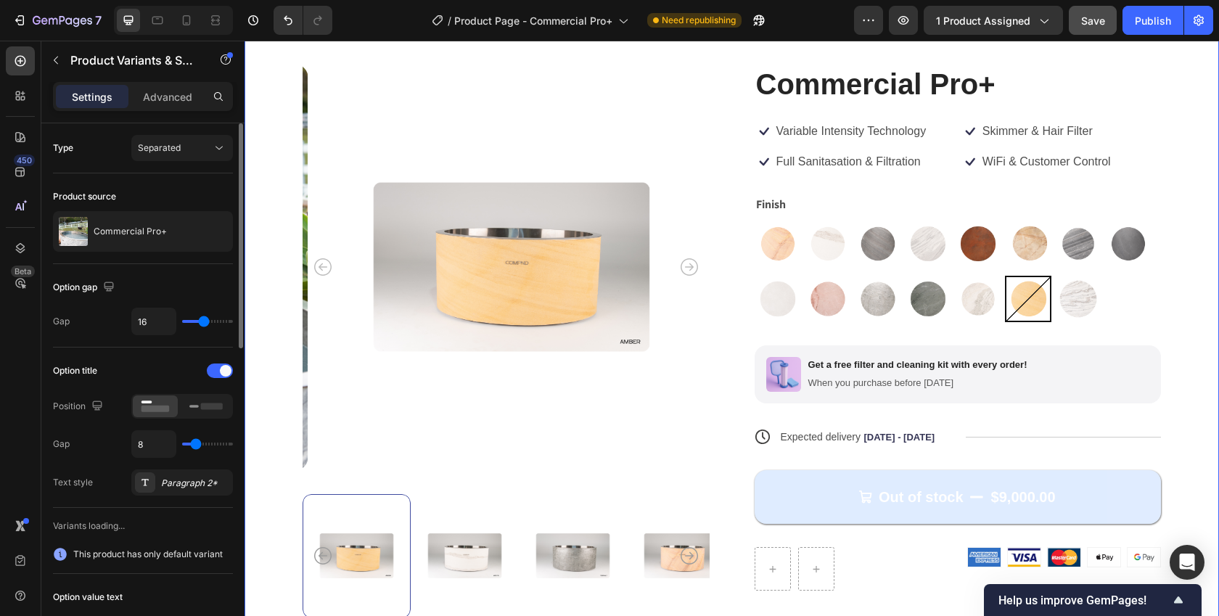
click at [1193, 398] on div "Product Images Commercial Pro+ Product Title Icon Variable Intensity Technology…" at bounding box center [732, 348] width 975 height 685
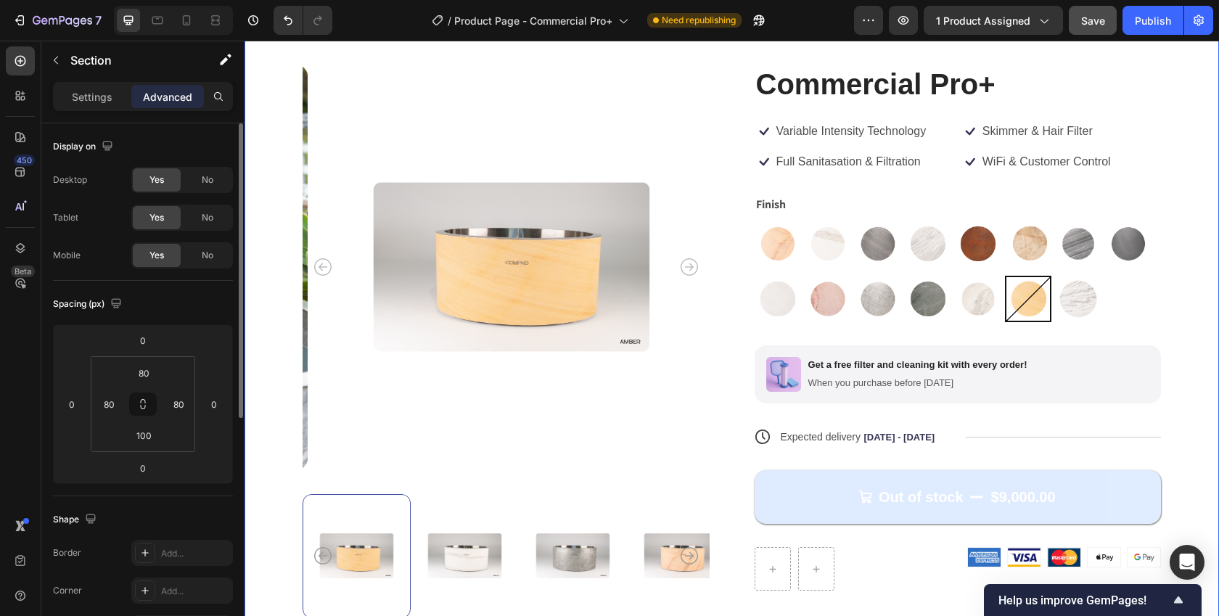
click at [1193, 398] on div "Product Images Commercial Pro+ Product Title Icon Variable Intensity Technology…" at bounding box center [732, 348] width 975 height 685
click at [785, 237] on img at bounding box center [777, 243] width 45 height 45
click at [755, 221] on input "Dune Dune" at bounding box center [754, 220] width 1 height 1
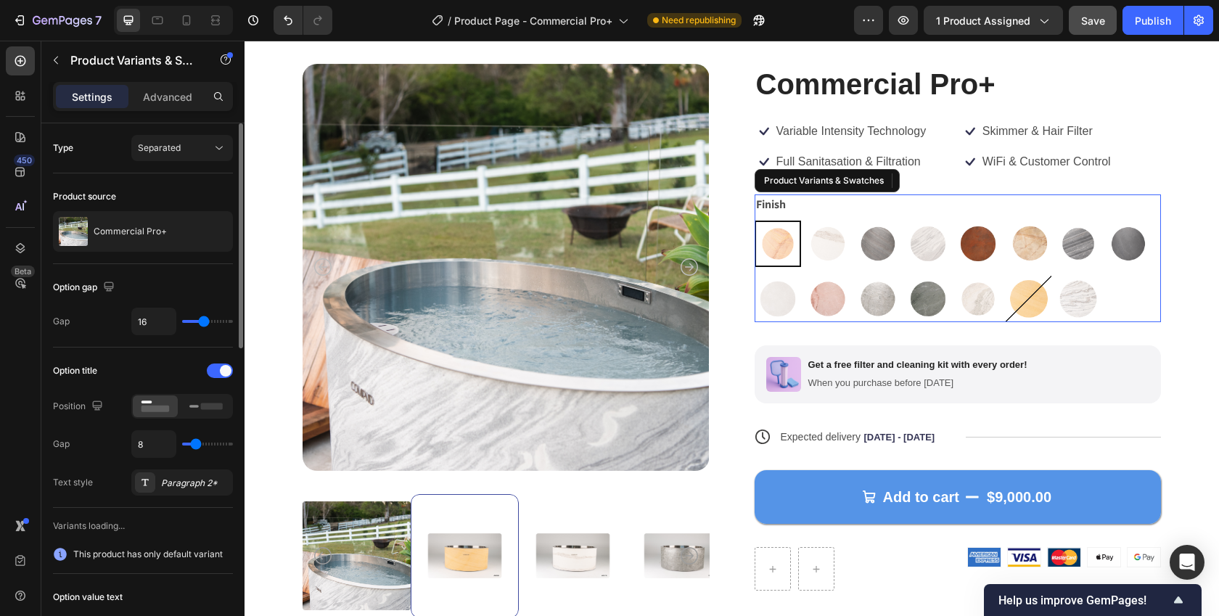
click at [777, 248] on img at bounding box center [778, 244] width 44 height 44
click at [755, 221] on input "Dune Dune" at bounding box center [754, 220] width 1 height 1
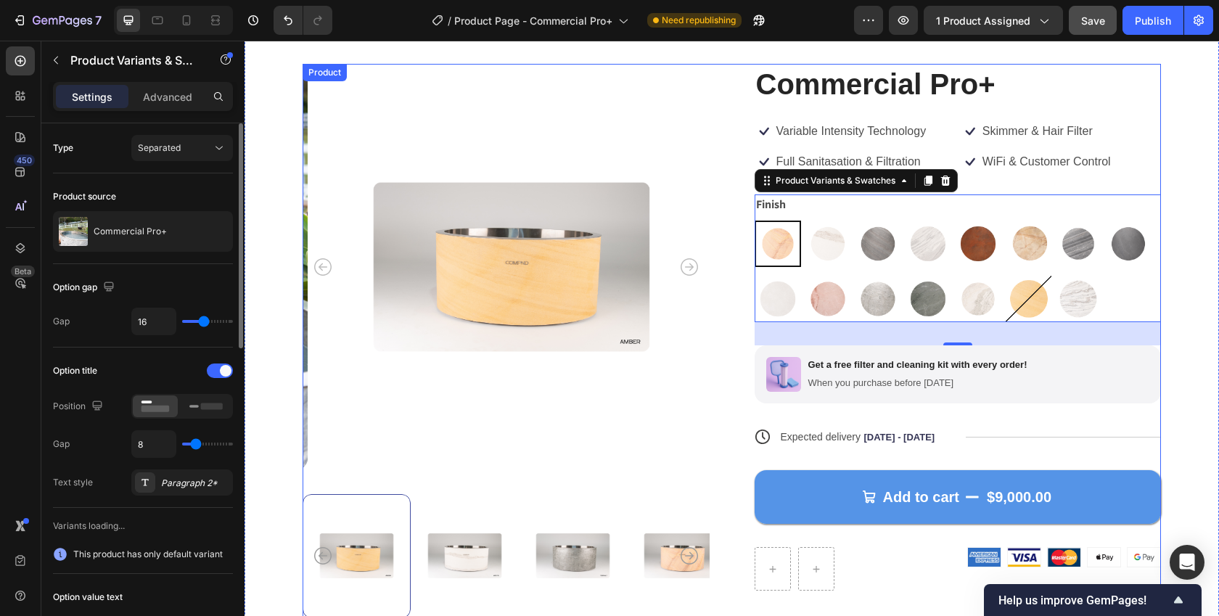
click at [1086, 20] on span "Save" at bounding box center [1093, 21] width 24 height 12
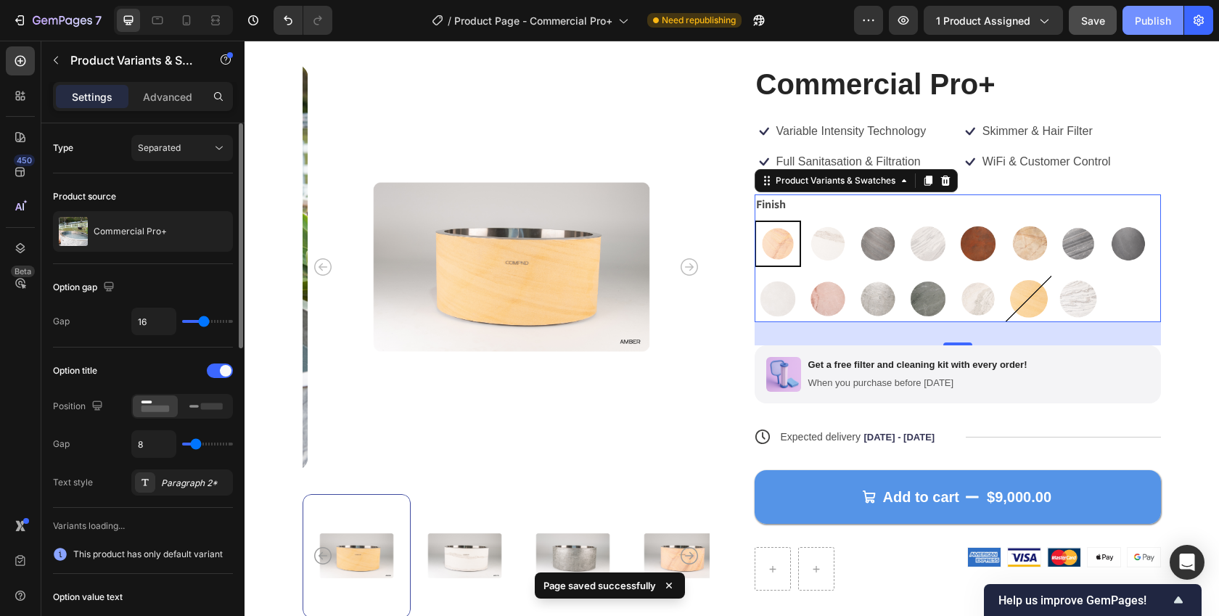
click at [1149, 14] on div "Publish" at bounding box center [1153, 20] width 36 height 15
radio input "false"
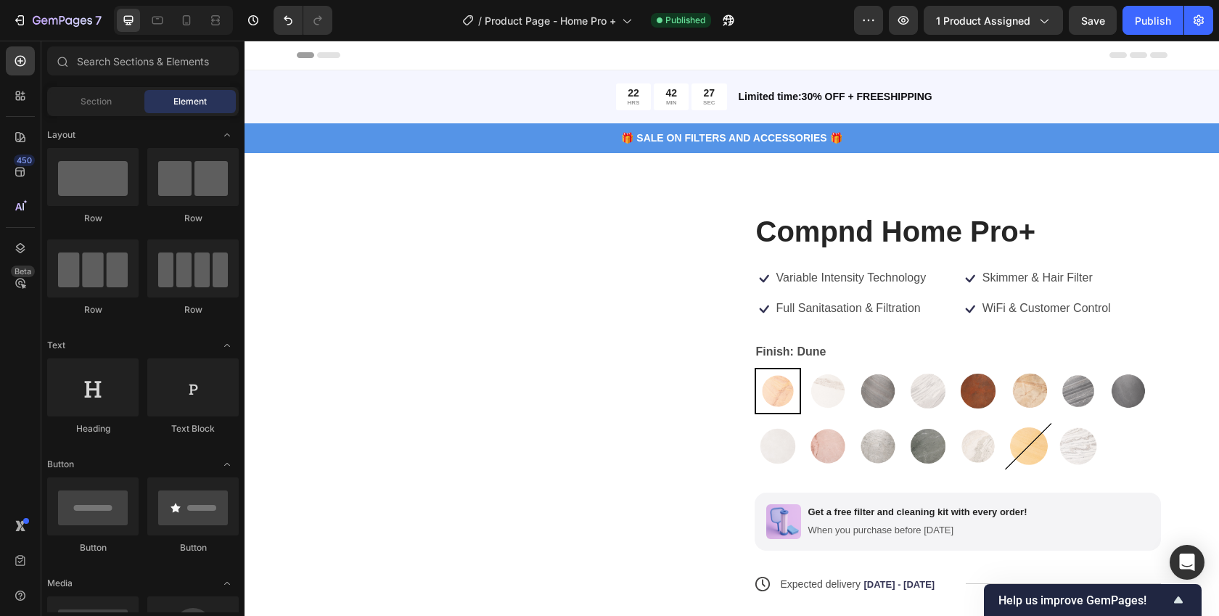
scroll to position [3, 0]
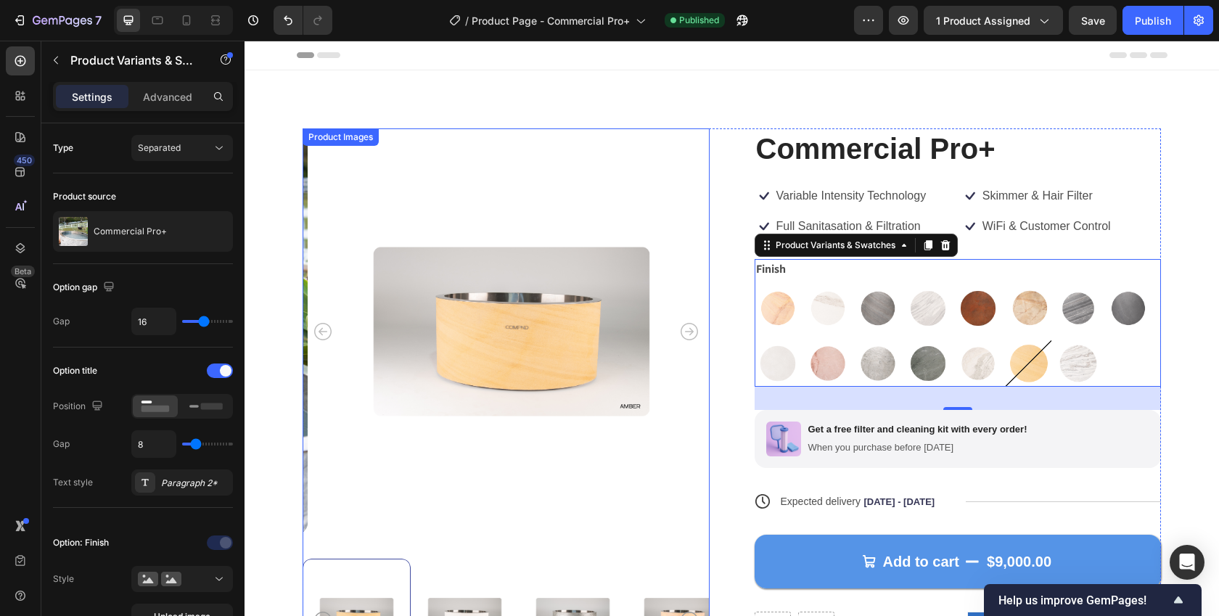
scroll to position [65, 0]
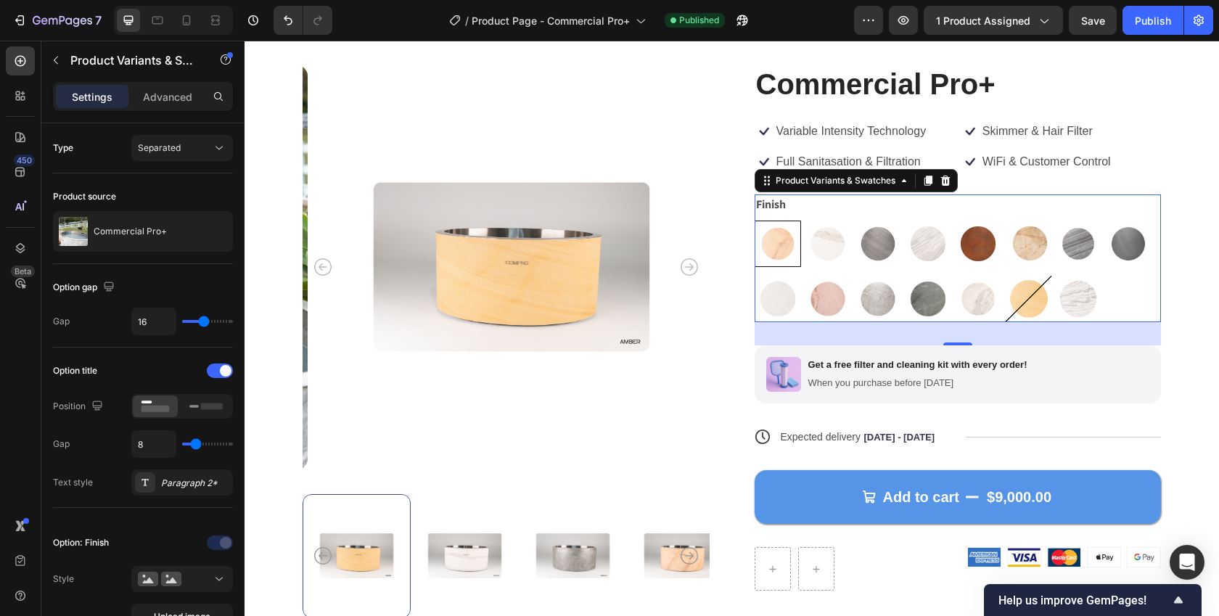
click at [770, 237] on img at bounding box center [777, 243] width 45 height 45
click at [755, 221] on input "Dune Dune" at bounding box center [754, 220] width 1 height 1
radio input "true"
click at [1074, 308] on img at bounding box center [1078, 298] width 45 height 45
click at [1055, 276] on input "Glacier Glacier" at bounding box center [1054, 275] width 1 height 1
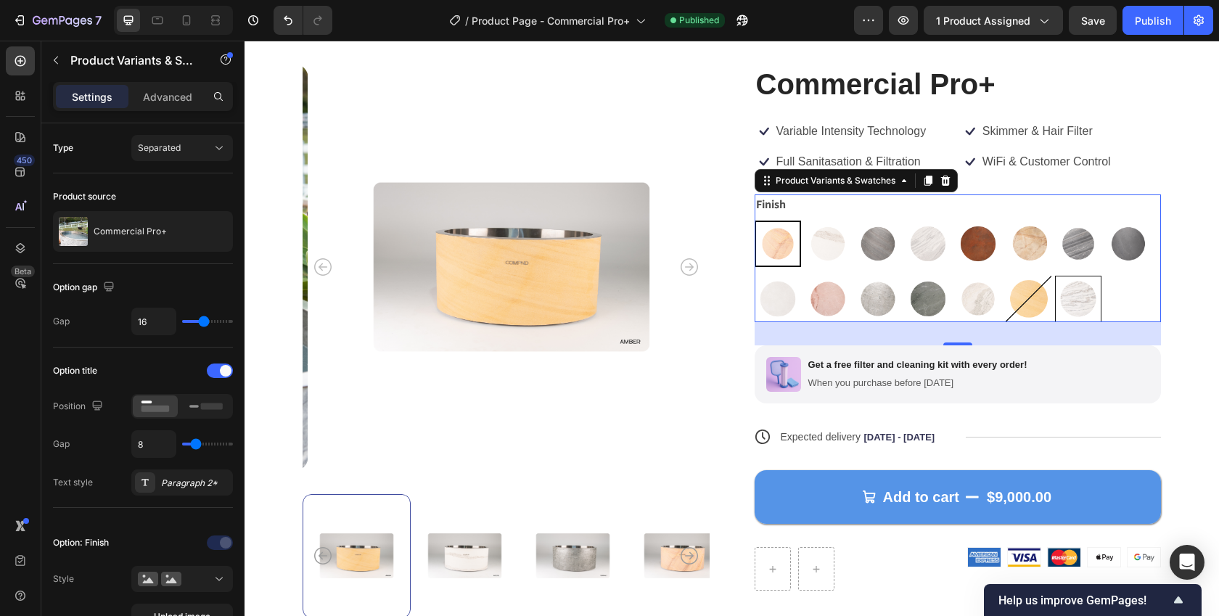
radio input "true"
click at [1076, 296] on img at bounding box center [1079, 299] width 44 height 44
click at [1055, 276] on input "Glacier Glacier" at bounding box center [1054, 275] width 1 height 1
click at [31, 25] on div "7" at bounding box center [56, 20] width 89 height 17
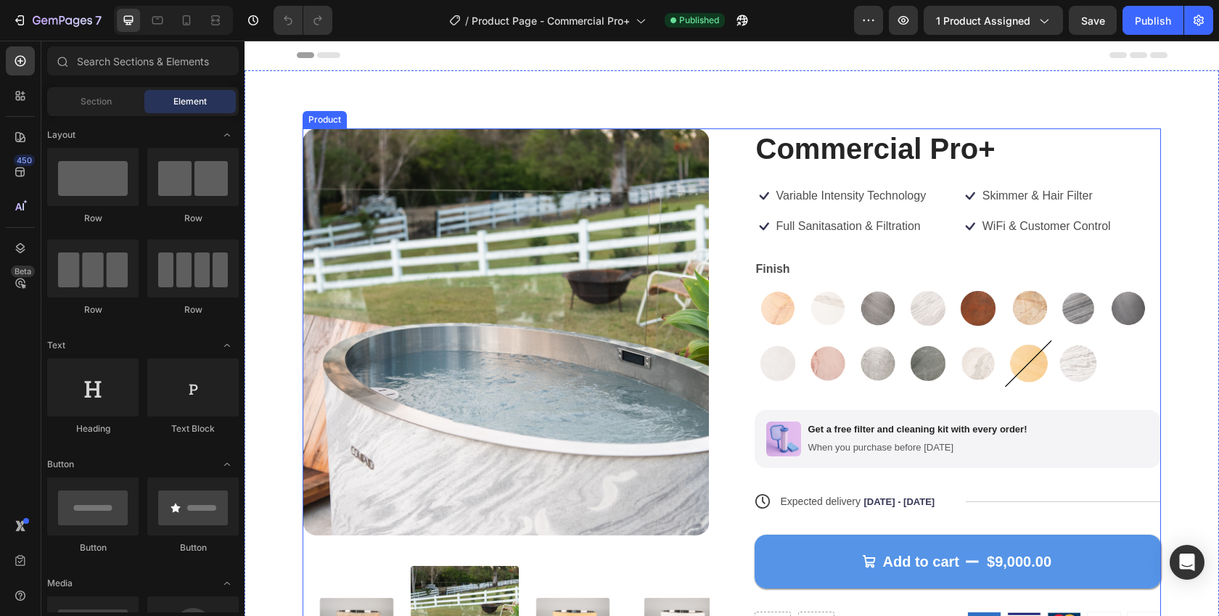
scroll to position [167, 0]
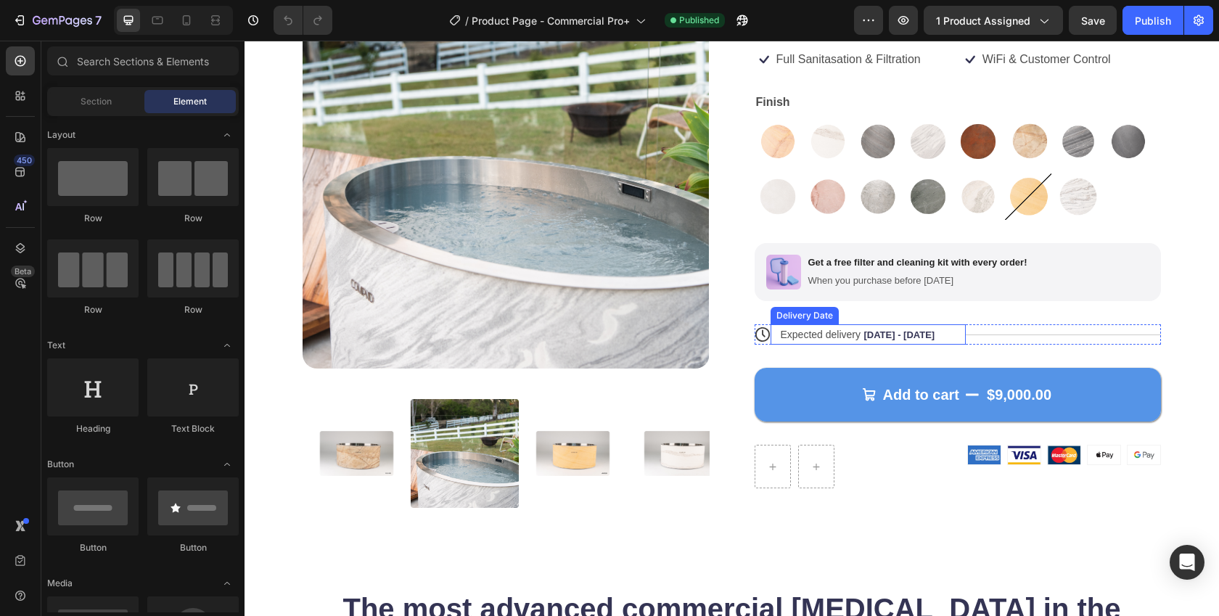
click at [809, 316] on div "Delivery Date" at bounding box center [805, 315] width 62 height 13
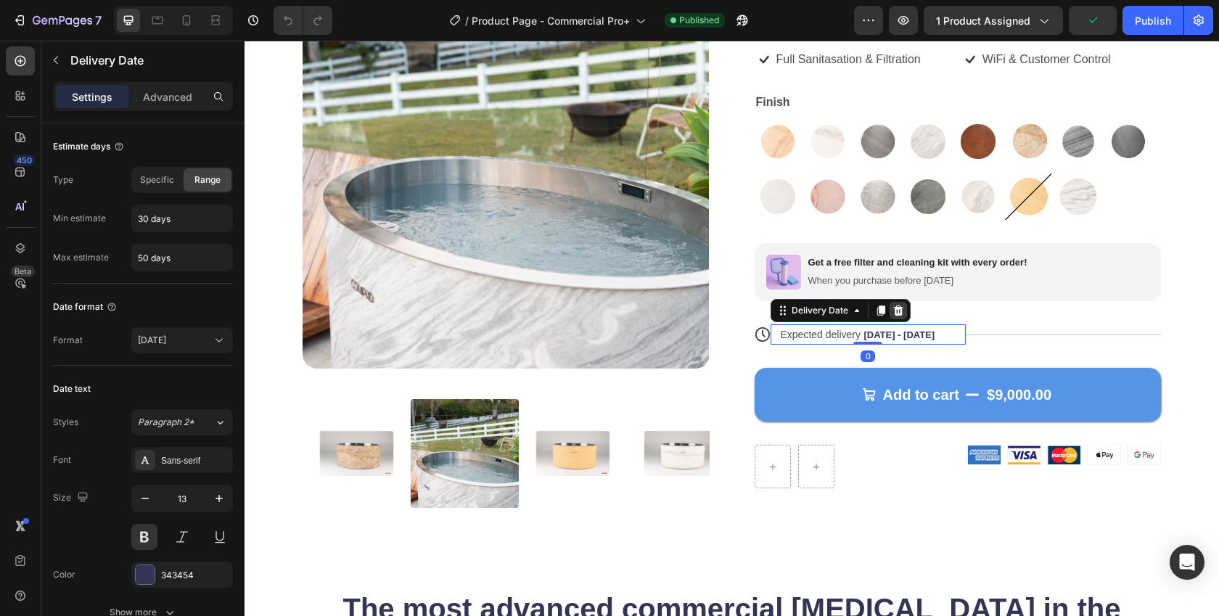
click at [893, 311] on icon at bounding box center [897, 310] width 9 height 10
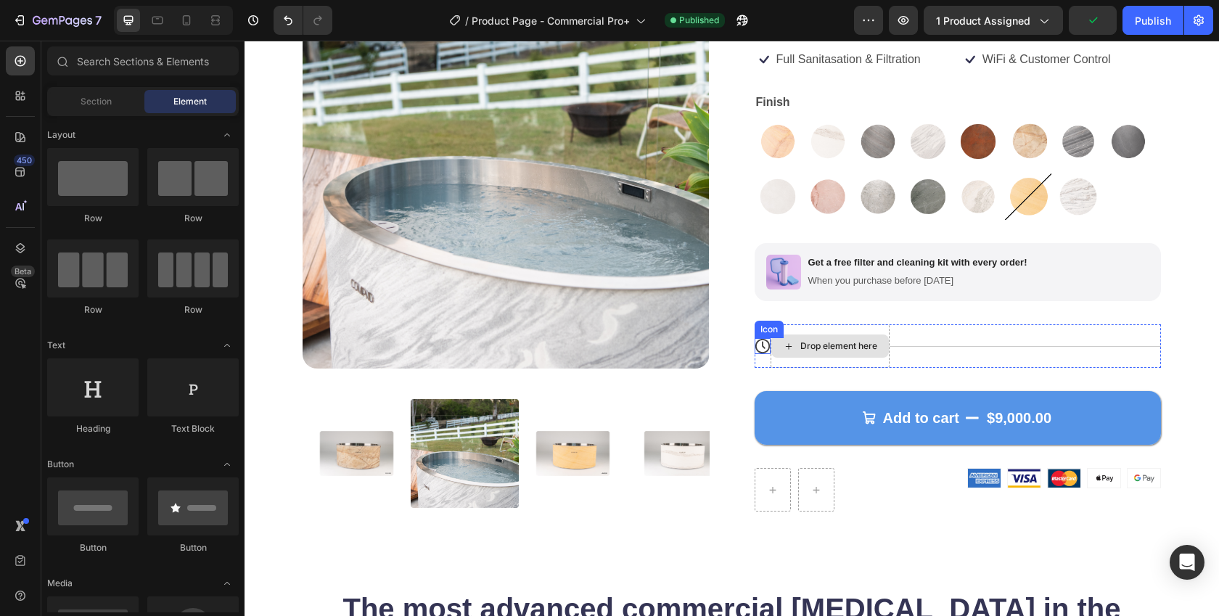
click at [755, 347] on icon at bounding box center [763, 346] width 16 height 16
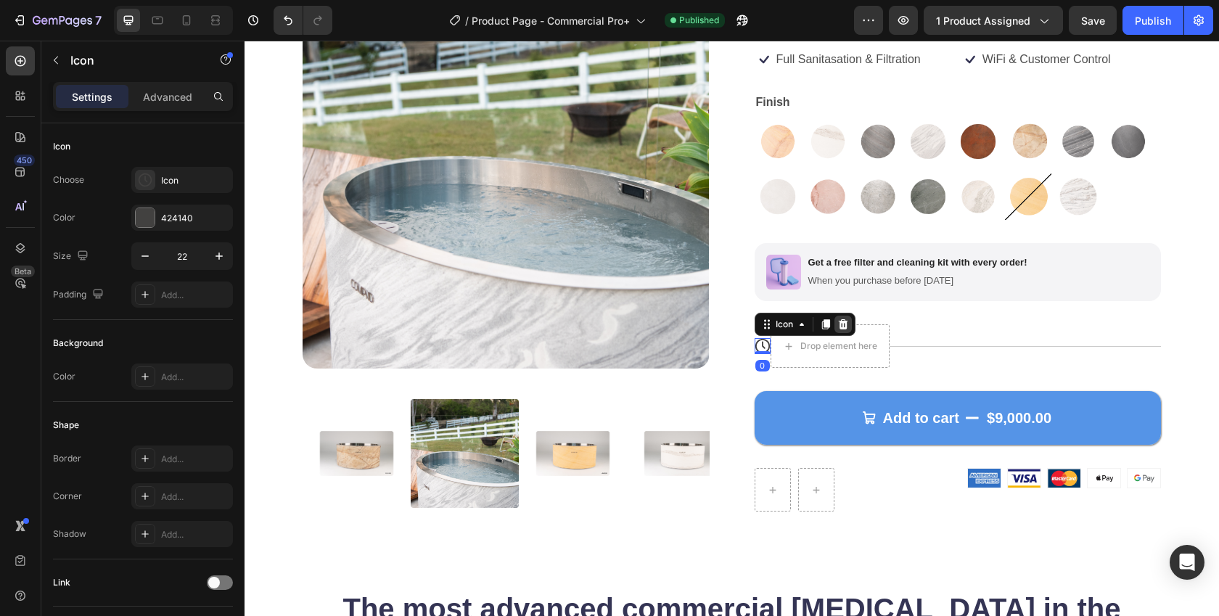
click at [838, 320] on icon at bounding box center [843, 325] width 12 height 12
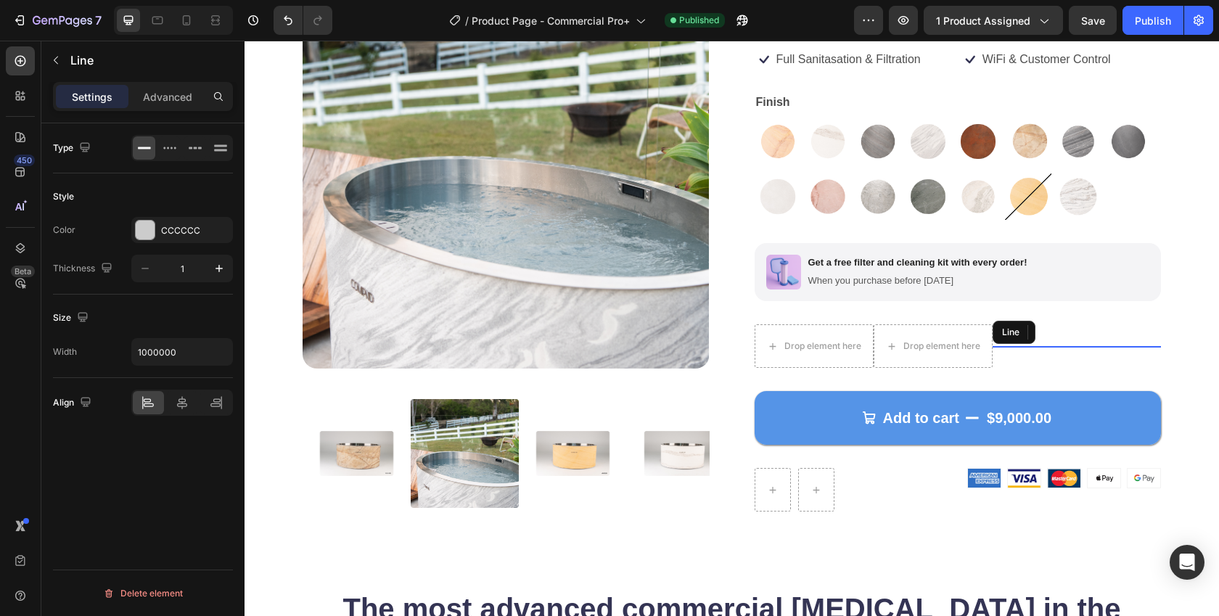
click at [997, 346] on div at bounding box center [1077, 346] width 169 height 1
click at [771, 320] on div "Row" at bounding box center [770, 315] width 30 height 17
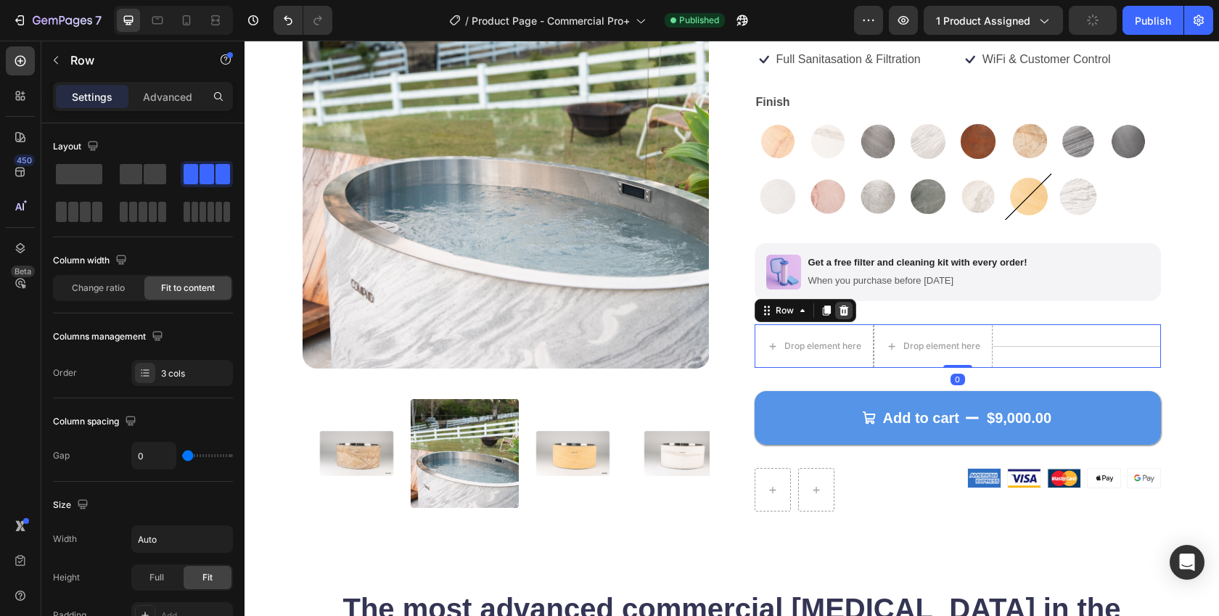
click at [844, 313] on div at bounding box center [843, 310] width 17 height 17
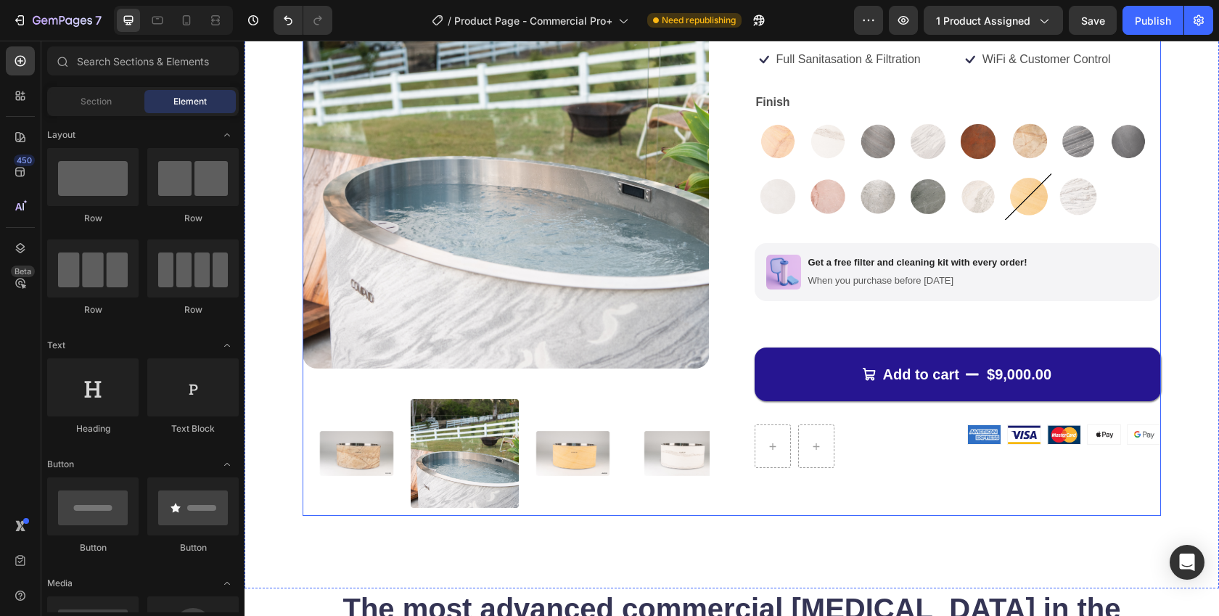
click at [797, 371] on button "Add to cart $9,000.00" at bounding box center [958, 375] width 407 height 54
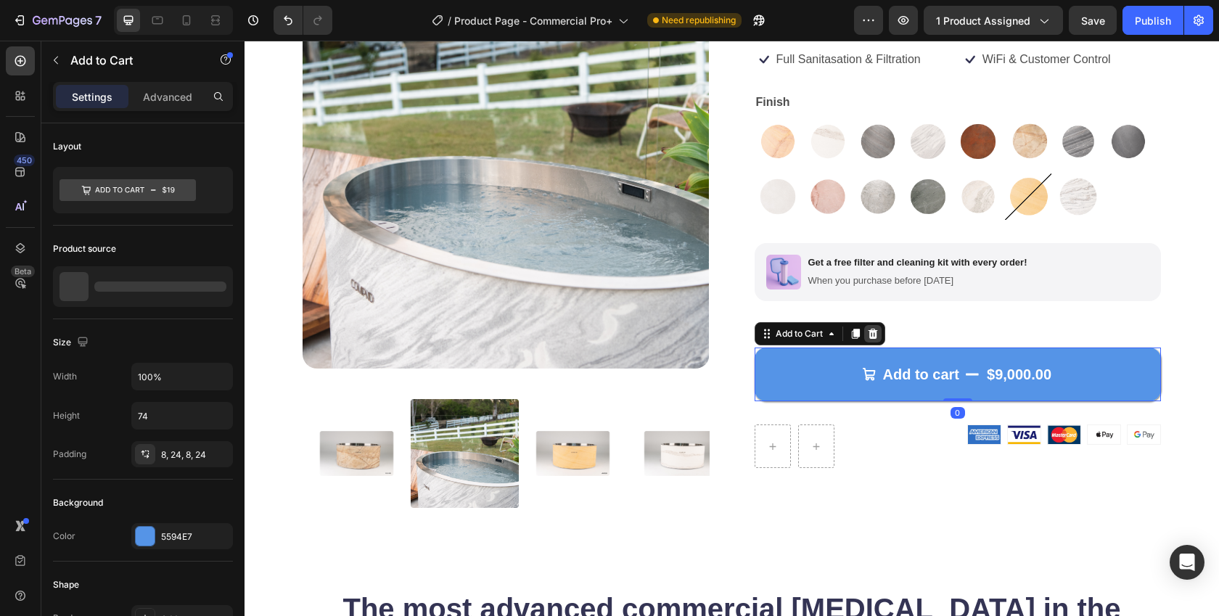
click at [868, 336] on icon at bounding box center [872, 334] width 9 height 10
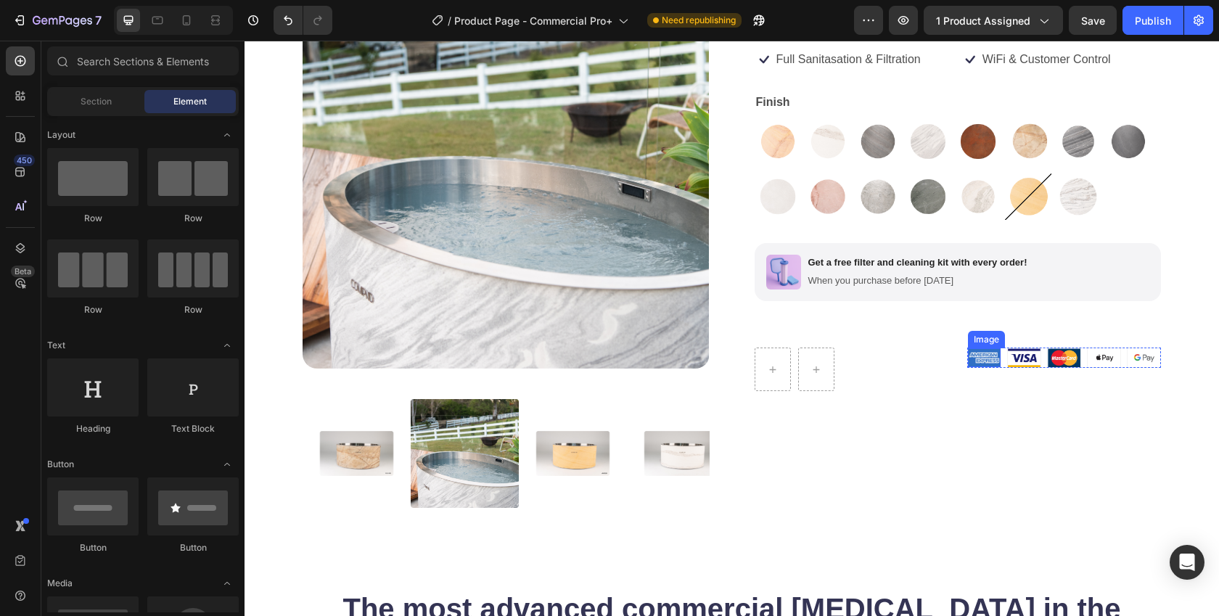
click at [971, 340] on div "Image" at bounding box center [986, 339] width 31 height 13
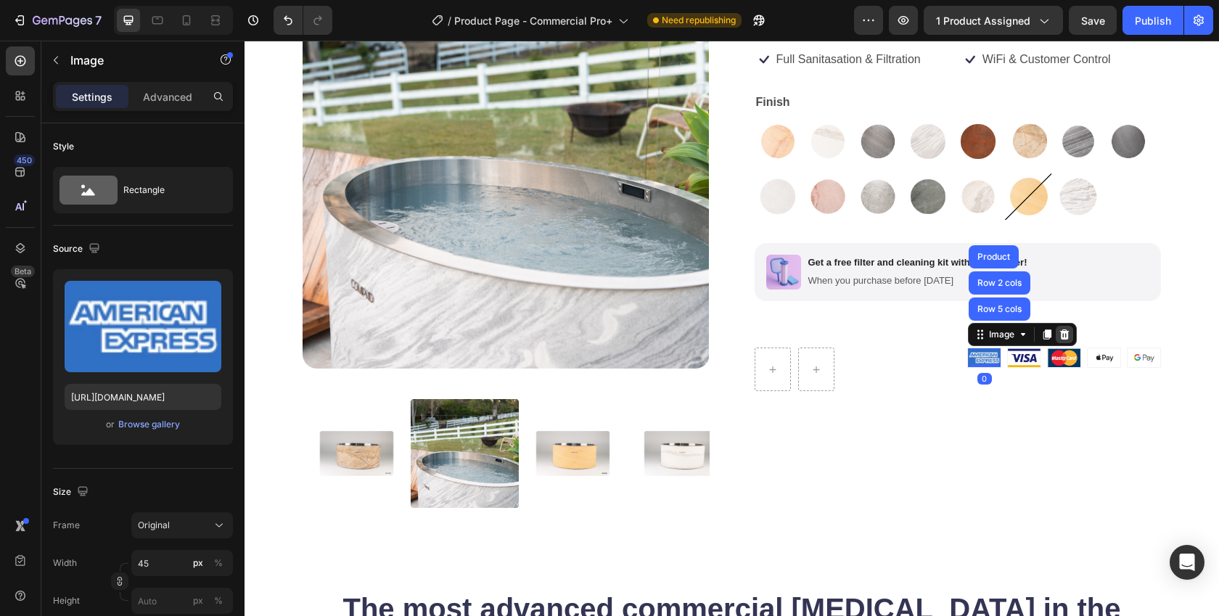
click at [1059, 336] on icon at bounding box center [1065, 335] width 12 height 12
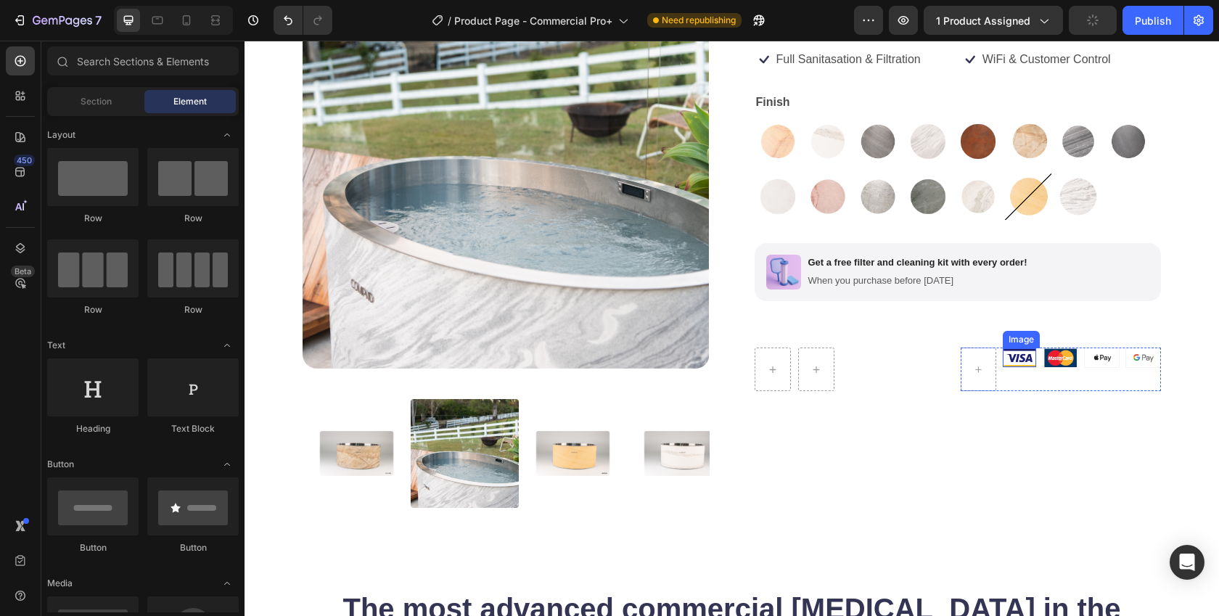
click at [1011, 357] on img at bounding box center [1020, 357] width 33 height 19
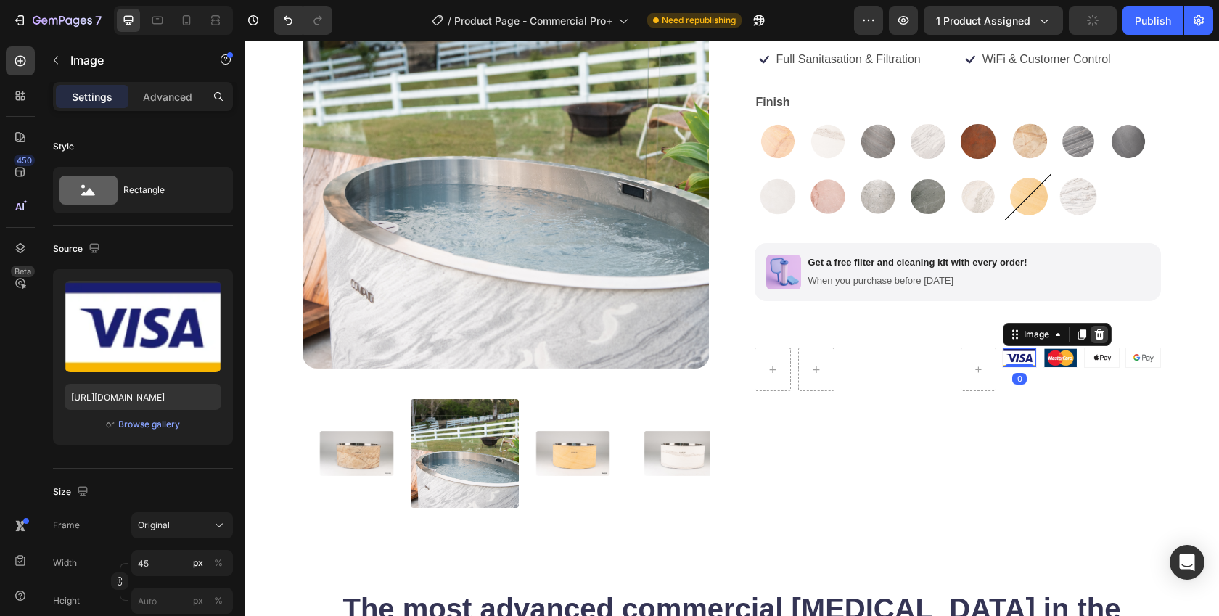
click at [1091, 336] on div at bounding box center [1099, 334] width 17 height 17
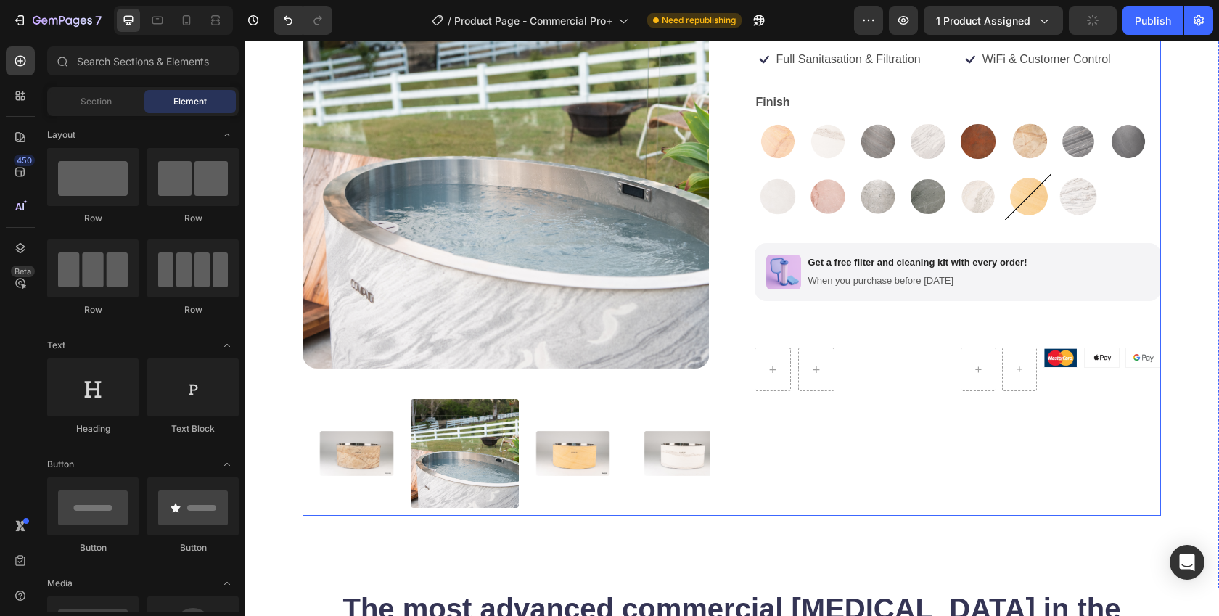
click at [1059, 355] on img at bounding box center [1060, 357] width 33 height 19
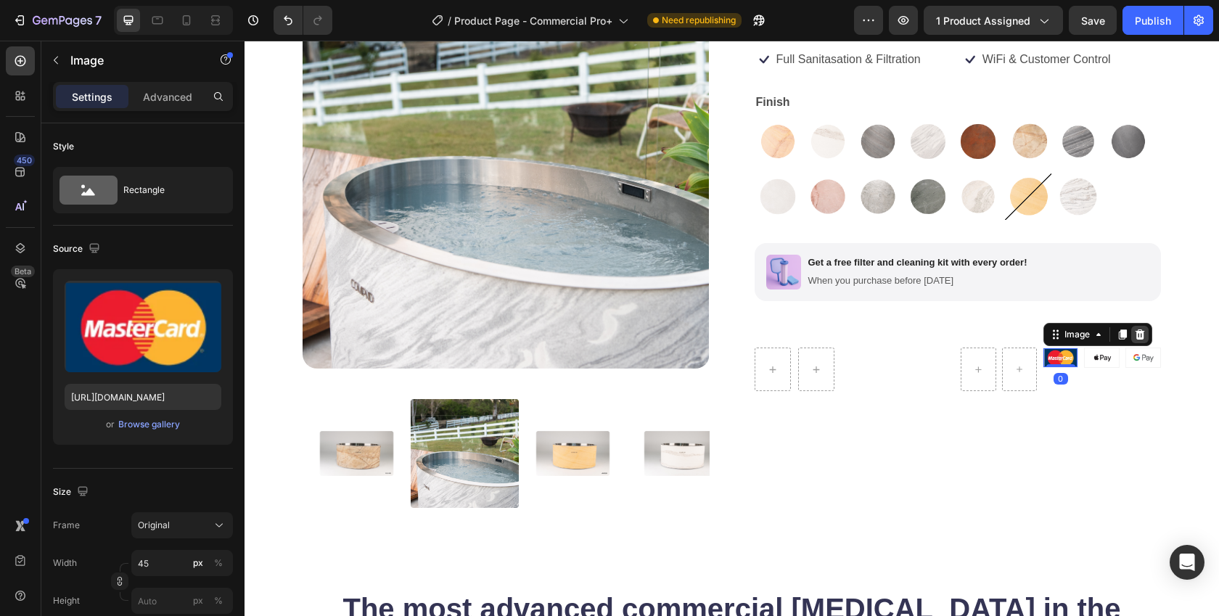
click at [1136, 331] on icon at bounding box center [1140, 334] width 9 height 10
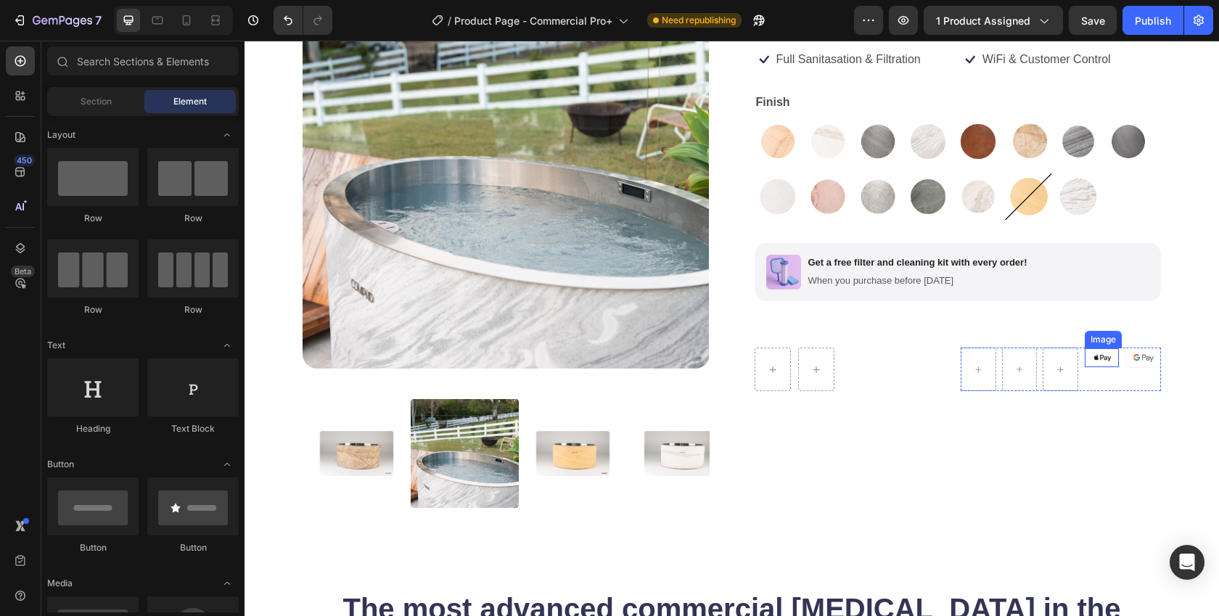
click at [1100, 354] on img at bounding box center [1102, 357] width 33 height 19
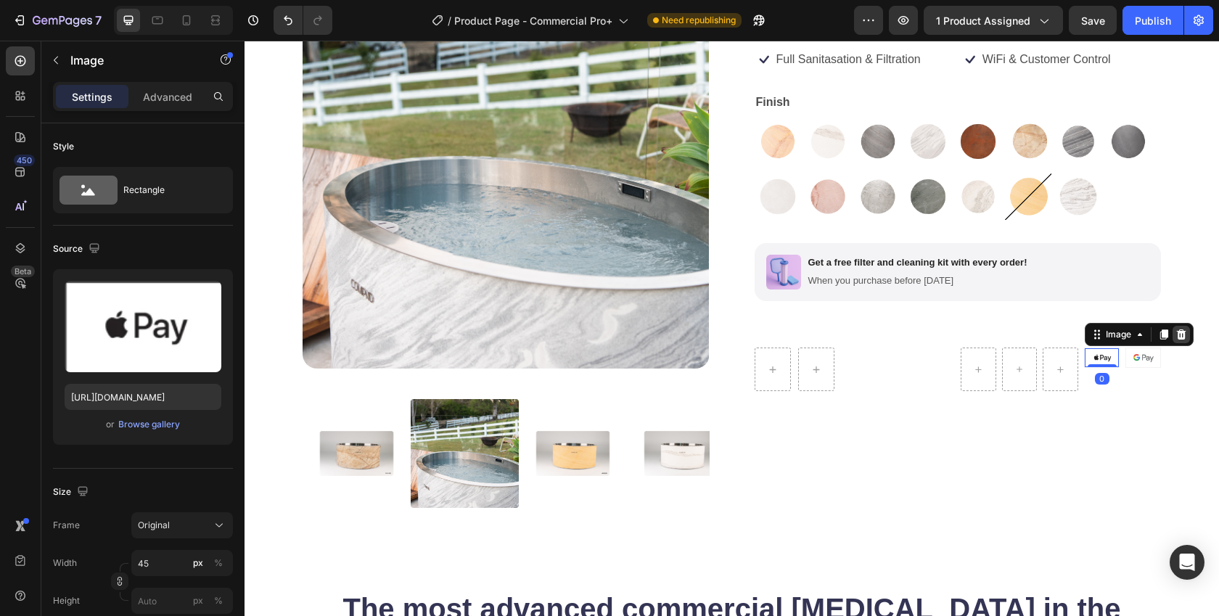
click at [1177, 335] on icon at bounding box center [1181, 334] width 9 height 10
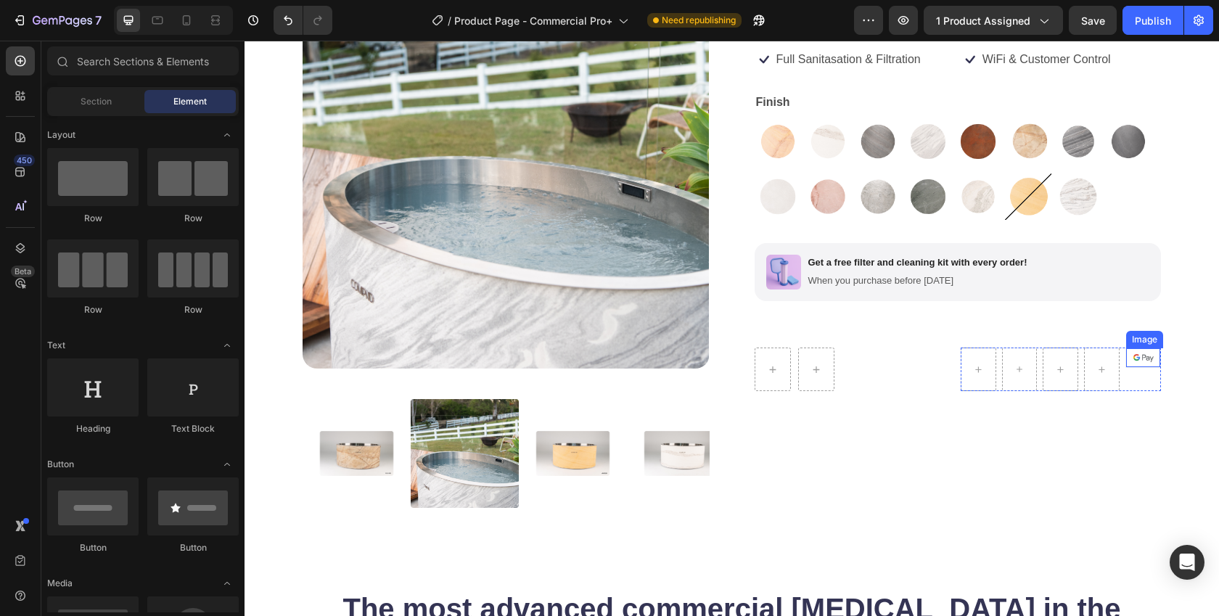
click at [1147, 339] on div "Image" at bounding box center [1144, 339] width 31 height 13
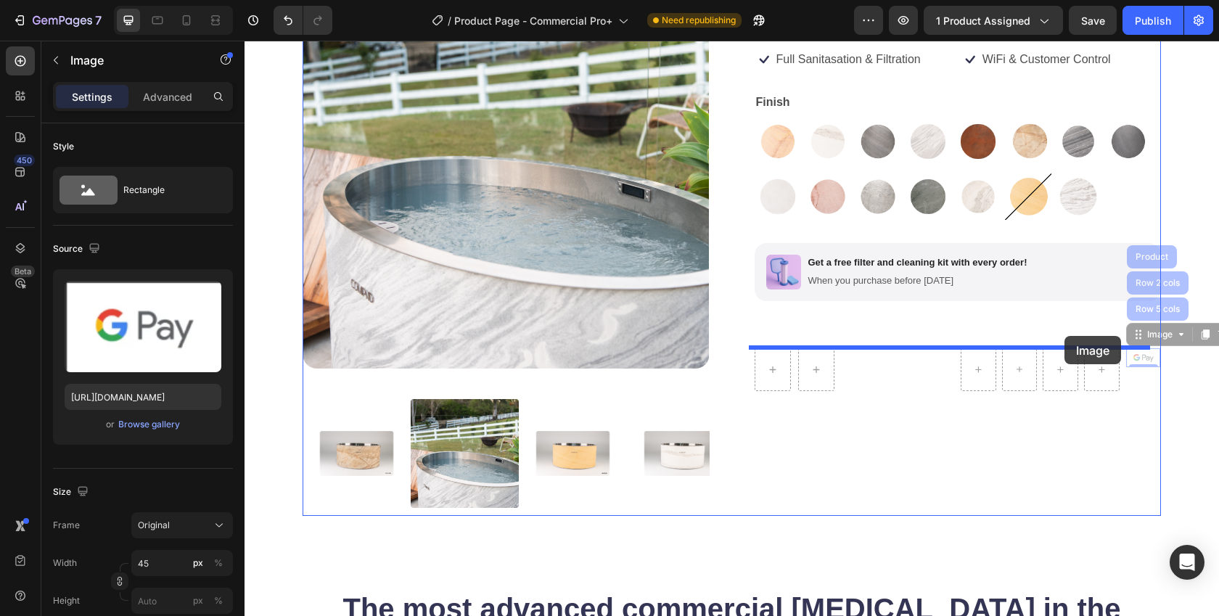
drag, startPoint x: 1125, startPoint y: 336, endPoint x: 1065, endPoint y: 336, distance: 61.0
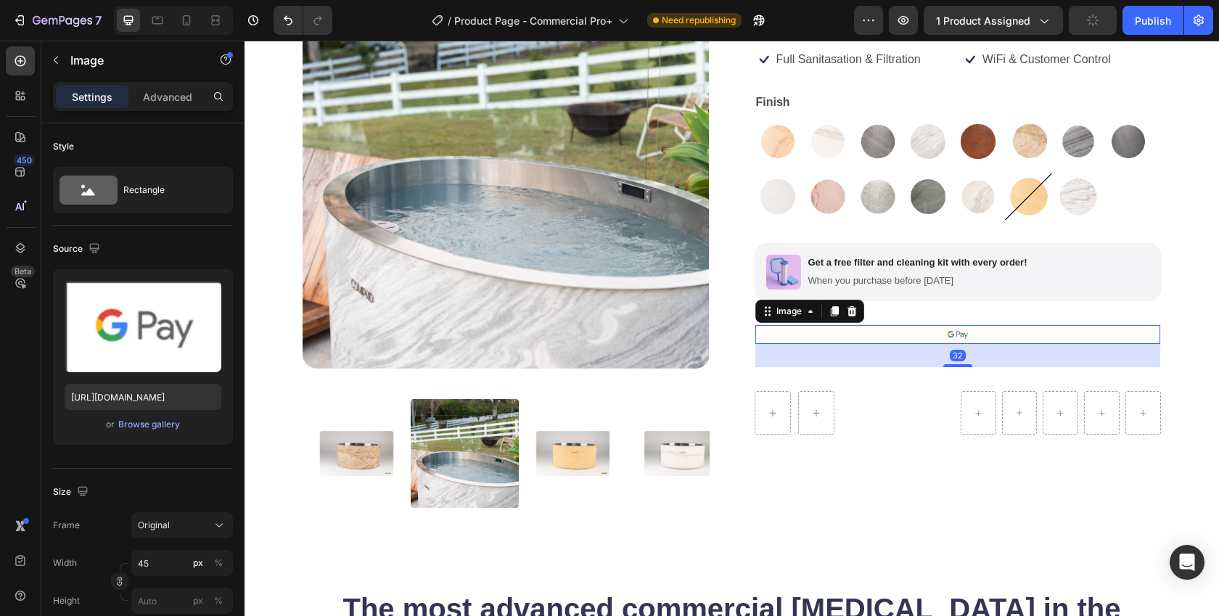
click at [848, 311] on icon at bounding box center [851, 311] width 9 height 10
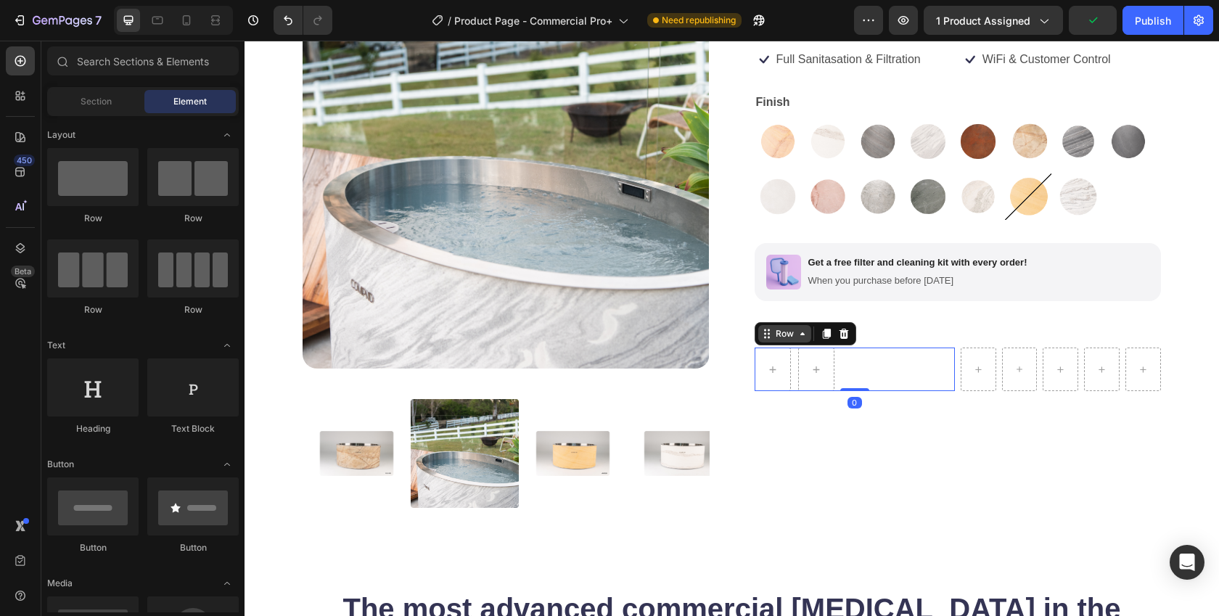
click at [764, 343] on div "Row" at bounding box center [806, 333] width 102 height 23
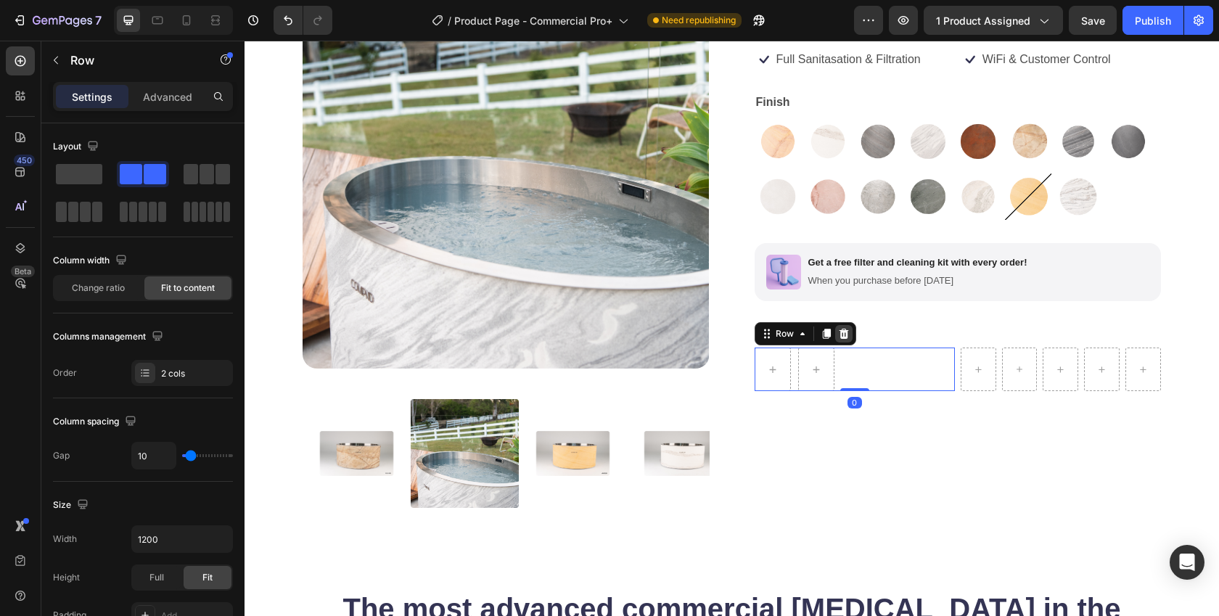
click at [839, 337] on icon at bounding box center [843, 334] width 9 height 10
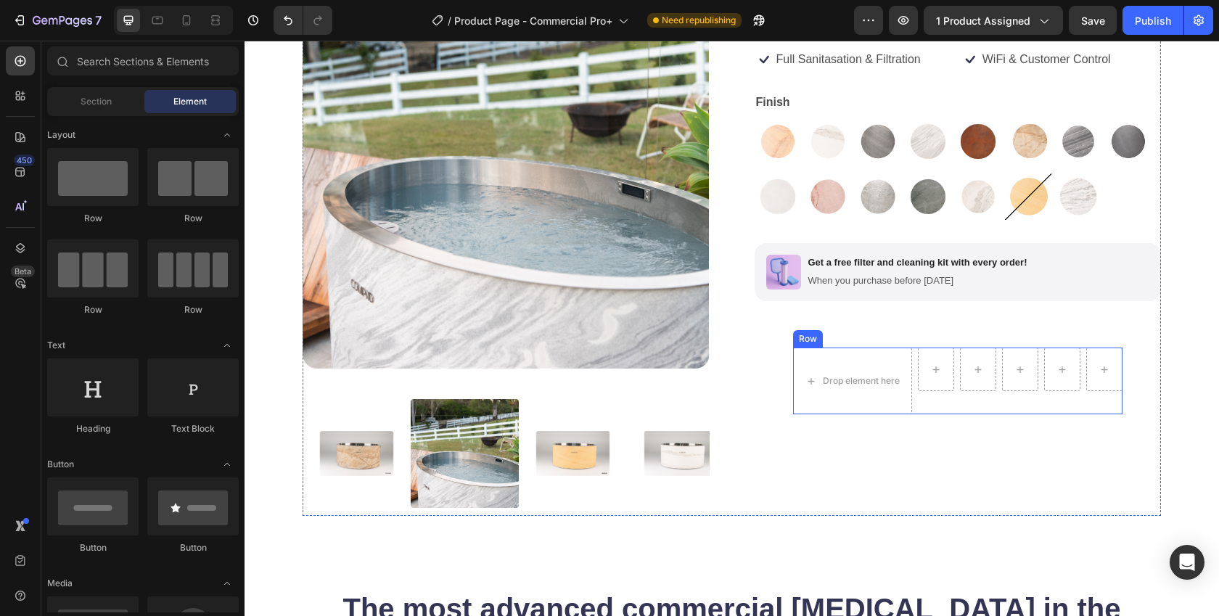
click at [797, 345] on div "Commercial Pro+ Product Title Icon Variable Intensity Technology Text Block Row…" at bounding box center [958, 239] width 407 height 554
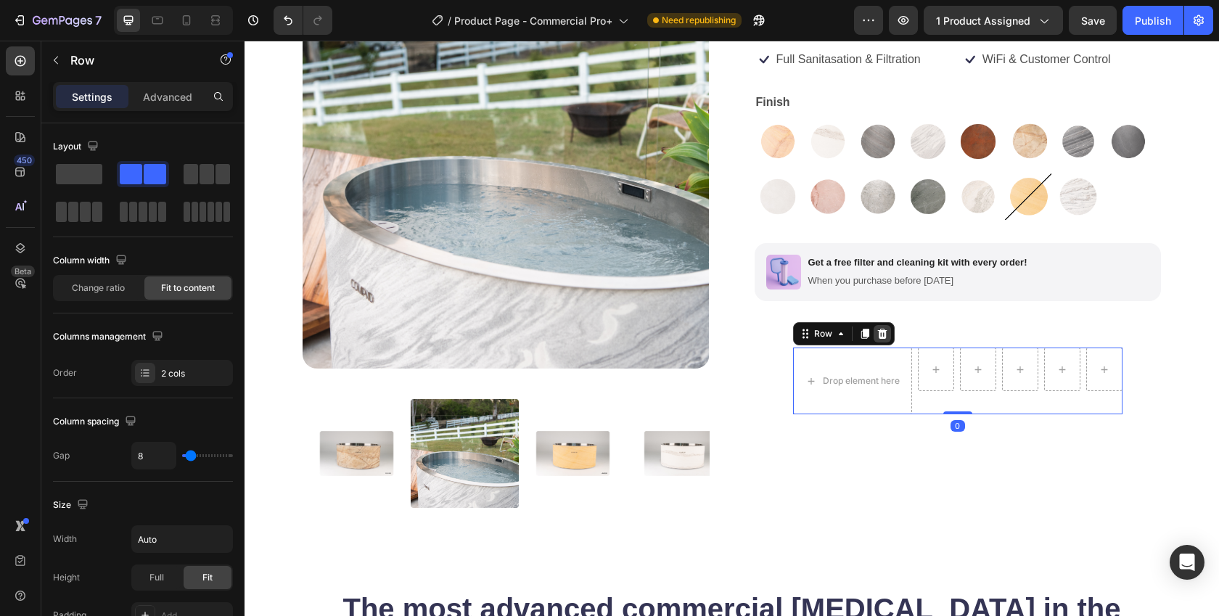
click at [877, 332] on icon at bounding box center [881, 334] width 9 height 10
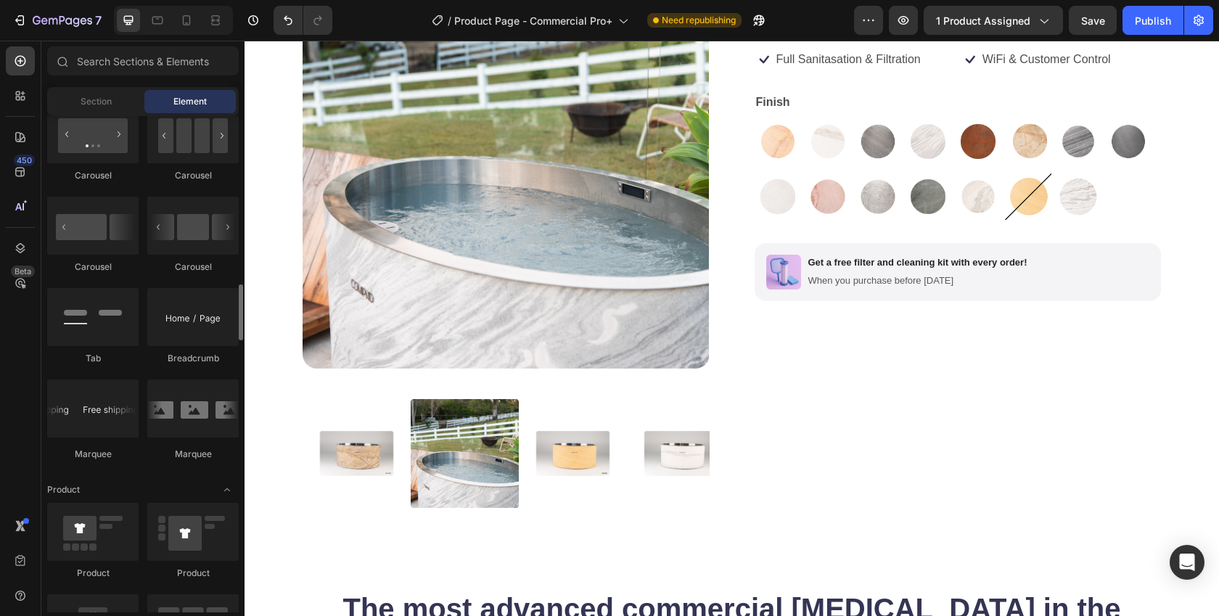
scroll to position [699, 0]
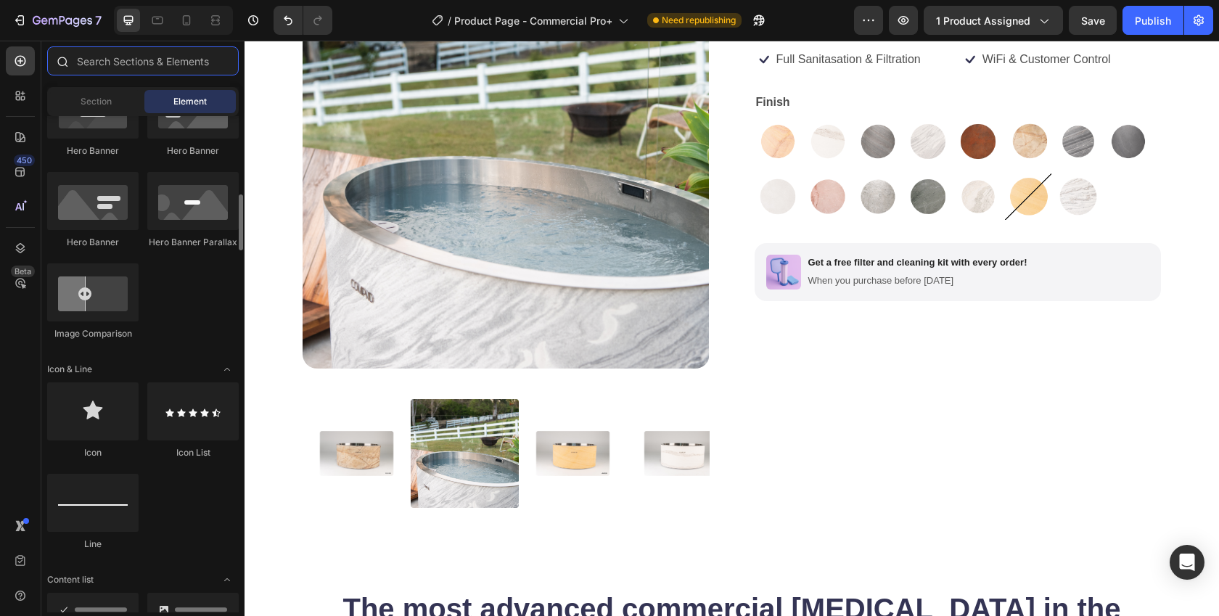
click at [136, 60] on input "text" at bounding box center [143, 60] width 192 height 29
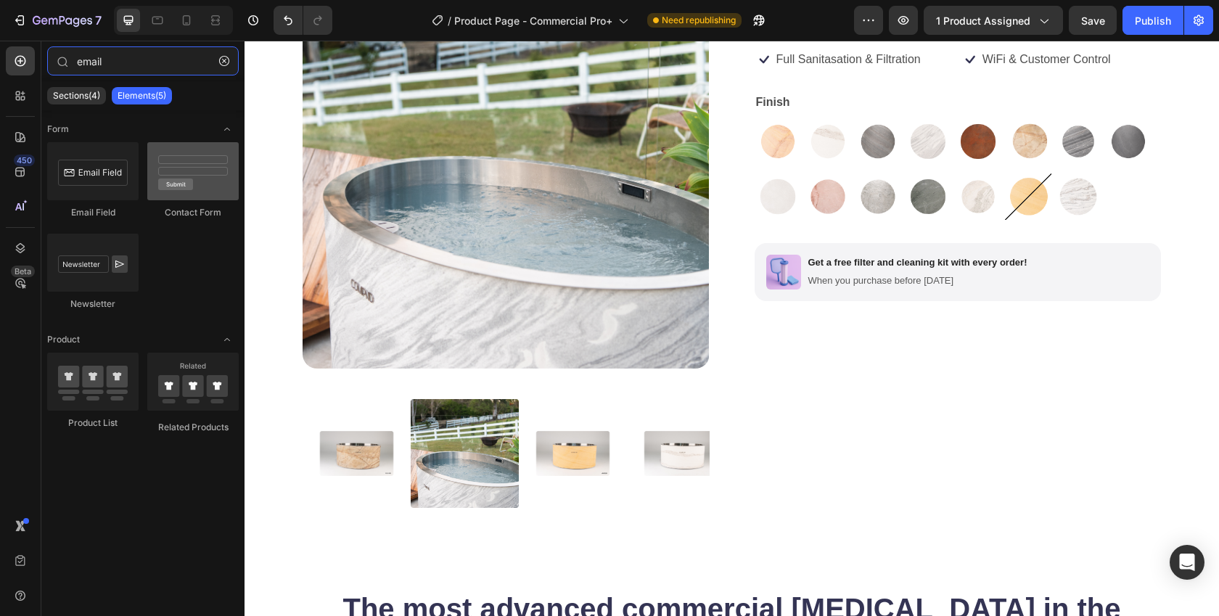
type input "email"
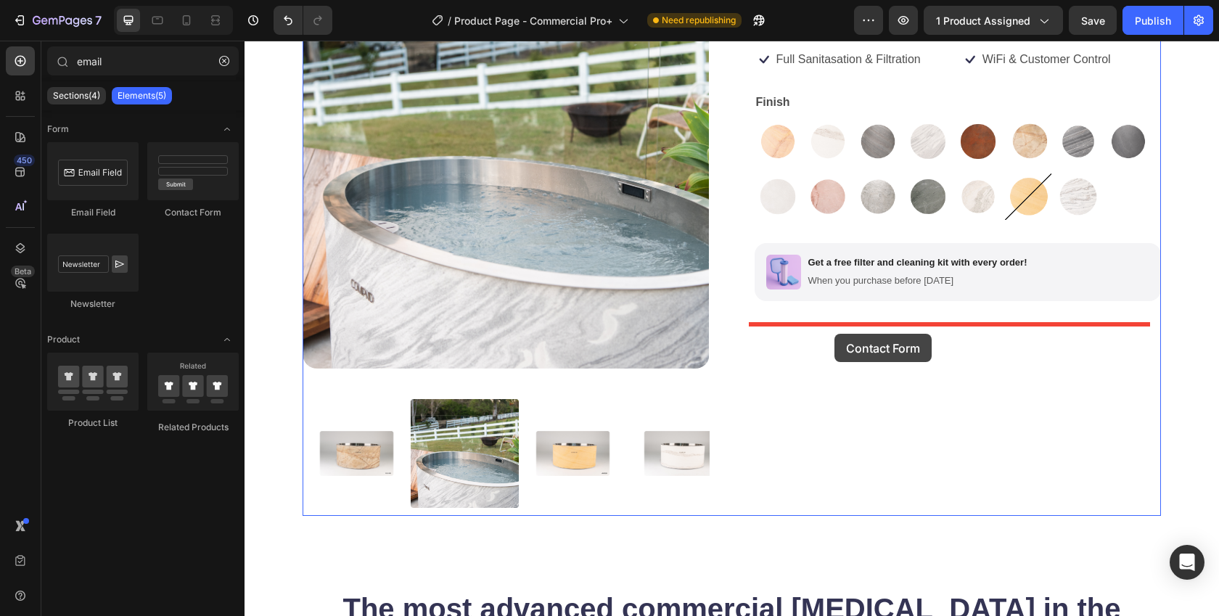
drag, startPoint x: 432, startPoint y: 216, endPoint x: 834, endPoint y: 334, distance: 418.8
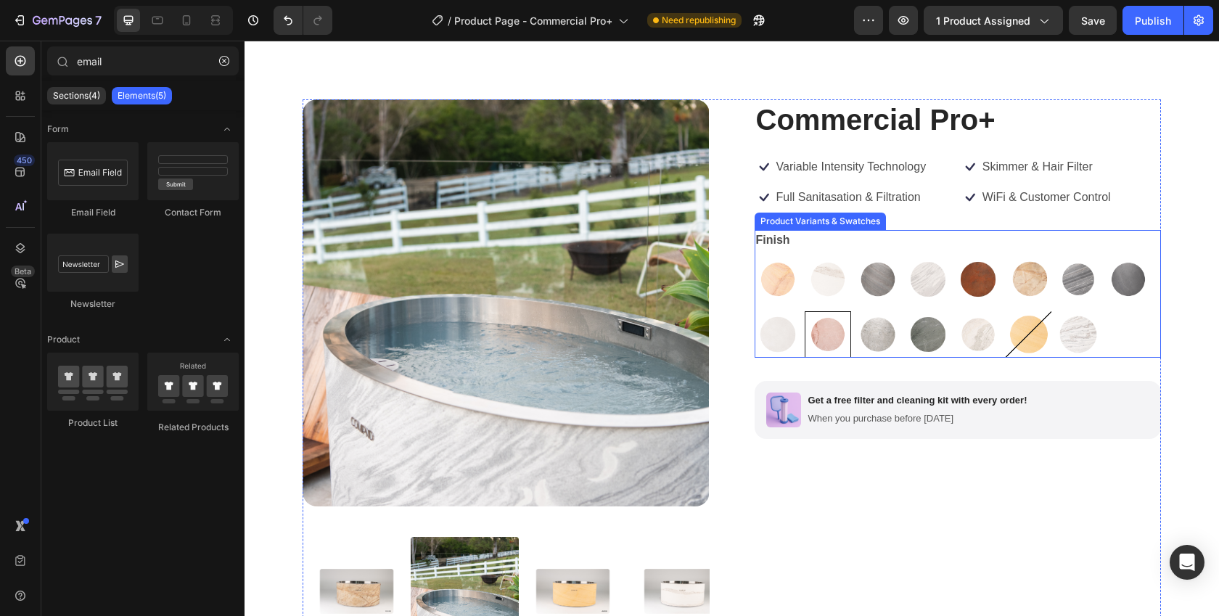
scroll to position [36, 0]
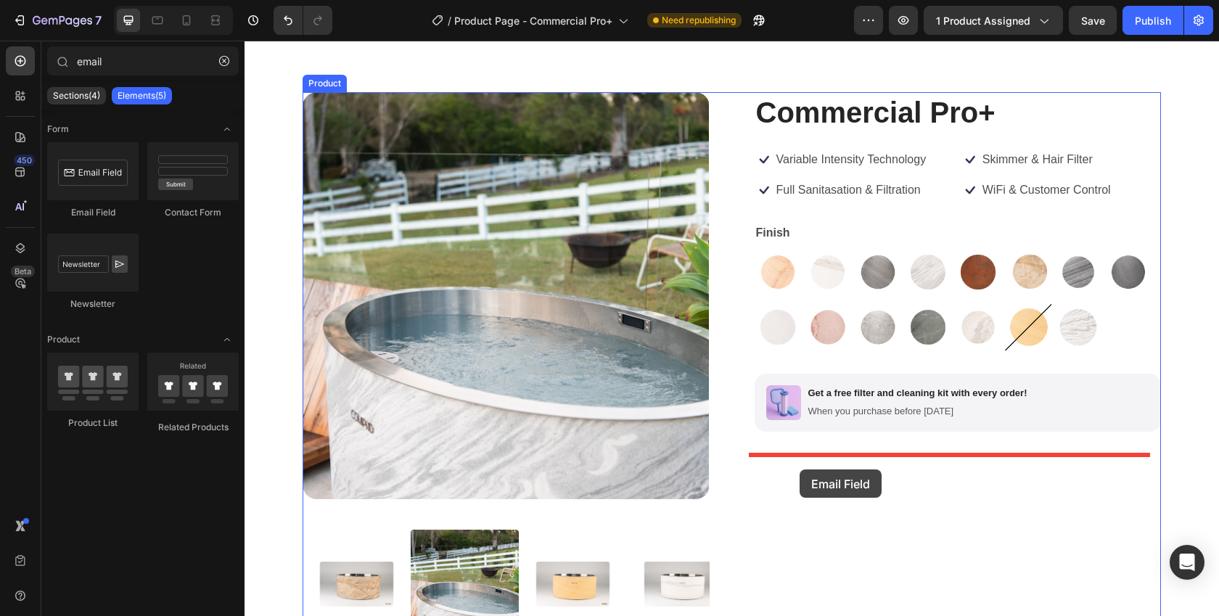
drag, startPoint x: 322, startPoint y: 226, endPoint x: 800, endPoint y: 469, distance: 535.8
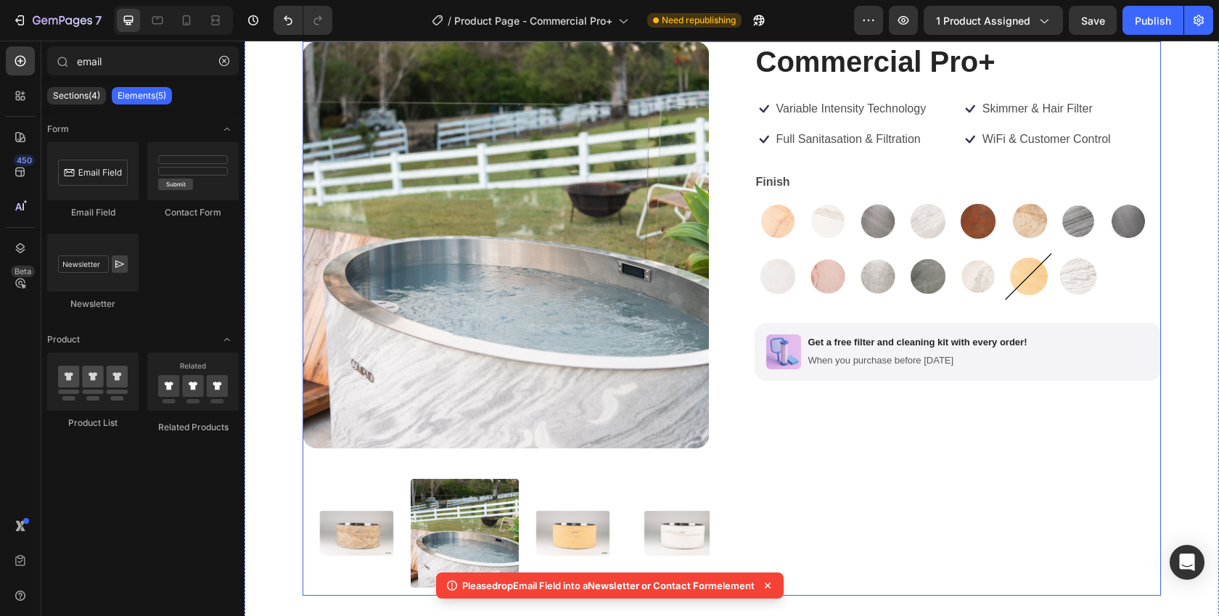
scroll to position [212, 0]
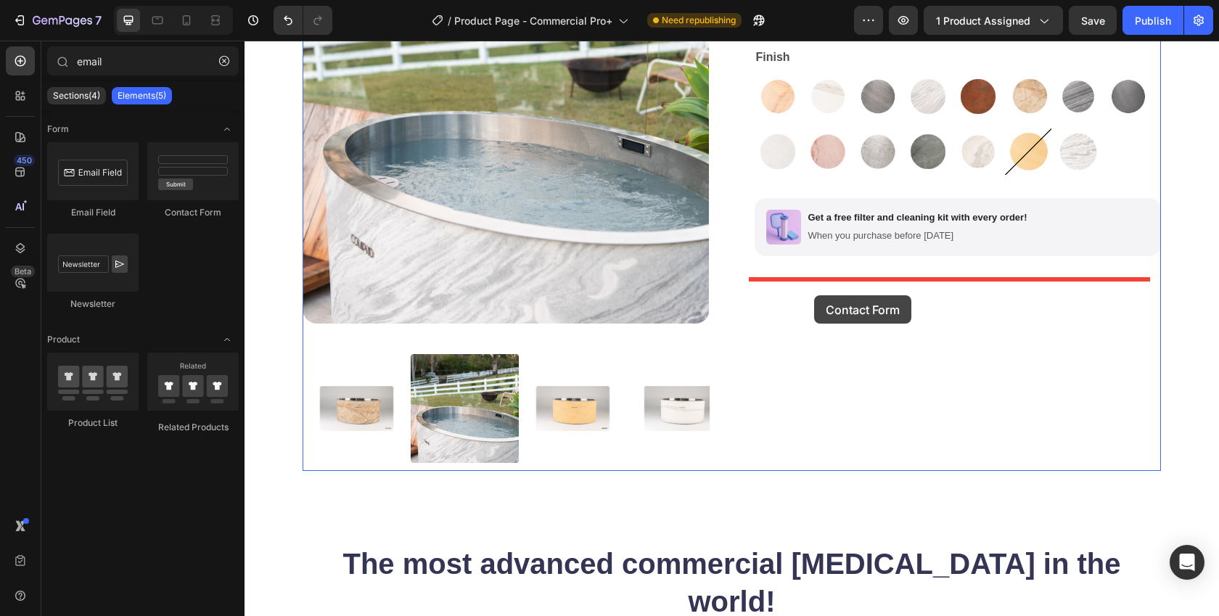
drag, startPoint x: 454, startPoint y: 205, endPoint x: 814, endPoint y: 295, distance: 371.2
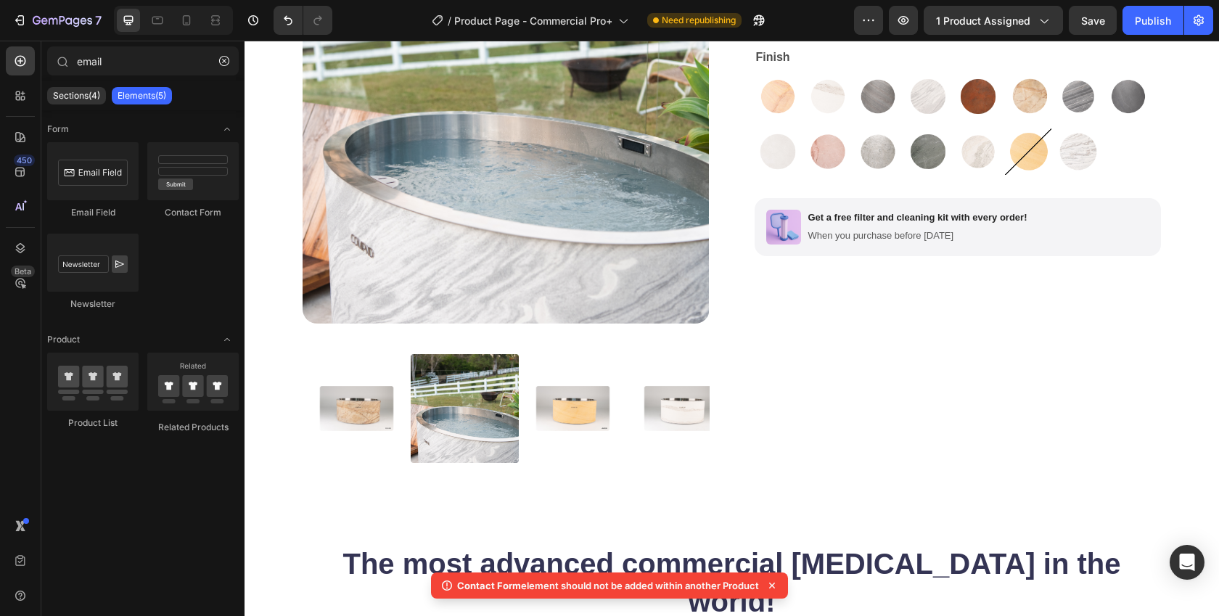
click at [754, 588] on p "Contact Form element should not be added within another Product" at bounding box center [608, 585] width 302 height 15
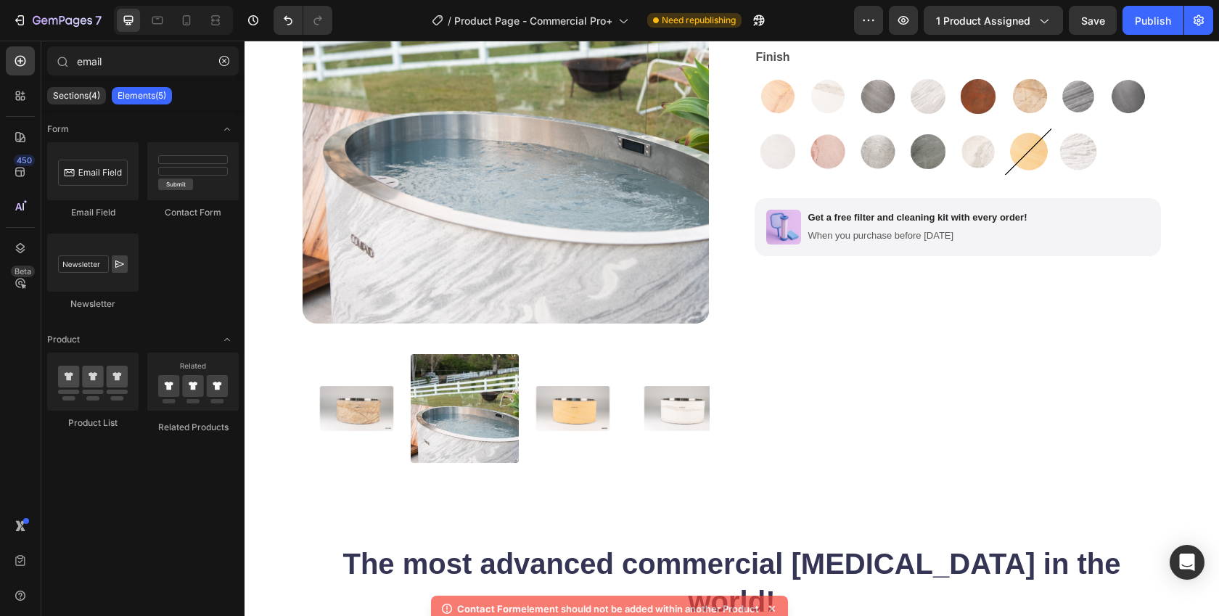
drag, startPoint x: 752, startPoint y: 588, endPoint x: 635, endPoint y: 594, distance: 117.0
click at [635, 596] on div "Contact Form element should not be added within another Product" at bounding box center [609, 609] width 357 height 26
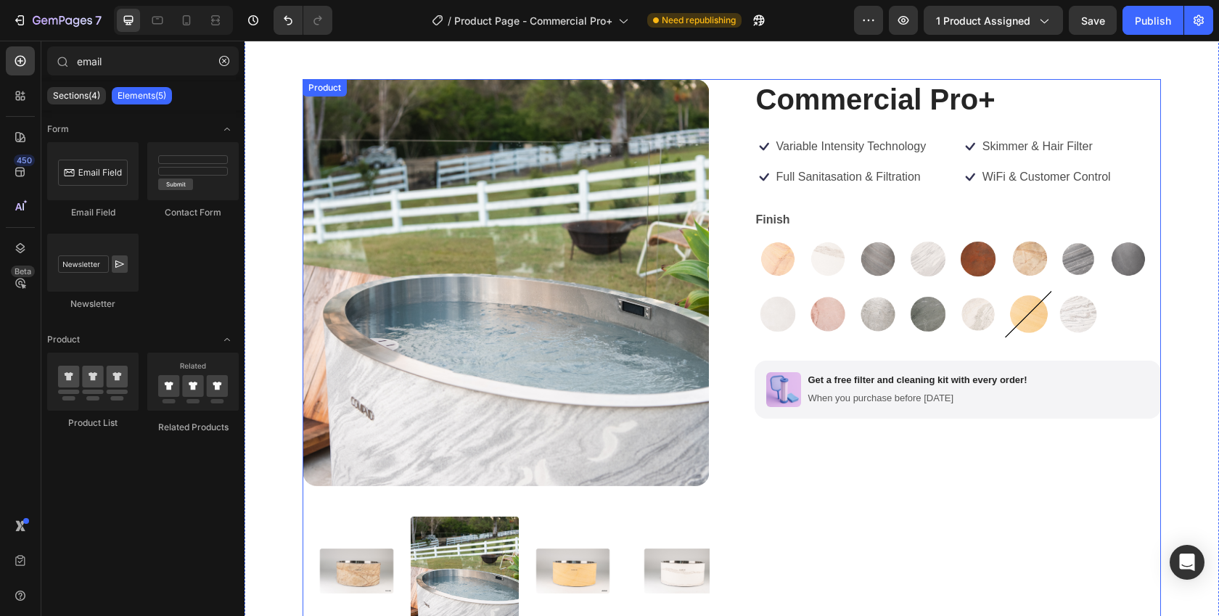
scroll to position [0, 0]
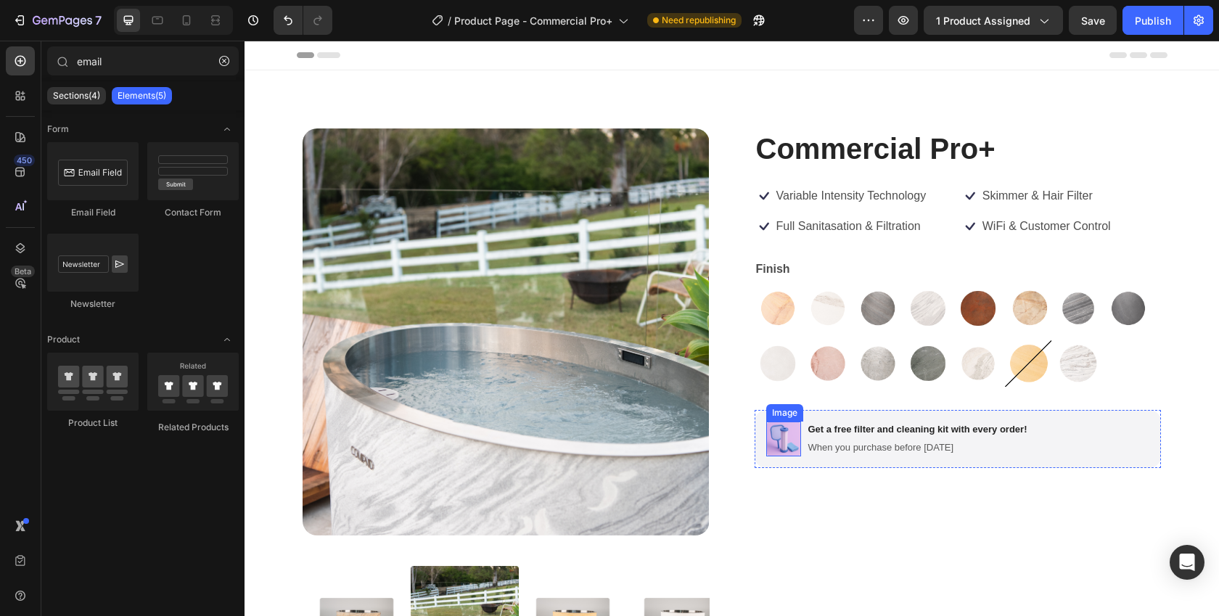
click at [795, 415] on div "Image" at bounding box center [784, 412] width 37 height 17
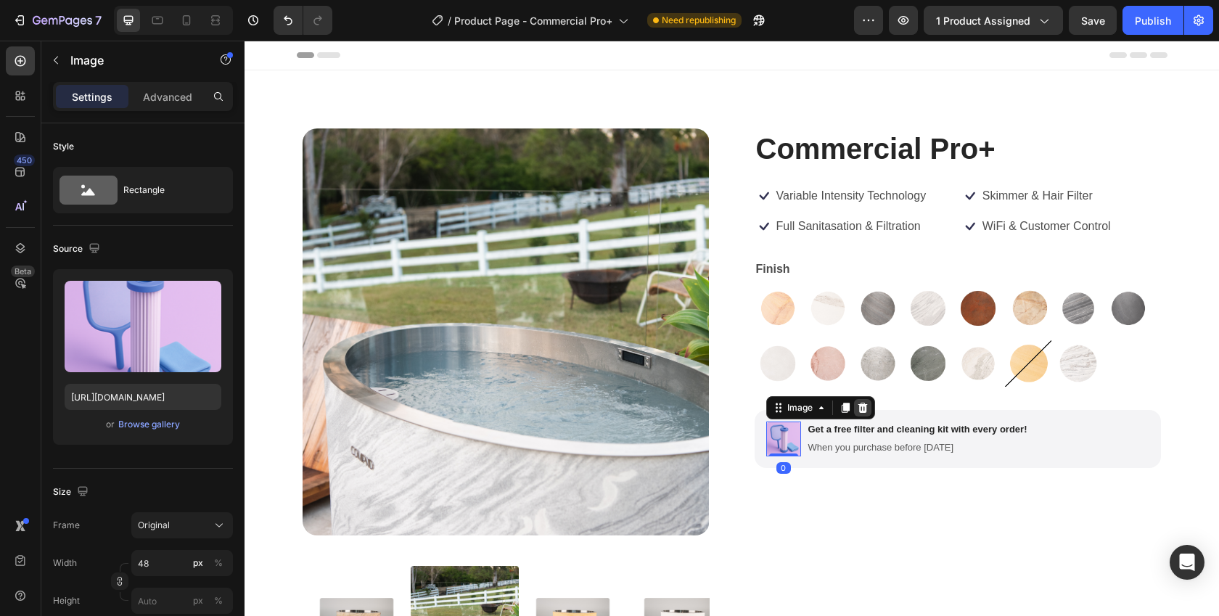
click at [858, 409] on icon at bounding box center [863, 408] width 12 height 12
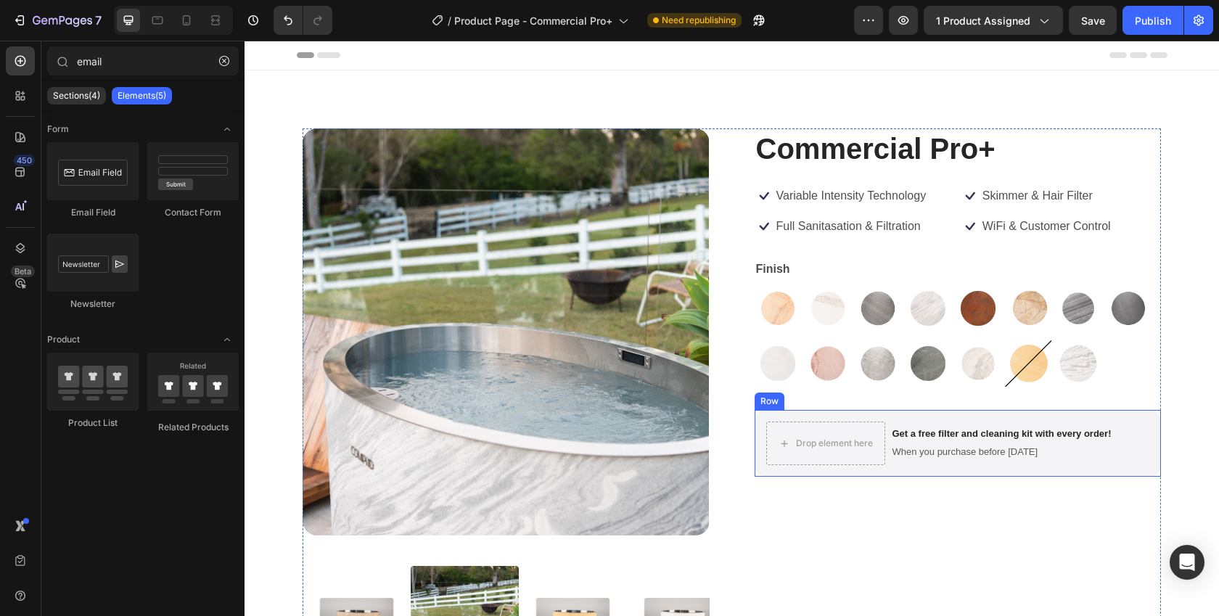
click at [807, 419] on div "Drop element here Get a free filter and cleaning kit with every order! Text Blo…" at bounding box center [958, 443] width 407 height 67
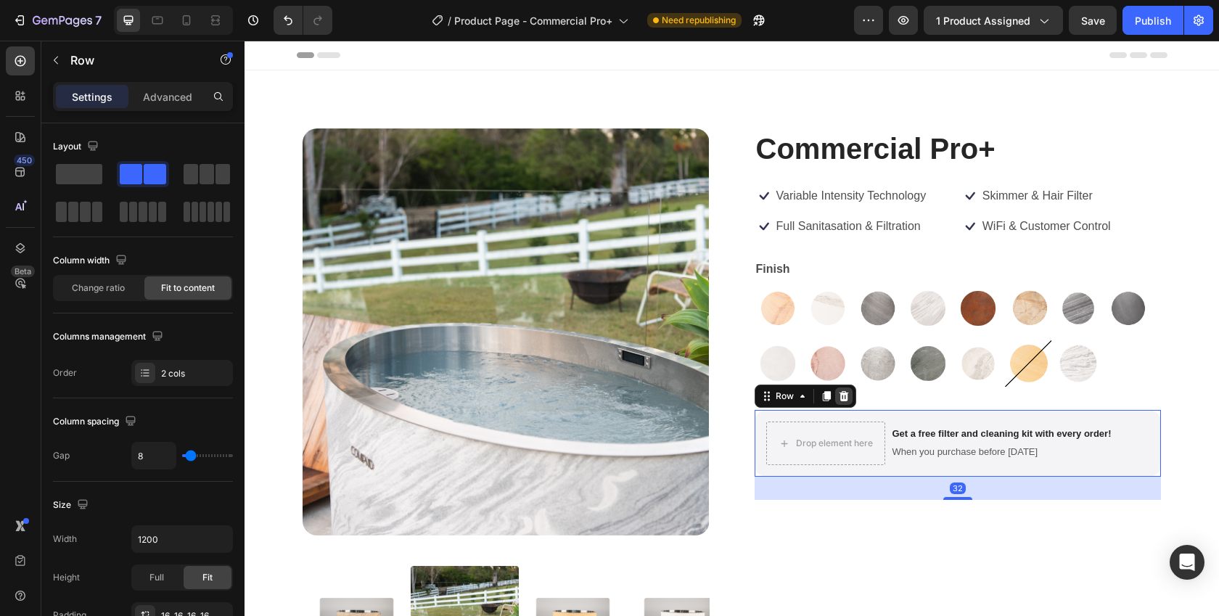
click at [840, 395] on icon at bounding box center [843, 396] width 9 height 10
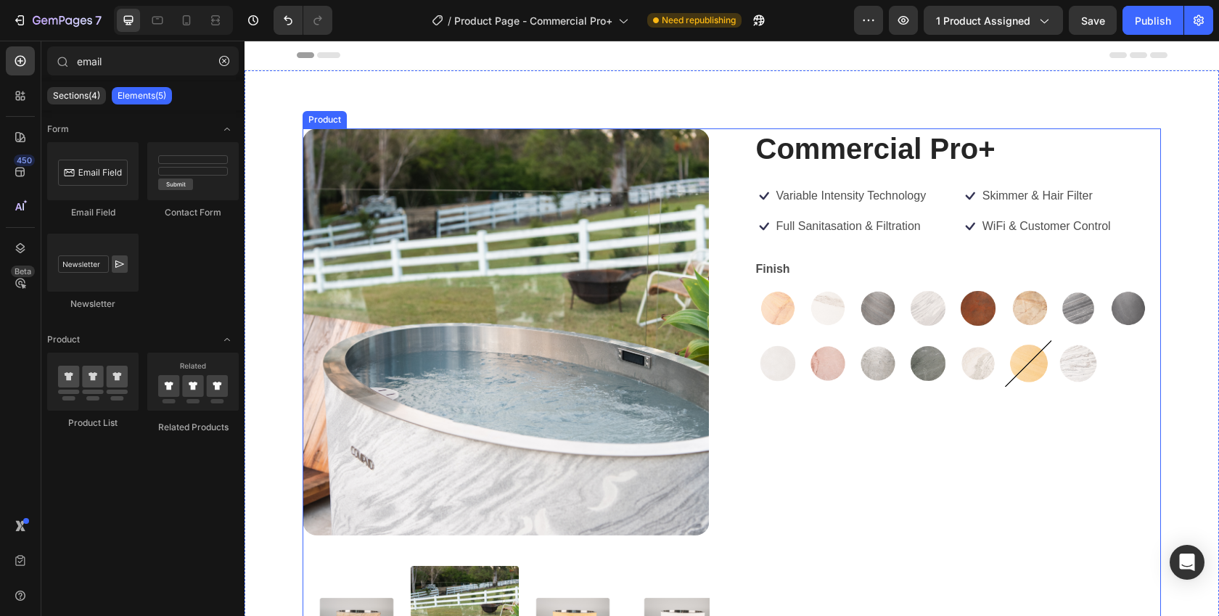
click at [336, 243] on img at bounding box center [506, 331] width 407 height 407
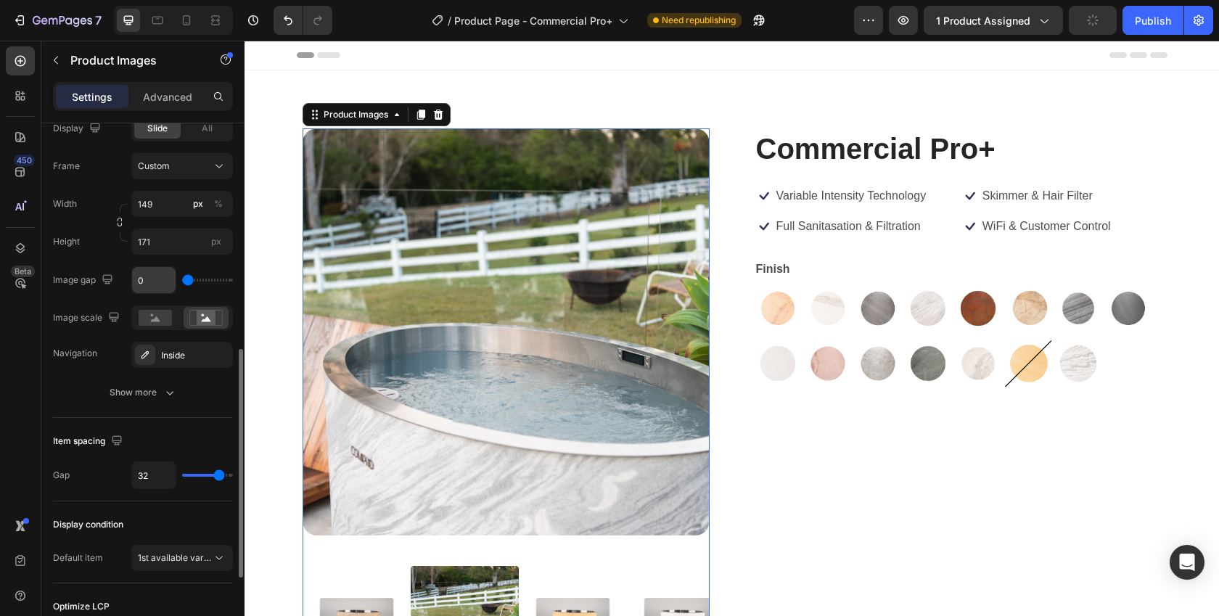
scroll to position [520, 0]
click at [330, 572] on img at bounding box center [357, 621] width 108 height 124
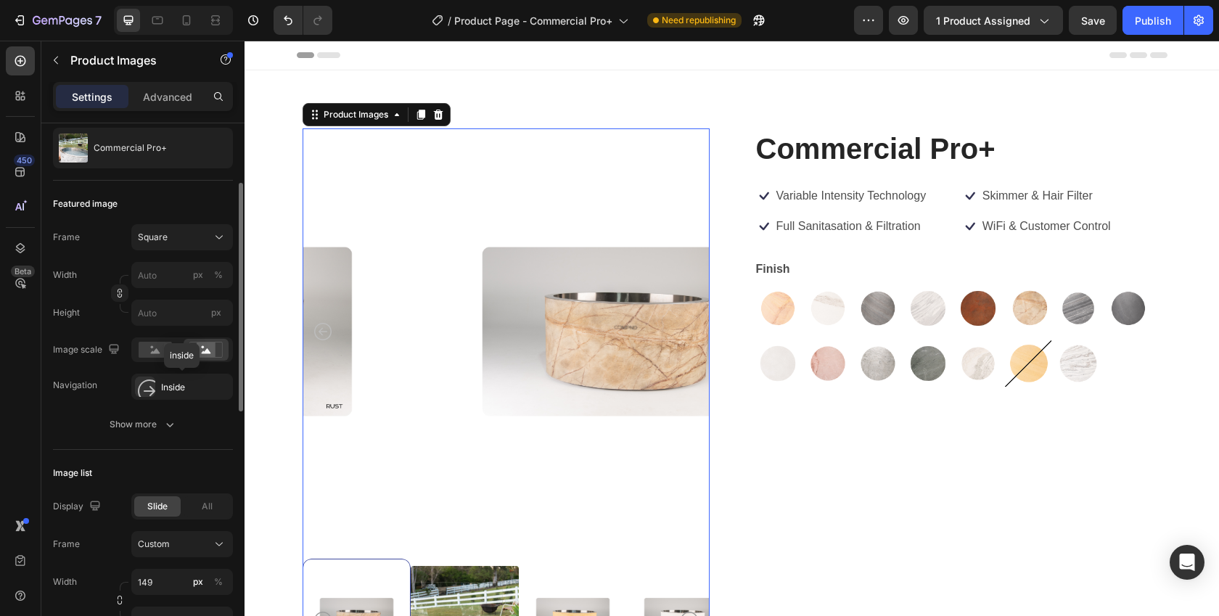
scroll to position [0, 0]
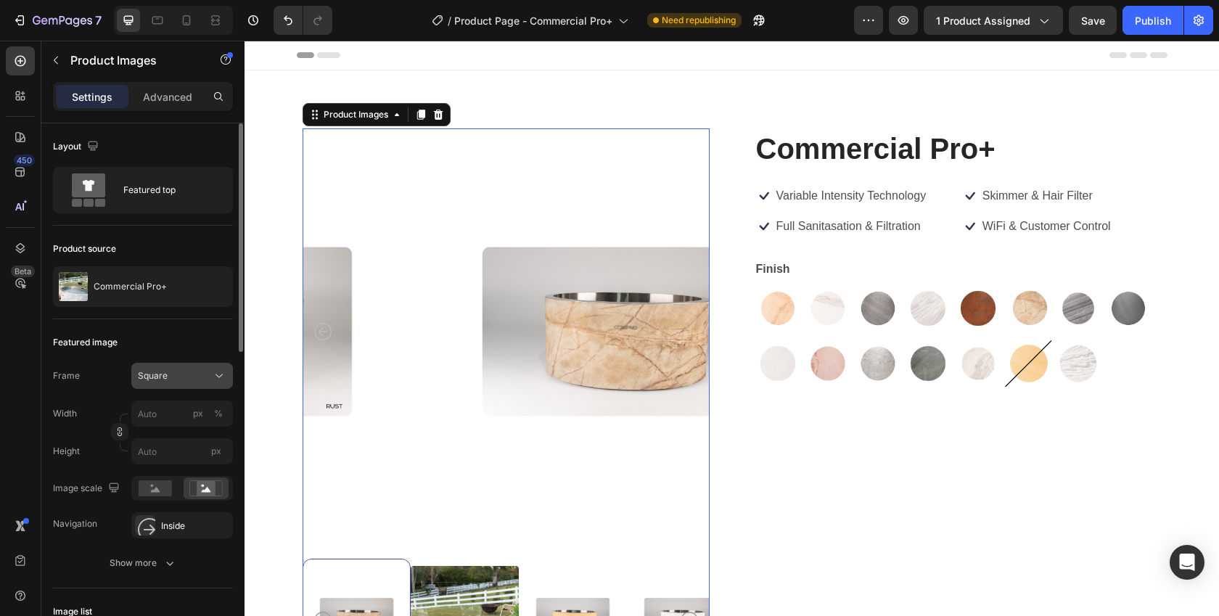
click at [178, 374] on div "Square" at bounding box center [173, 375] width 71 height 13
click at [177, 374] on div "Square" at bounding box center [173, 375] width 71 height 13
click at [148, 557] on div "Show more" at bounding box center [143, 563] width 67 height 15
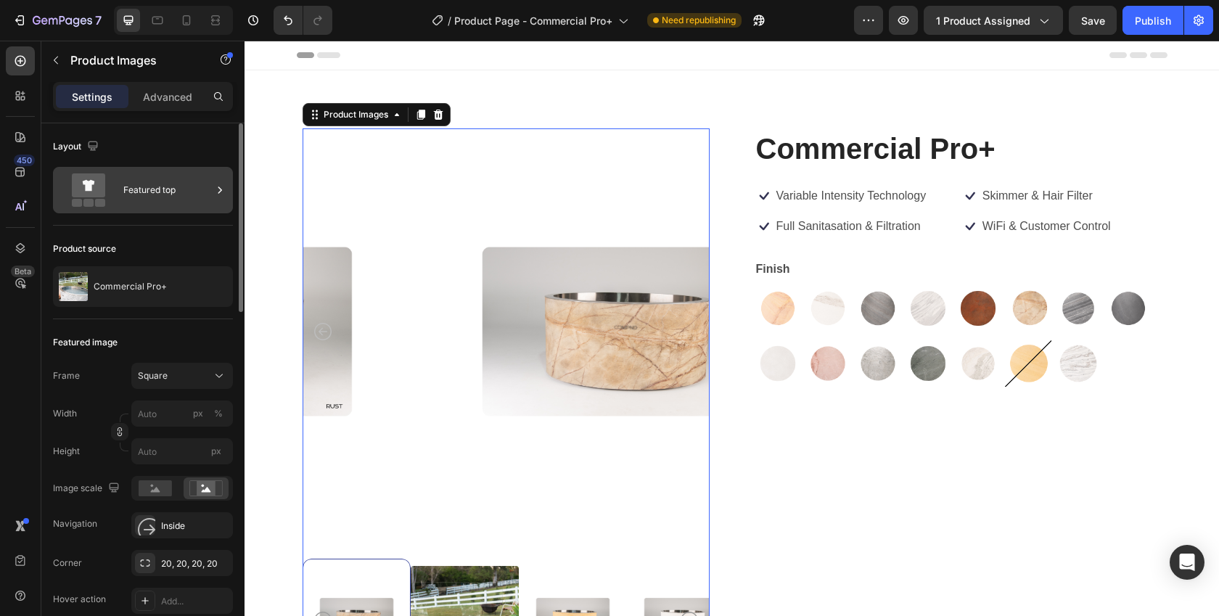
click at [160, 186] on div "Featured top" at bounding box center [167, 189] width 89 height 33
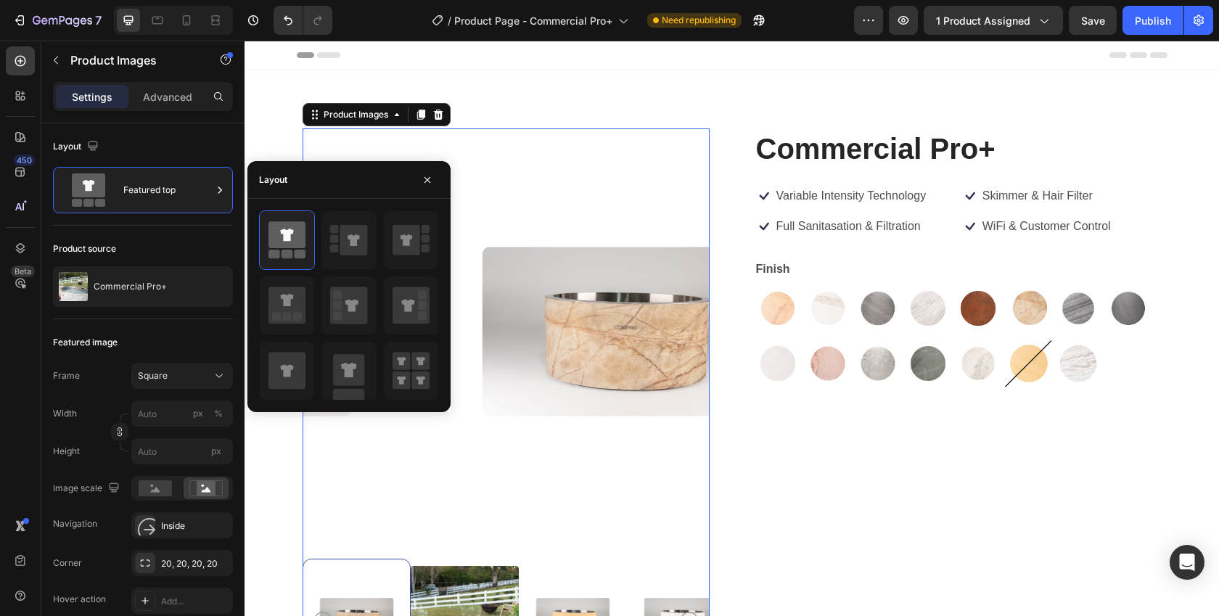
click at [346, 303] on icon at bounding box center [351, 305] width 13 height 12
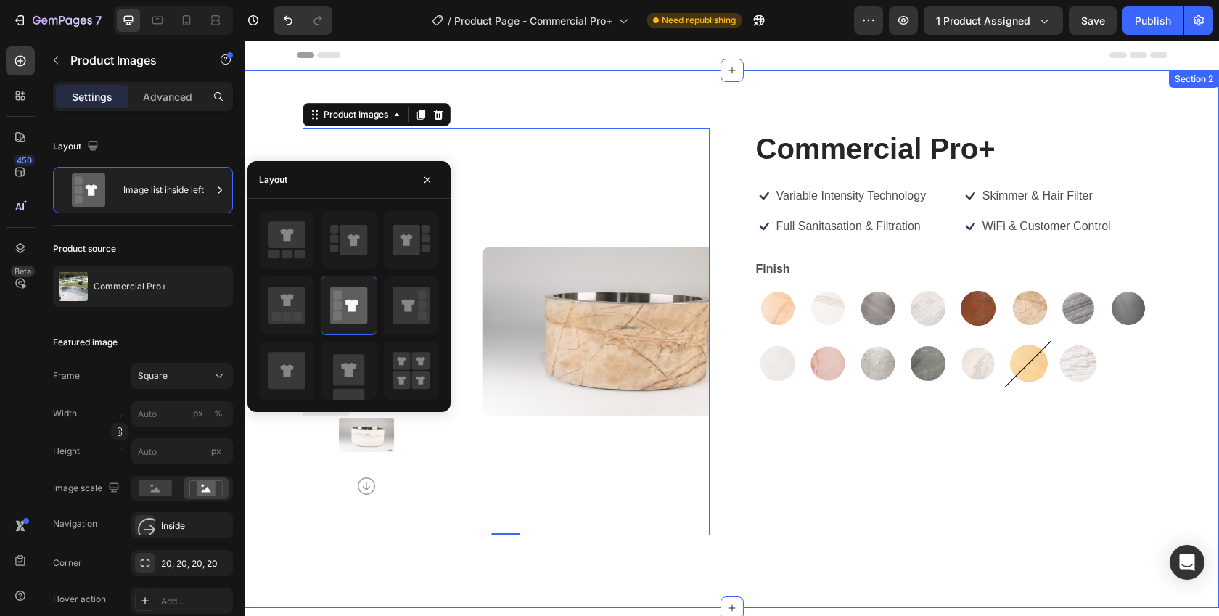
click at [282, 469] on div "Product Images 0 Commercial Pro+ Product Title Icon Variable Intensity Technolo…" at bounding box center [732, 339] width 975 height 538
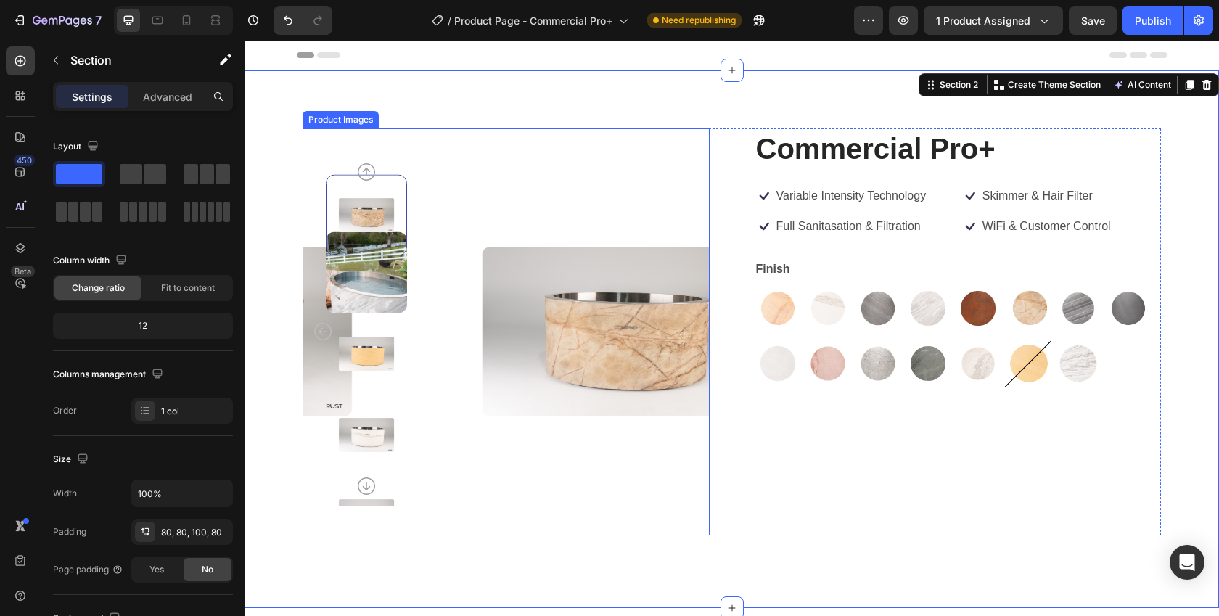
click at [384, 269] on img at bounding box center [366, 272] width 81 height 81
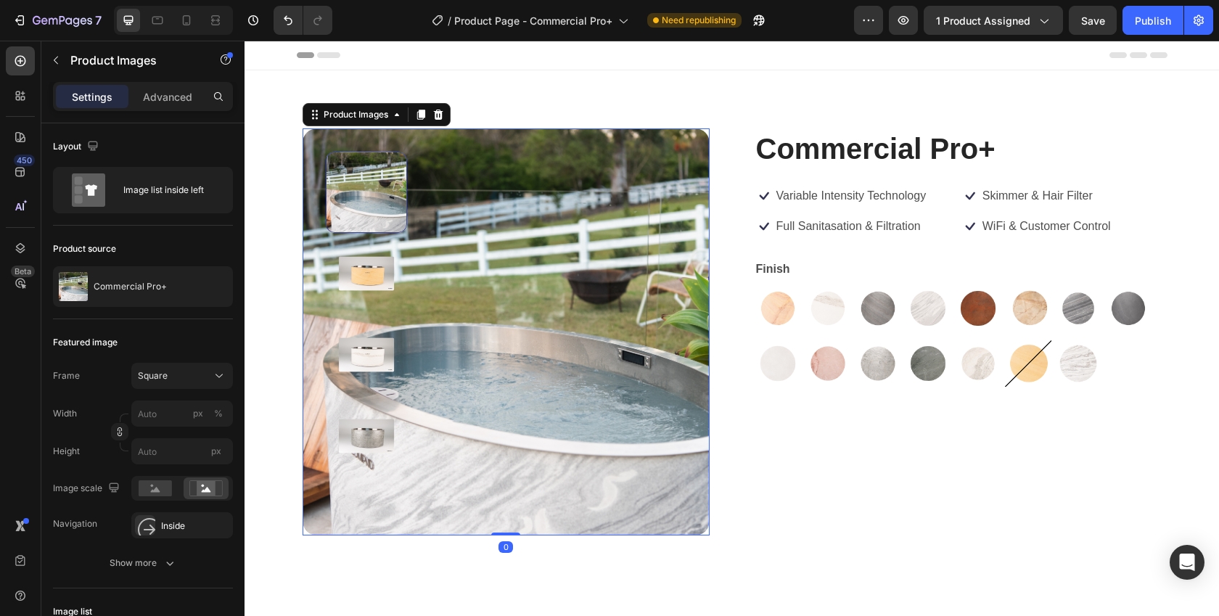
click at [370, 261] on img at bounding box center [366, 273] width 81 height 81
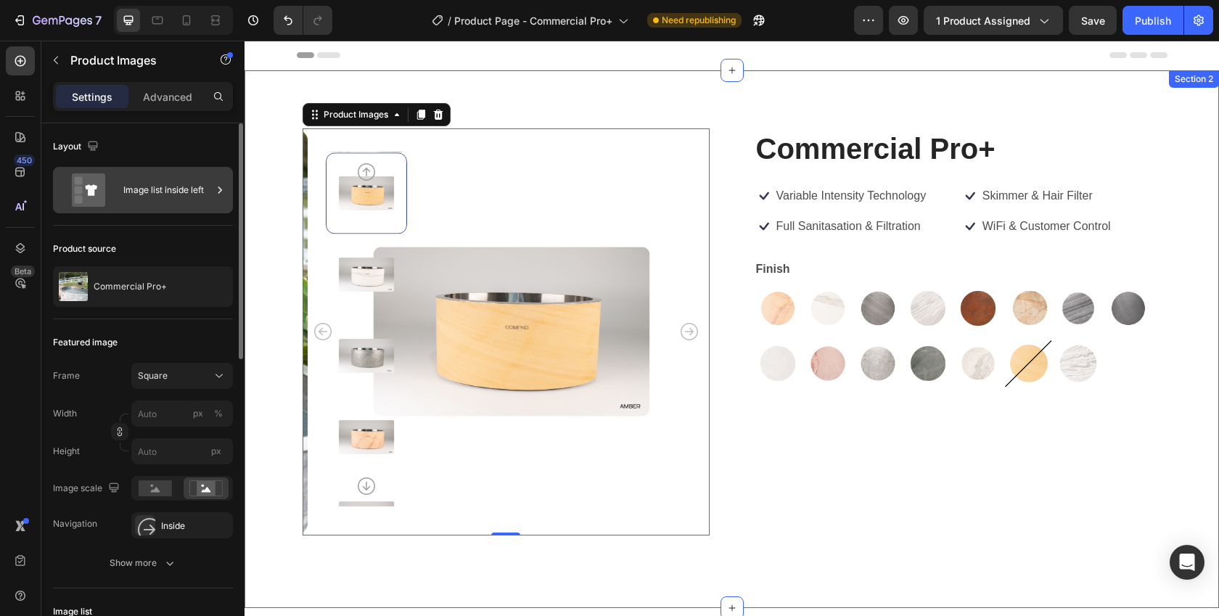
click at [197, 184] on div "Image list inside left" at bounding box center [167, 189] width 89 height 33
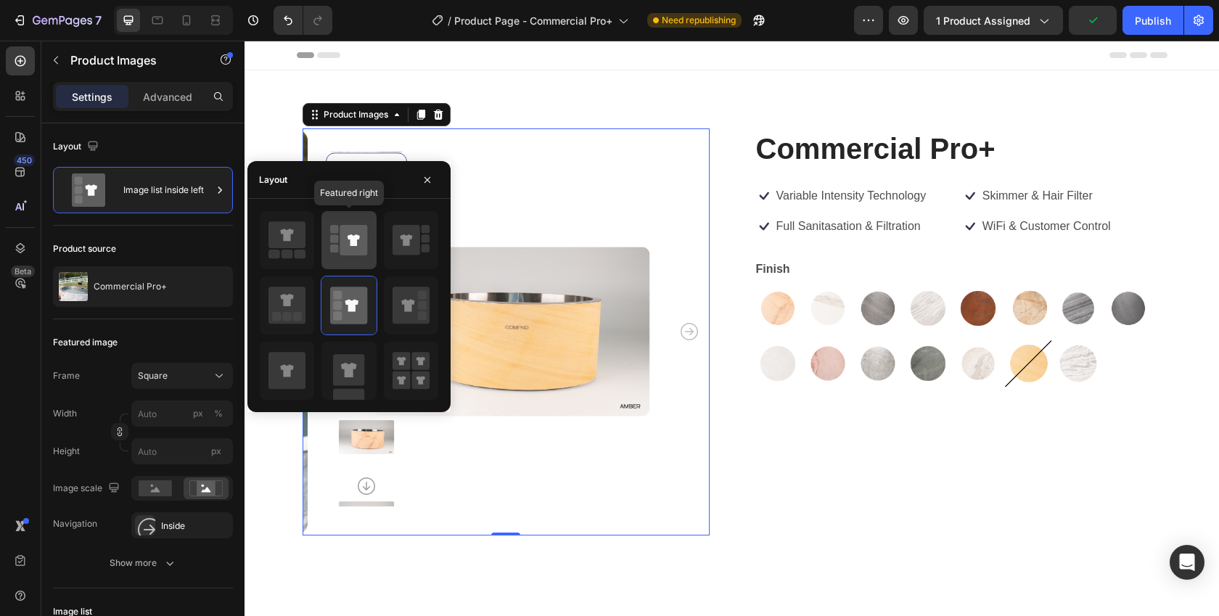
click at [356, 247] on icon at bounding box center [354, 240] width 28 height 30
type input "100"
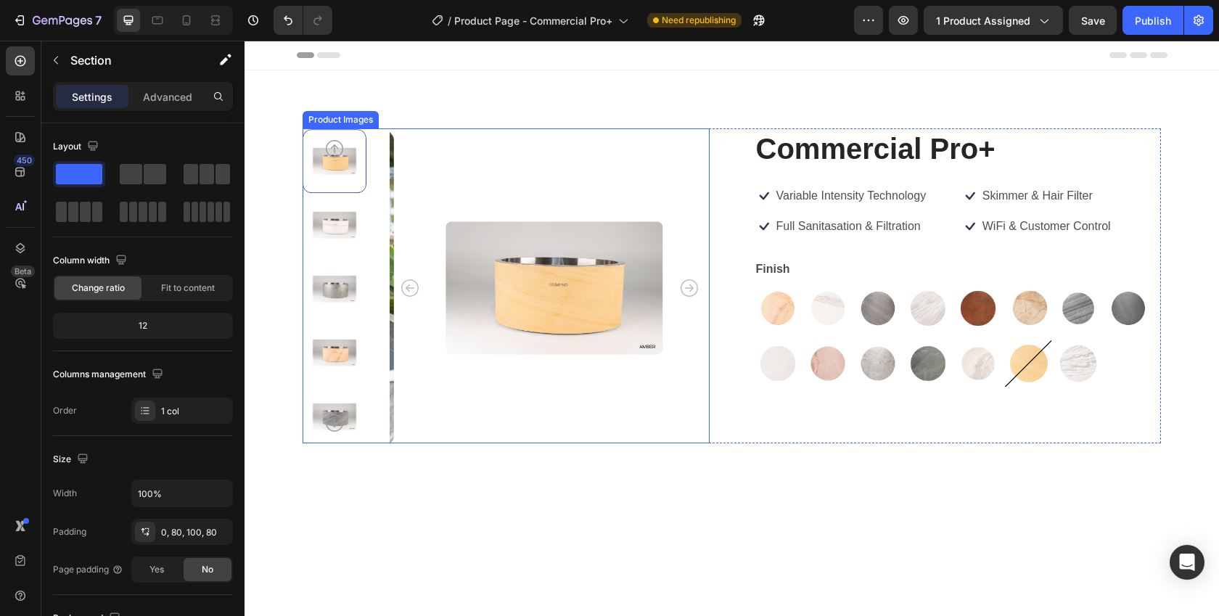
click at [339, 180] on div at bounding box center [335, 161] width 64 height 64
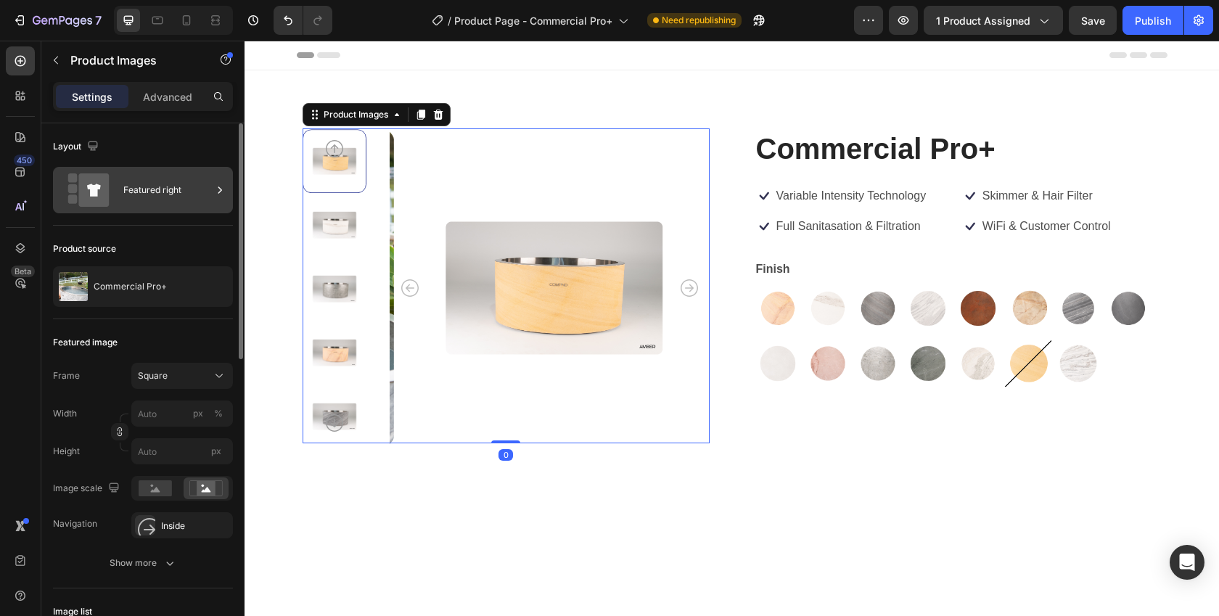
click at [143, 202] on div "Featured right" at bounding box center [167, 189] width 89 height 33
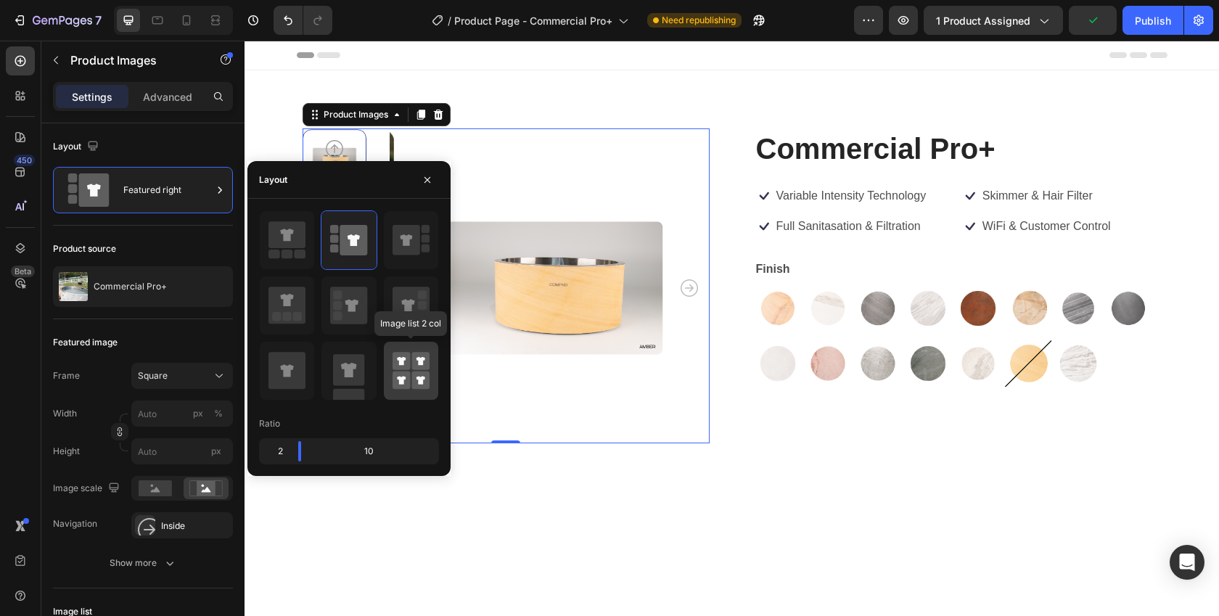
click at [396, 375] on rect at bounding box center [402, 381] width 18 height 18
type input "50"
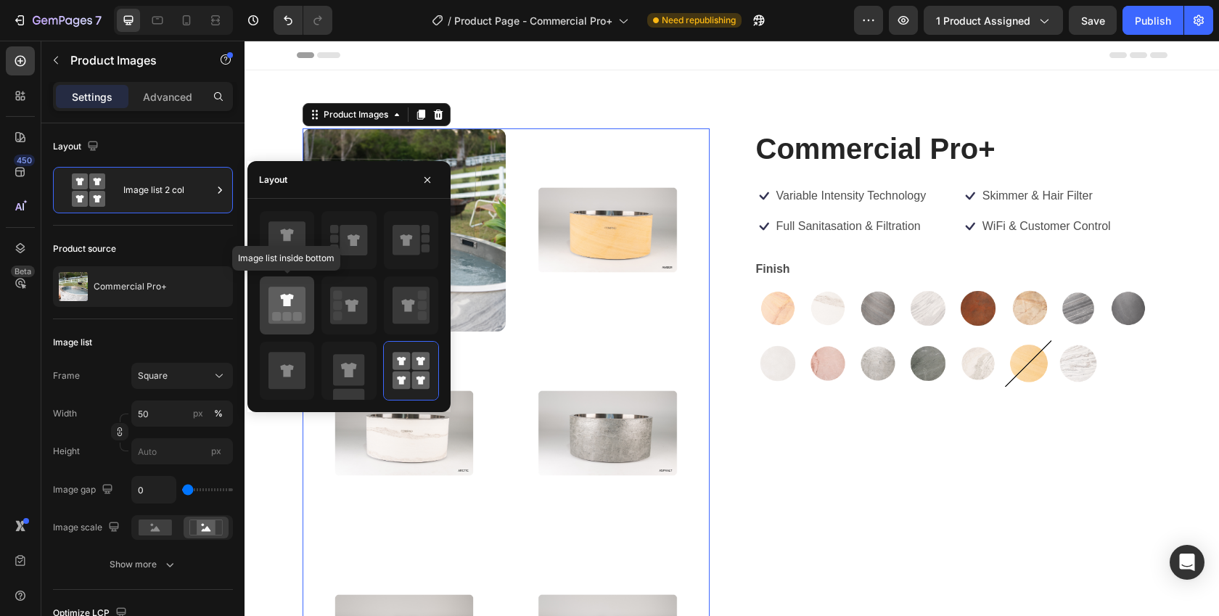
click at [300, 321] on rect at bounding box center [297, 316] width 9 height 9
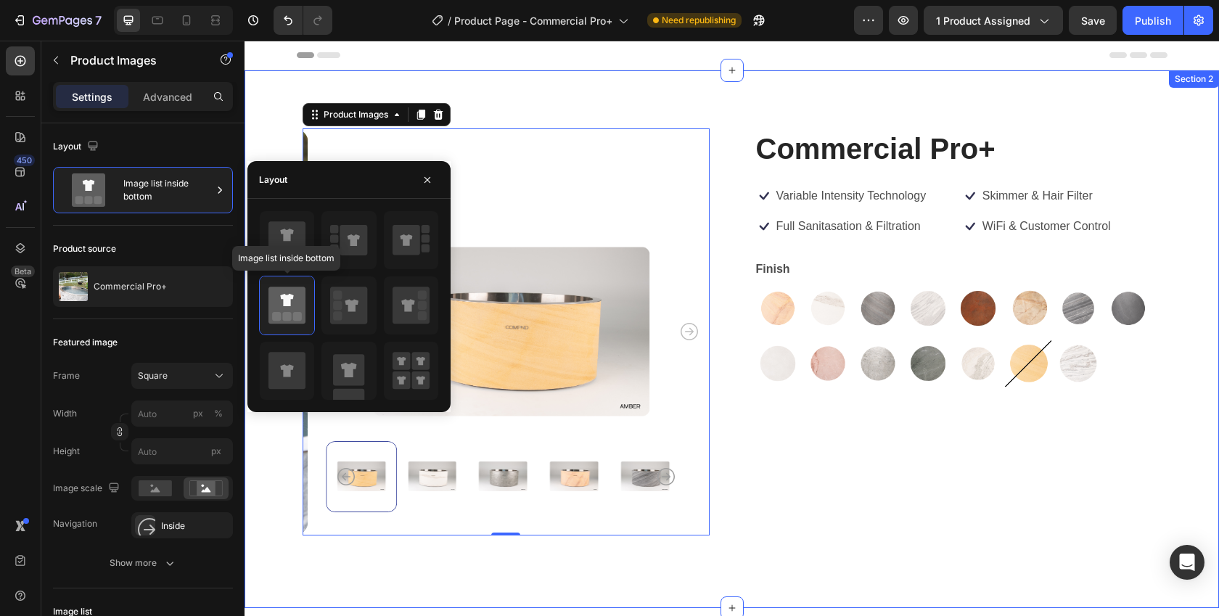
click at [271, 459] on div "Product Images 0 Commercial Pro+ Product Title Icon Variable Intensity Technolo…" at bounding box center [732, 339] width 975 height 538
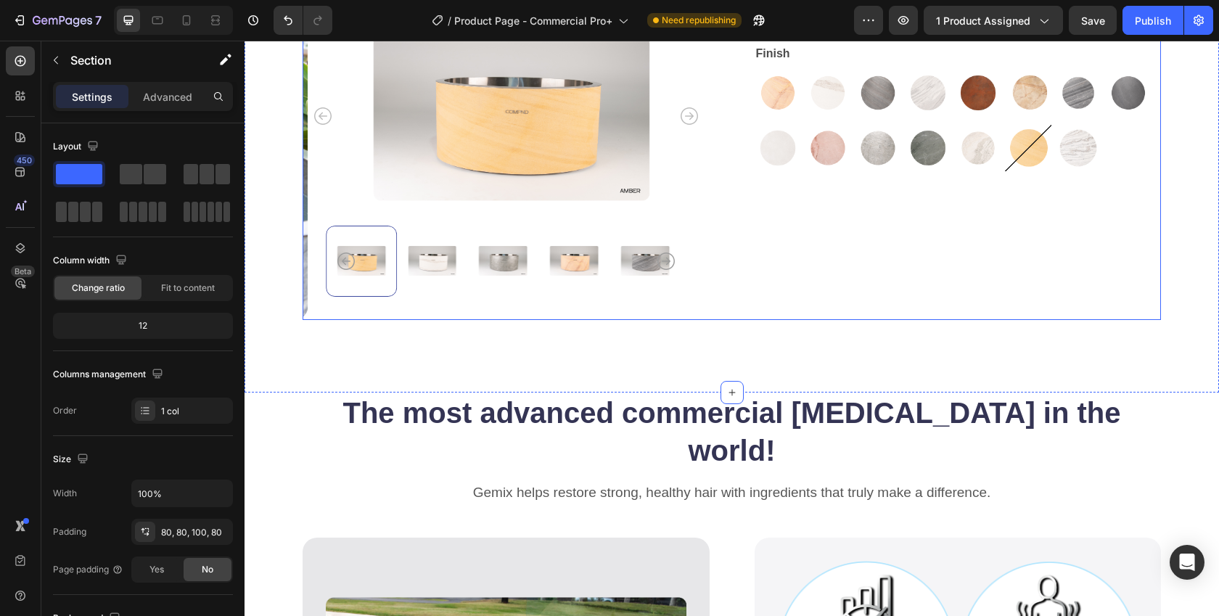
scroll to position [217, 0]
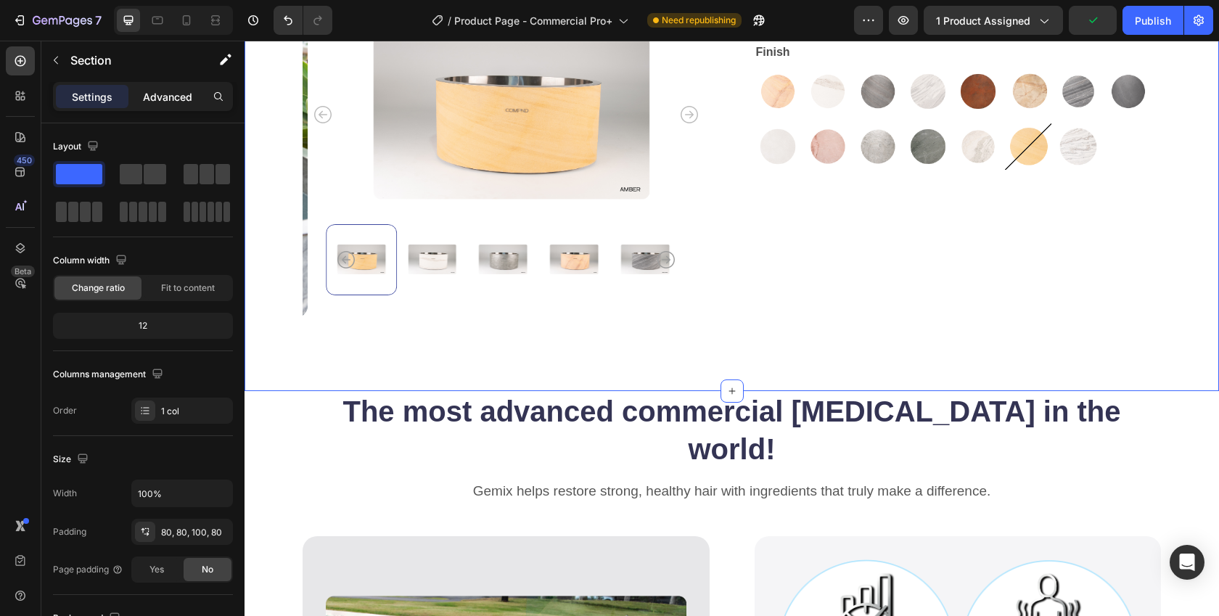
click at [185, 85] on div "Advanced" at bounding box center [167, 96] width 73 height 23
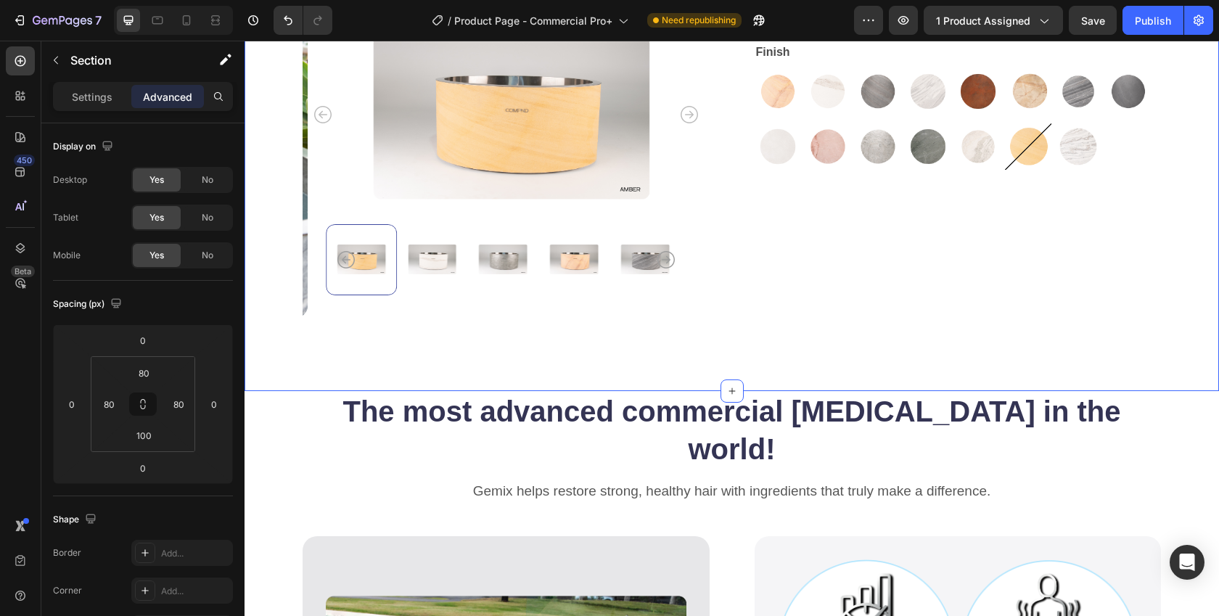
click at [284, 368] on div "Product Images Commercial Pro+ Product Title Icon Variable Intensity Technology…" at bounding box center [732, 122] width 975 height 538
click at [36, 40] on div "7 Version history / Product Page - Commercial Pro+ Need republishing Preview 1 …" at bounding box center [609, 20] width 1219 height 41
click at [59, 64] on icon "button" at bounding box center [56, 60] width 12 height 12
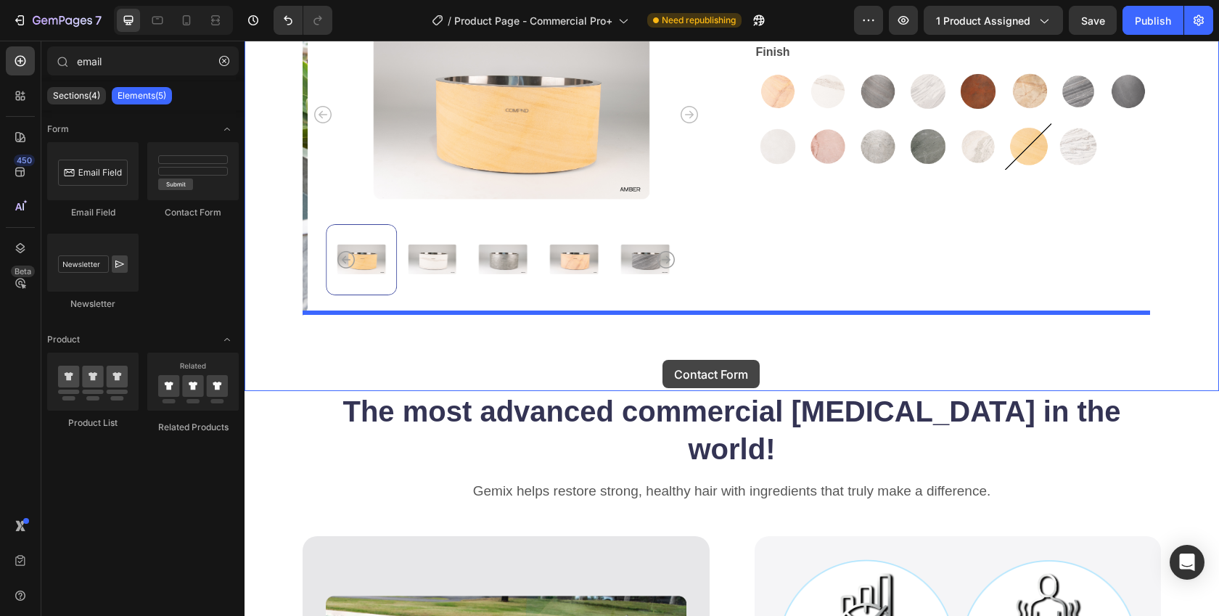
drag, startPoint x: 419, startPoint y: 204, endPoint x: 663, endPoint y: 358, distance: 289.3
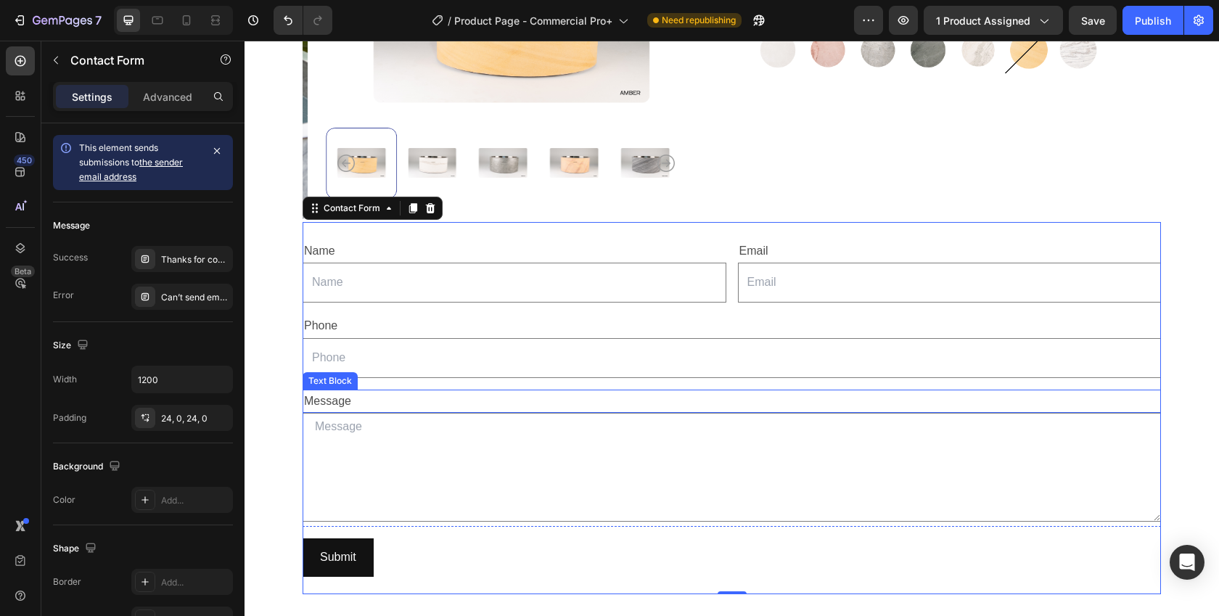
scroll to position [311, 0]
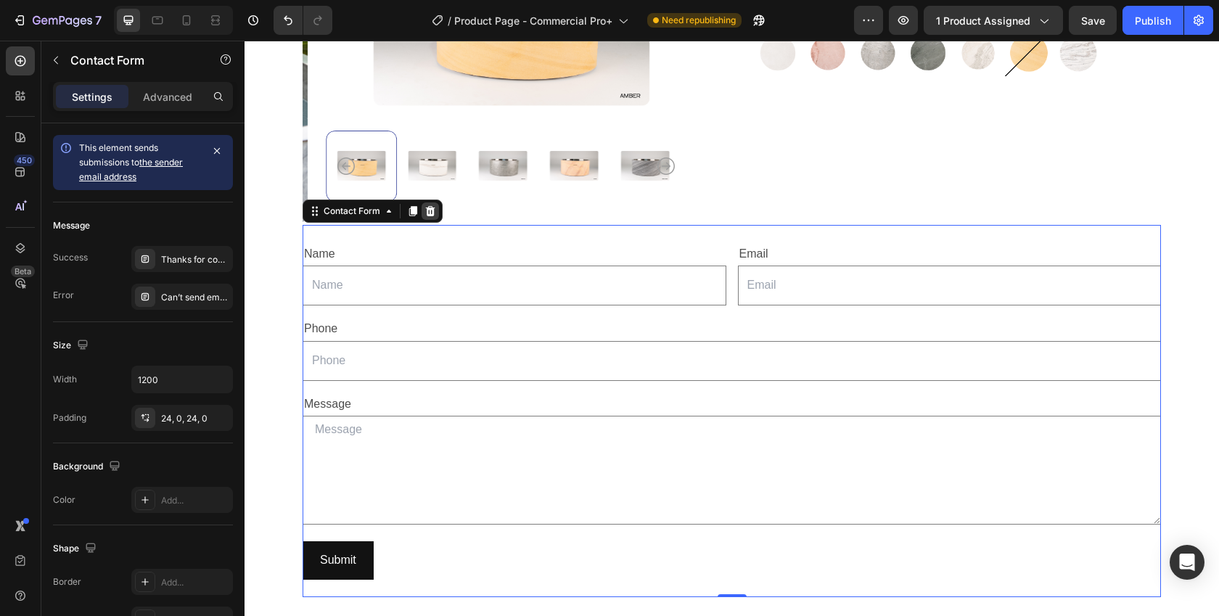
click at [431, 205] on icon at bounding box center [430, 211] width 12 height 12
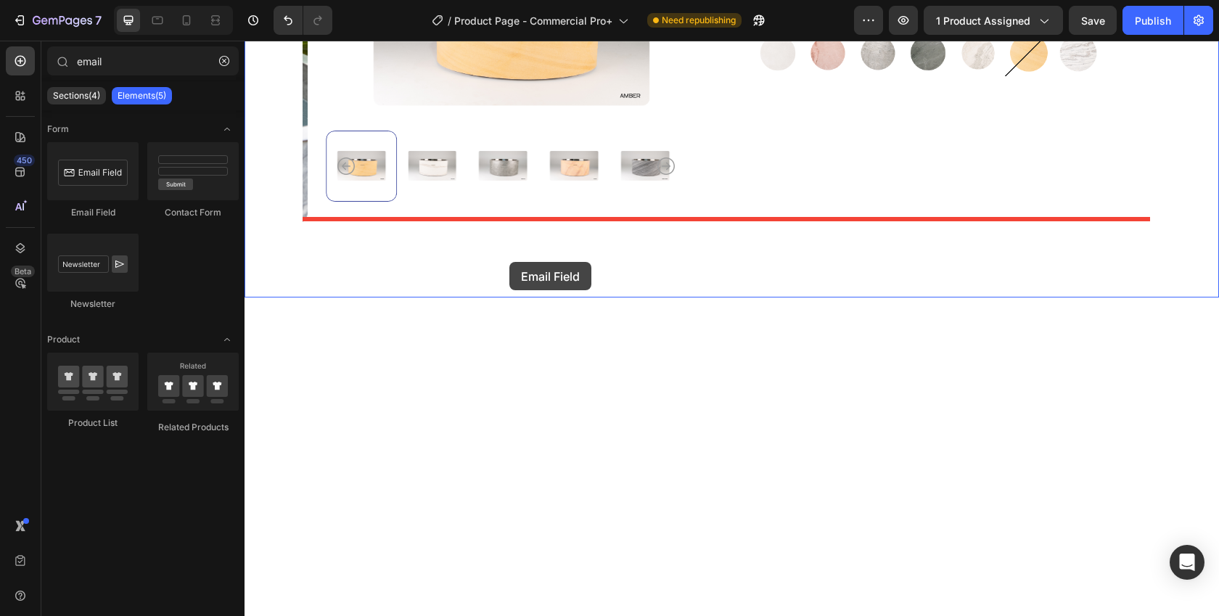
drag, startPoint x: 343, startPoint y: 234, endPoint x: 509, endPoint y: 262, distance: 169.2
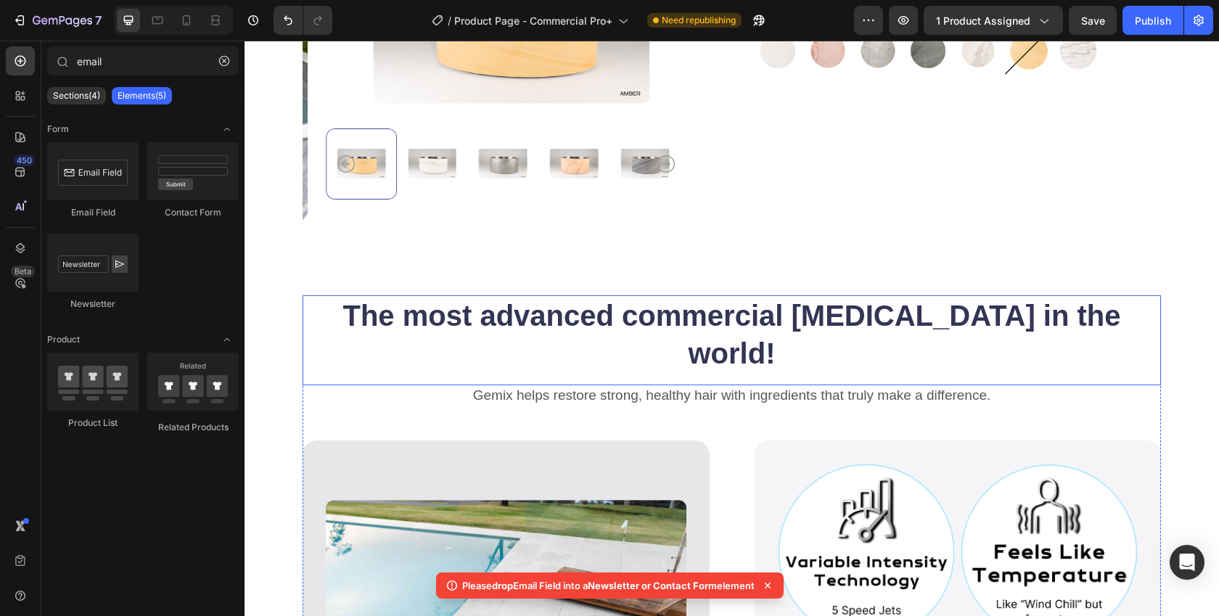
scroll to position [313, 0]
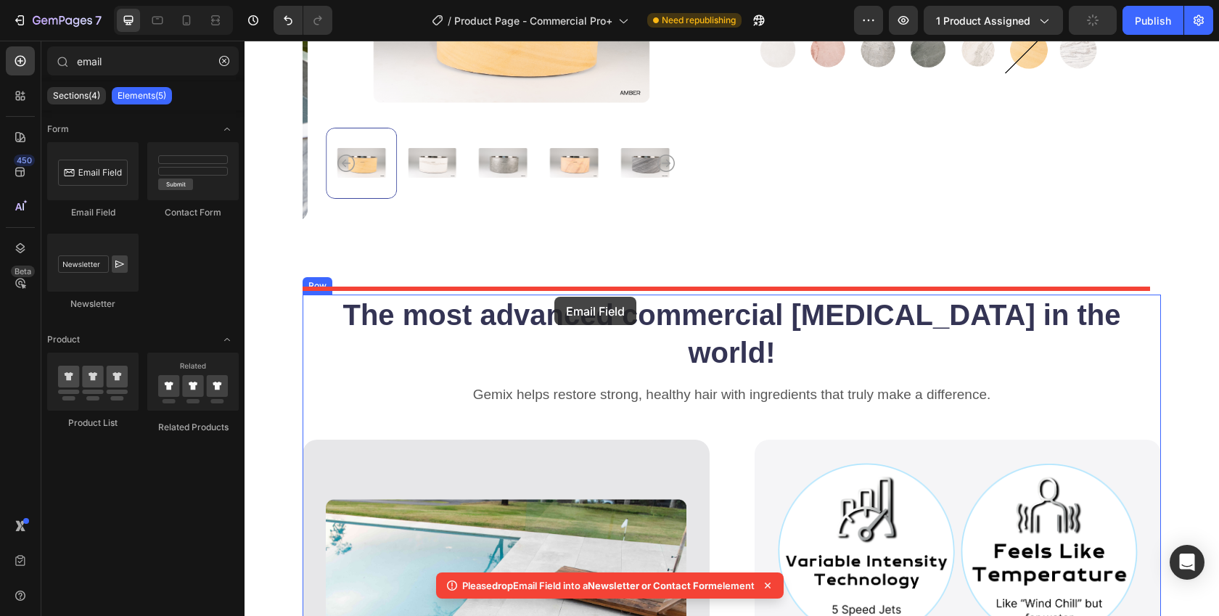
drag, startPoint x: 335, startPoint y: 225, endPoint x: 554, endPoint y: 297, distance: 230.6
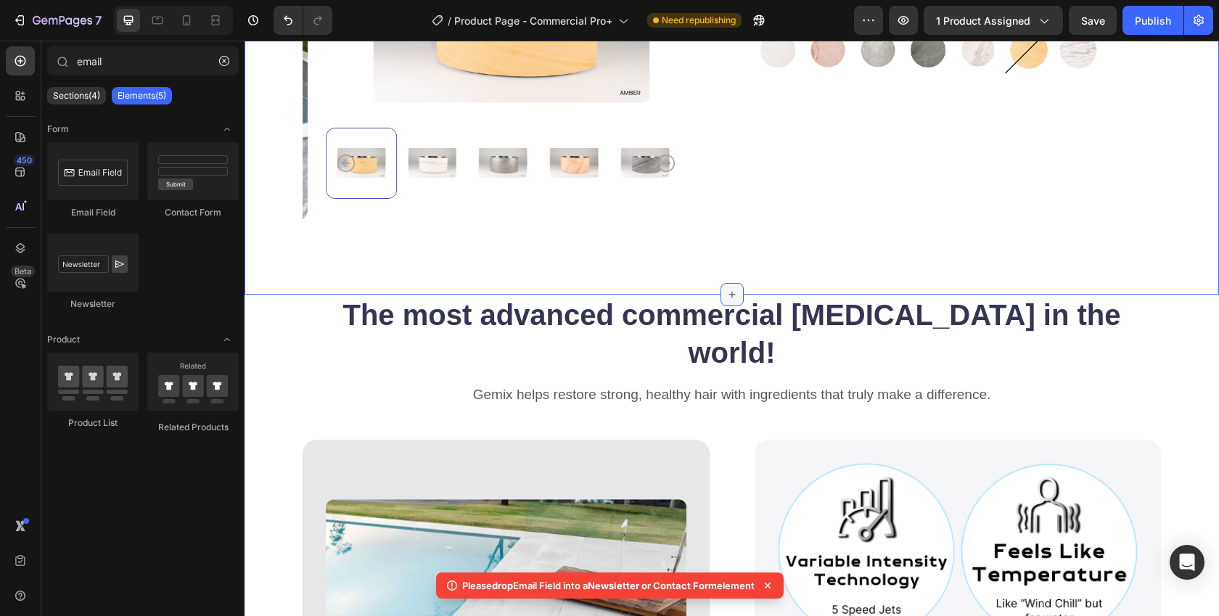
click at [727, 289] on icon at bounding box center [732, 295] width 12 height 12
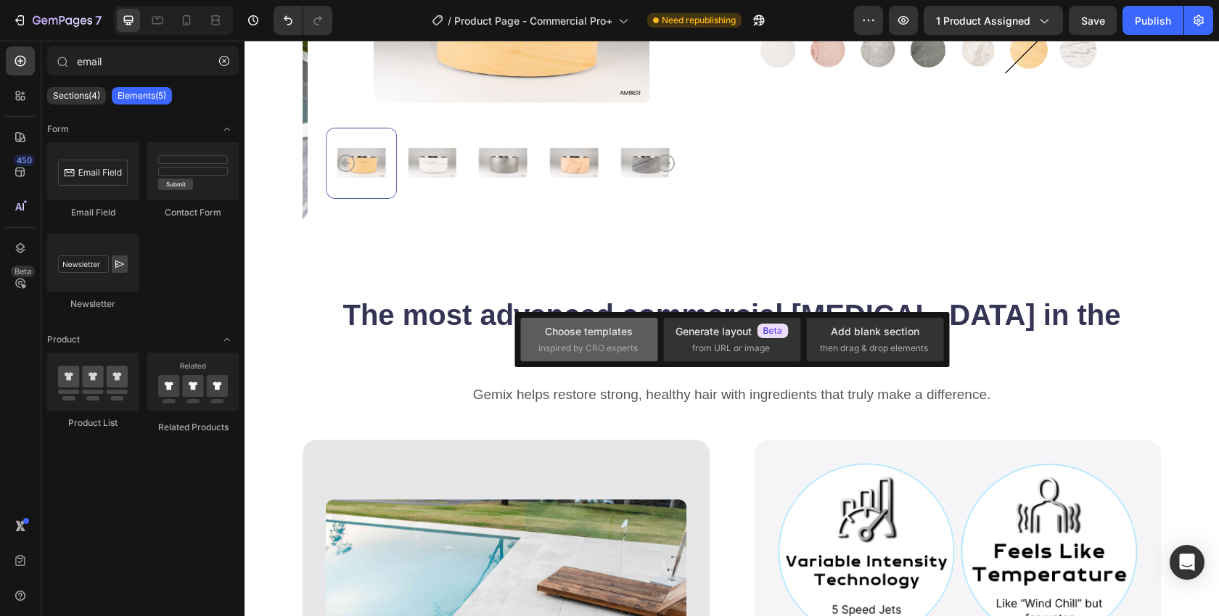
click at [582, 346] on span "inspired by CRO experts" at bounding box center [587, 348] width 99 height 13
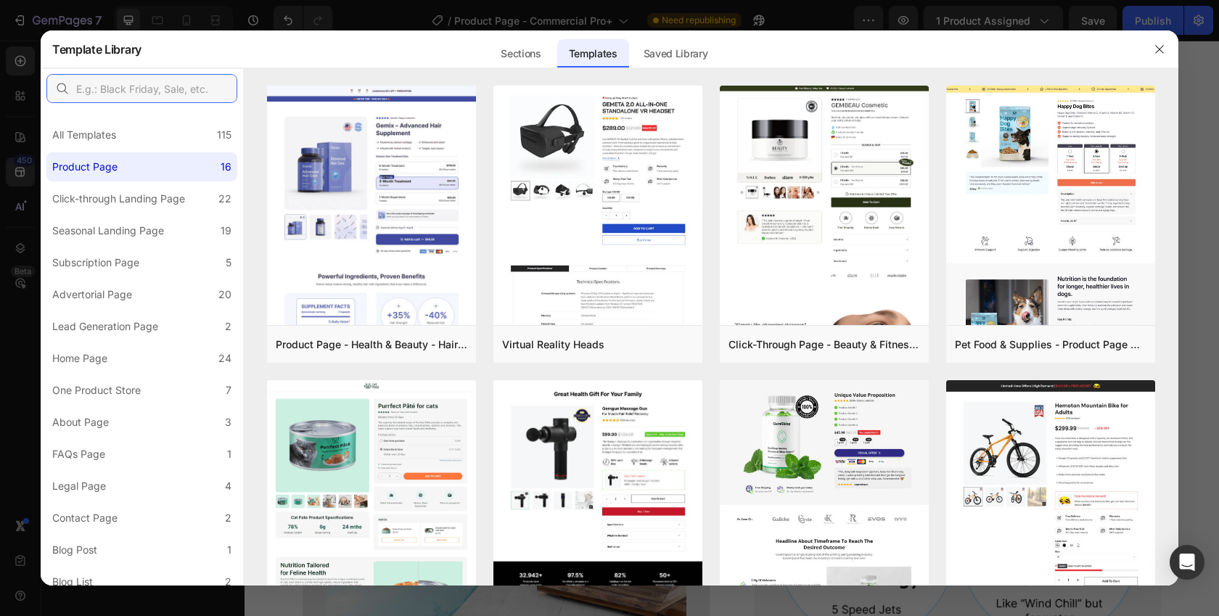
click at [152, 93] on input "text" at bounding box center [141, 88] width 191 height 29
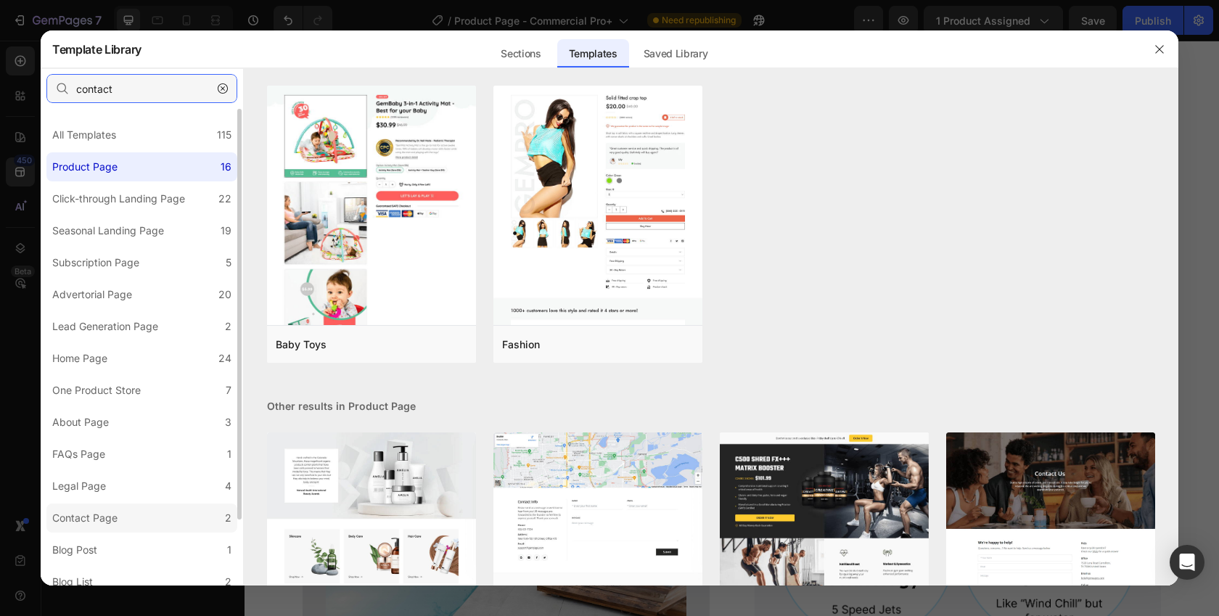
type input "contact"
click at [94, 517] on div "Contact Page" at bounding box center [84, 517] width 65 height 17
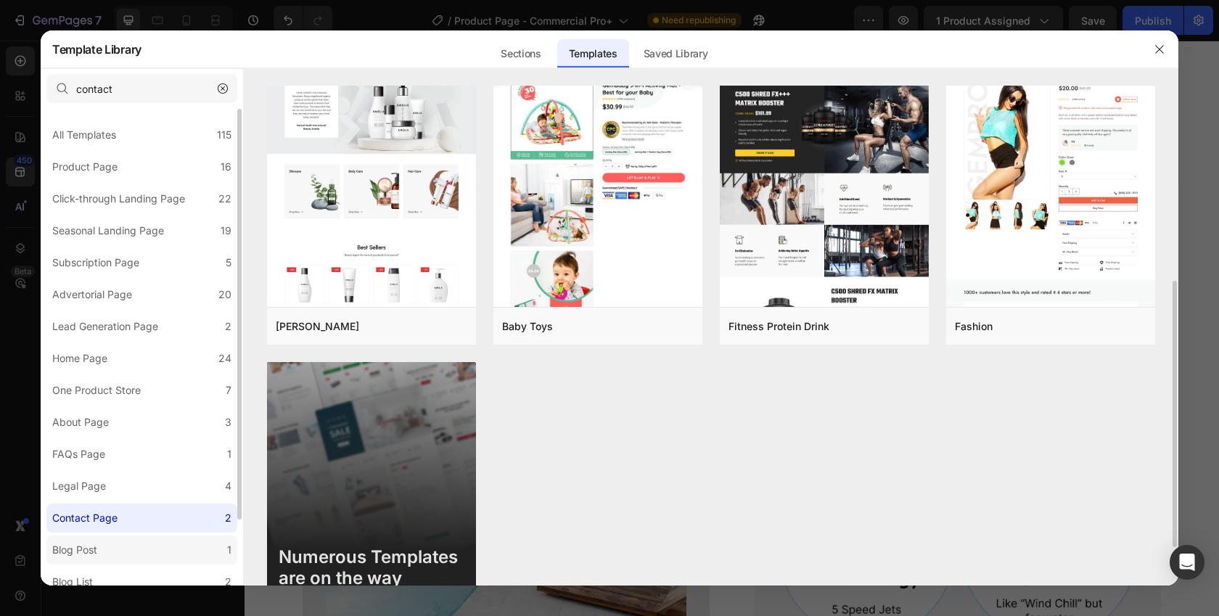
scroll to position [75, 0]
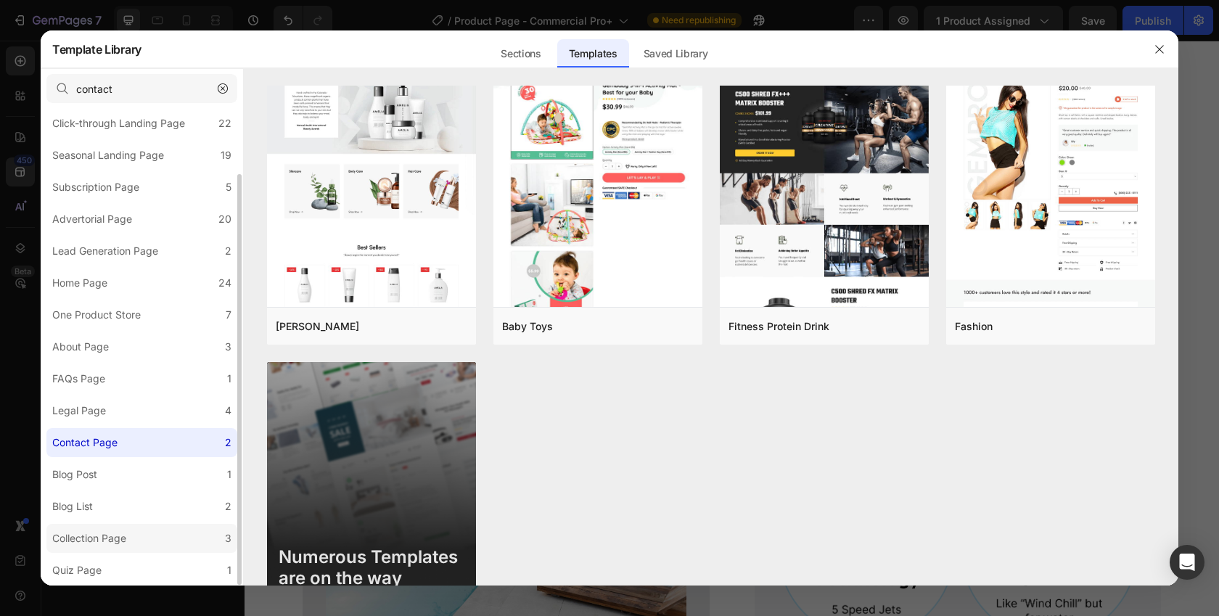
click at [51, 538] on label "Collection Page 3" at bounding box center [141, 538] width 191 height 29
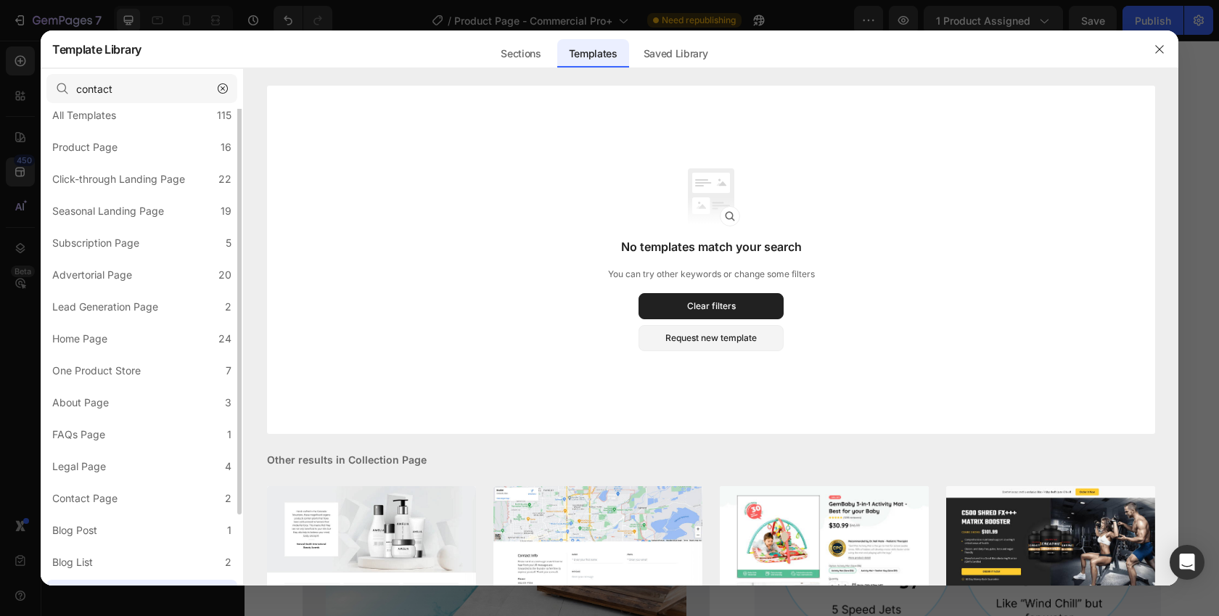
scroll to position [6, 0]
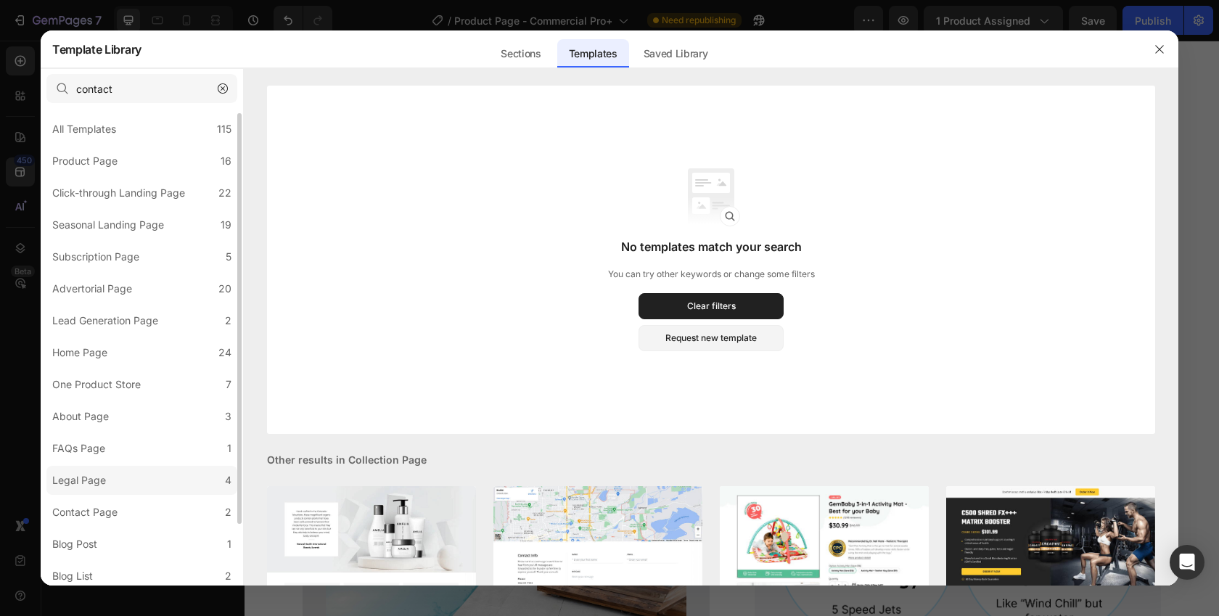
click at [70, 476] on div "Legal Page" at bounding box center [79, 480] width 54 height 17
click at [95, 478] on div "Legal Page" at bounding box center [79, 480] width 54 height 17
click at [101, 450] on div "FAQs Page" at bounding box center [78, 448] width 53 height 17
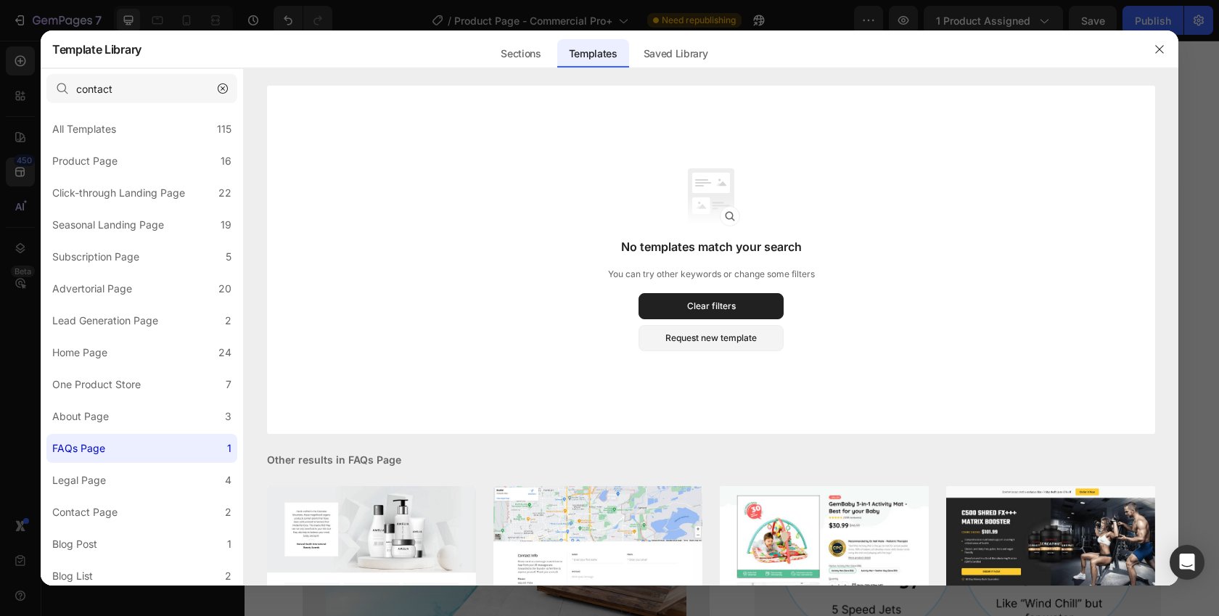
click at [218, 86] on icon "button" at bounding box center [223, 88] width 10 height 10
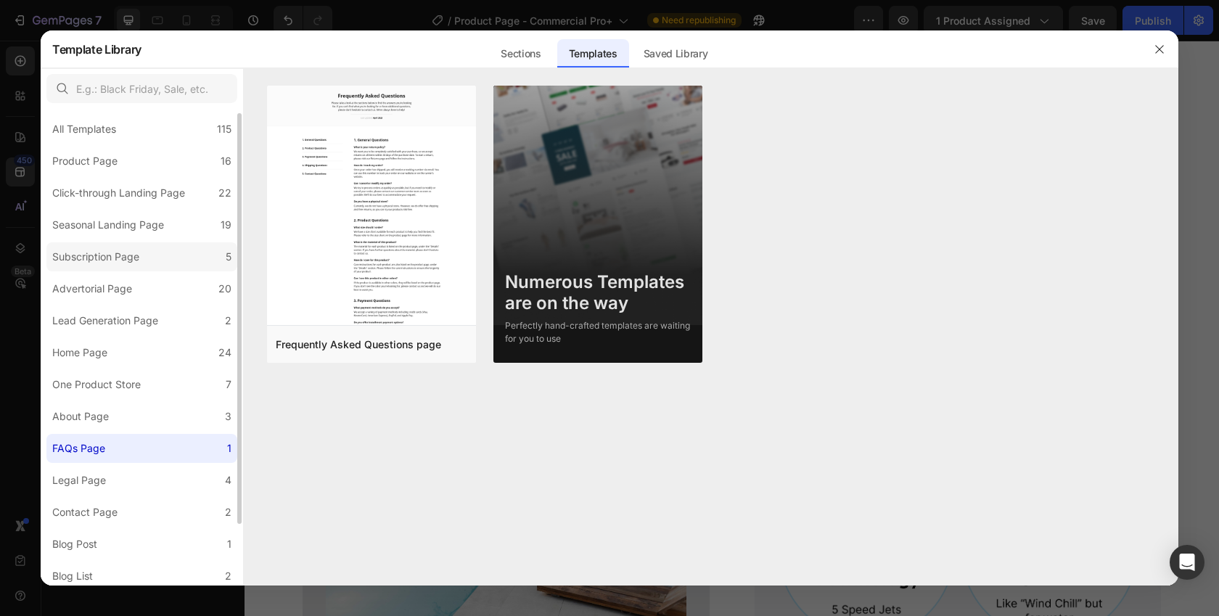
click at [127, 249] on div "Subscription Page" at bounding box center [95, 256] width 87 height 17
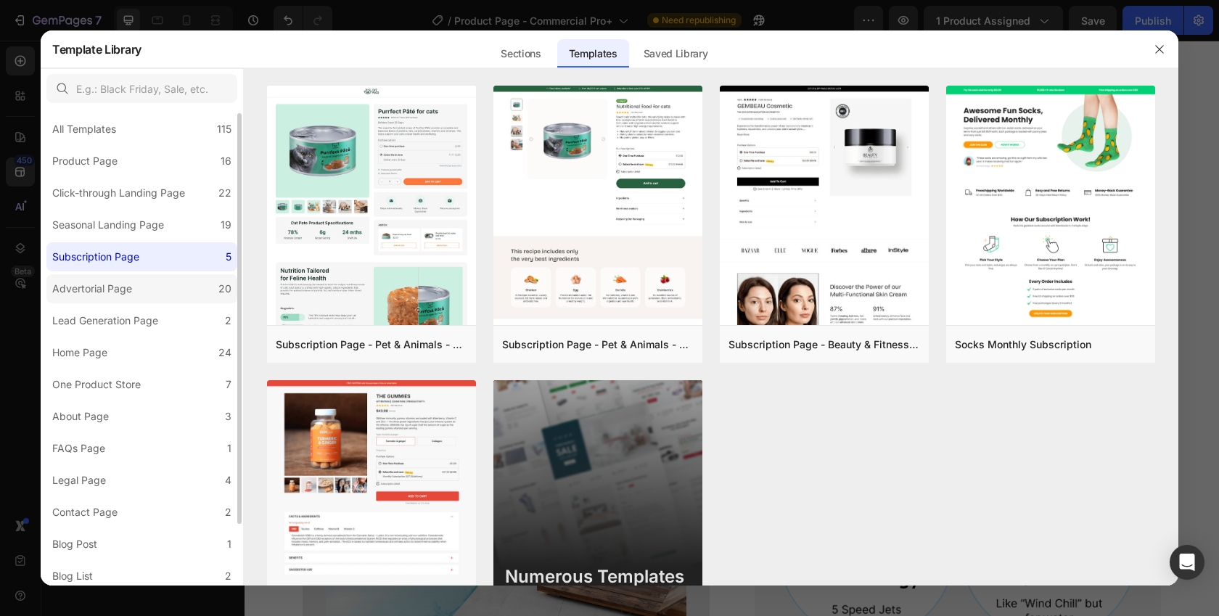
click at [124, 284] on div "Advertorial Page" at bounding box center [92, 288] width 80 height 17
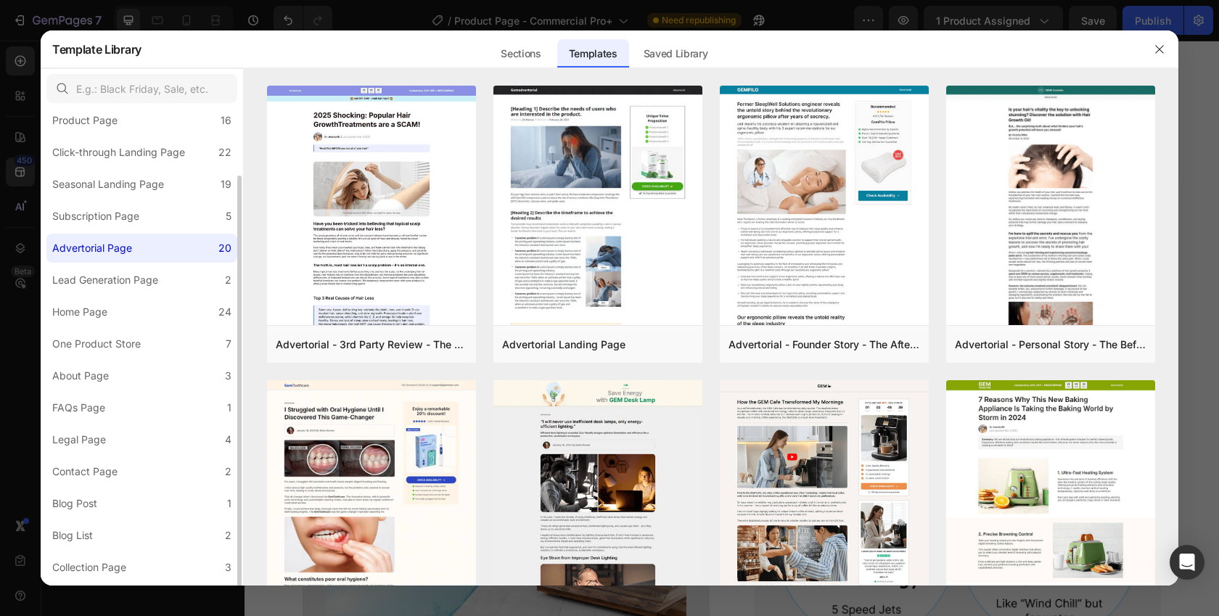
scroll to position [75, 0]
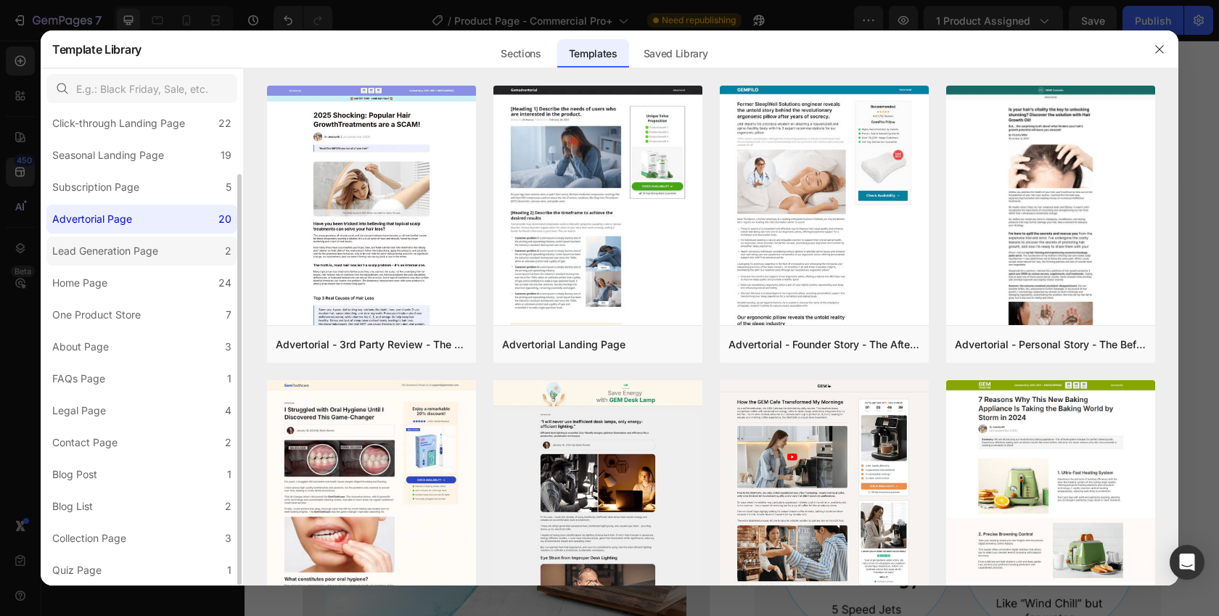
click at [120, 255] on div "Lead Generation Page" at bounding box center [105, 250] width 106 height 17
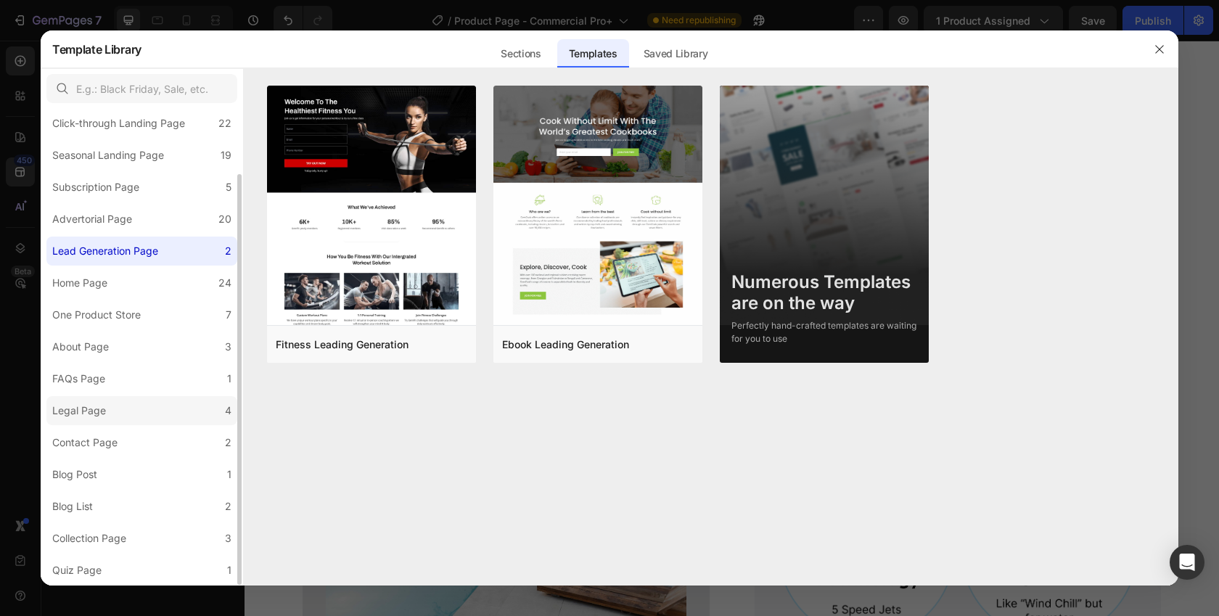
click at [89, 409] on div "Legal Page" at bounding box center [79, 410] width 54 height 17
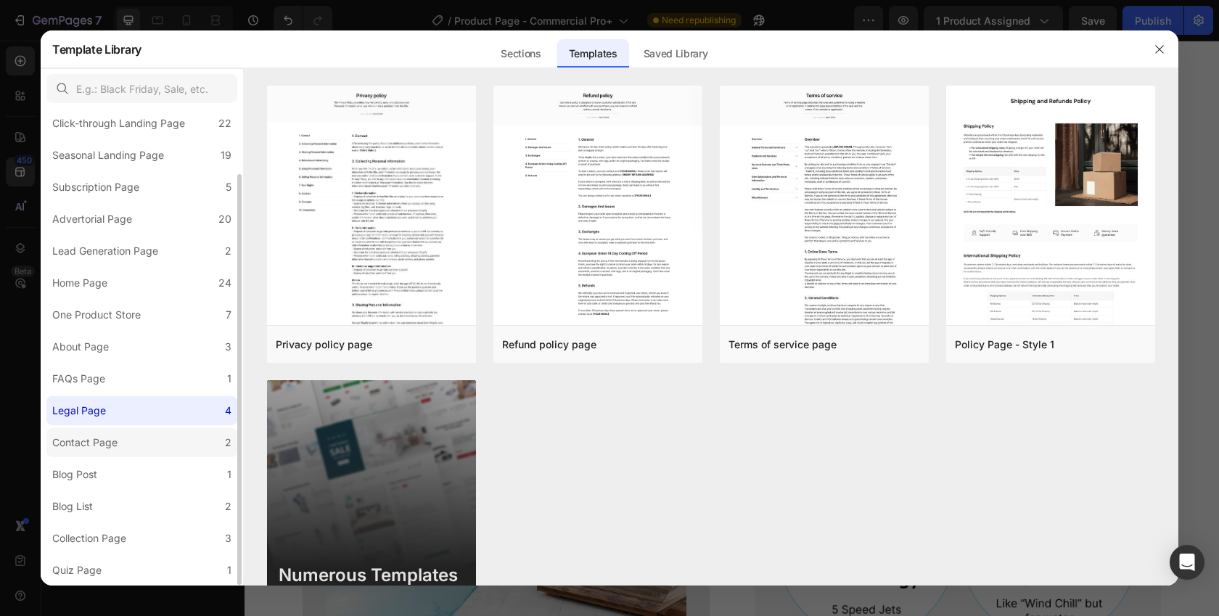
click at [99, 447] on div "Contact Page" at bounding box center [84, 442] width 65 height 17
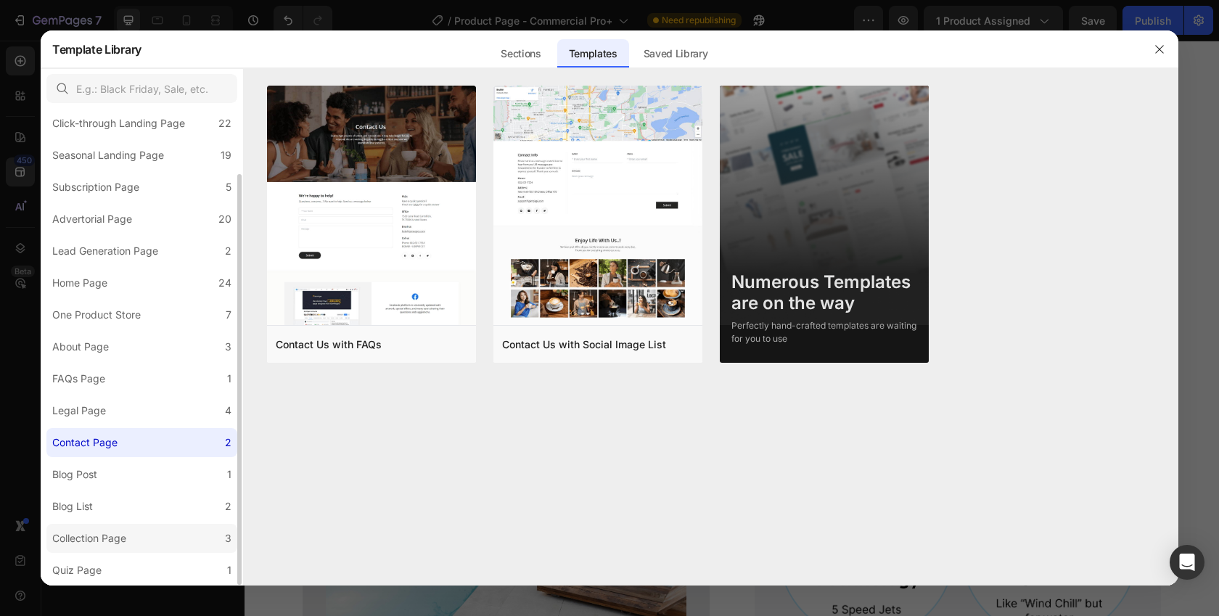
click at [97, 531] on div "Collection Page" at bounding box center [89, 538] width 74 height 17
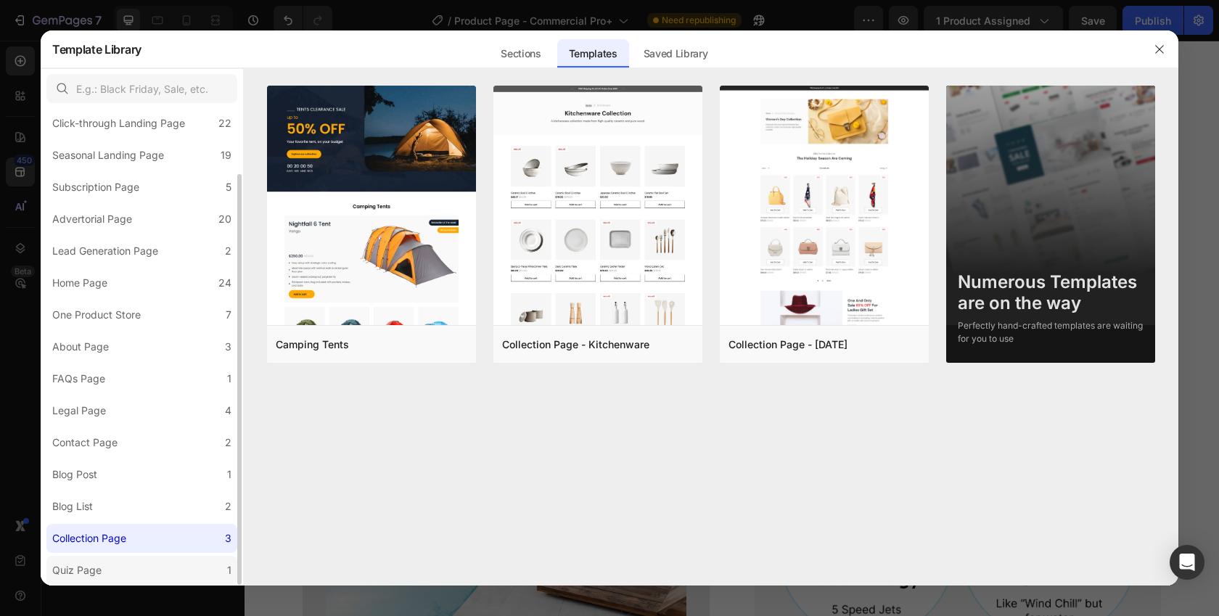
click at [99, 578] on div "Quiz Page" at bounding box center [76, 570] width 49 height 17
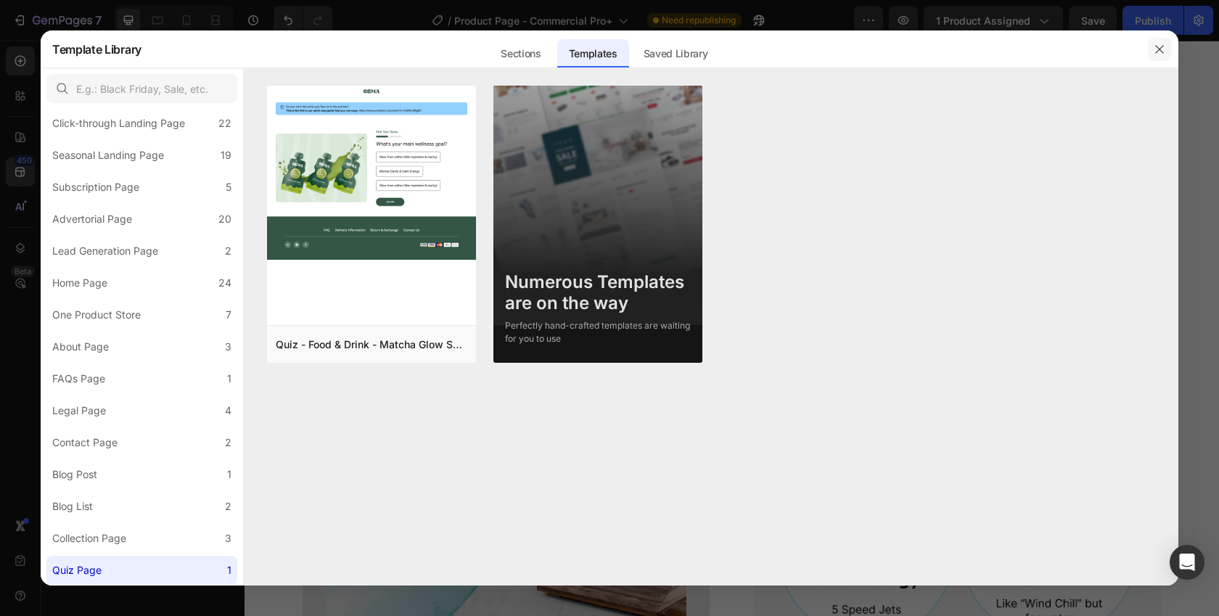
click at [1165, 55] on button "button" at bounding box center [1159, 49] width 23 height 23
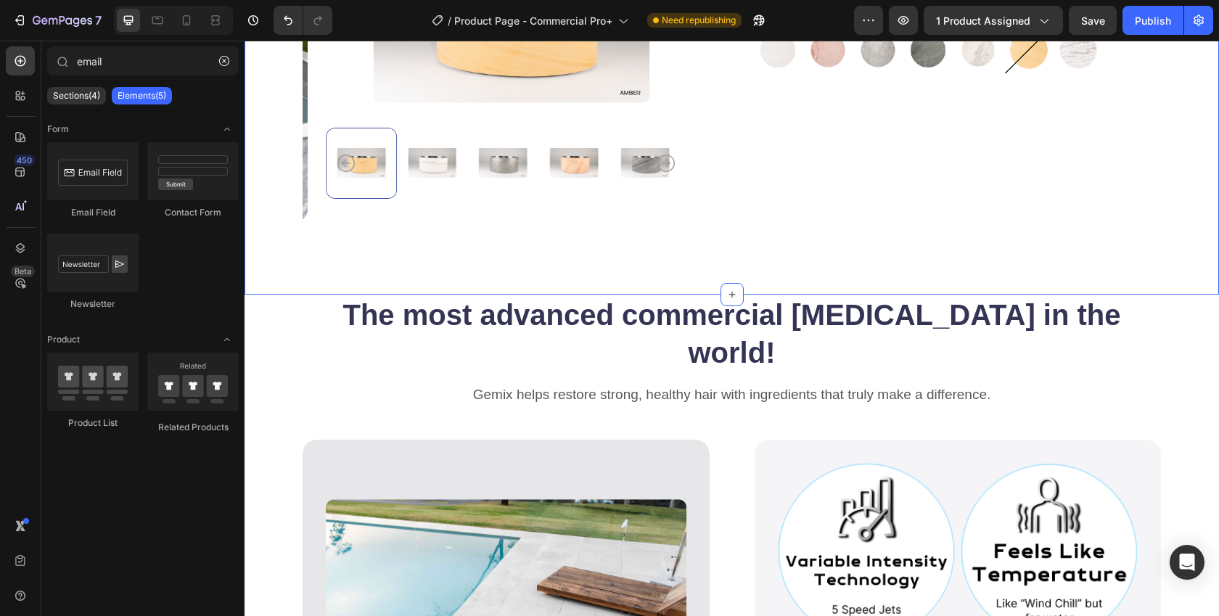
click at [704, 278] on div "Product Images Commercial Pro+ Product Title Icon Variable Intensity Technology…" at bounding box center [732, 26] width 975 height 538
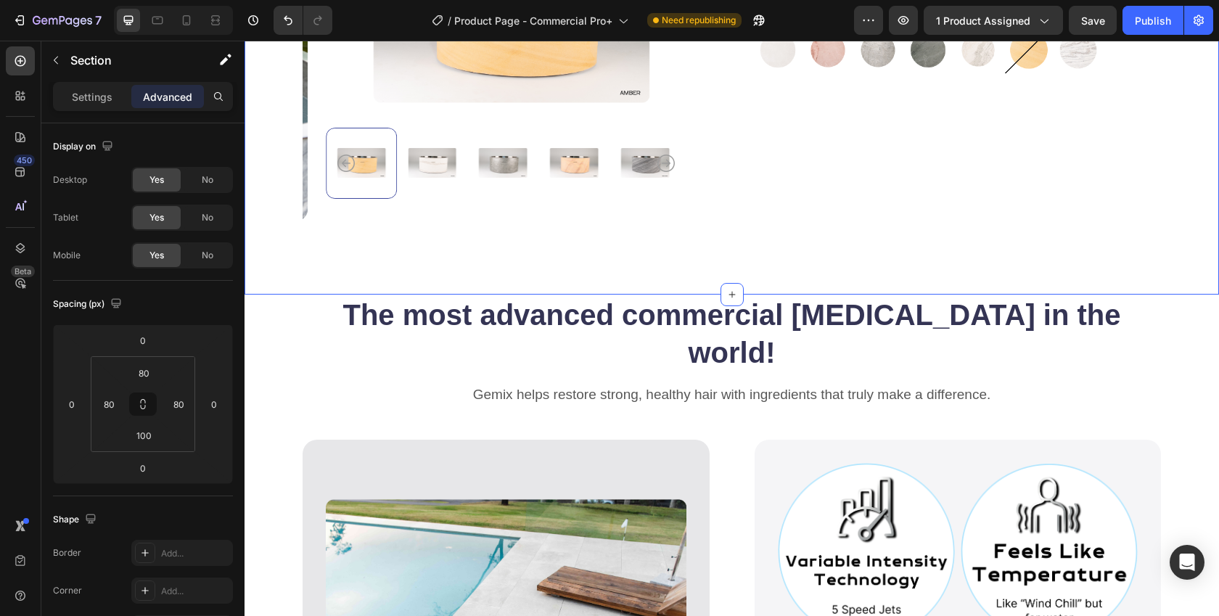
scroll to position [253, 0]
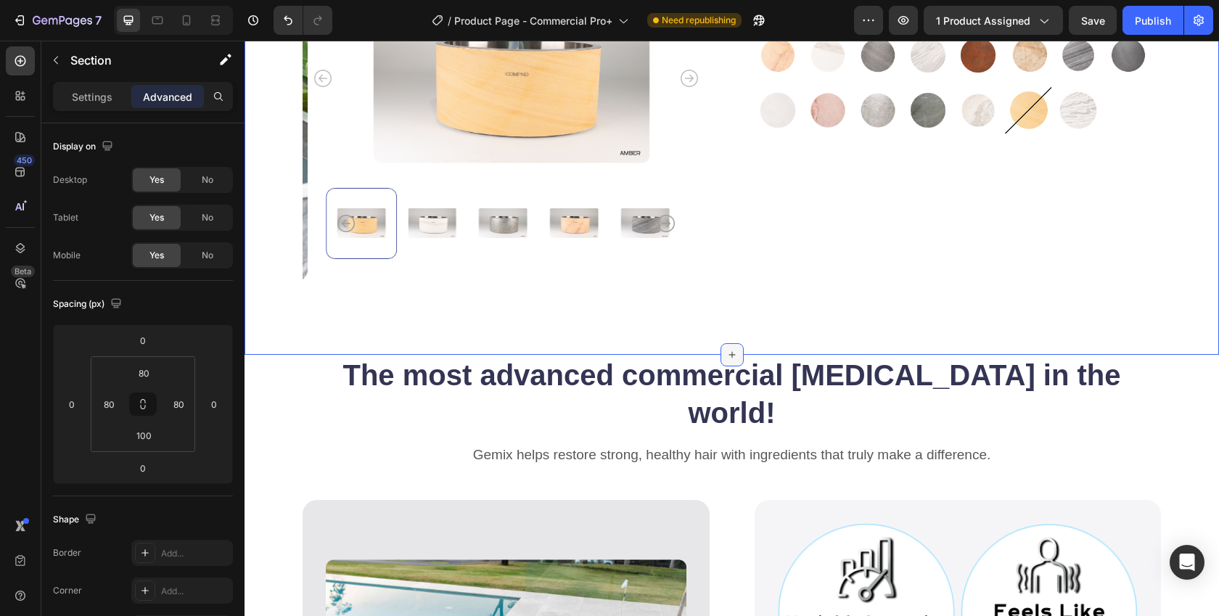
click at [730, 349] on icon at bounding box center [732, 355] width 12 height 12
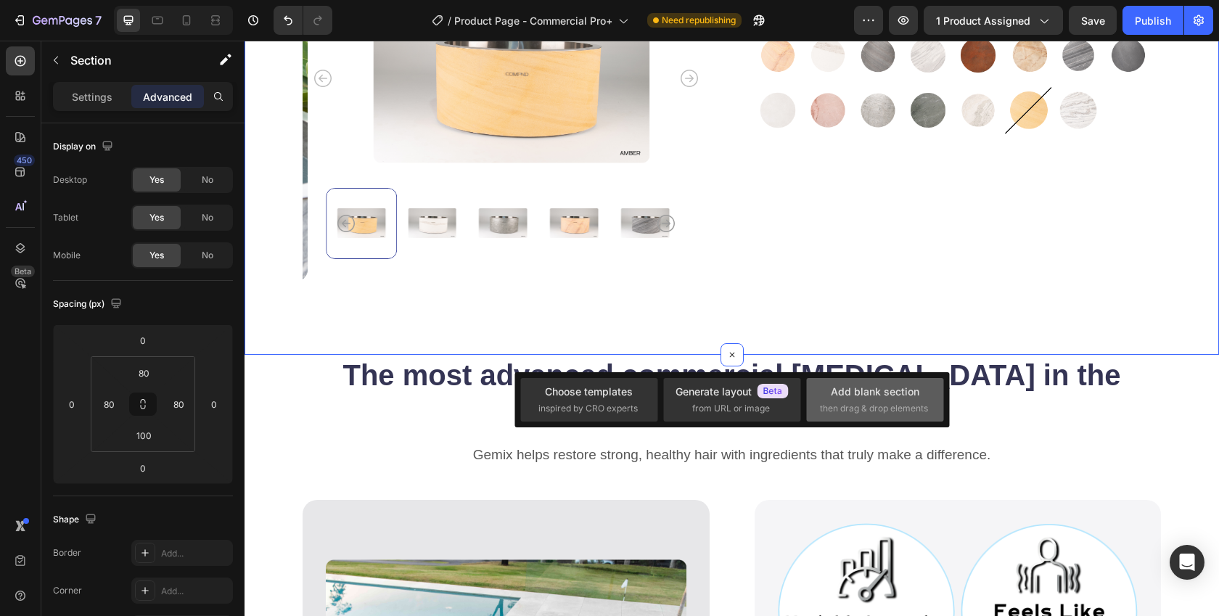
click at [872, 396] on div "Add blank section" at bounding box center [875, 391] width 89 height 15
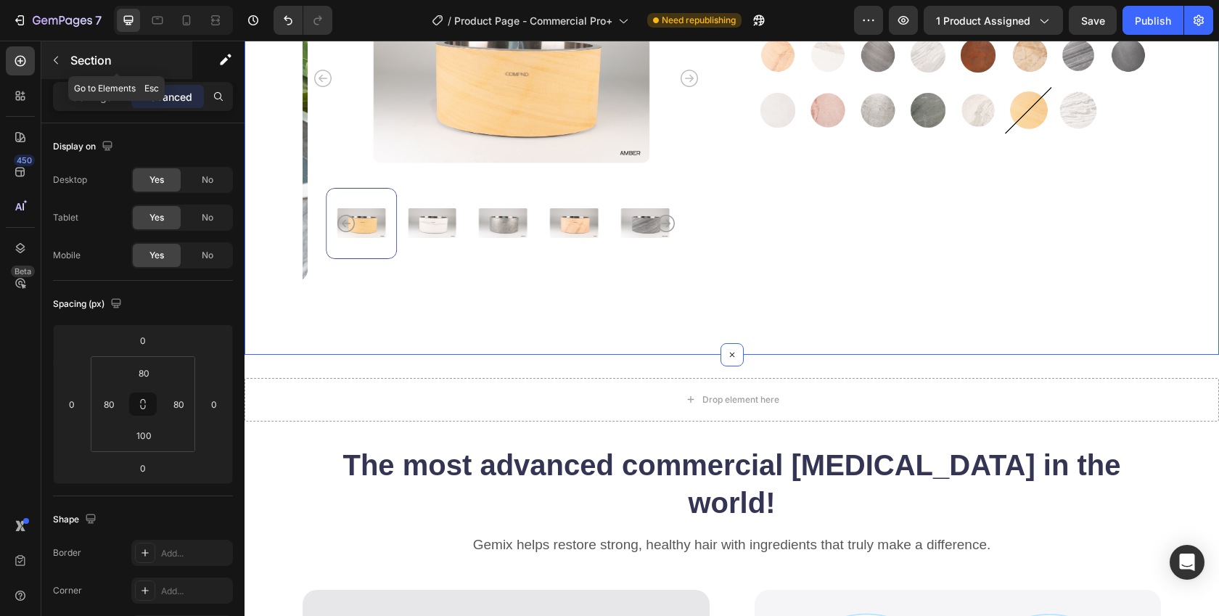
click at [49, 58] on button "button" at bounding box center [55, 60] width 23 height 23
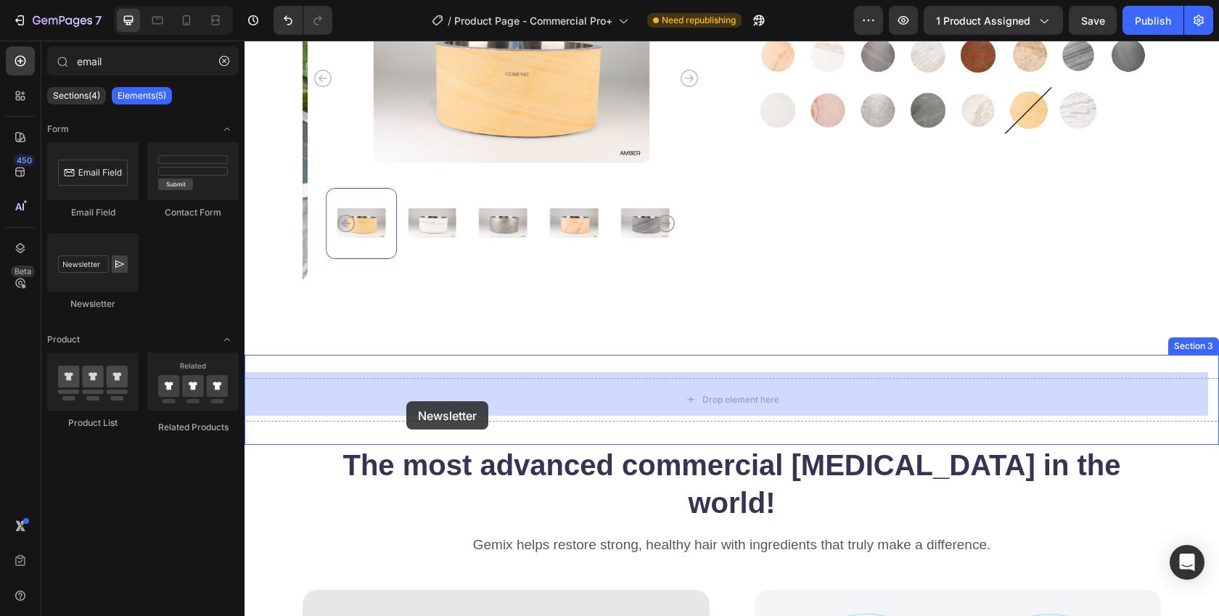
drag, startPoint x: 343, startPoint y: 314, endPoint x: 406, endPoint y: 401, distance: 107.0
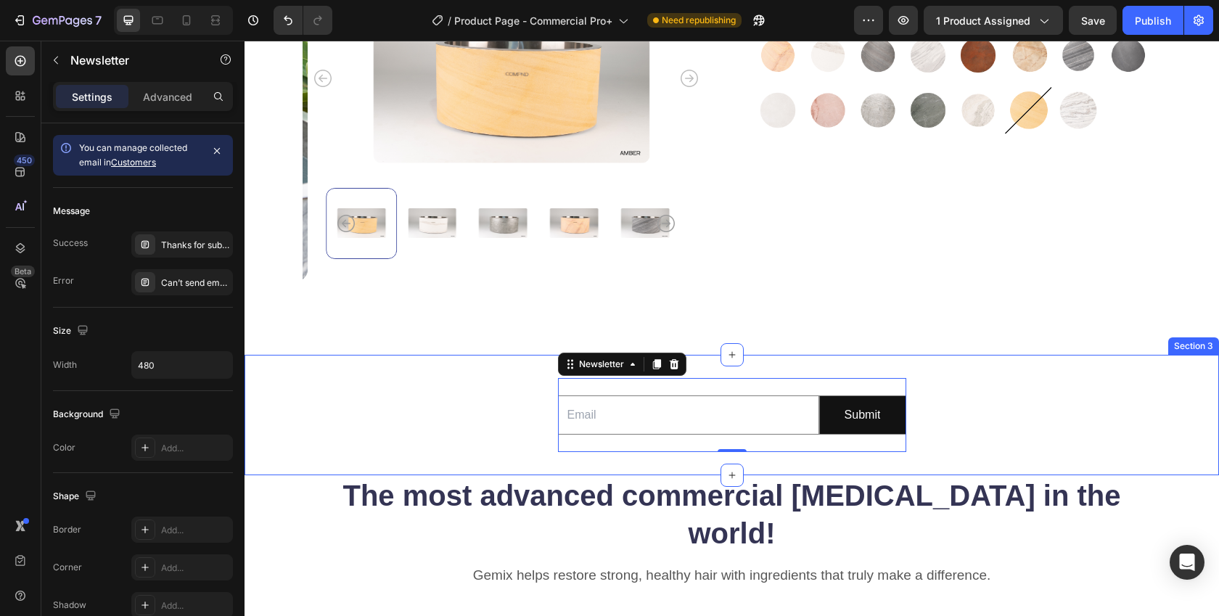
click at [506, 423] on div "Email Field Submit Submit Button Row Newsletter 0" at bounding box center [732, 415] width 975 height 75
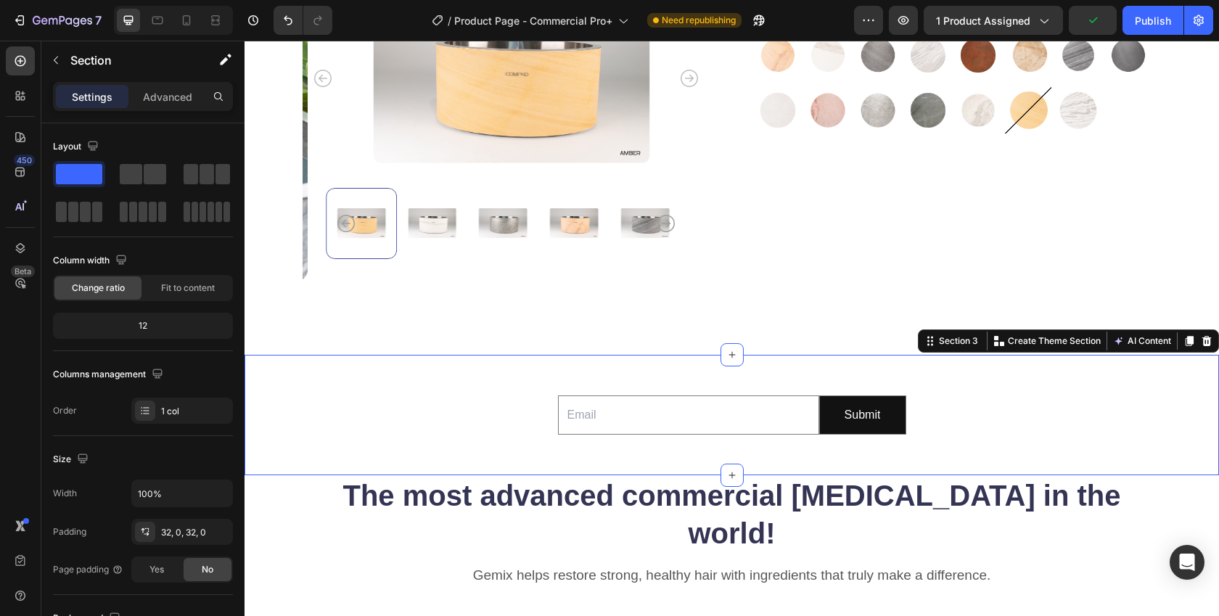
click at [54, 54] on button "button" at bounding box center [55, 60] width 23 height 23
click at [0, 0] on icon at bounding box center [0, 0] width 0 height 0
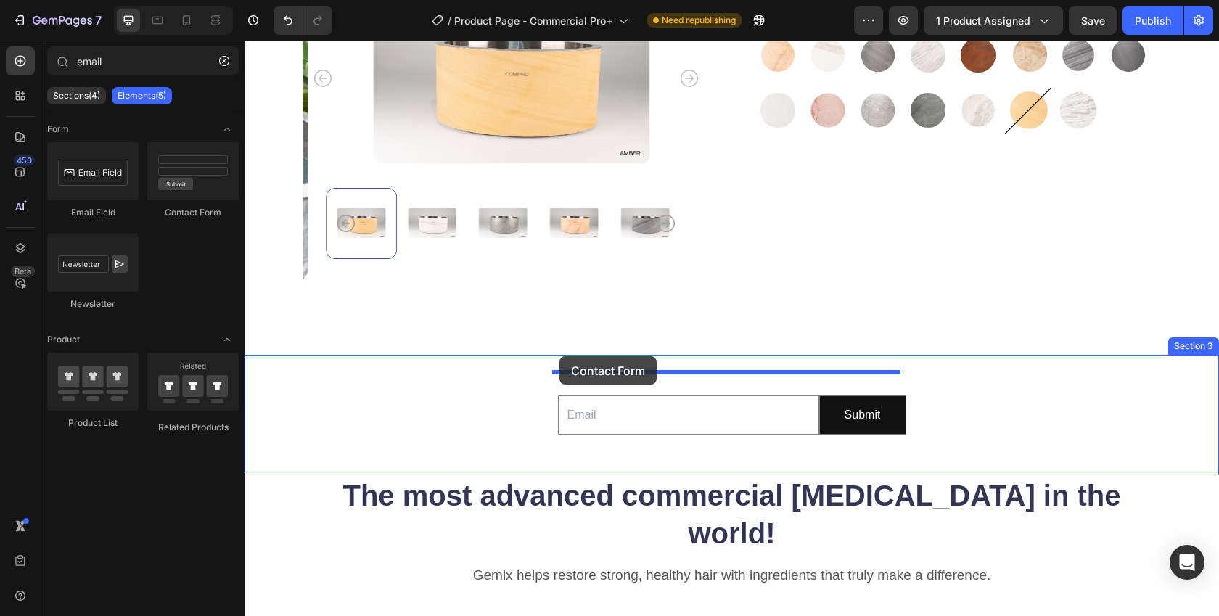
drag, startPoint x: 406, startPoint y: 210, endPoint x: 559, endPoint y: 356, distance: 211.5
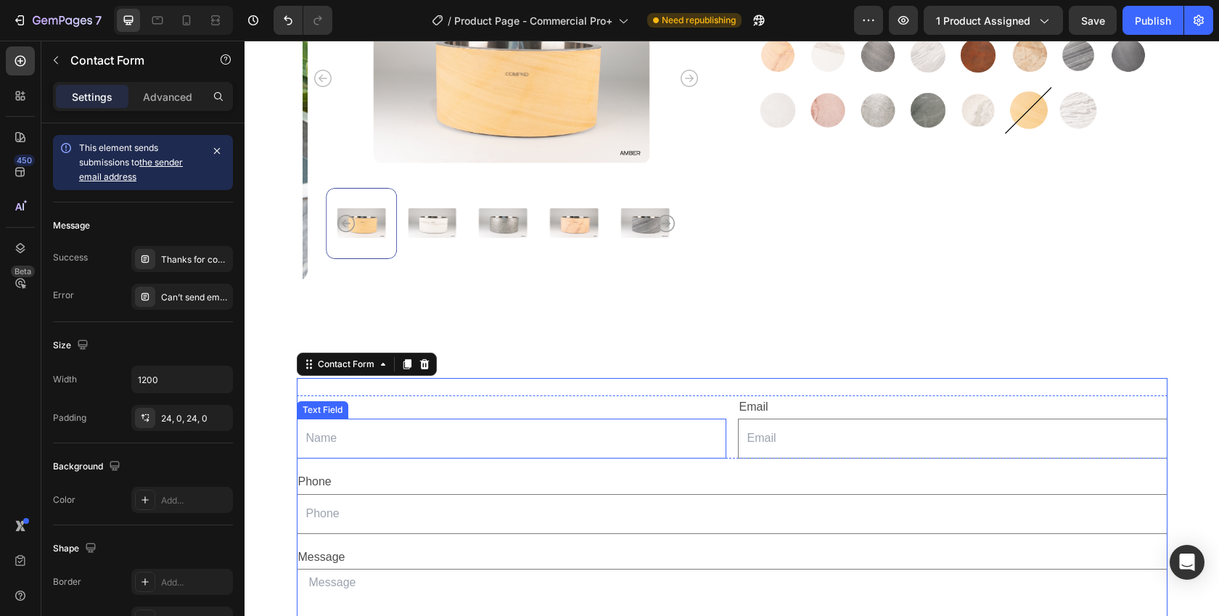
click at [348, 425] on input "text" at bounding box center [512, 439] width 430 height 40
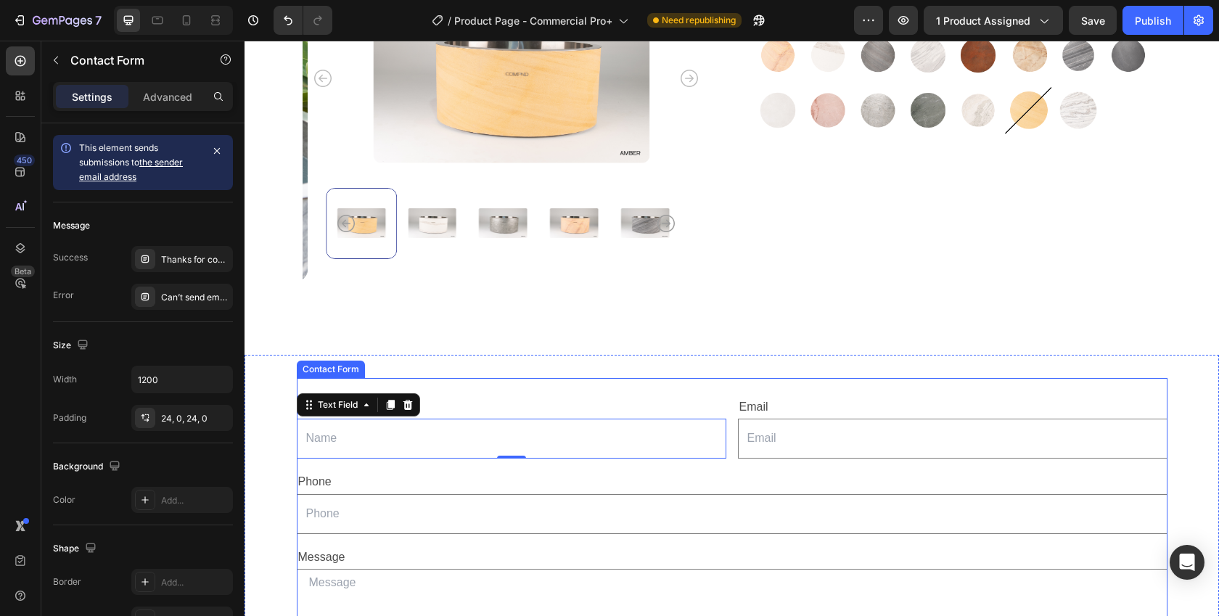
click at [320, 366] on div "Contact Form" at bounding box center [331, 369] width 62 height 13
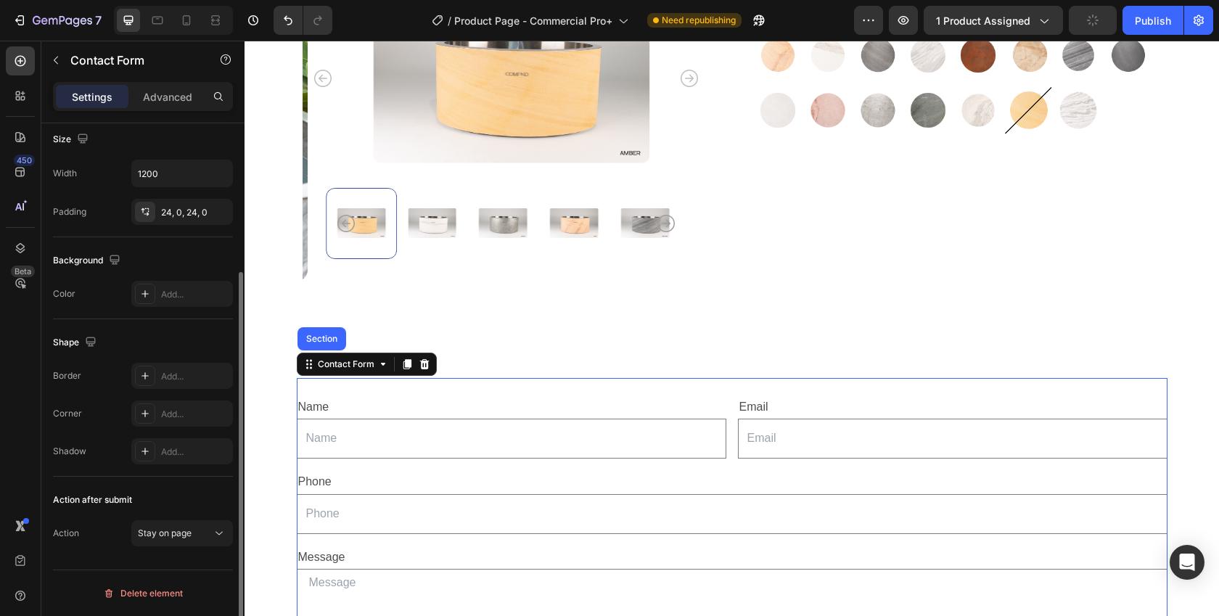
scroll to position [0, 0]
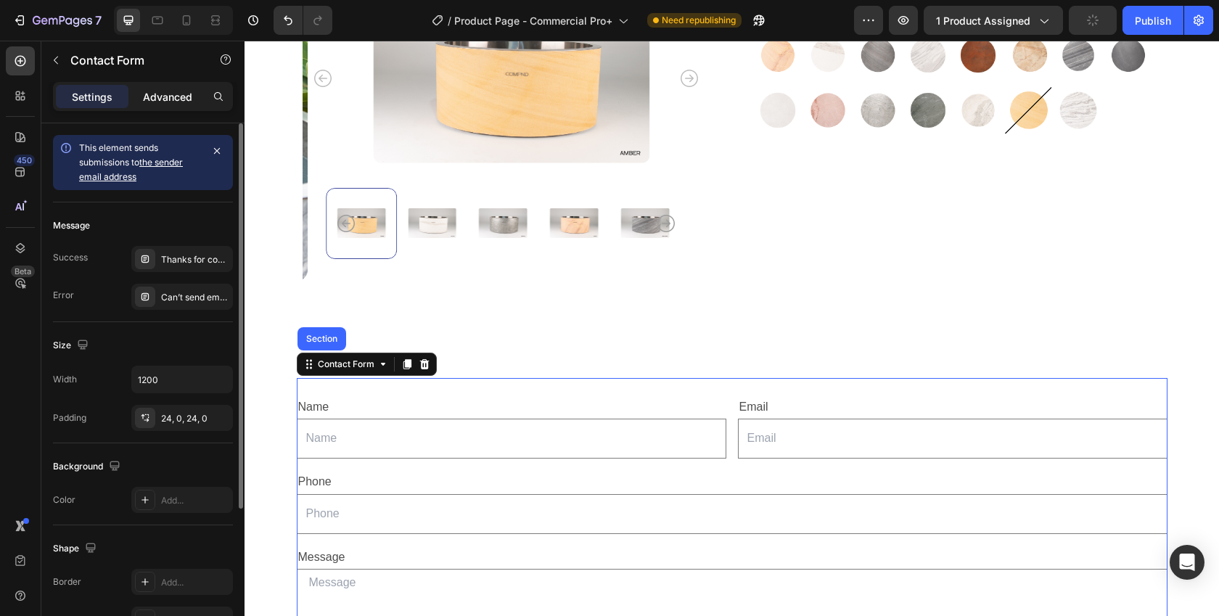
click at [166, 86] on div "Advanced" at bounding box center [167, 96] width 73 height 23
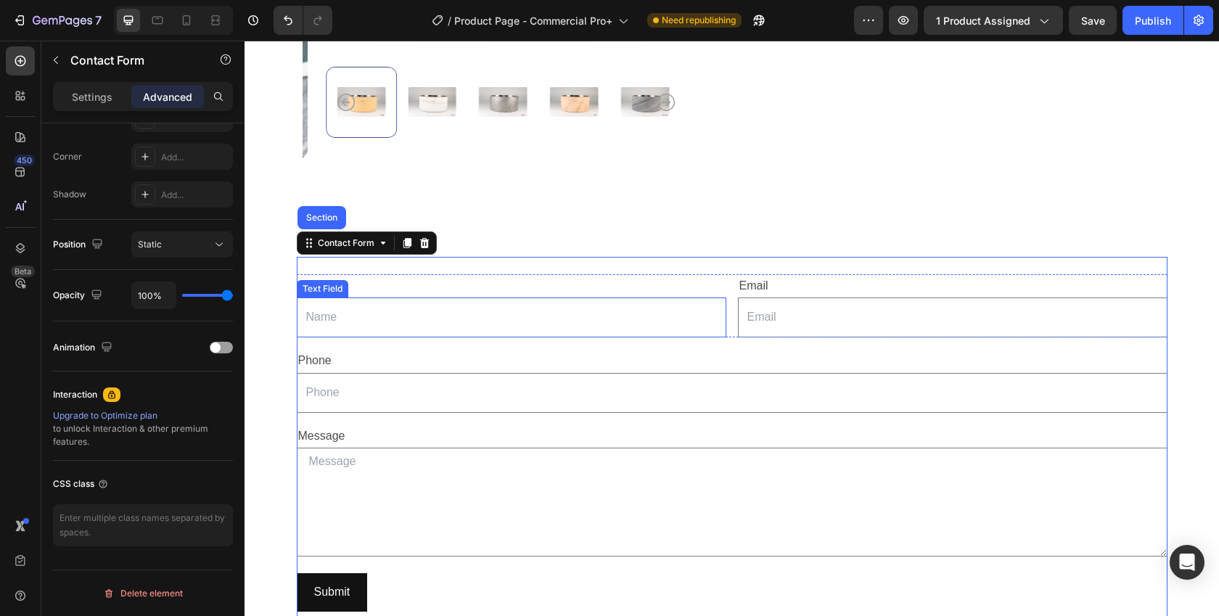
scroll to position [378, 0]
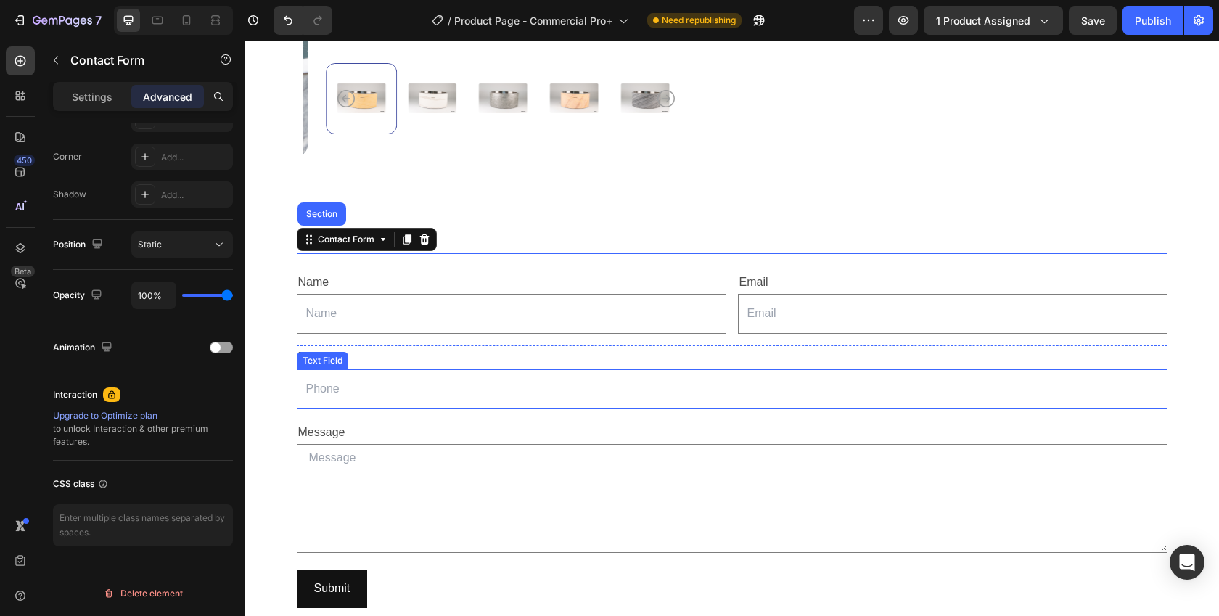
click at [351, 382] on input "text" at bounding box center [732, 389] width 871 height 40
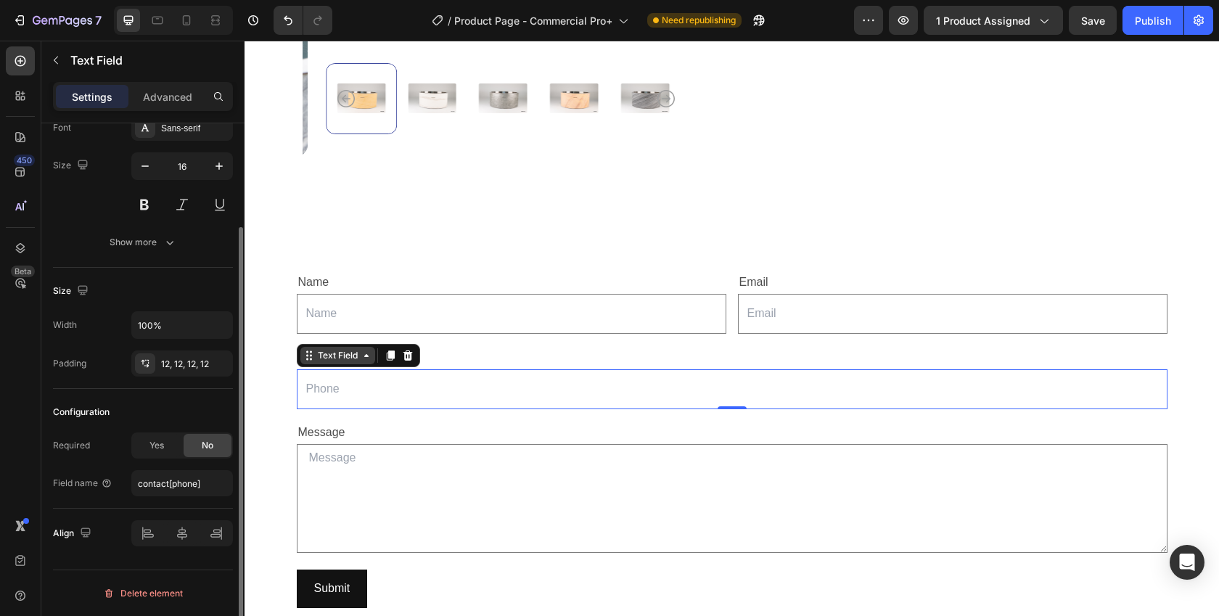
scroll to position [0, 0]
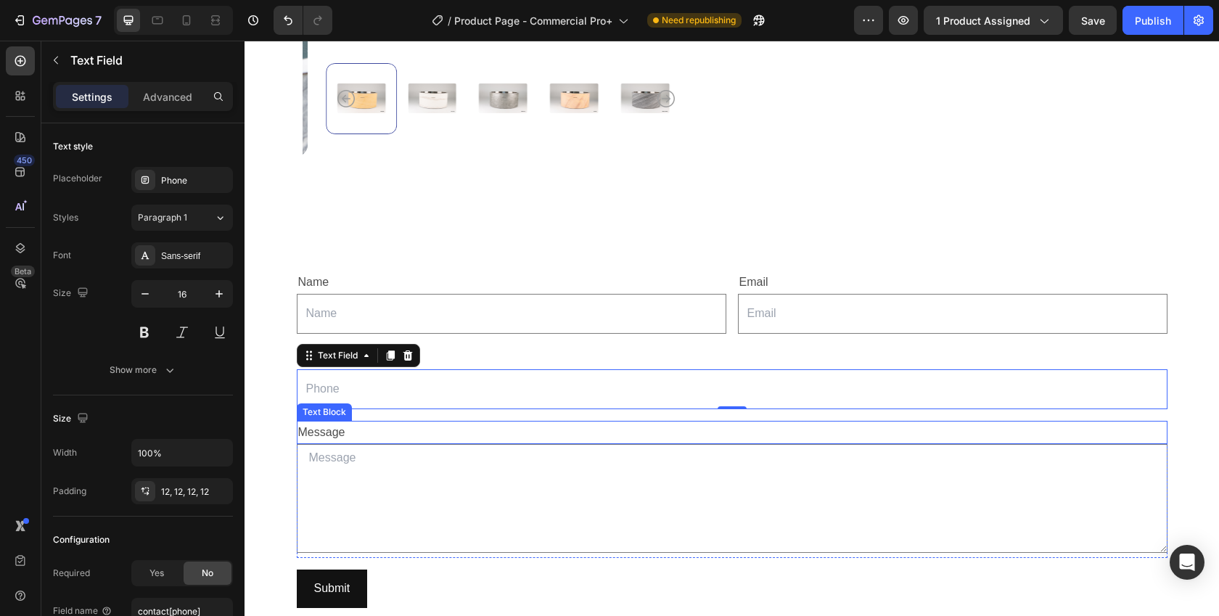
click at [325, 409] on div "Text Block" at bounding box center [324, 412] width 49 height 13
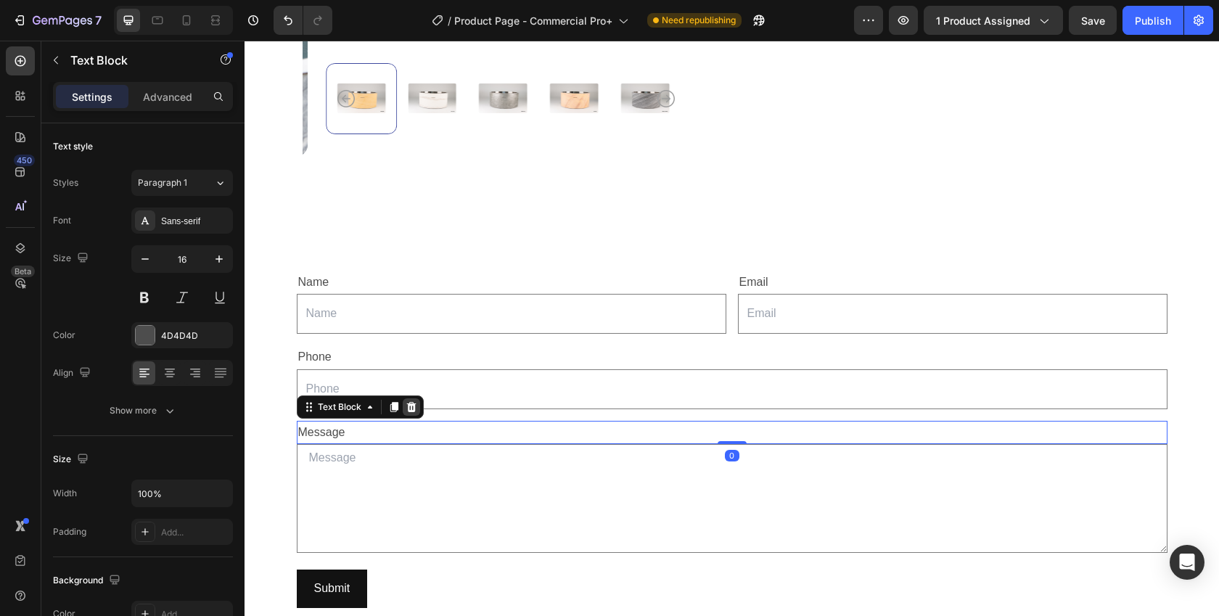
click at [406, 402] on icon at bounding box center [410, 407] width 9 height 10
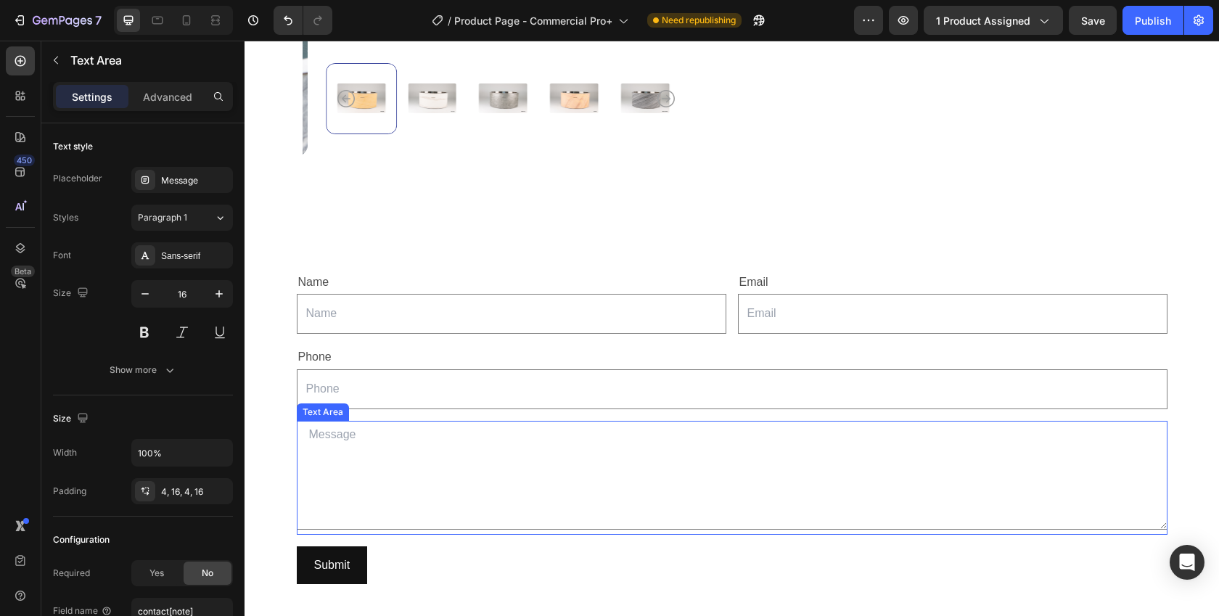
click at [337, 451] on textarea at bounding box center [732, 475] width 871 height 109
click at [403, 402] on icon at bounding box center [407, 407] width 9 height 10
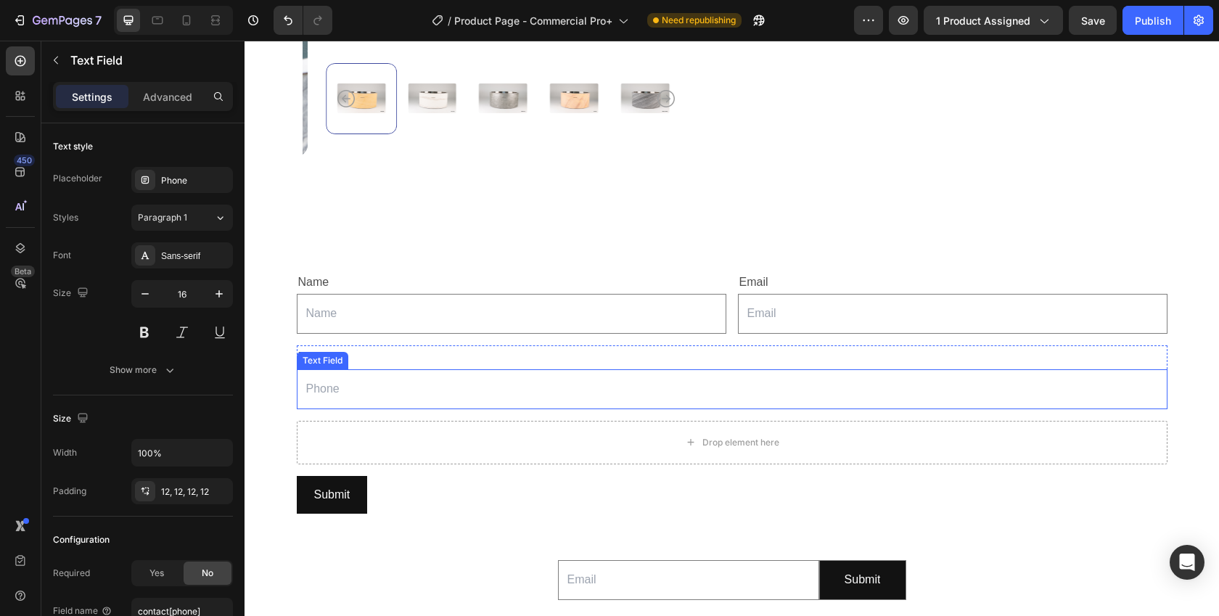
click at [316, 355] on div "Text Field" at bounding box center [323, 360] width 46 height 13
click at [403, 350] on icon at bounding box center [407, 355] width 9 height 10
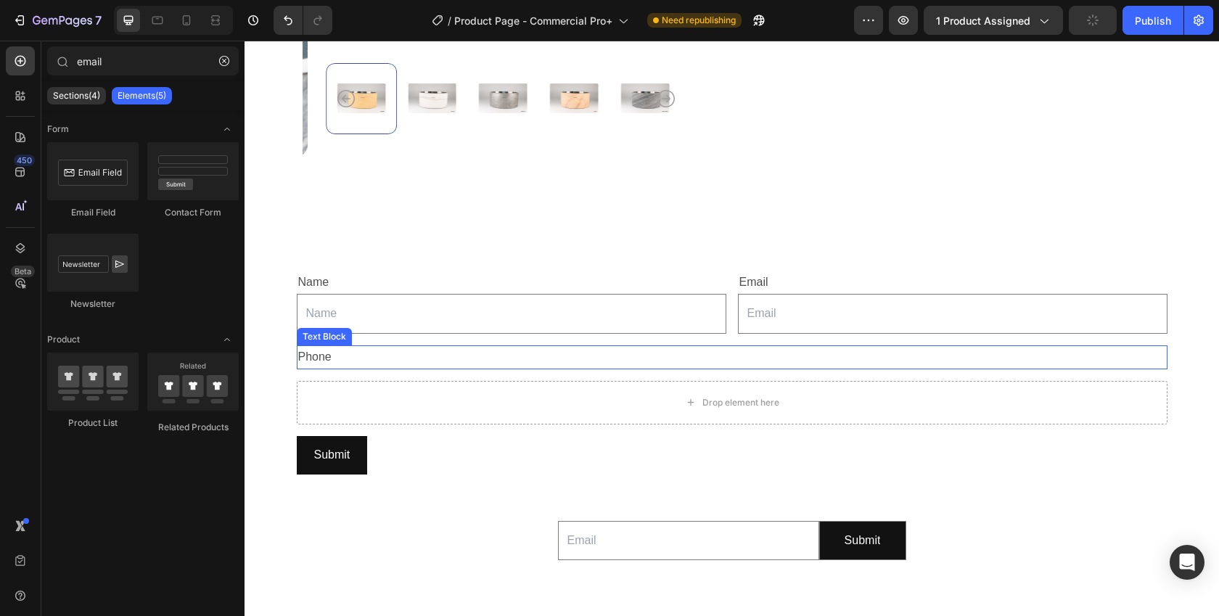
click at [313, 353] on div "Phone" at bounding box center [732, 357] width 871 height 24
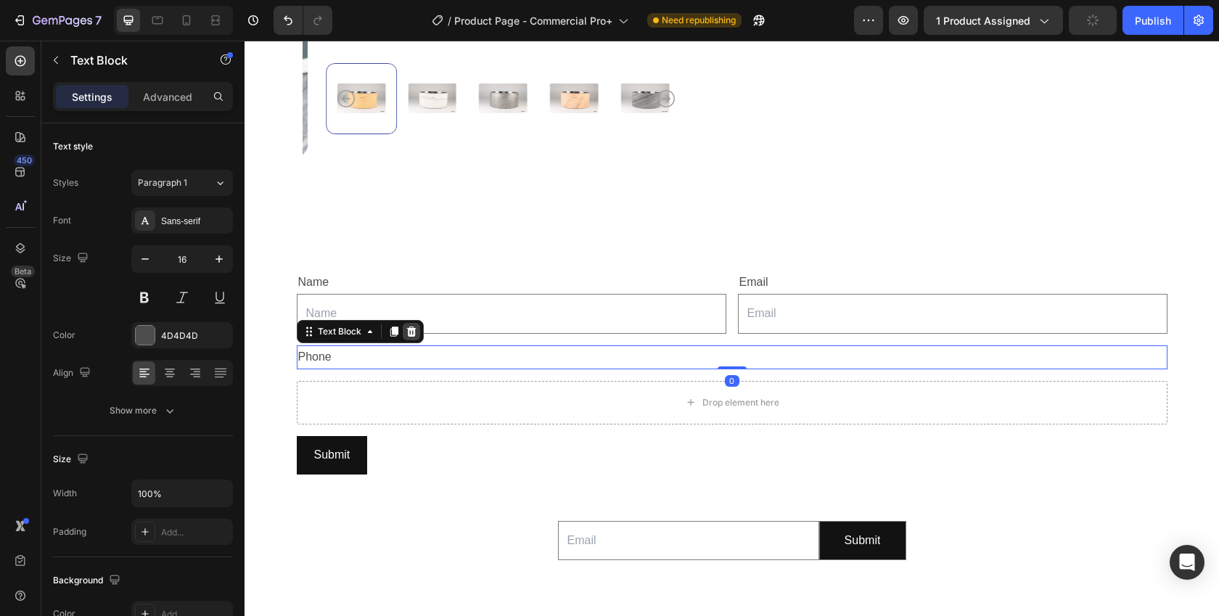
click at [406, 327] on icon at bounding box center [412, 332] width 12 height 12
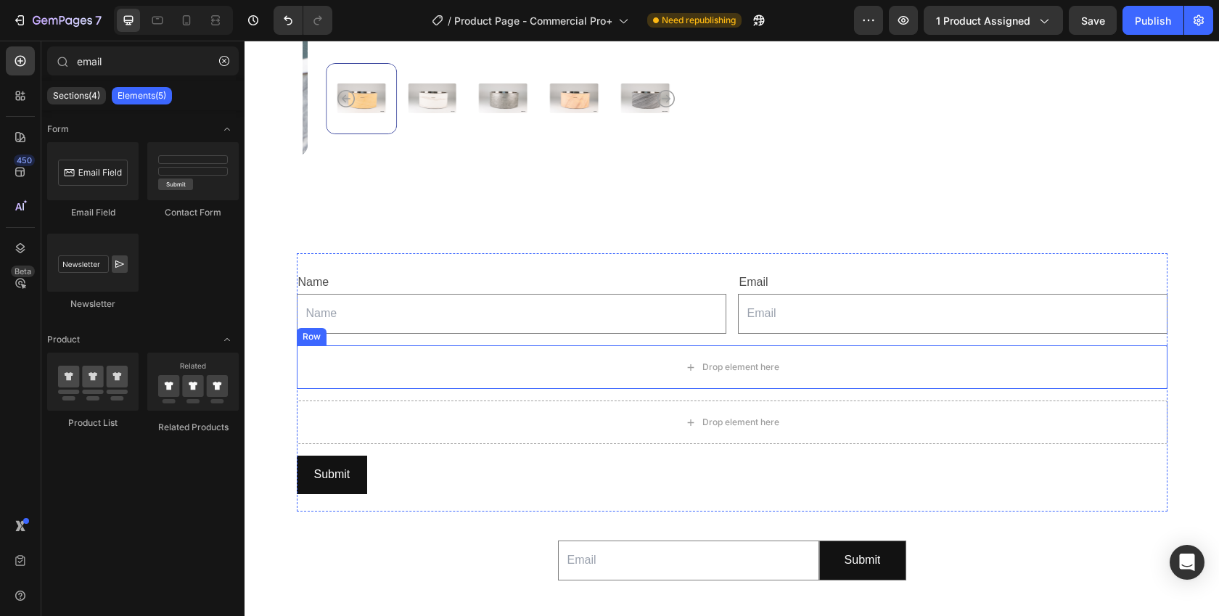
click at [308, 336] on div "Row" at bounding box center [312, 336] width 30 height 17
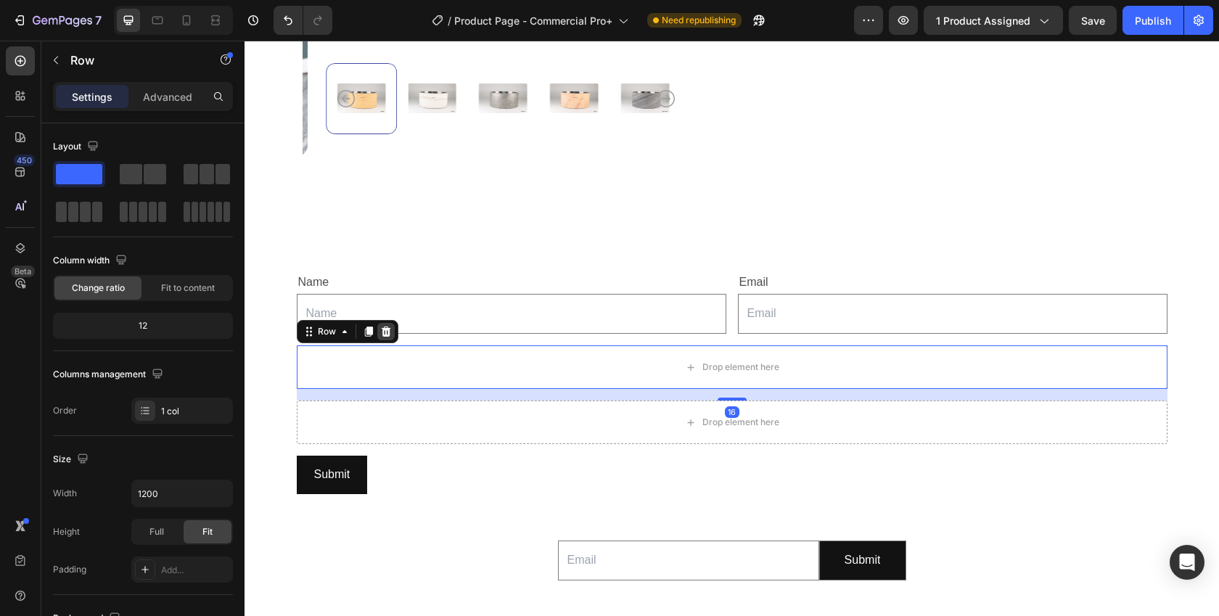
click at [381, 327] on icon at bounding box center [385, 332] width 9 height 10
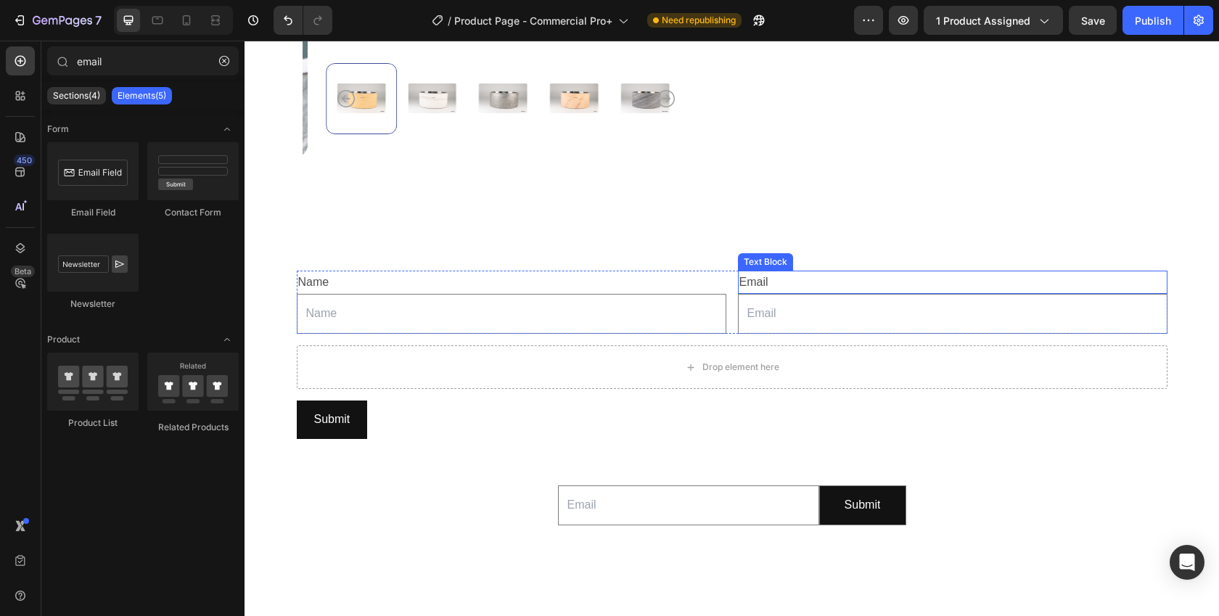
click at [768, 261] on div "Text Block" at bounding box center [765, 261] width 55 height 17
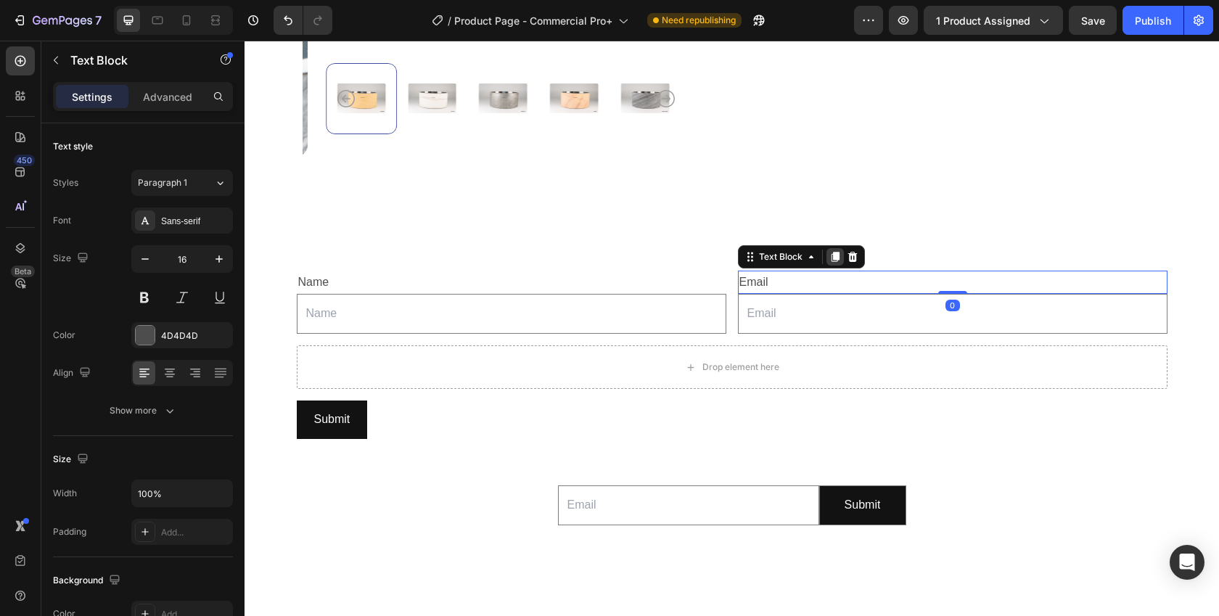
click at [831, 252] on icon at bounding box center [835, 257] width 8 height 10
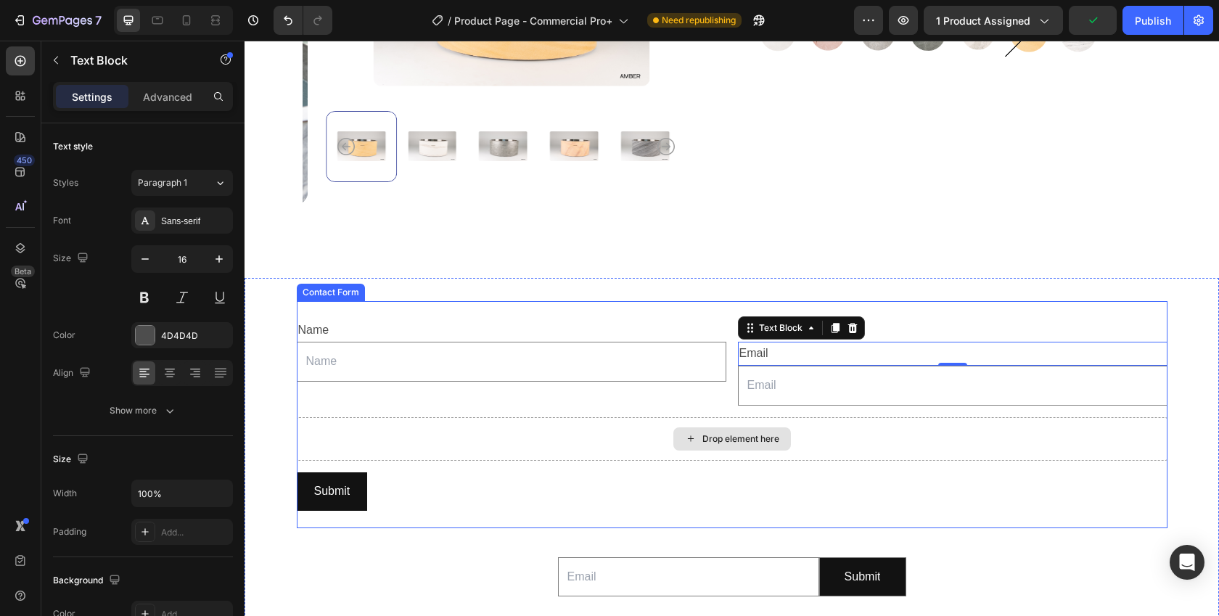
scroll to position [320, 0]
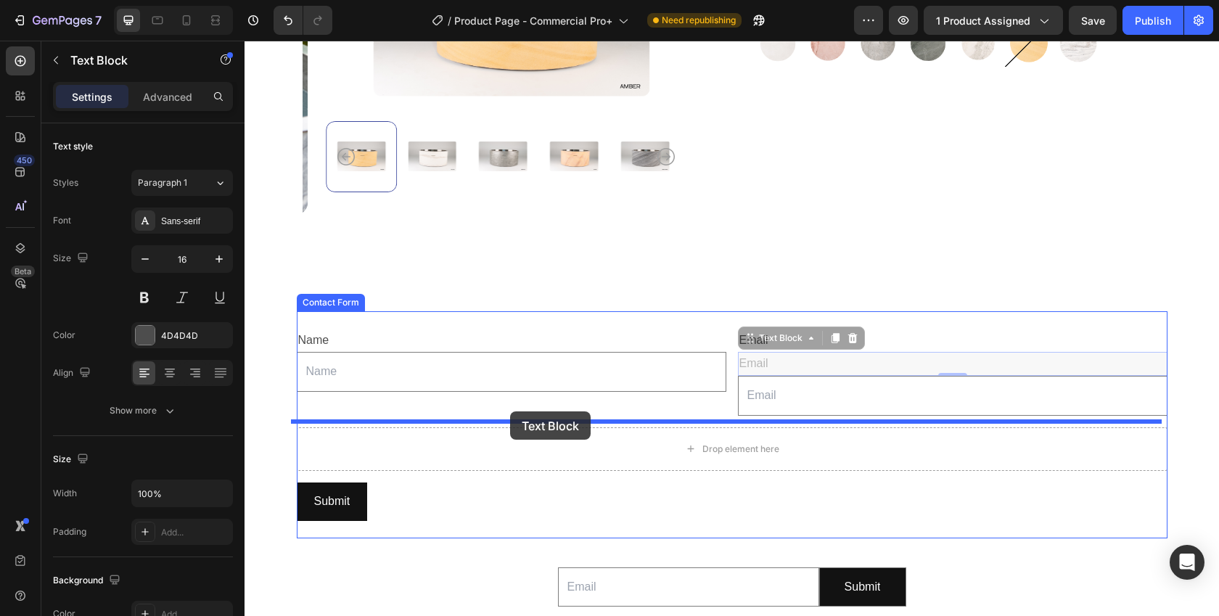
drag, startPoint x: 745, startPoint y: 332, endPoint x: 510, endPoint y: 411, distance: 248.3
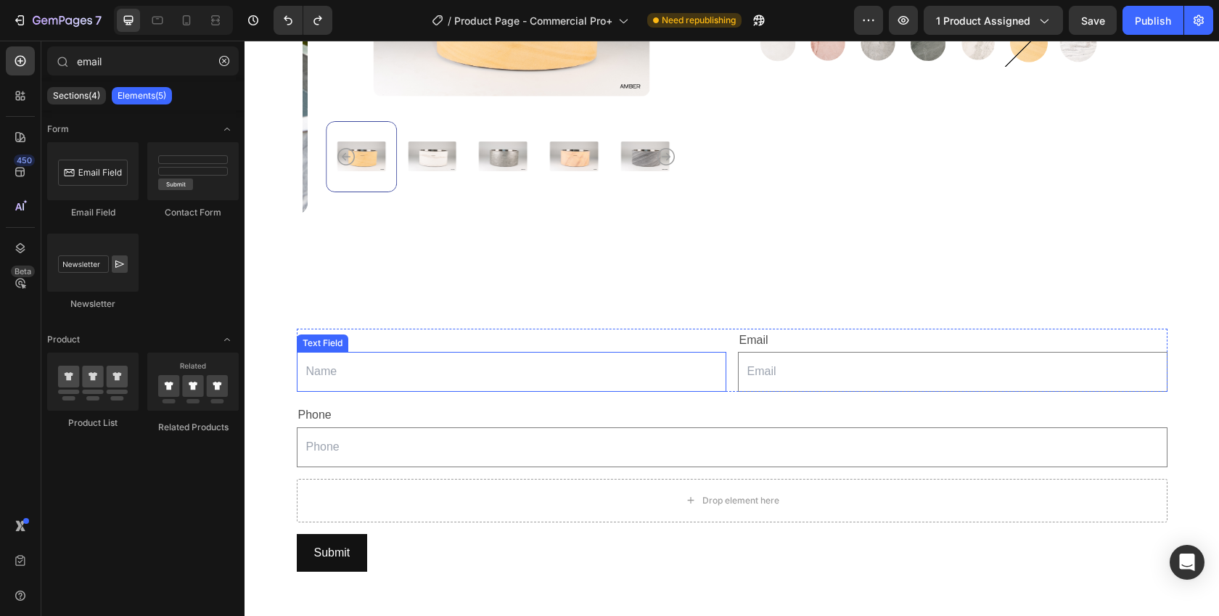
click at [313, 340] on div "Text Field" at bounding box center [323, 343] width 46 height 13
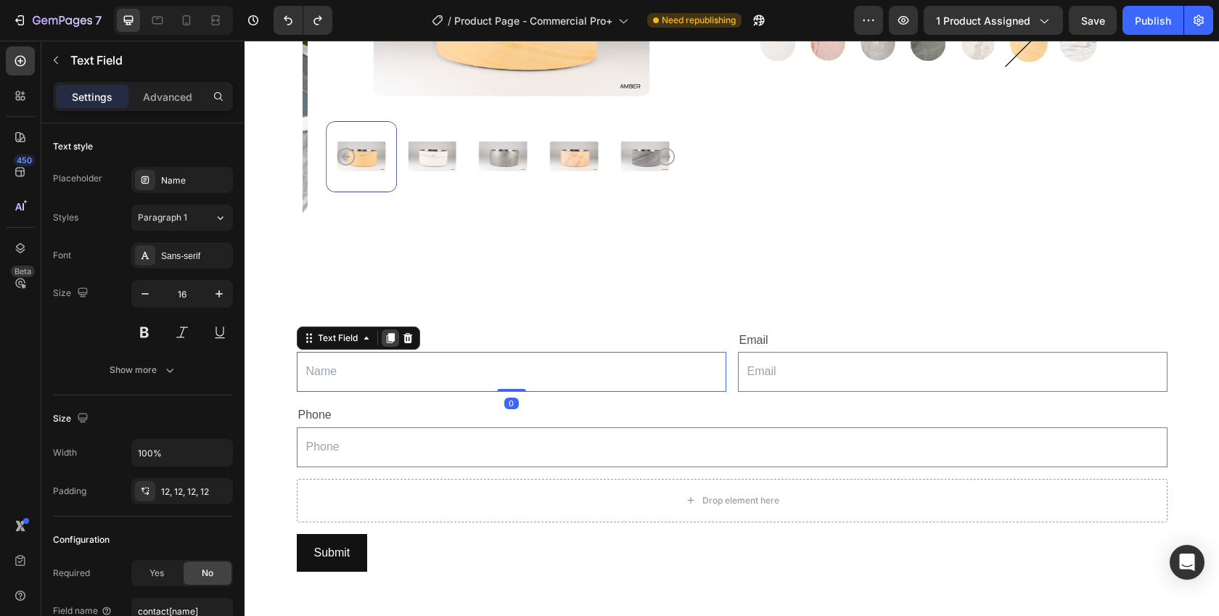
click at [386, 334] on icon at bounding box center [390, 339] width 8 height 10
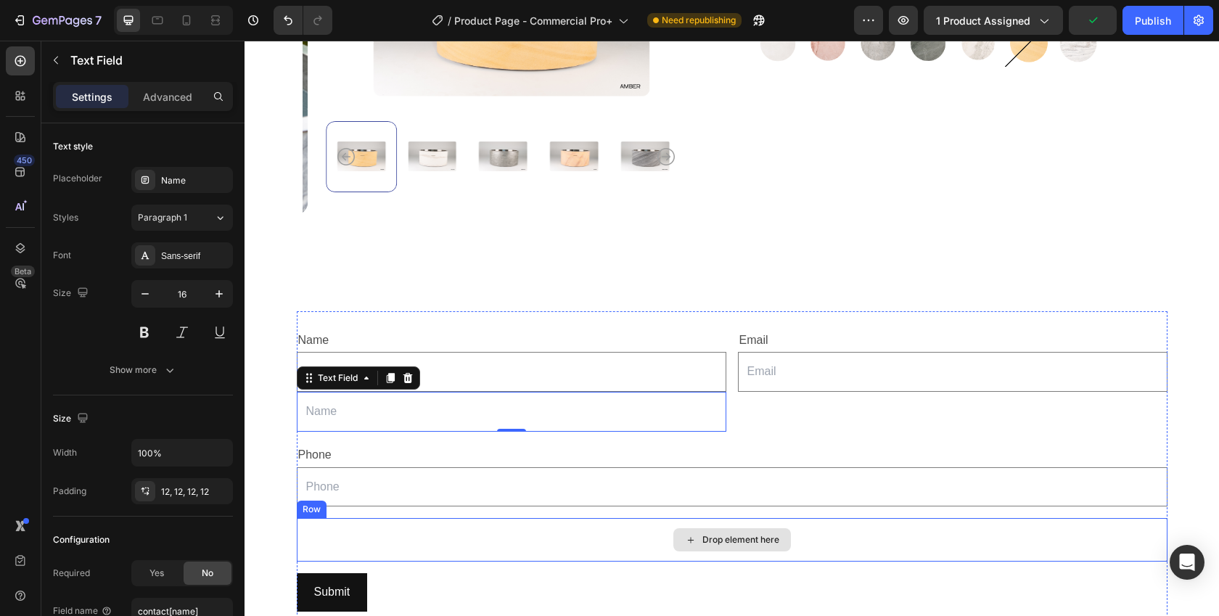
click at [459, 546] on div "Drop element here" at bounding box center [732, 540] width 871 height 44
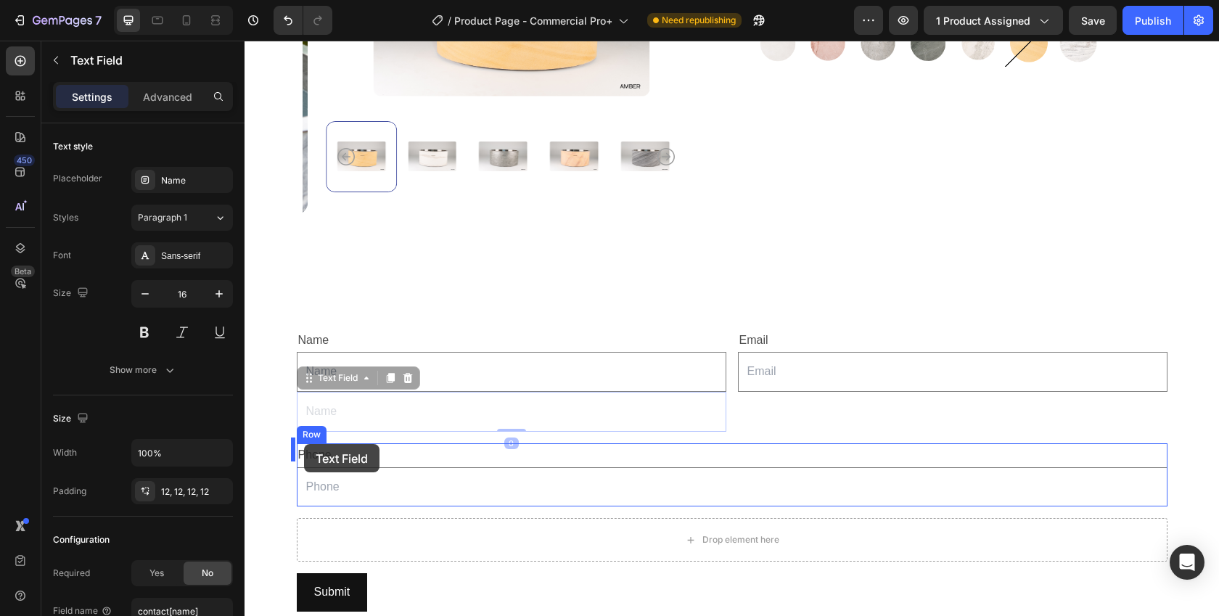
drag, startPoint x: 300, startPoint y: 376, endPoint x: 304, endPoint y: 444, distance: 68.3
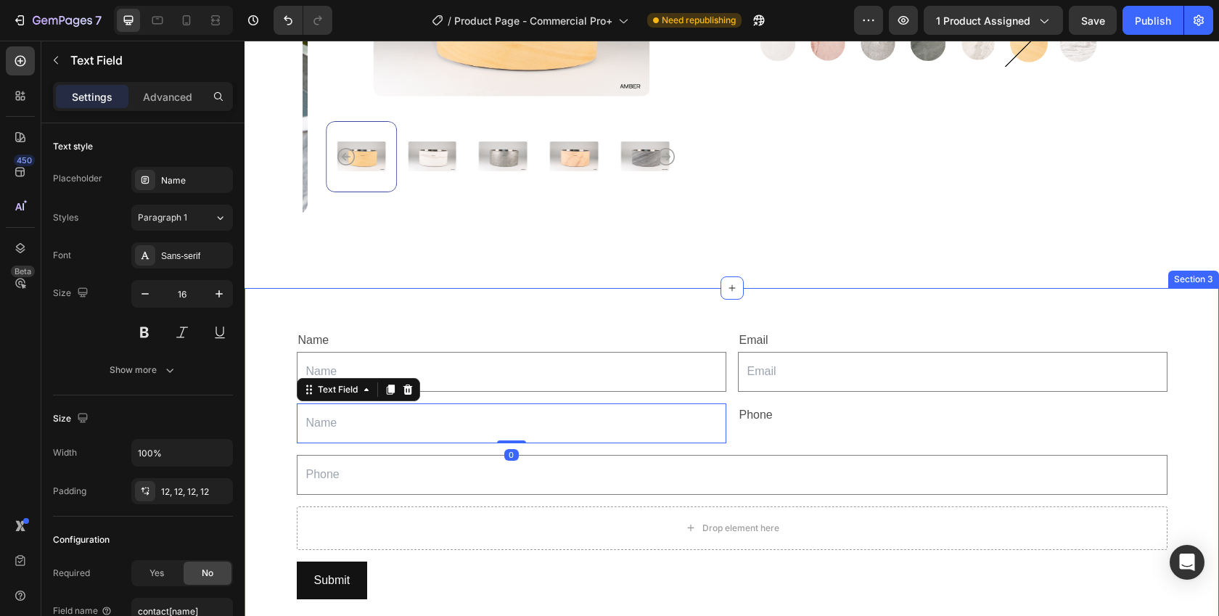
click at [268, 455] on div "Name Text Block Text Field Email Text Block Email Field Row Text Field 0 Phone …" at bounding box center [732, 507] width 975 height 393
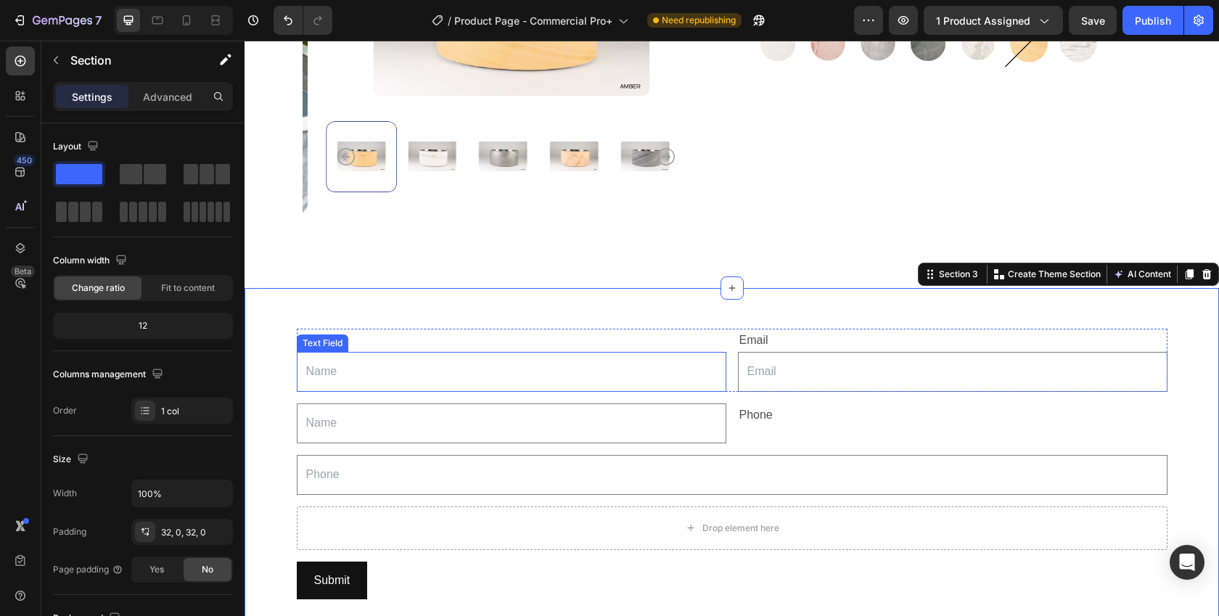
click at [331, 367] on input "text" at bounding box center [512, 372] width 430 height 40
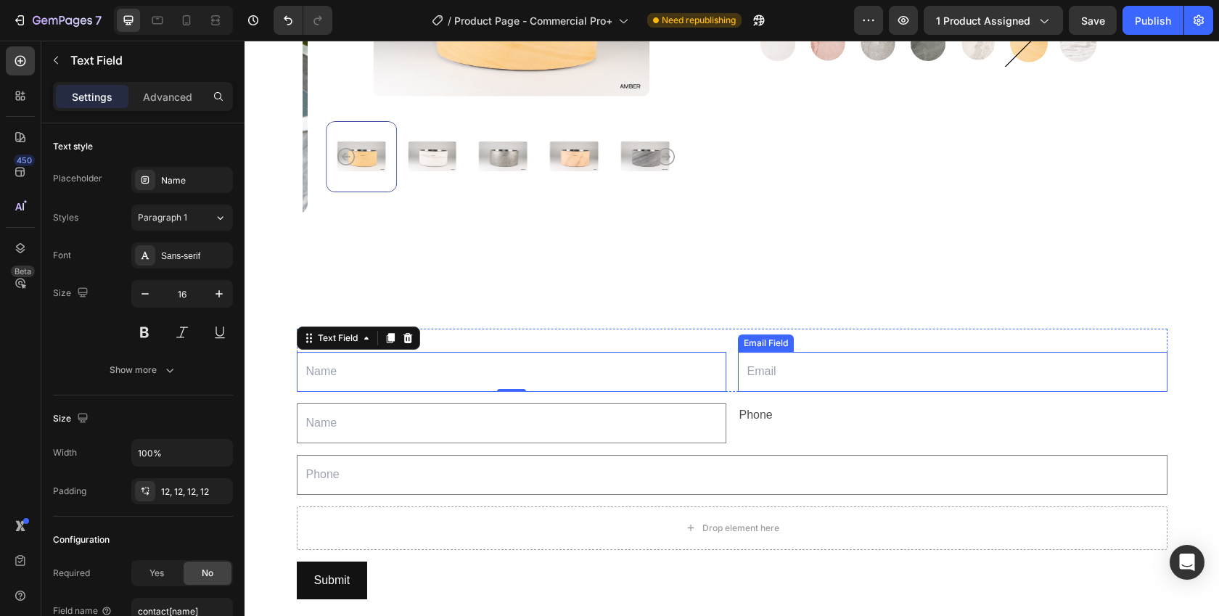
click at [768, 340] on div "Email Field" at bounding box center [766, 343] width 50 height 13
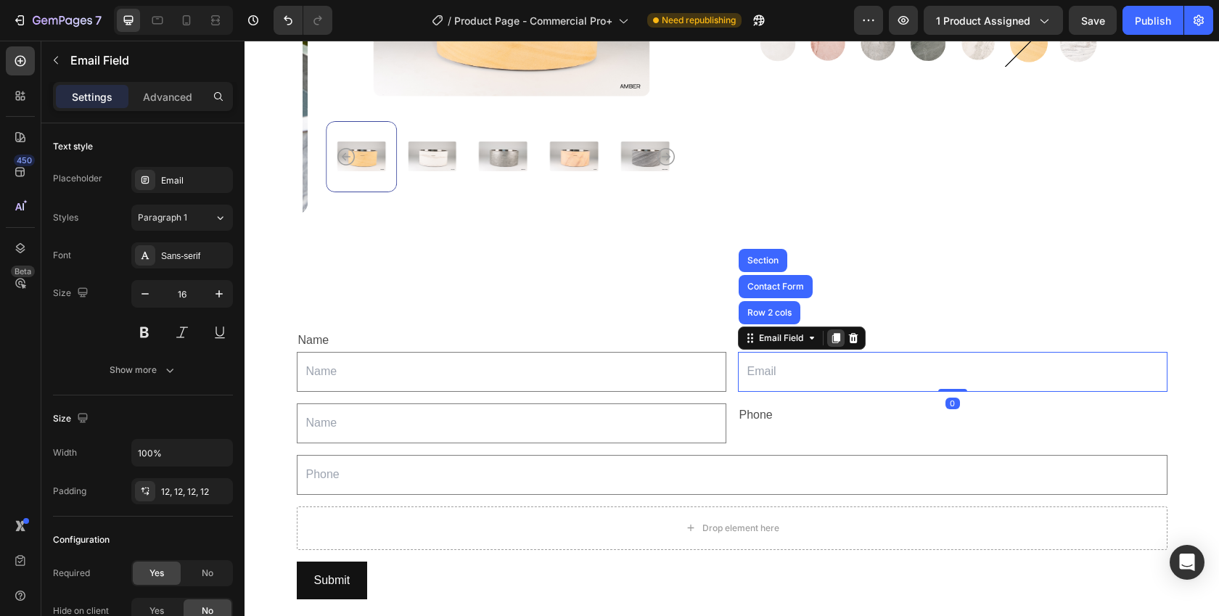
click at [832, 334] on icon at bounding box center [836, 339] width 8 height 10
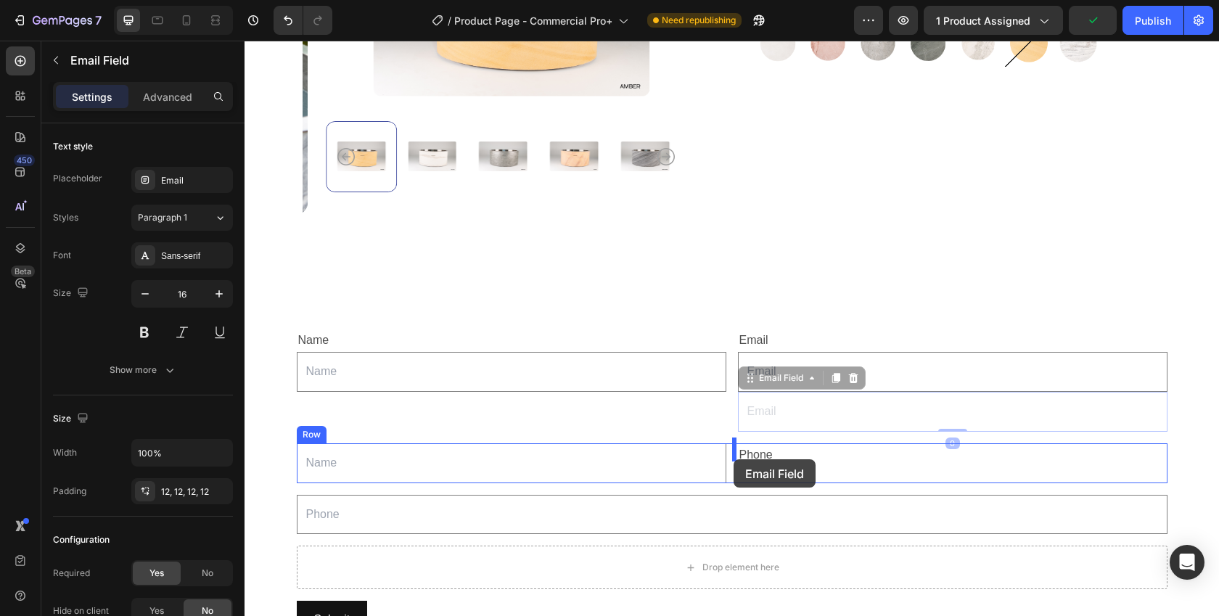
drag, startPoint x: 743, startPoint y: 374, endPoint x: 734, endPoint y: 459, distance: 85.4
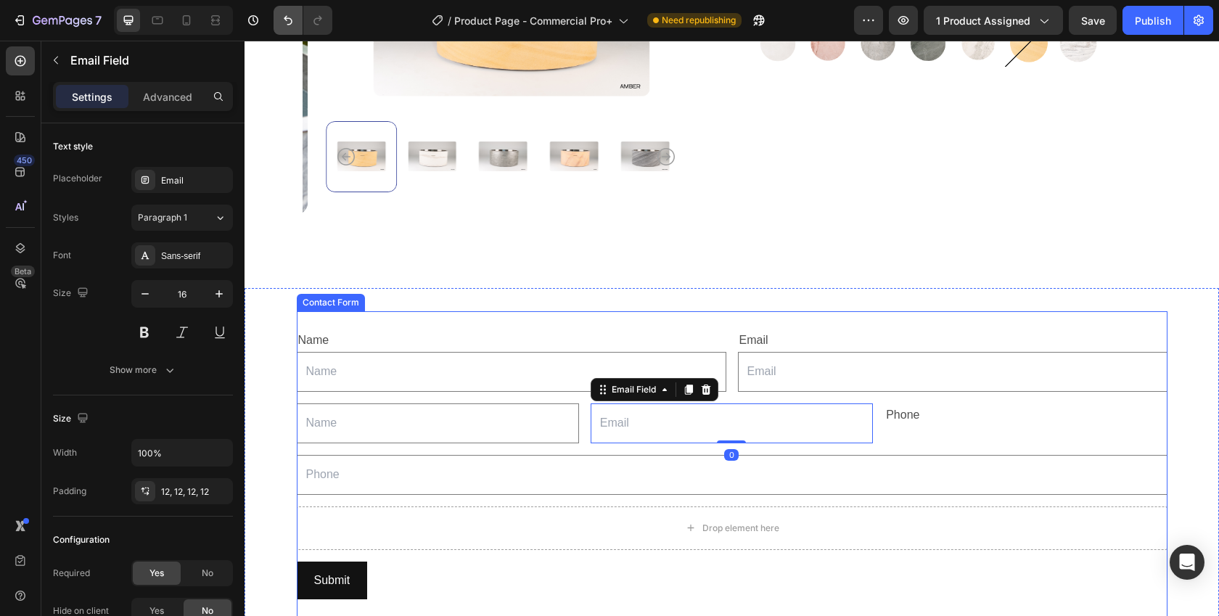
drag, startPoint x: 546, startPoint y: 302, endPoint x: 284, endPoint y: 15, distance: 388.3
click at [284, 15] on icon "Undo/Redo" at bounding box center [288, 20] width 15 height 15
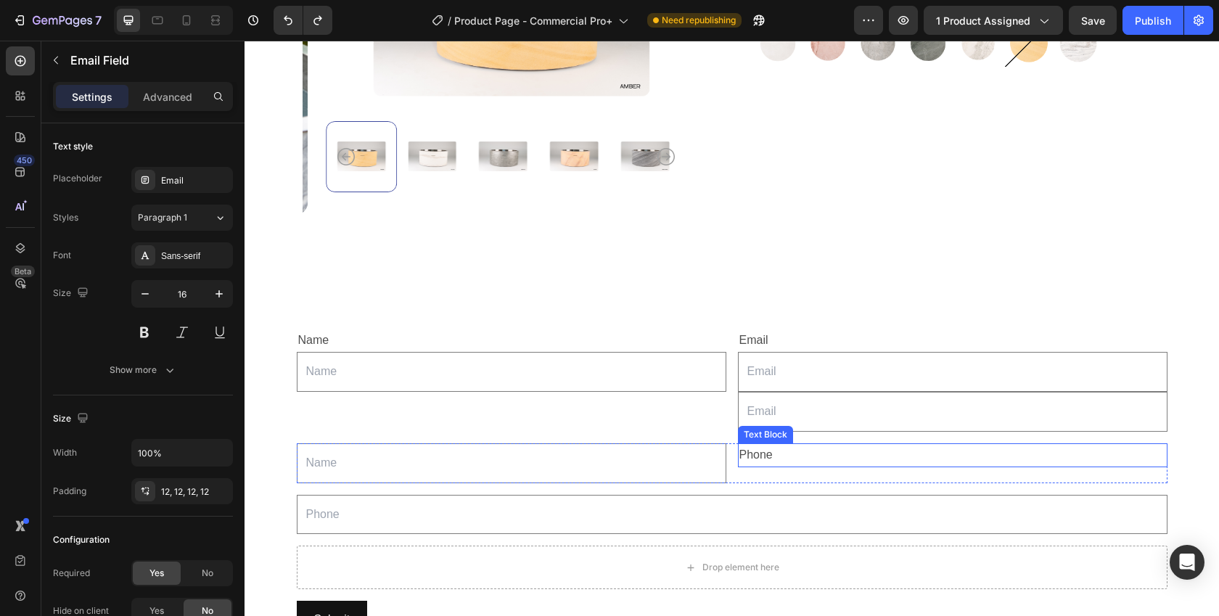
click at [741, 450] on div "Phone" at bounding box center [953, 455] width 430 height 24
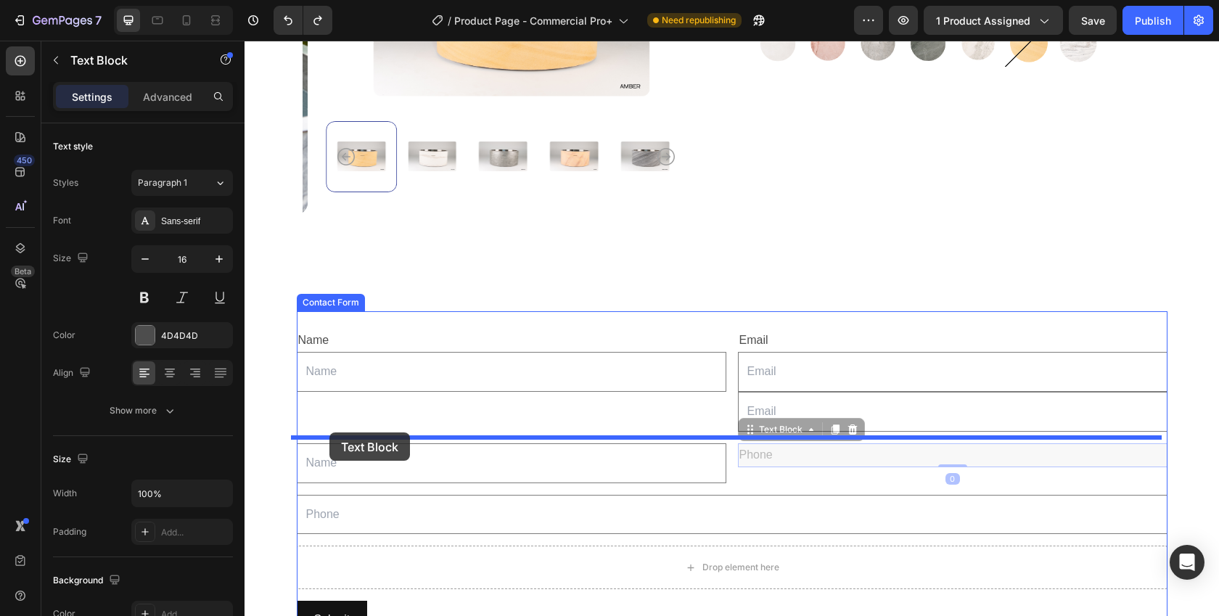
drag, startPoint x: 741, startPoint y: 450, endPoint x: 329, endPoint y: 432, distance: 411.8
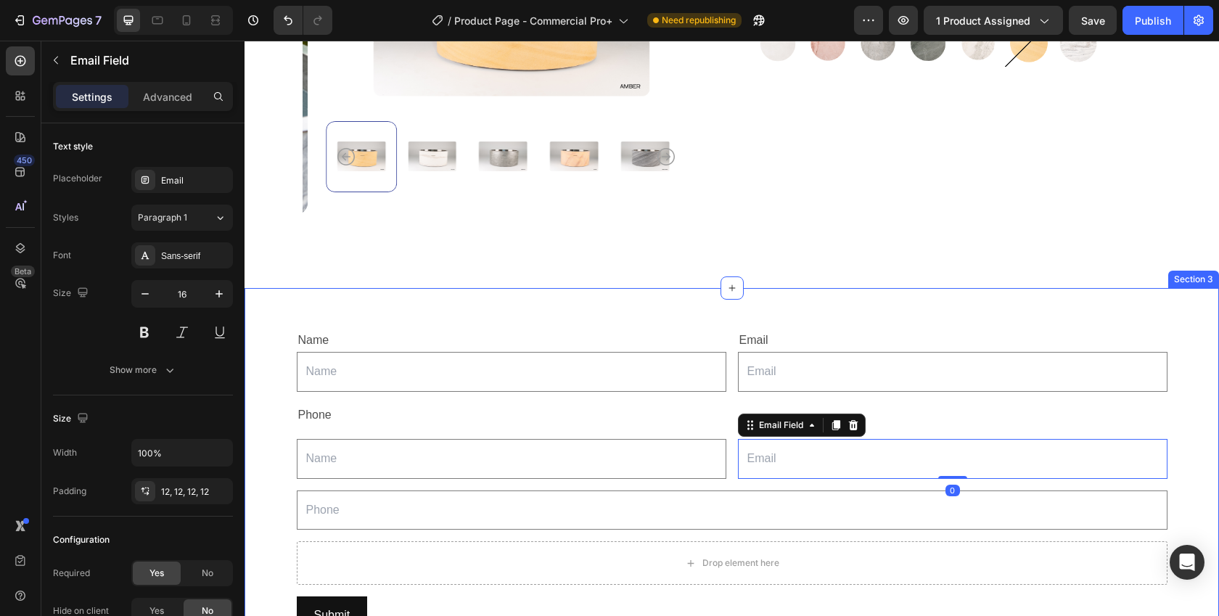
drag, startPoint x: 649, startPoint y: 276, endPoint x: 612, endPoint y: 326, distance: 61.2
click at [649, 276] on div "Product Images Commercial Pro+ Product Title Icon Variable Intensity Technology…" at bounding box center [732, 19] width 975 height 538
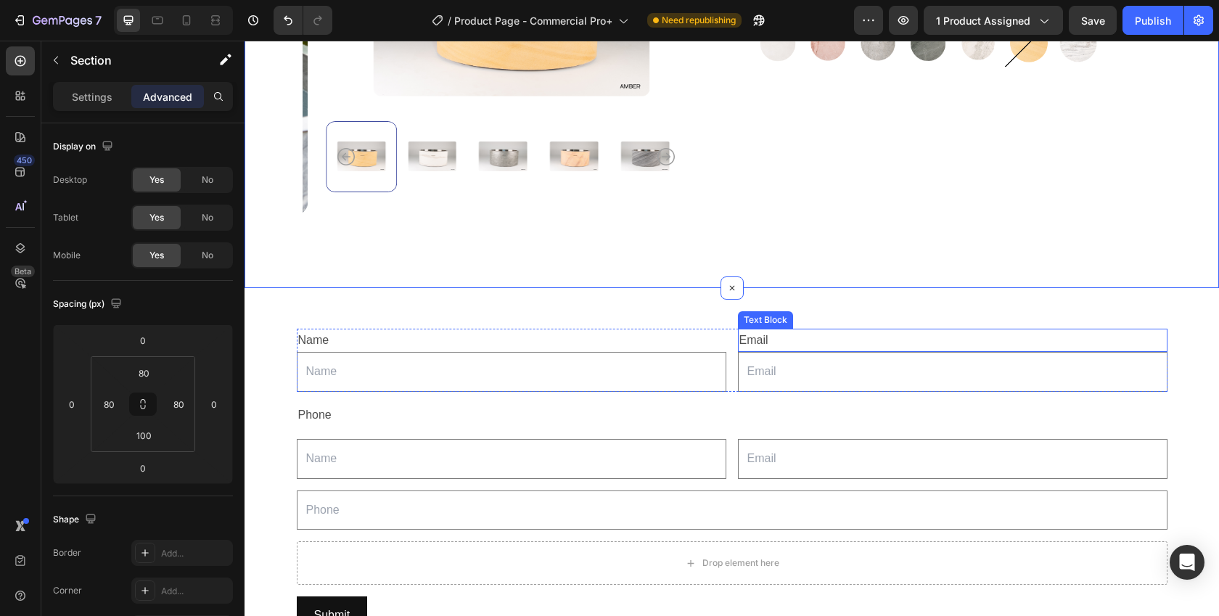
click at [744, 335] on div "Email" at bounding box center [953, 341] width 430 height 24
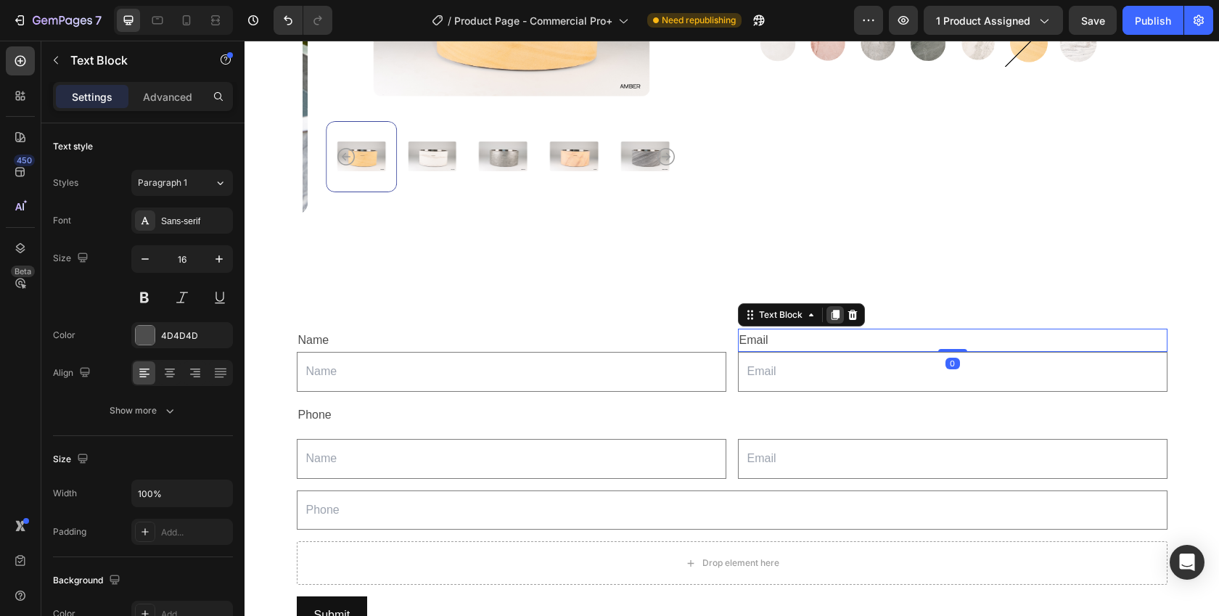
click at [831, 310] on icon at bounding box center [835, 315] width 8 height 10
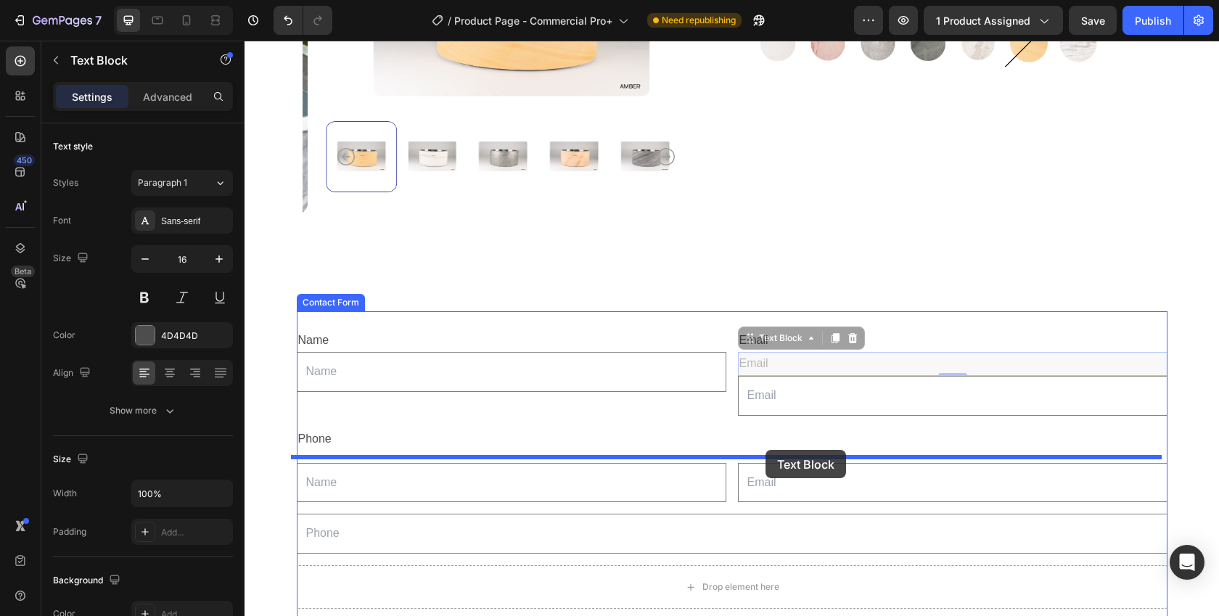
drag, startPoint x: 744, startPoint y: 335, endPoint x: 766, endPoint y: 450, distance: 116.7
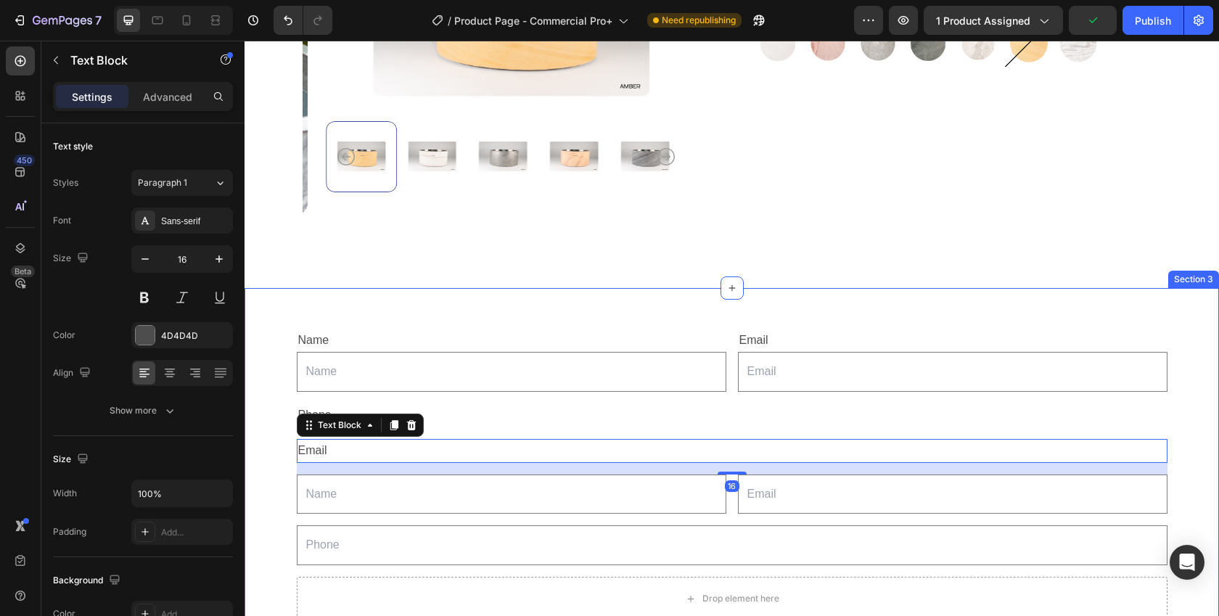
click at [264, 483] on div "Name Text Block Text Field Email Text Block Email Field Row Phone Text Block Em…" at bounding box center [732, 542] width 975 height 463
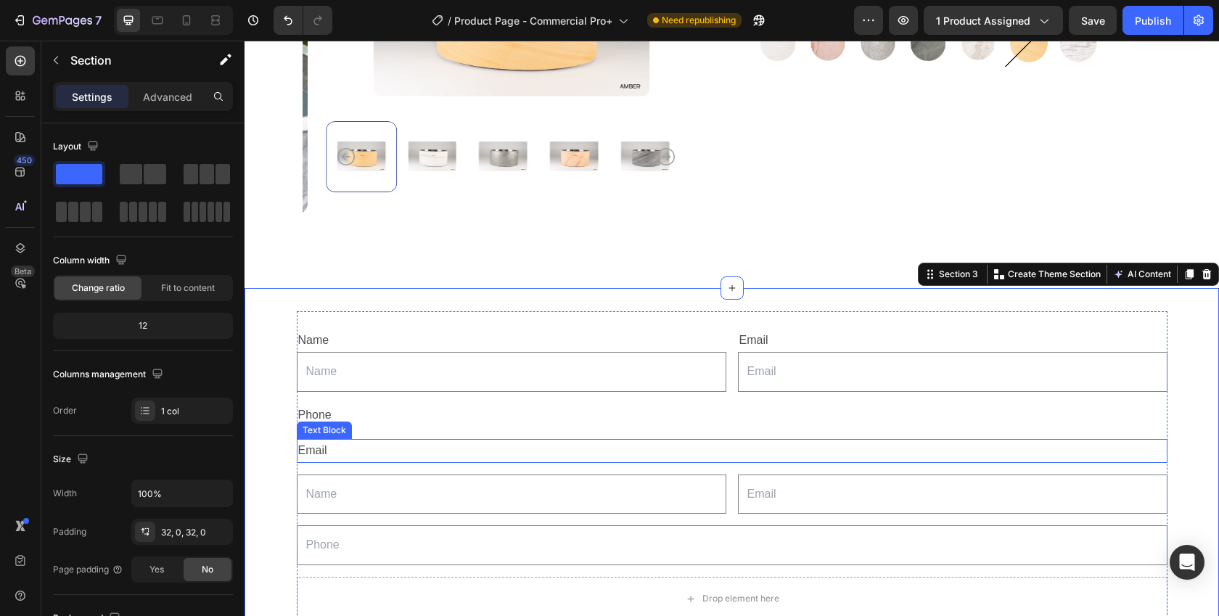
click at [297, 440] on div "Email" at bounding box center [732, 451] width 871 height 24
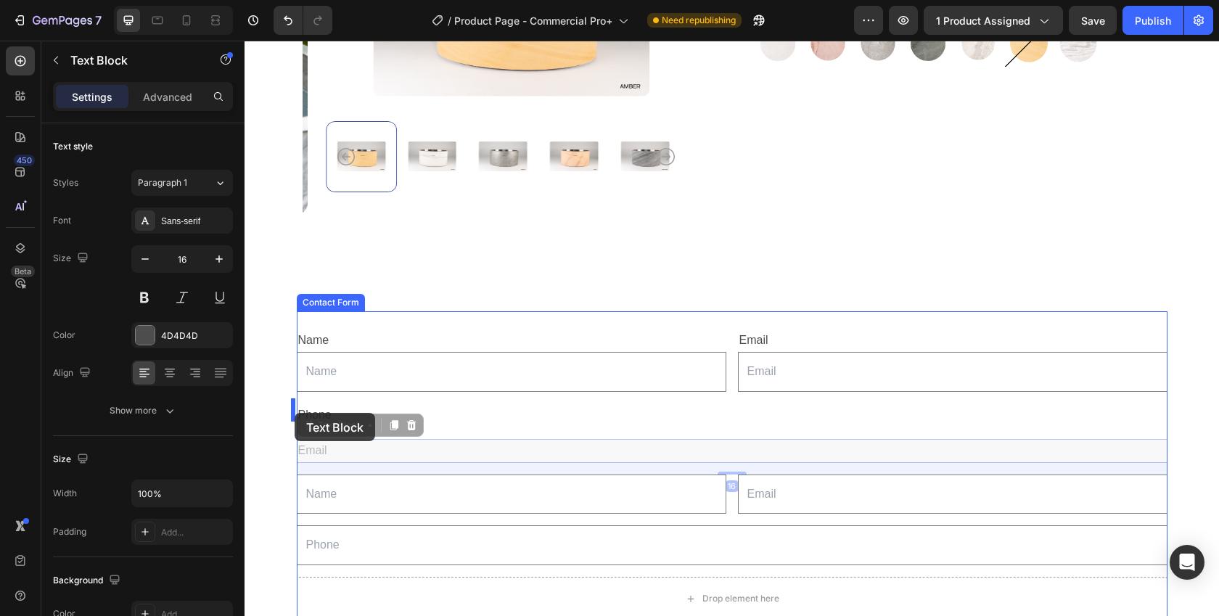
drag, startPoint x: 304, startPoint y: 427, endPoint x: 295, endPoint y: 413, distance: 16.7
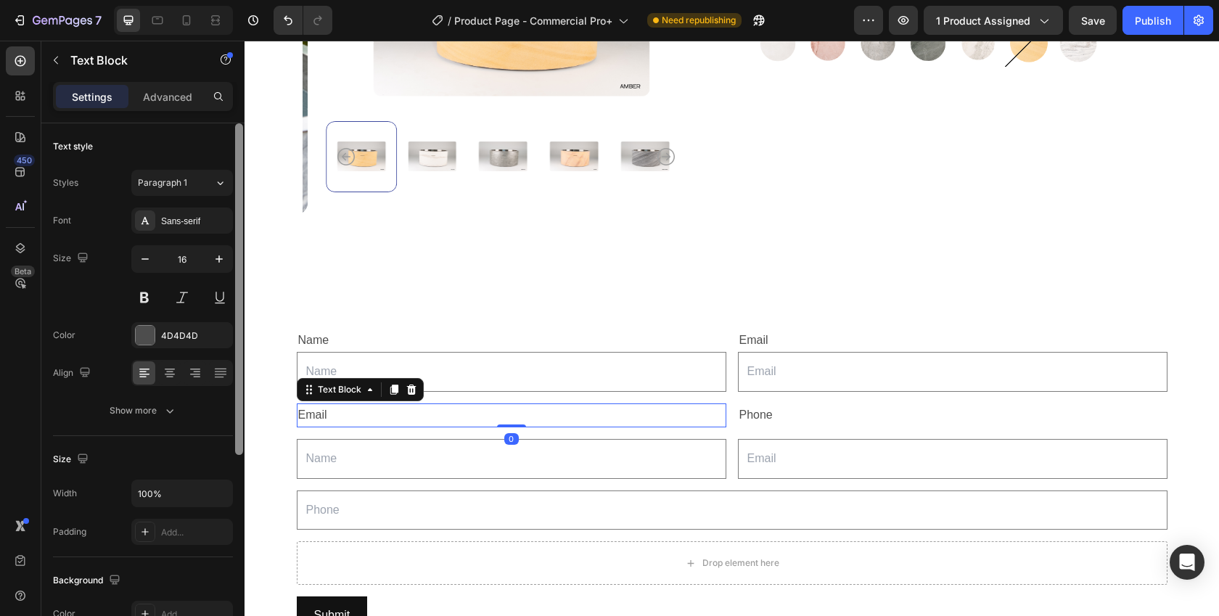
click at [242, 449] on div at bounding box center [239, 289] width 8 height 332
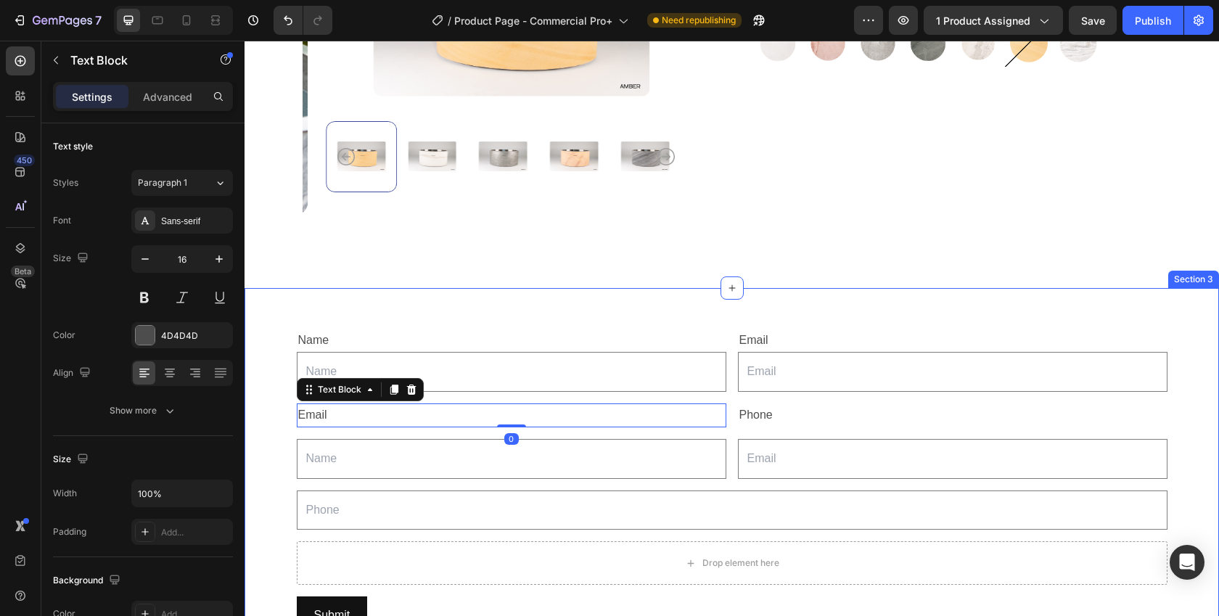
click at [278, 456] on div "Name Text Block Text Field Email Text Block Email Field Row Email Text Block 0 …" at bounding box center [732, 525] width 975 height 428
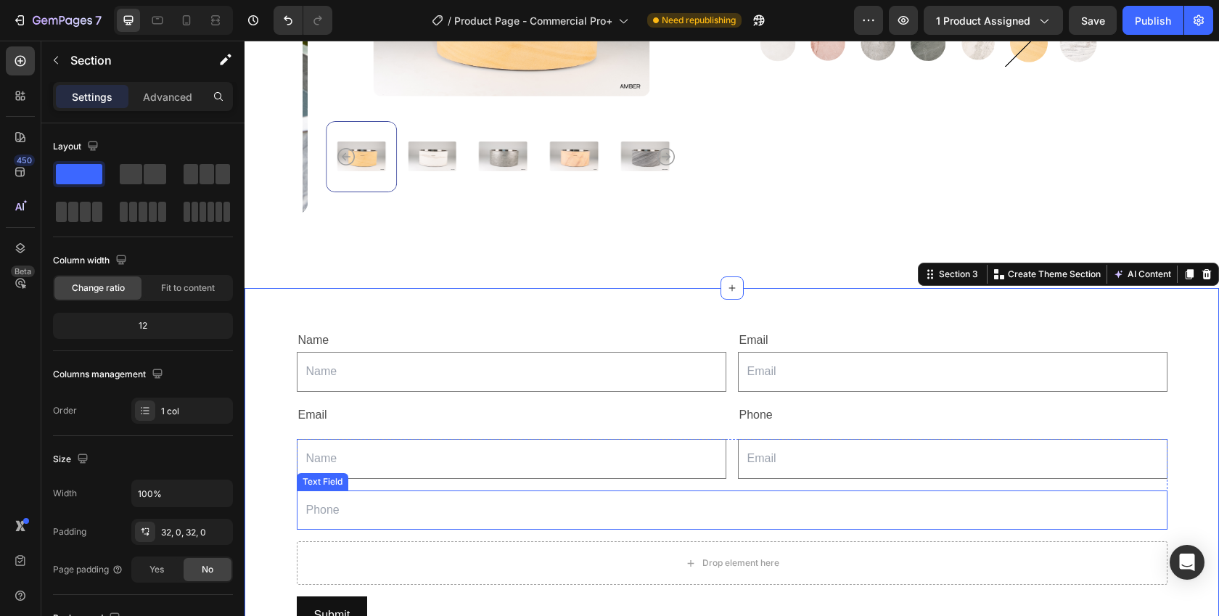
click at [327, 481] on div "Text Field" at bounding box center [323, 481] width 52 height 17
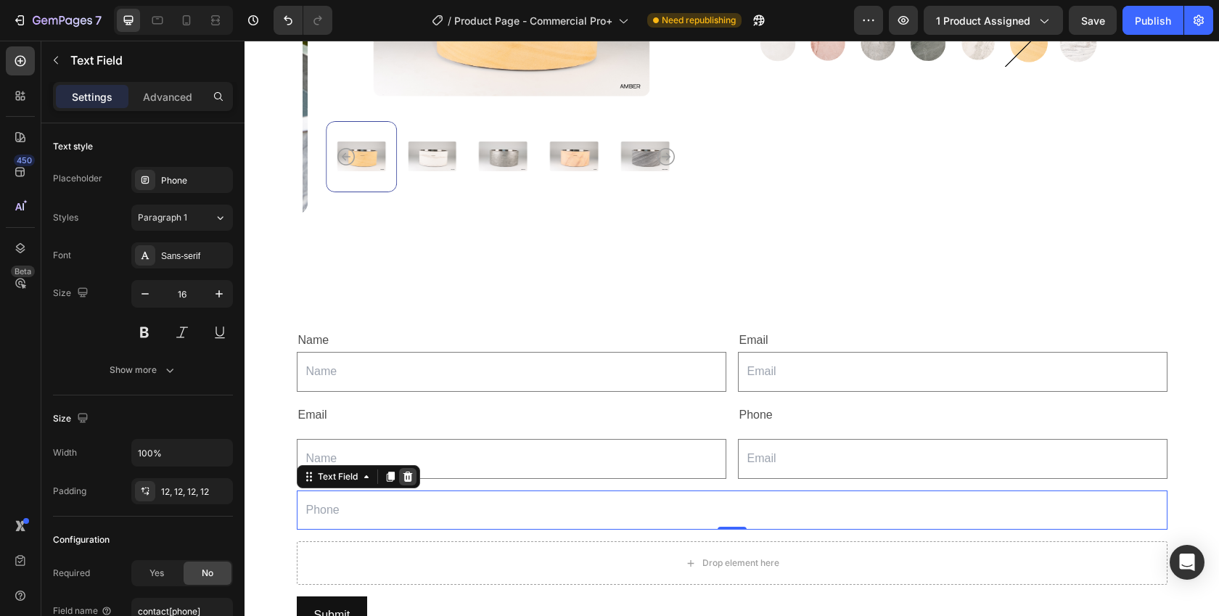
click at [403, 472] on icon at bounding box center [407, 477] width 9 height 10
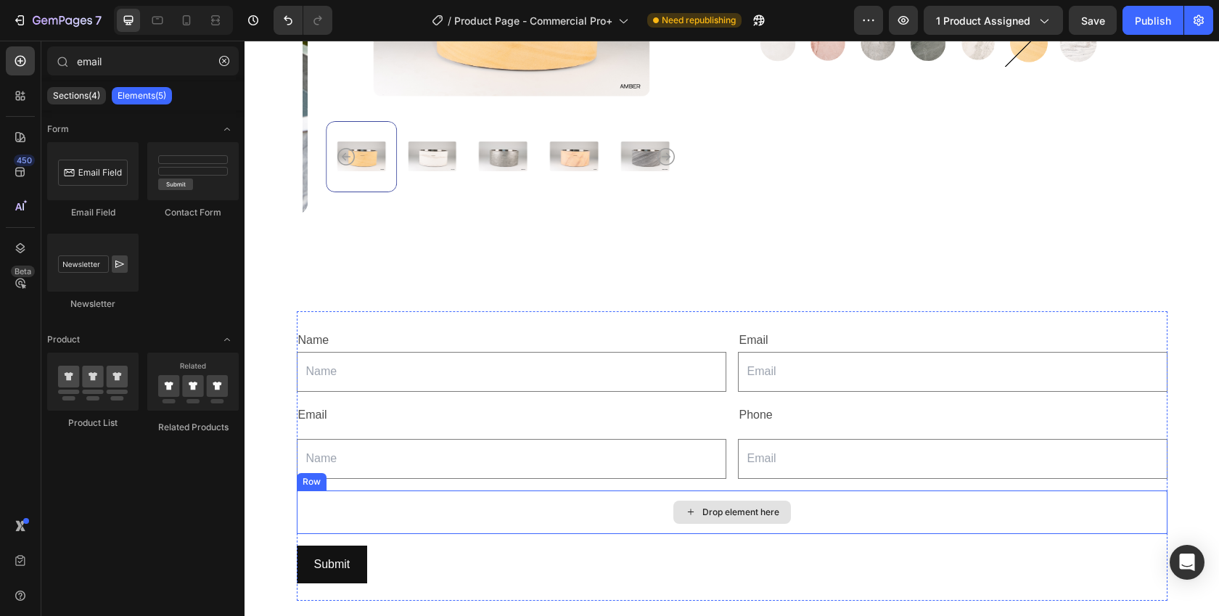
click at [332, 505] on div "Drop element here" at bounding box center [732, 513] width 871 height 44
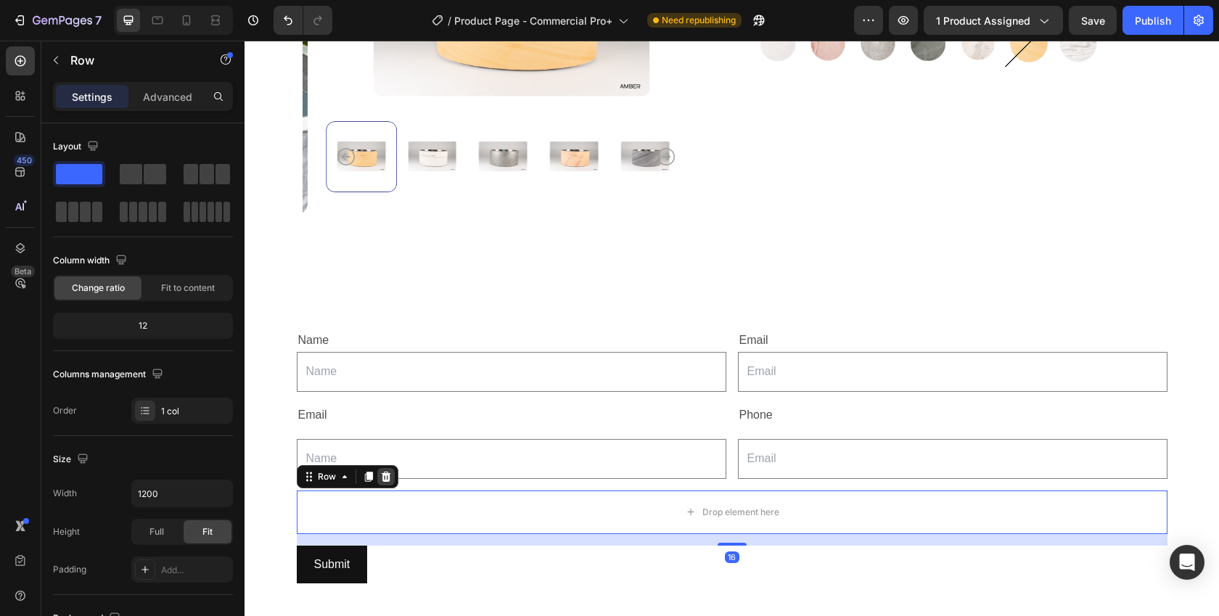
click at [384, 471] on icon at bounding box center [386, 477] width 12 height 12
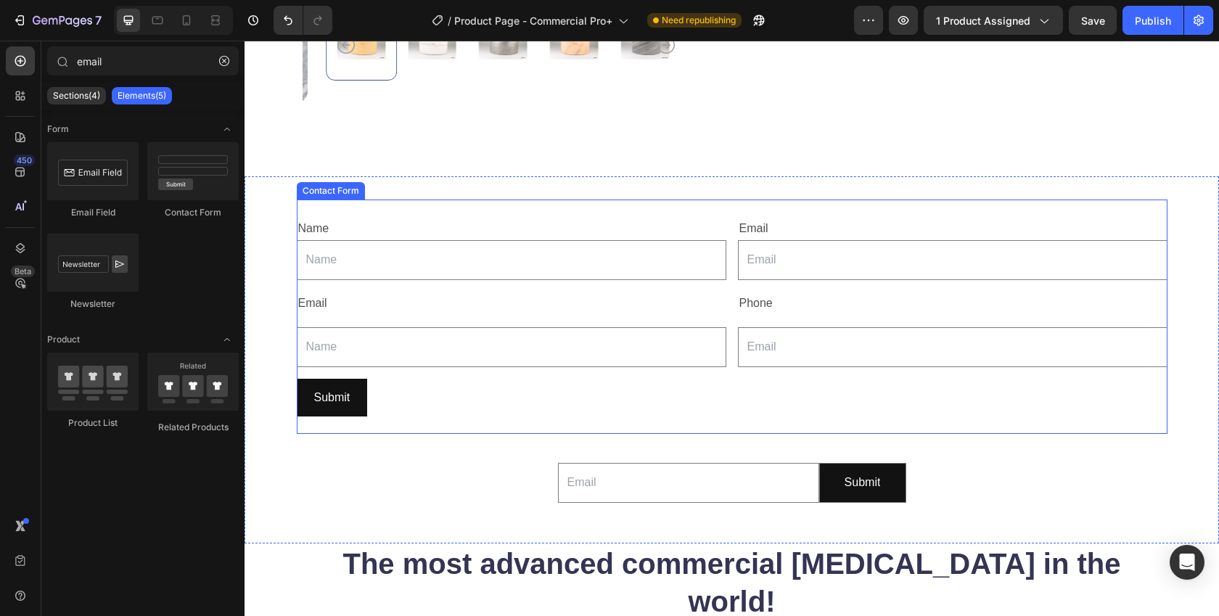
scroll to position [444, 0]
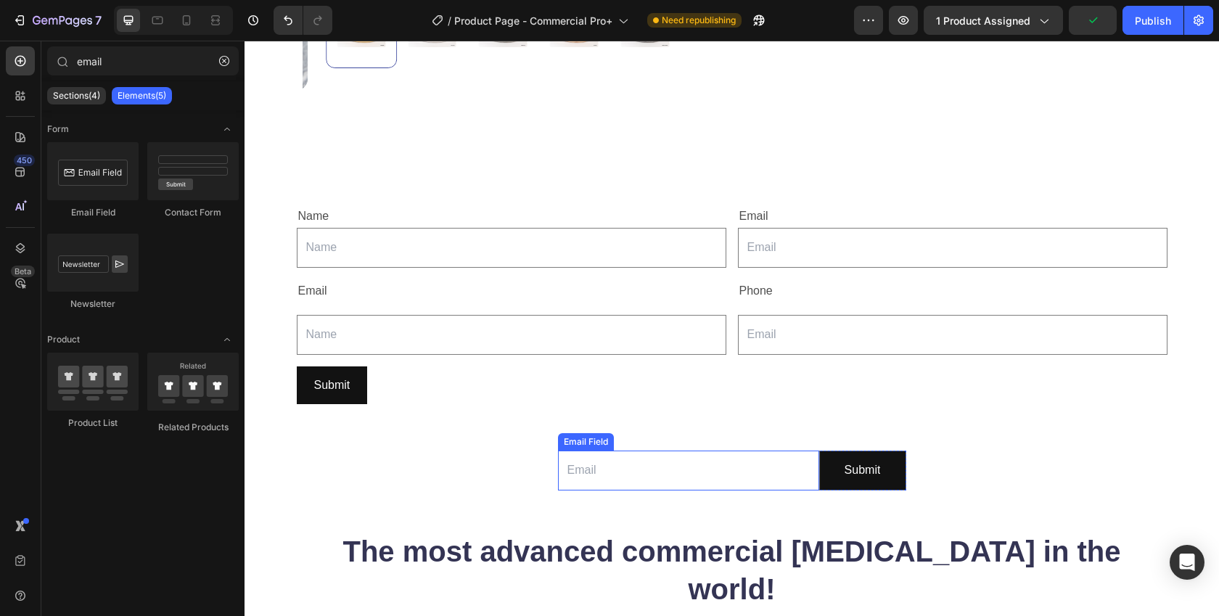
click at [567, 438] on div "Email Field" at bounding box center [586, 441] width 50 height 13
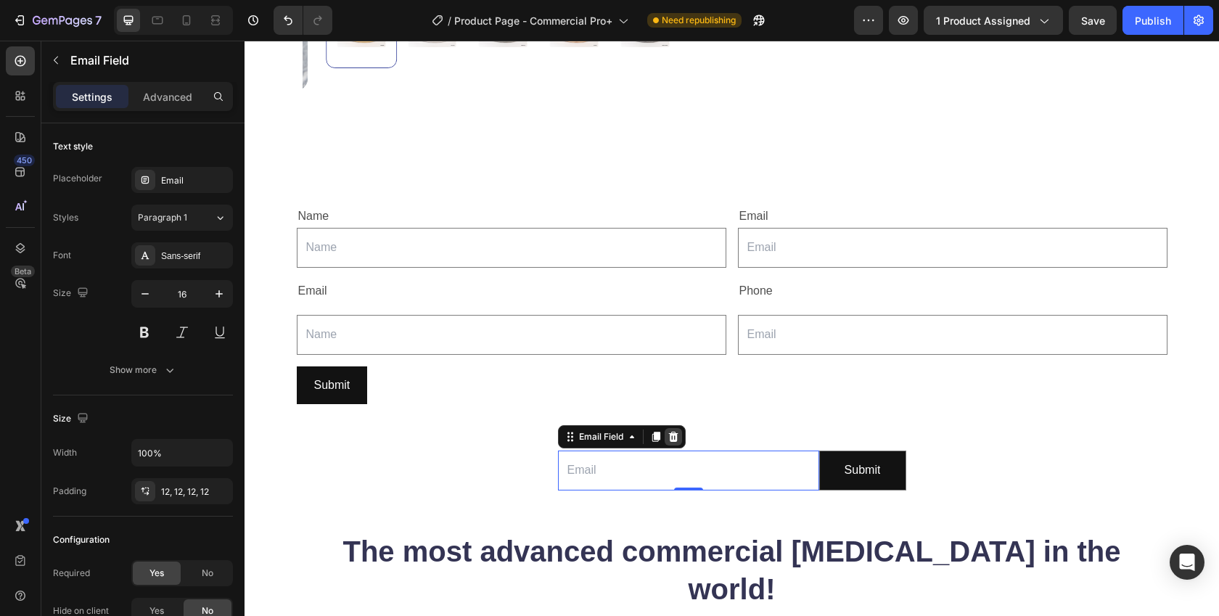
click at [668, 432] on icon at bounding box center [672, 437] width 9 height 10
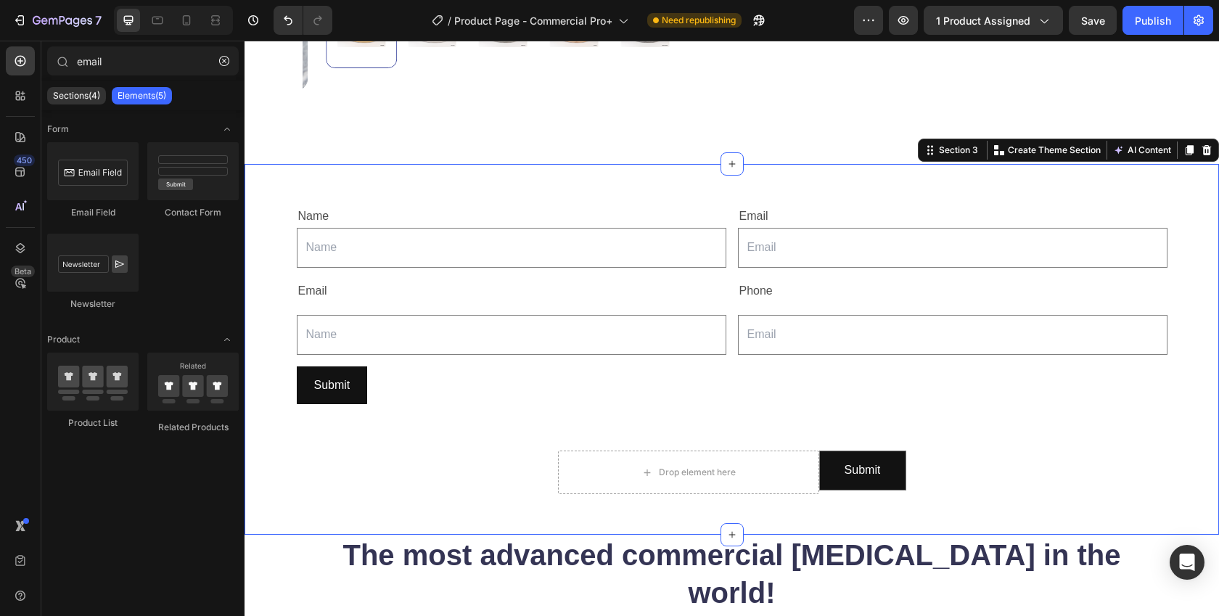
click at [465, 447] on div "Name Text Block Text Field Email Text Block Email Field Row Email Text Block Ph…" at bounding box center [732, 349] width 975 height 325
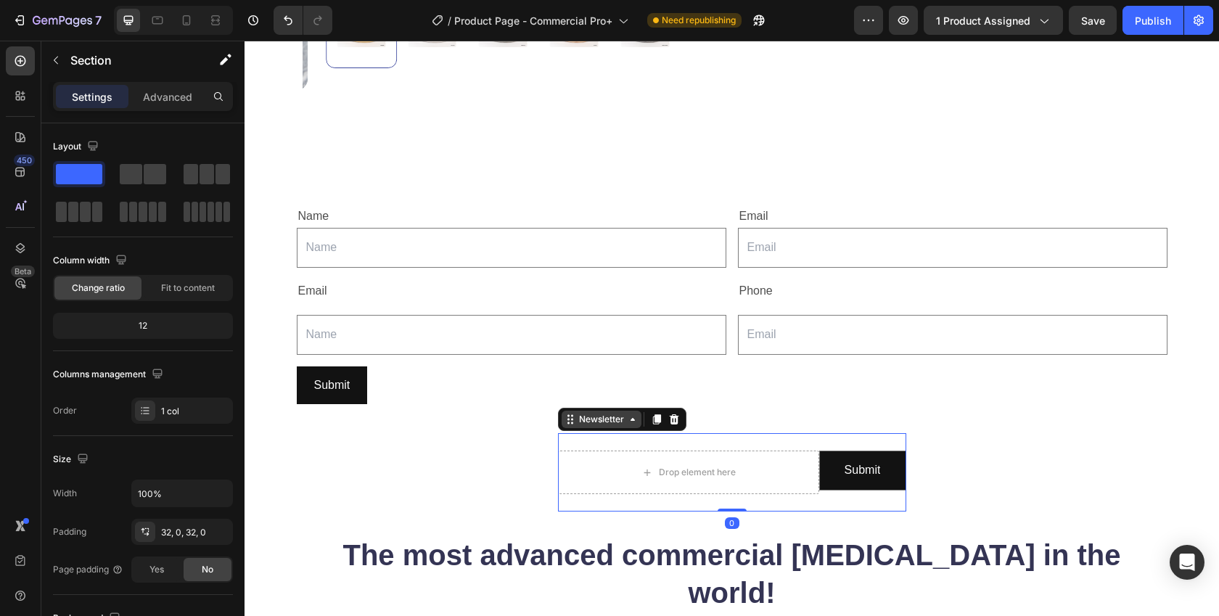
click at [572, 422] on div "Newsletter" at bounding box center [602, 419] width 80 height 17
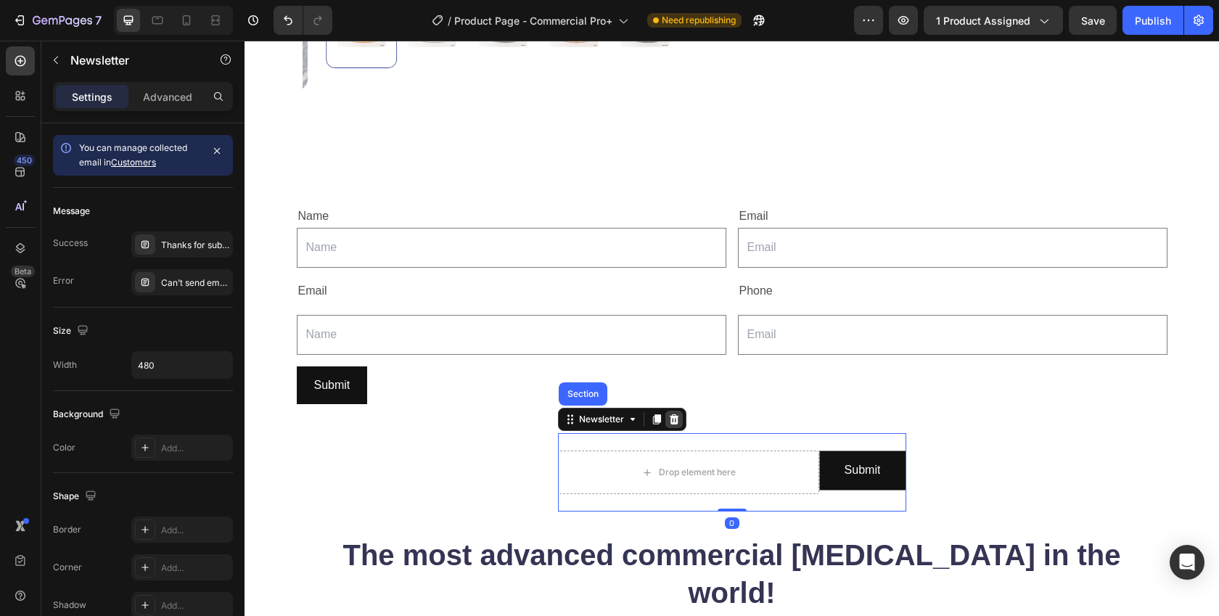
click at [669, 417] on icon at bounding box center [673, 419] width 9 height 10
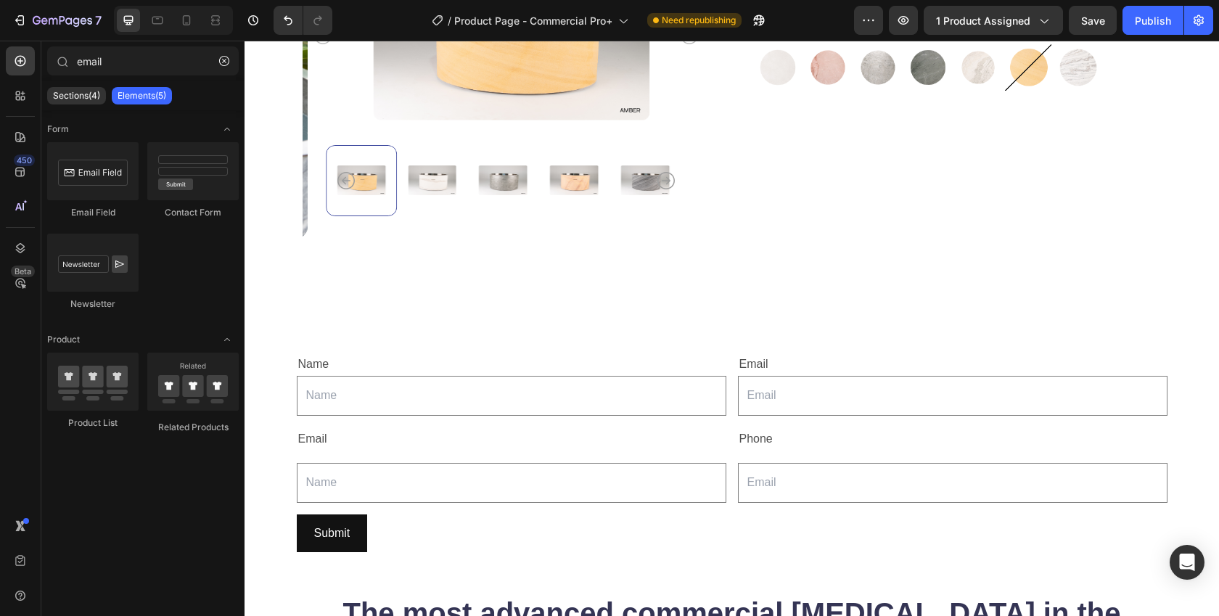
scroll to position [302, 0]
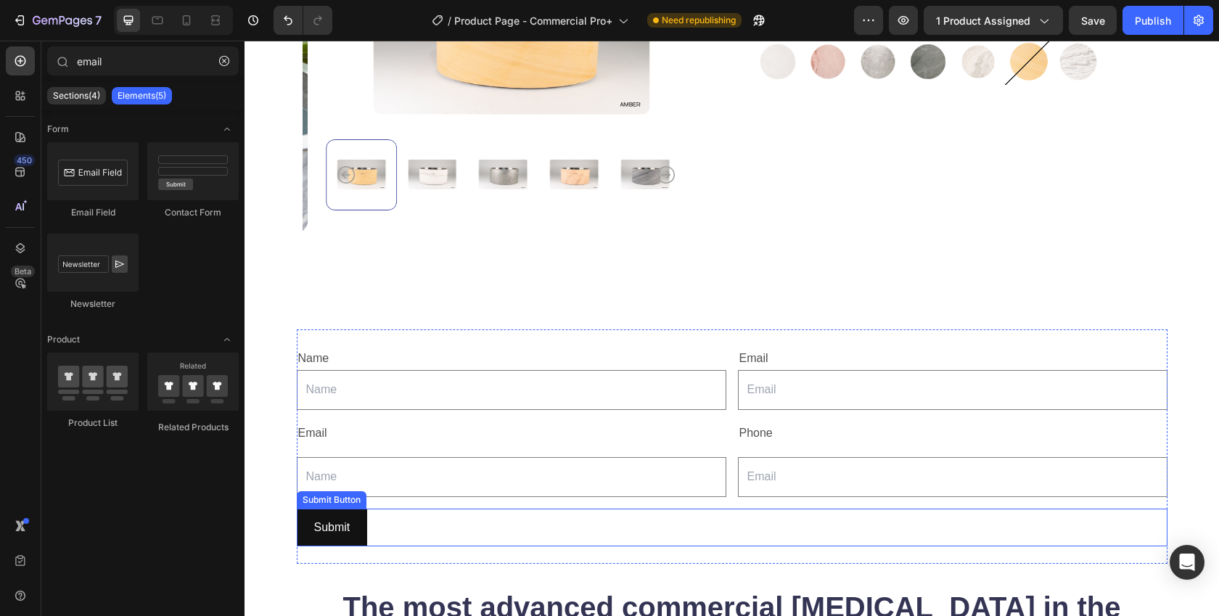
click at [302, 494] on div "Submit Button" at bounding box center [332, 499] width 64 height 13
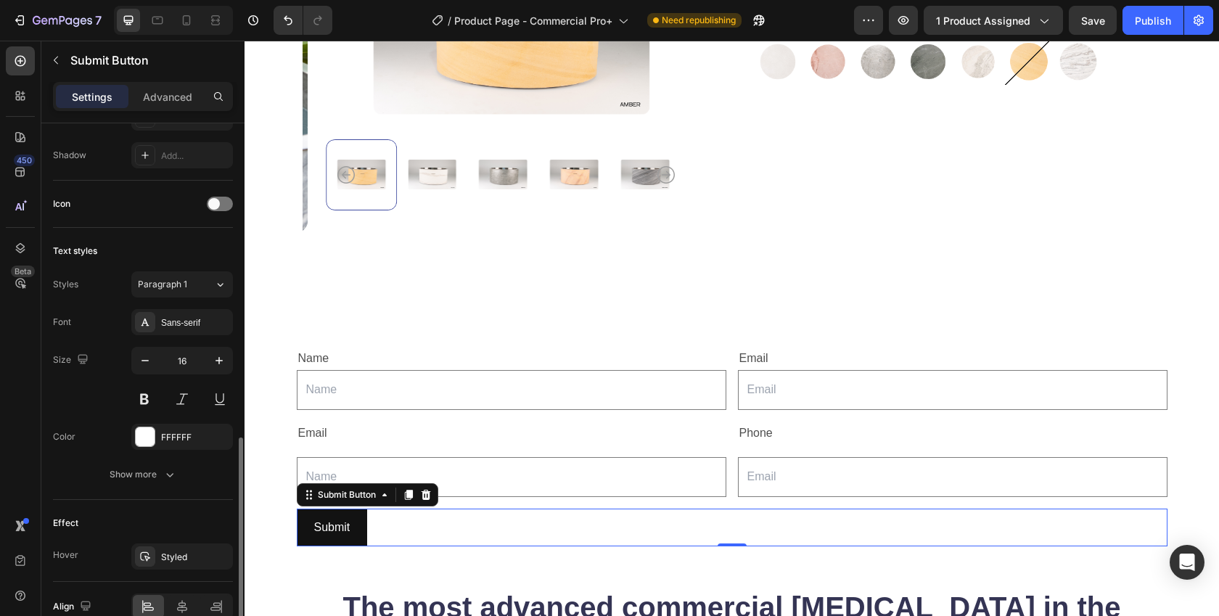
scroll to position [495, 0]
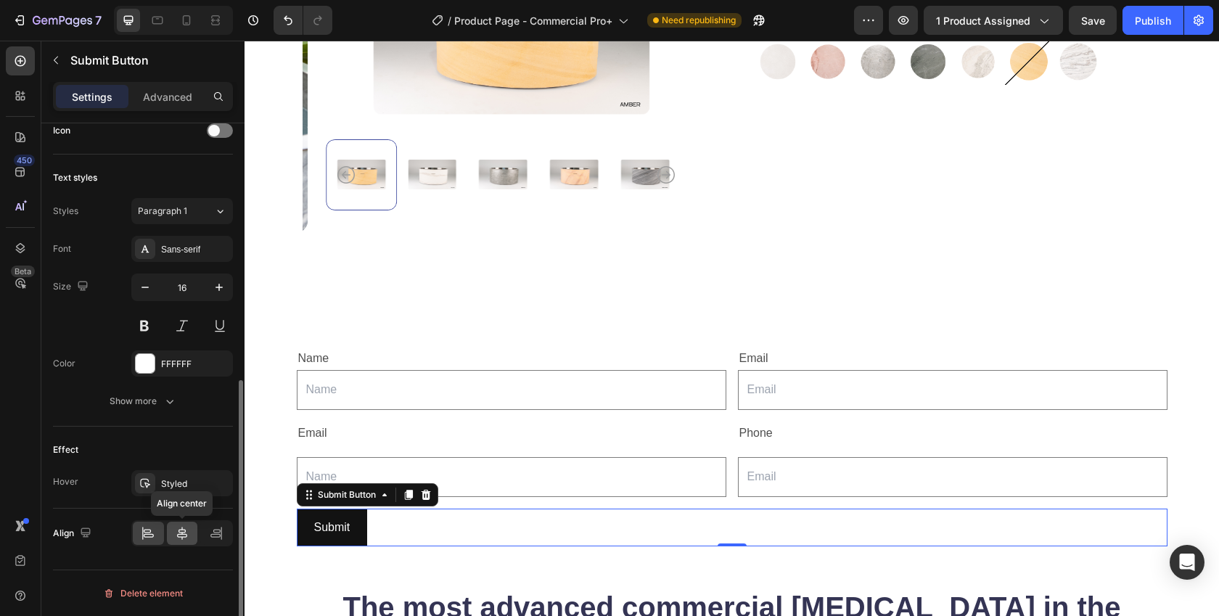
click at [181, 529] on icon at bounding box center [182, 533] width 10 height 13
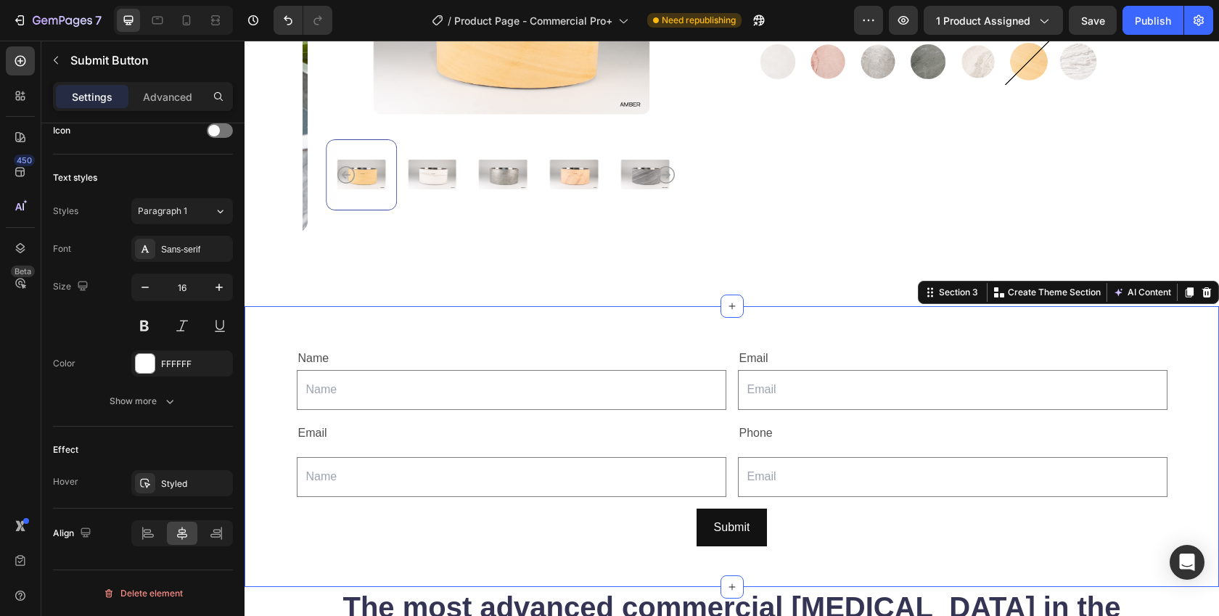
click at [297, 558] on div "Name Text Block Text Field Email Text Block Email Field Row Email Text Block Ph…" at bounding box center [732, 447] width 975 height 282
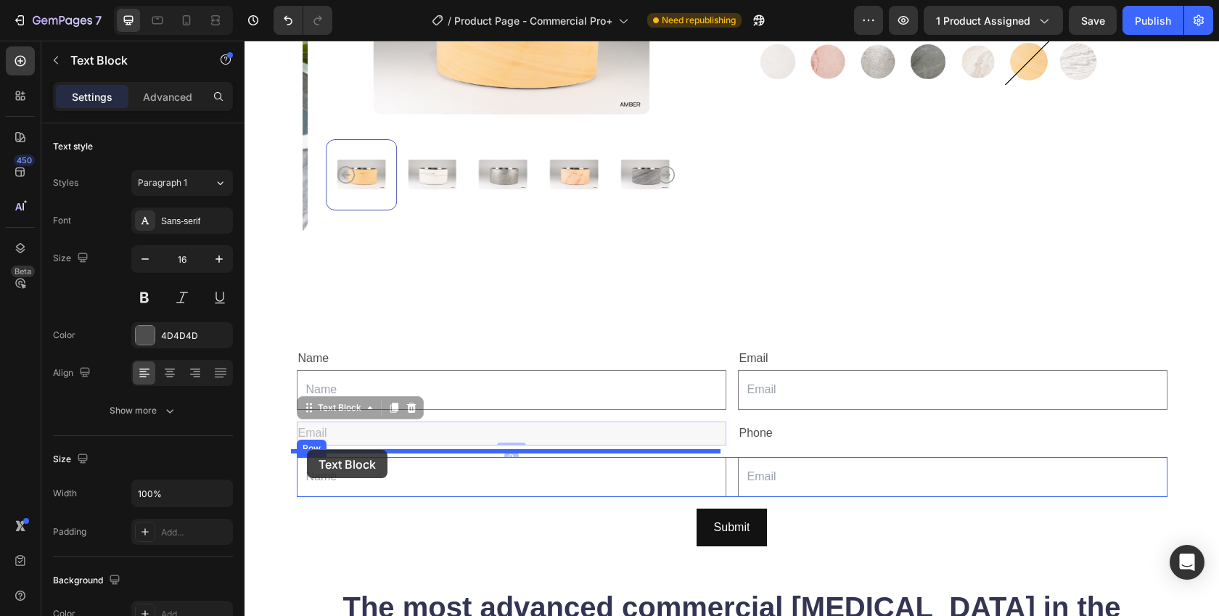
drag, startPoint x: 293, startPoint y: 446, endPoint x: 307, endPoint y: 450, distance: 14.5
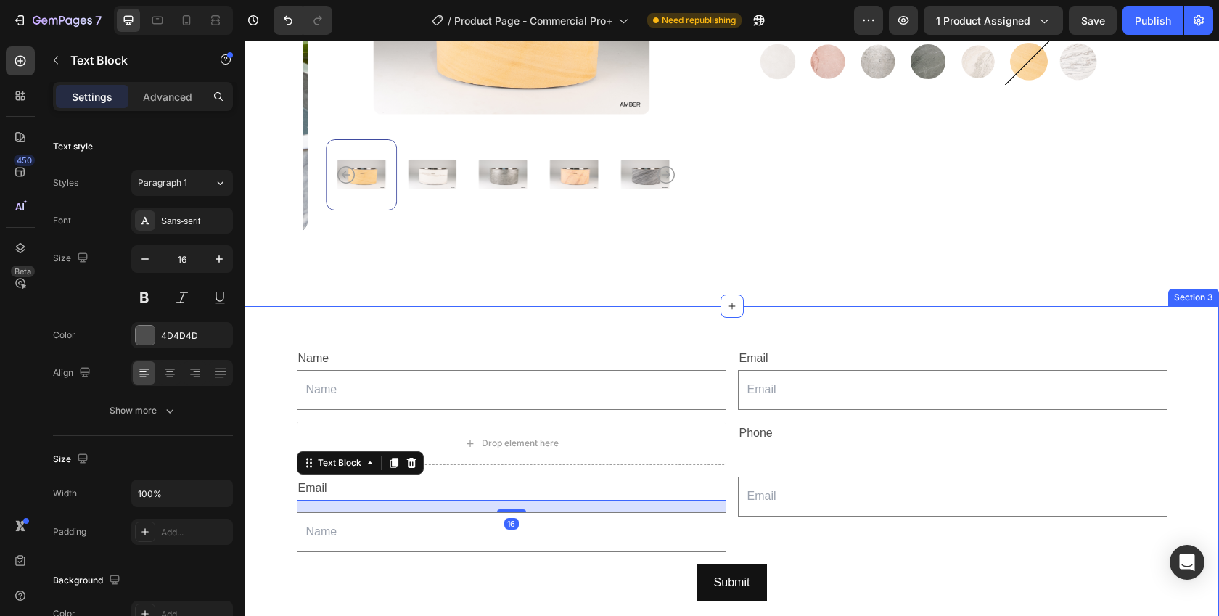
click at [261, 516] on div "Name Text Block Text Field Email Text Block Email Field Row Drop element here P…" at bounding box center [732, 474] width 975 height 290
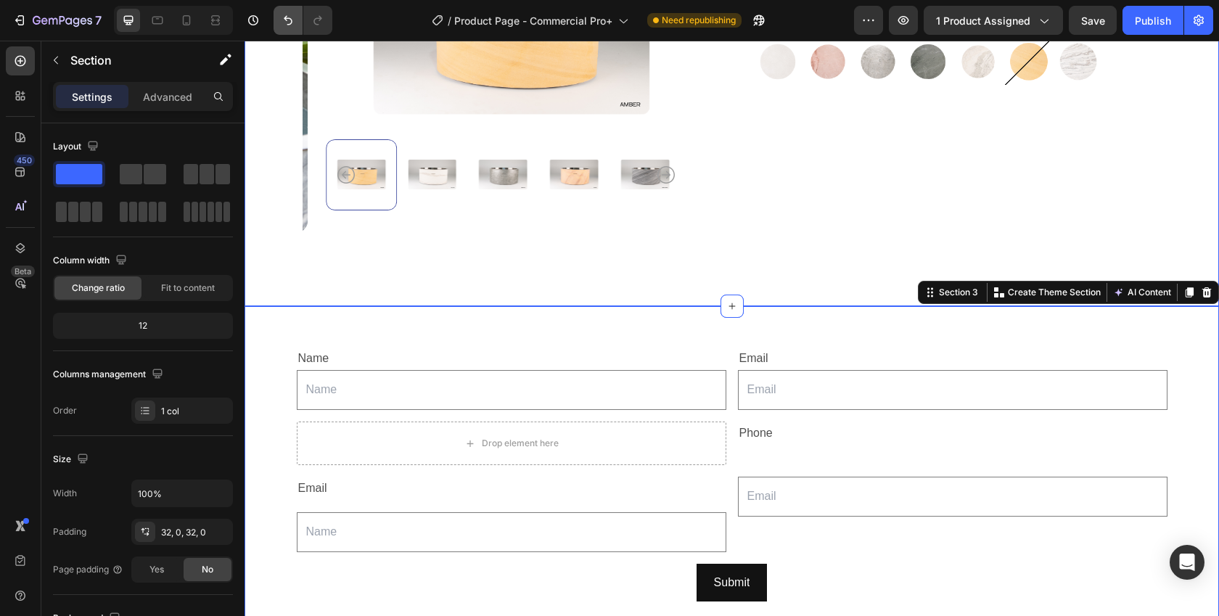
drag, startPoint x: 58, startPoint y: 171, endPoint x: 290, endPoint y: 16, distance: 278.3
click at [290, 16] on icon "Undo/Redo" at bounding box center [288, 20] width 15 height 15
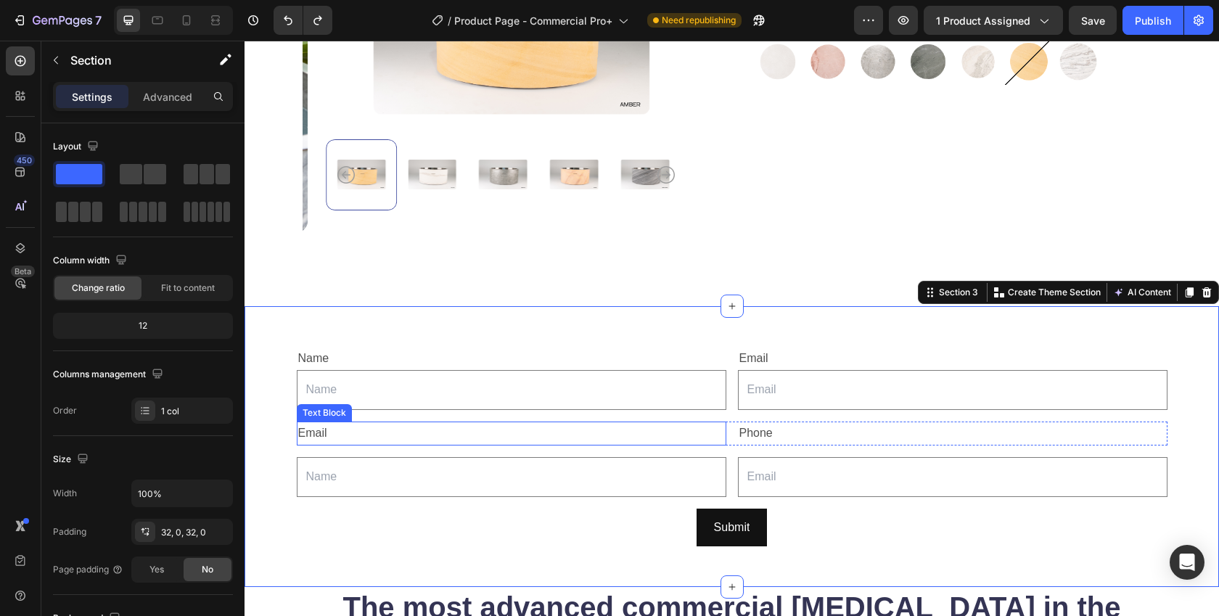
click at [308, 429] on div "Email" at bounding box center [512, 434] width 430 height 24
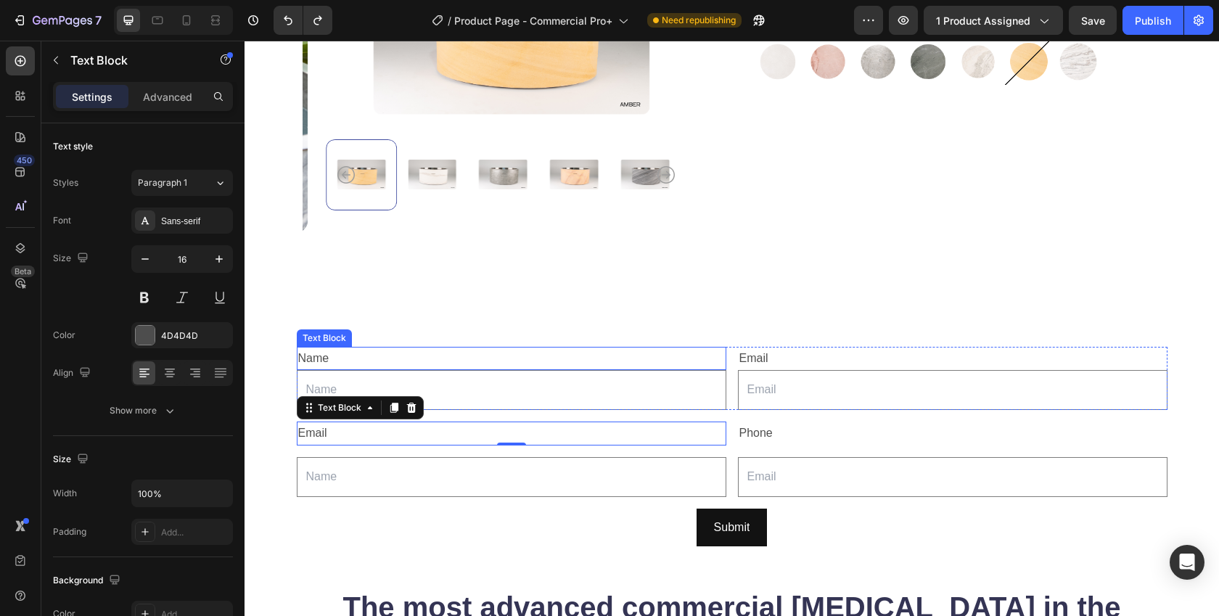
click at [317, 332] on div "Text Block" at bounding box center [324, 338] width 49 height 13
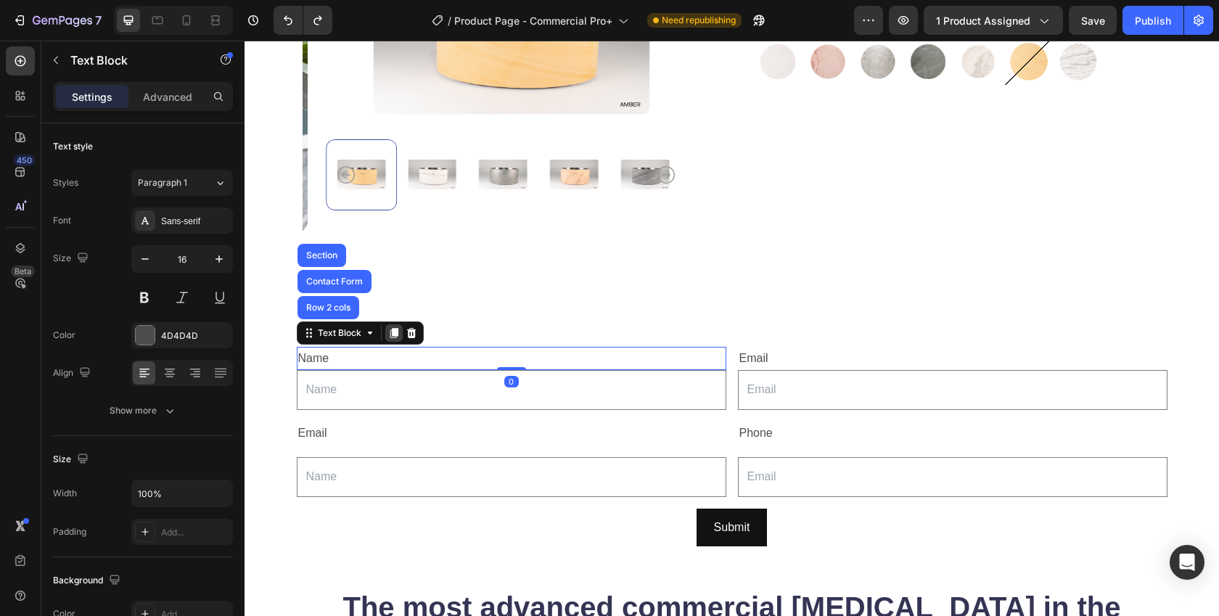
click at [388, 327] on icon at bounding box center [394, 333] width 12 height 12
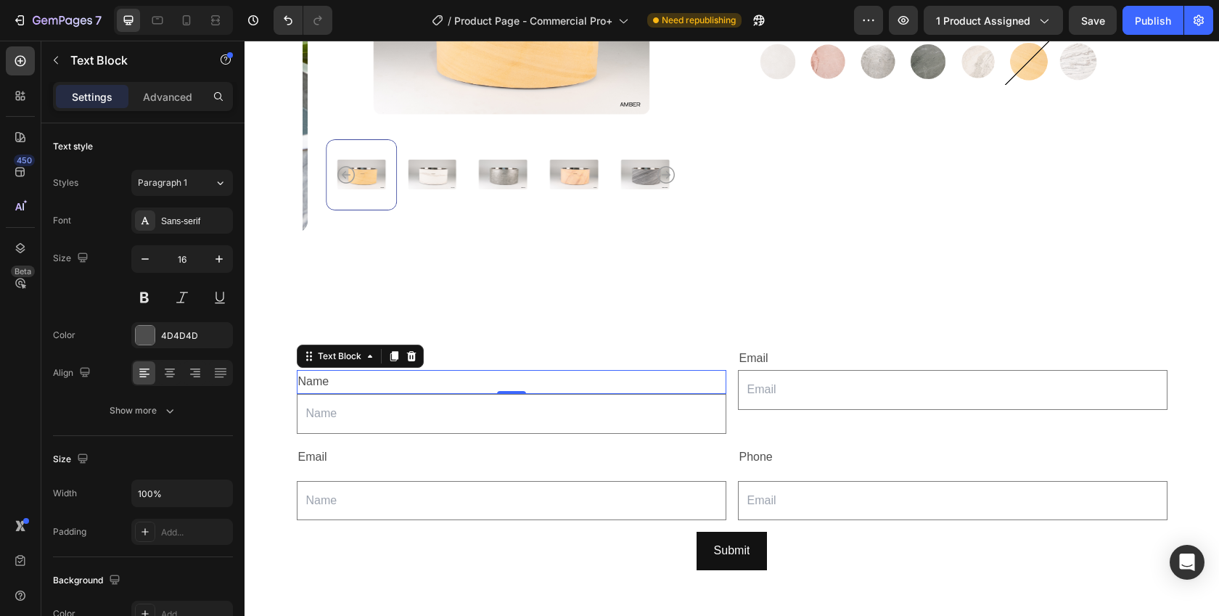
click at [271, 317] on div "Name Text Block Name Text Block 0 Text Field Email Text Block Email Field Row E…" at bounding box center [732, 458] width 975 height 305
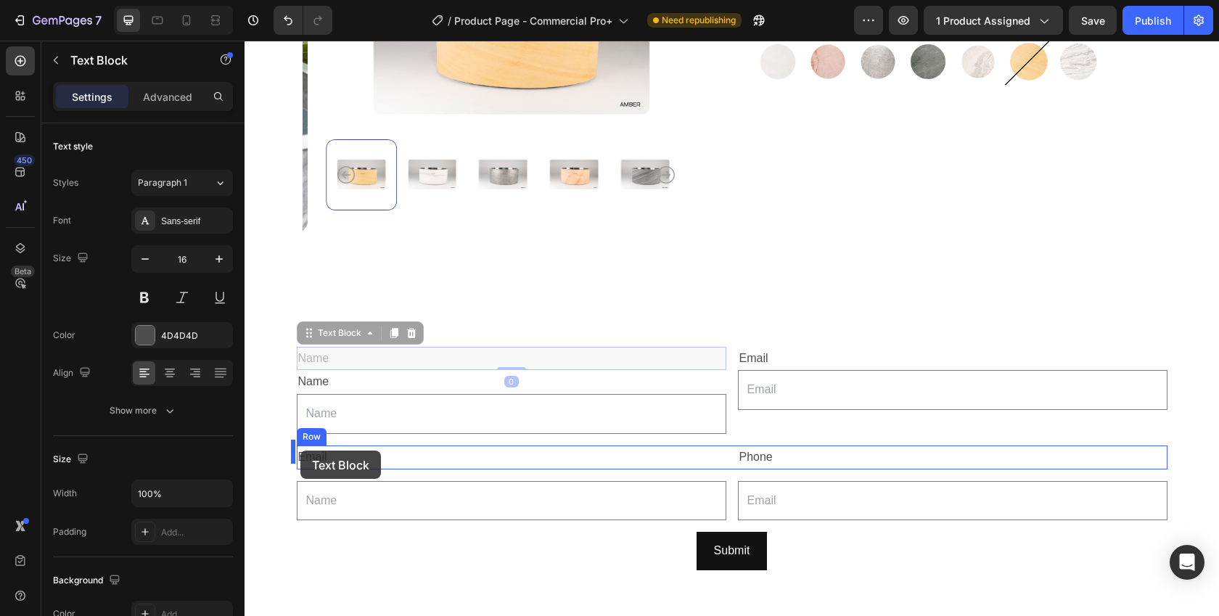
drag, startPoint x: 303, startPoint y: 332, endPoint x: 300, endPoint y: 451, distance: 119.0
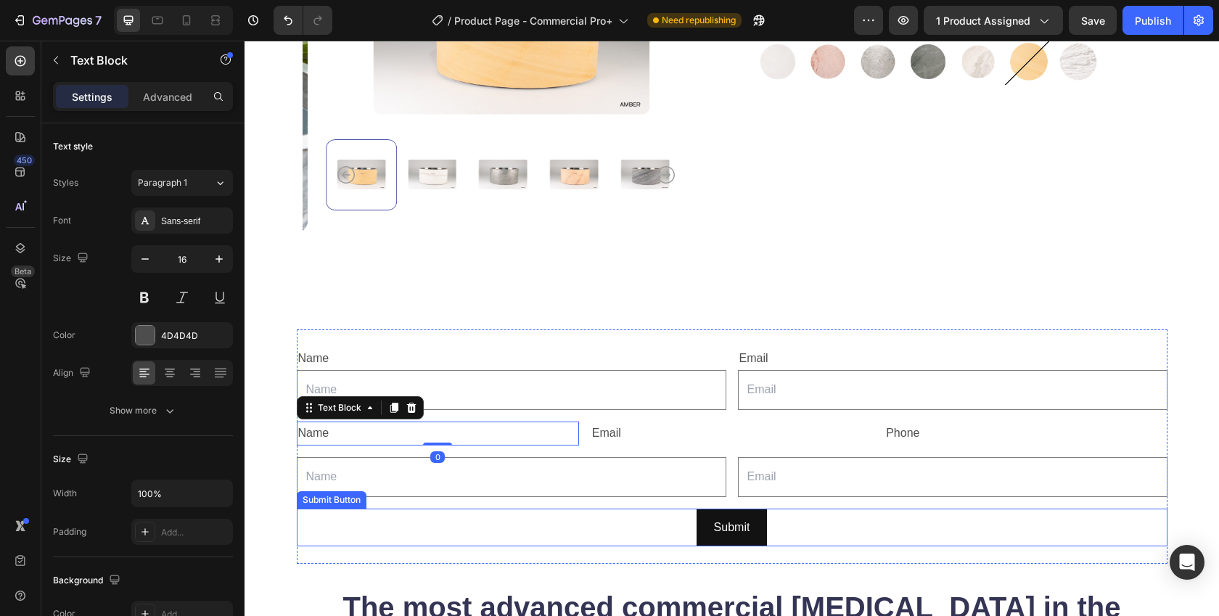
click at [300, 539] on div "Submit Submit Button" at bounding box center [732, 528] width 871 height 38
click at [266, 553] on div "Name Text Block Text Field Email Text Block Email Field Row Name Text Block 0 E…" at bounding box center [732, 446] width 975 height 235
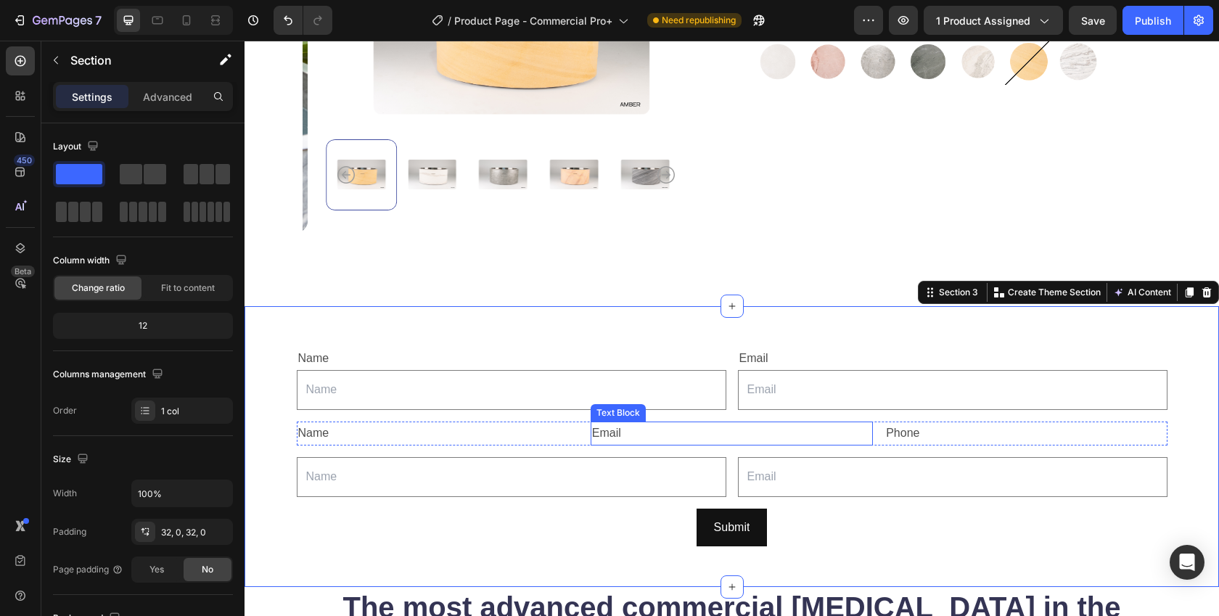
drag, startPoint x: 598, startPoint y: 406, endPoint x: 614, endPoint y: 409, distance: 16.2
click at [598, 406] on div "Text Block" at bounding box center [618, 412] width 49 height 13
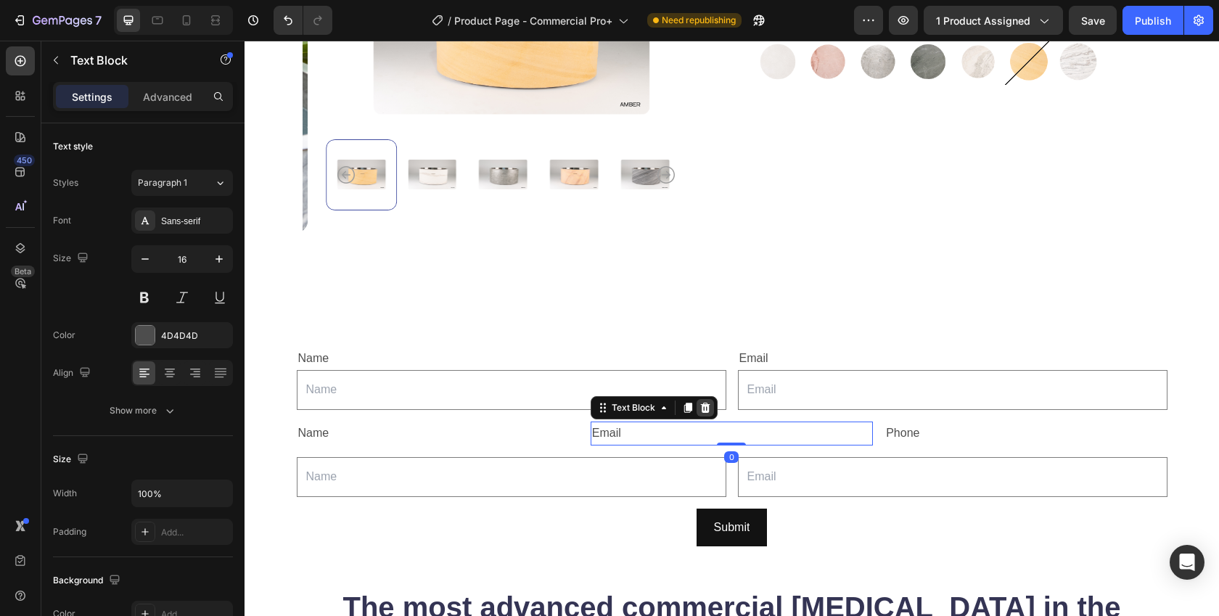
click at [703, 402] on icon at bounding box center [706, 408] width 12 height 12
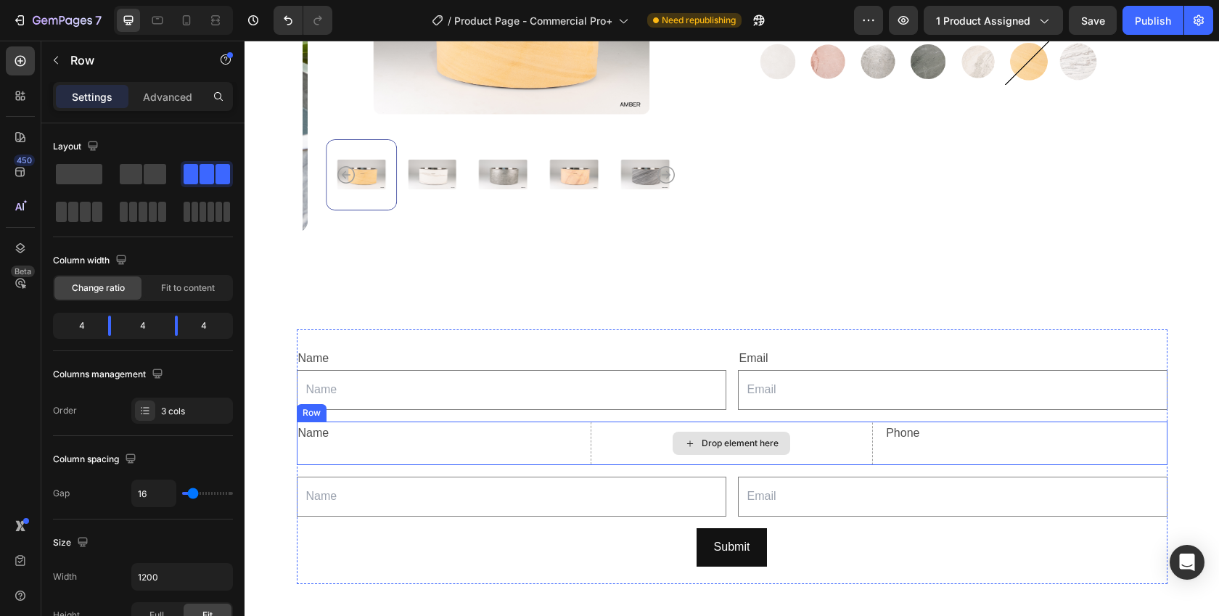
click at [633, 424] on div "Drop element here" at bounding box center [732, 444] width 282 height 44
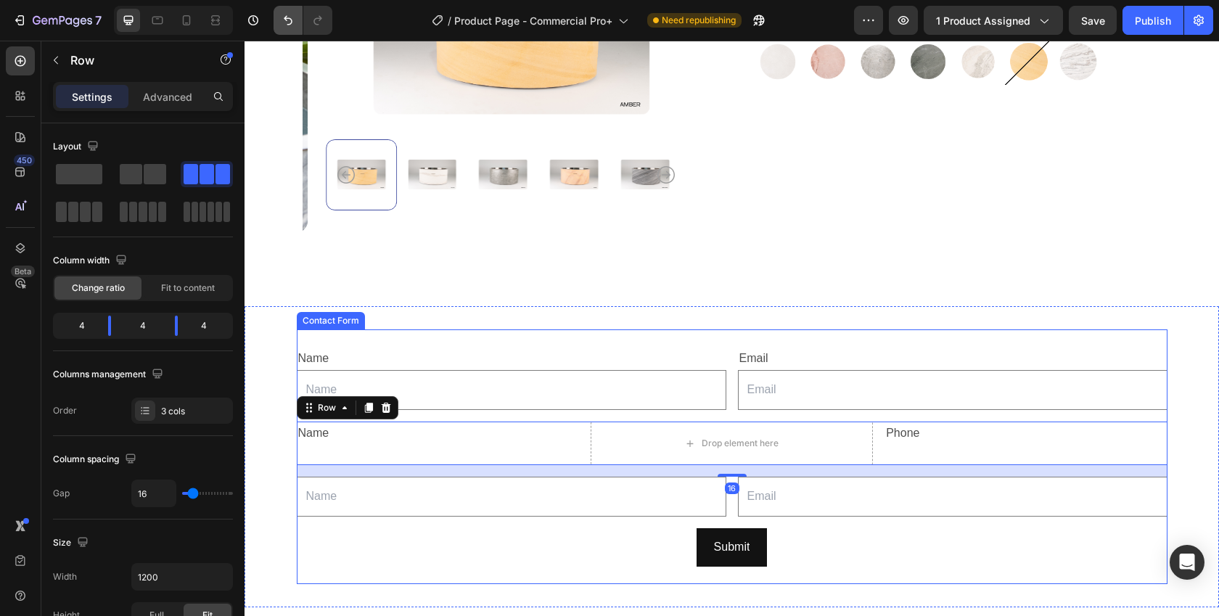
click at [284, 25] on icon "Undo/Redo" at bounding box center [288, 20] width 15 height 15
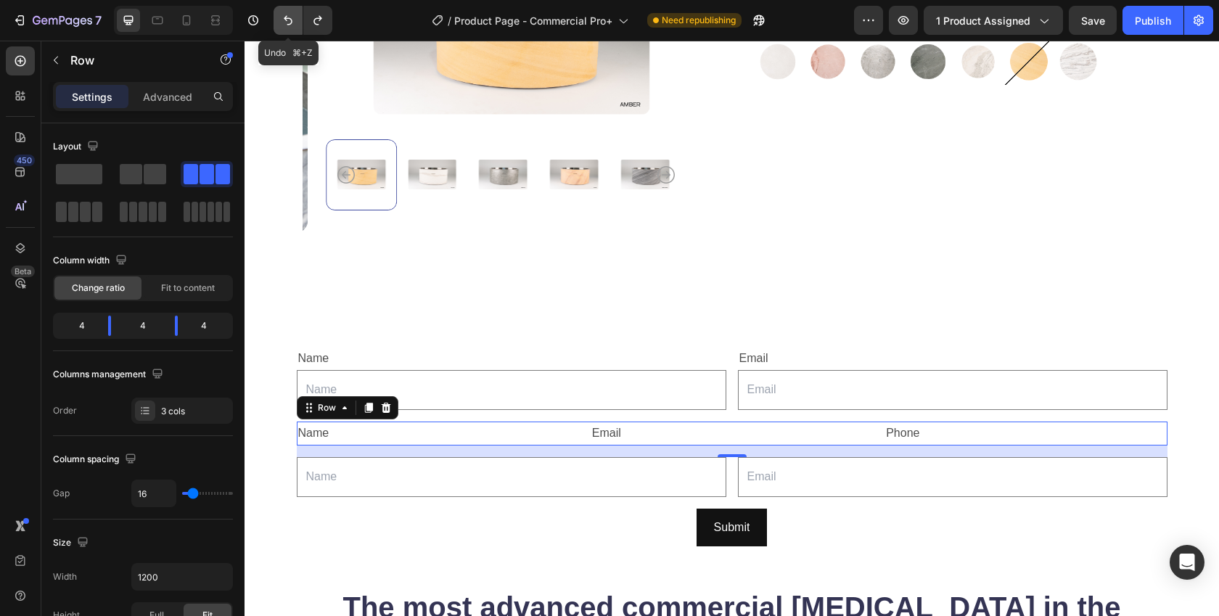
click at [284, 25] on icon "Undo/Redo" at bounding box center [288, 20] width 15 height 15
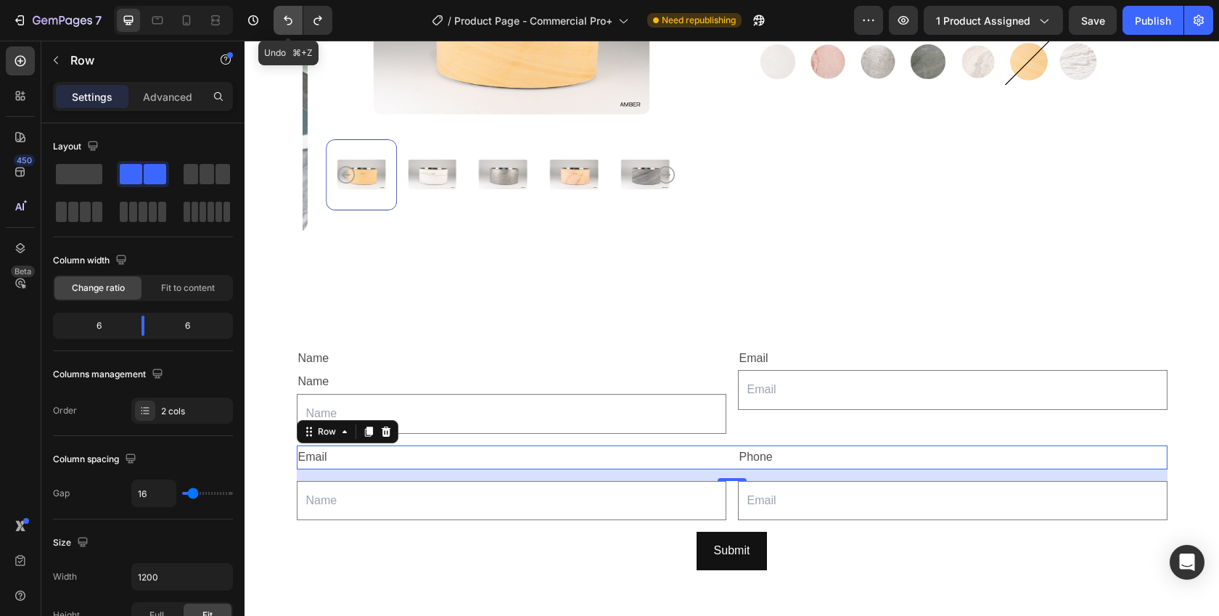
click at [284, 25] on icon "Undo/Redo" at bounding box center [288, 20] width 15 height 15
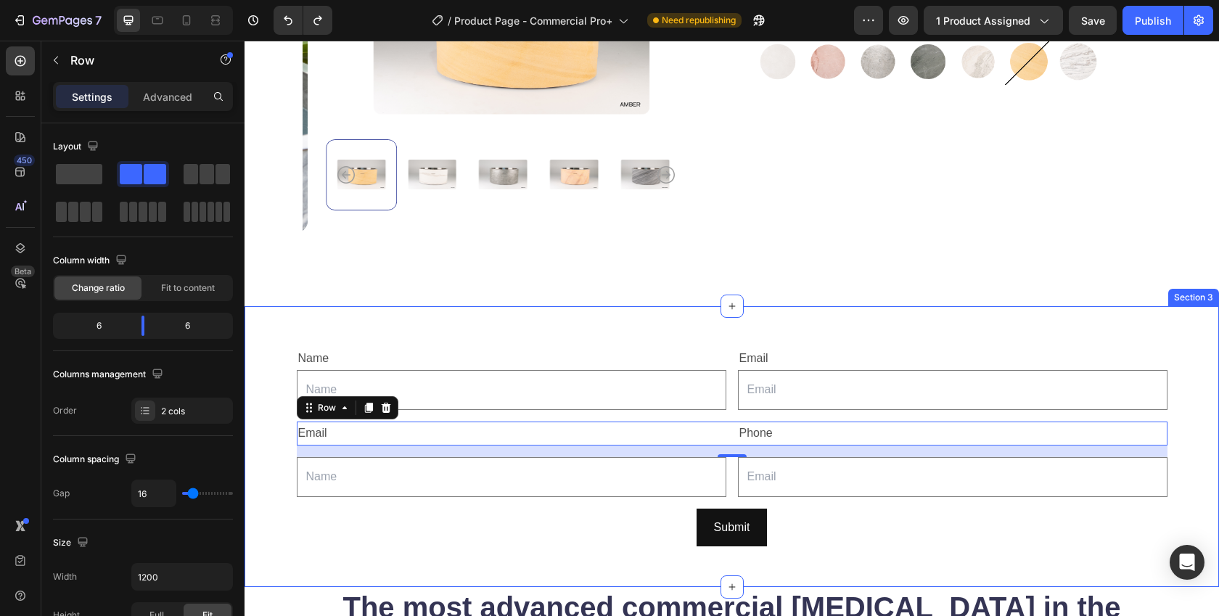
click at [268, 355] on div "Name Text Block Text Field Email Text Block Email Field Row Email Text Block Ph…" at bounding box center [732, 446] width 975 height 235
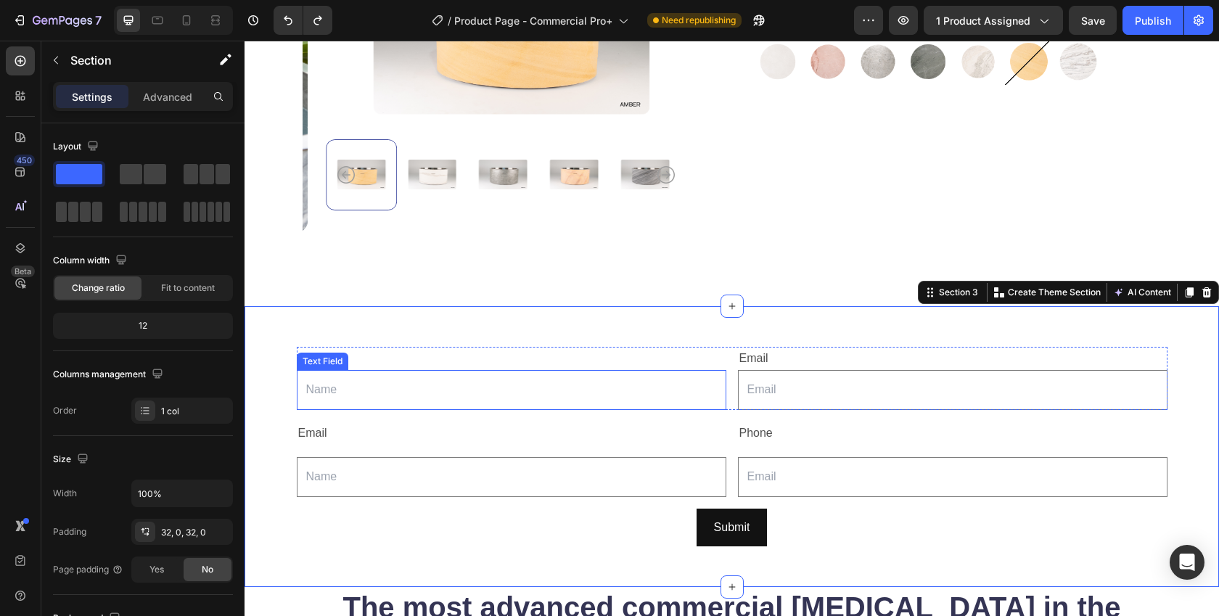
click at [309, 355] on div "Text Field" at bounding box center [323, 361] width 46 height 13
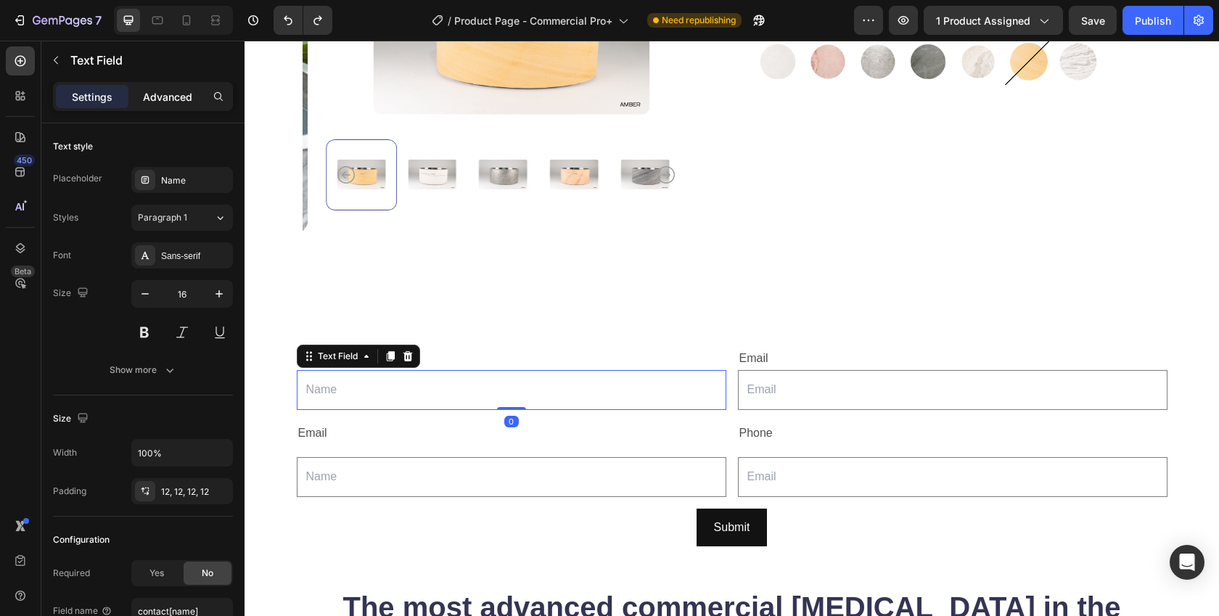
click at [160, 85] on div "Advanced" at bounding box center [167, 96] width 73 height 23
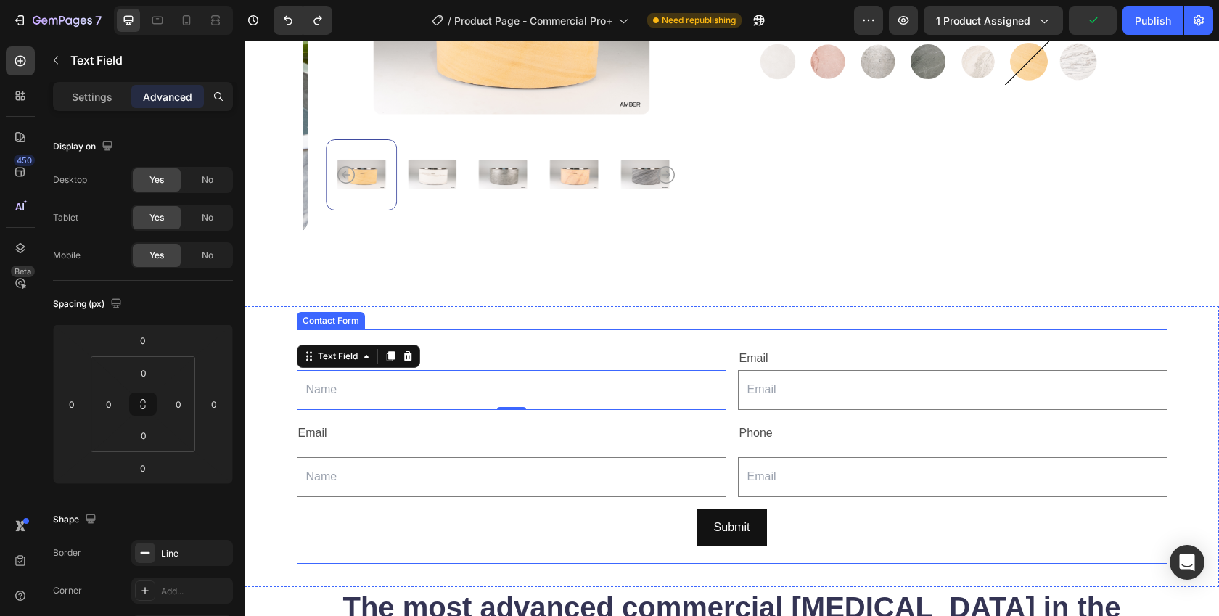
click at [311, 431] on div "Email" at bounding box center [512, 434] width 430 height 24
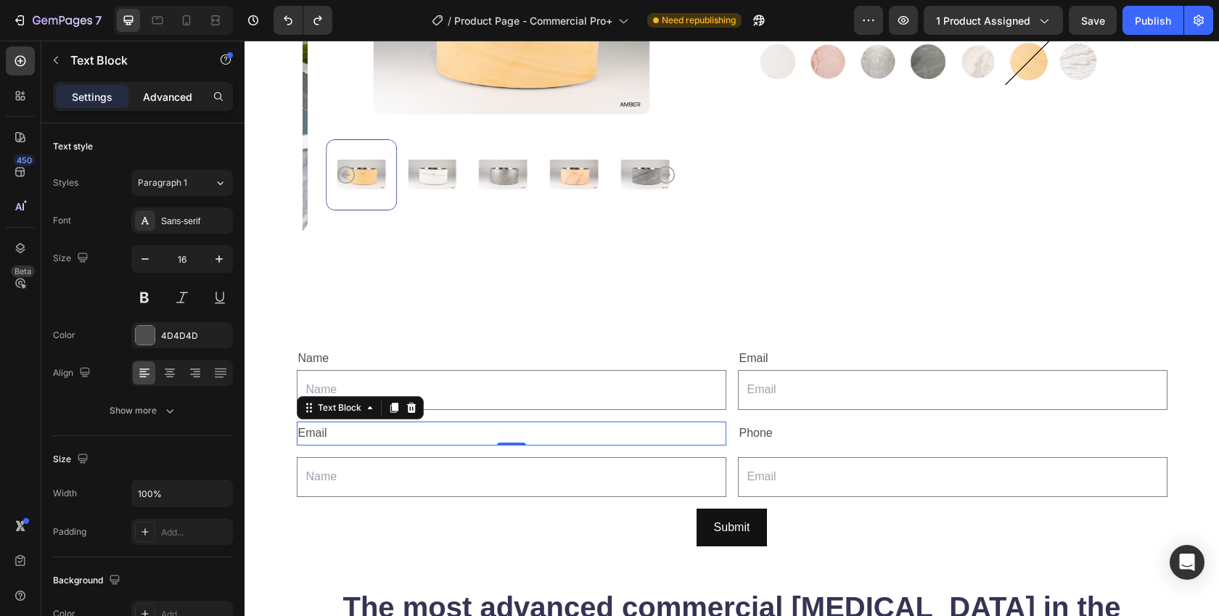
click at [176, 89] on p "Advanced" at bounding box center [167, 96] width 49 height 15
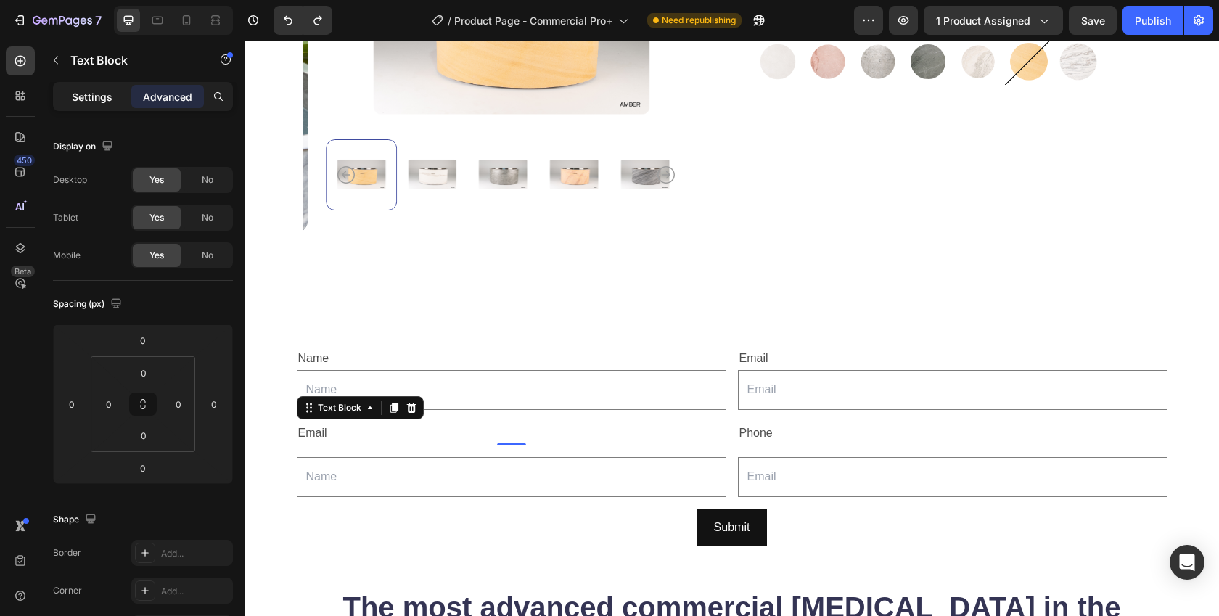
click at [89, 95] on p "Settings" at bounding box center [92, 96] width 41 height 15
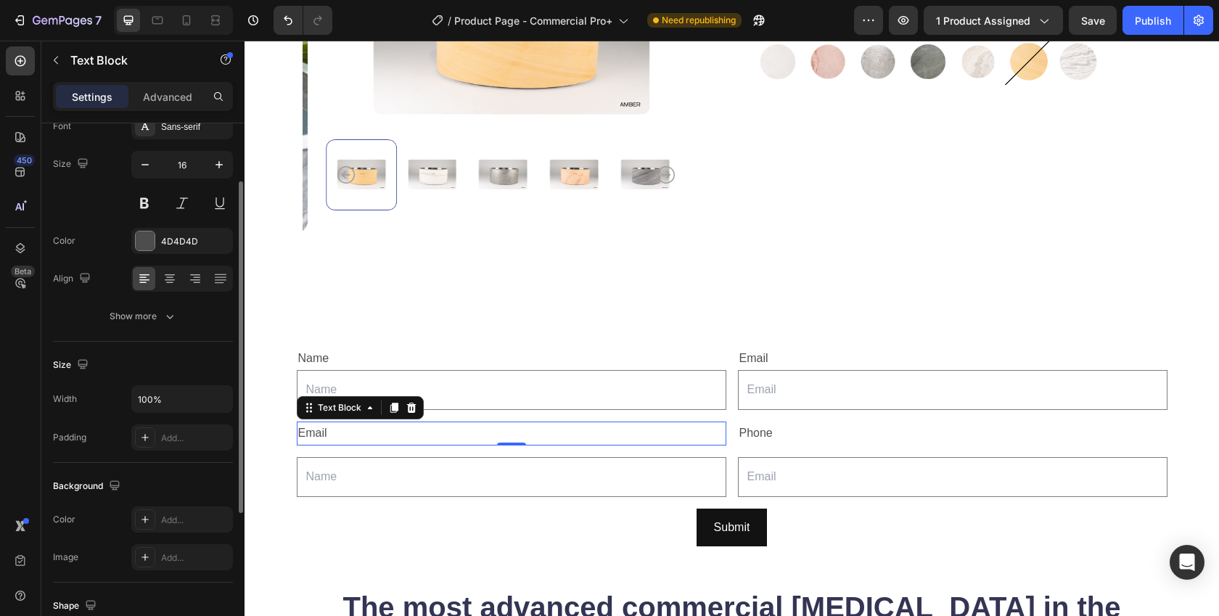
scroll to position [97, 0]
click at [140, 312] on div "Show more" at bounding box center [143, 313] width 67 height 15
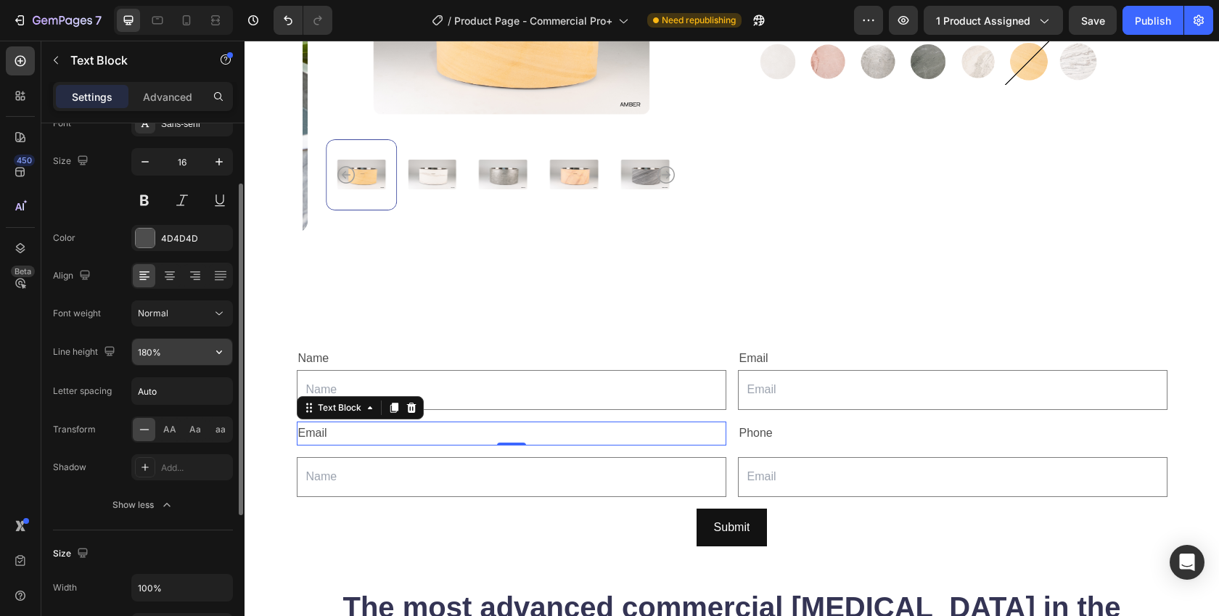
click at [155, 353] on input "180%" at bounding box center [182, 352] width 100 height 26
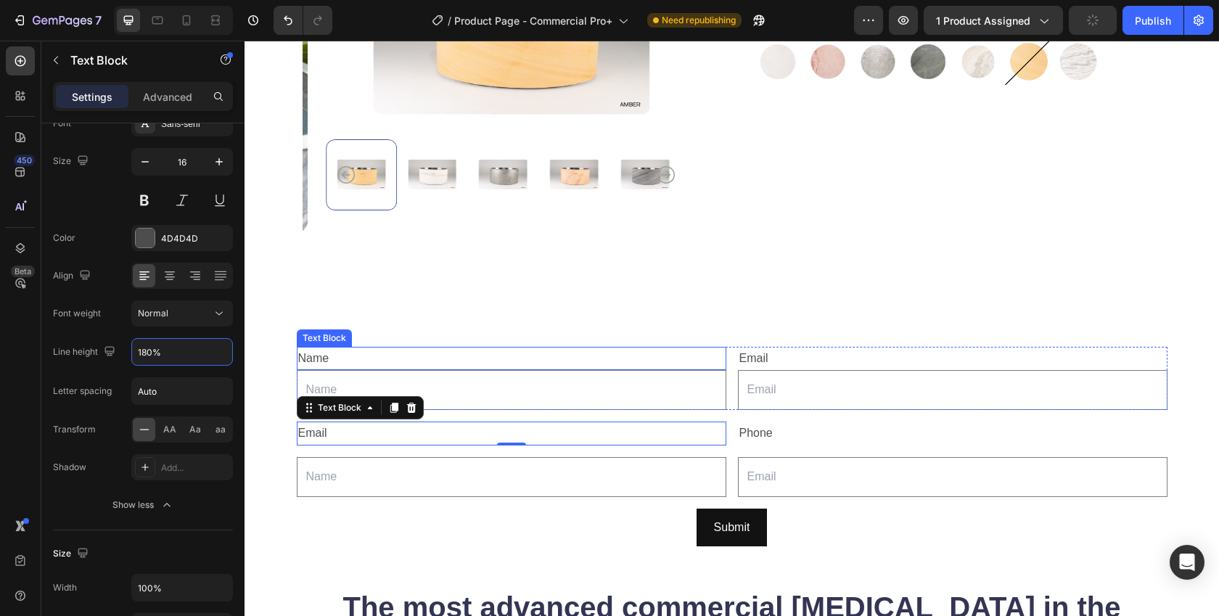
click at [308, 353] on div "Name" at bounding box center [512, 359] width 430 height 24
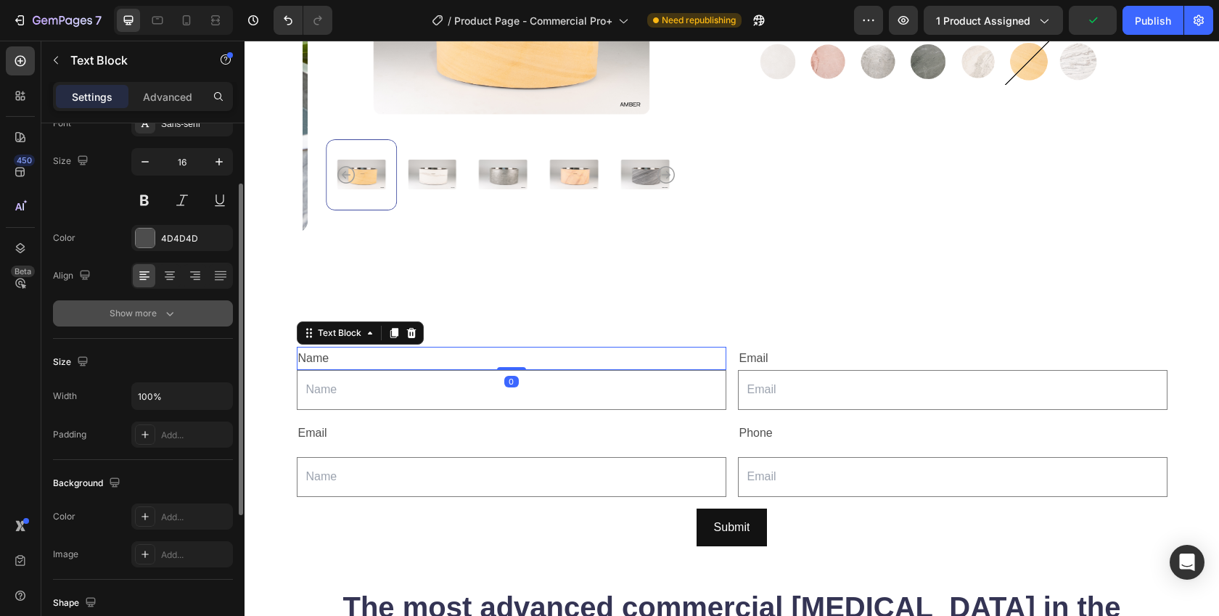
click at [127, 317] on div "Show more" at bounding box center [143, 313] width 67 height 15
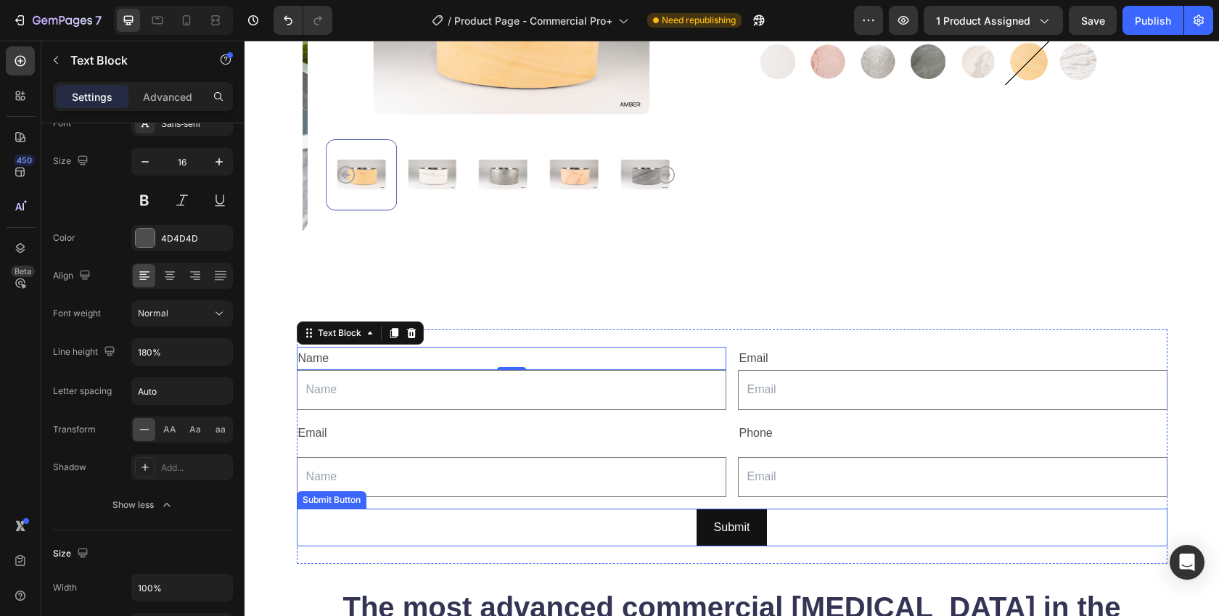
click at [299, 541] on div "Name Text Block 0 Text Field Email Text Block Email Field Row Email Text Block …" at bounding box center [732, 446] width 871 height 235
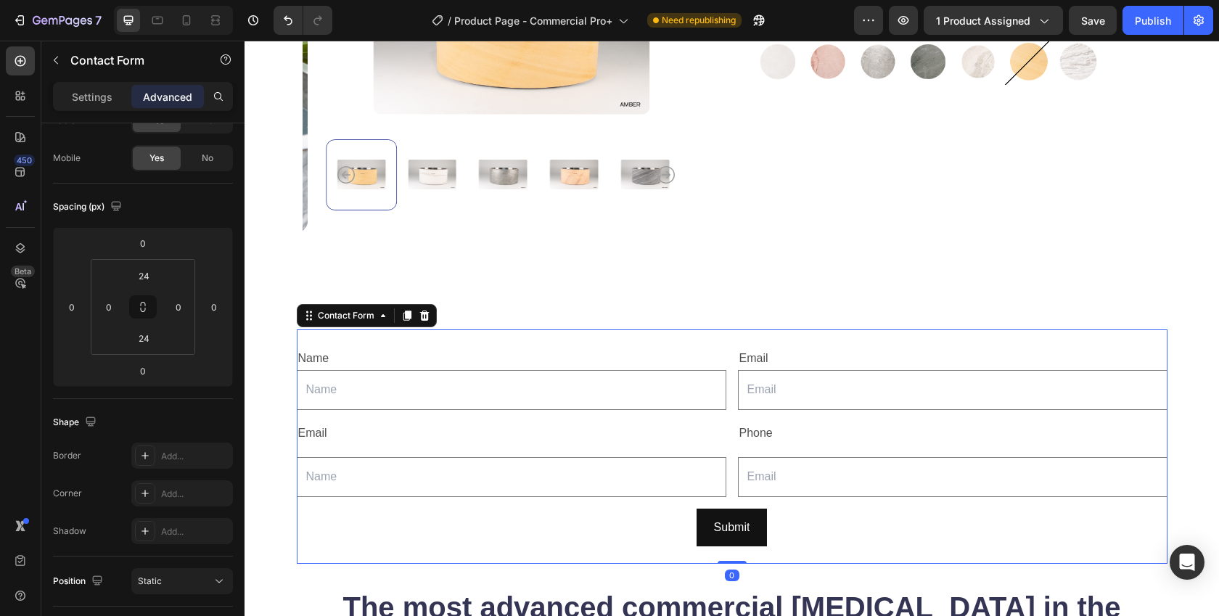
scroll to position [0, 0]
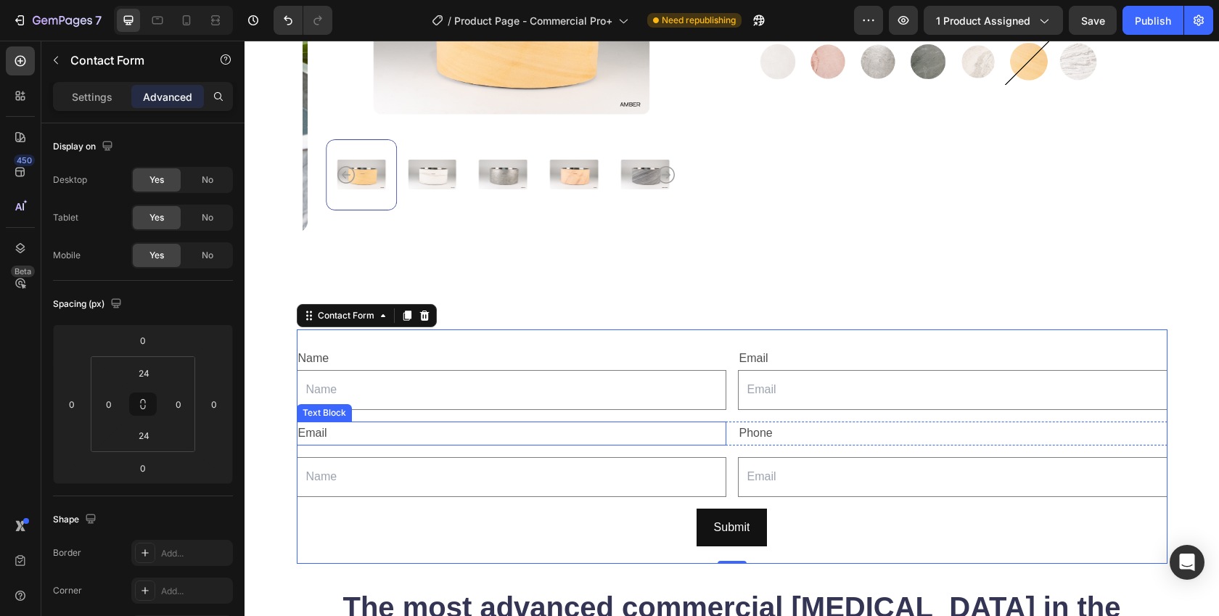
click at [304, 428] on div "Email" at bounding box center [512, 434] width 430 height 24
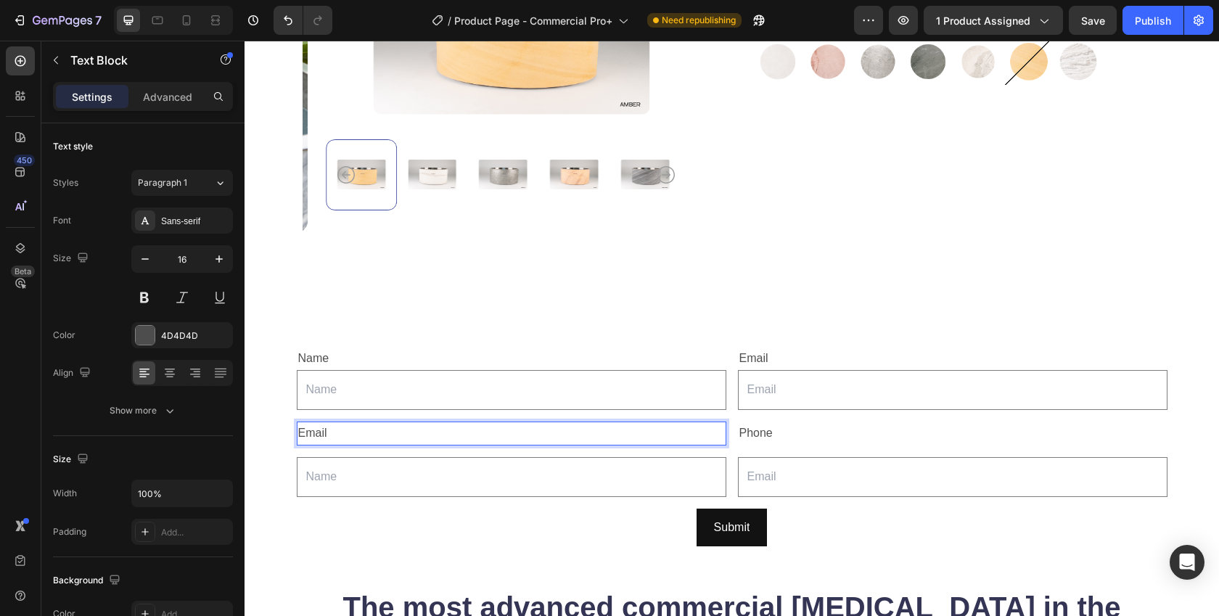
click at [319, 428] on p "Email" at bounding box center [511, 433] width 427 height 21
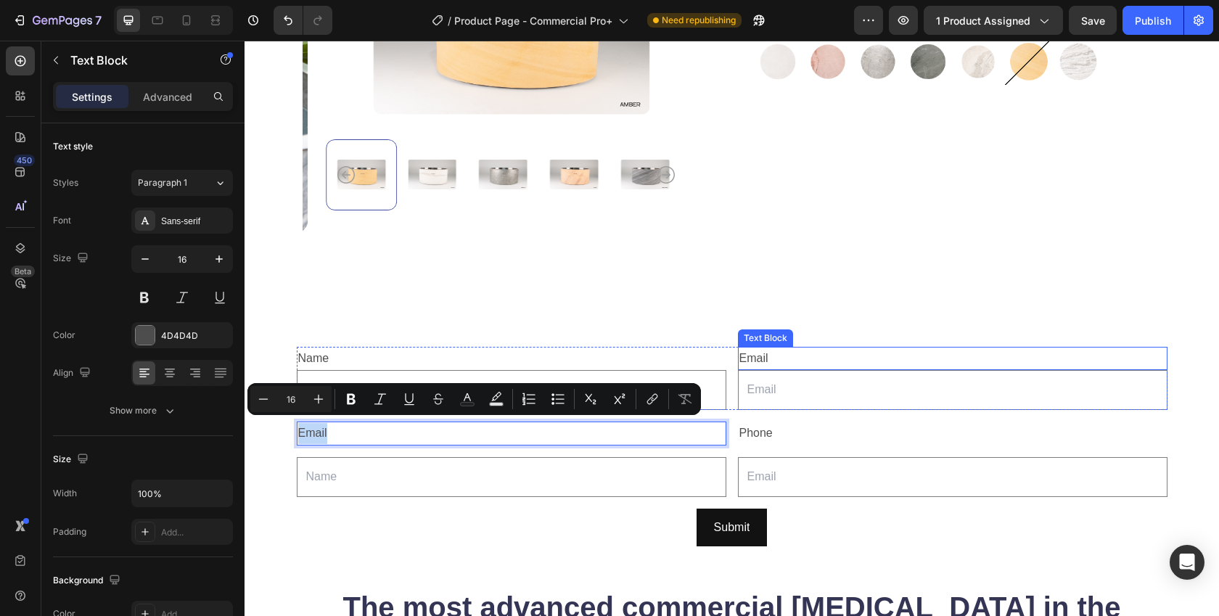
click at [752, 350] on div "Email" at bounding box center [953, 359] width 430 height 24
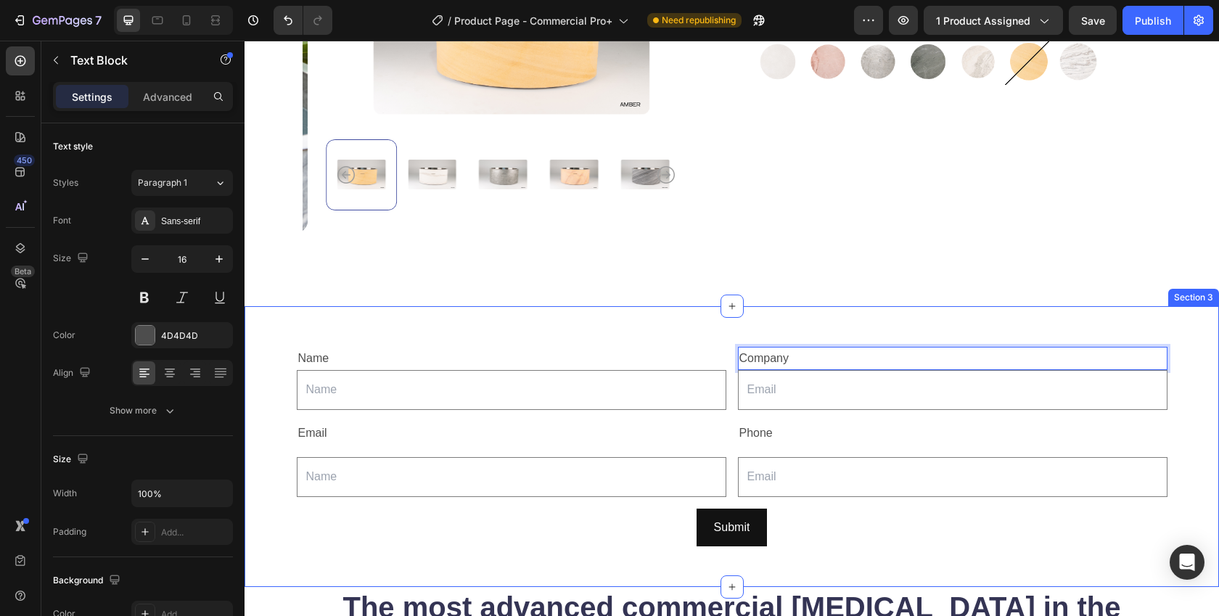
click at [266, 411] on div "Name Text Block Text Field Company Text Block 0 Email Field Row Email Text Bloc…" at bounding box center [732, 446] width 975 height 235
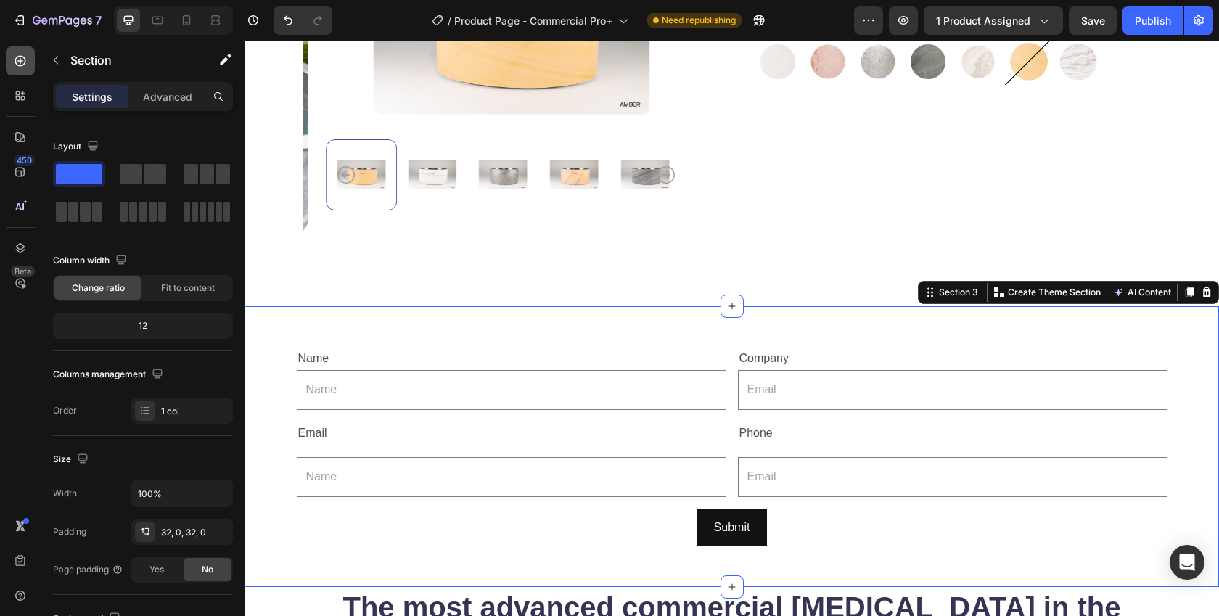
click at [32, 54] on div at bounding box center [20, 60] width 29 height 29
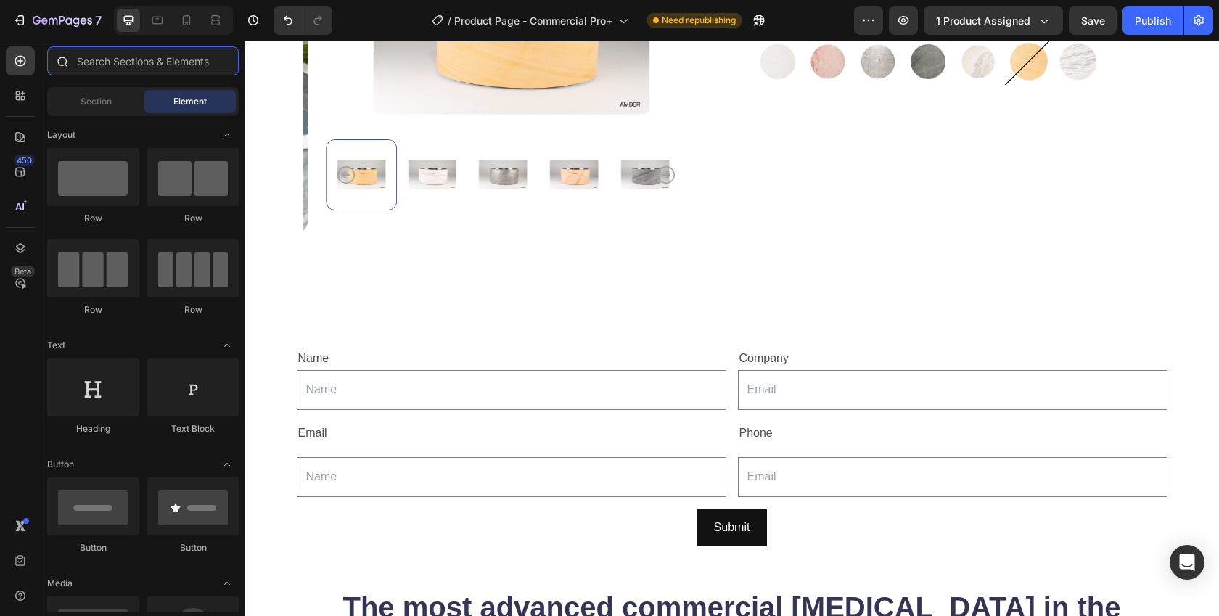
click at [108, 62] on input "text" at bounding box center [143, 60] width 192 height 29
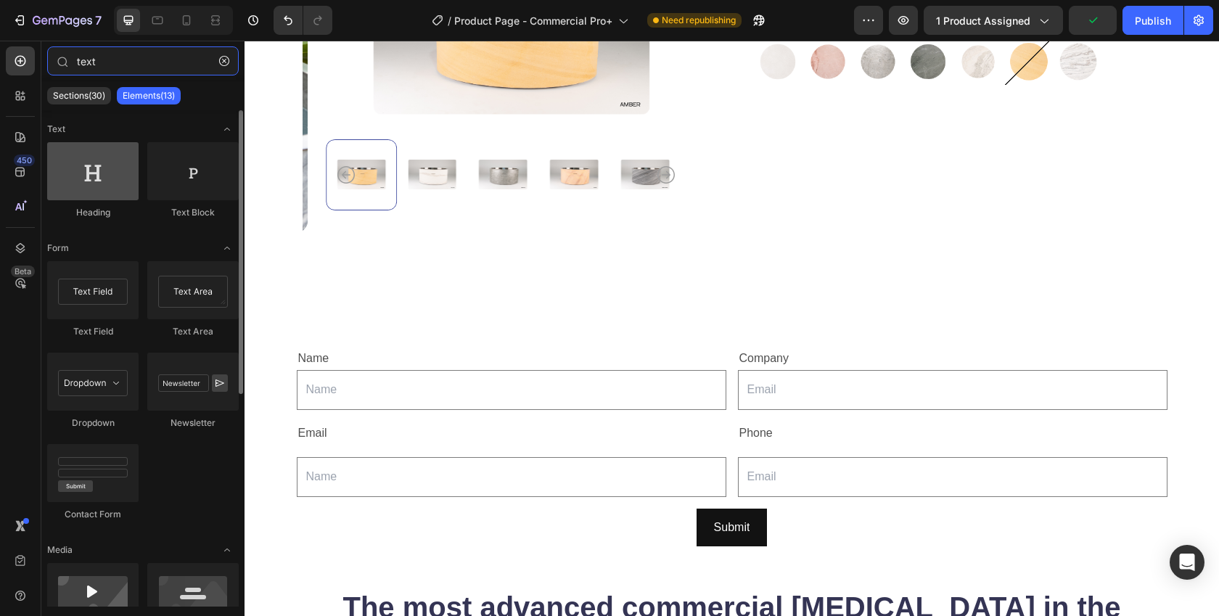
type input "text"
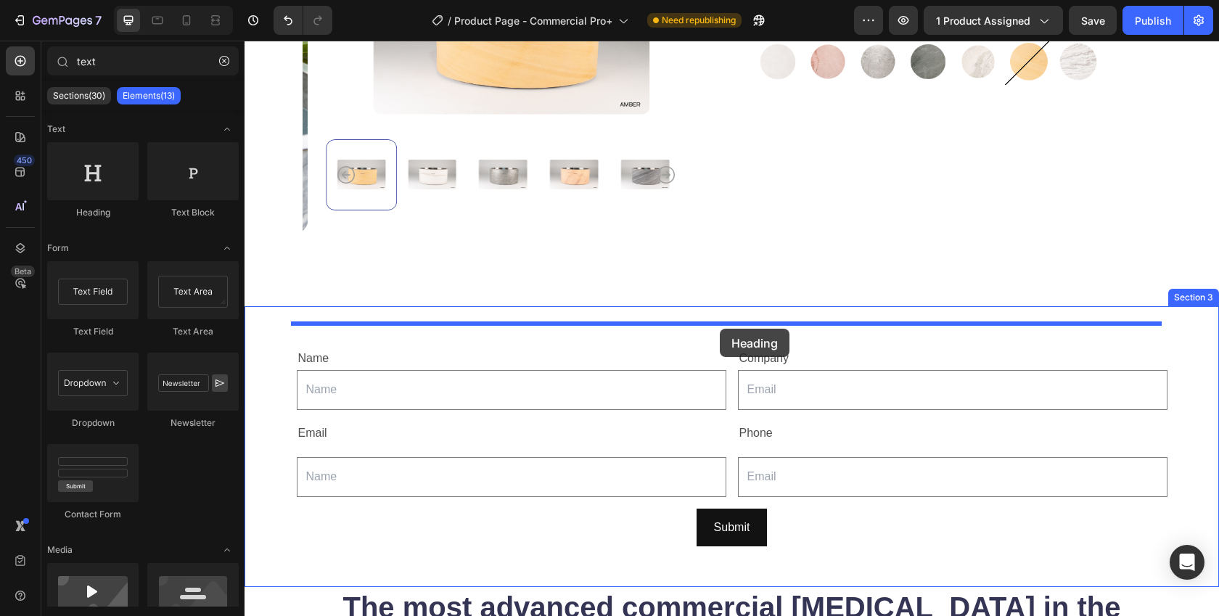
drag, startPoint x: 341, startPoint y: 240, endPoint x: 720, endPoint y: 329, distance: 389.0
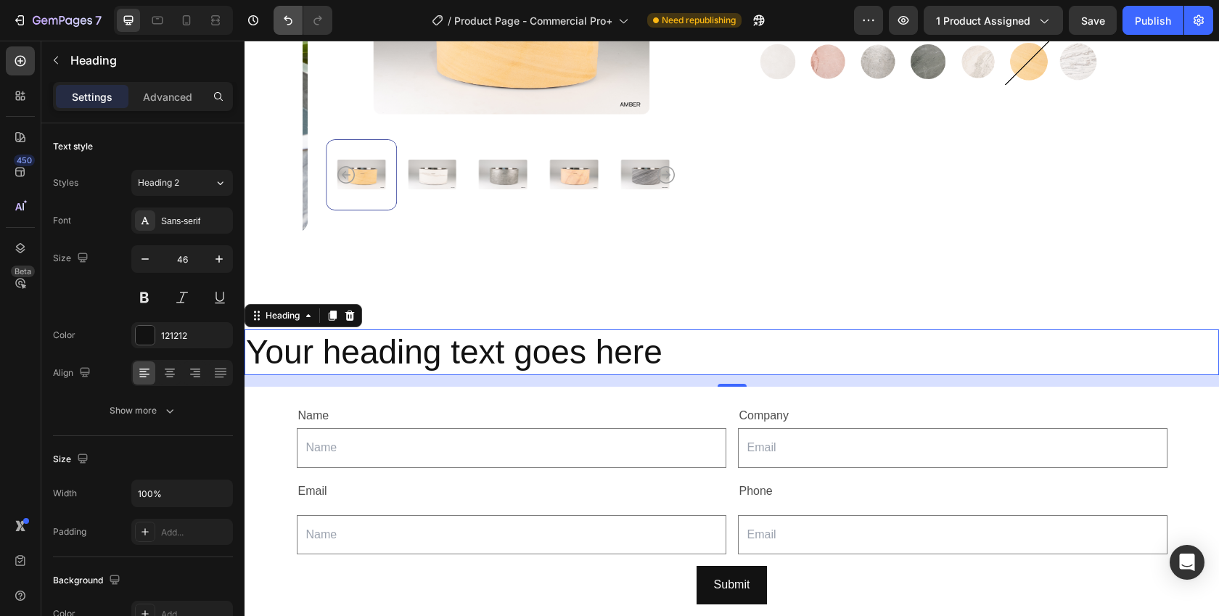
click at [281, 14] on icon "Undo/Redo" at bounding box center [288, 20] width 15 height 15
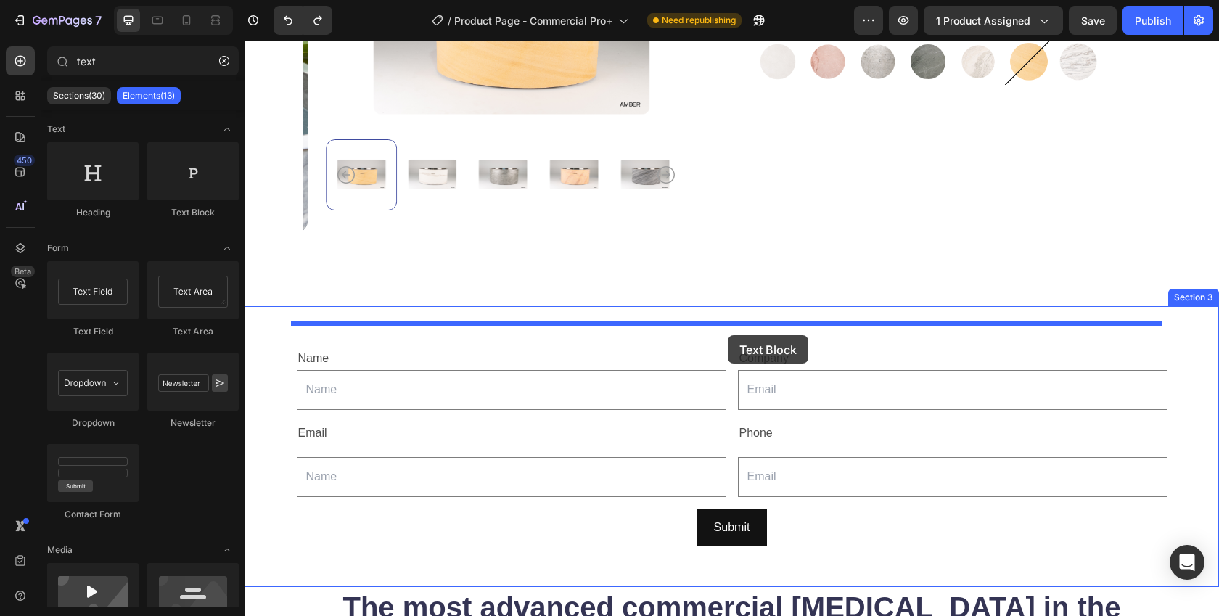
drag, startPoint x: 438, startPoint y: 218, endPoint x: 728, endPoint y: 335, distance: 312.6
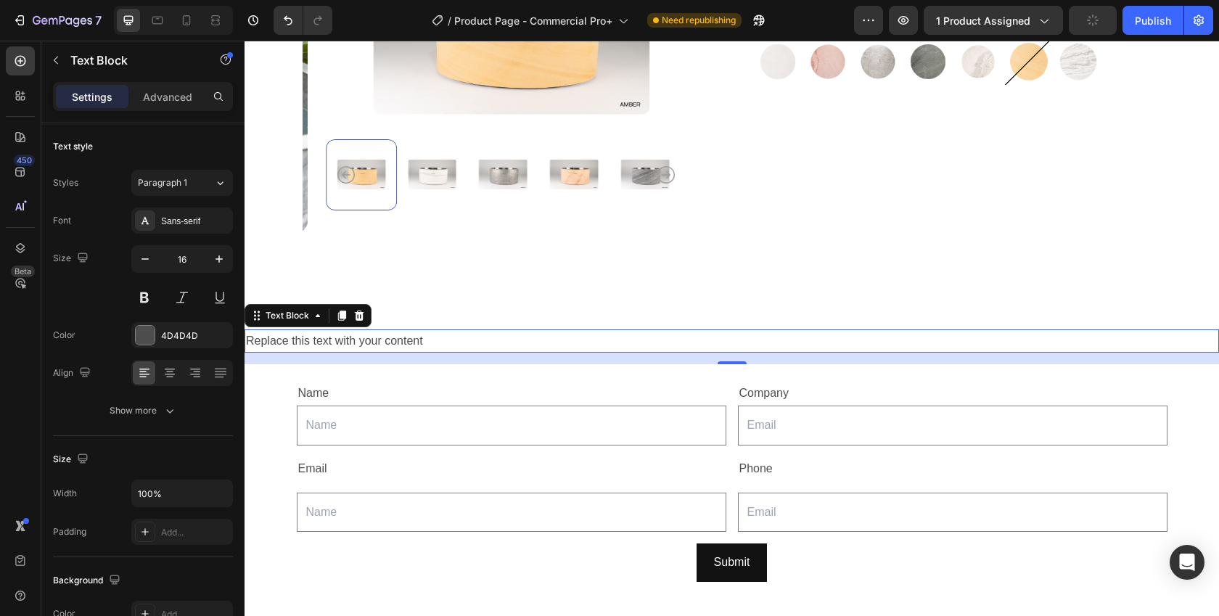
click at [506, 330] on div "Replace this text with your content" at bounding box center [732, 341] width 975 height 24
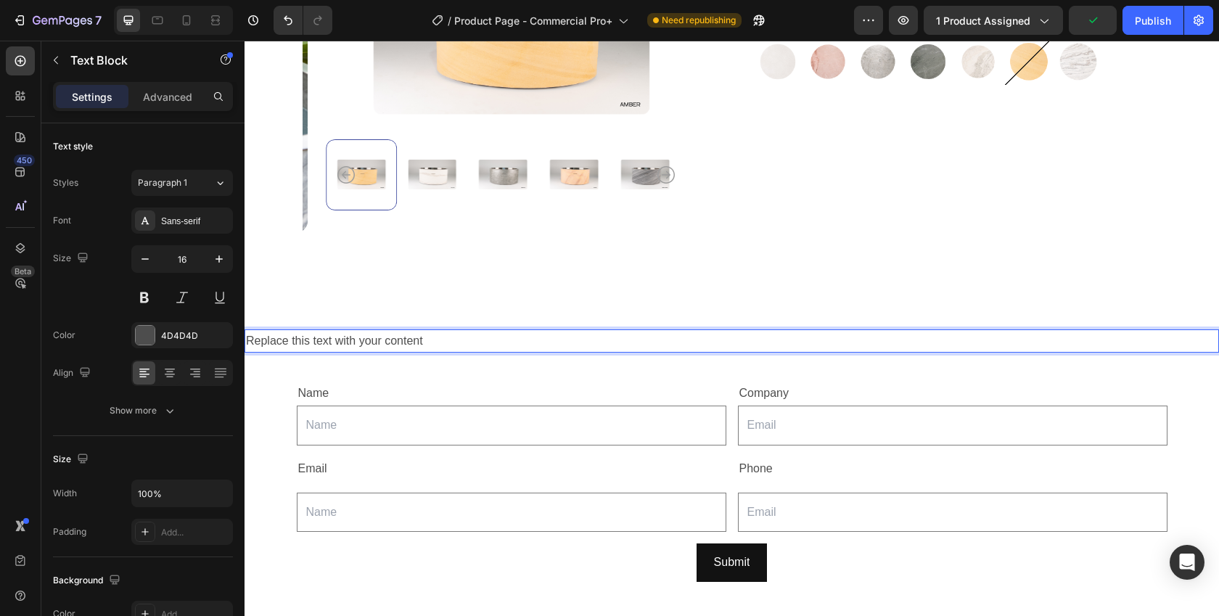
click at [506, 331] on p "Replace this text with your content" at bounding box center [732, 341] width 972 height 21
click at [501, 335] on p "Expressions of interest for the Compnd Commercial Pro+" at bounding box center [732, 341] width 972 height 21
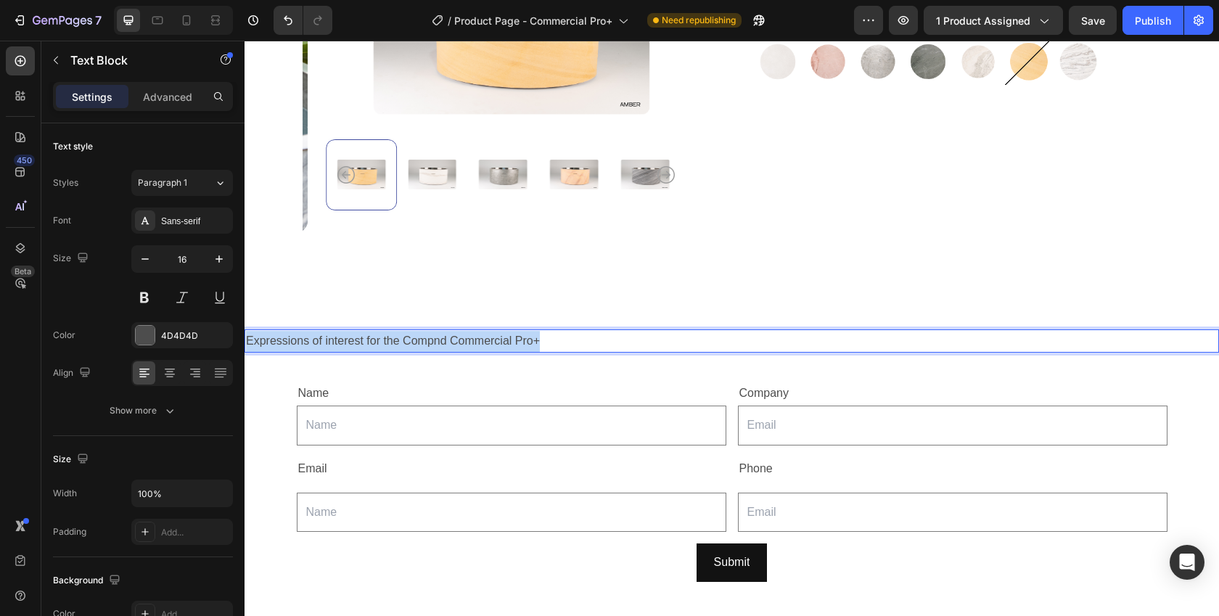
click at [501, 335] on p "Expressions of interest for the Compnd Commercial Pro+" at bounding box center [732, 341] width 972 height 21
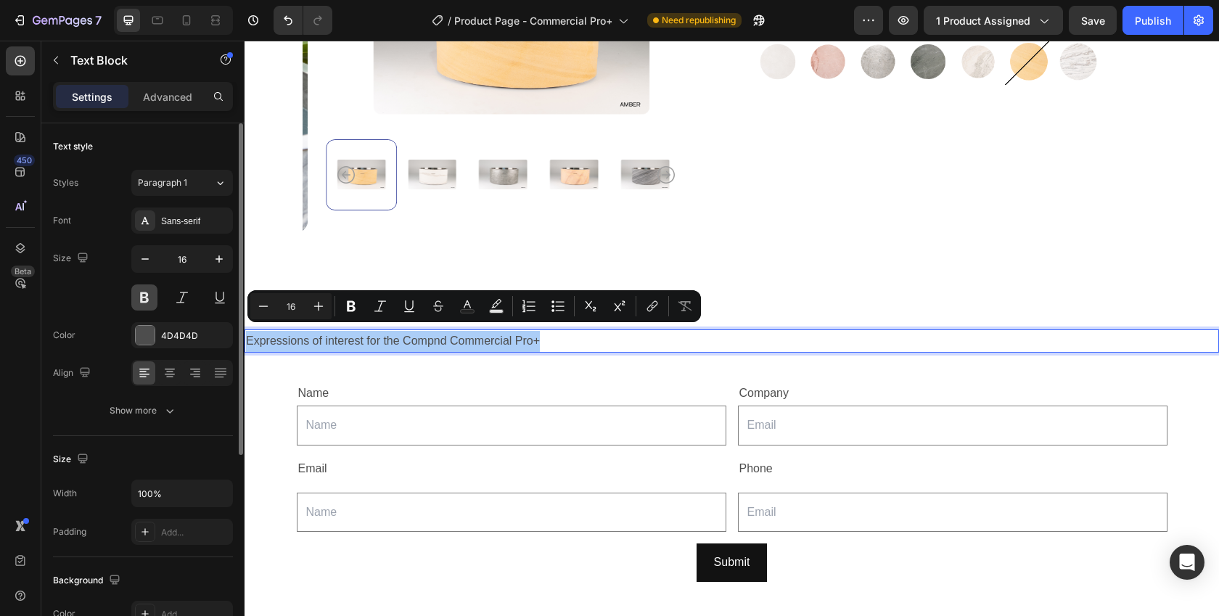
click at [147, 298] on button at bounding box center [144, 297] width 26 height 26
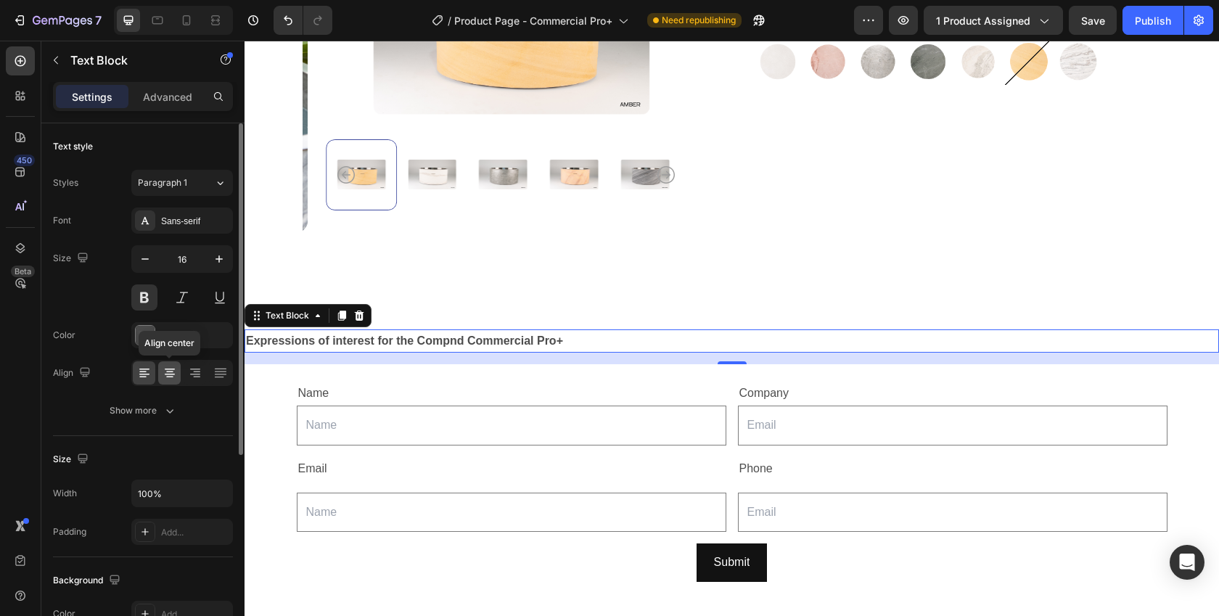
click at [172, 370] on icon at bounding box center [170, 373] width 15 height 15
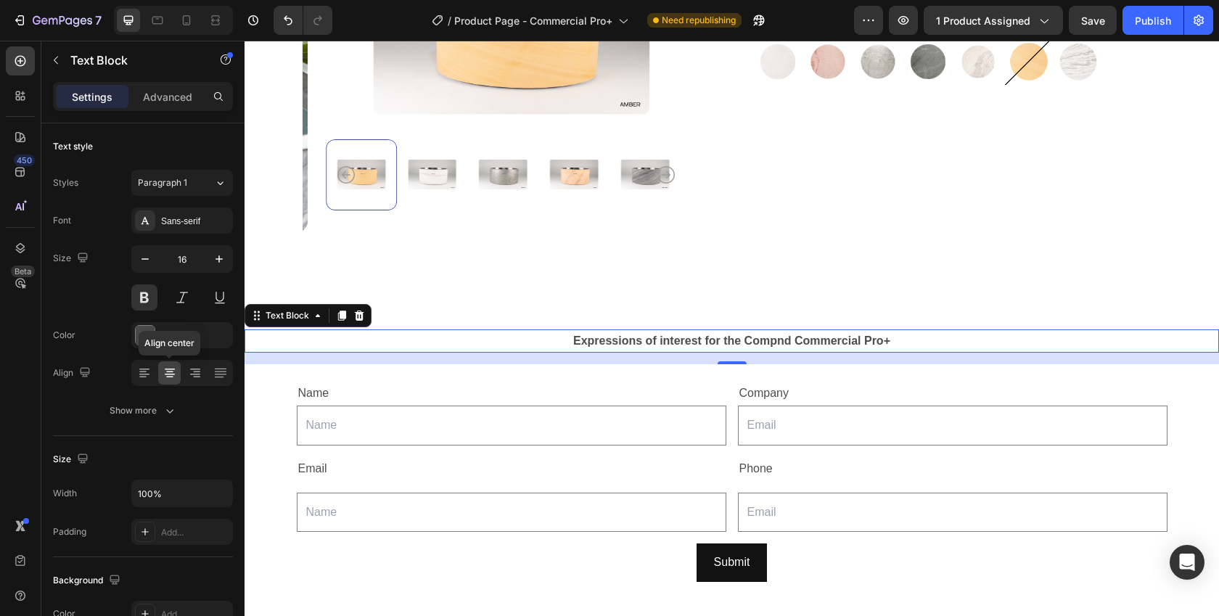
click at [348, 280] on div "Product Images Commercial Pro+ Product Title Icon Variable Intensity Technology…" at bounding box center [732, 38] width 975 height 538
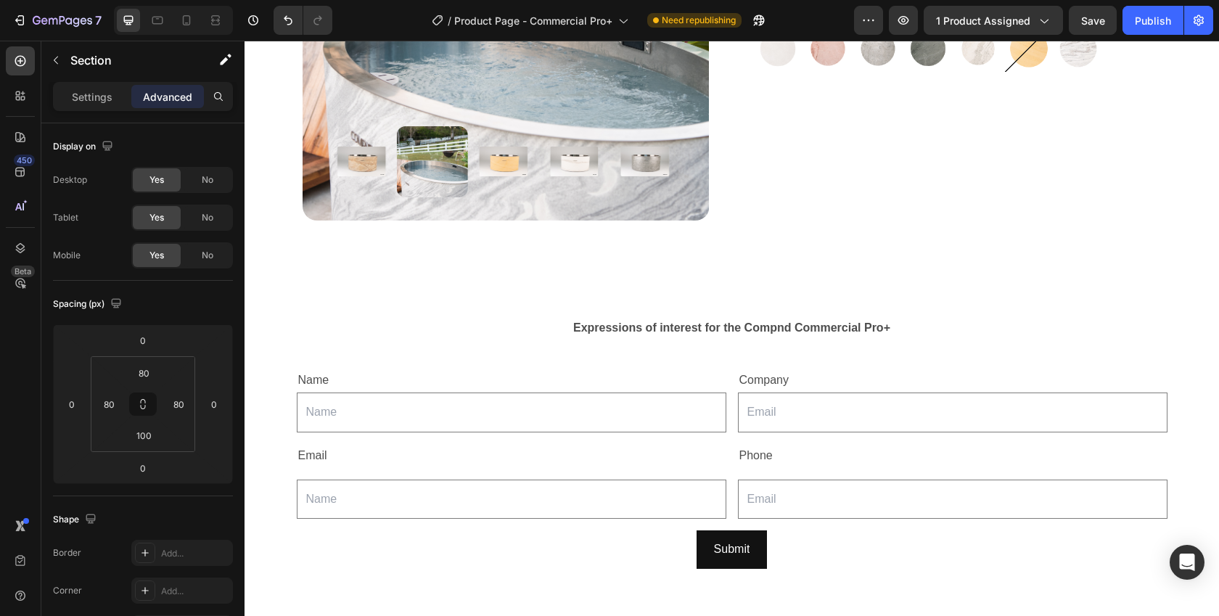
scroll to position [357, 0]
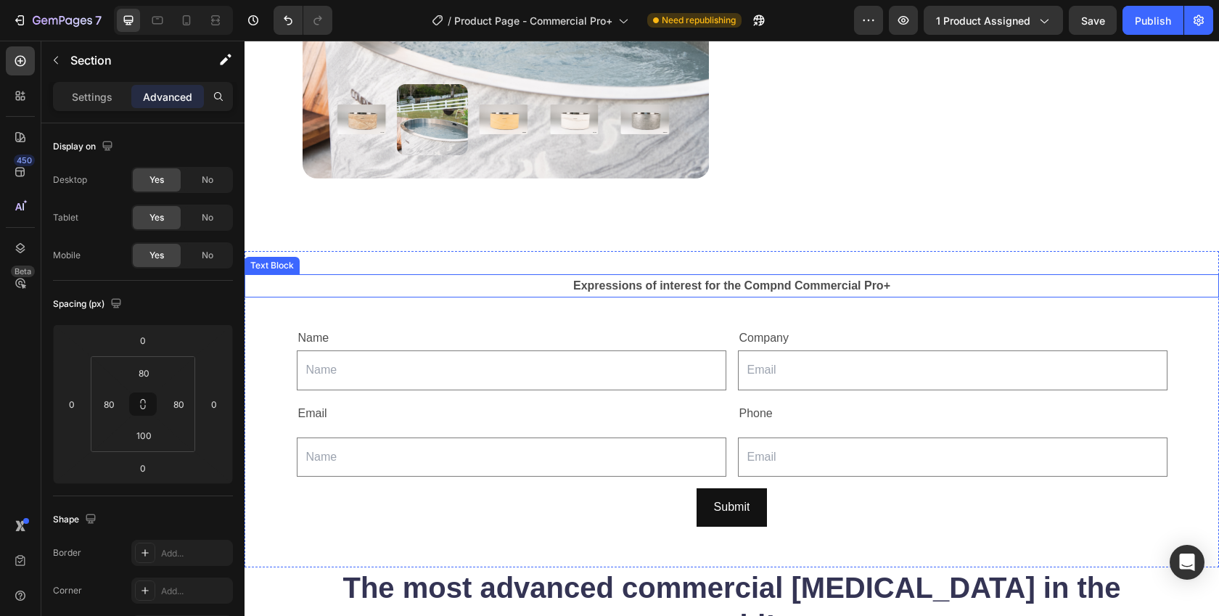
click at [620, 276] on p "Expressions of interest for the Compnd Commercial Pro+" at bounding box center [732, 286] width 972 height 21
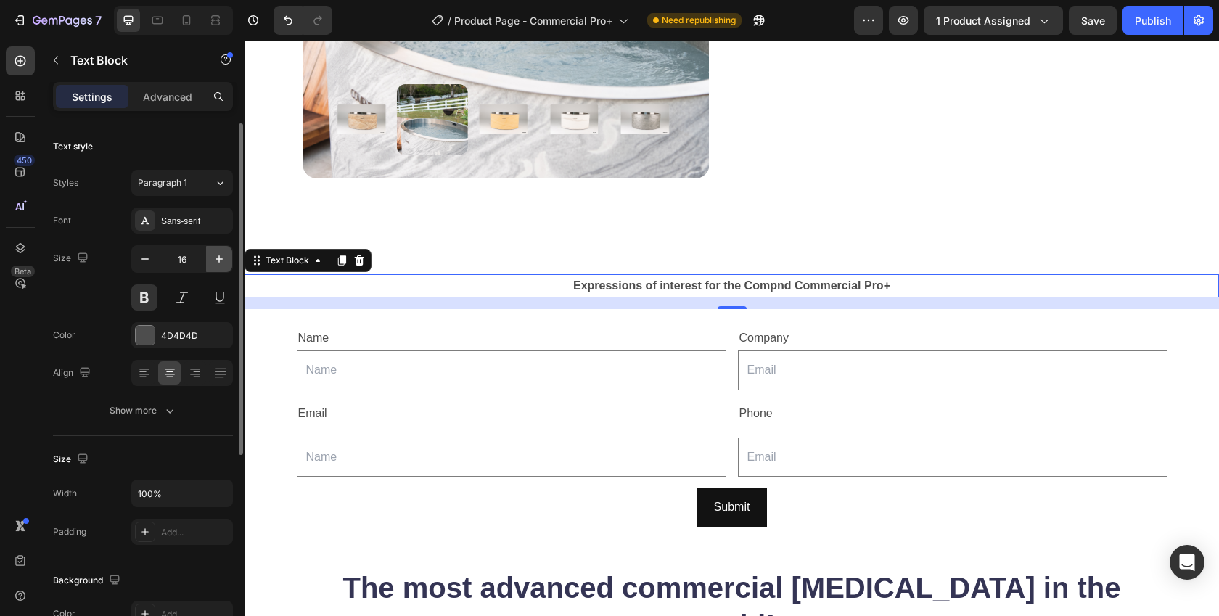
click at [219, 263] on icon "button" at bounding box center [219, 259] width 15 height 15
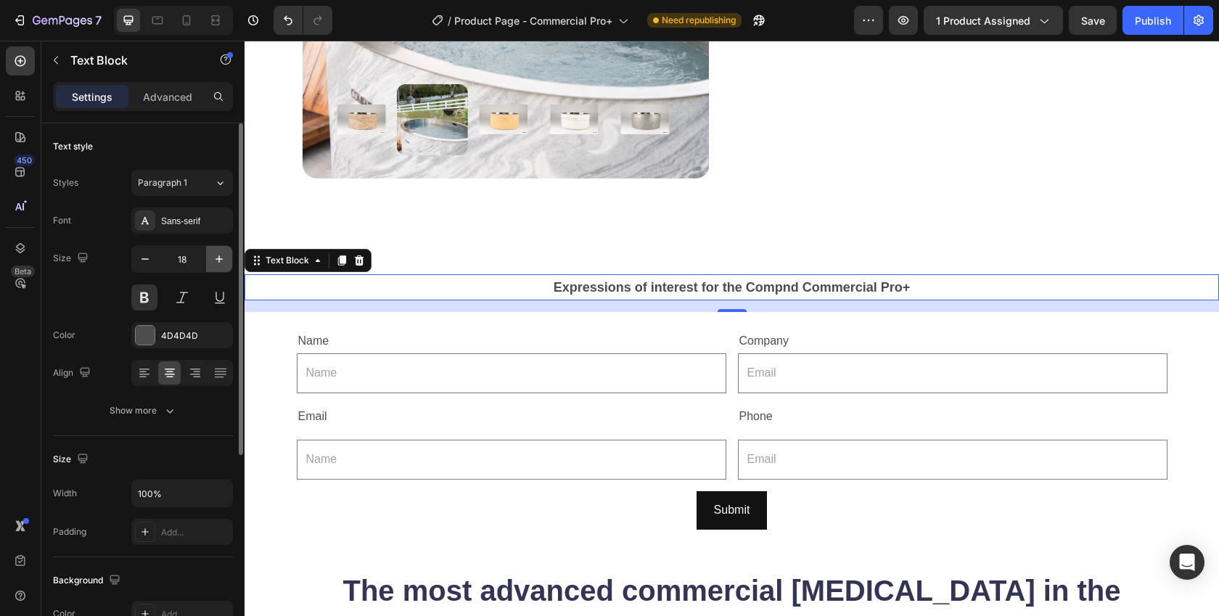
click at [219, 263] on icon "button" at bounding box center [219, 259] width 15 height 15
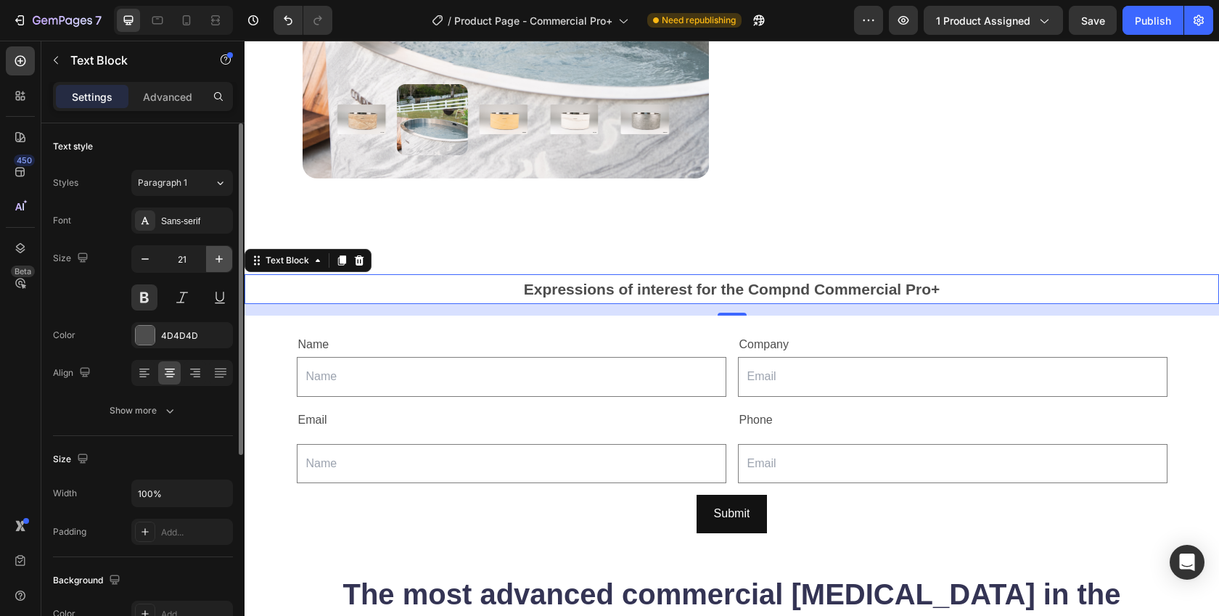
click at [219, 263] on icon "button" at bounding box center [219, 259] width 15 height 15
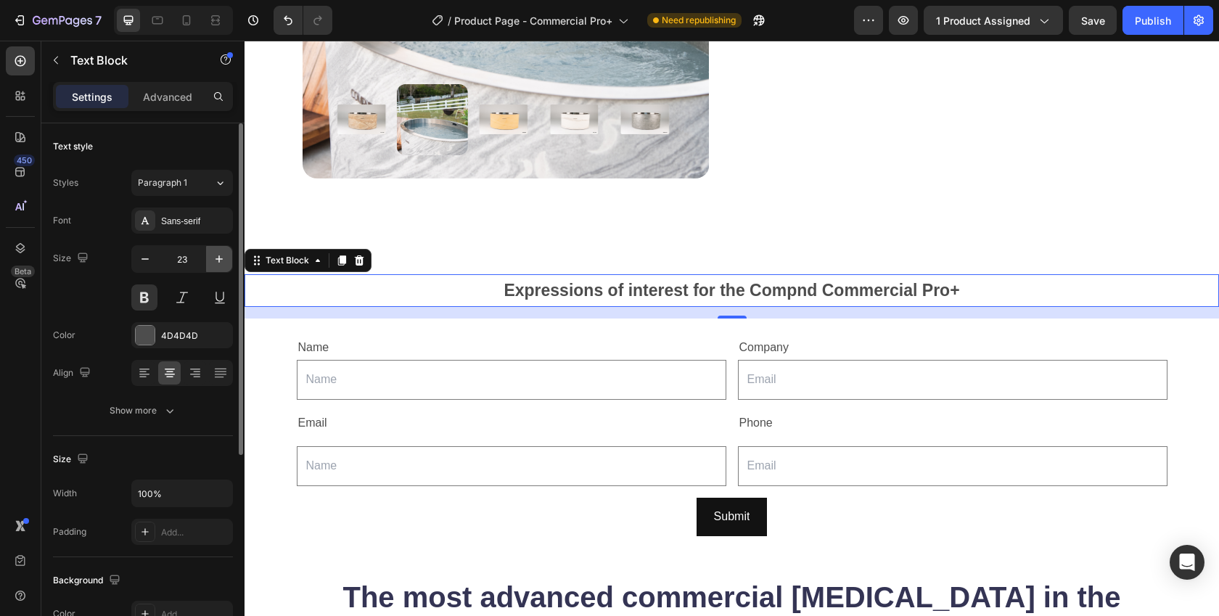
click at [219, 263] on icon "button" at bounding box center [219, 259] width 15 height 15
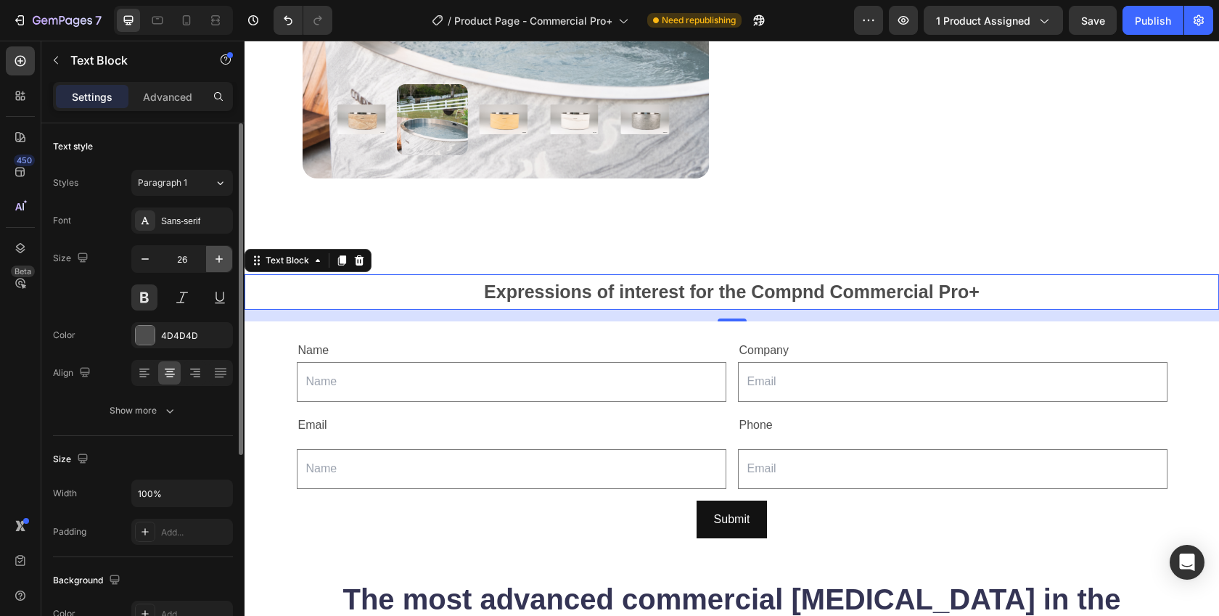
click at [219, 263] on icon "button" at bounding box center [219, 259] width 15 height 15
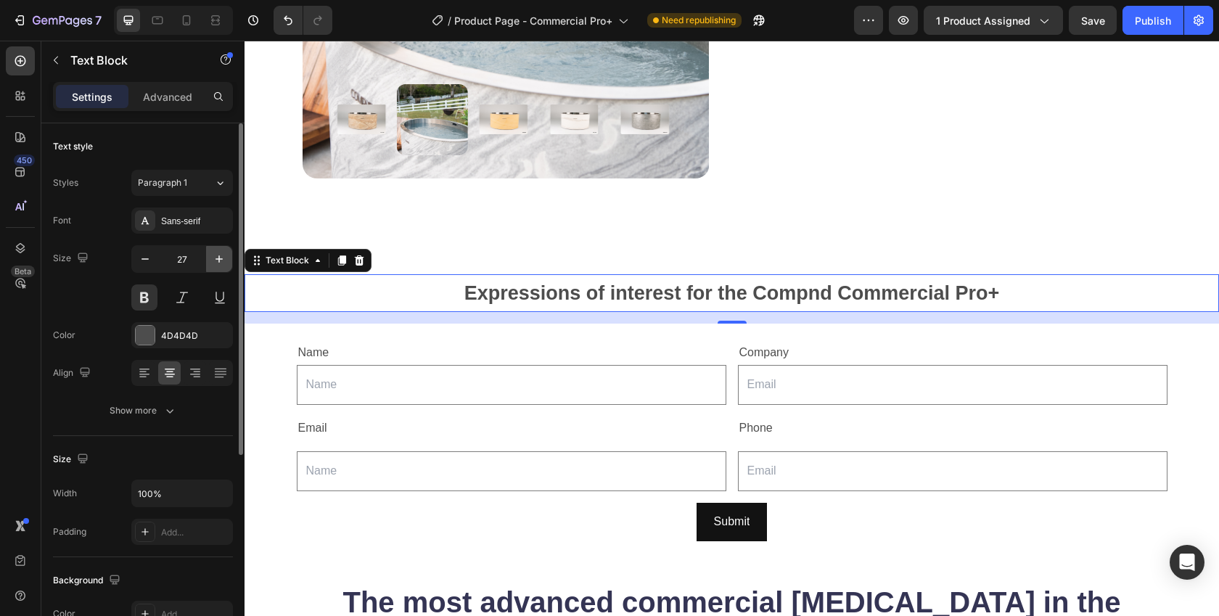
click at [219, 263] on icon "button" at bounding box center [219, 259] width 15 height 15
type input "28"
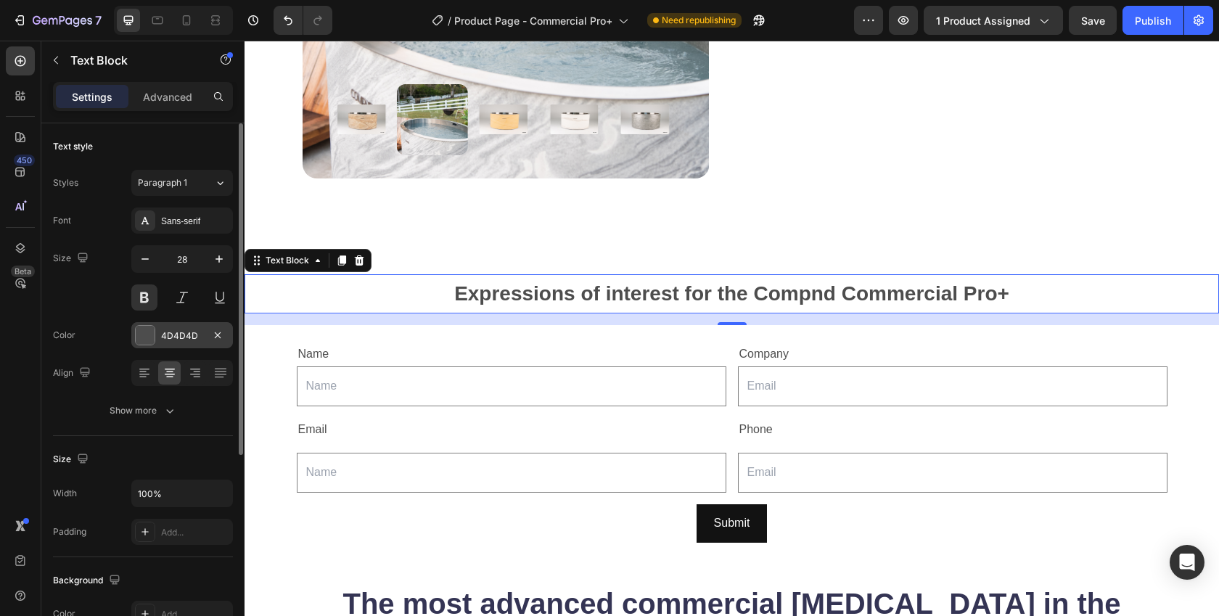
click at [136, 340] on div at bounding box center [145, 335] width 19 height 19
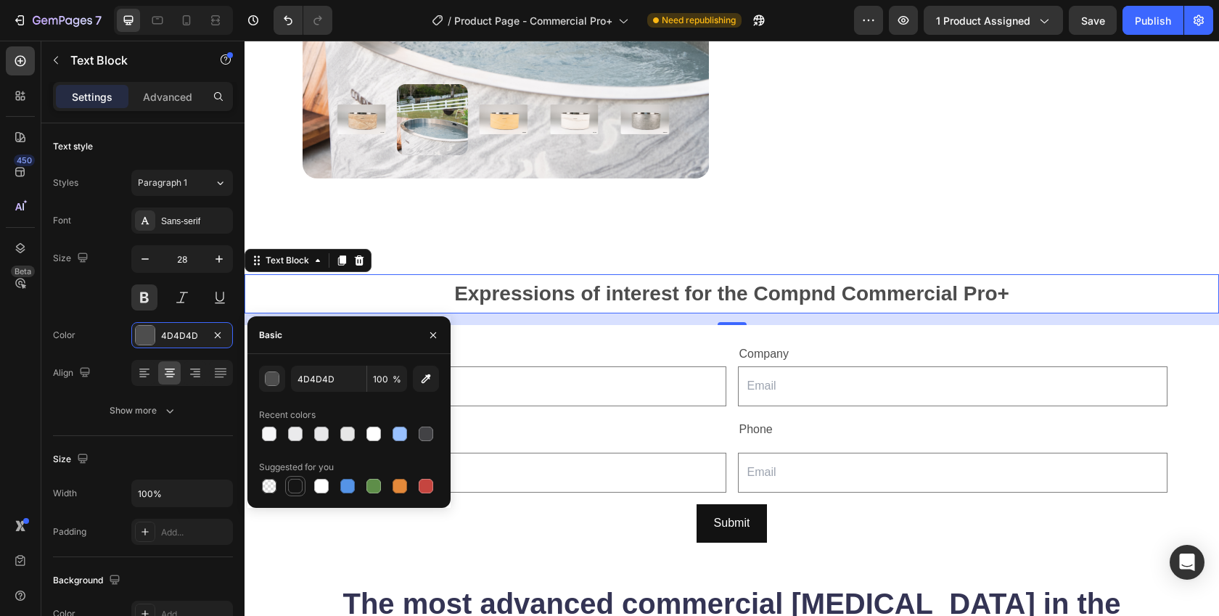
click at [300, 488] on div at bounding box center [295, 486] width 15 height 15
type input "151515"
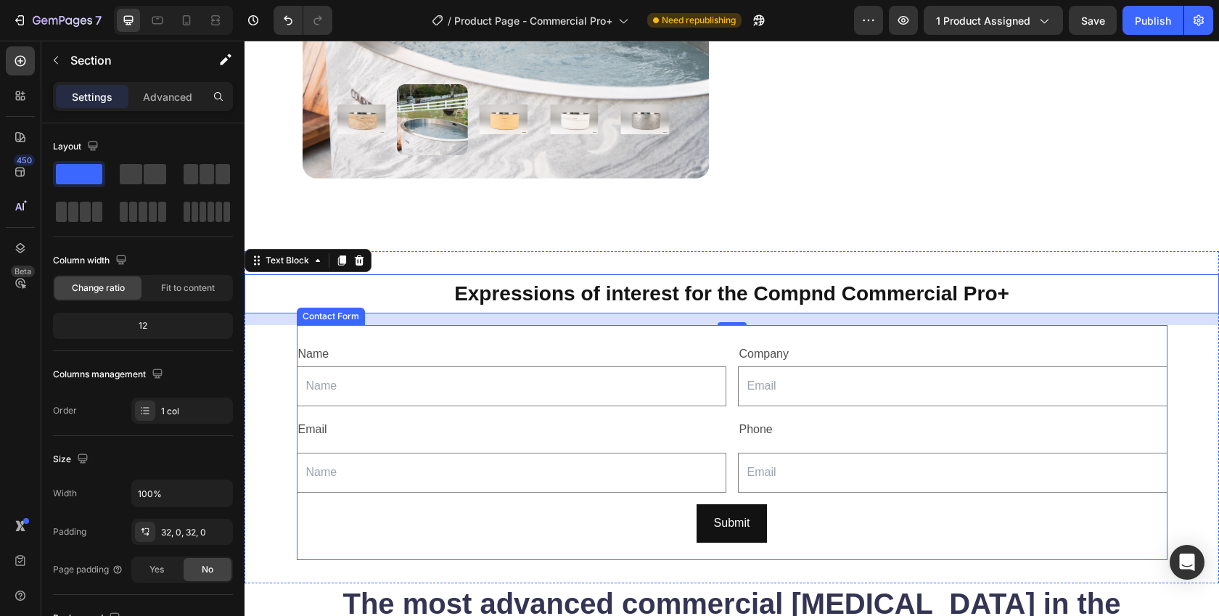
click at [301, 561] on div "Expressions of interest for the Compnd Commercial Pro+ Text Block 16 Name Text …" at bounding box center [732, 417] width 975 height 332
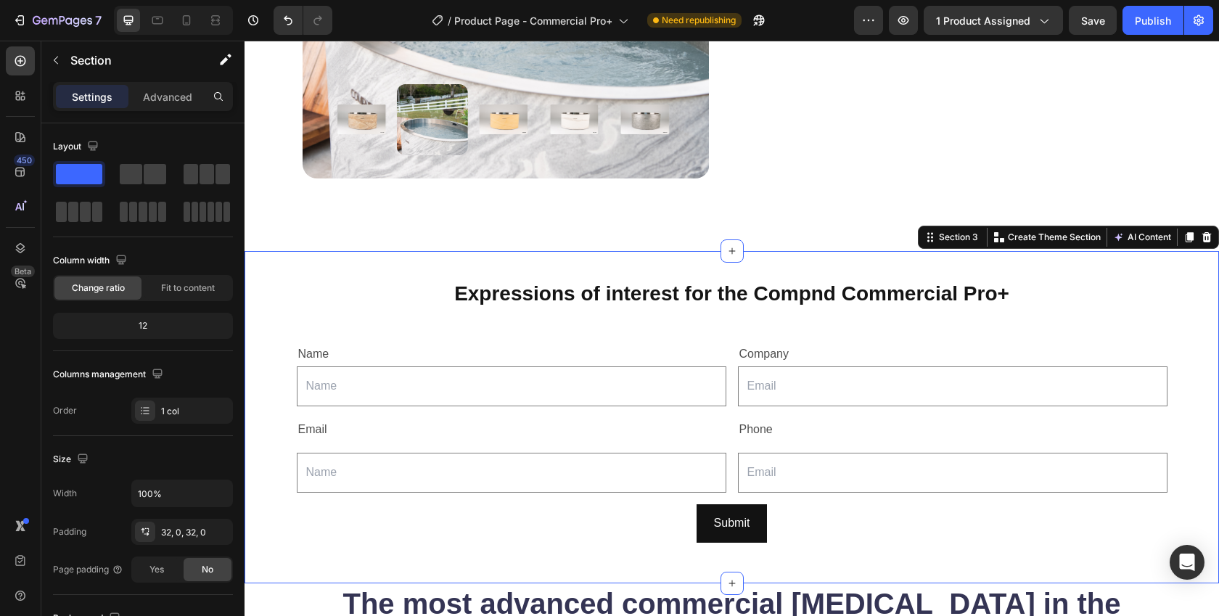
click at [301, 561] on div "Expressions of interest for the Compnd Commercial Pro+ Text Block Name Text Blo…" at bounding box center [732, 417] width 975 height 332
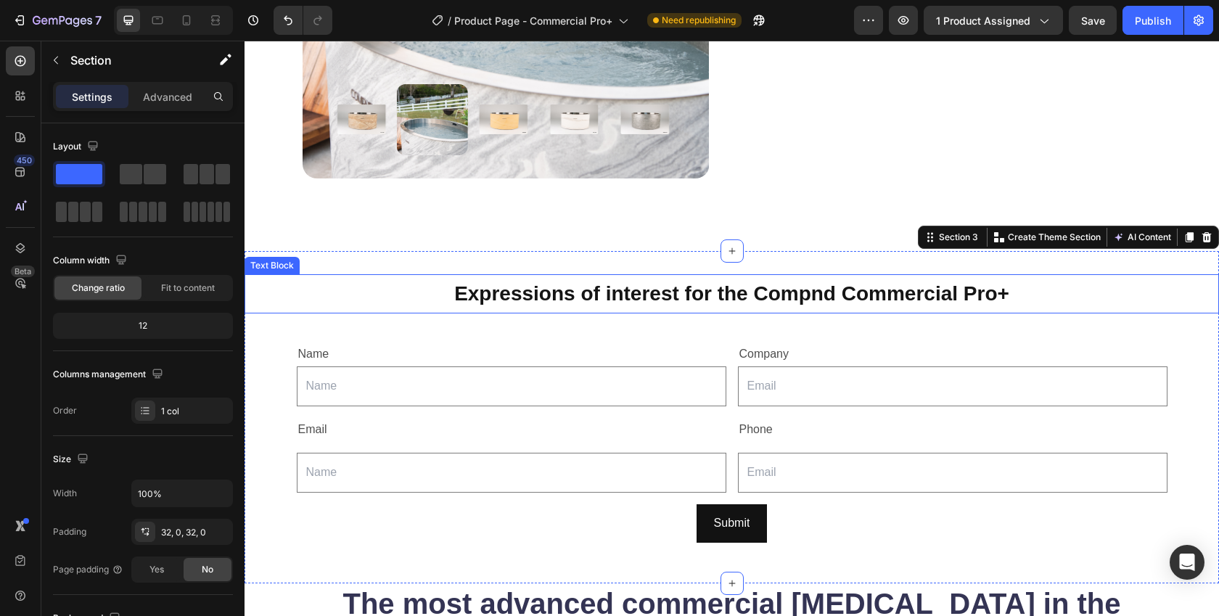
click at [470, 287] on p "Expressions of interest for the Compnd Commercial Pro+" at bounding box center [732, 294] width 972 height 36
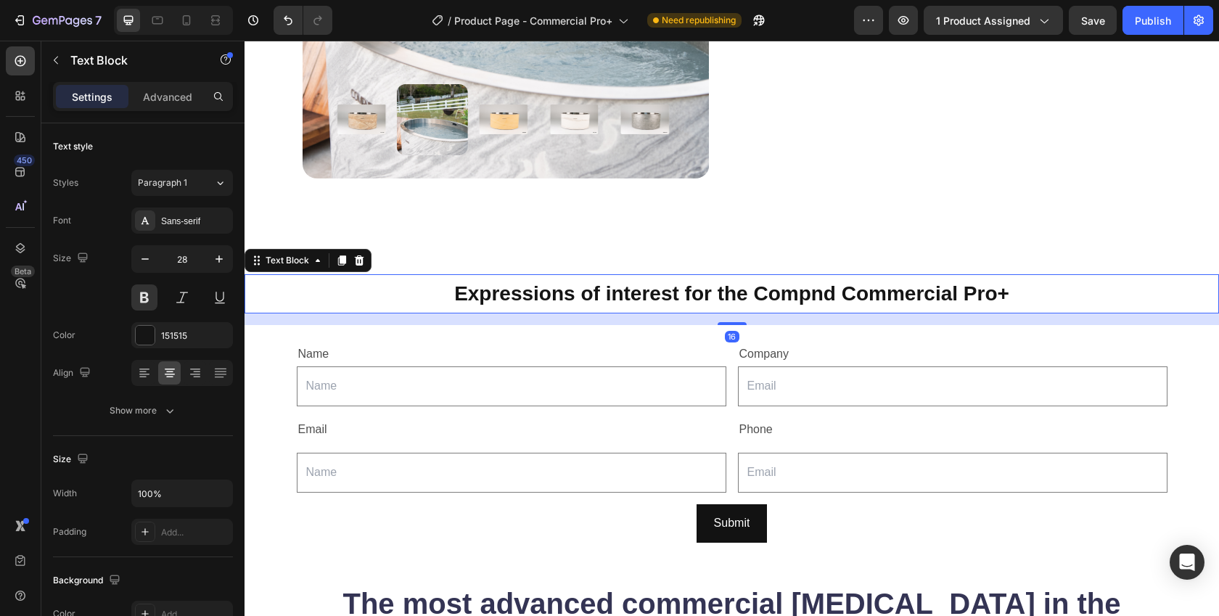
click at [470, 287] on p "Expressions of interest for the Compnd Commercial Pro+" at bounding box center [732, 294] width 972 height 36
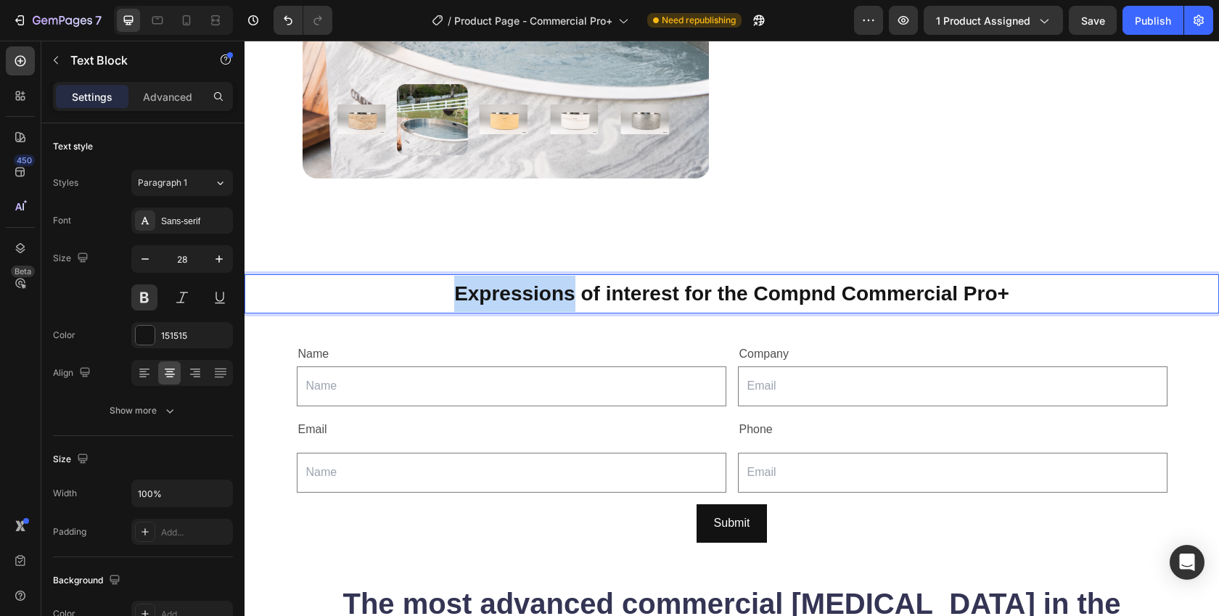
click at [470, 287] on p "Expressions of interest for the Compnd Commercial Pro+" at bounding box center [732, 294] width 972 height 36
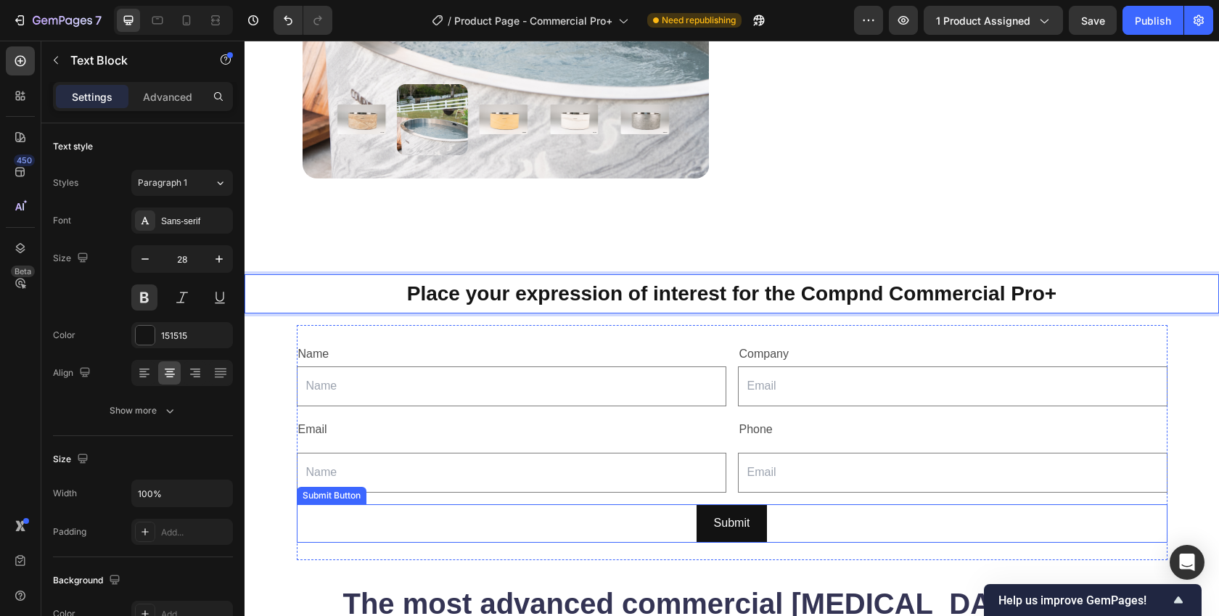
click at [352, 536] on div "Submit Submit Button" at bounding box center [732, 523] width 871 height 38
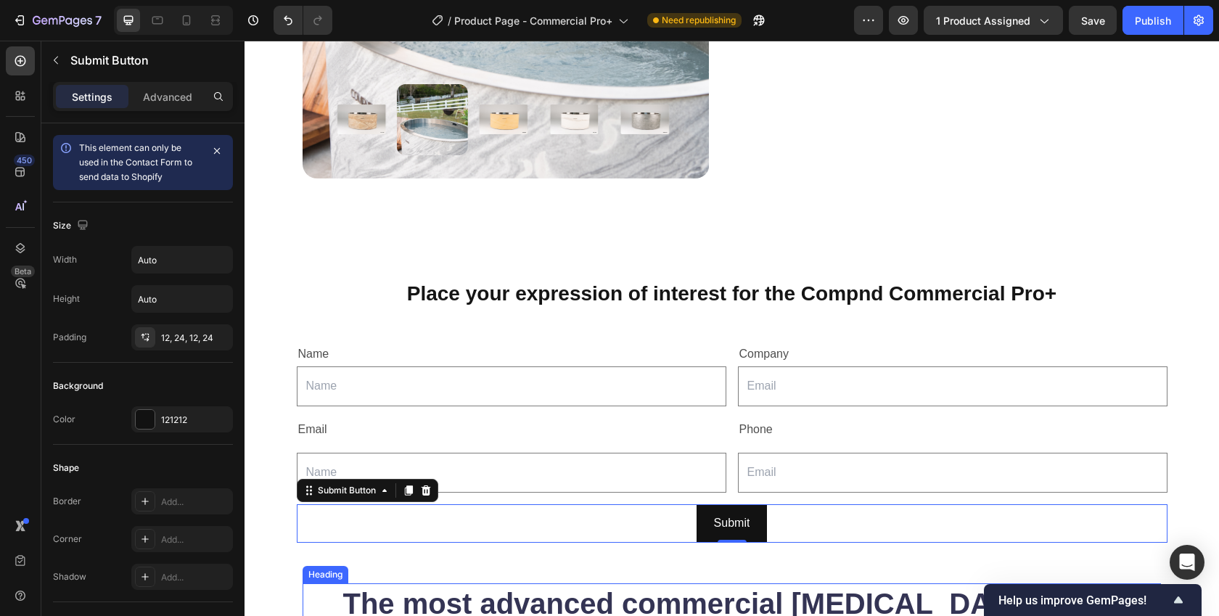
click at [390, 594] on h2 "The most advanced commercial [MEDICAL_DATA] in the world!" at bounding box center [732, 622] width 858 height 78
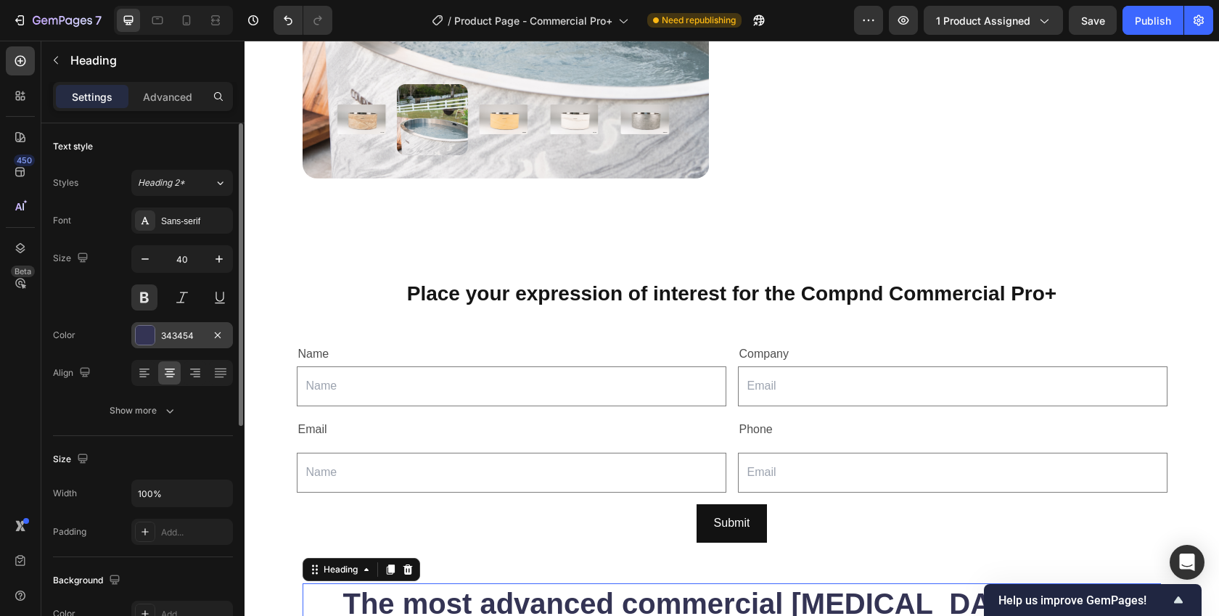
click at [149, 329] on div at bounding box center [145, 335] width 19 height 19
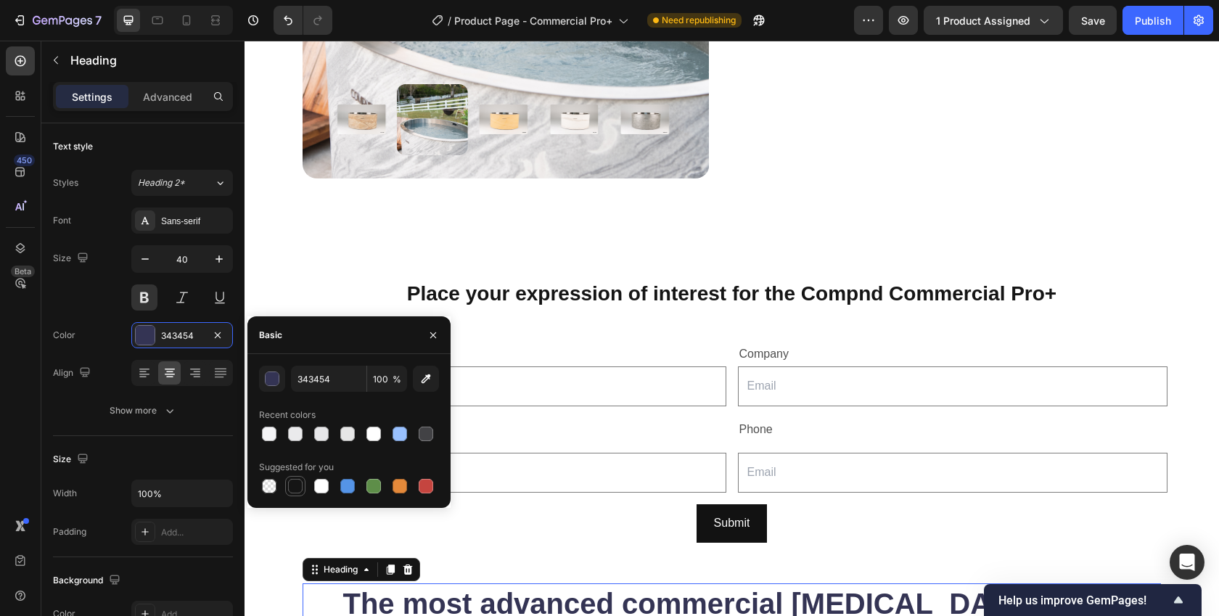
click at [291, 484] on div at bounding box center [295, 486] width 15 height 15
type input "151515"
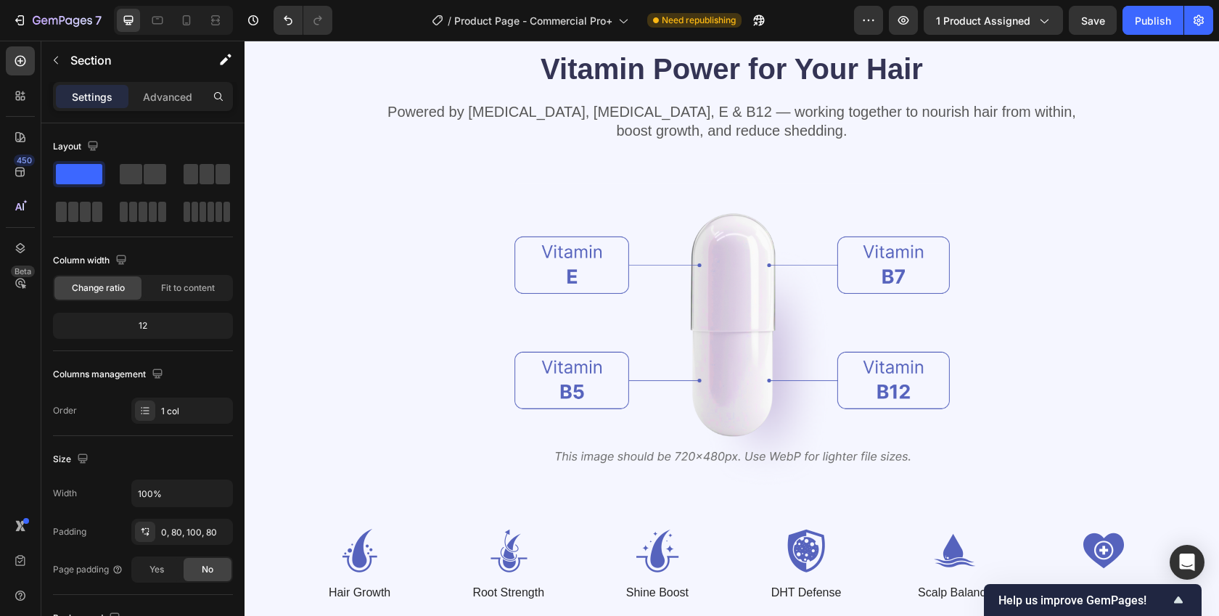
scroll to position [1600, 0]
click at [563, 265] on img at bounding box center [731, 335] width 435 height 318
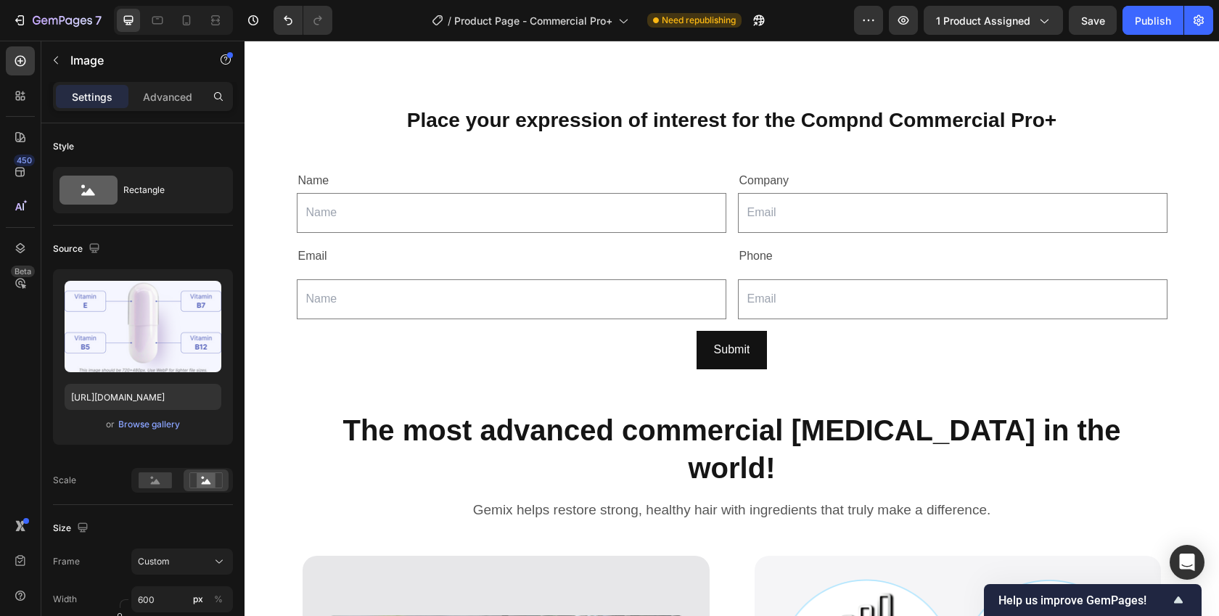
scroll to position [532, 0]
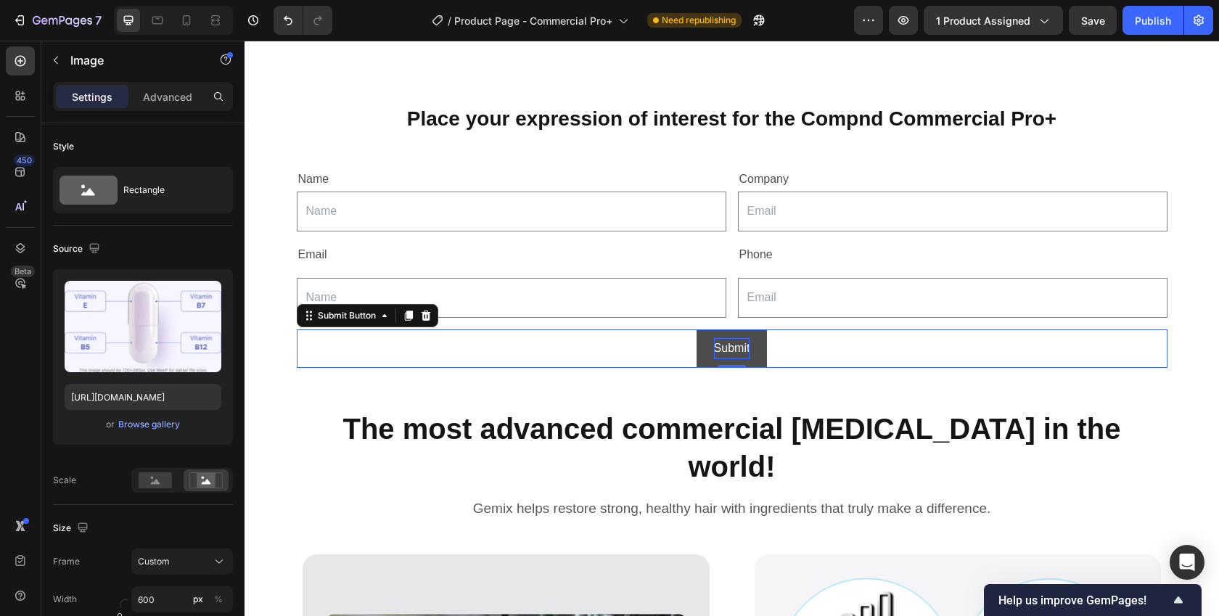
click at [723, 341] on div "Submit" at bounding box center [732, 348] width 36 height 21
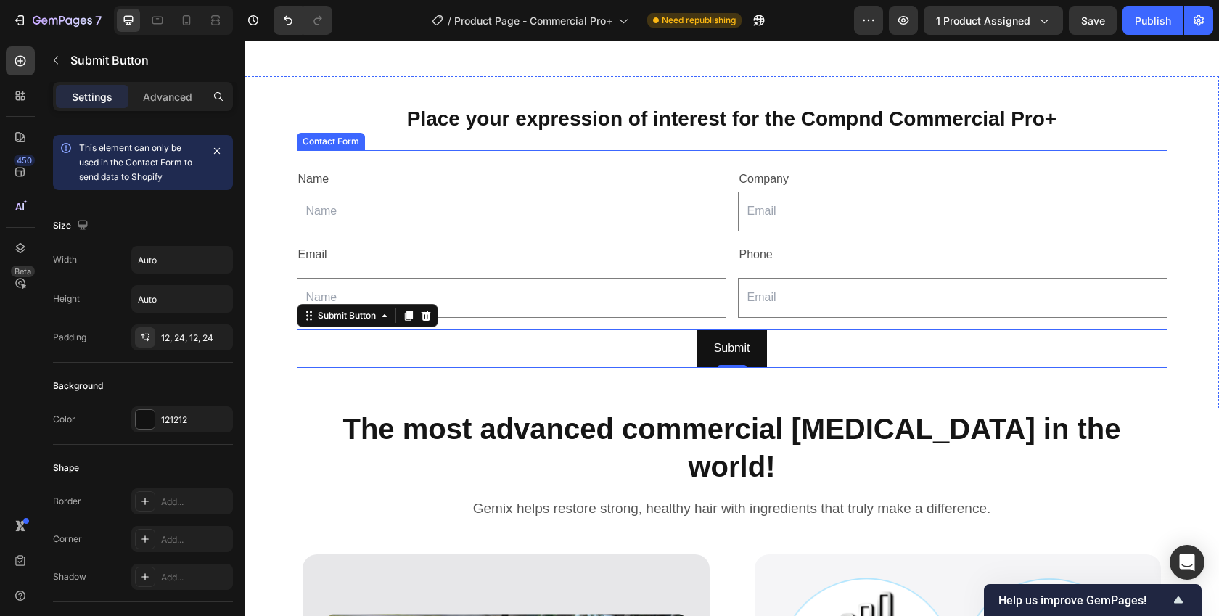
click at [339, 150] on div "Name Text Block Text Field Company Text Block Email Field Row Email Text Block …" at bounding box center [732, 267] width 871 height 235
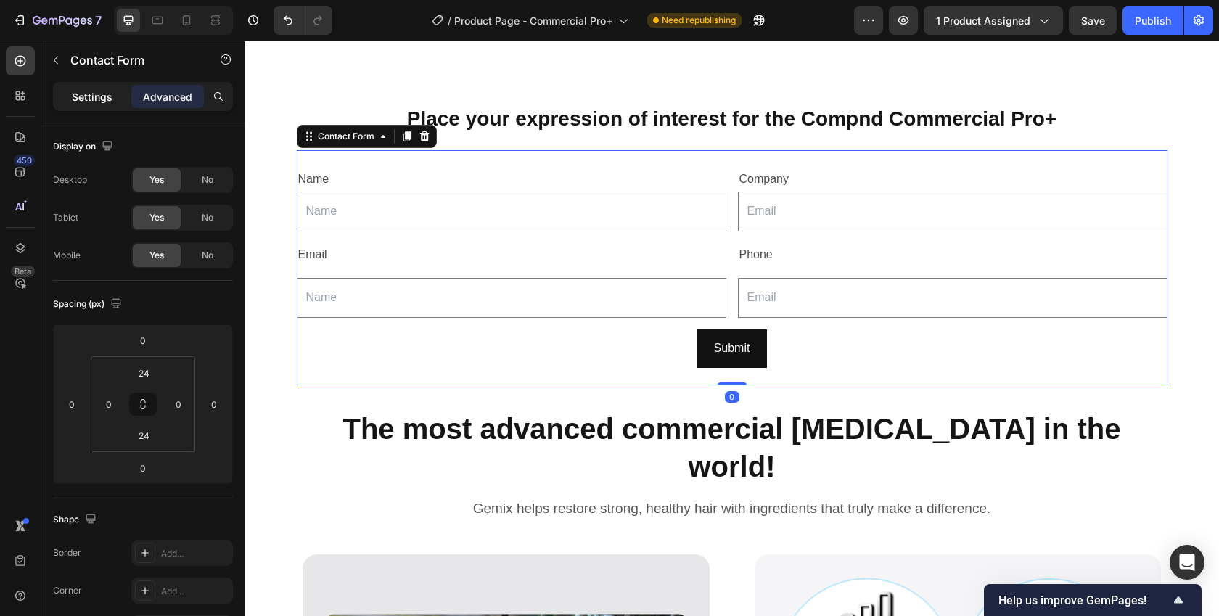
click at [89, 97] on p "Settings" at bounding box center [92, 96] width 41 height 15
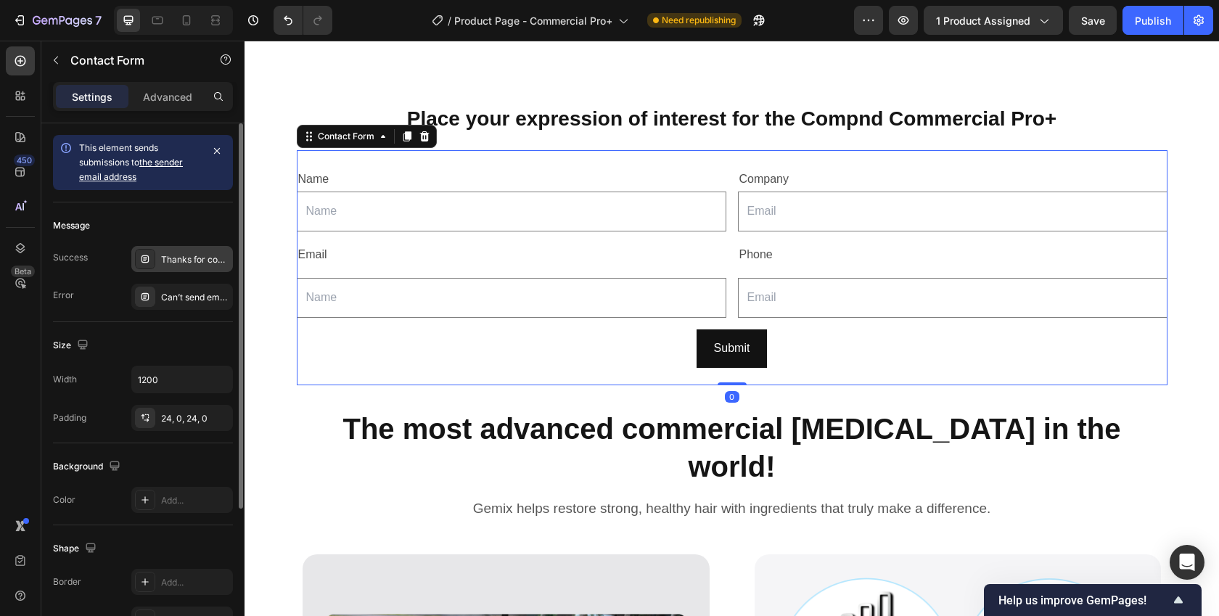
click at [195, 255] on div "Thanks for contacting us. We'll get back to you as soon as possible." at bounding box center [195, 259] width 68 height 13
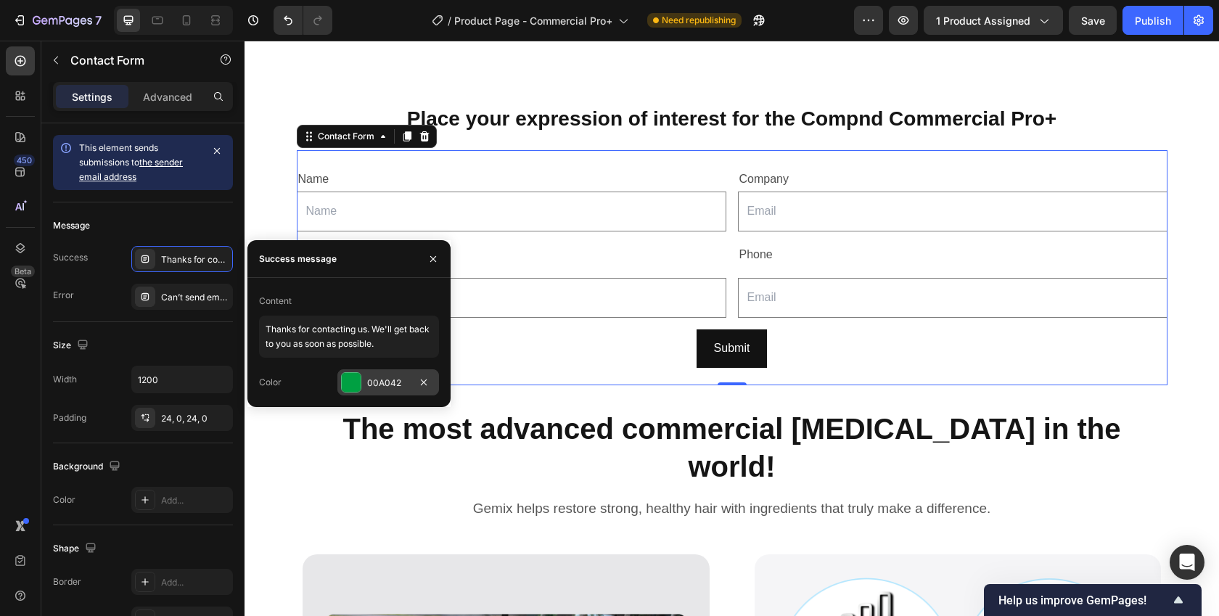
click at [350, 380] on div at bounding box center [351, 382] width 19 height 19
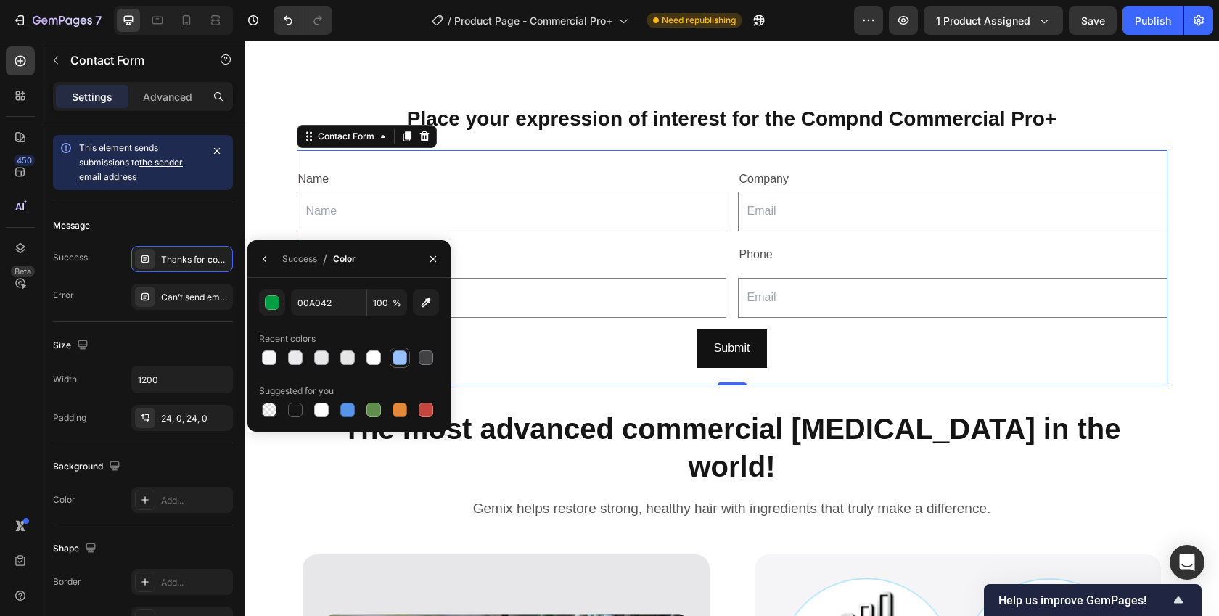
click at [394, 357] on div at bounding box center [400, 357] width 15 height 15
type input "99C1FF"
click at [268, 258] on icon "button" at bounding box center [265, 259] width 12 height 12
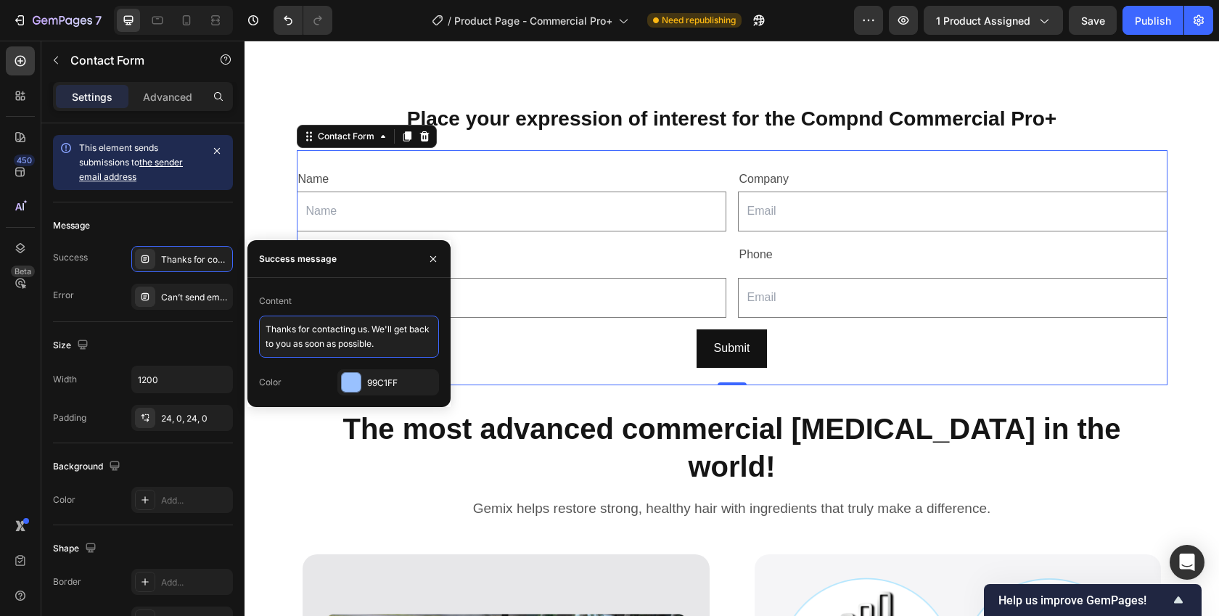
drag, startPoint x: 382, startPoint y: 347, endPoint x: 374, endPoint y: 322, distance: 26.2
click at [374, 322] on textarea "Thanks for contacting us. We'll get back to you as soon as possible." at bounding box center [349, 337] width 180 height 42
click at [301, 344] on textarea "Thanks for contacting us. A member of our commerical team" at bounding box center [349, 337] width 180 height 42
click at [361, 345] on textarea "Thanks for contacting us. A member of our commercial team" at bounding box center [349, 337] width 180 height 42
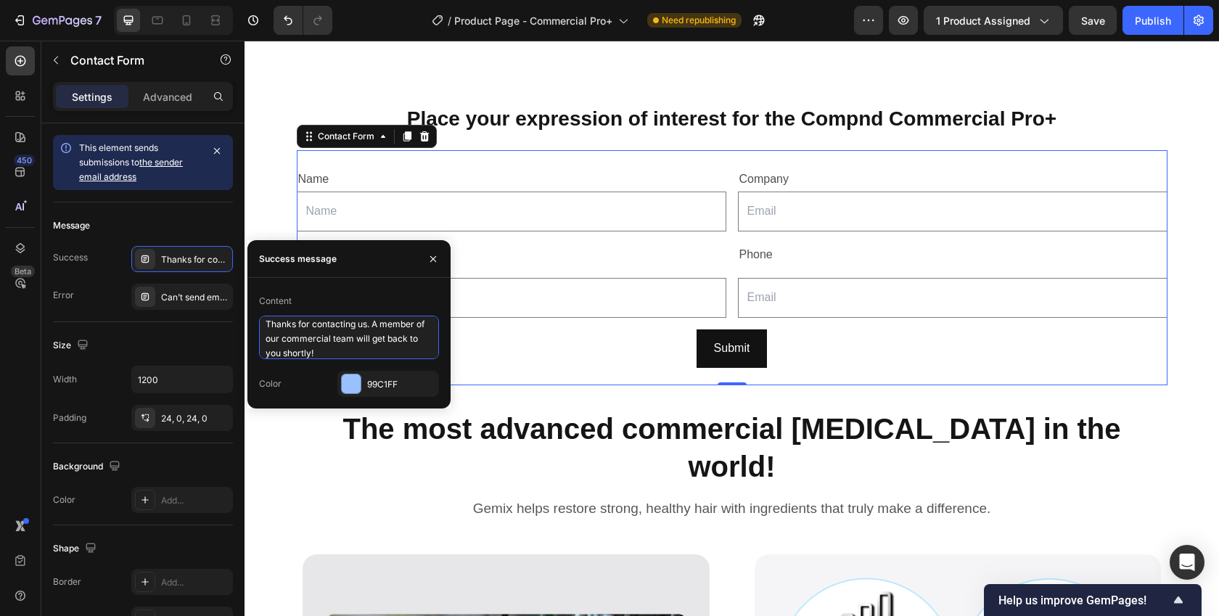
type textarea "Thanks for contacting us. A member of our commercial team will get back to you …"
click at [430, 255] on icon "button" at bounding box center [433, 259] width 12 height 12
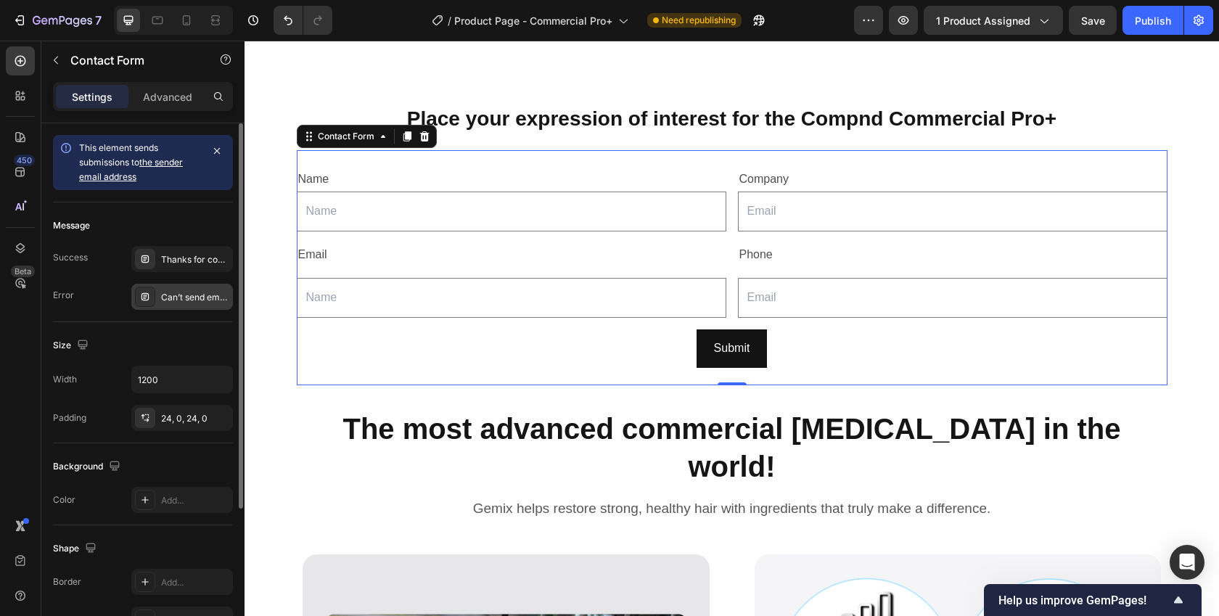
click at [204, 300] on div "Can’t send email. Please try again later." at bounding box center [195, 297] width 68 height 13
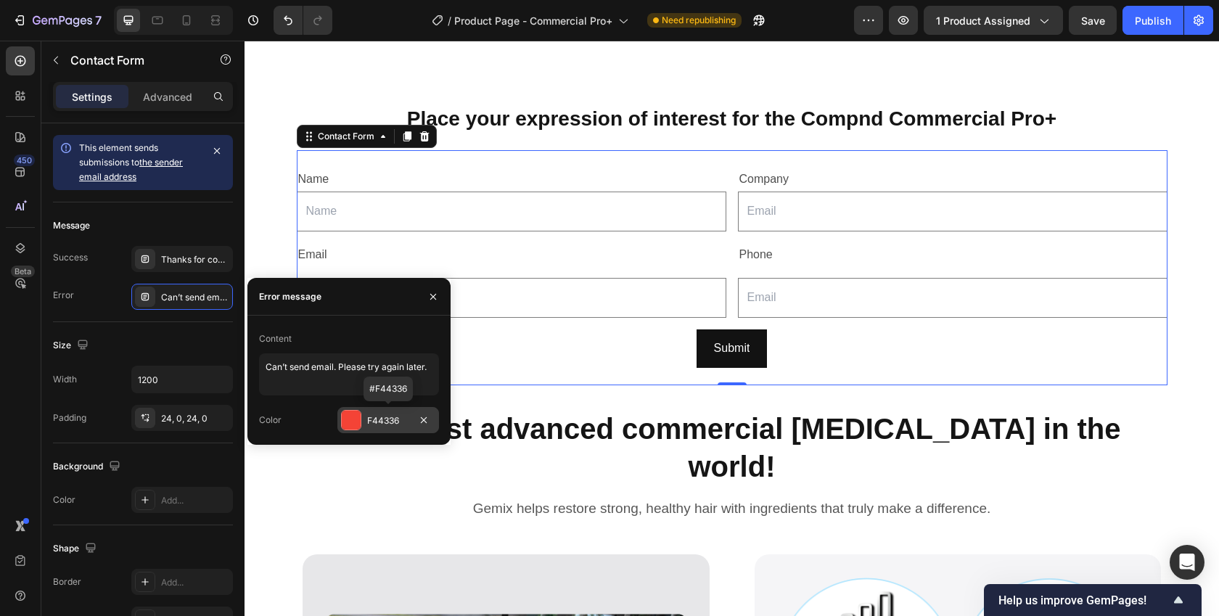
click at [355, 421] on div at bounding box center [351, 420] width 19 height 19
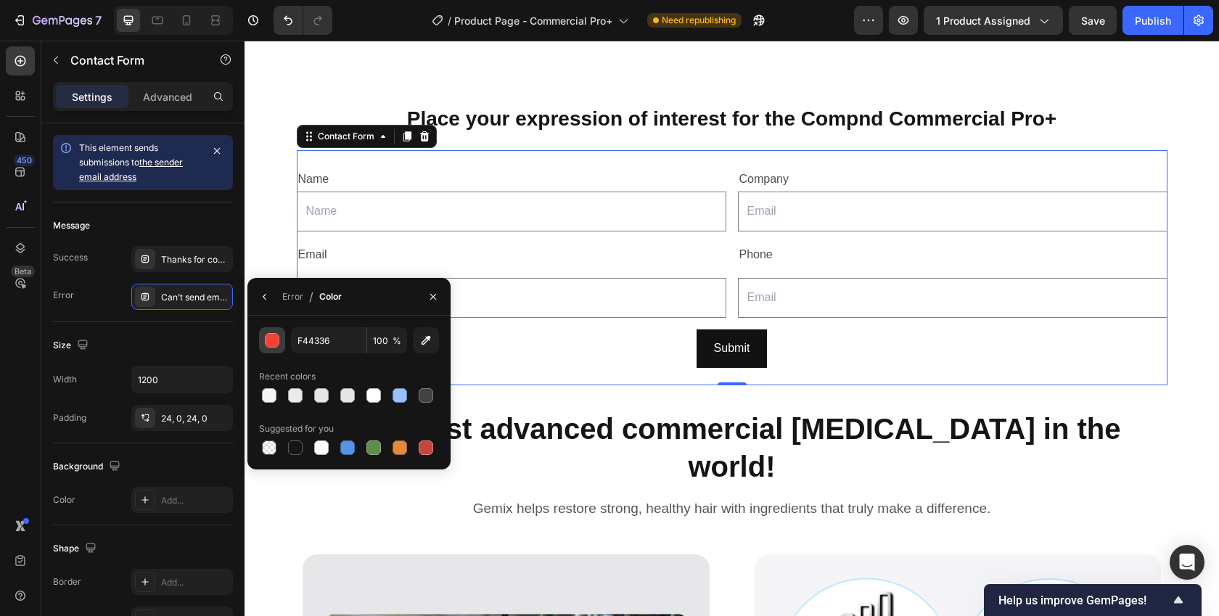
click at [271, 335] on div "button" at bounding box center [273, 341] width 15 height 15
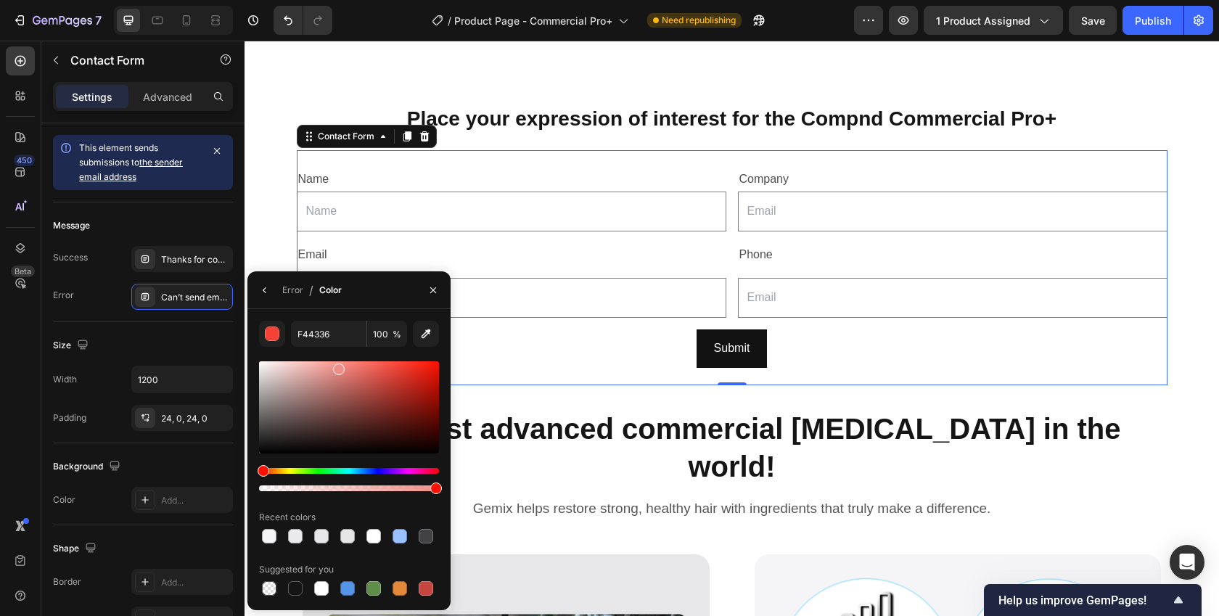
drag, startPoint x: 360, startPoint y: 367, endPoint x: 338, endPoint y: 366, distance: 21.8
click at [338, 366] on div at bounding box center [349, 407] width 180 height 92
drag, startPoint x: 340, startPoint y: 369, endPoint x: 354, endPoint y: 364, distance: 15.4
click at [354, 364] on div at bounding box center [355, 368] width 12 height 12
type input "F47D75"
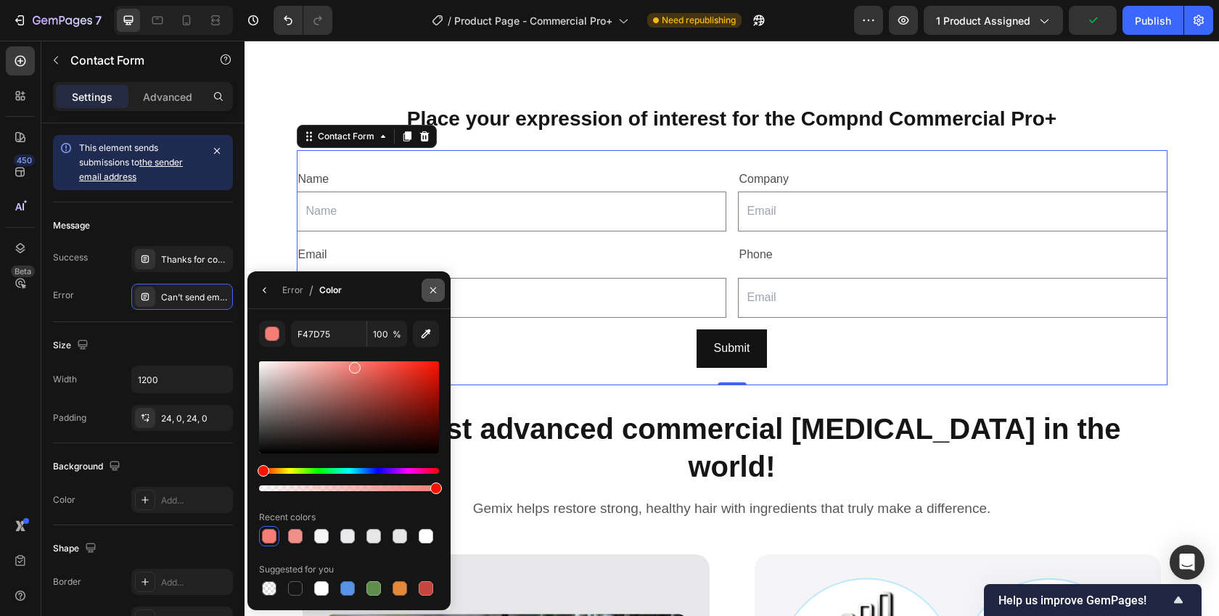
click at [431, 288] on icon "button" at bounding box center [433, 290] width 12 height 12
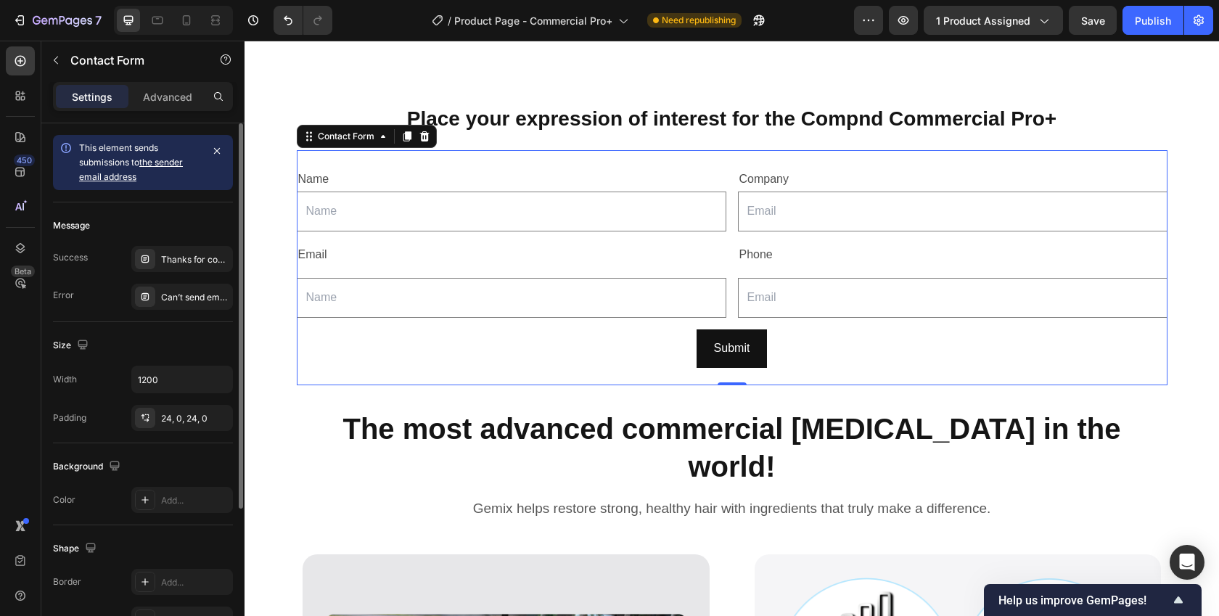
click at [120, 324] on div "Size Width 1200 Padding 24, 0, 24, 0" at bounding box center [143, 382] width 180 height 121
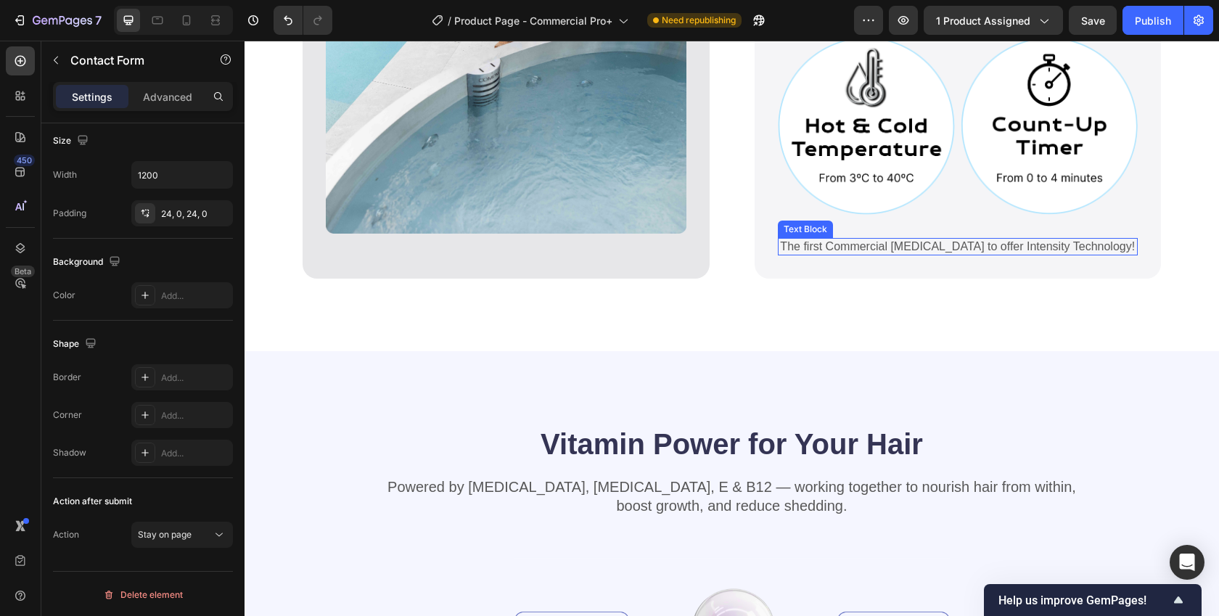
scroll to position [1268, 0]
click at [840, 238] on p "The first Commercial [MEDICAL_DATA] to offer Intensity Technology!" at bounding box center [958, 245] width 358 height 15
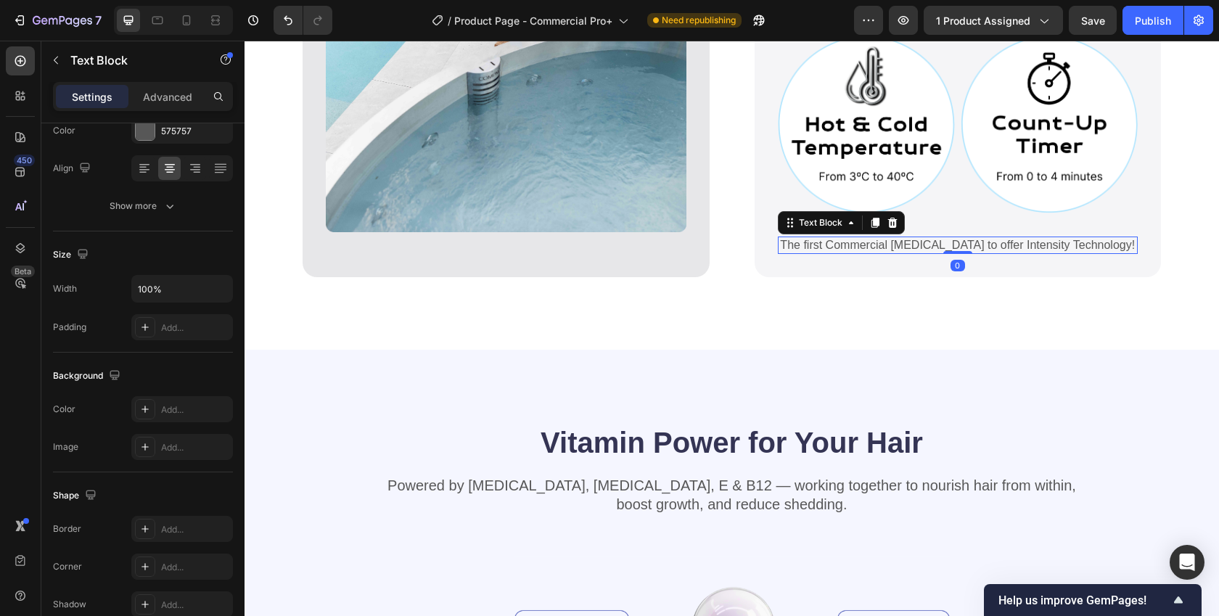
scroll to position [0, 0]
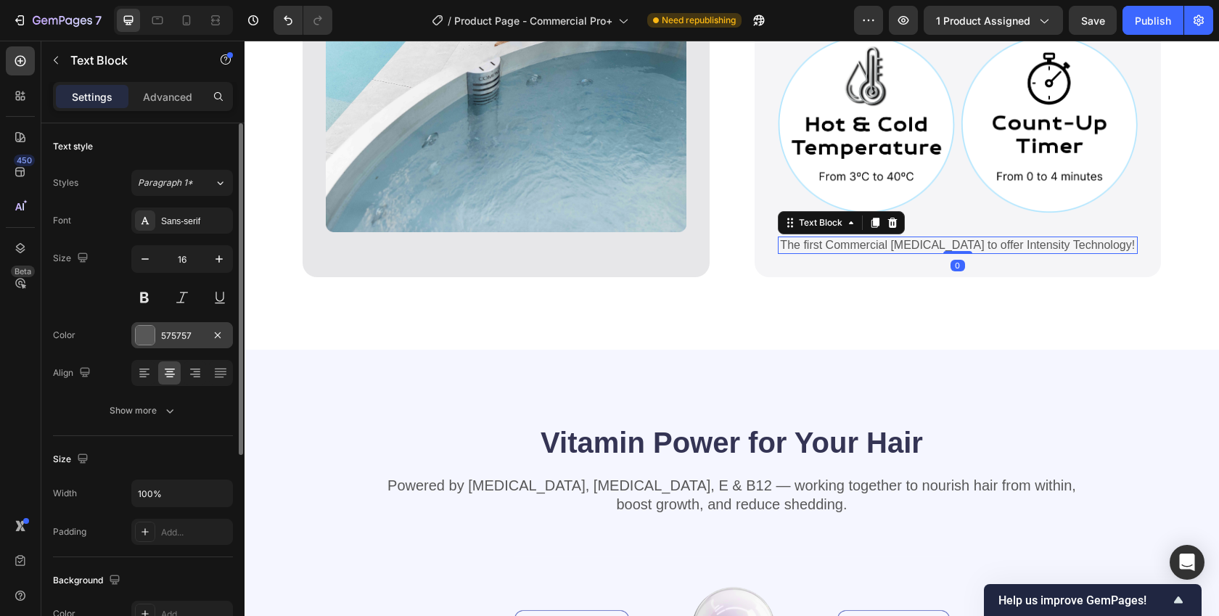
click at [144, 334] on div at bounding box center [145, 335] width 19 height 19
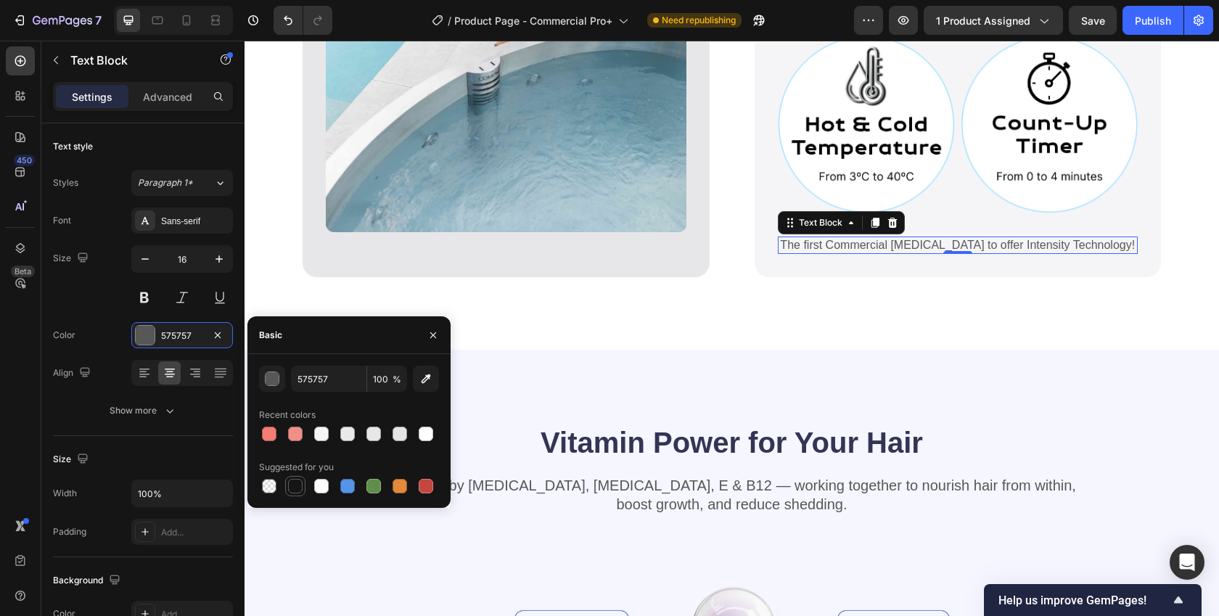
click at [299, 487] on div at bounding box center [295, 486] width 15 height 15
type input "151515"
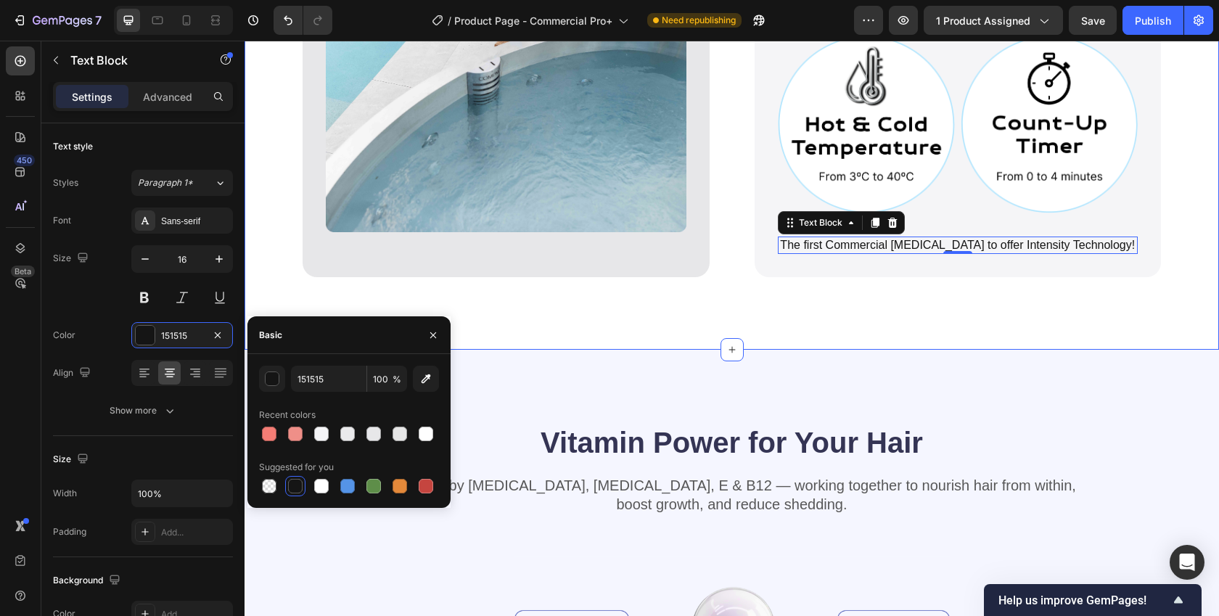
click at [588, 288] on div "The most advanced commercial [MEDICAL_DATA] in the world! Heading Gemix helps r…" at bounding box center [732, 8] width 975 height 684
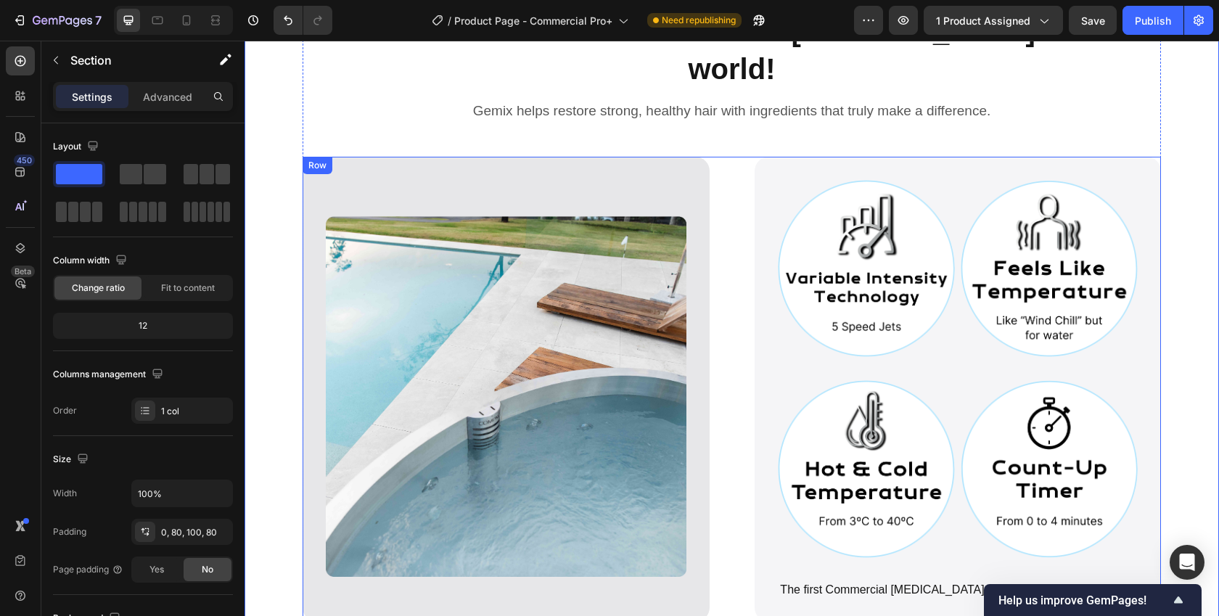
scroll to position [923, 0]
